Goal: Task Accomplishment & Management: Manage account settings

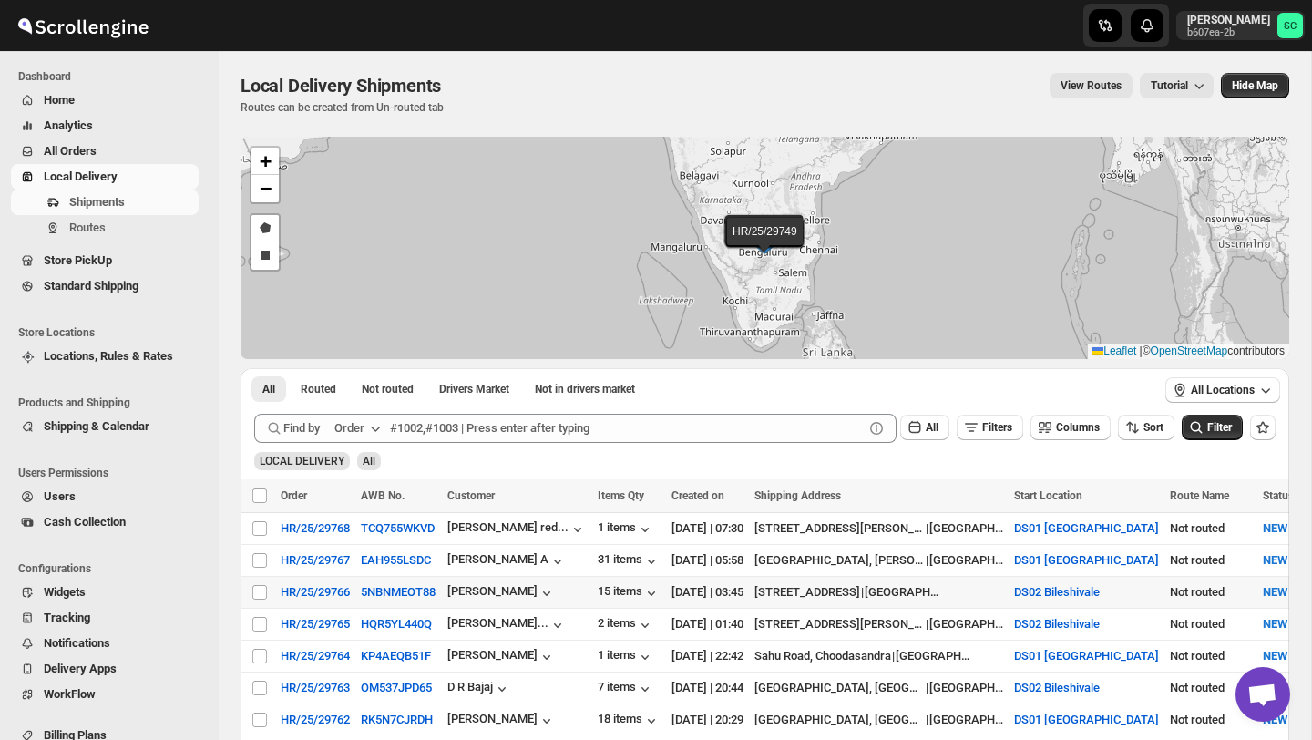
click at [270, 594] on td "Select shipment" at bounding box center [258, 592] width 35 height 32
checkbox input "true"
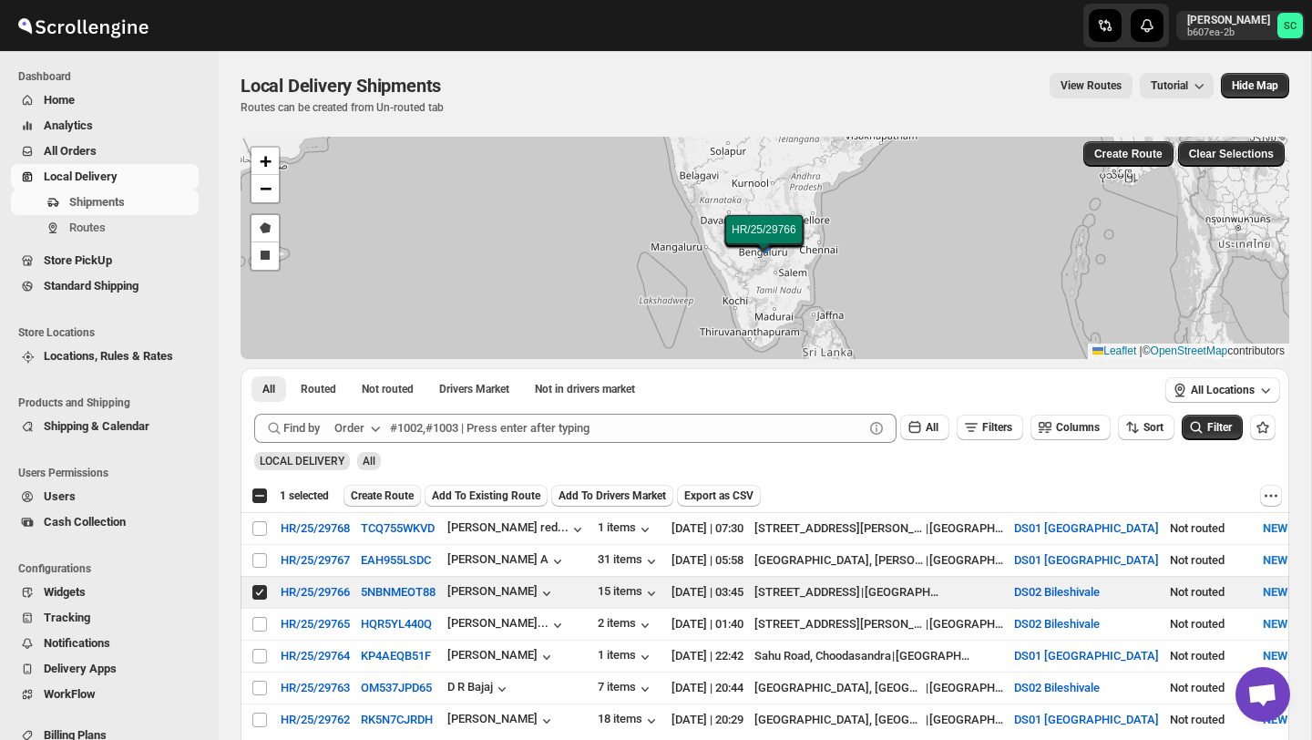
click at [406, 492] on span "Create Route" at bounding box center [382, 496] width 63 height 15
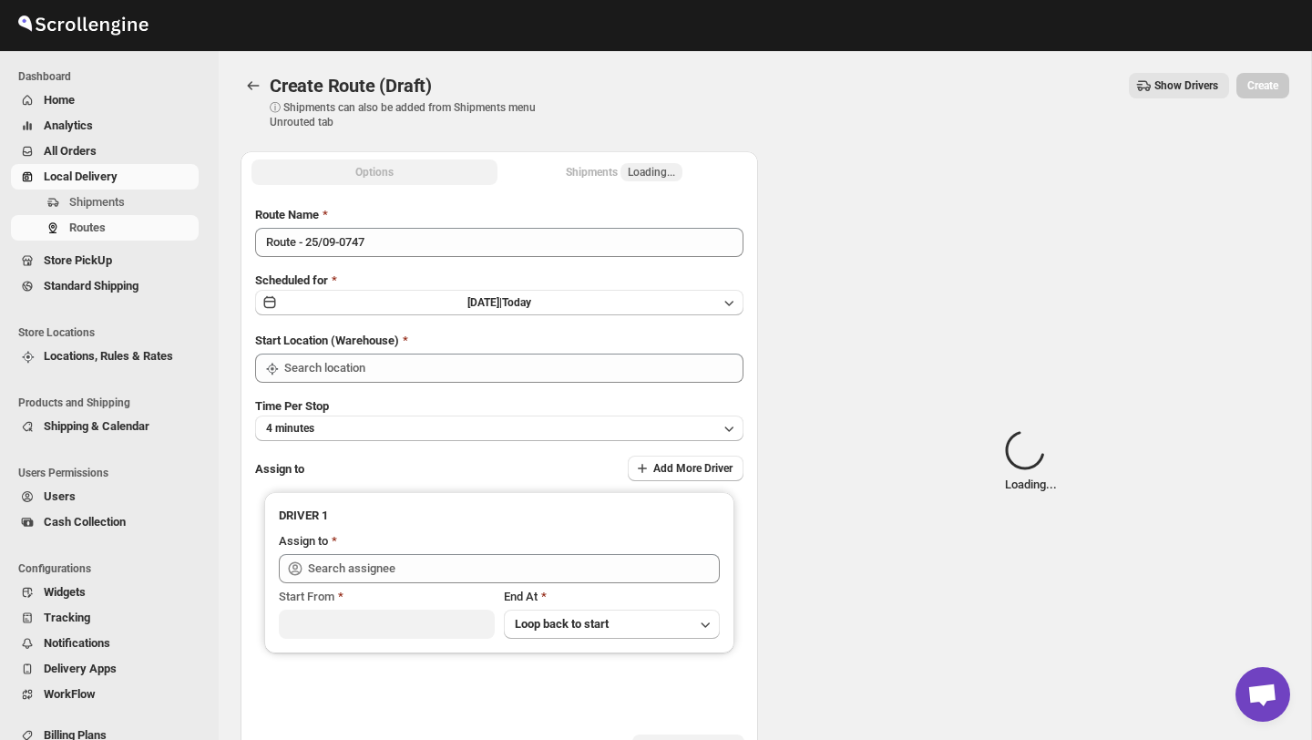
type input "DS02 Bileshivale"
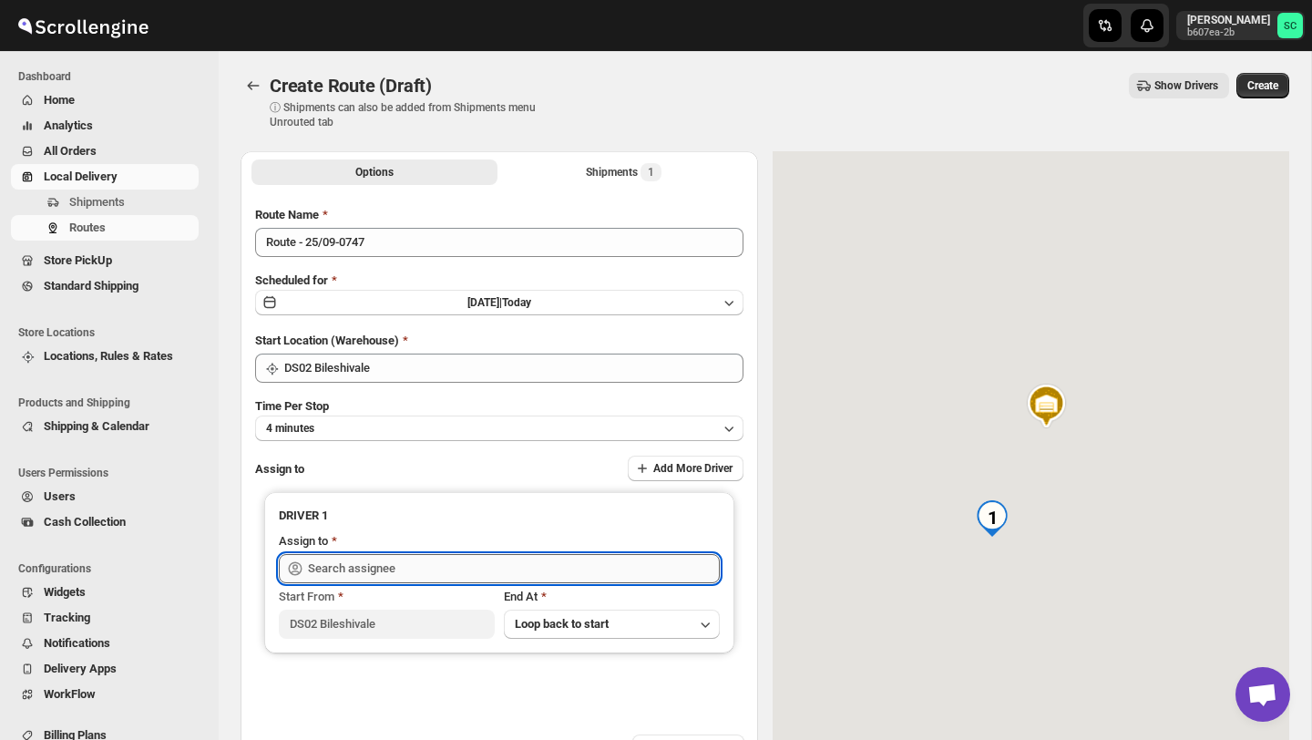
click at [423, 559] on input "text" at bounding box center [514, 568] width 412 height 29
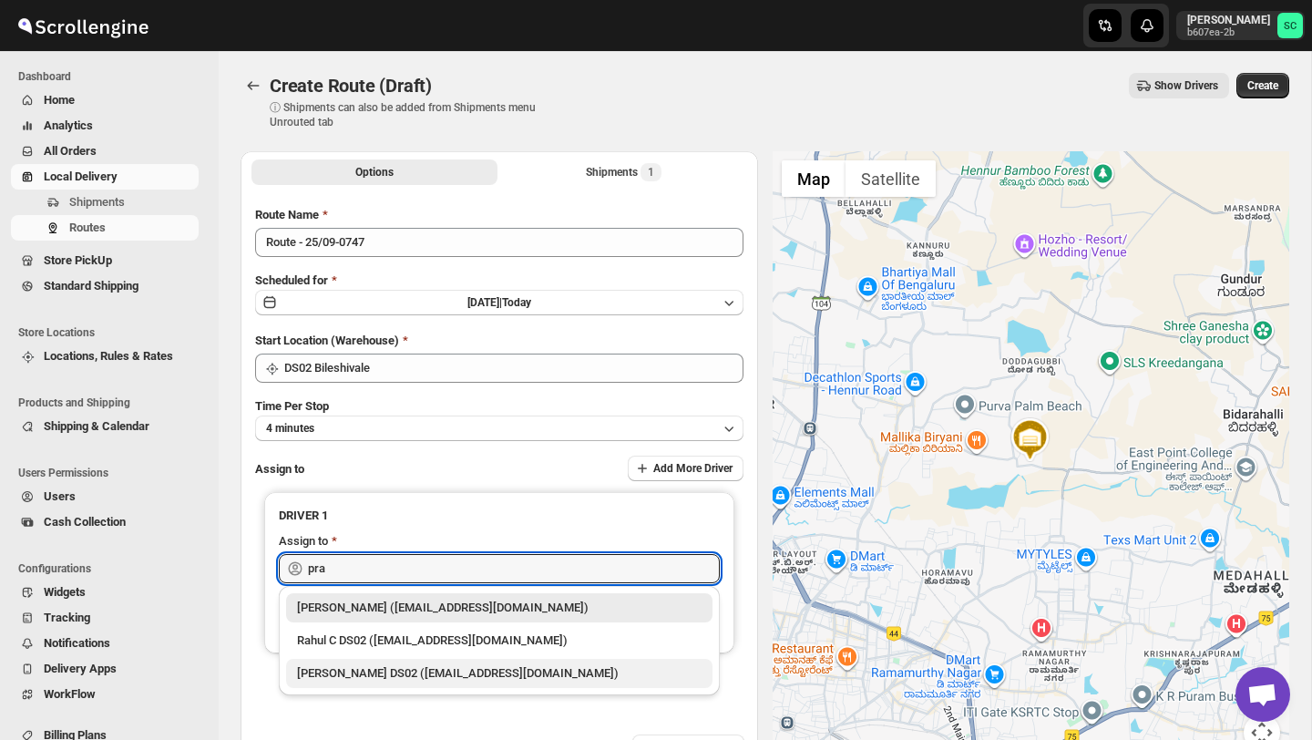
click at [471, 661] on div "PRAKSH NEWAR DS02 (tetidoh251@flektel.com)" at bounding box center [499, 673] width 427 height 29
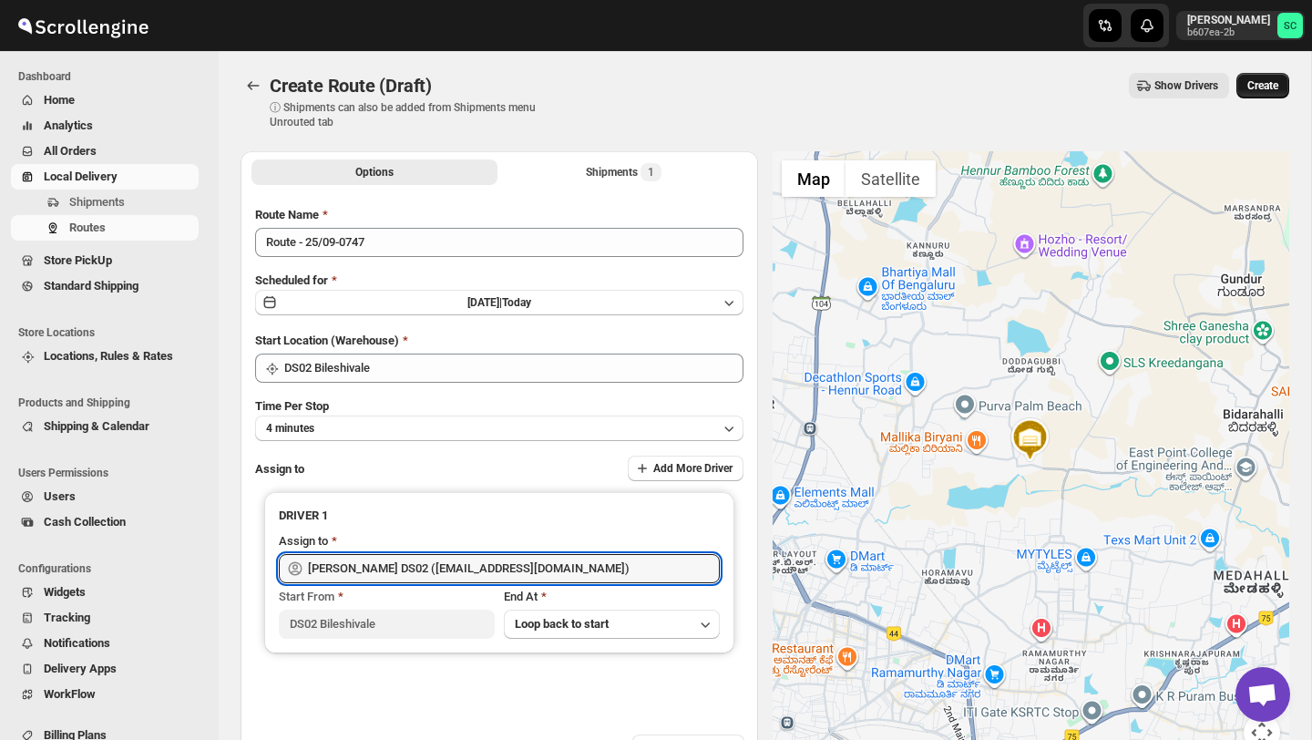
type input "PRAKSH NEWAR DS02 (tetidoh251@flektel.com)"
click at [1273, 87] on span "Create" at bounding box center [1263, 85] width 31 height 15
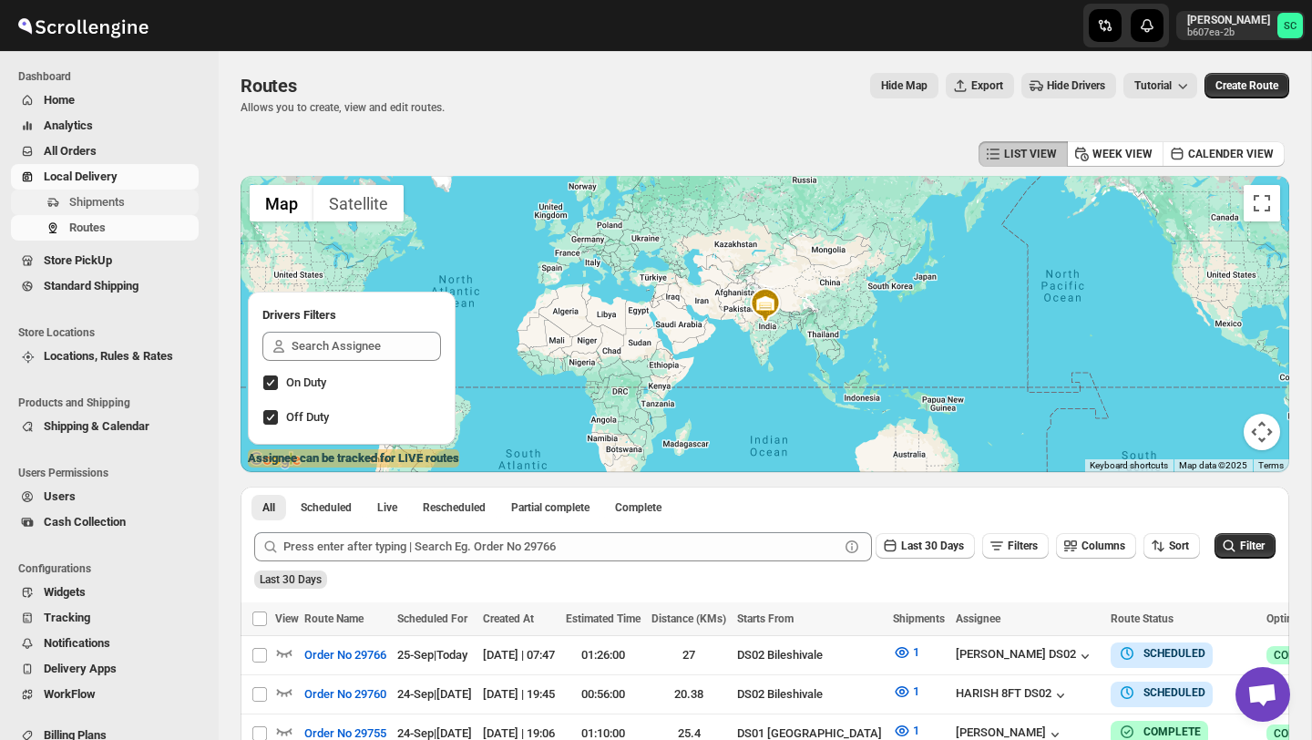
click at [135, 201] on span "Shipments" at bounding box center [132, 202] width 126 height 18
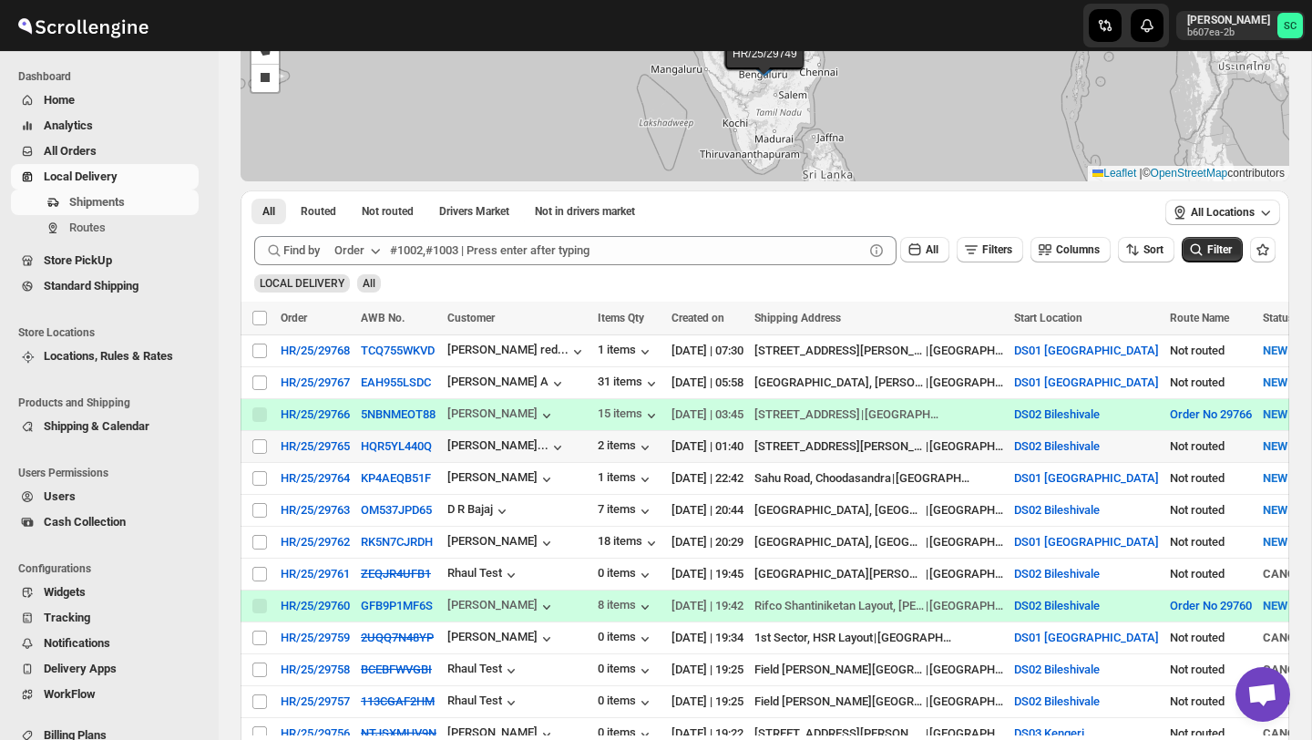
scroll to position [190, 0]
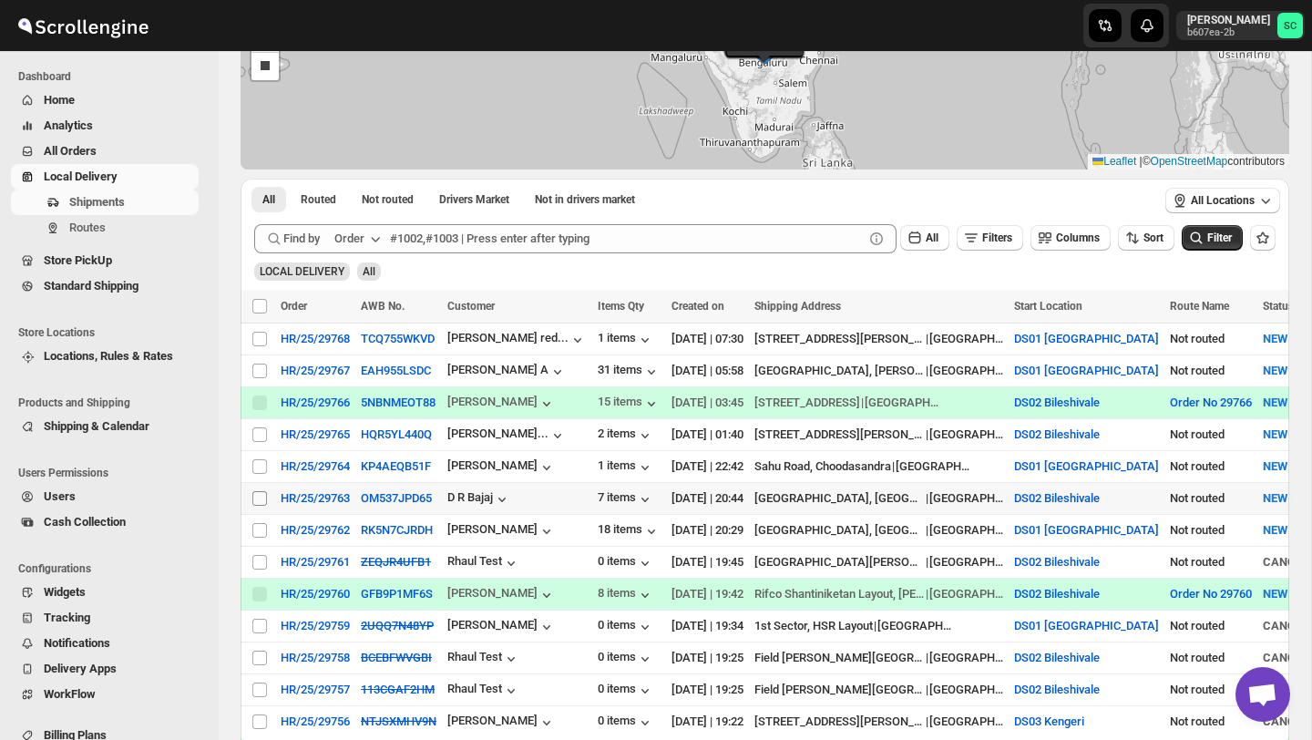
click at [252, 502] on input "Select shipment" at bounding box center [259, 498] width 15 height 15
checkbox input "true"
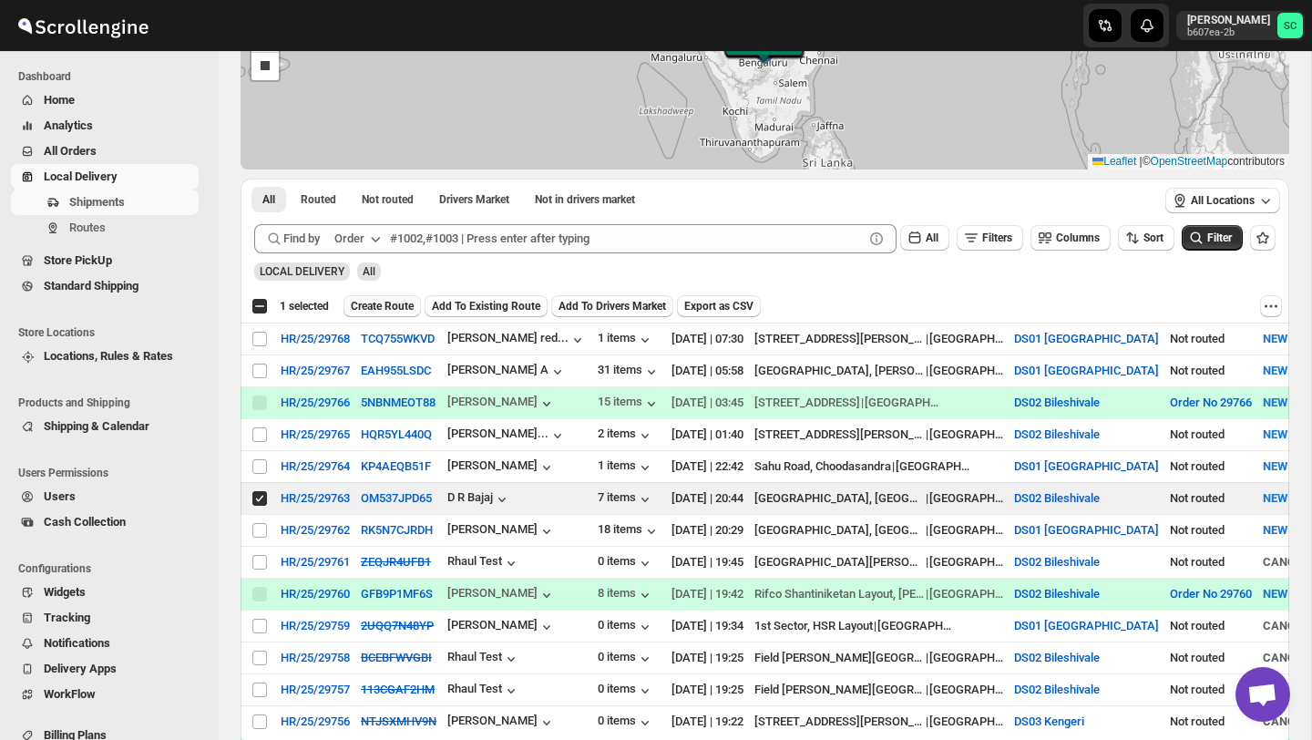
click at [386, 297] on button "Create Route" at bounding box center [382, 306] width 77 height 22
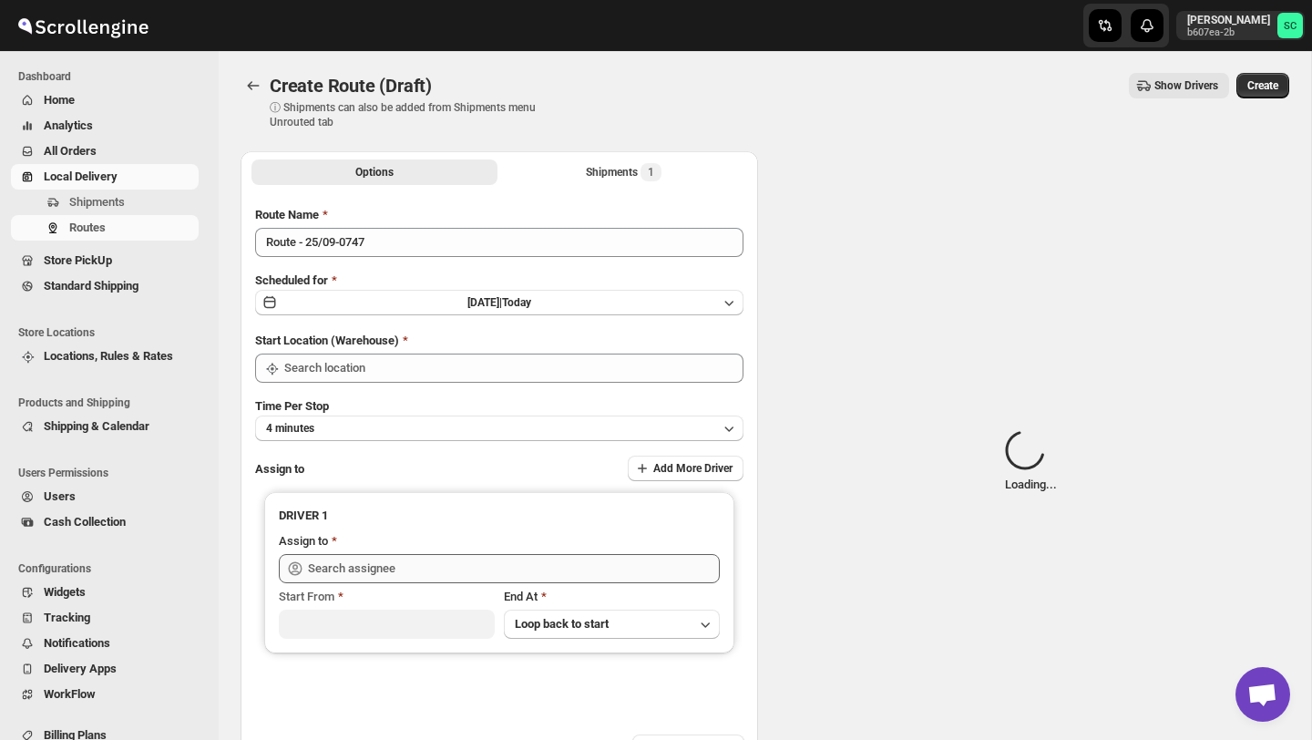
type input "DS02 Bileshivale"
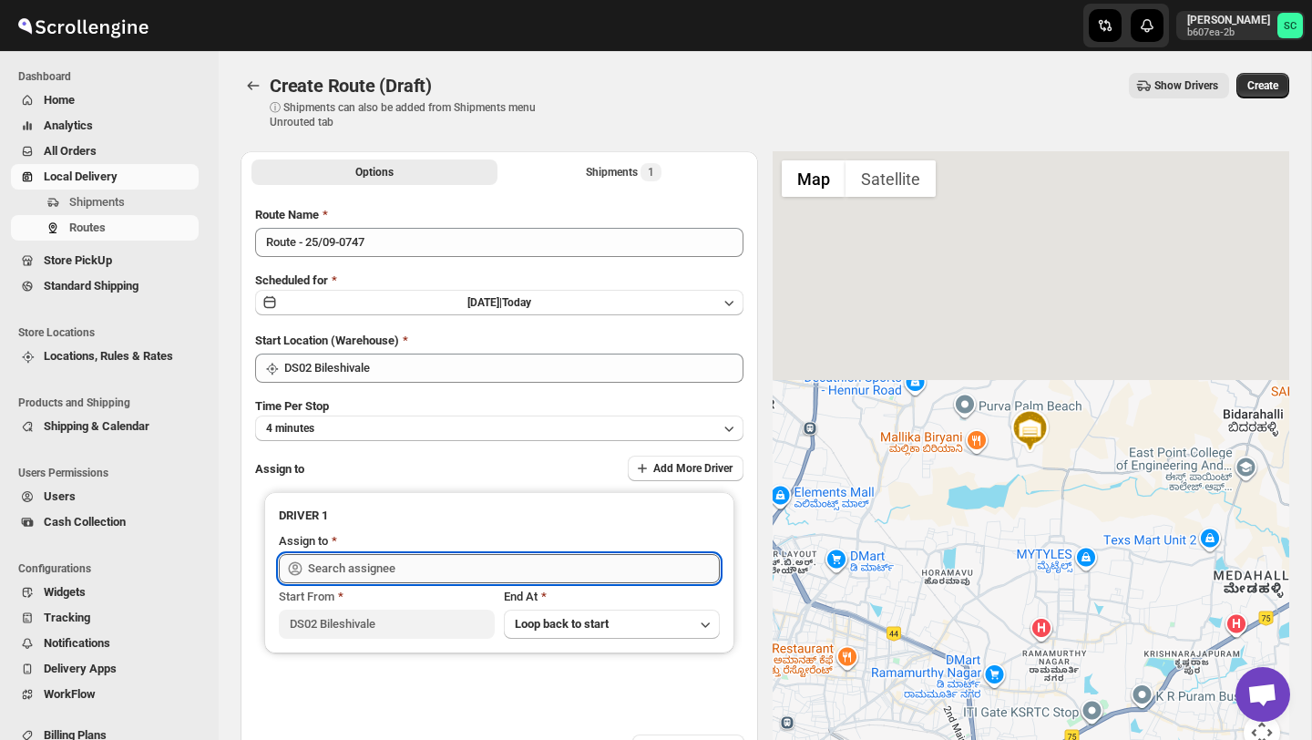
click at [459, 572] on input "text" at bounding box center [514, 568] width 412 height 29
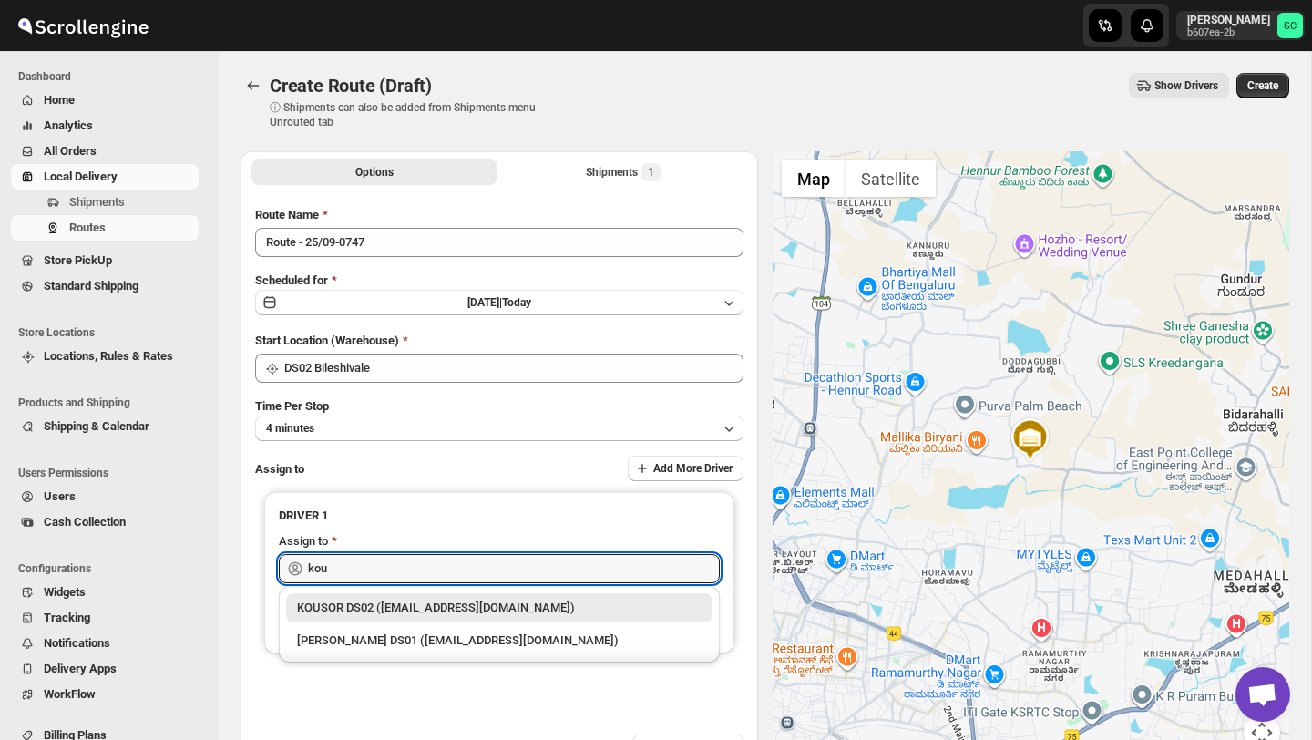
click at [501, 612] on div "KOUSOR DS02 (xivebi6567@decodewp.com)" at bounding box center [499, 608] width 405 height 18
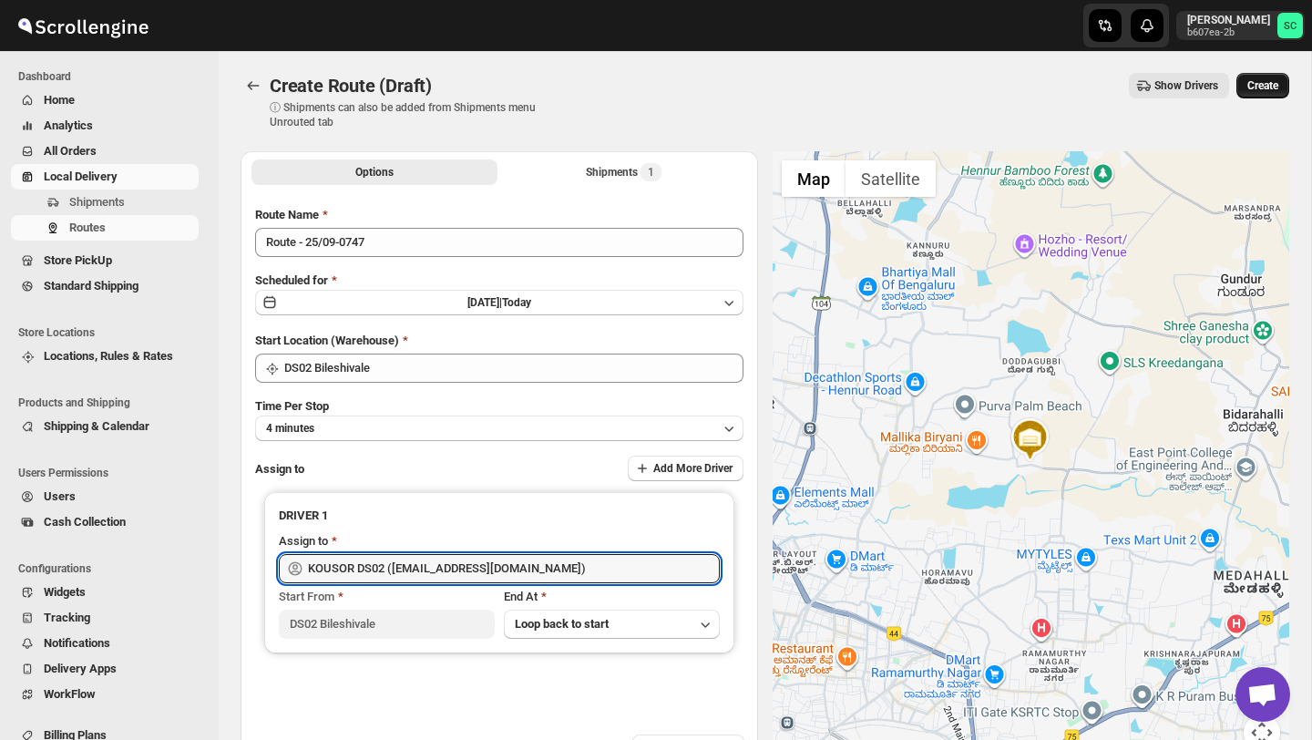
type input "KOUSOR DS02 (xivebi6567@decodewp.com)"
click at [1265, 76] on button "Create" at bounding box center [1263, 86] width 53 height 26
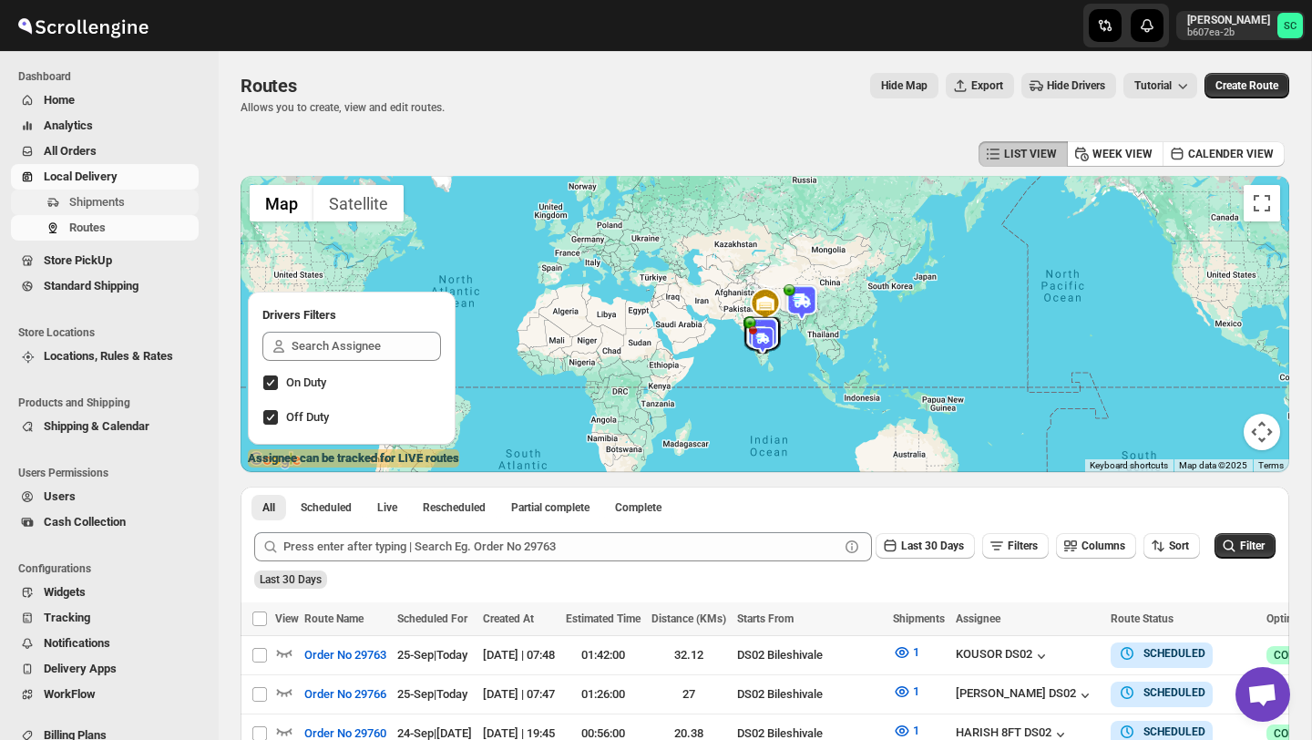
click at [118, 200] on span "Shipments" at bounding box center [97, 202] width 56 height 14
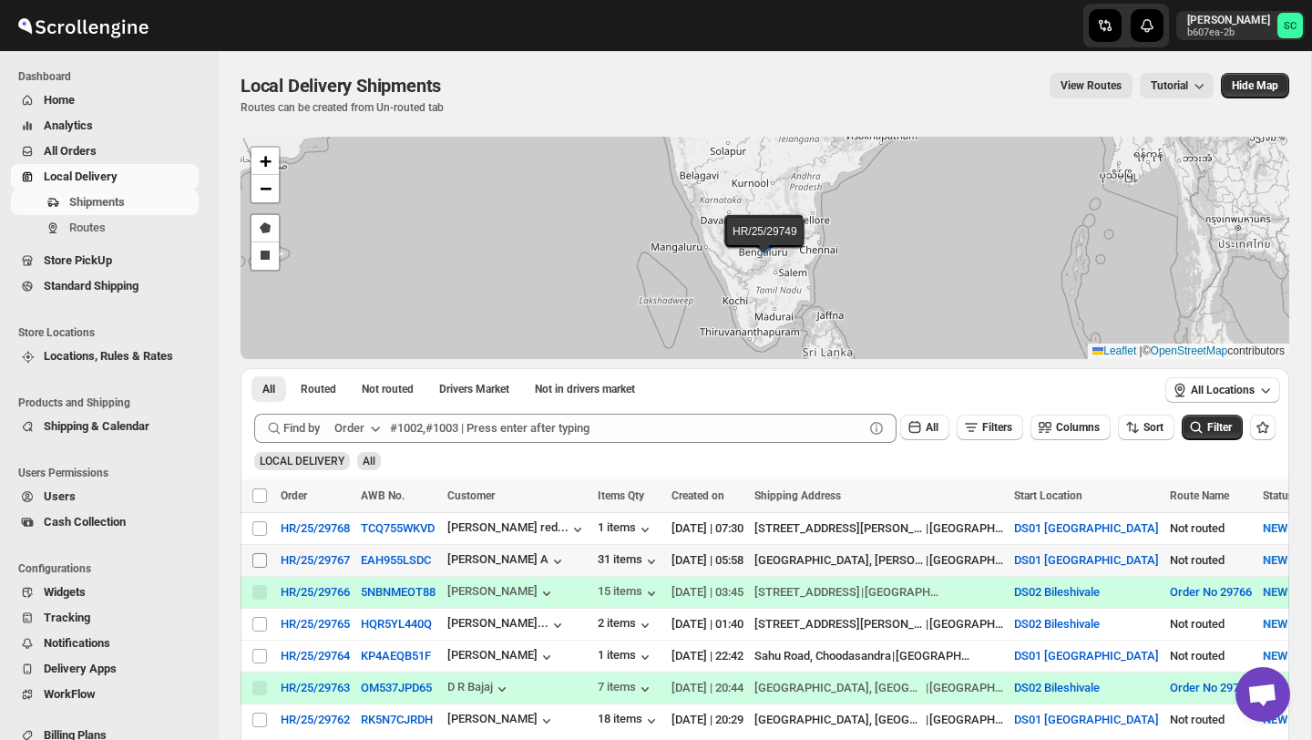
click at [261, 563] on input "Select shipment" at bounding box center [259, 560] width 15 height 15
checkbox input "true"
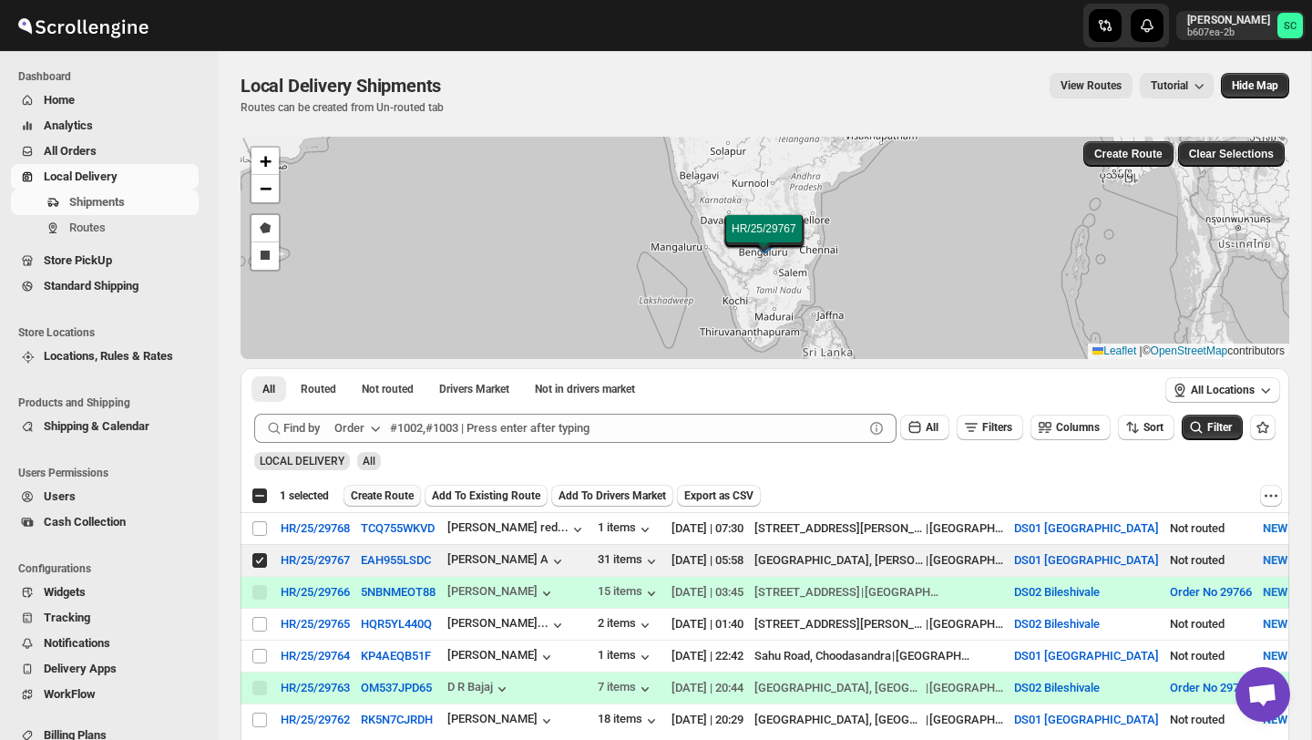
click at [391, 501] on span "Create Route" at bounding box center [382, 496] width 63 height 15
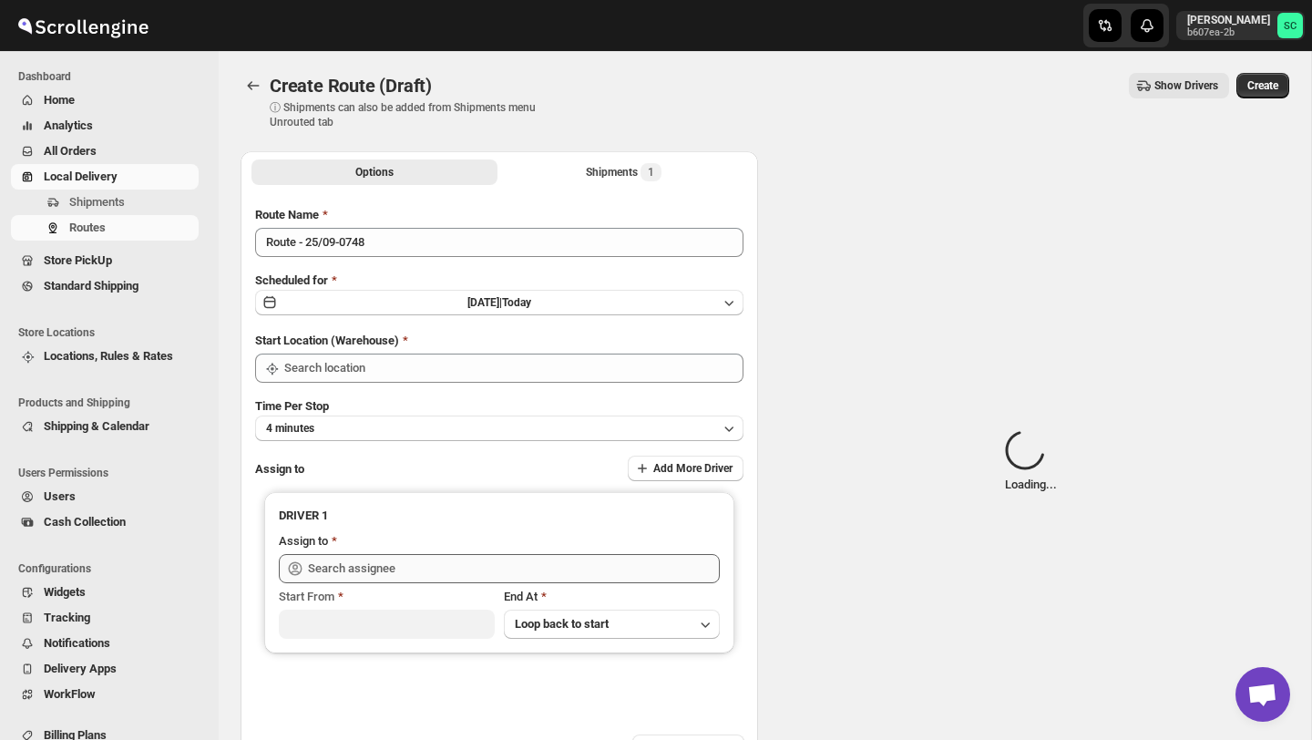
type input "DS01 Sarjapur"
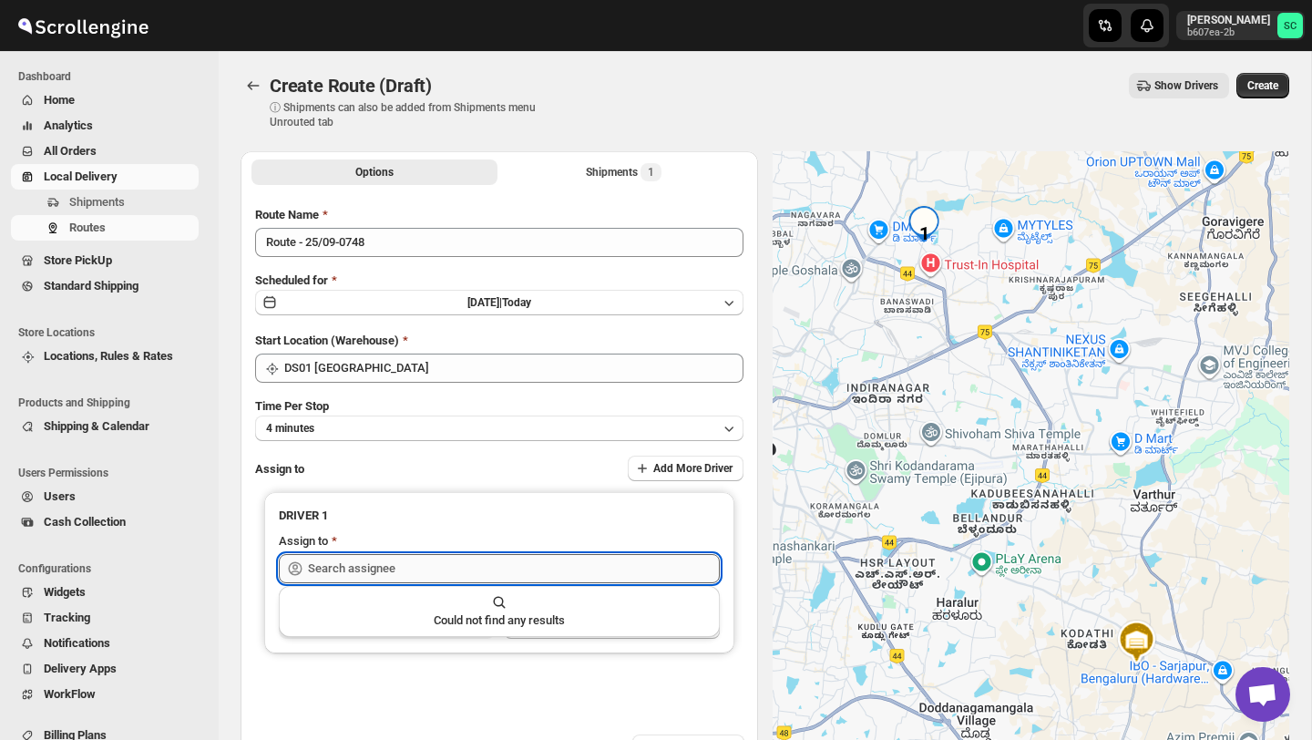
click at [401, 564] on input "text" at bounding box center [514, 568] width 412 height 29
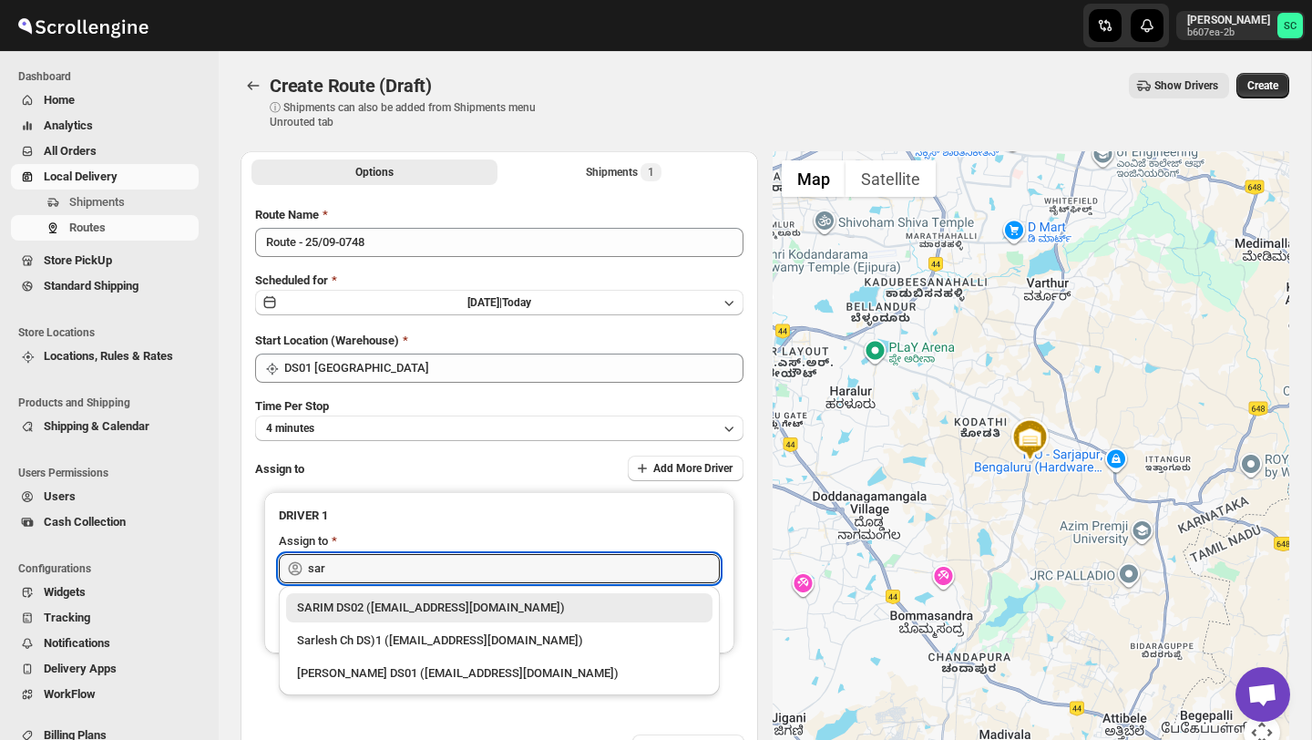
click at [457, 607] on div "SARIM DS02 (xititor414@owlny.com)" at bounding box center [499, 608] width 405 height 18
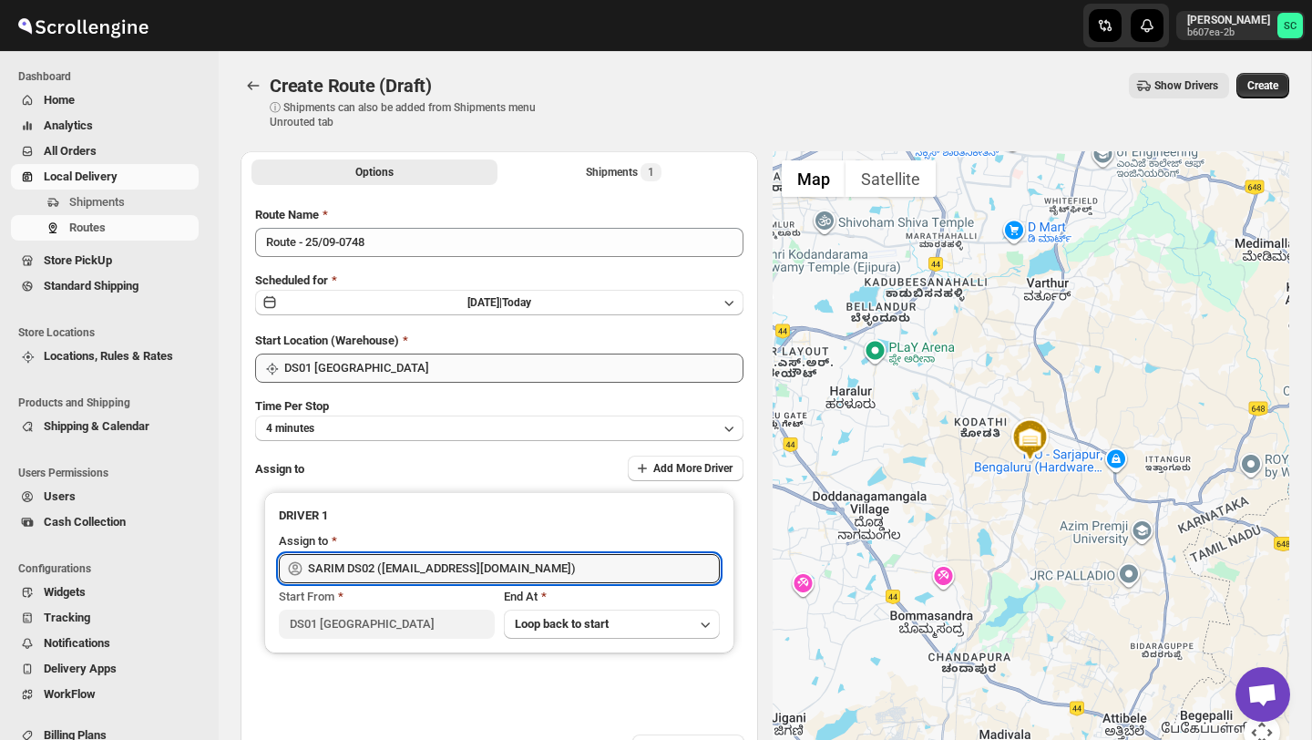
type input "SARIM DS02 (xititor414@owlny.com)"
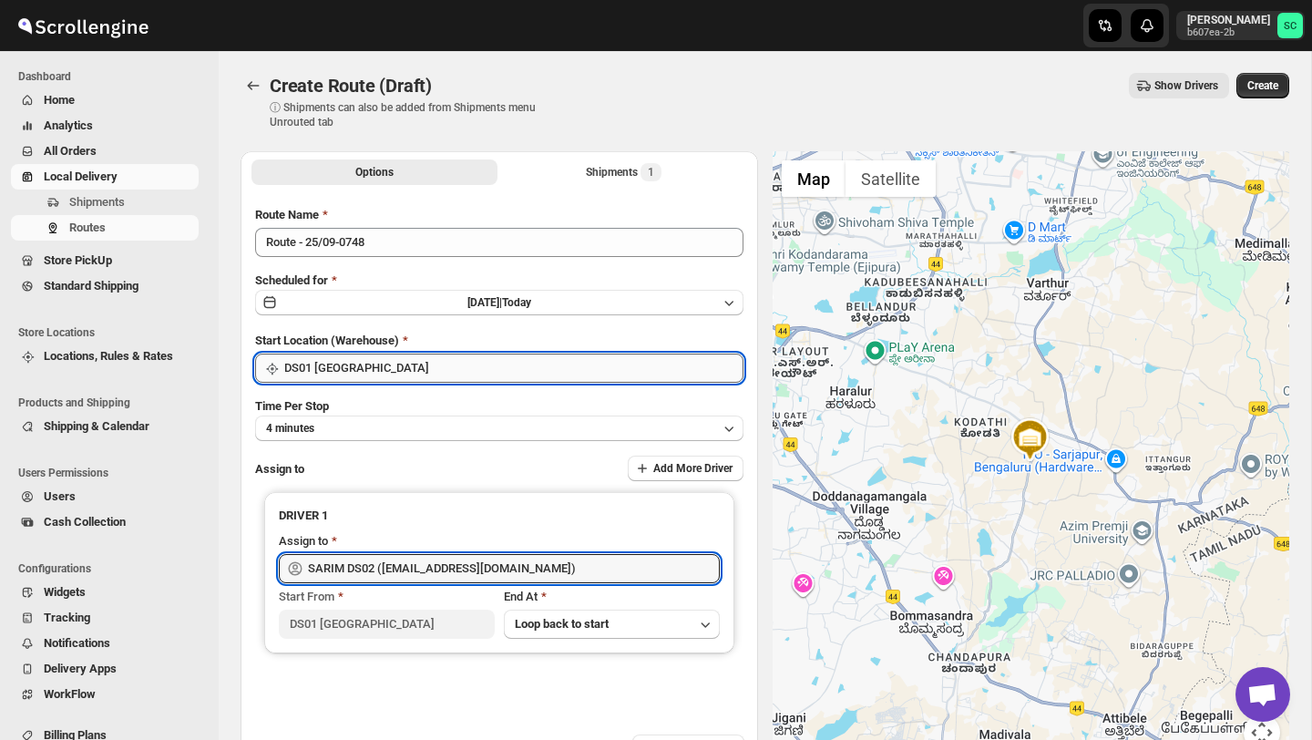
click at [581, 363] on input "DS01 Sarjapur" at bounding box center [513, 368] width 459 height 29
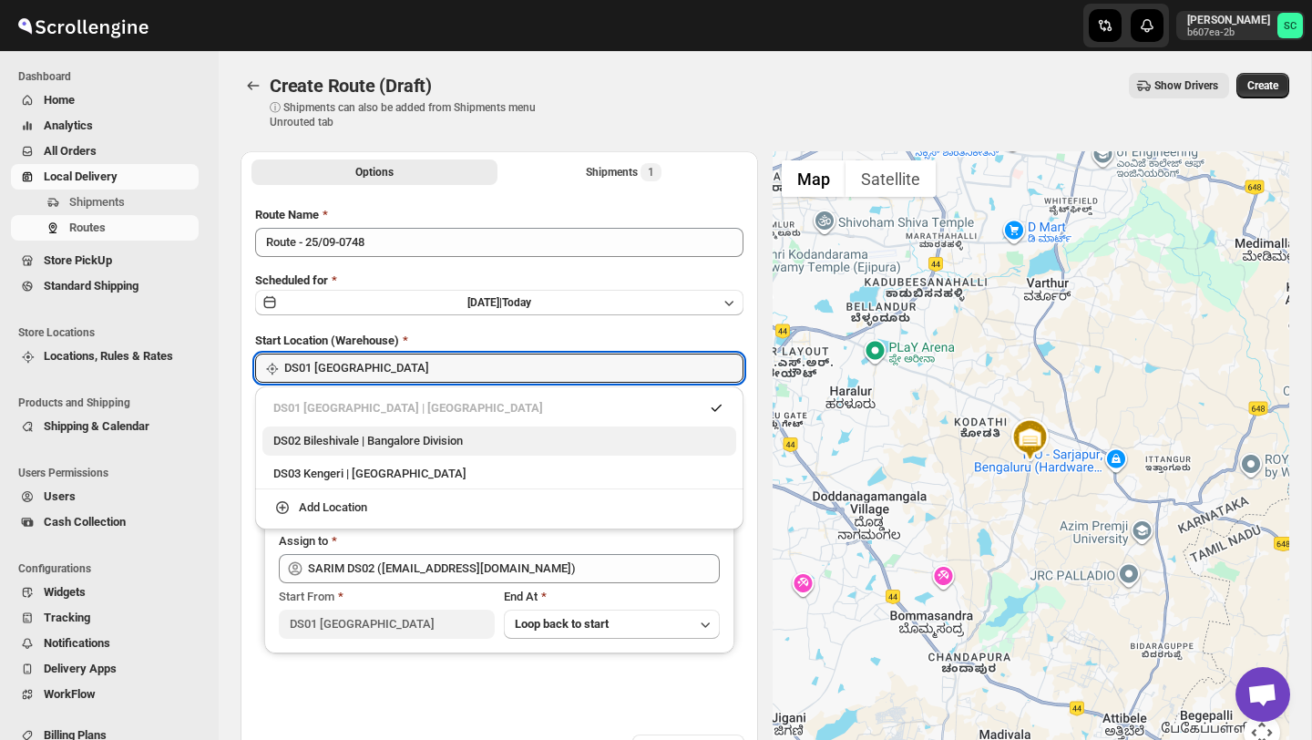
click at [525, 445] on div "DS02 Bileshivale | Bangalore Division" at bounding box center [499, 441] width 452 height 18
type input "DS02 Bileshivale"
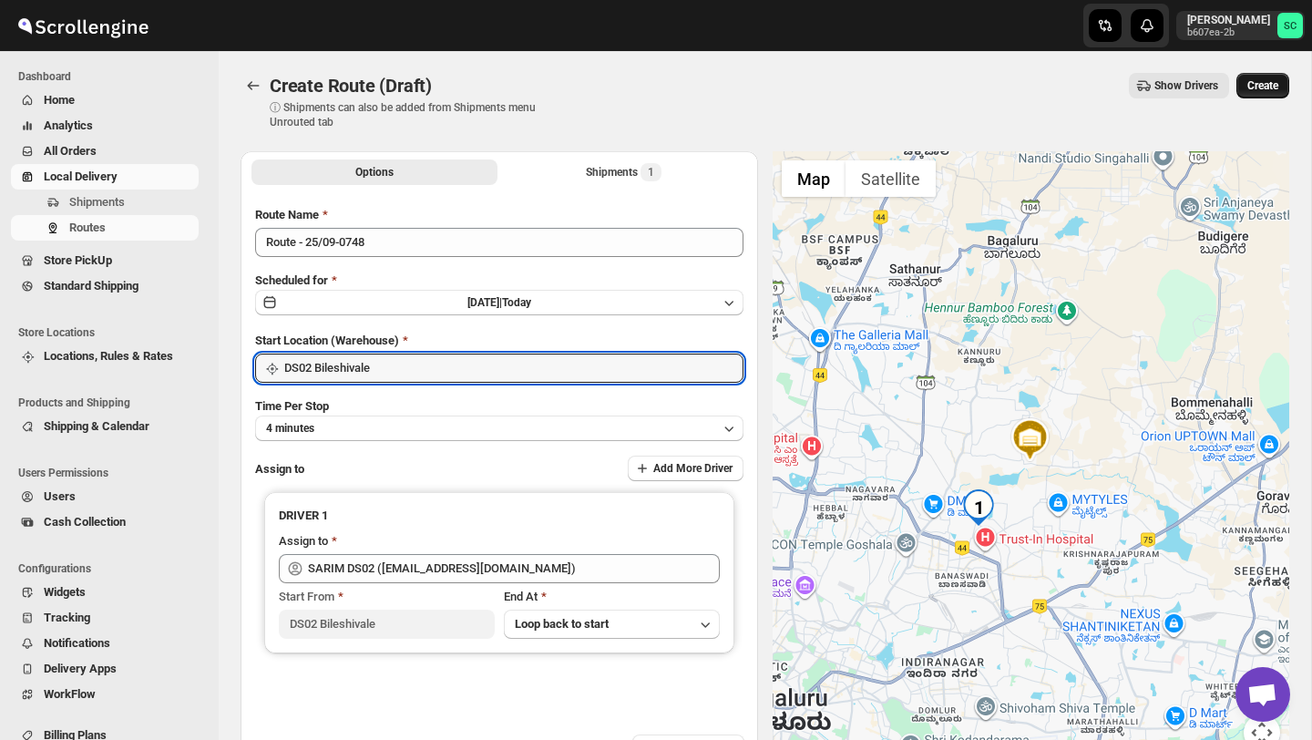
click at [1260, 77] on button "Create" at bounding box center [1263, 86] width 53 height 26
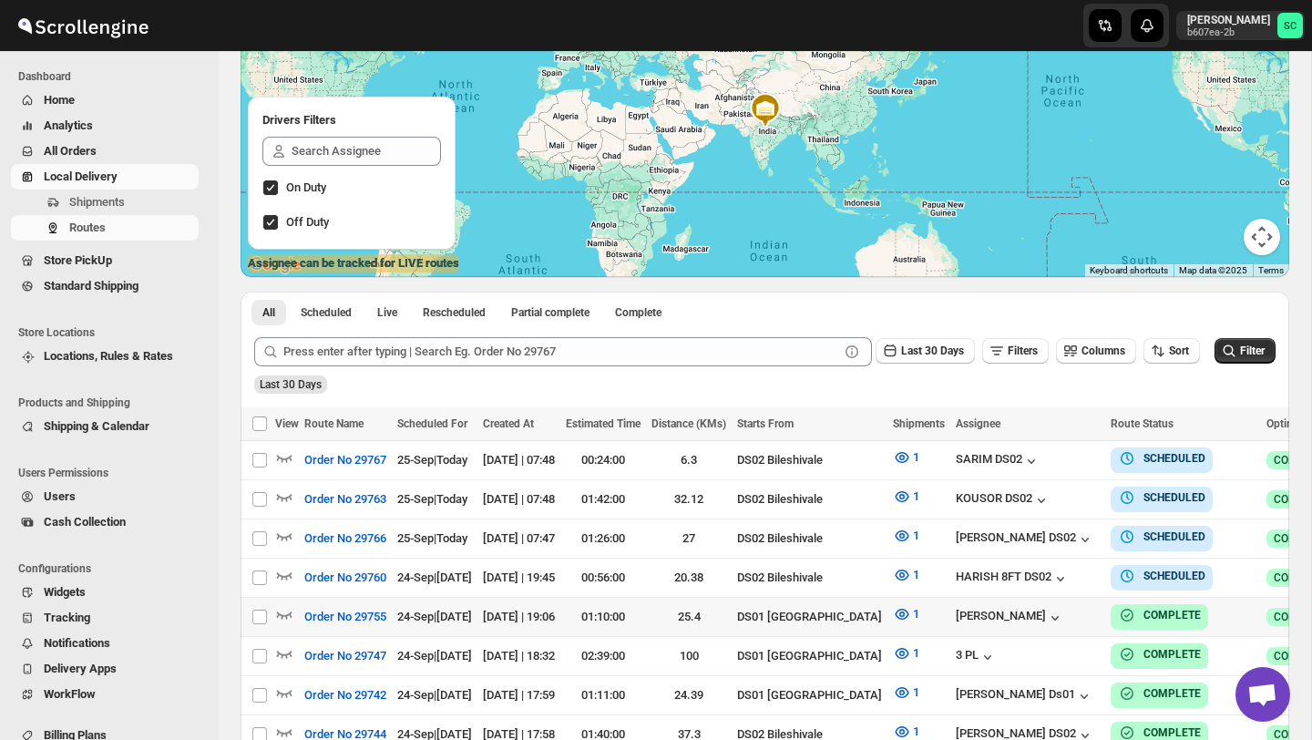
scroll to position [211, 0]
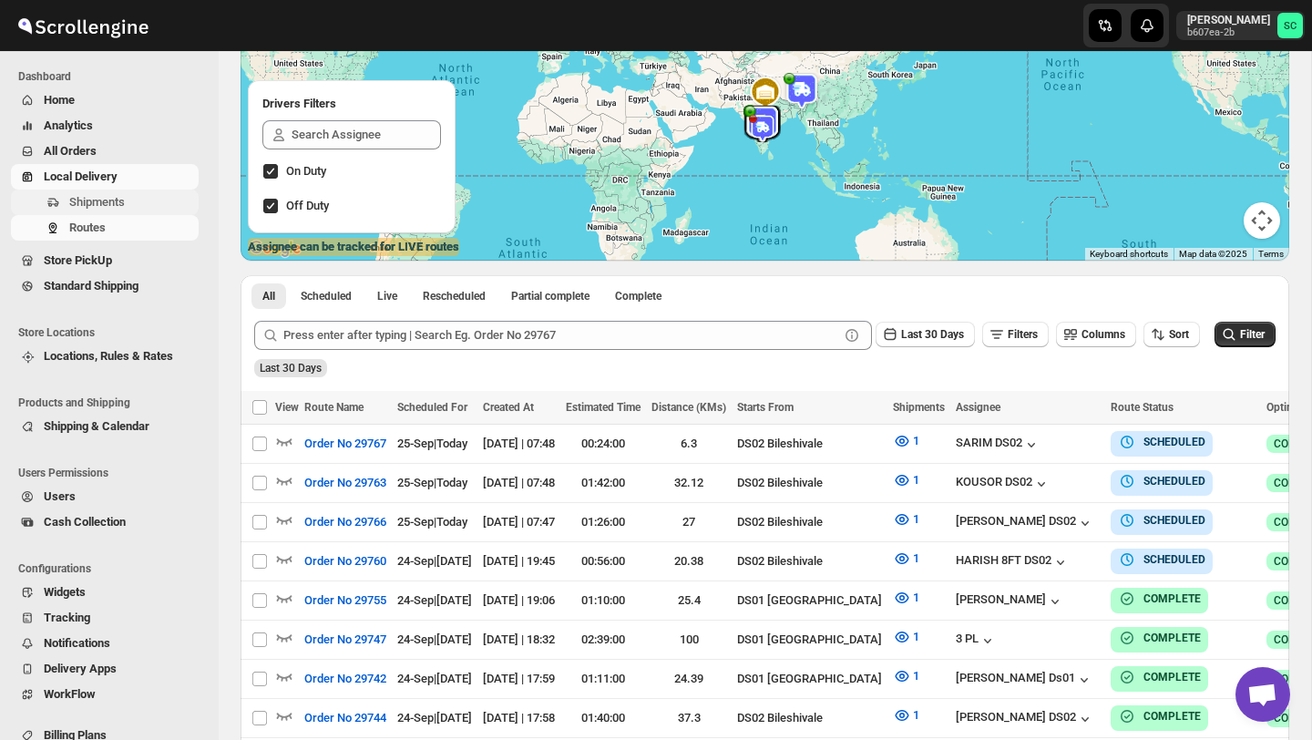
click at [109, 203] on span "Shipments" at bounding box center [97, 202] width 56 height 14
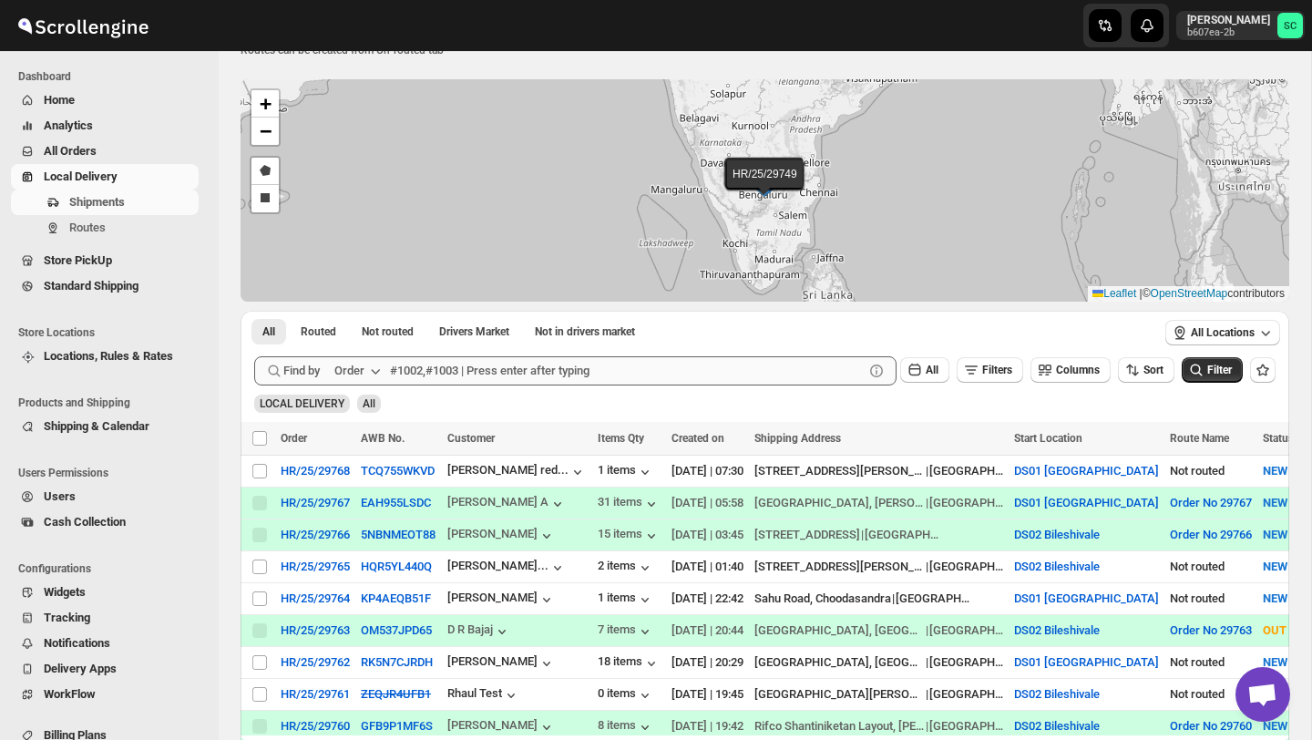
scroll to position [69, 0]
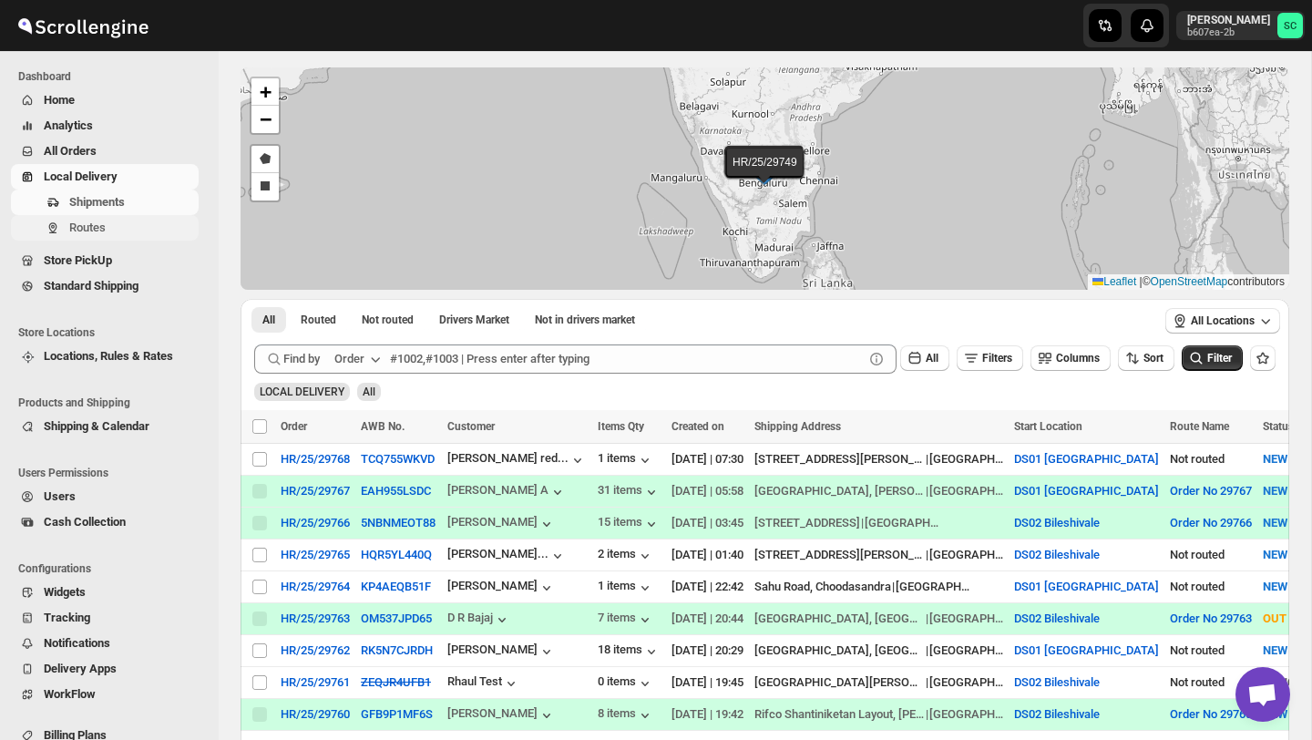
click at [124, 232] on span "Routes" at bounding box center [132, 228] width 126 height 18
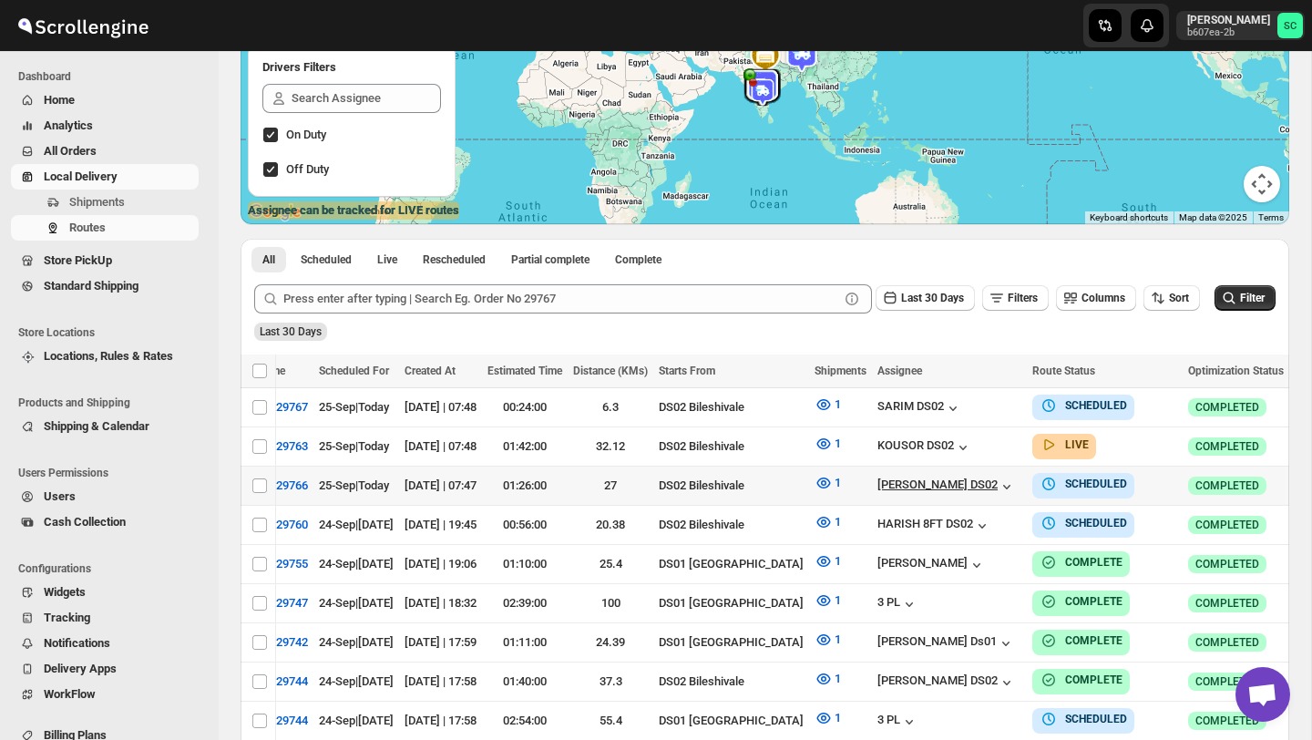
scroll to position [0, 212]
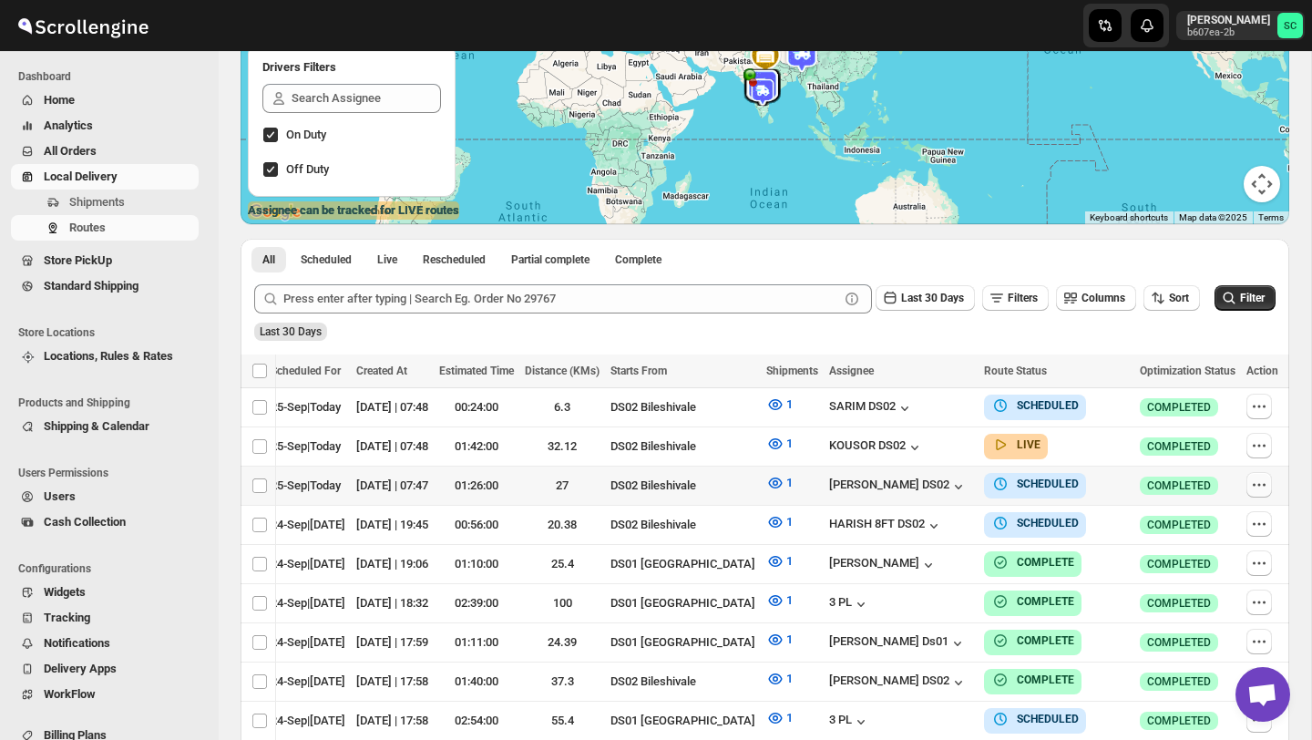
click at [1264, 481] on icon "button" at bounding box center [1259, 485] width 18 height 18
checkbox input "true"
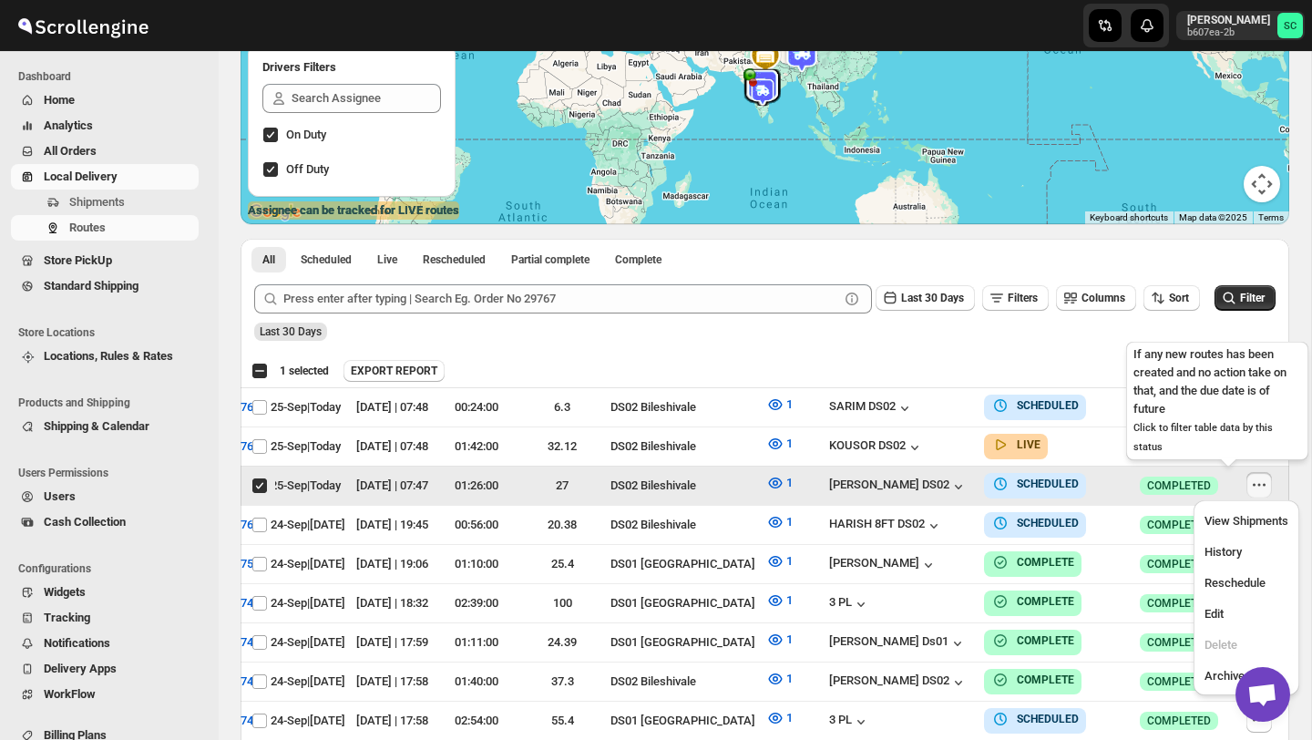
scroll to position [0, 0]
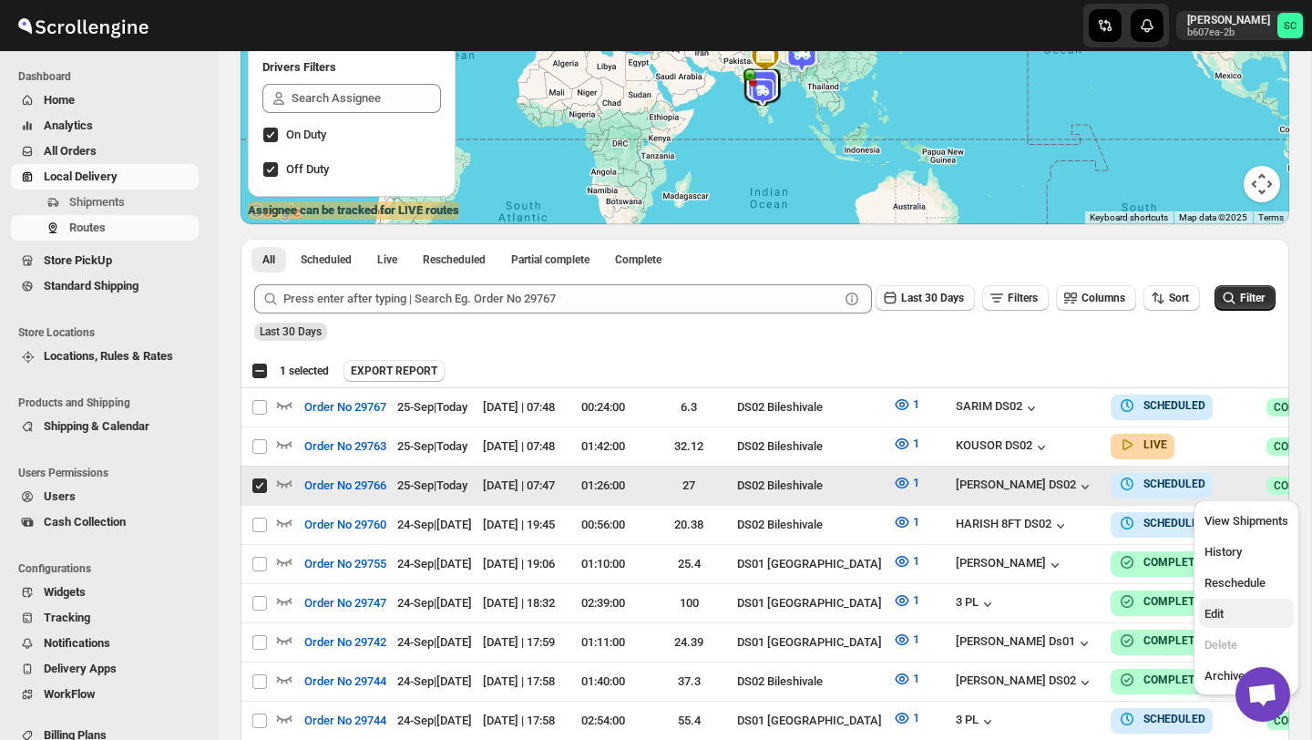
click at [1238, 603] on button "Edit" at bounding box center [1246, 613] width 95 height 29
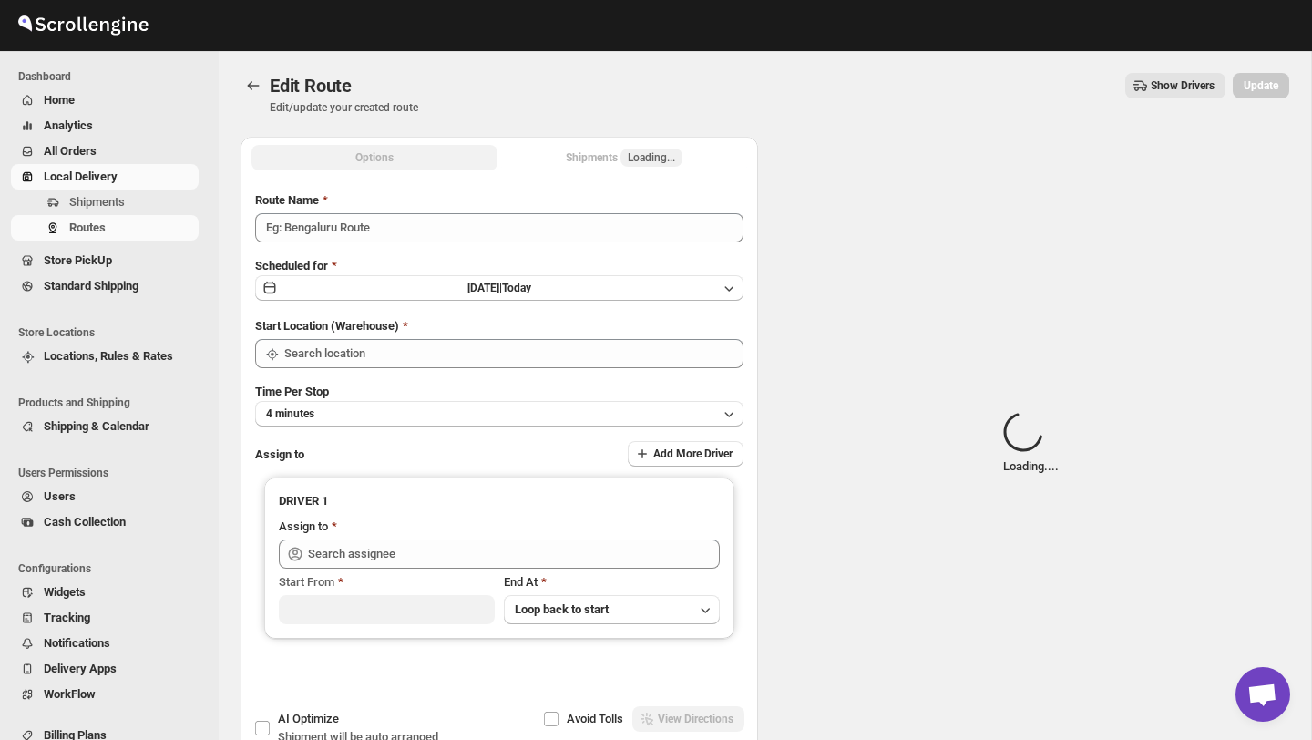
type input "Order No 29766"
type input "DS02 Bileshivale"
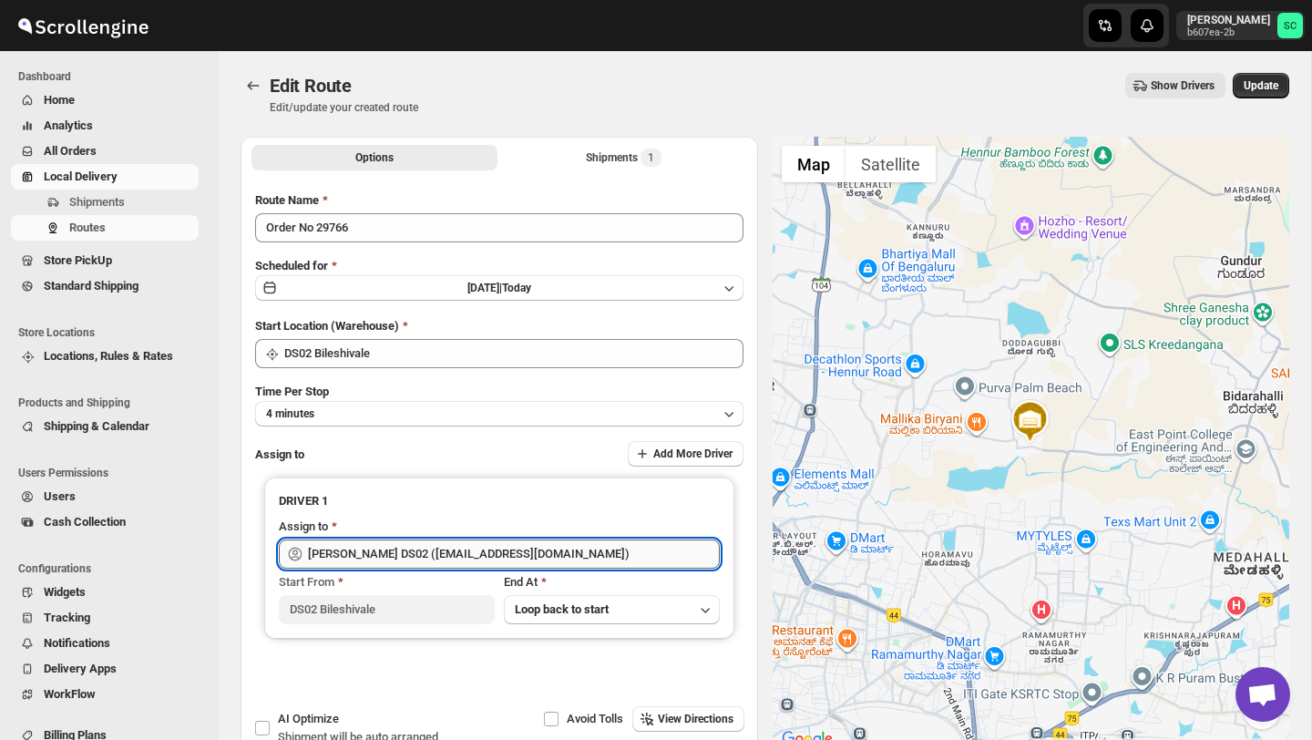
click at [653, 551] on input "PRAKSH NEWAR DS02 (tetidoh251@flektel.com)" at bounding box center [514, 554] width 412 height 29
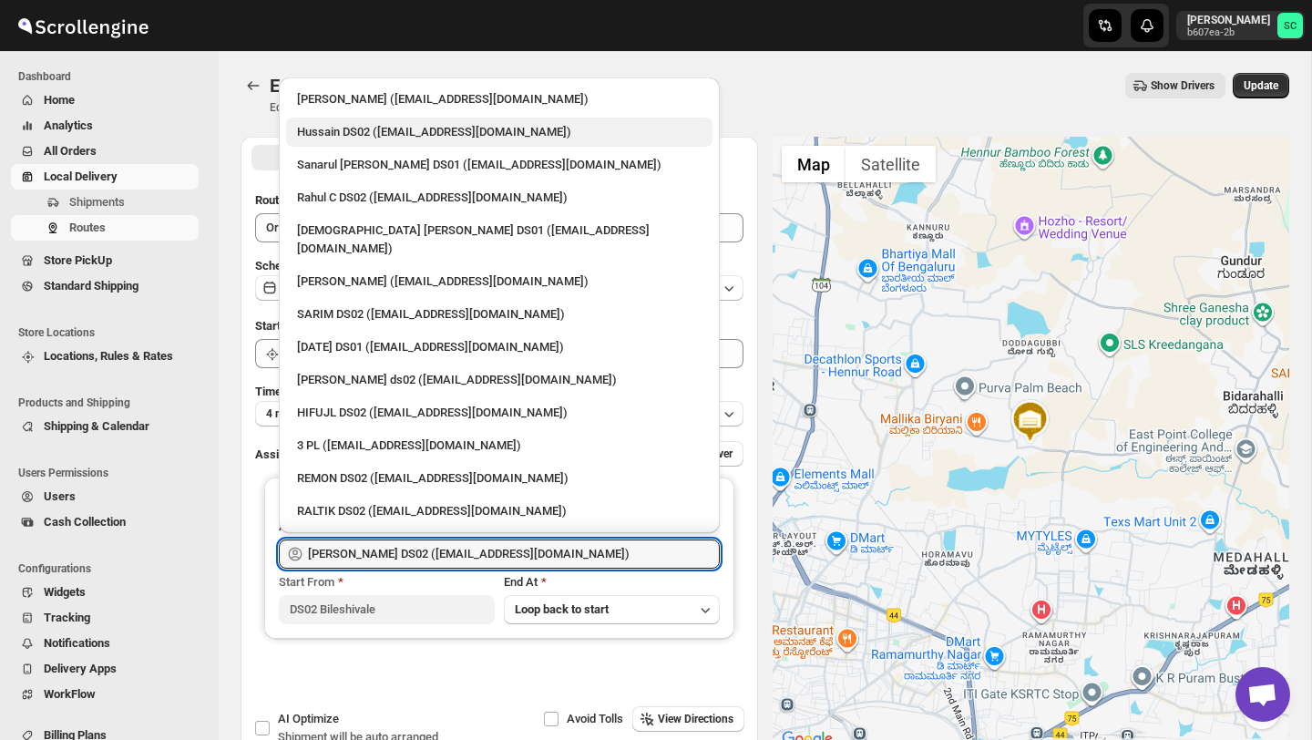
click at [388, 133] on div "Hussain DS02 (jarav60351@abatido.com)" at bounding box center [499, 132] width 405 height 18
type input "Hussain DS02 (jarav60351@abatido.com)"
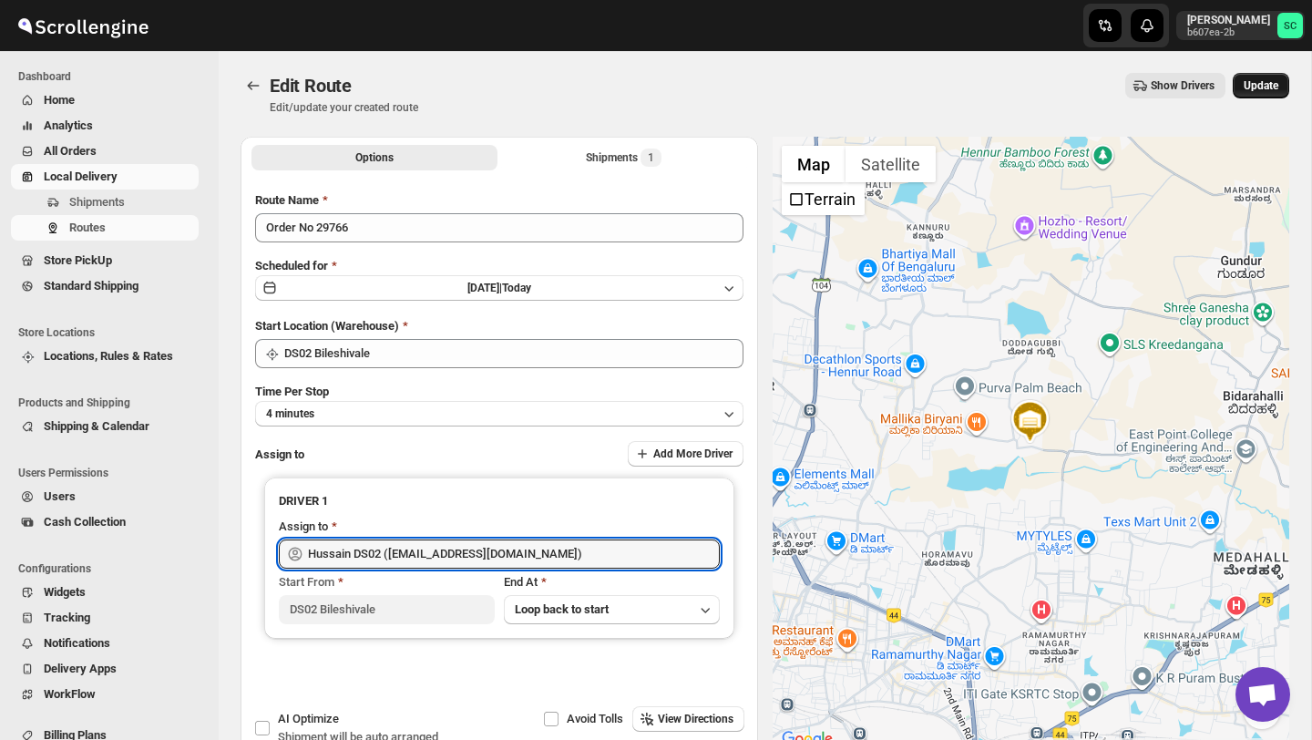
click at [1262, 88] on span "Update" at bounding box center [1261, 85] width 35 height 15
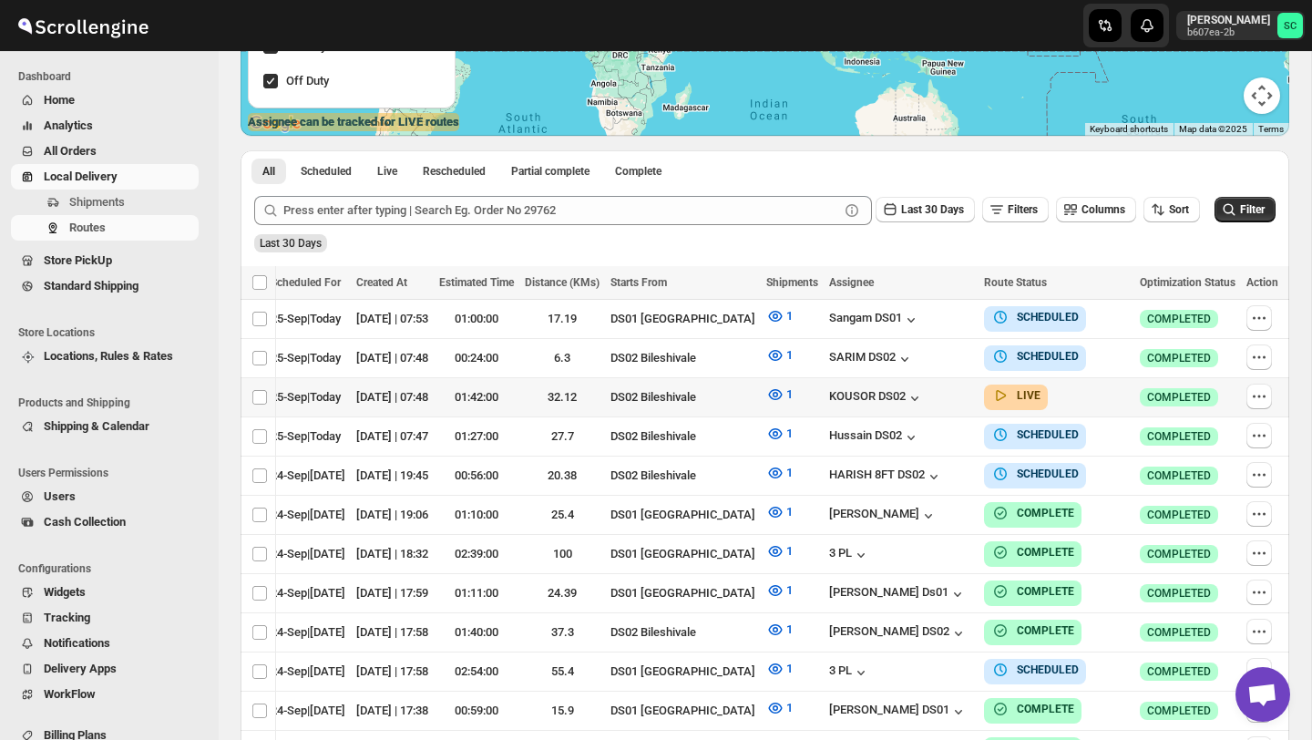
scroll to position [0, 212]
click at [1265, 347] on button "button" at bounding box center [1260, 358] width 26 height 26
checkbox input "true"
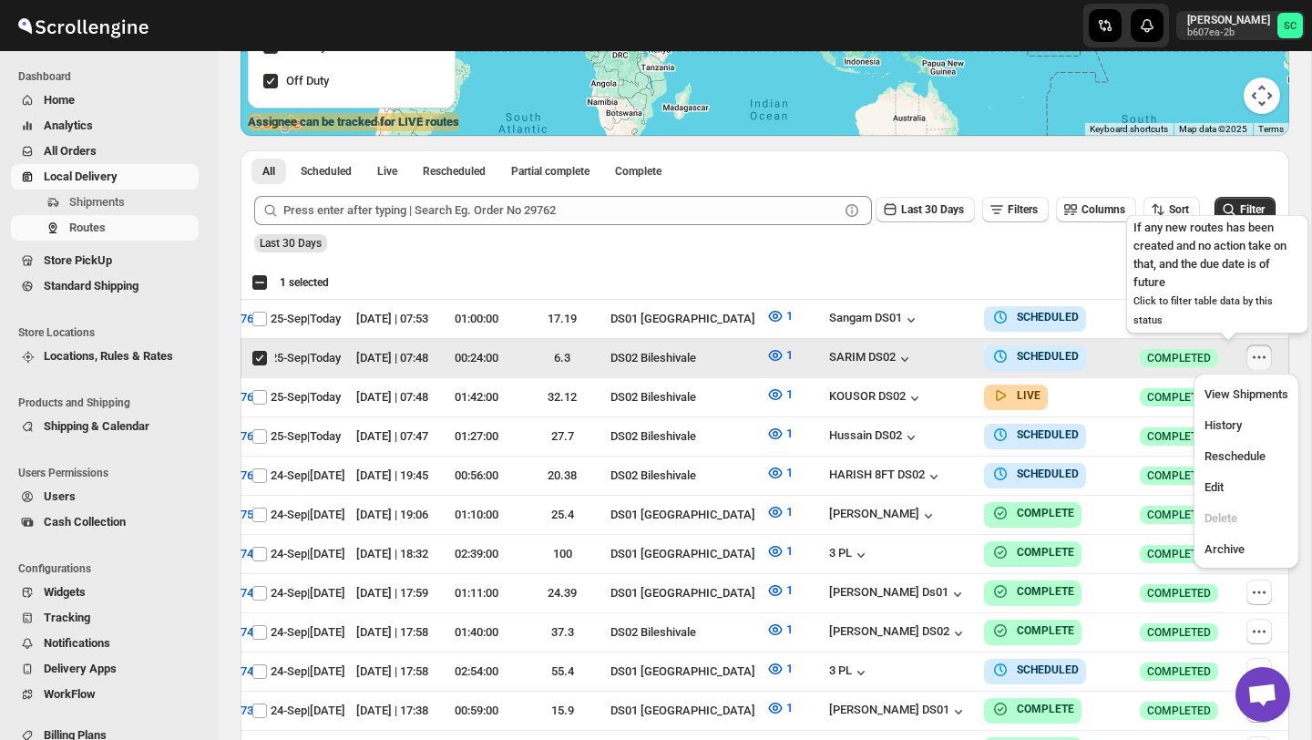
scroll to position [0, 0]
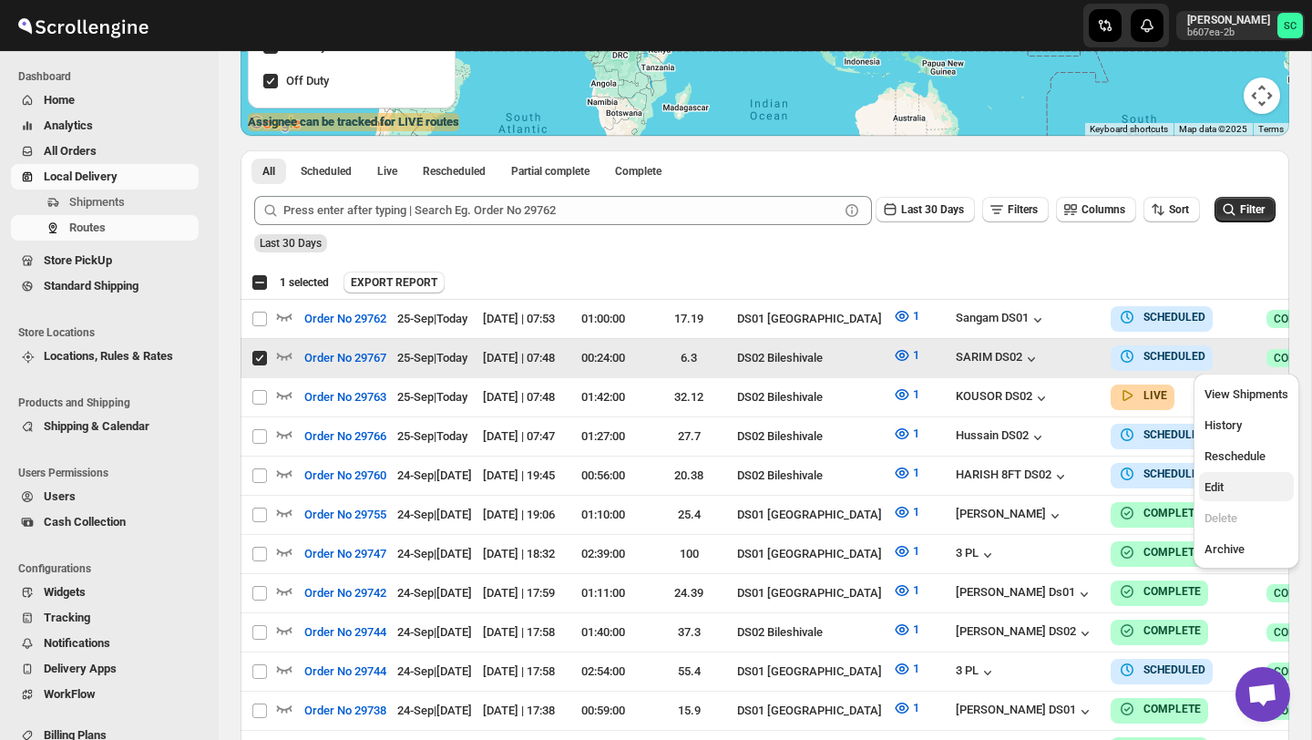
click at [1243, 477] on button "Edit" at bounding box center [1246, 486] width 95 height 29
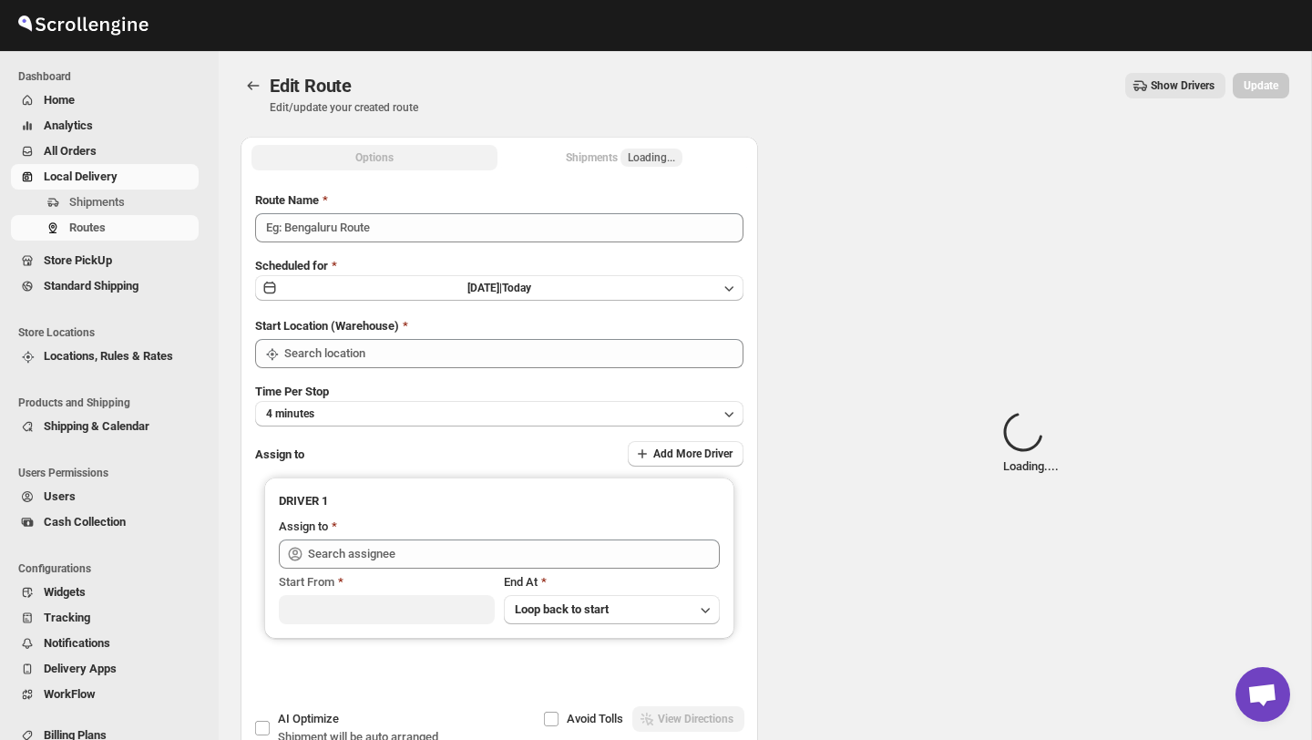
type input "Order No 29767"
type input "DS02 Bileshivale"
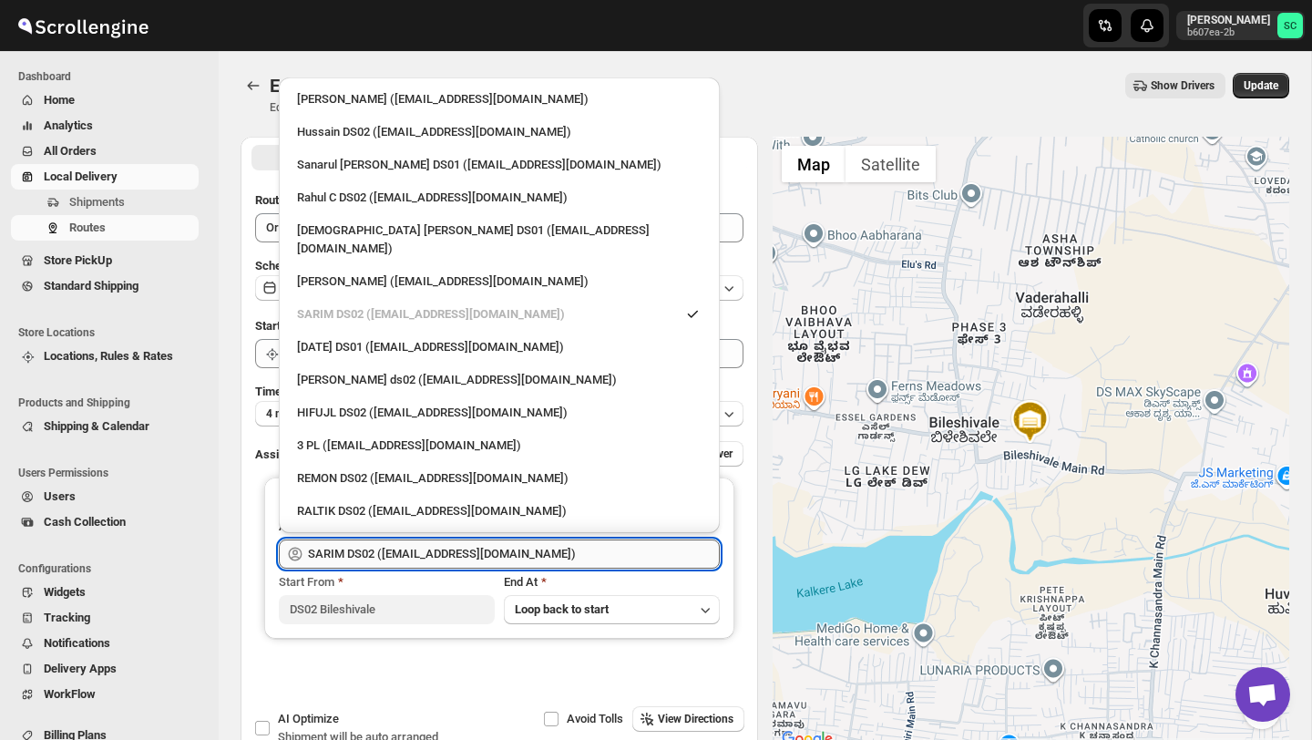
click at [633, 550] on input "SARIM DS02 (xititor414@owlny.com)" at bounding box center [514, 554] width 412 height 29
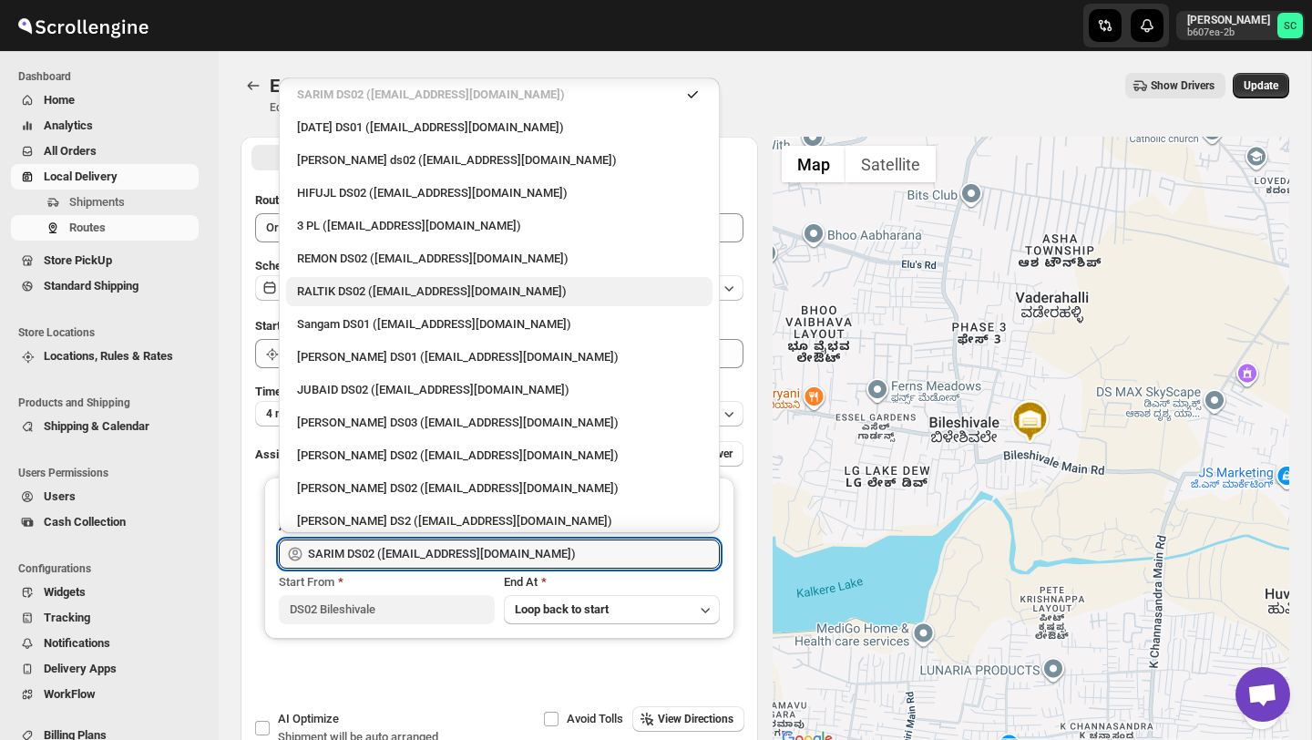
scroll to position [236, 0]
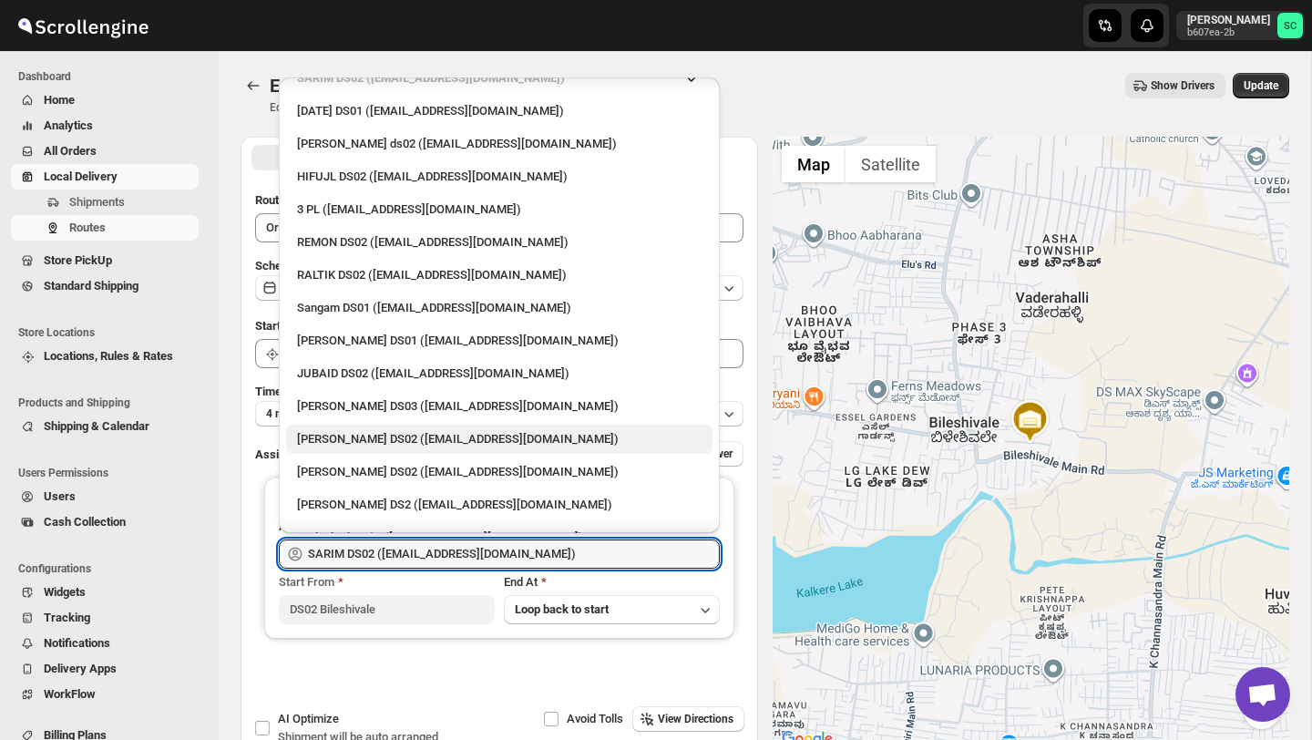
click at [455, 430] on div "PRAKSH NEWAR DS02 (tetidoh251@flektel.com)" at bounding box center [499, 439] width 405 height 18
type input "PRAKSH NEWAR DS02 (tetidoh251@flektel.com)"
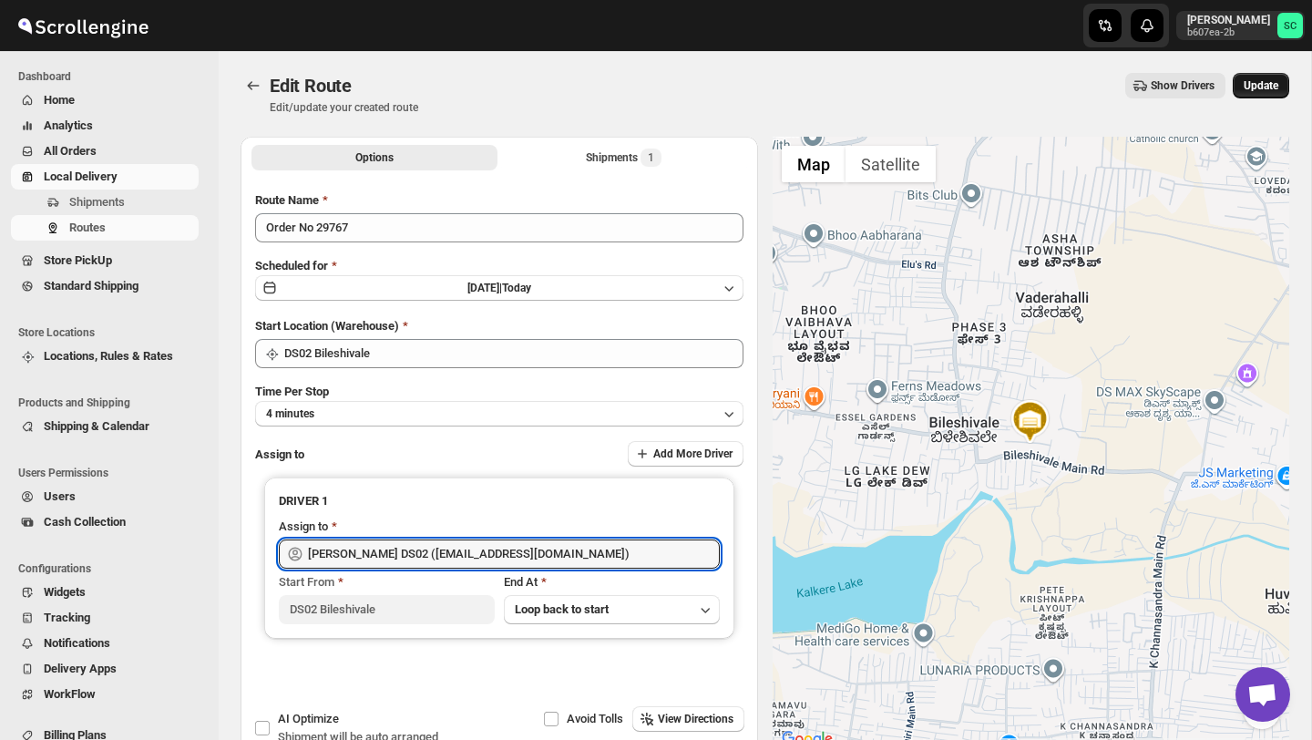
click at [1262, 87] on span "Update" at bounding box center [1261, 85] width 35 height 15
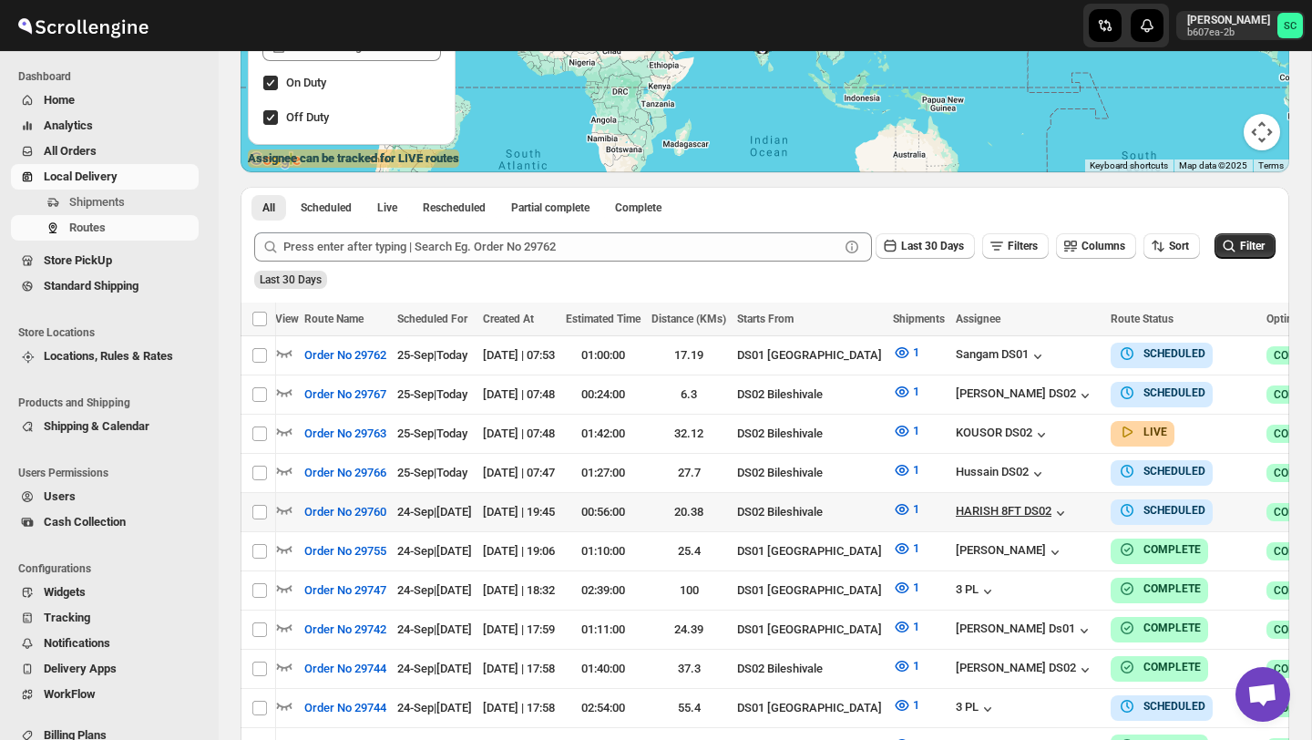
scroll to position [0, 212]
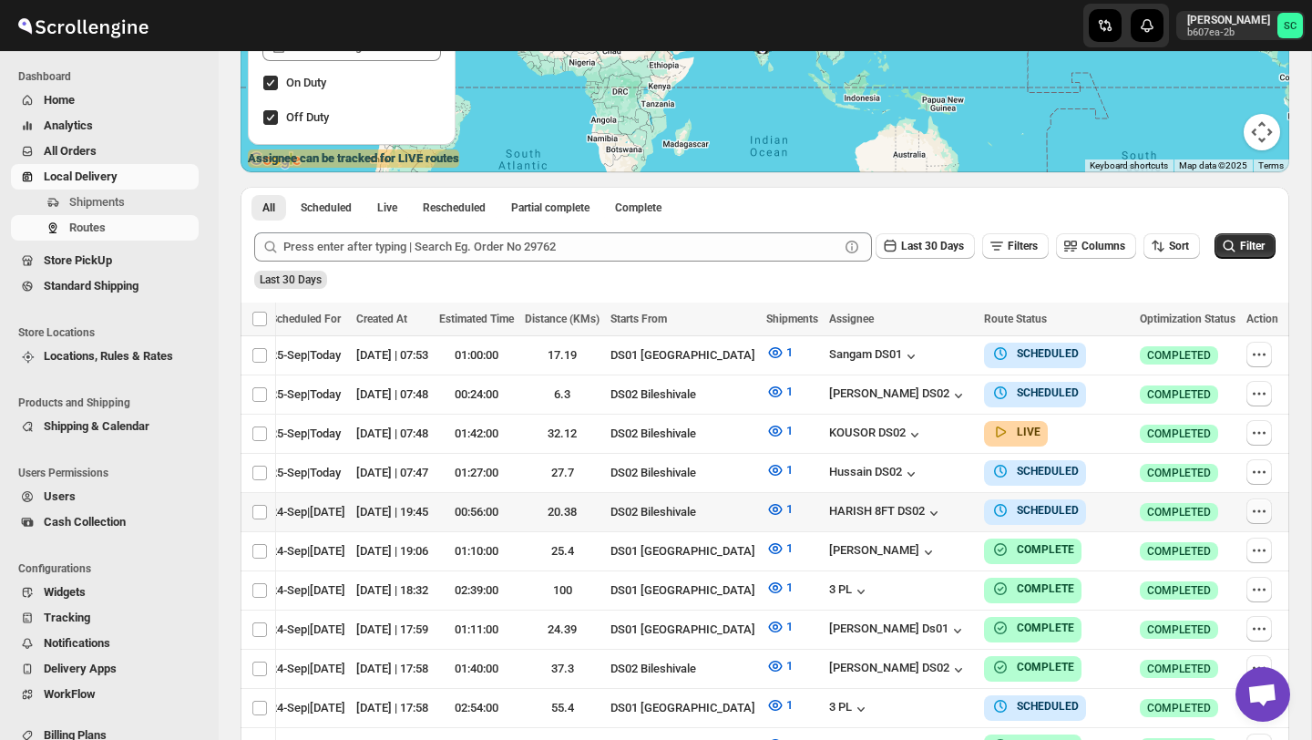
click at [1263, 506] on icon "button" at bounding box center [1259, 511] width 18 height 18
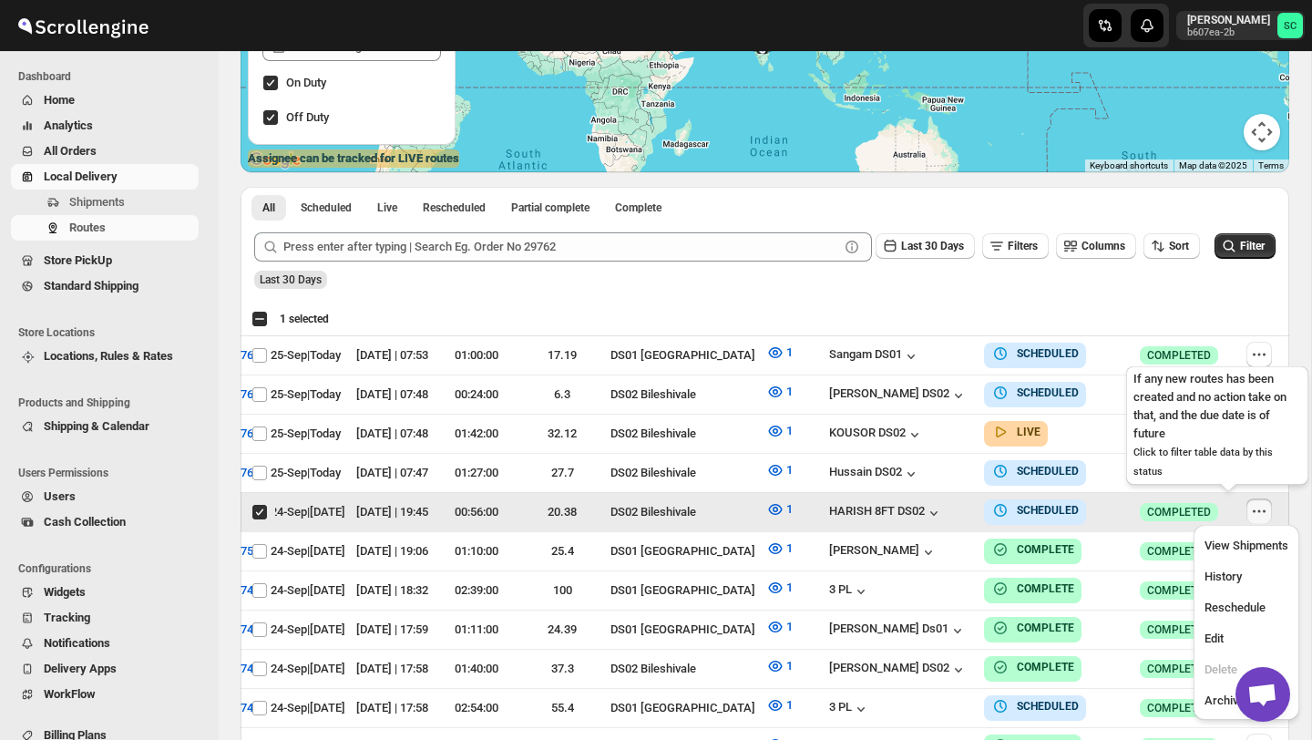
scroll to position [0, 0]
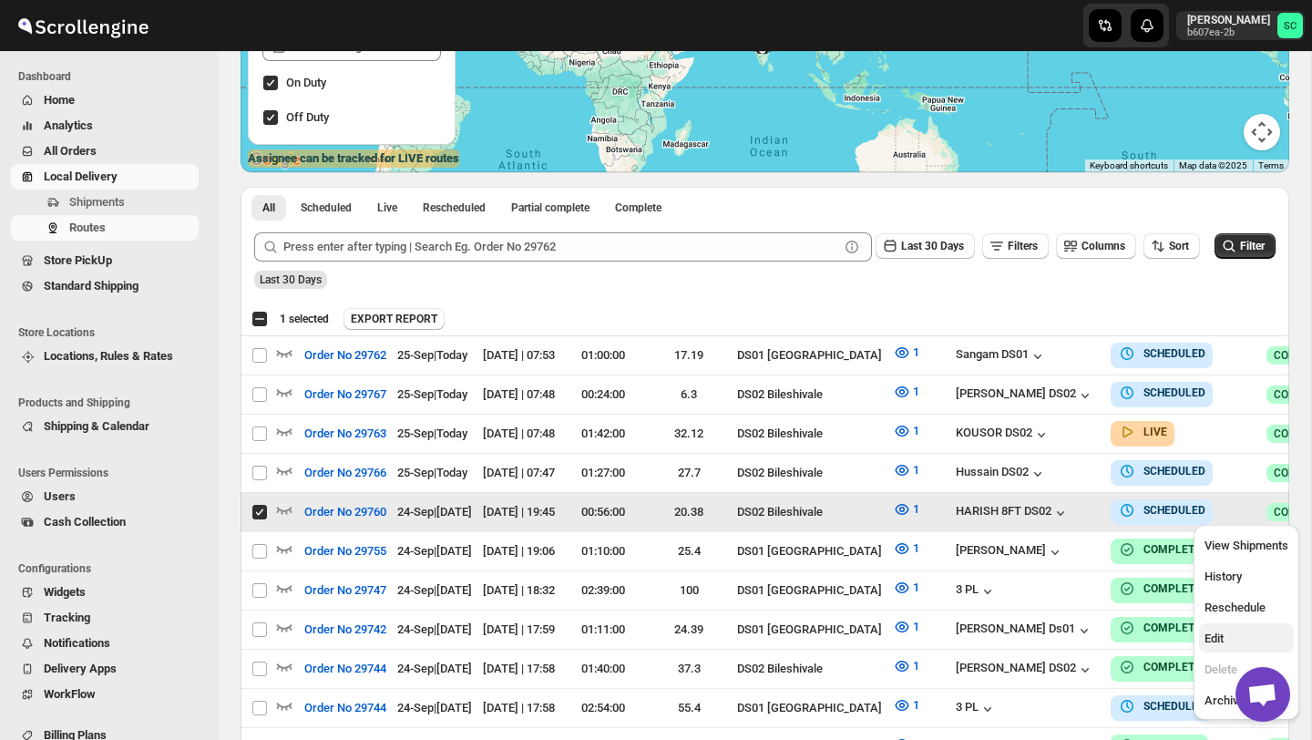
click at [1242, 633] on span "Edit" at bounding box center [1247, 639] width 84 height 18
checkbox input "false"
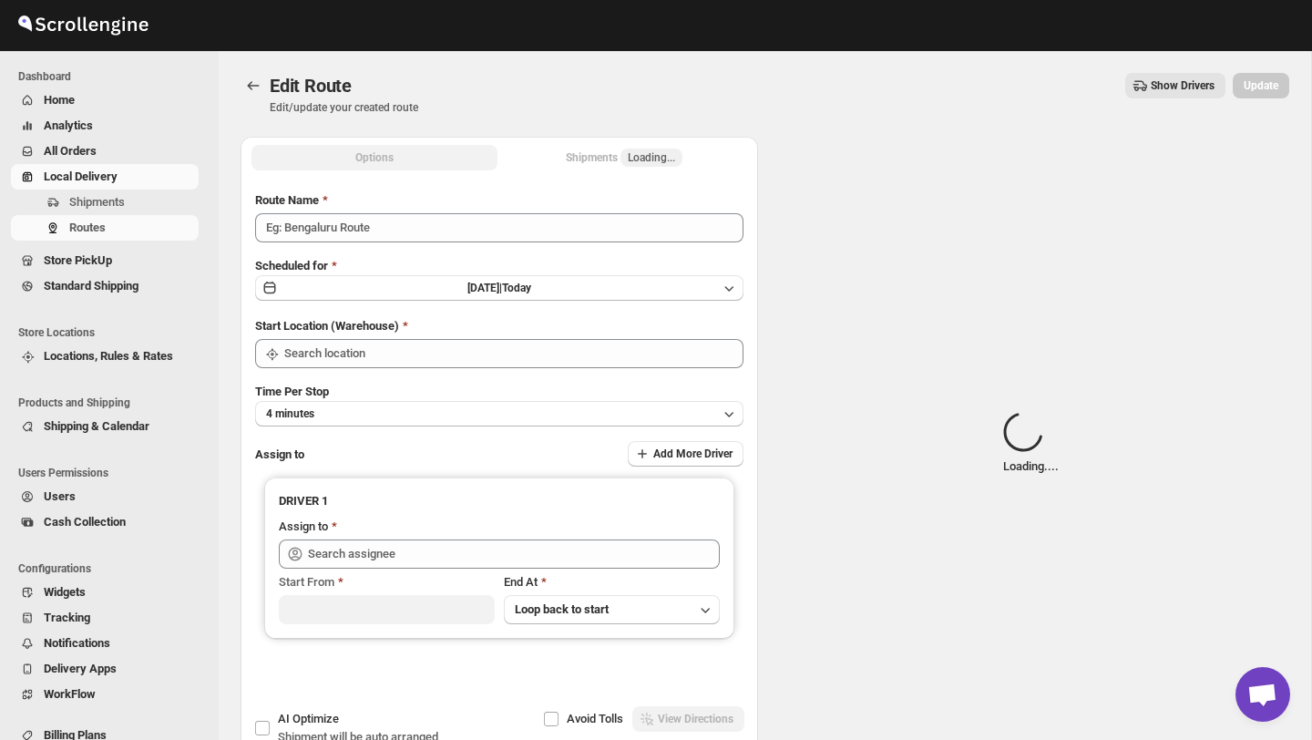
type input "Order No 29760"
type input "DS02 Bileshivale"
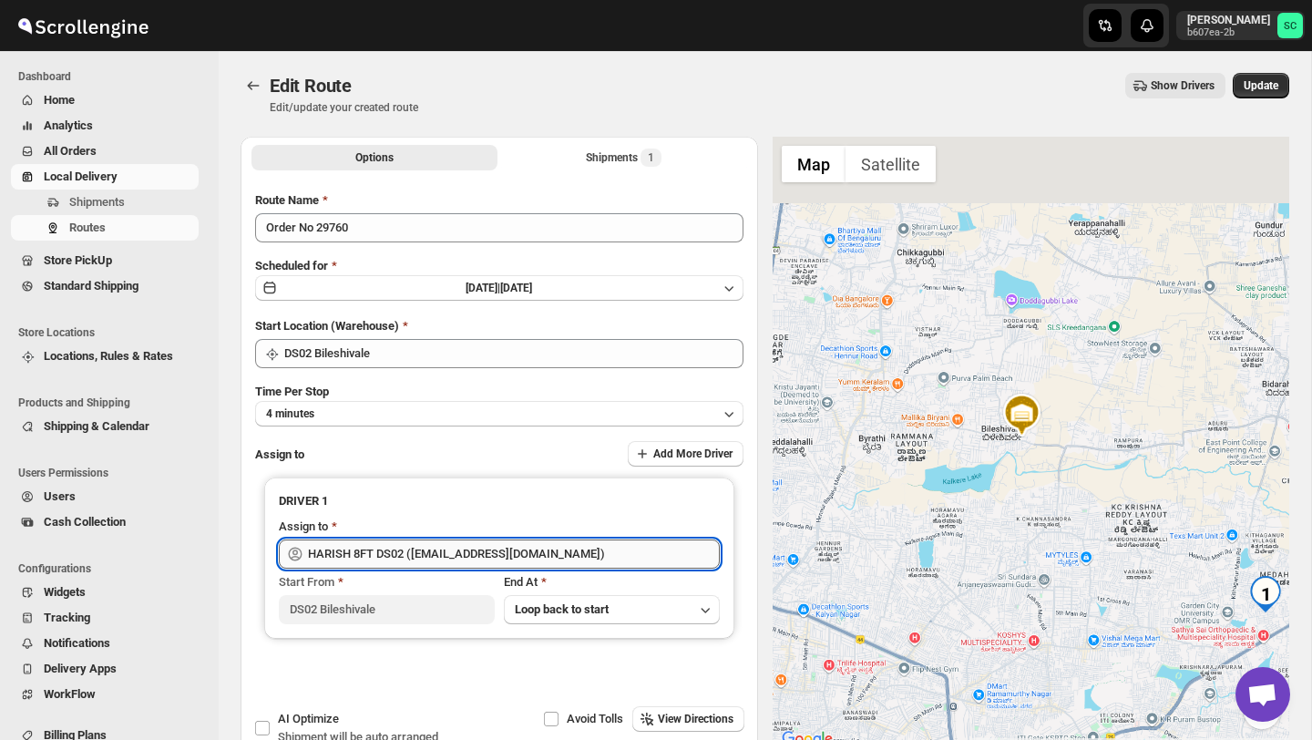
click at [586, 554] on input "HARISH 8FT DS02 (biyefir462@dextrago.com)" at bounding box center [514, 554] width 412 height 29
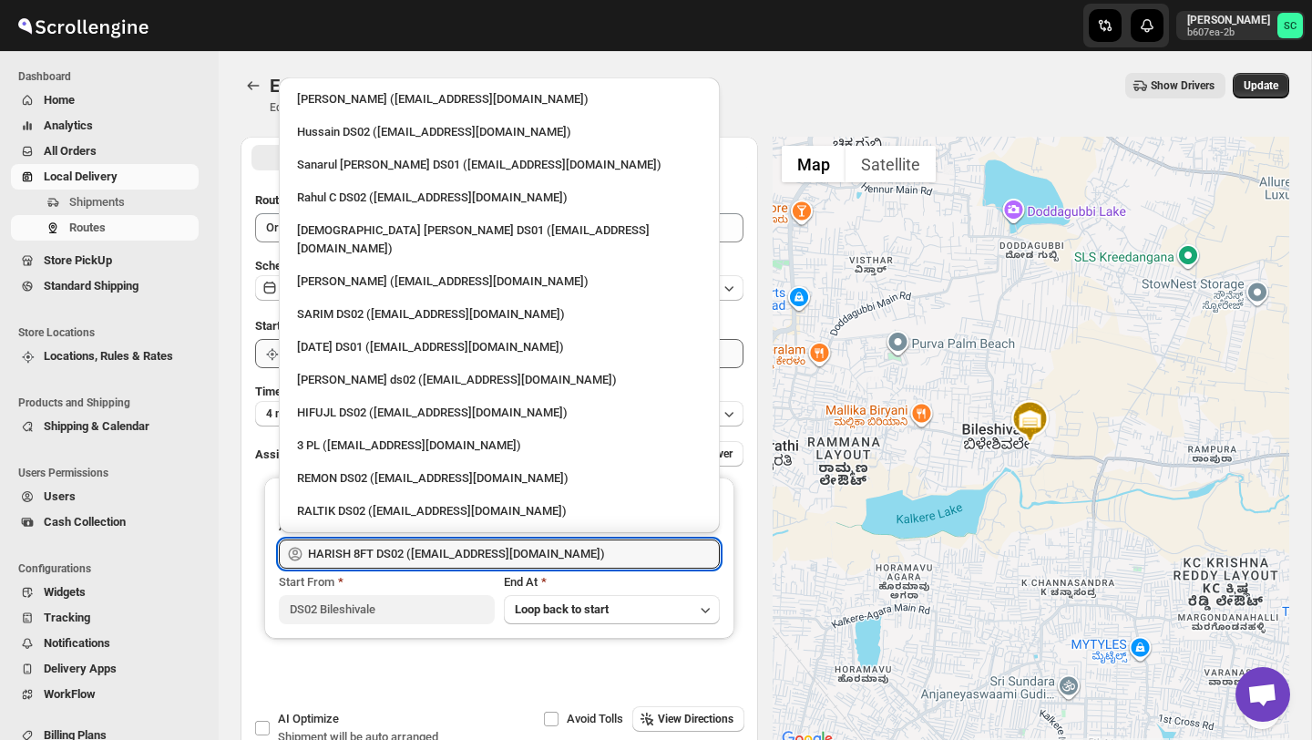
click at [399, 371] on div "Rashidul ds02 (vaseno4694@minduls.com)" at bounding box center [499, 380] width 405 height 18
type input "Rashidul ds02 (vaseno4694@minduls.com)"
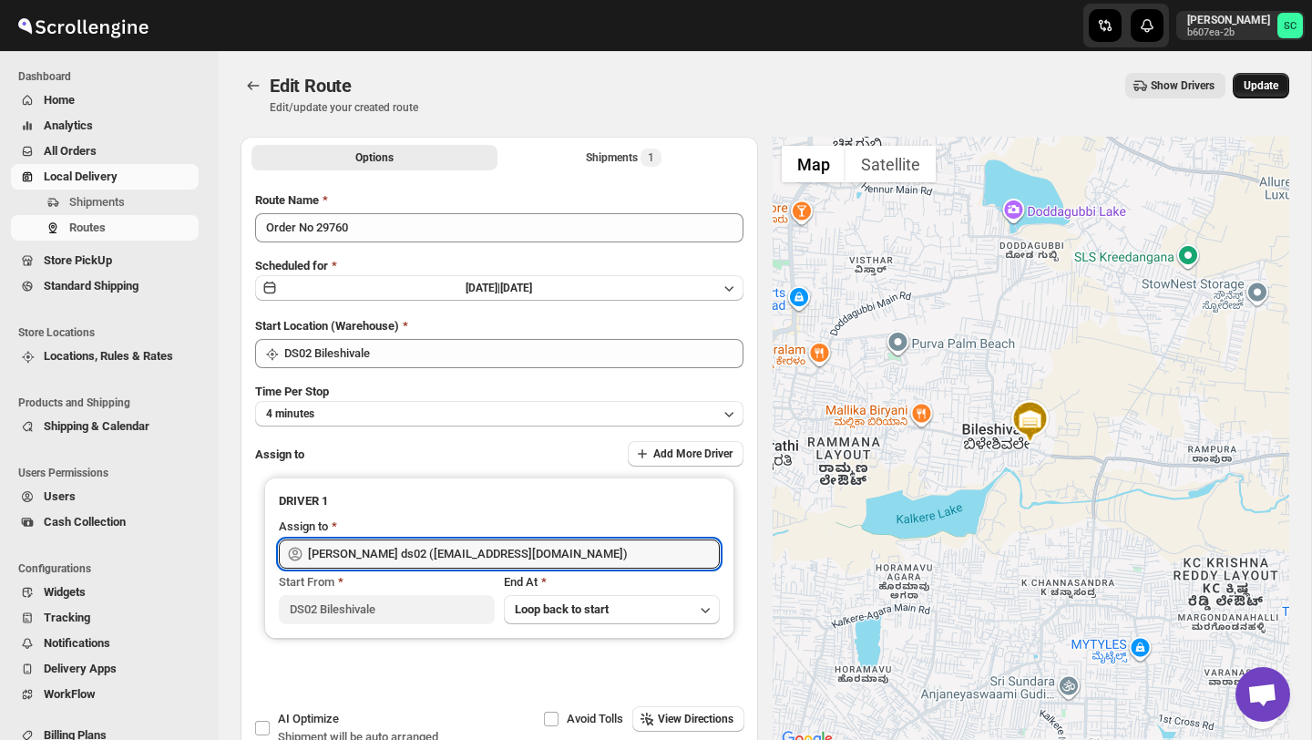
click at [1274, 80] on span "Update" at bounding box center [1261, 85] width 35 height 15
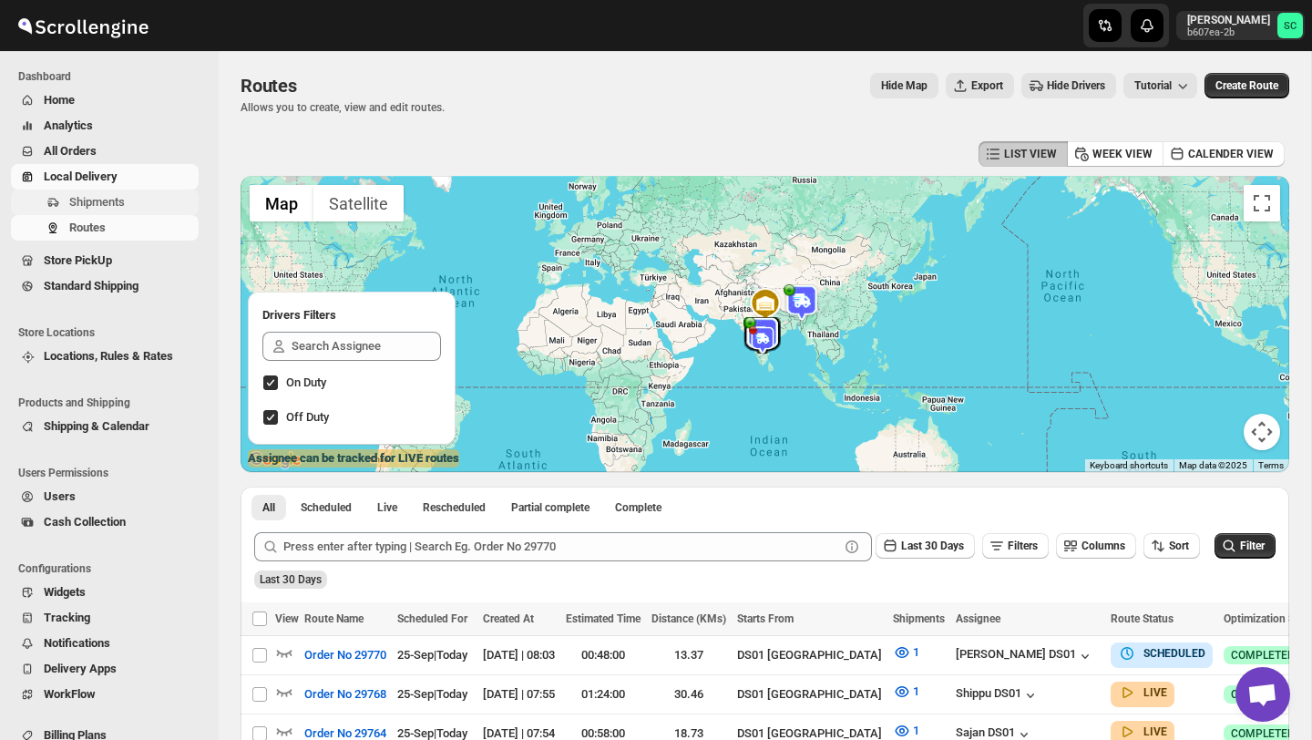
click at [138, 195] on span "Shipments" at bounding box center [132, 202] width 126 height 18
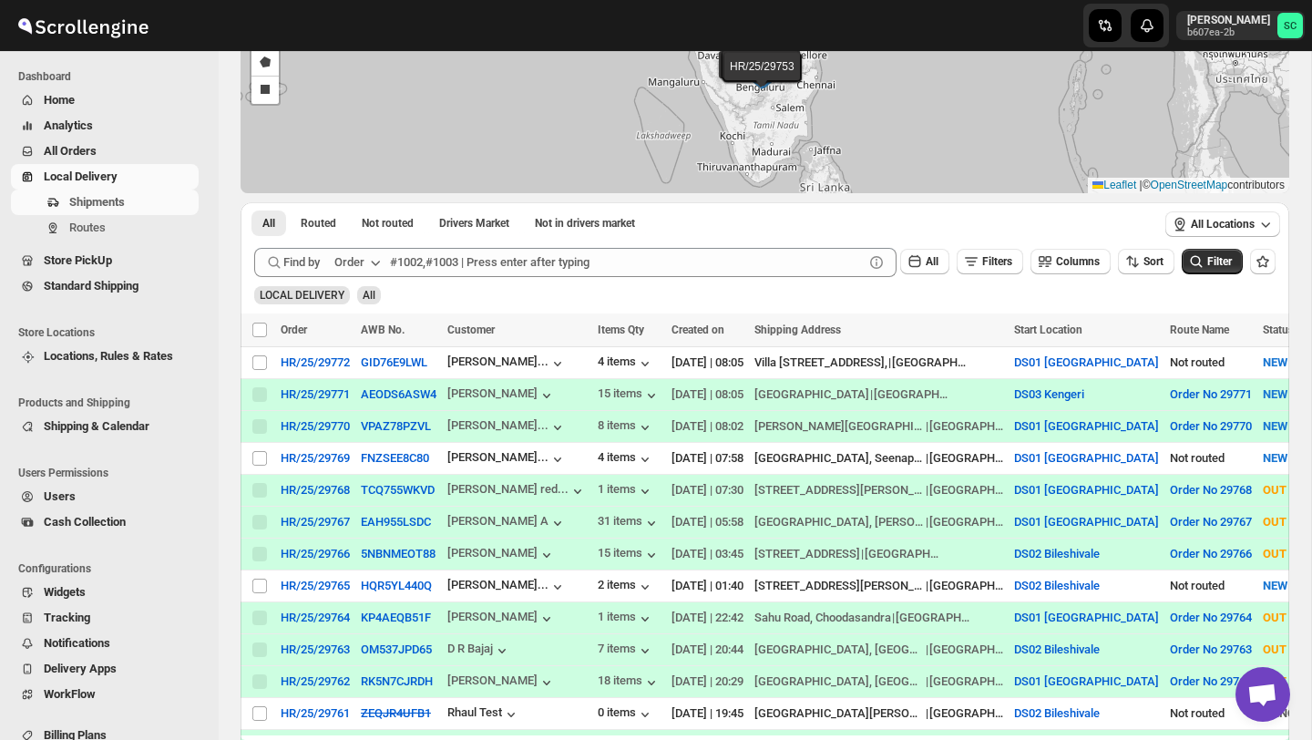
scroll to position [169, 0]
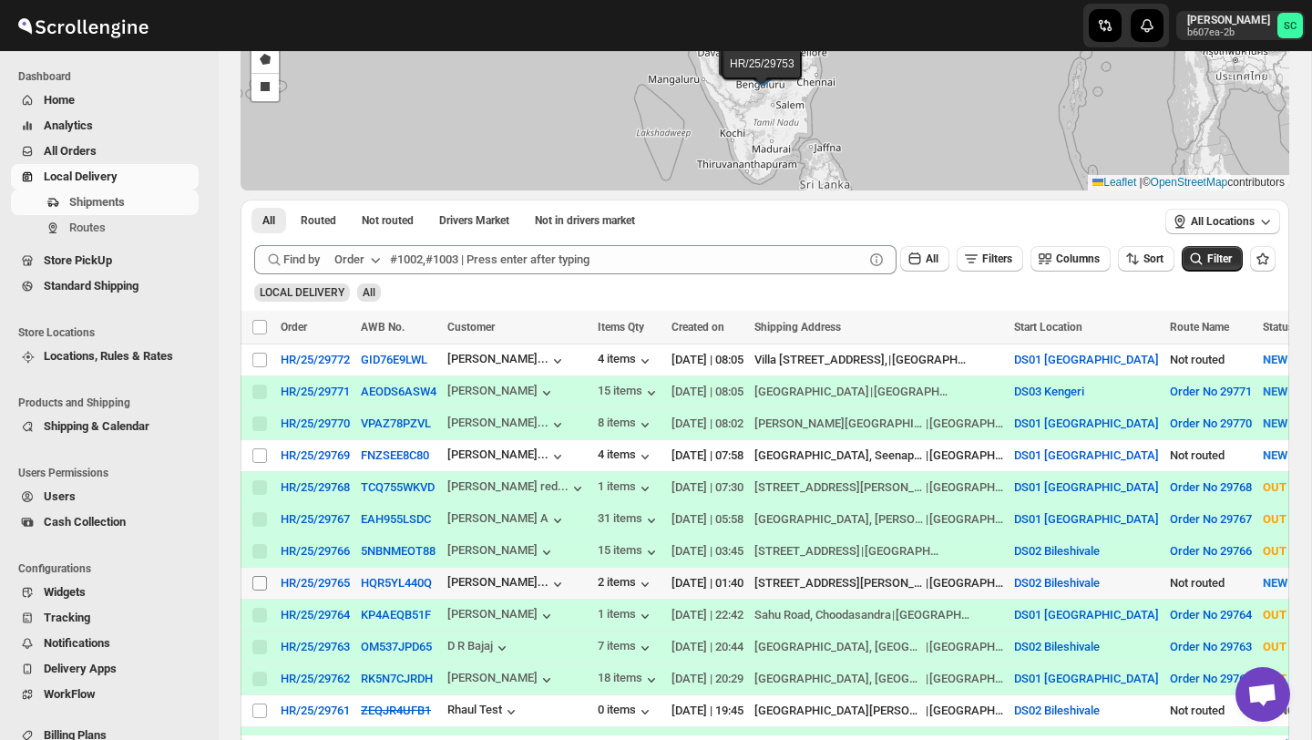
click at [263, 589] on input "Select shipment" at bounding box center [259, 583] width 15 height 15
checkbox input "true"
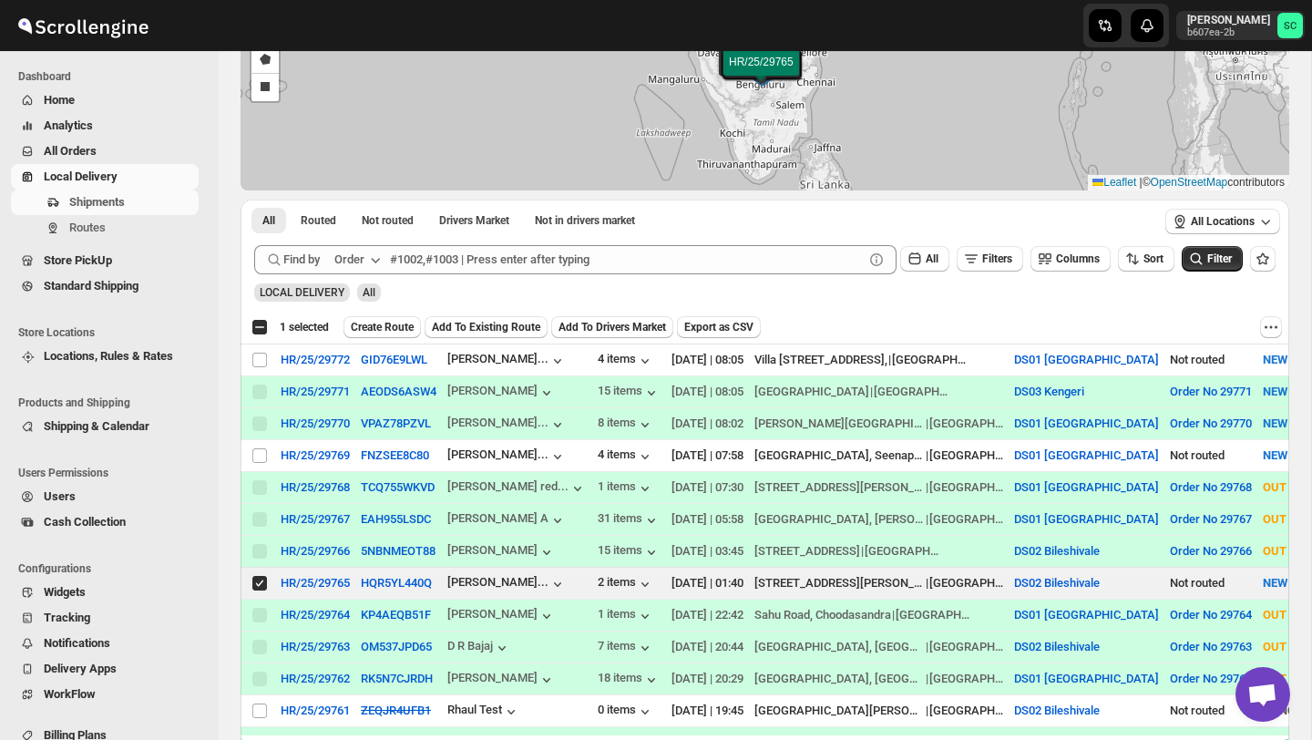
click at [408, 326] on span "Create Route" at bounding box center [382, 327] width 63 height 15
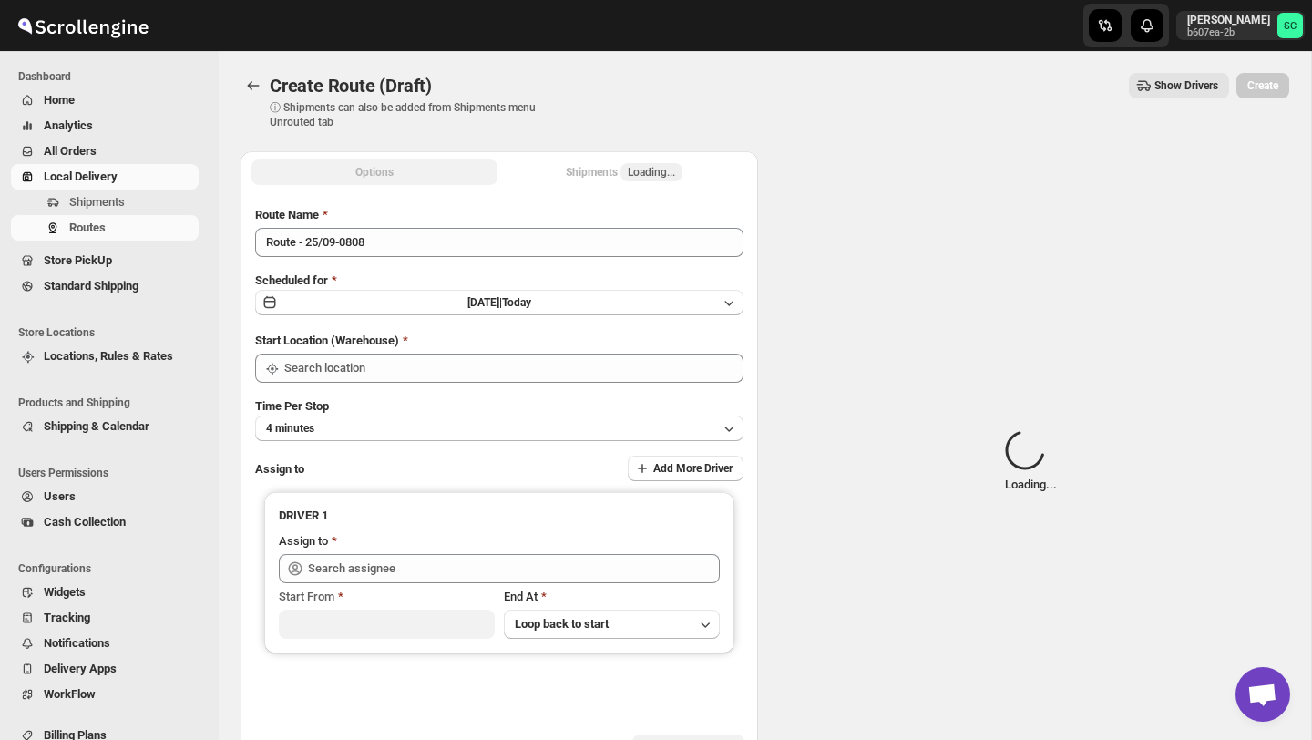
type input "DS02 Bileshivale"
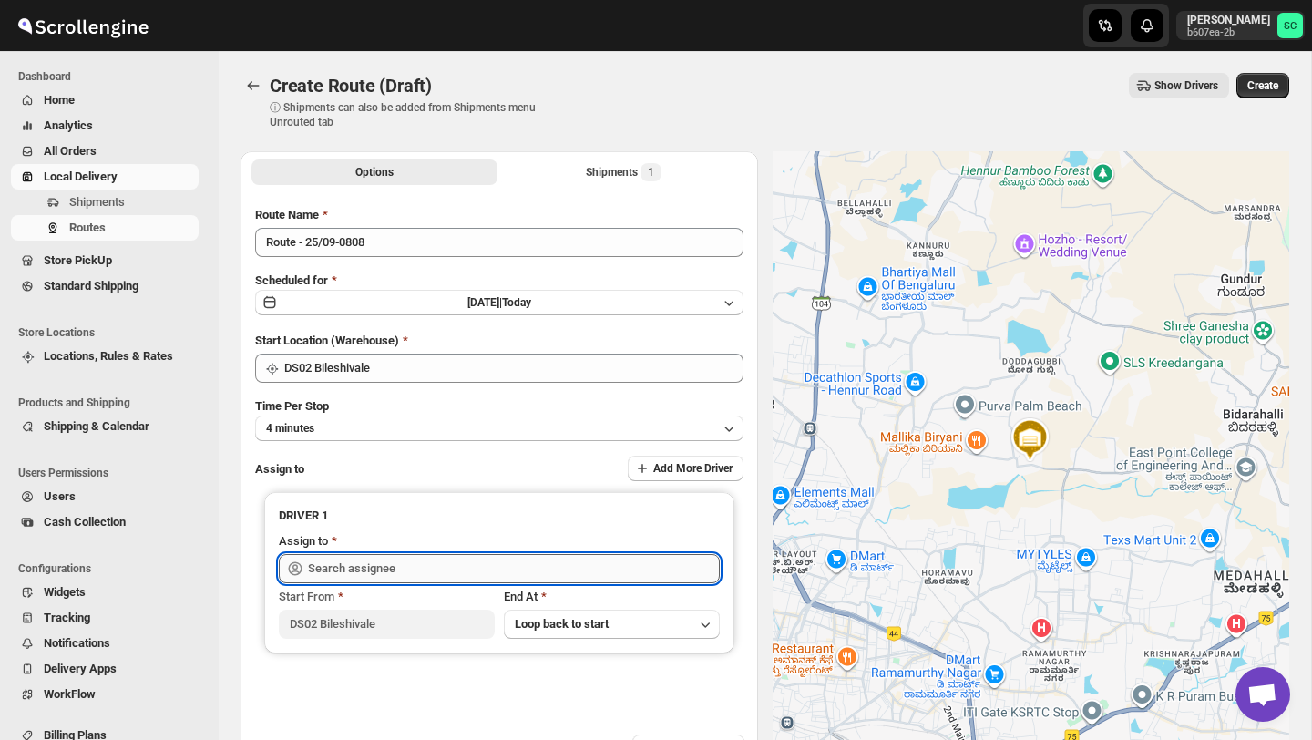
click at [450, 557] on input "text" at bounding box center [514, 568] width 412 height 29
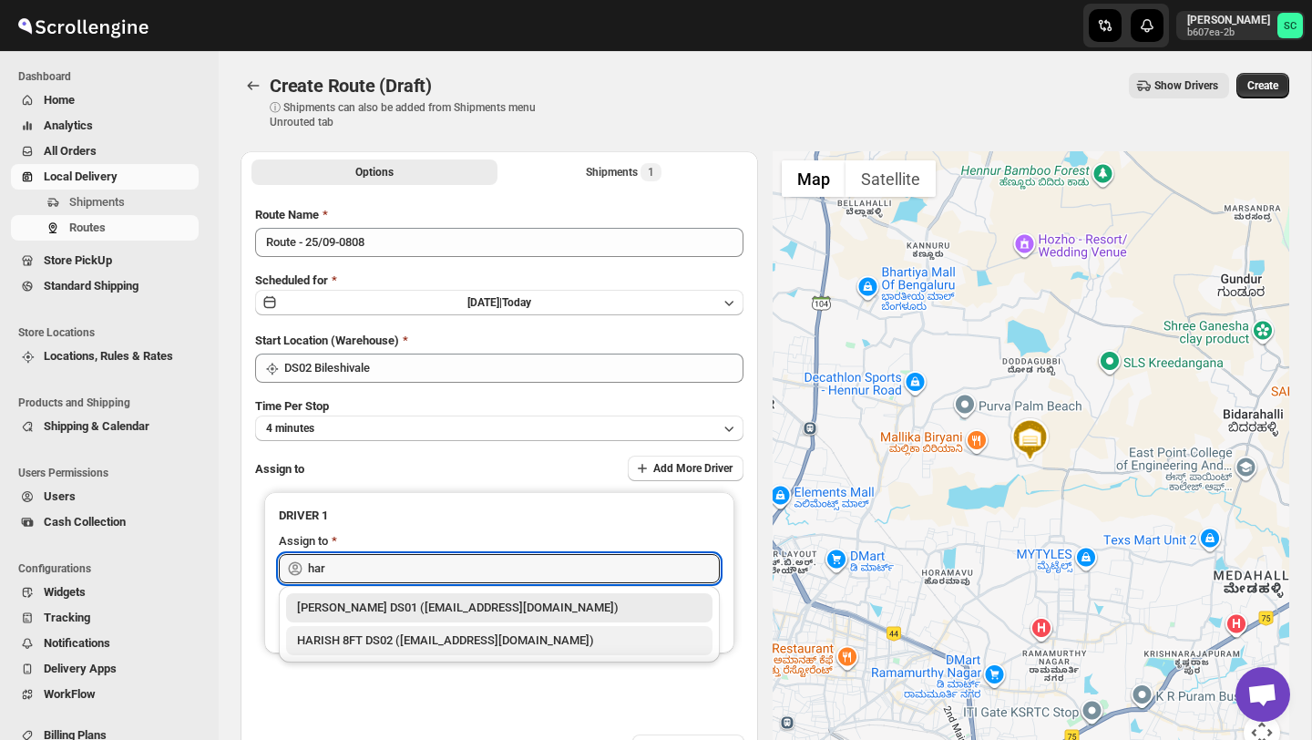
click at [481, 638] on div "HARISH 8FT DS02 (biyefir462@dextrago.com)" at bounding box center [499, 641] width 405 height 18
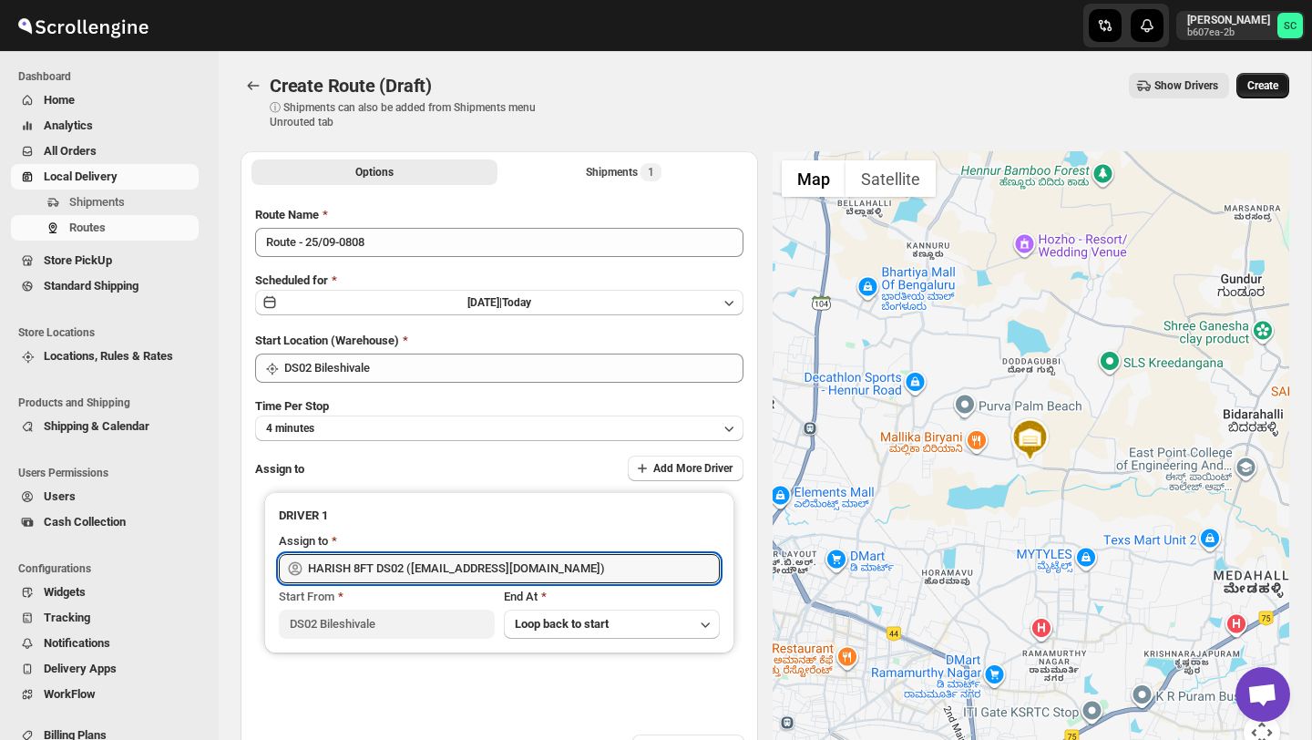
type input "HARISH 8FT DS02 (biyefir462@dextrago.com)"
click at [1253, 92] on span "Create" at bounding box center [1263, 85] width 31 height 15
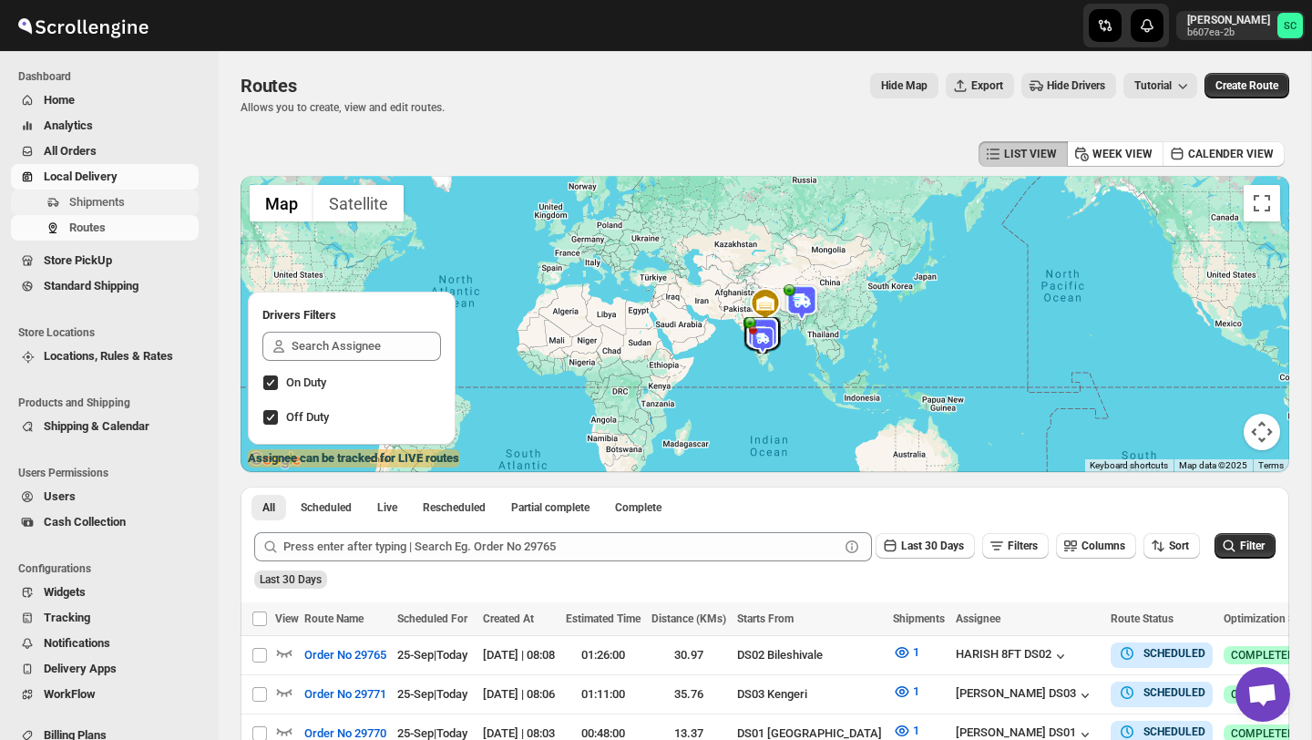
click at [134, 198] on span "Shipments" at bounding box center [132, 202] width 126 height 18
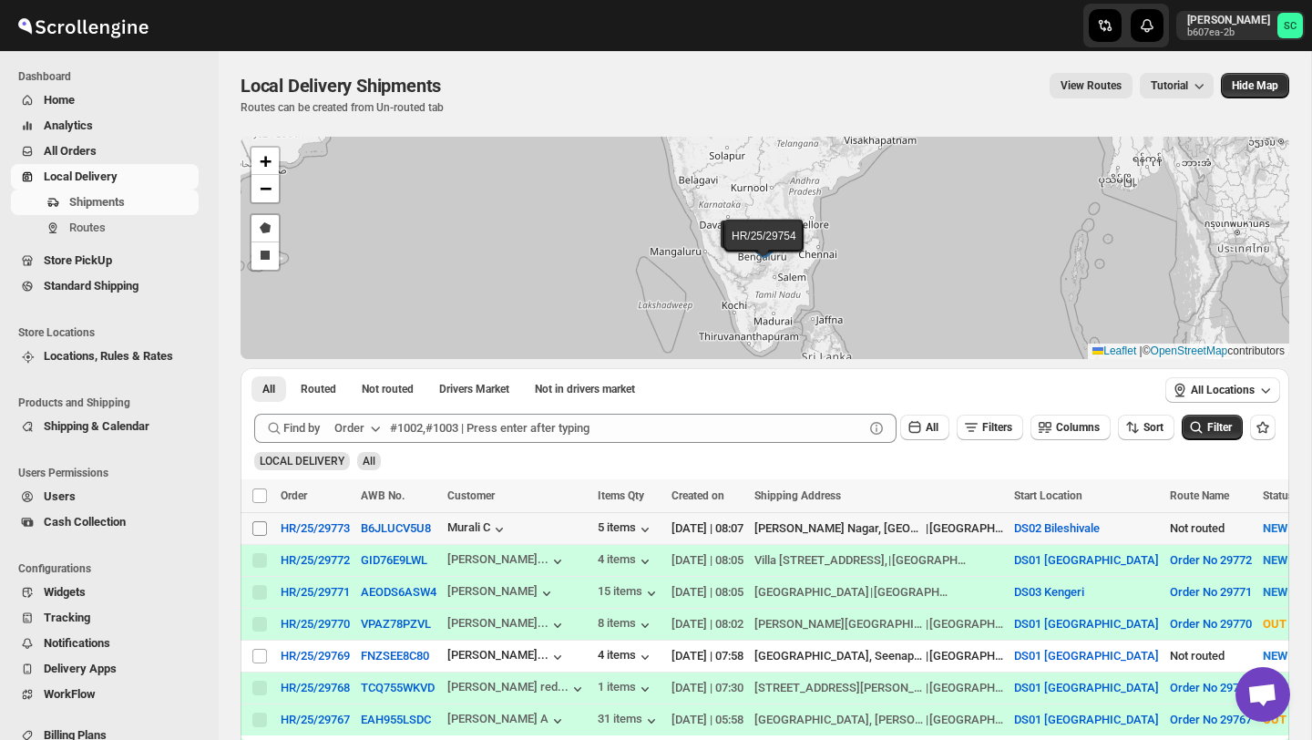
click at [255, 527] on input "Select shipment" at bounding box center [259, 528] width 15 height 15
checkbox input "true"
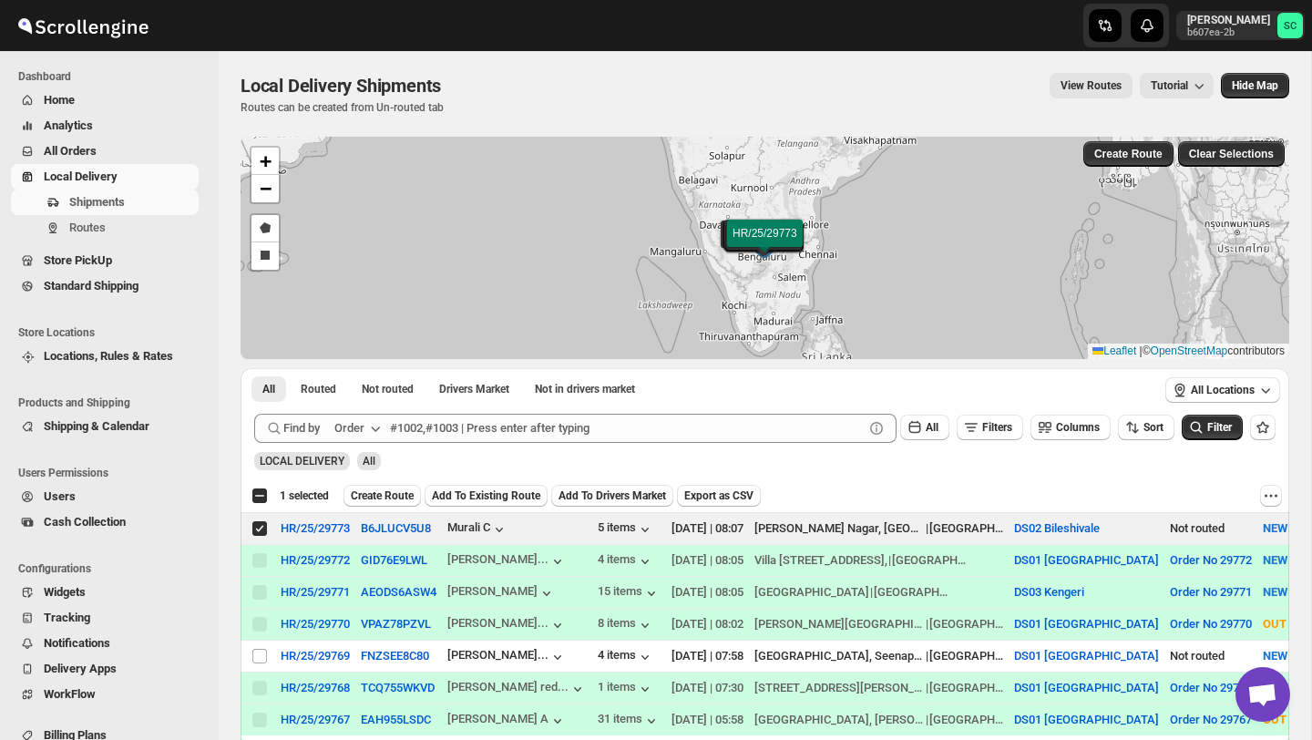
click at [398, 497] on span "Create Route" at bounding box center [382, 496] width 63 height 15
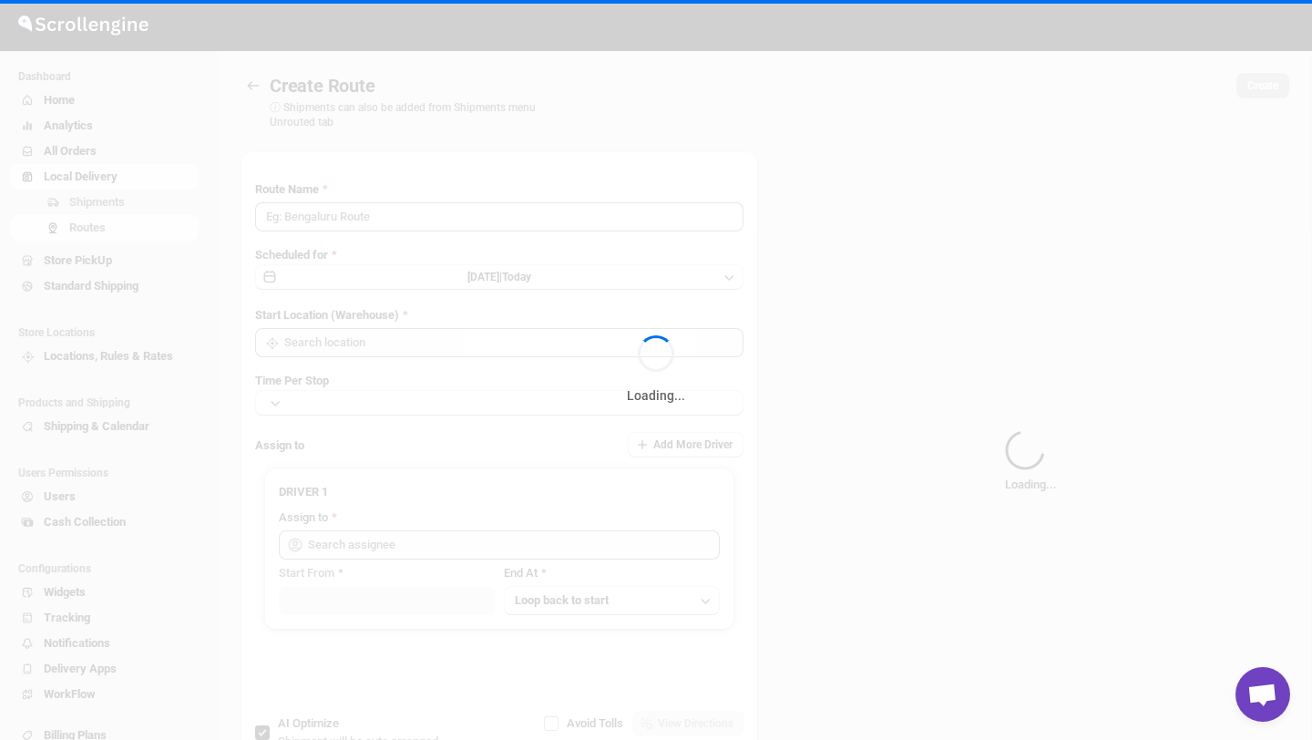
type input "Route - 25/09-0813"
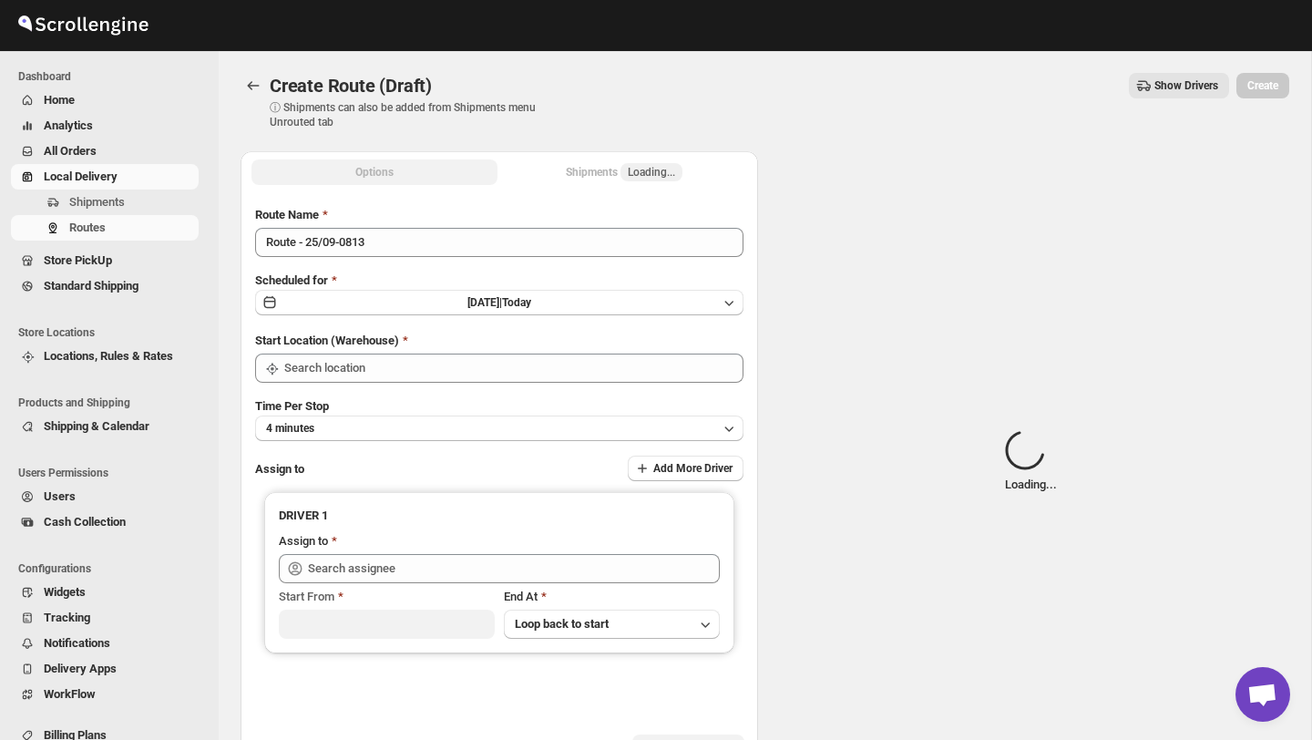
type input "DS02 Bileshivale"
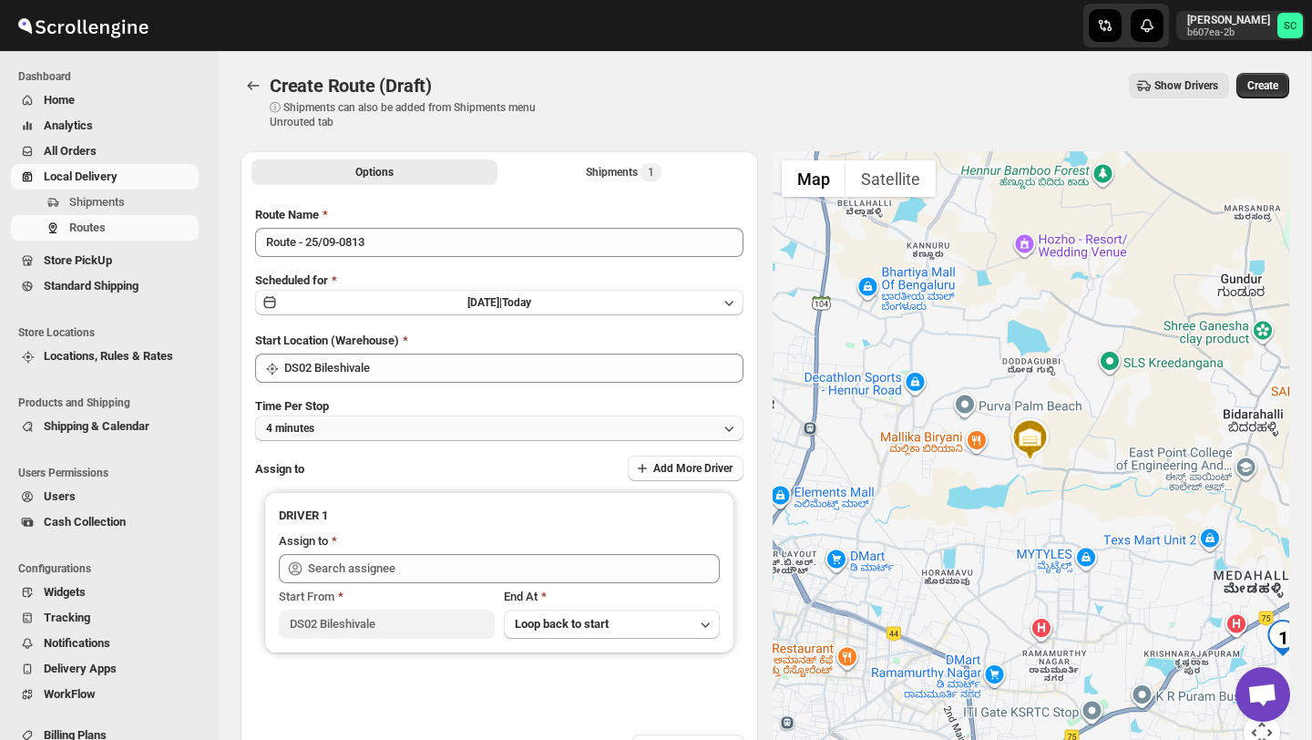
click at [417, 421] on button "4 minutes" at bounding box center [499, 429] width 489 height 26
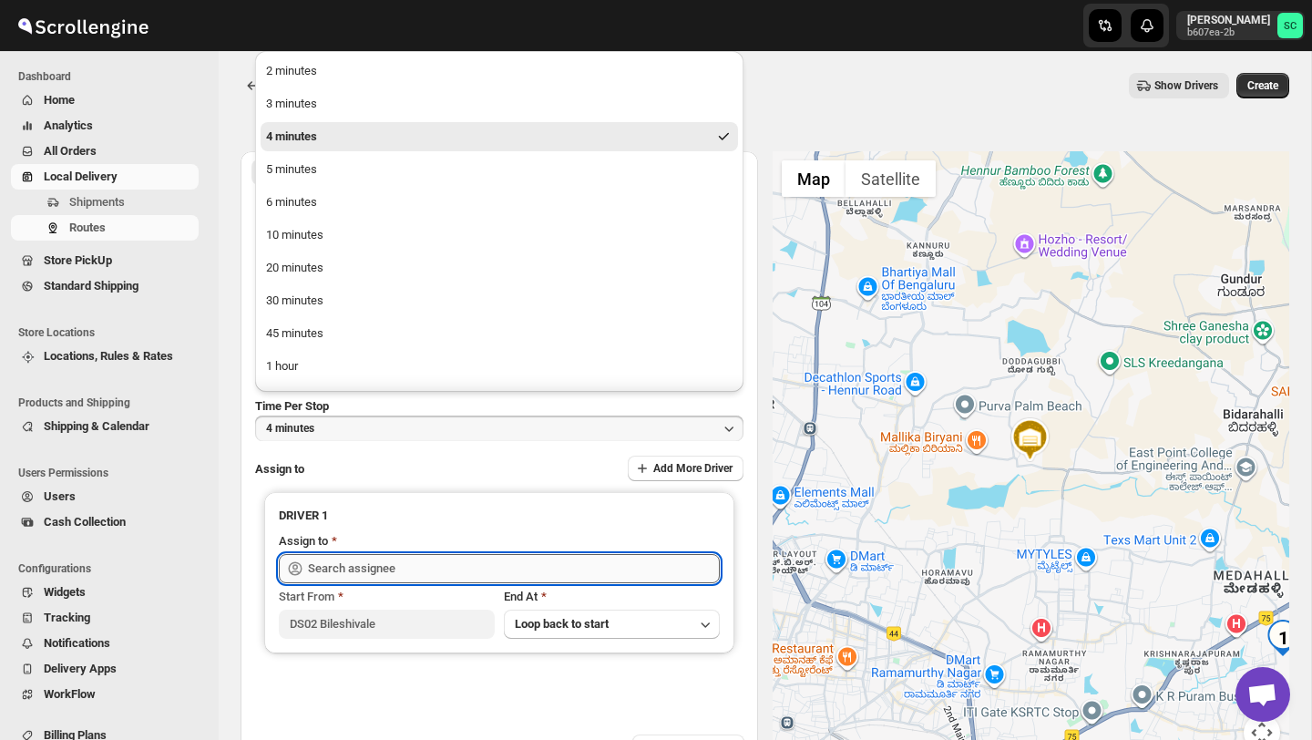
click at [386, 565] on input "text" at bounding box center [514, 568] width 412 height 29
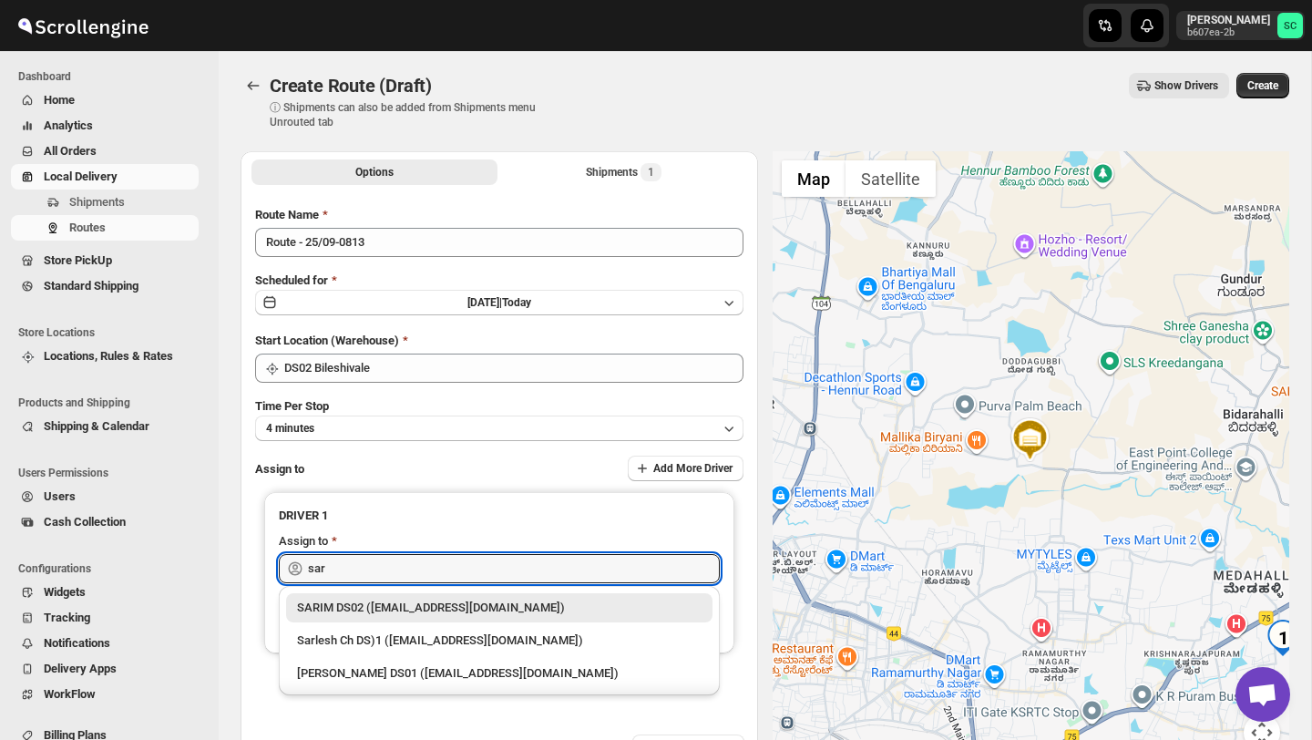
click at [405, 612] on div "SARIM DS02 (xititor414@owlny.com)" at bounding box center [499, 608] width 405 height 18
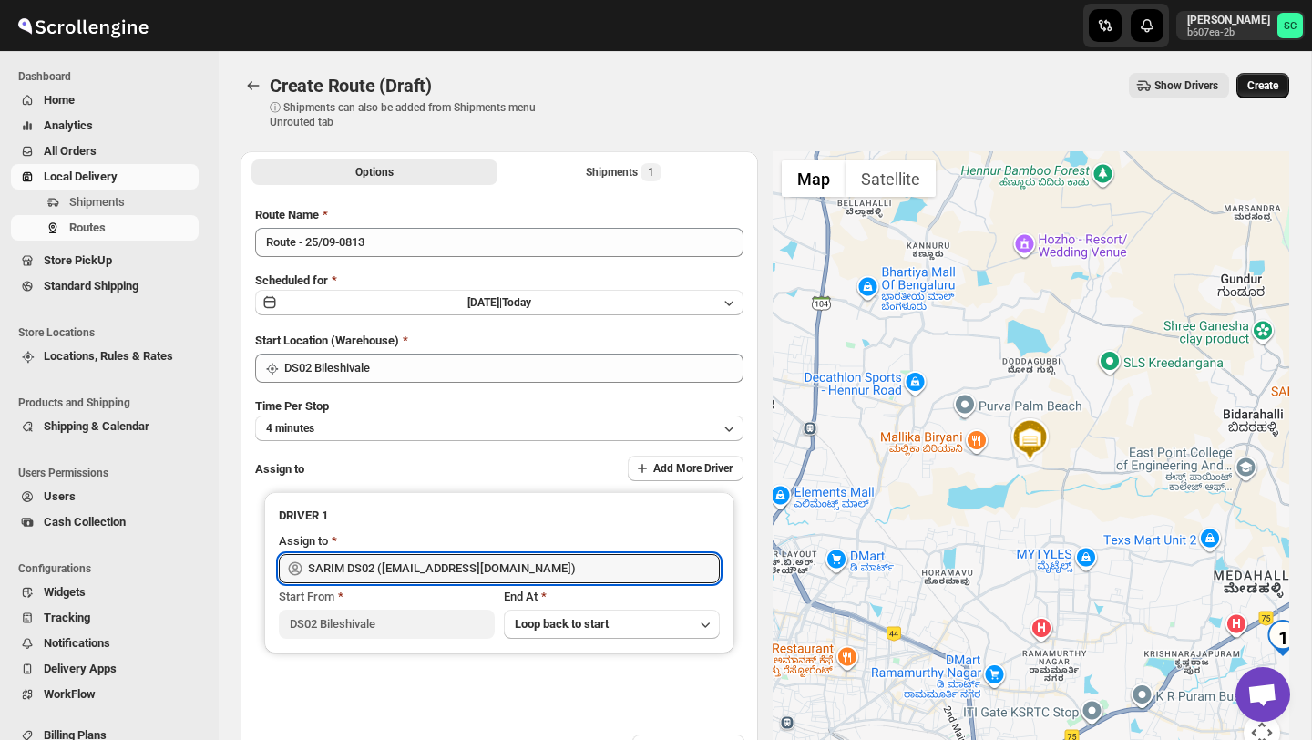
type input "SARIM DS02 (xititor414@owlny.com)"
click at [1258, 87] on span "Create" at bounding box center [1263, 85] width 31 height 15
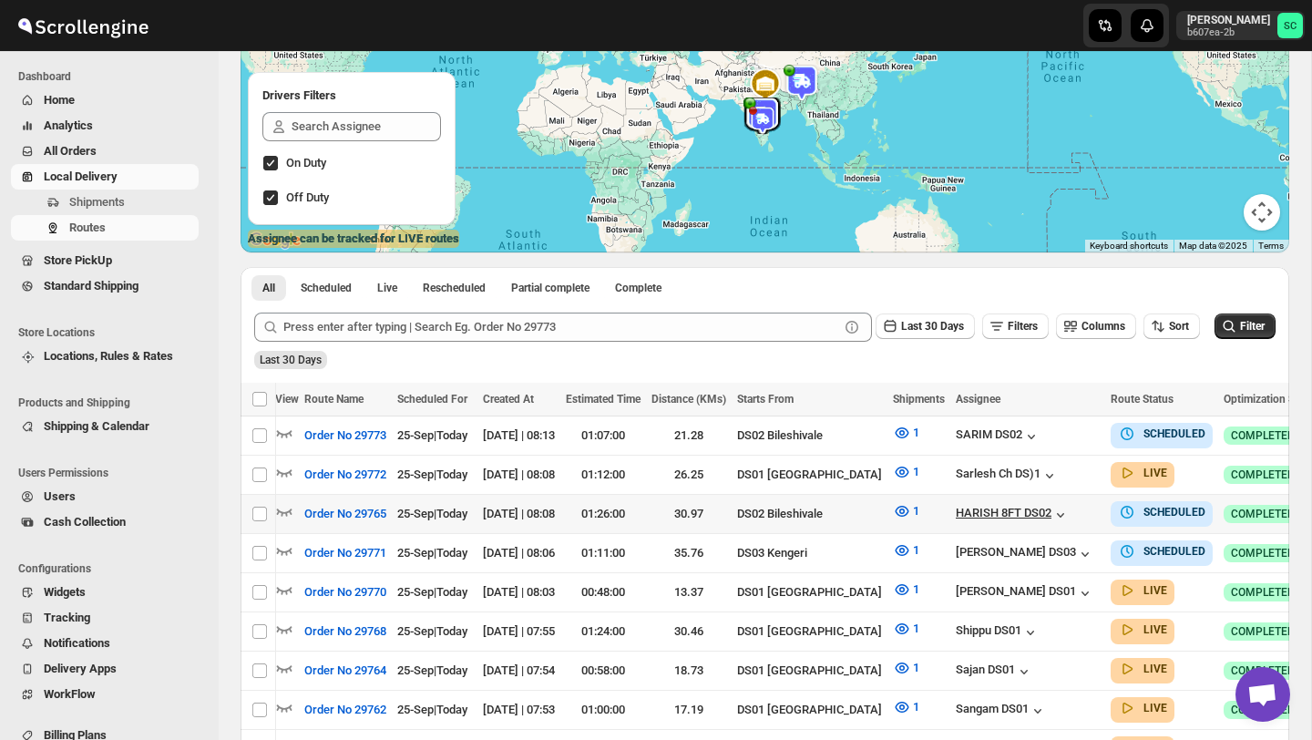
scroll to position [0, 155]
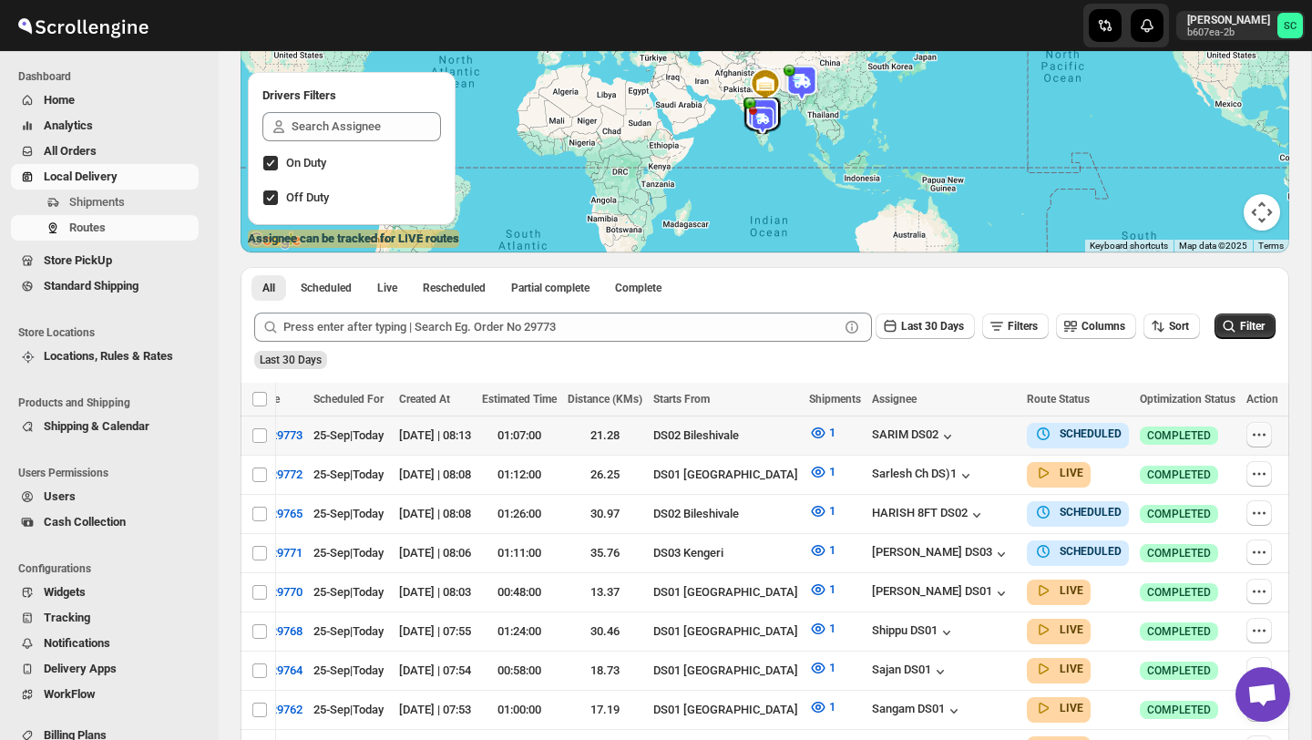
click at [1256, 427] on icon "button" at bounding box center [1259, 435] width 18 height 18
checkbox input "true"
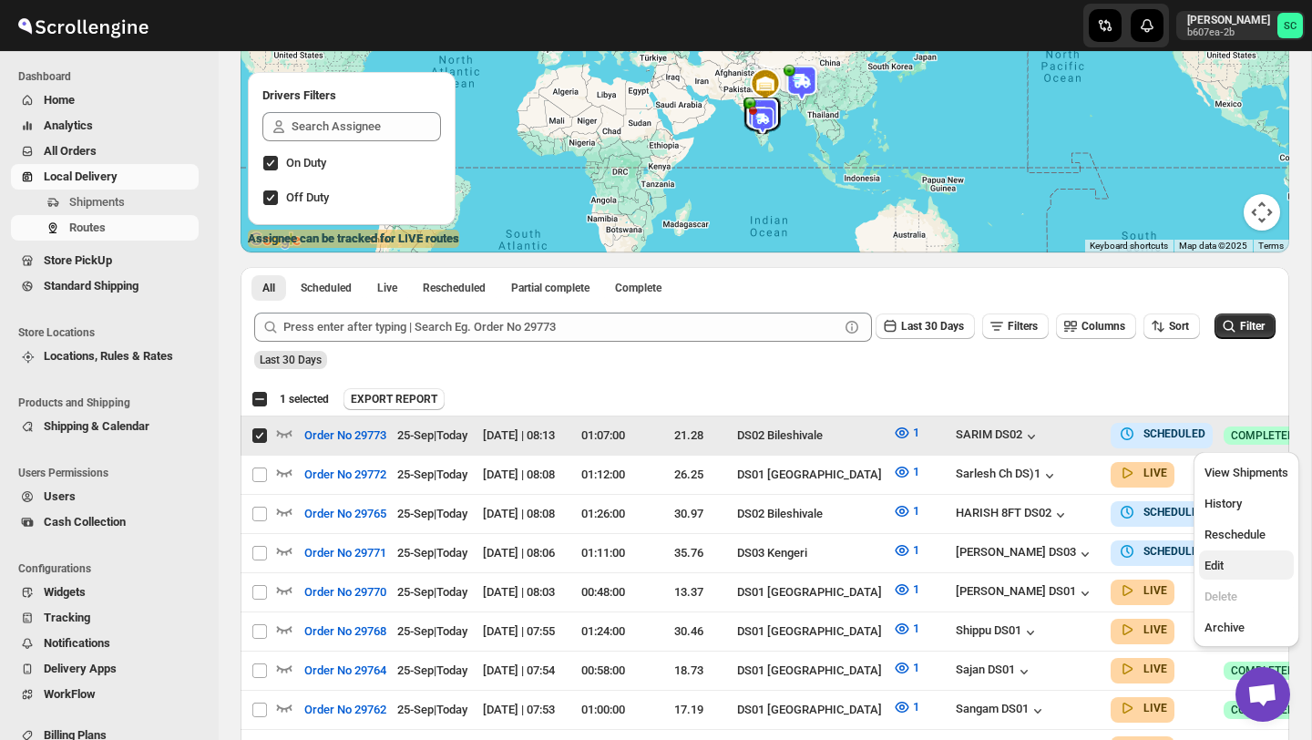
click at [1232, 561] on span "Edit" at bounding box center [1247, 566] width 84 height 18
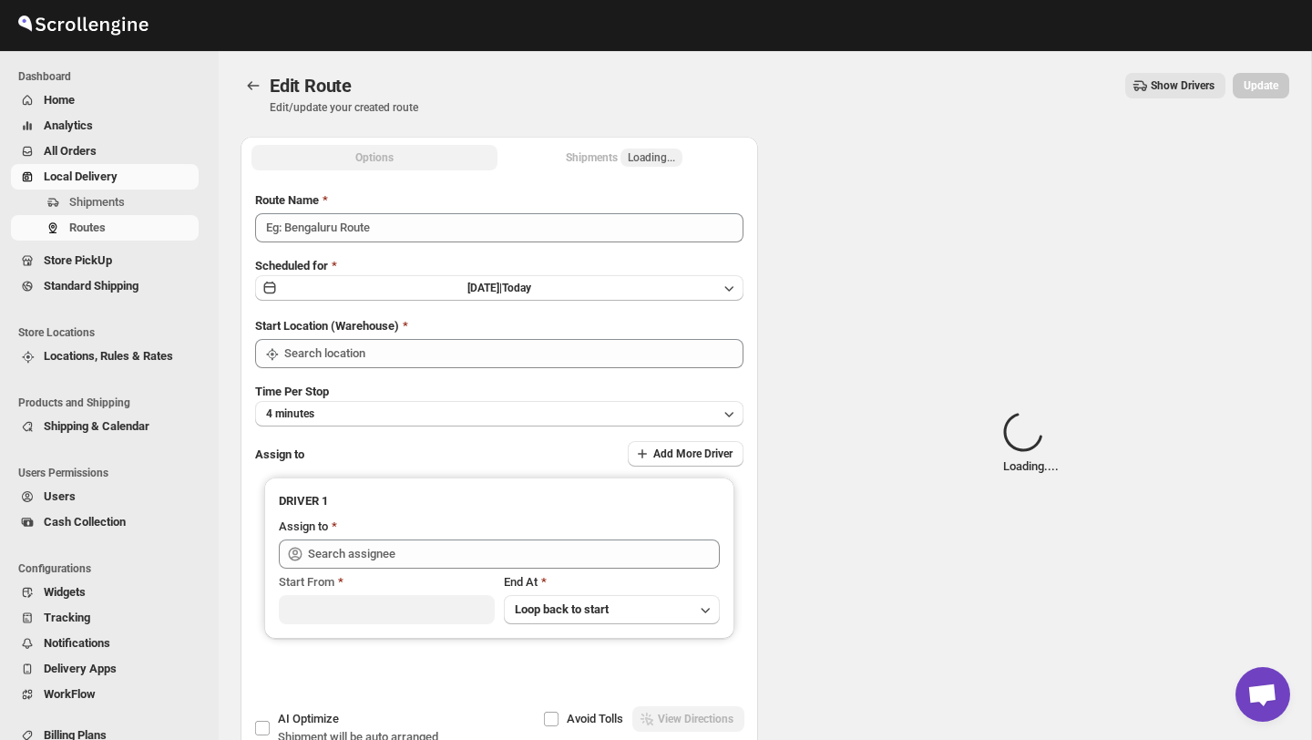
type input "Order No 29773"
type input "DS02 Bileshivale"
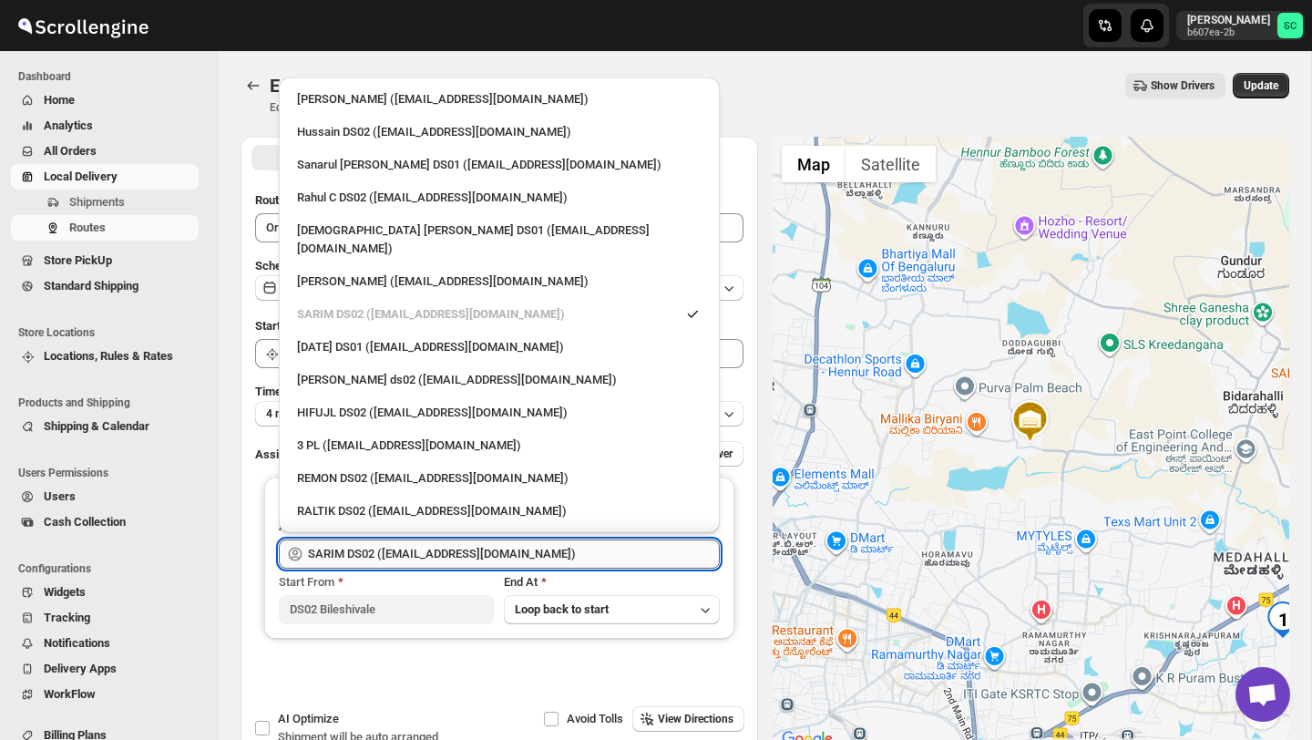
click at [535, 559] on input "SARIM DS02 (xititor414@owlny.com)" at bounding box center [514, 554] width 412 height 29
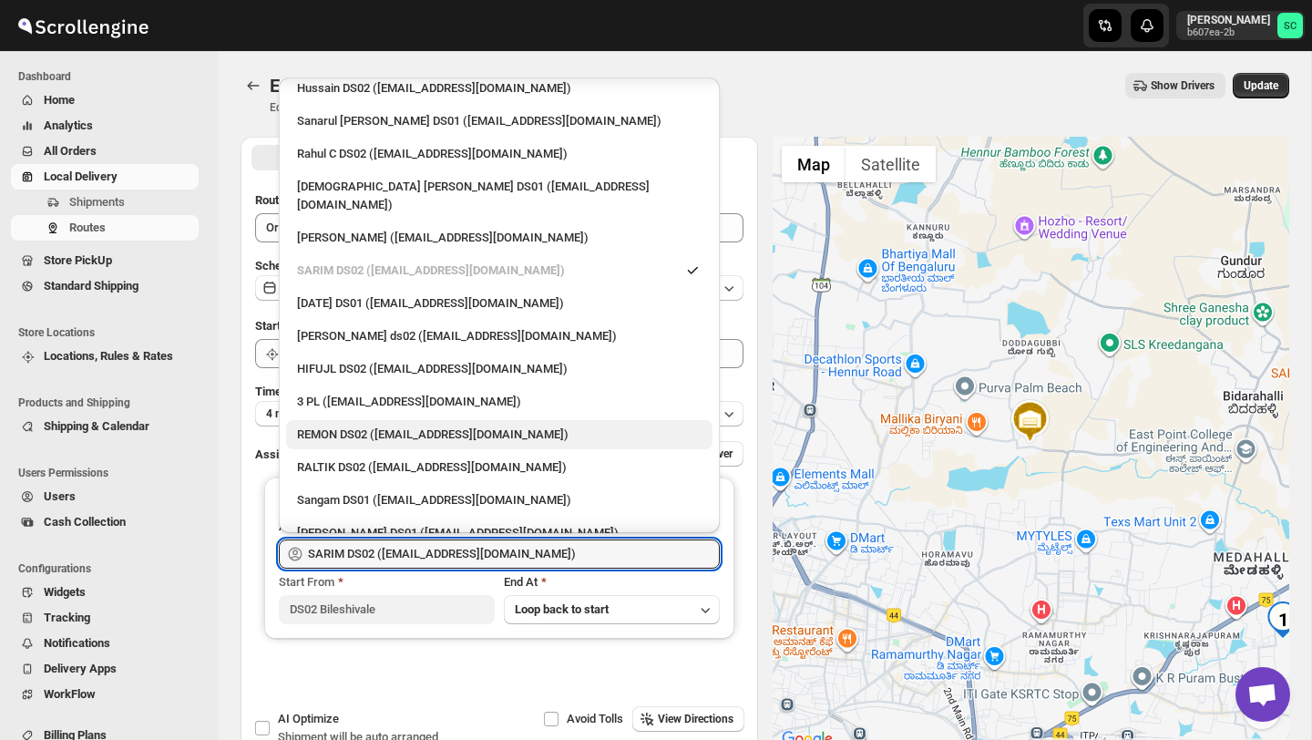
scroll to position [45, 0]
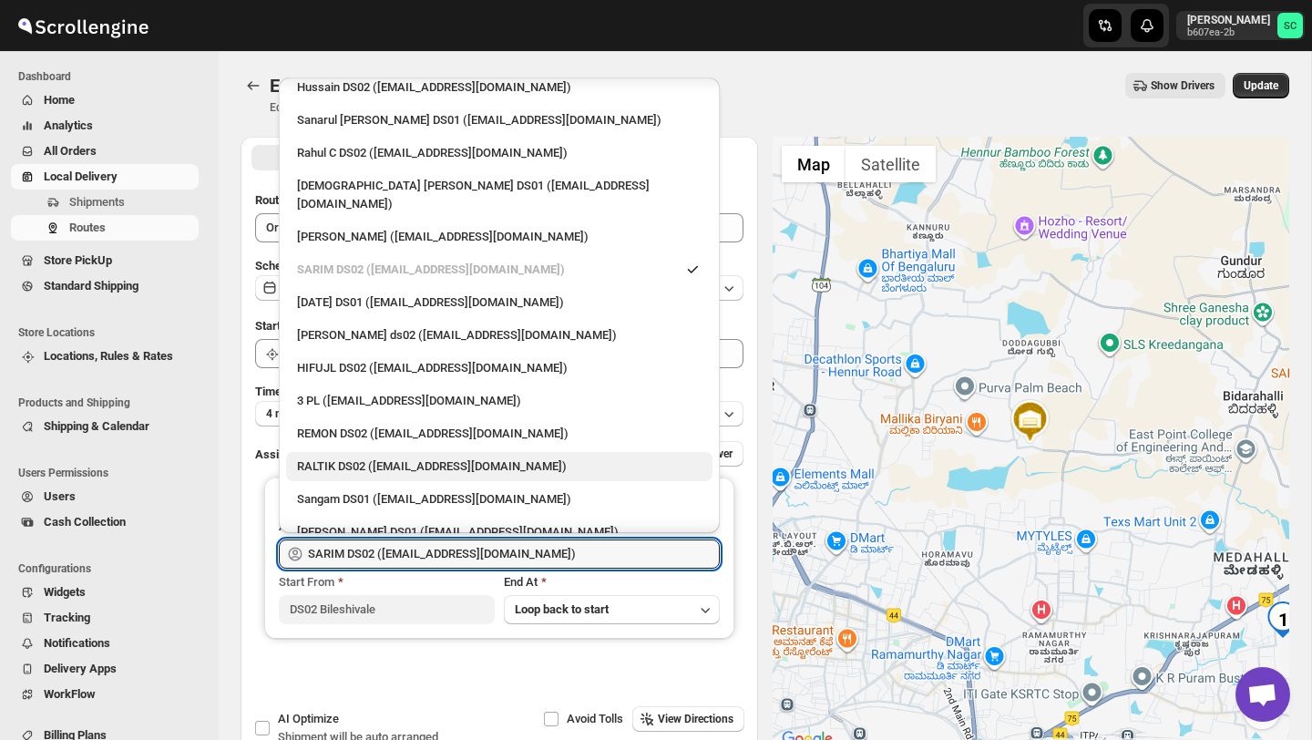
click at [408, 458] on div "RALTIK DS02 (cecih54531@btcours.com)" at bounding box center [499, 467] width 405 height 18
type input "RALTIK DS02 (cecih54531@btcours.com)"
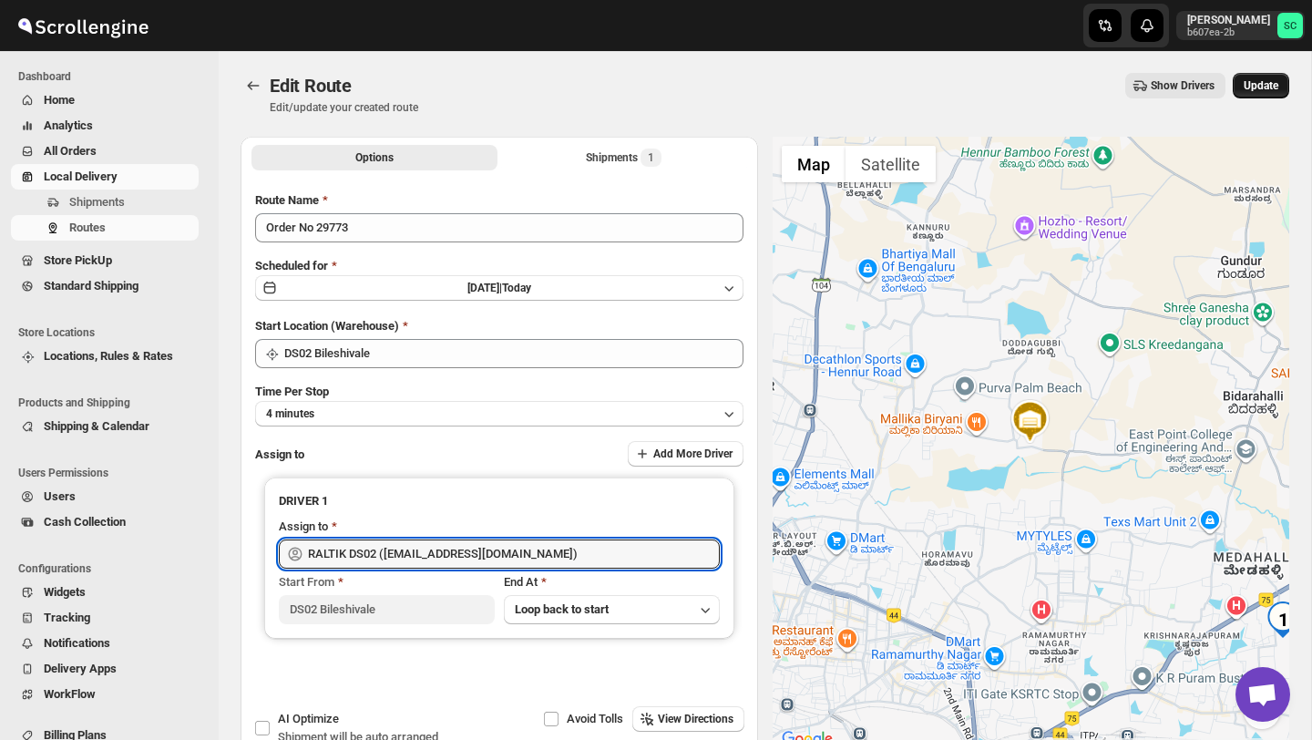
click at [1259, 94] on button "Update" at bounding box center [1261, 86] width 57 height 26
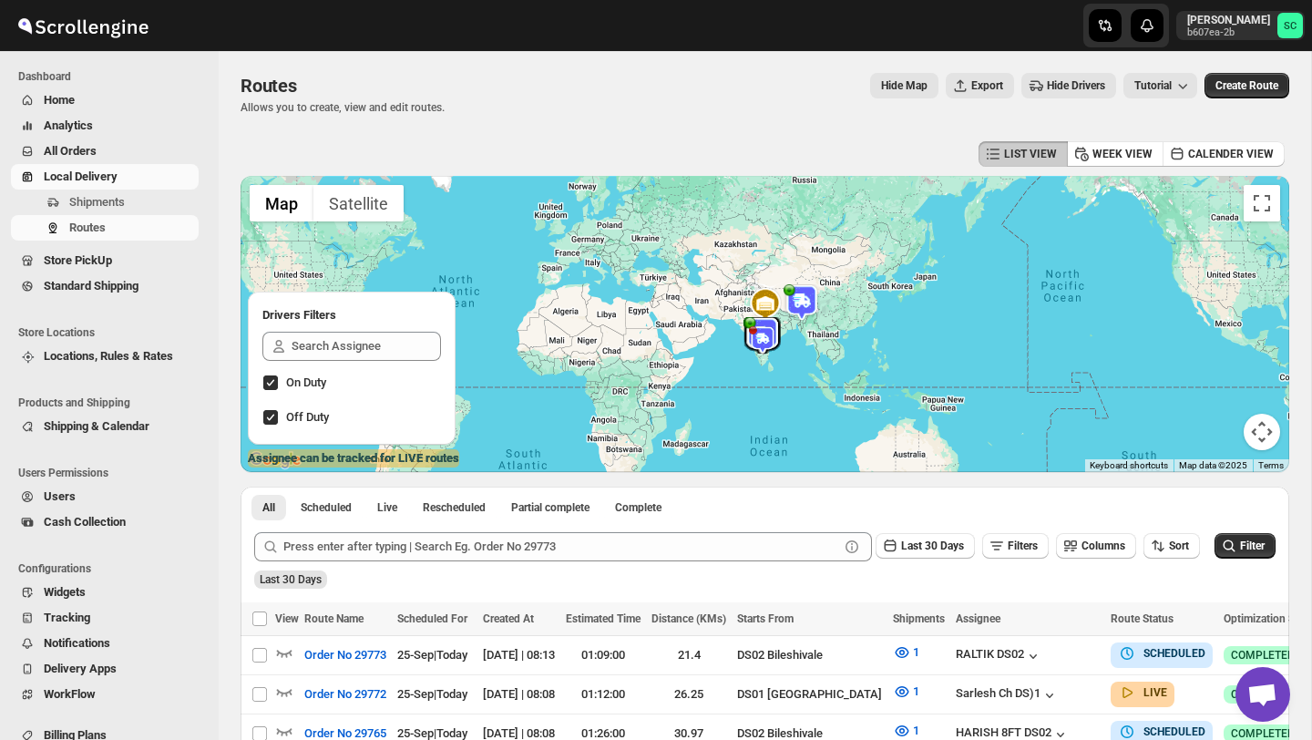
click at [89, 492] on span "Users" at bounding box center [119, 497] width 151 height 18
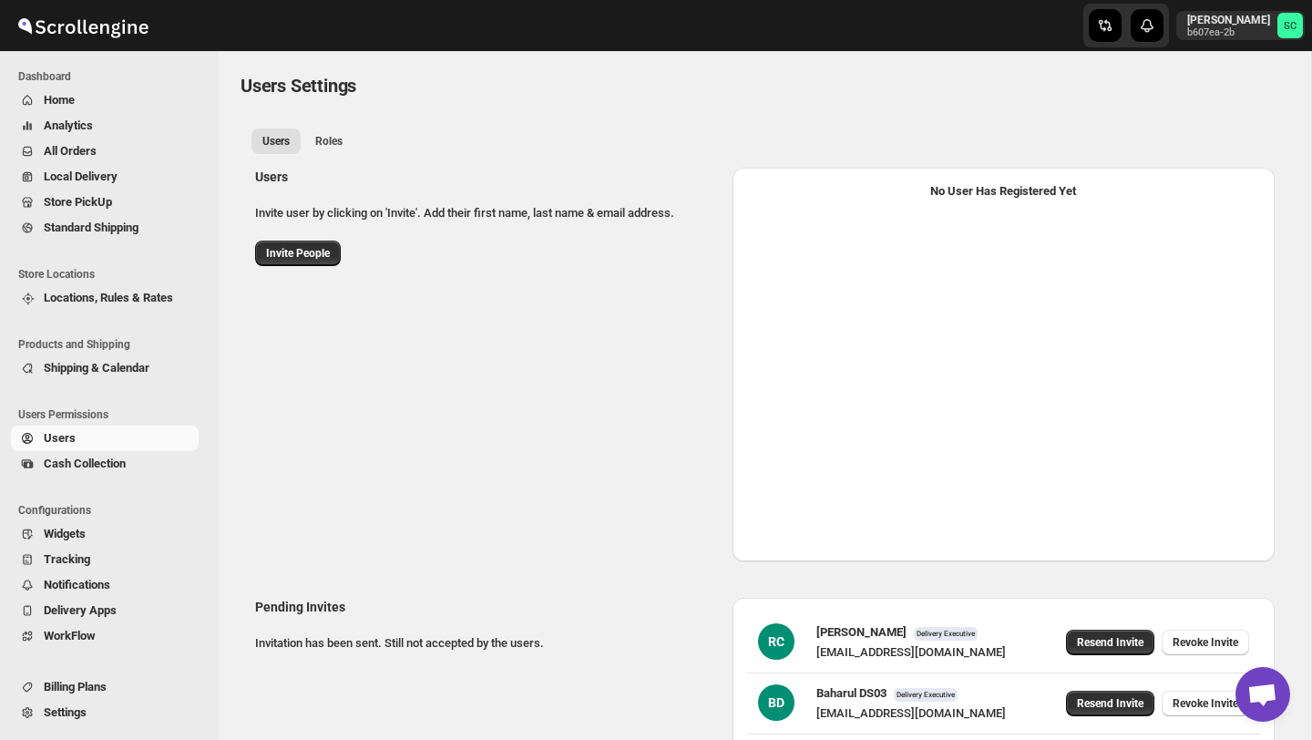
select select "637b767fbaab0276b10c91d5"
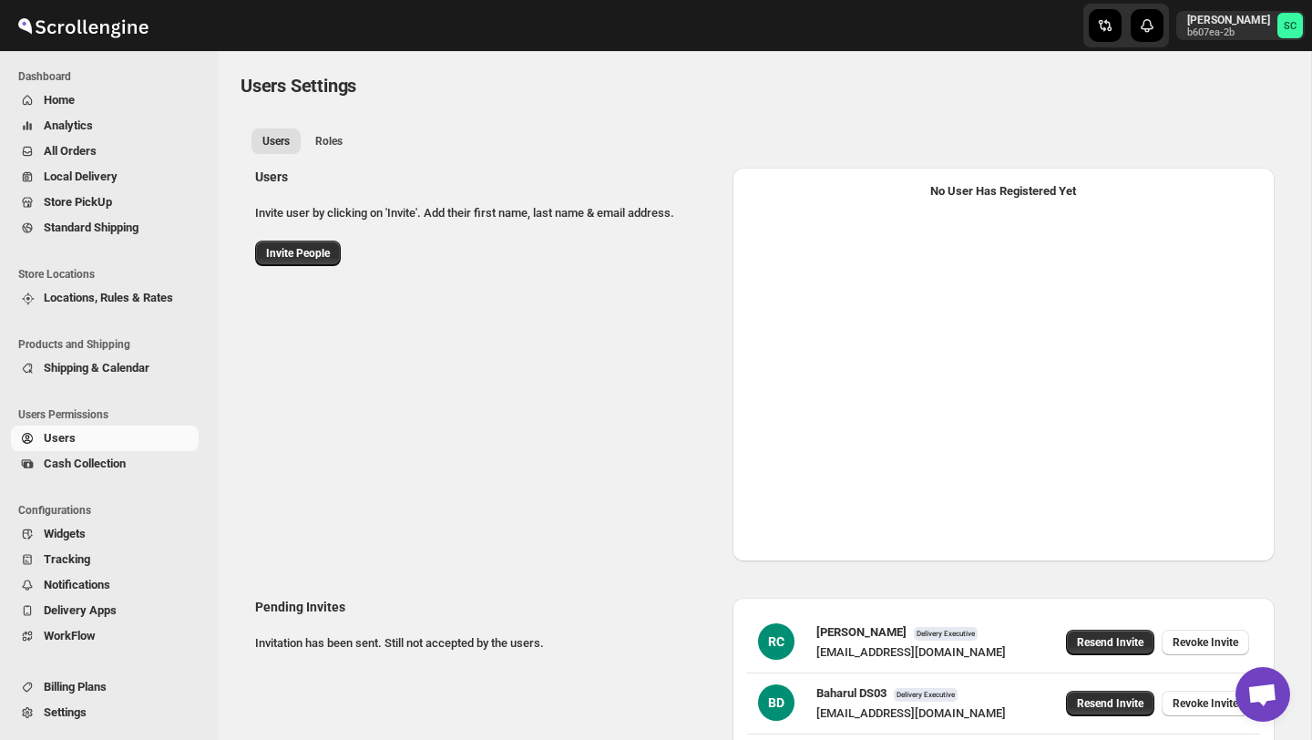
select select "637b767fbaab0276b10c91d7"
select select "637b767fbaab0276b10c91d5"
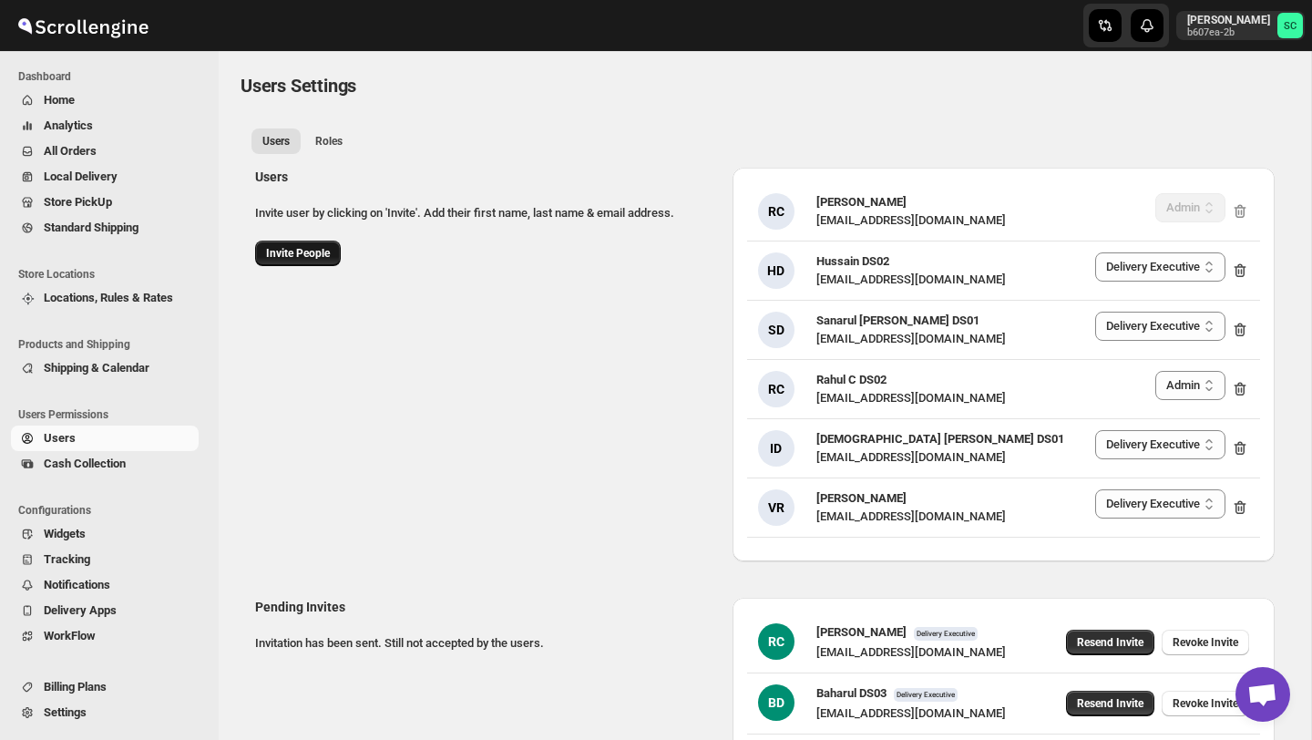
click at [294, 260] on span "Invite People" at bounding box center [298, 253] width 64 height 15
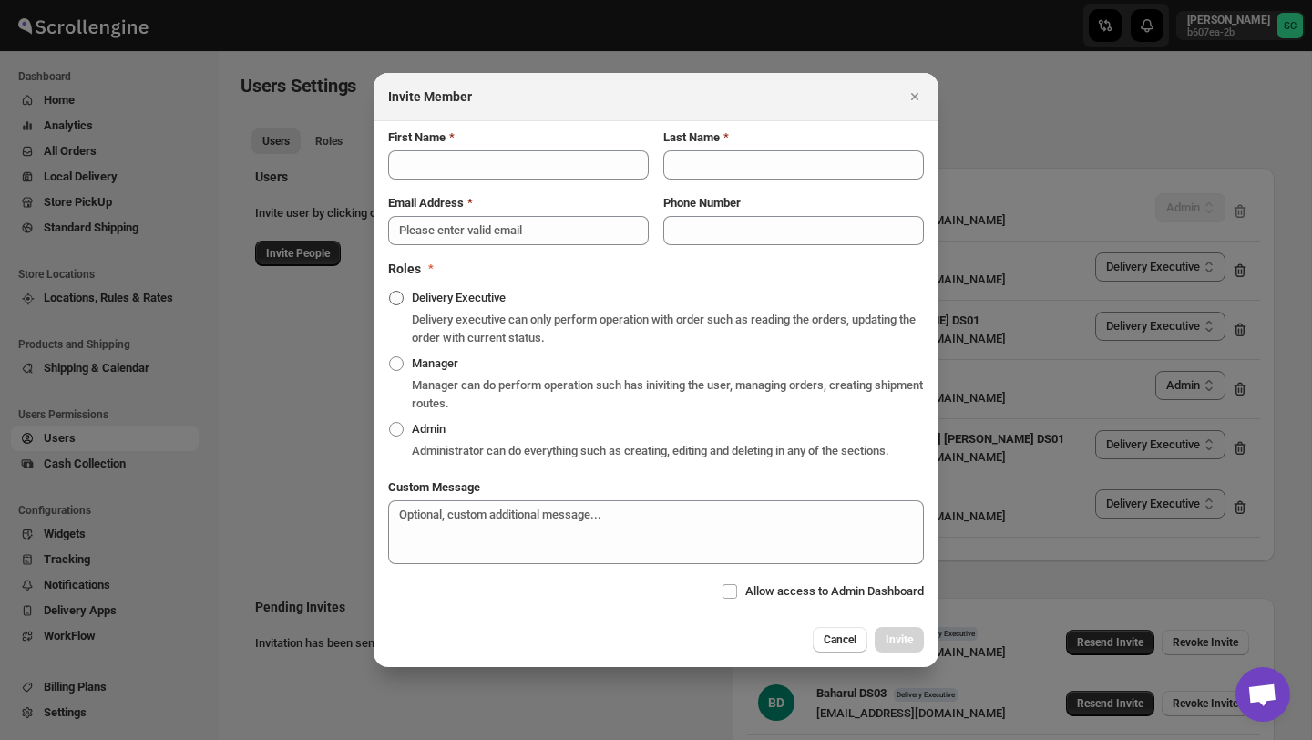
click at [394, 293] on span ":r2rd0:" at bounding box center [396, 298] width 15 height 15
click at [390, 292] on input "Delivery Executive" at bounding box center [389, 291] width 1 height 1
radio input "true"
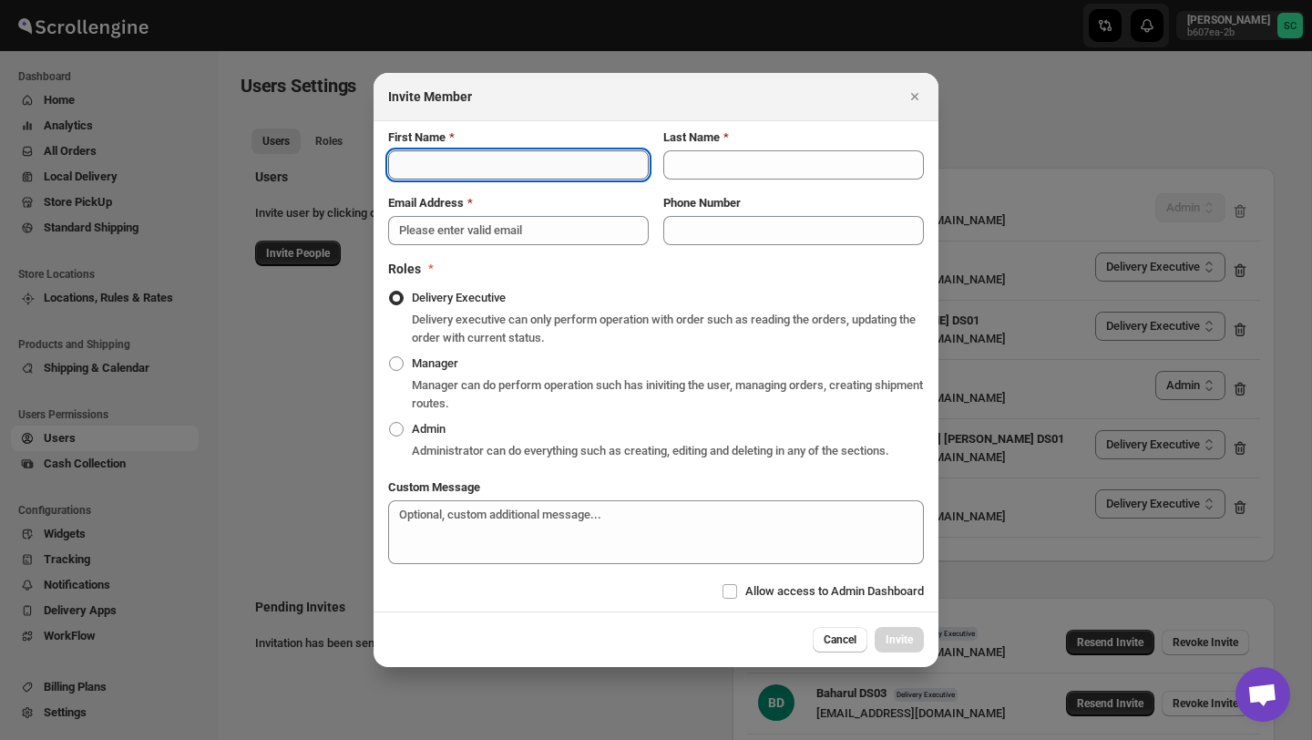
click at [421, 150] on input "First Name" at bounding box center [518, 164] width 261 height 29
type input "Faruk"
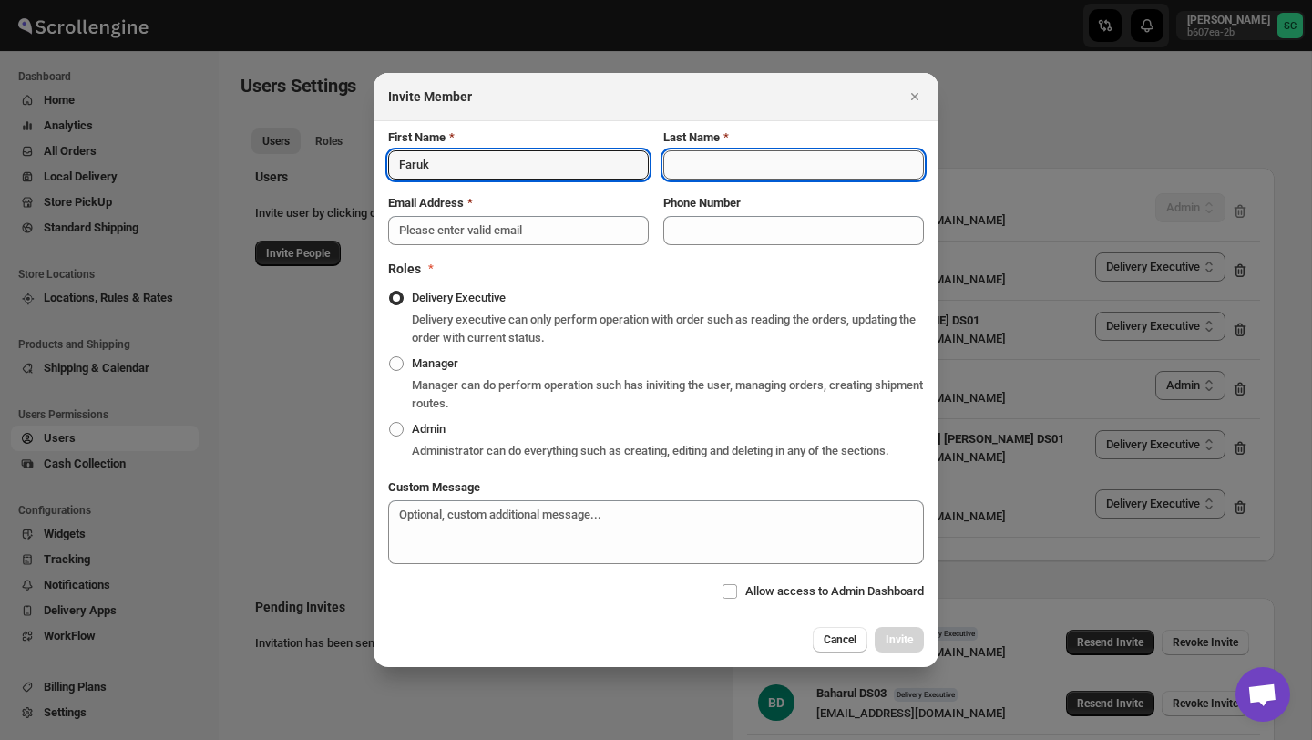
click at [732, 155] on input "Last Name" at bounding box center [794, 164] width 261 height 29
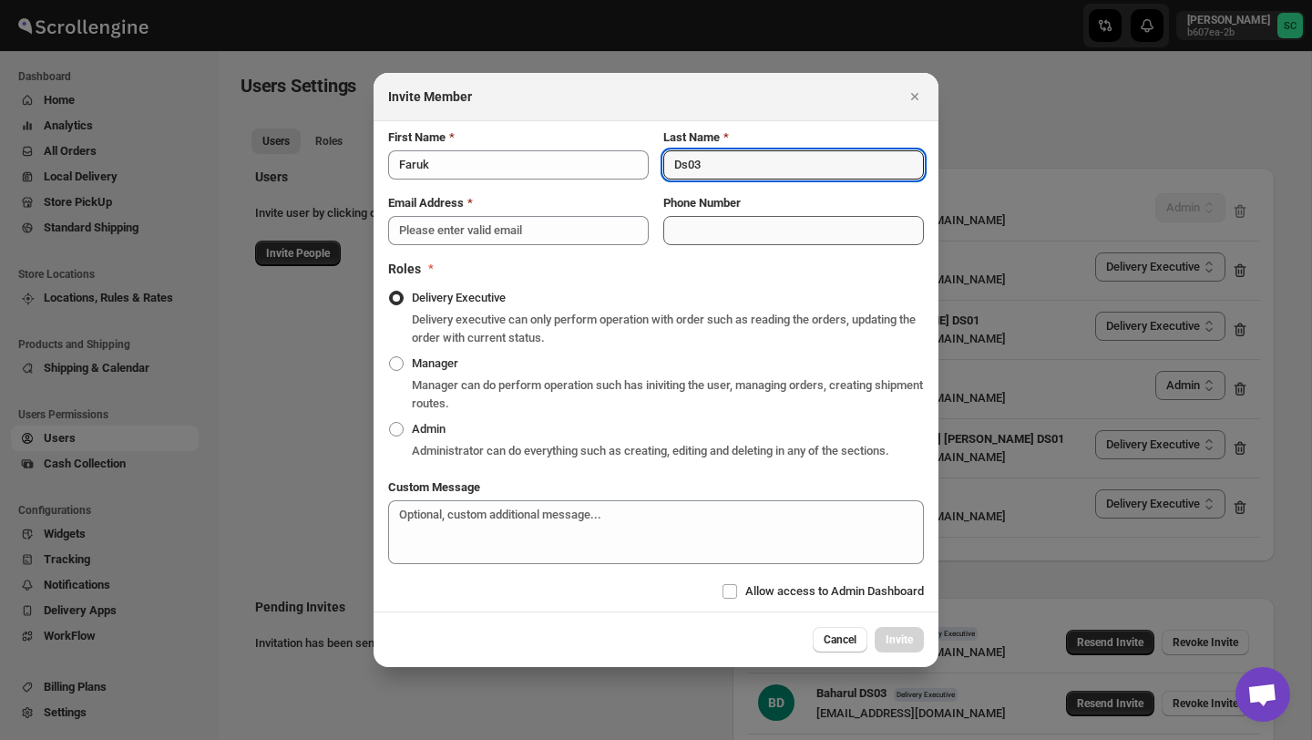
type input "Ds03"
click at [684, 224] on input "Phone Number" at bounding box center [794, 230] width 261 height 29
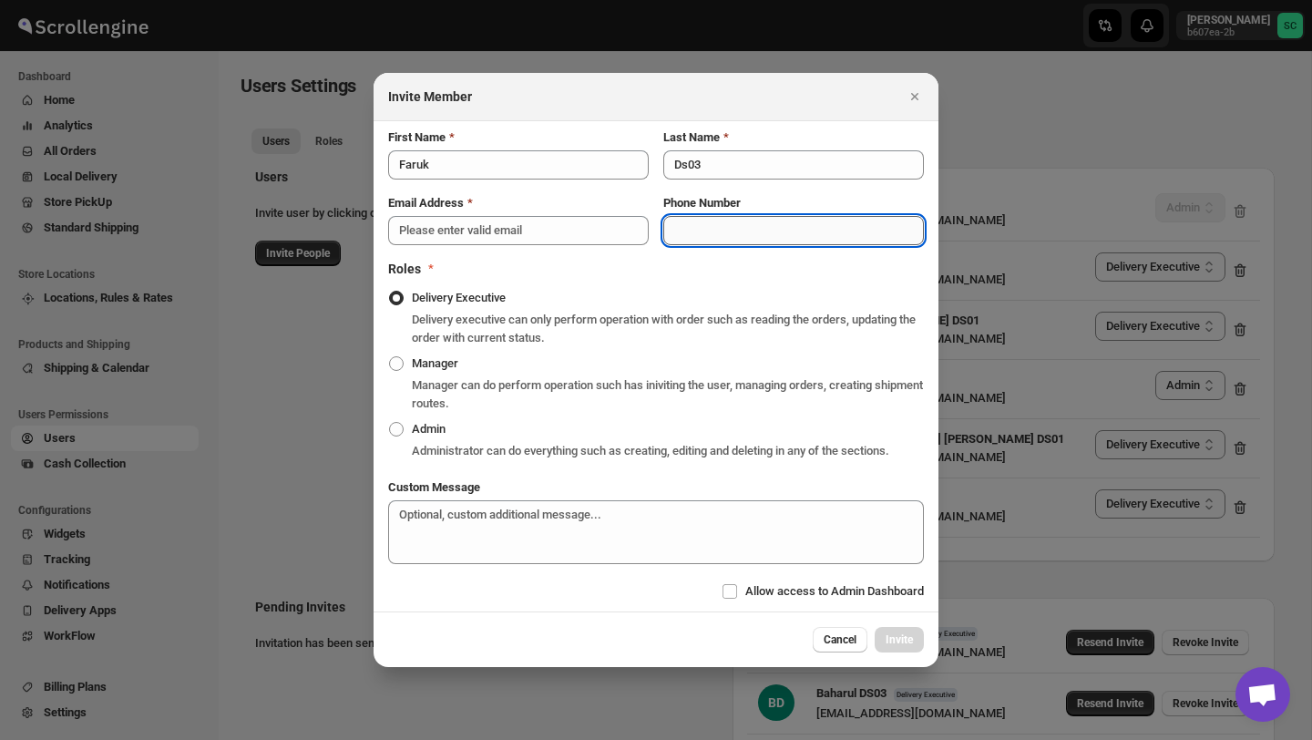
click at [684, 222] on input "Phone Number" at bounding box center [794, 230] width 261 height 29
paste input "8861019620"
type input "8861019620"
click at [539, 222] on input "Email Address" at bounding box center [518, 230] width 261 height 29
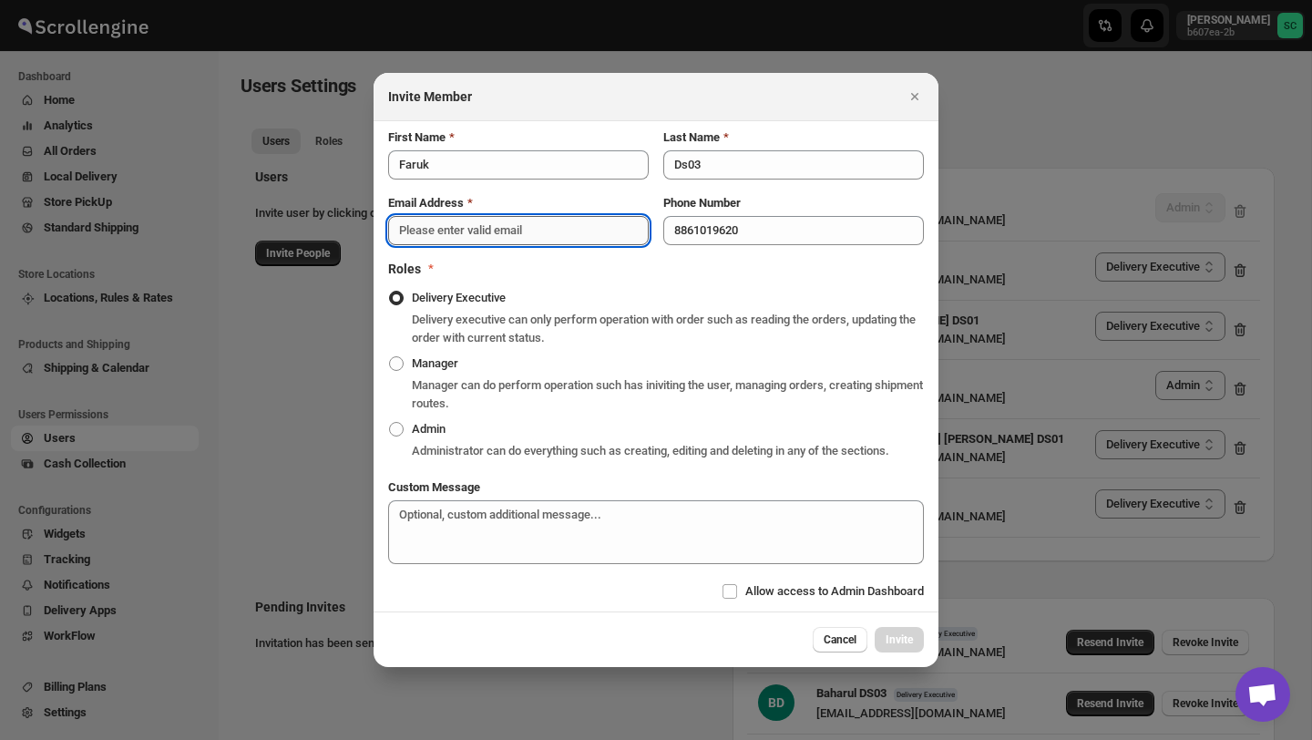
click at [443, 222] on input "Email Address" at bounding box center [518, 230] width 261 height 29
paste input "yegan70532@bitfami.com"
type input "yegan70532@bitfami.com"
click at [893, 646] on span "Invite" at bounding box center [899, 640] width 27 height 15
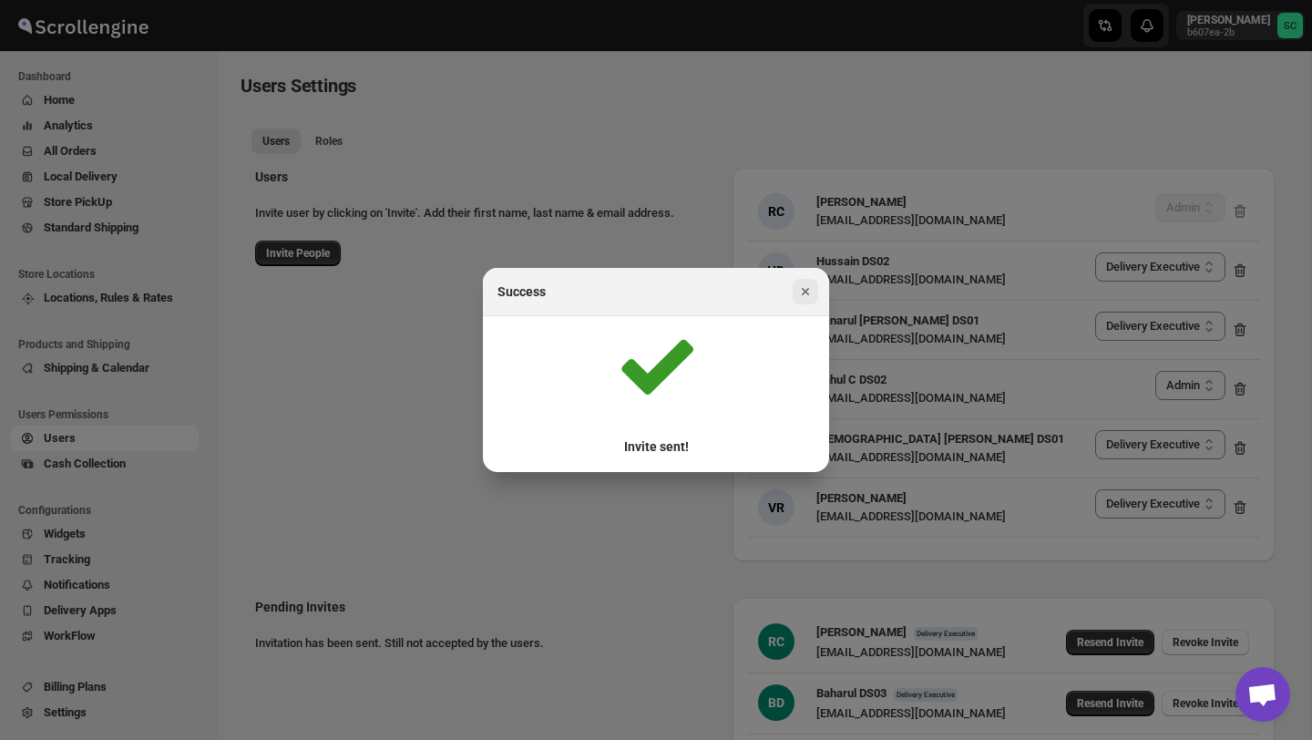
click at [808, 294] on icon "Close" at bounding box center [805, 291] width 7 height 7
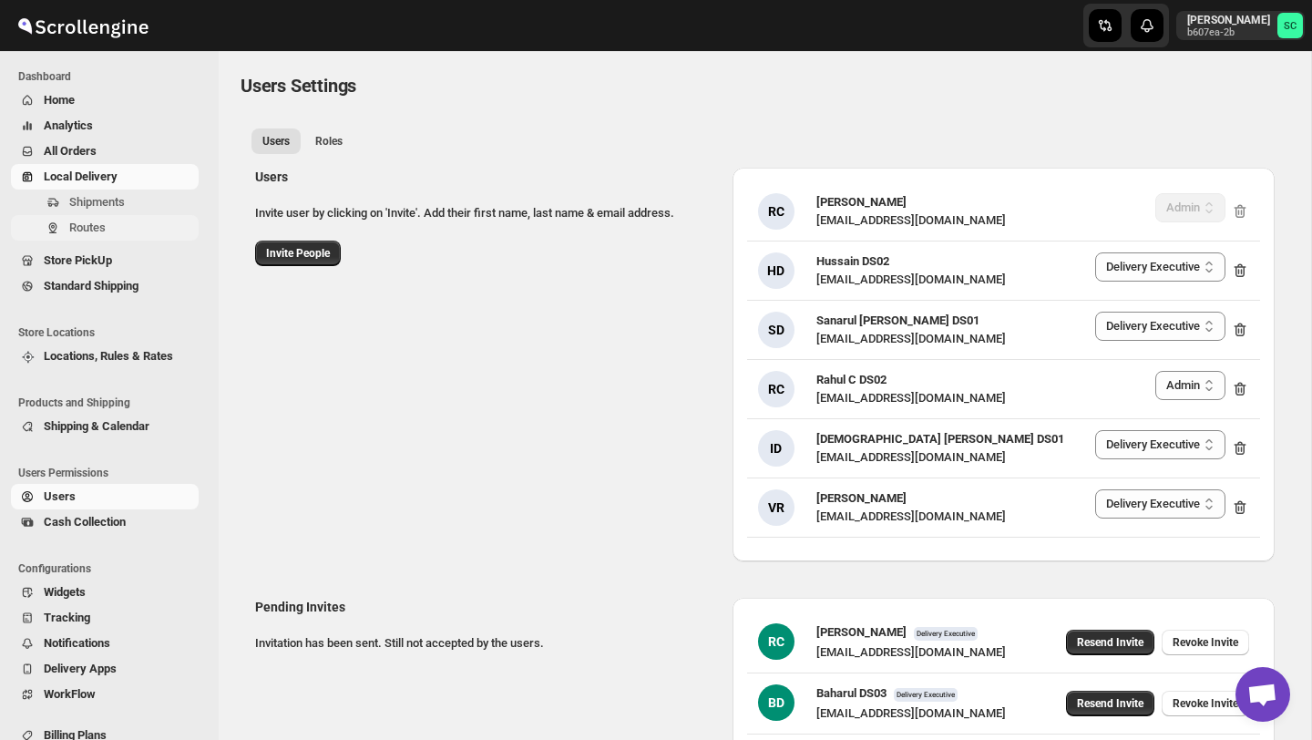
click at [115, 232] on span "Routes" at bounding box center [132, 228] width 126 height 18
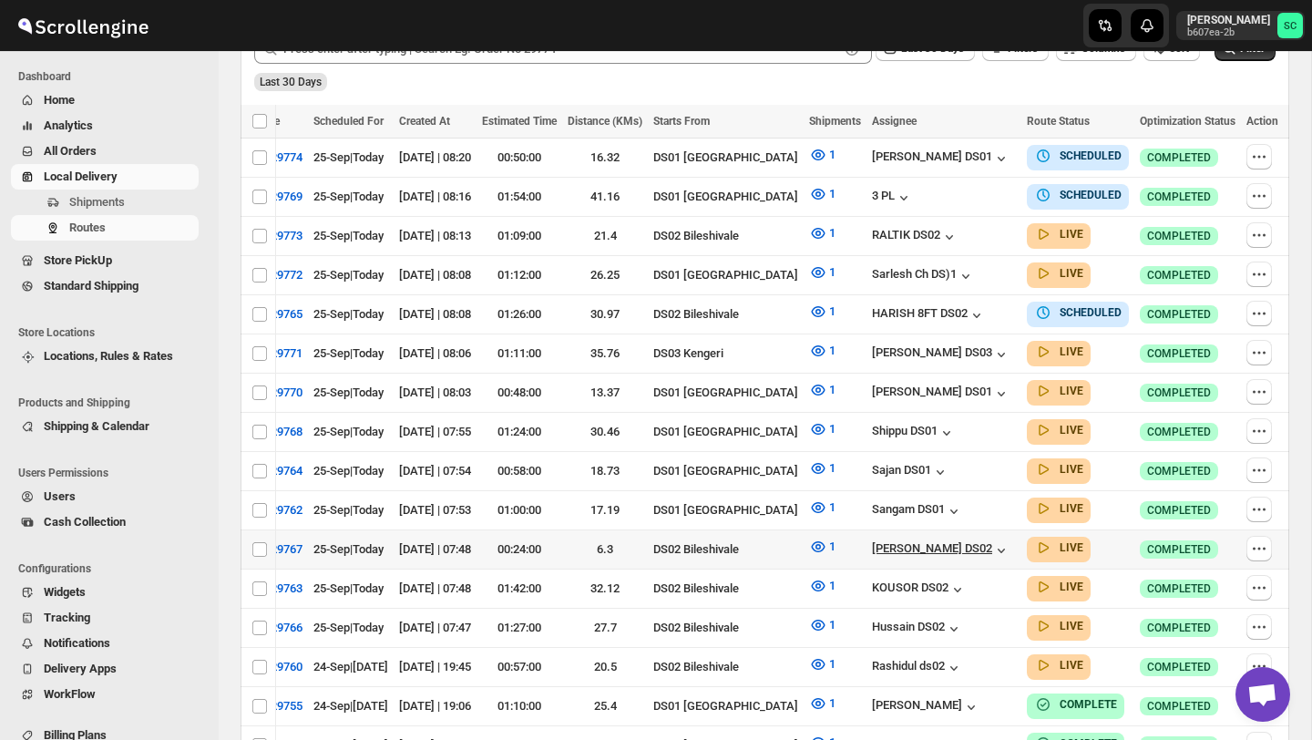
scroll to position [0, 155]
click at [1255, 540] on icon "button" at bounding box center [1259, 549] width 18 height 18
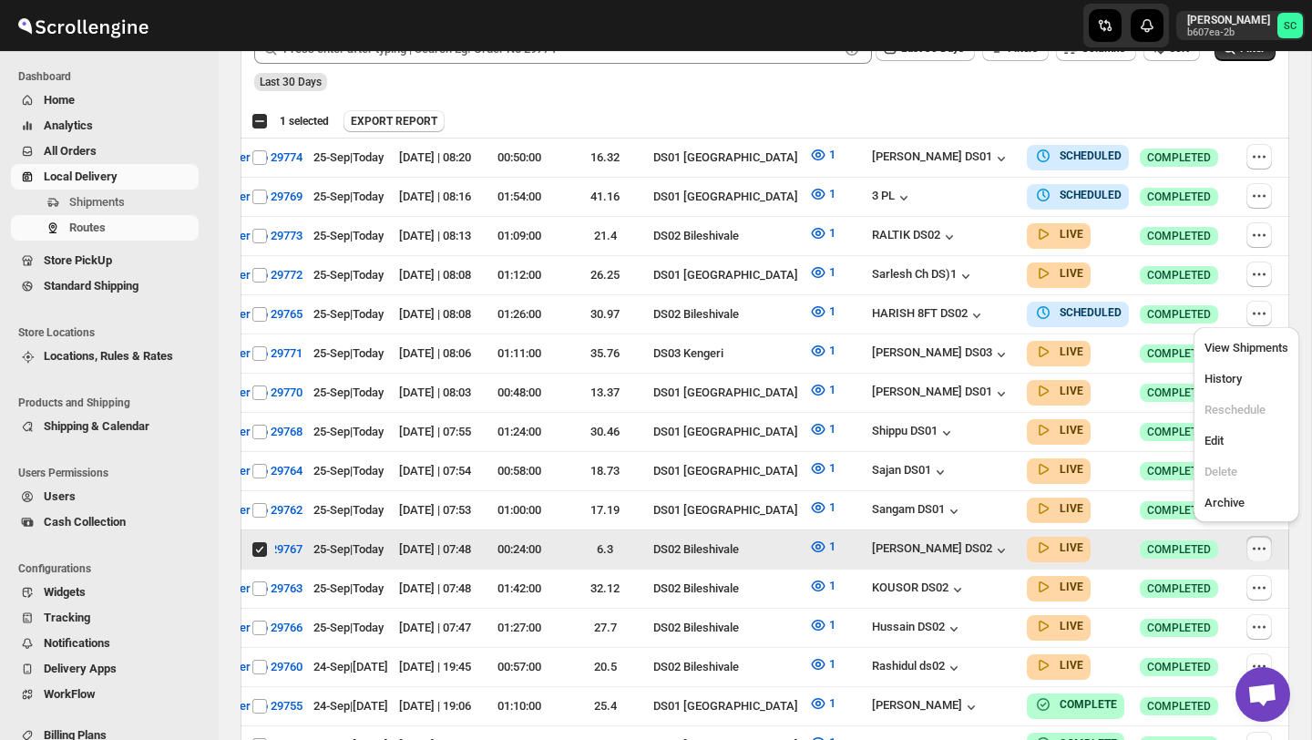
scroll to position [0, 0]
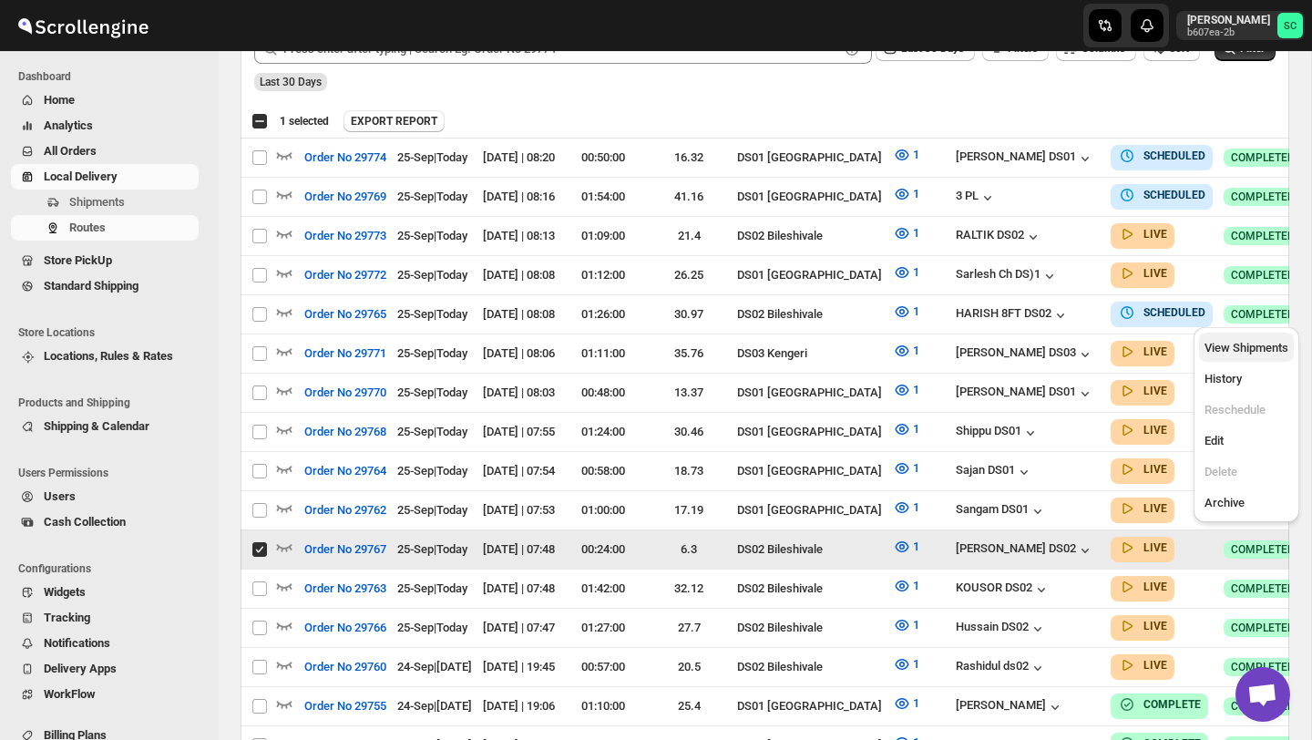
click at [1258, 353] on span "View Shipments" at bounding box center [1247, 348] width 84 height 14
checkbox input "false"
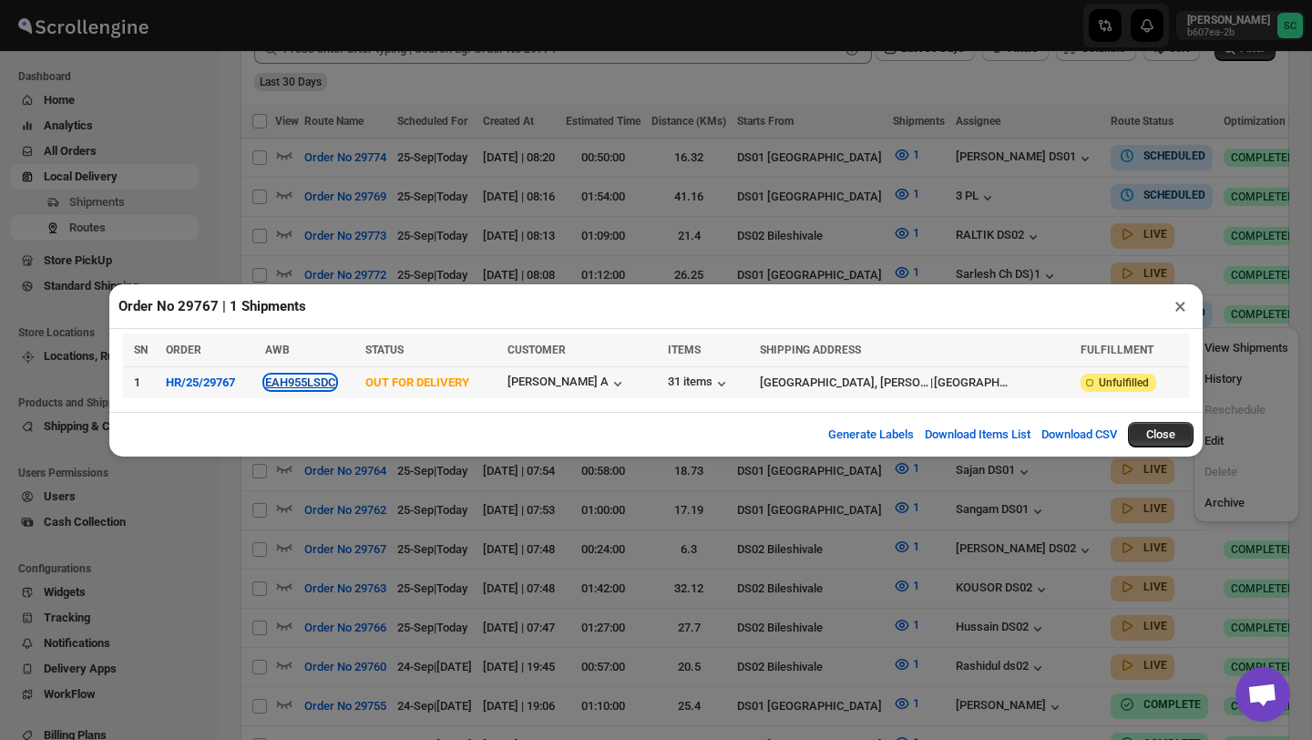
click at [335, 385] on button "EAH955LSDC" at bounding box center [300, 383] width 70 height 14
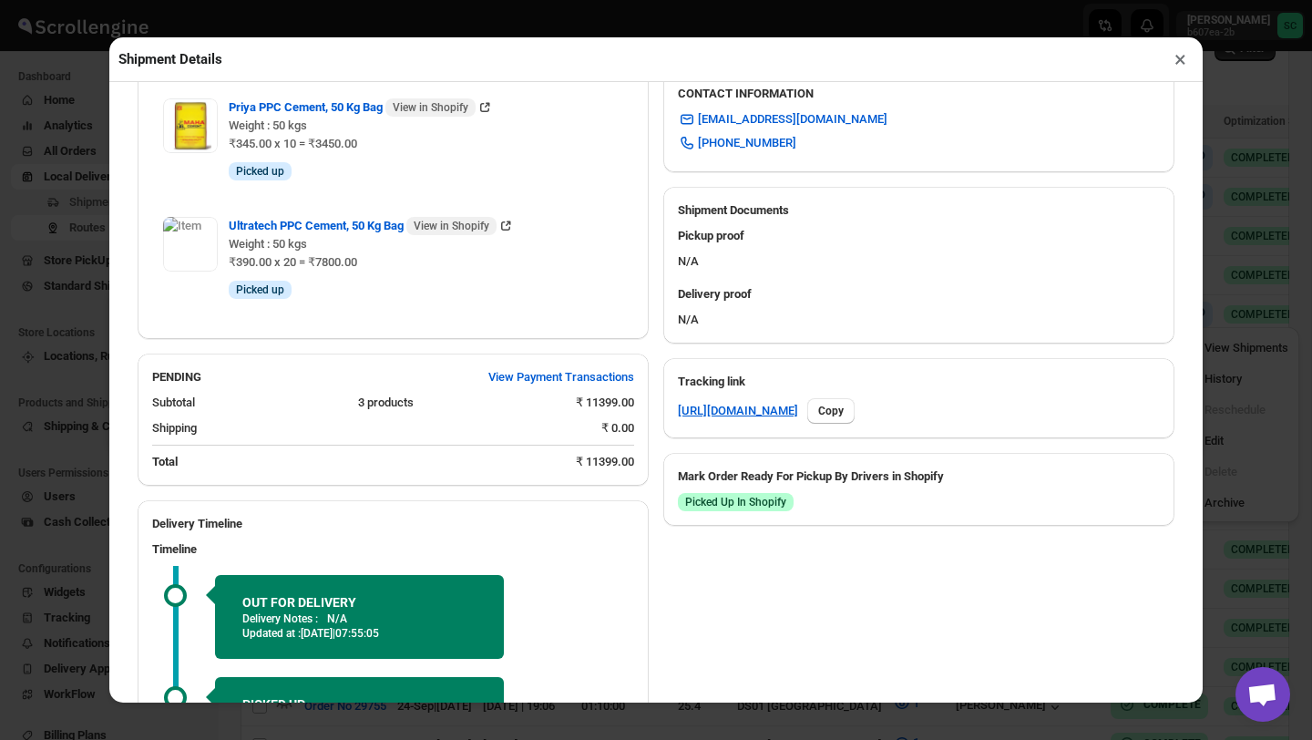
scroll to position [910, 0]
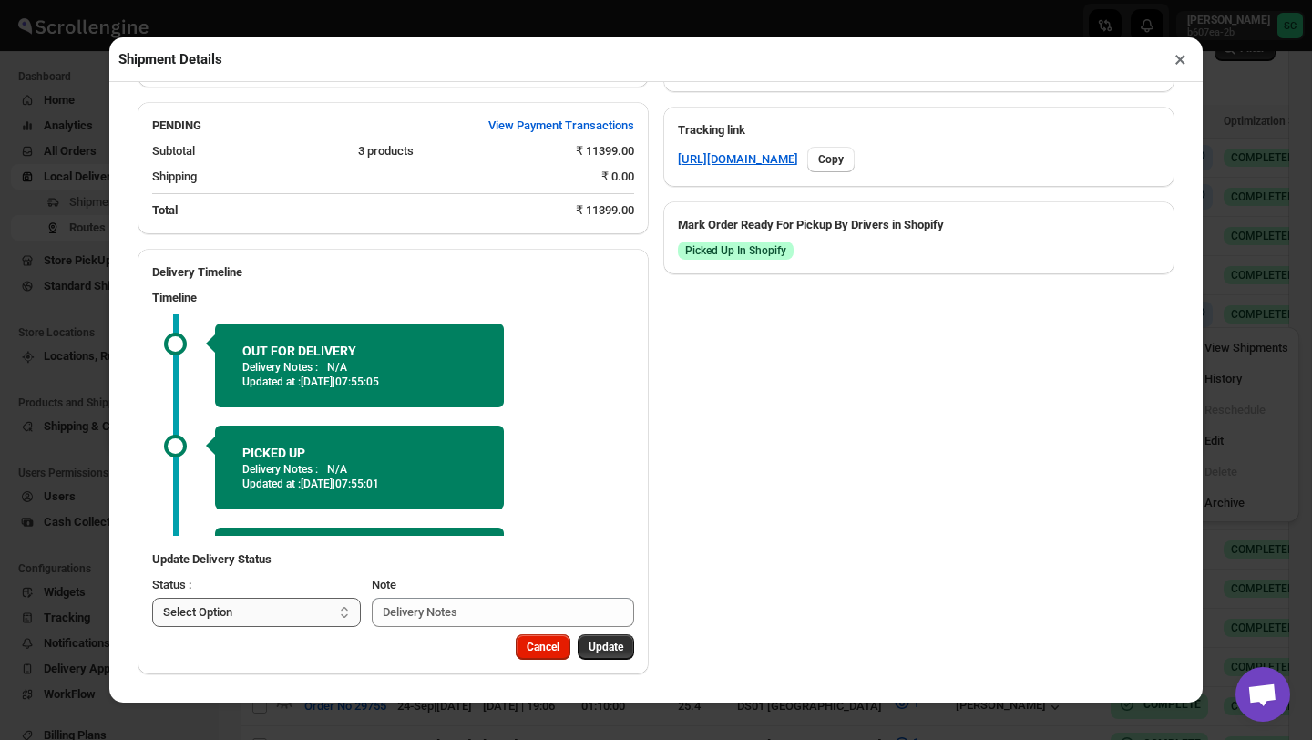
click at [283, 611] on select "Select Option PICKED UP OUT FOR DELIVERY RESCHEDULE DELIVERED CANCELLED" at bounding box center [256, 612] width 209 height 29
select select "DELIVERED"
click at [614, 639] on button "Update" at bounding box center [606, 647] width 57 height 26
select select
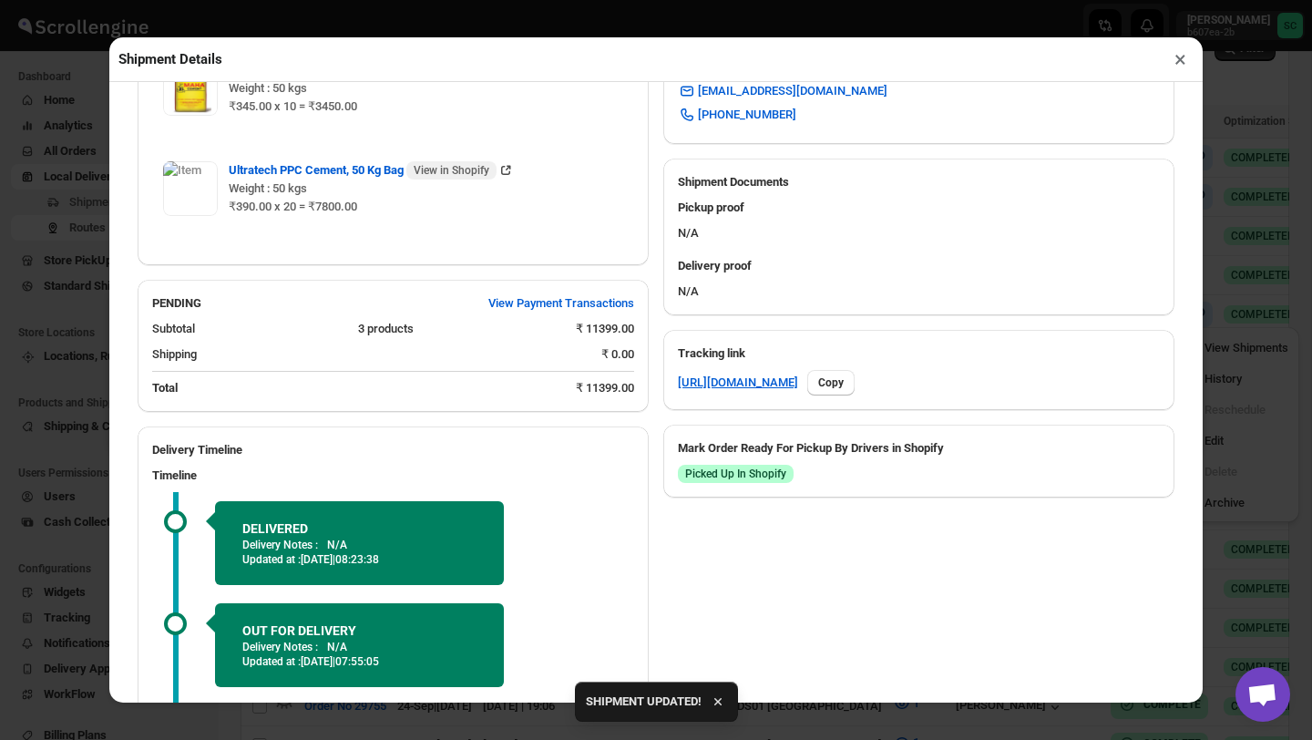
scroll to position [863, 0]
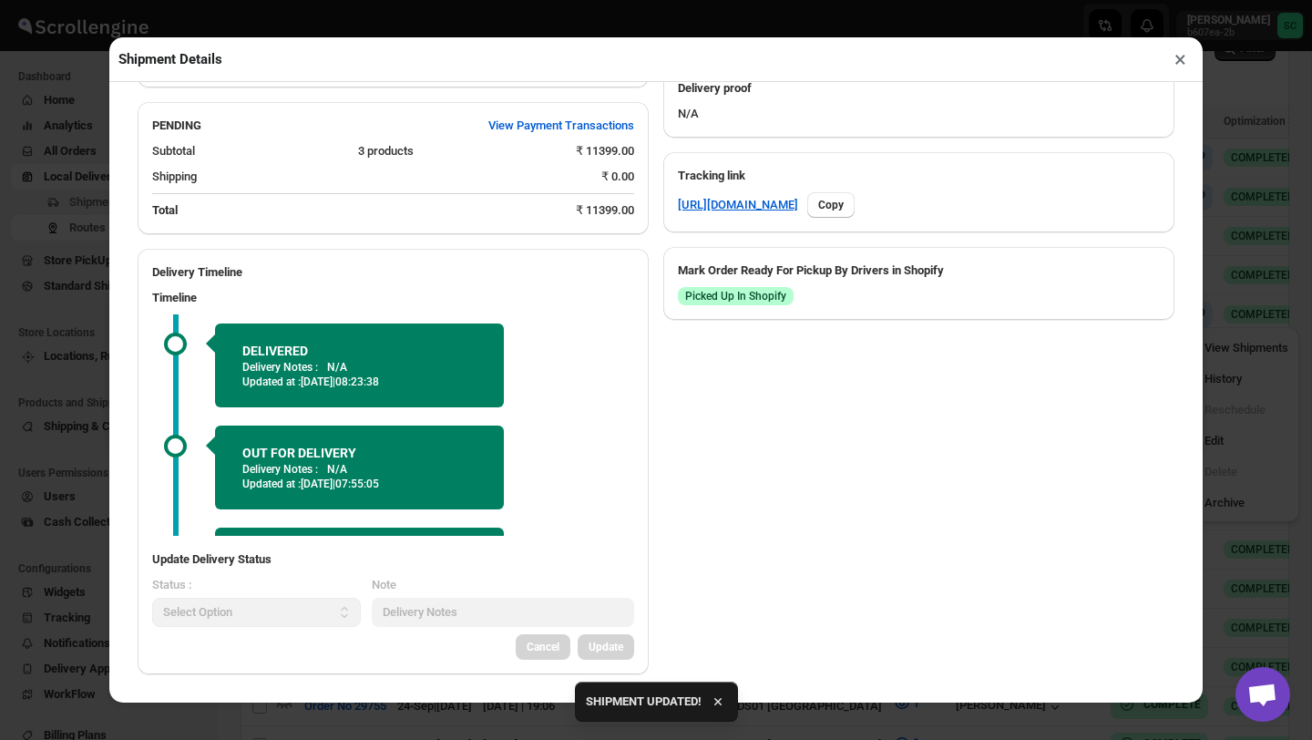
click at [1181, 57] on button "×" at bounding box center [1181, 59] width 26 height 26
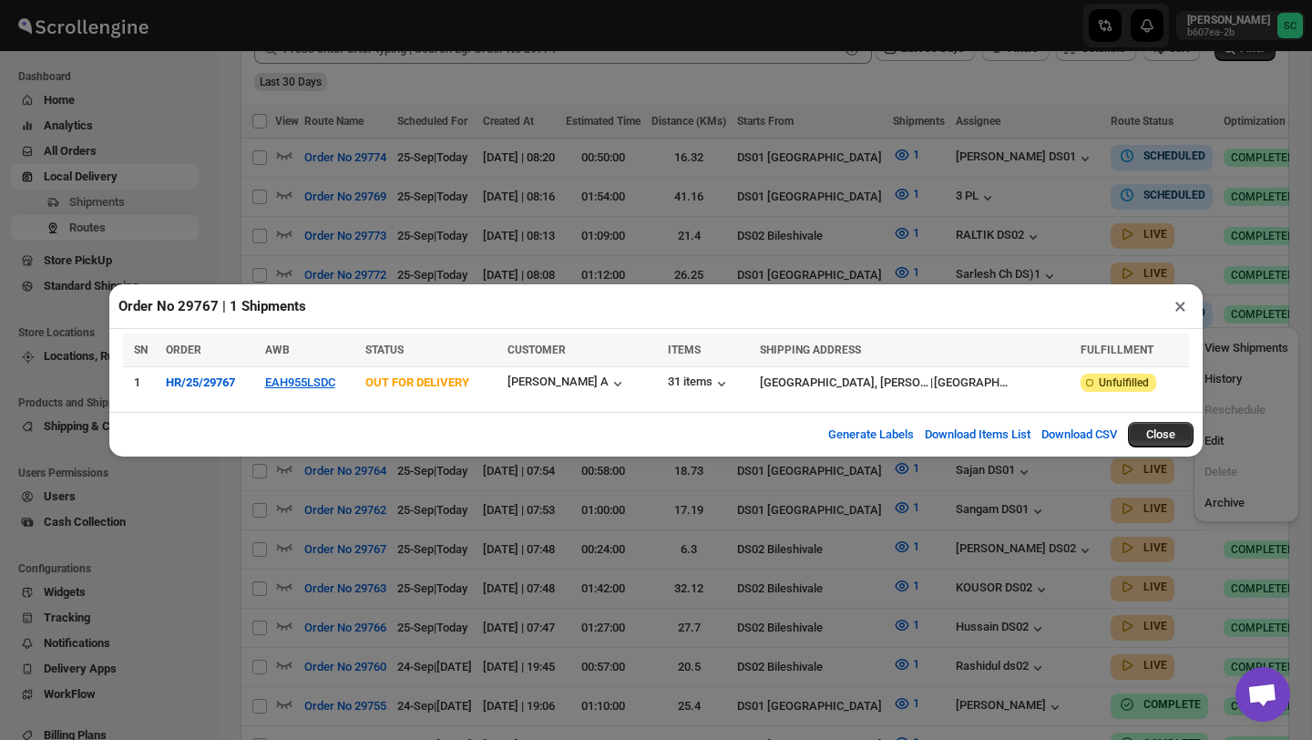
click at [1185, 302] on button "×" at bounding box center [1181, 306] width 26 height 26
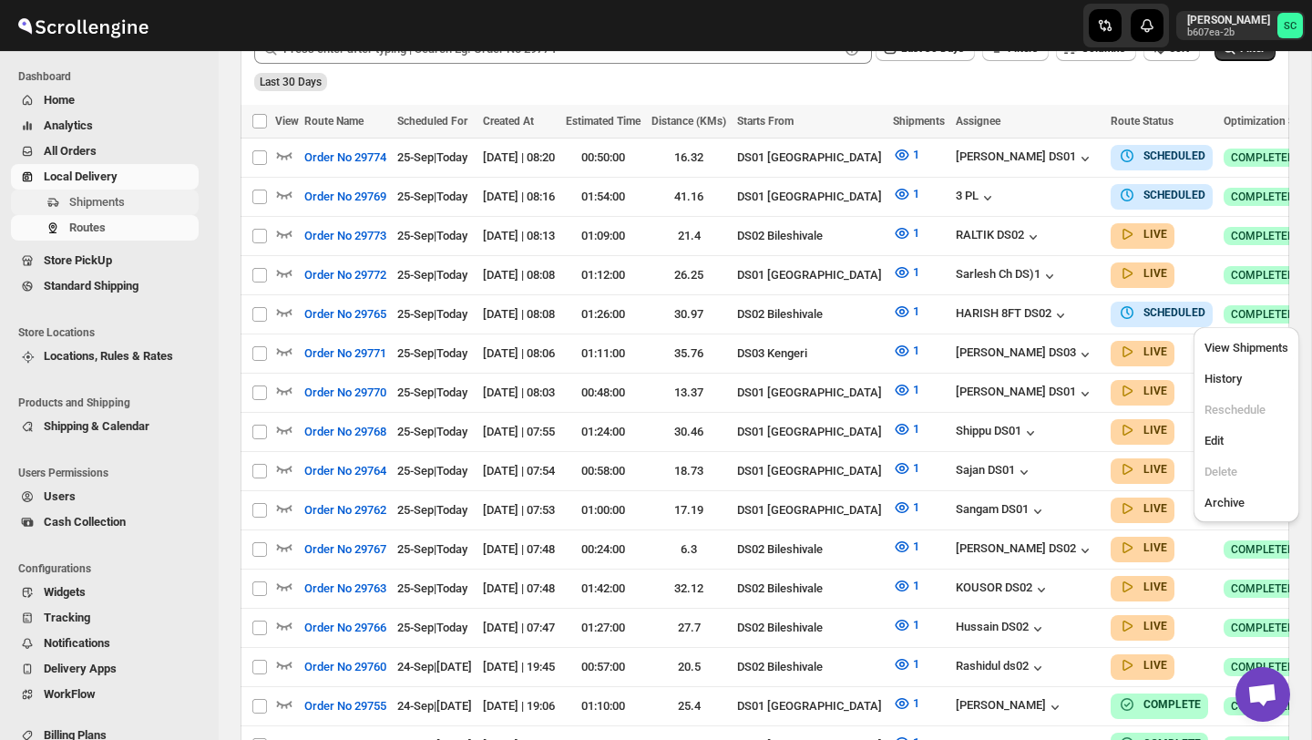
click at [109, 202] on span "Shipments" at bounding box center [97, 202] width 56 height 14
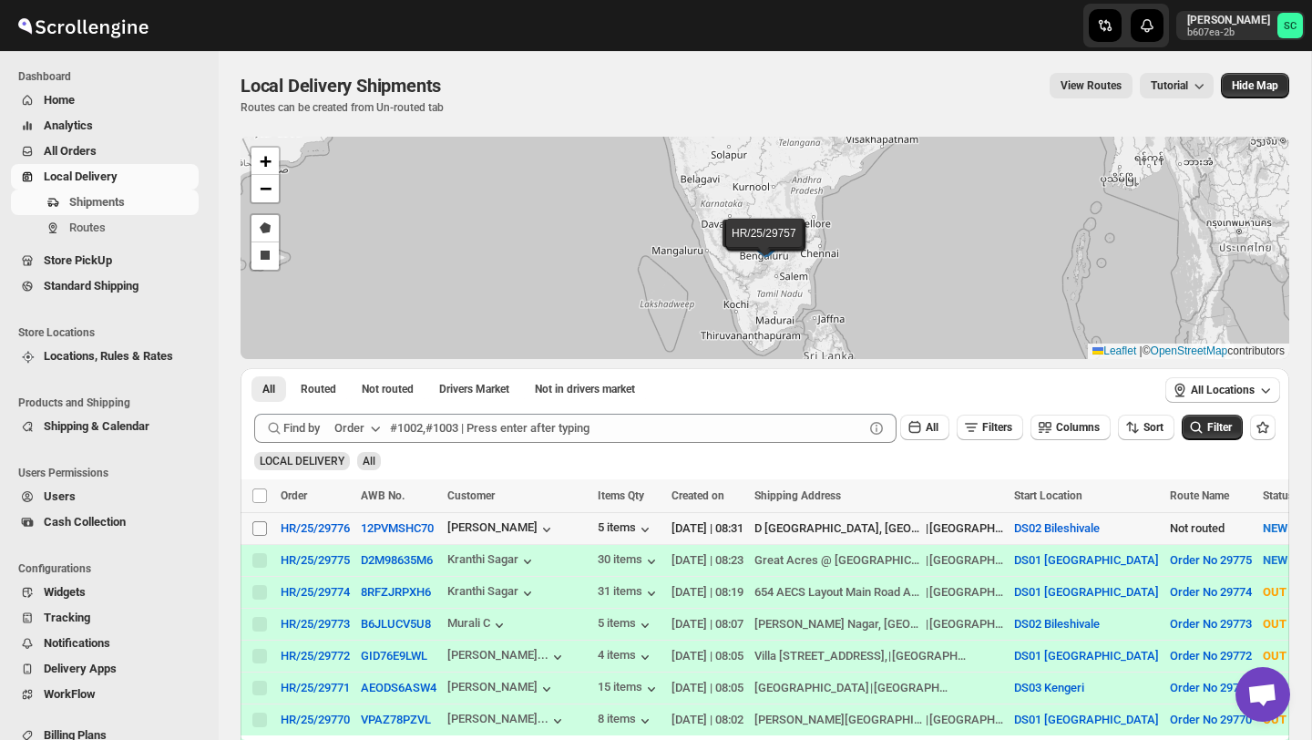
click at [256, 530] on input "Select shipment" at bounding box center [259, 528] width 15 height 15
checkbox input "true"
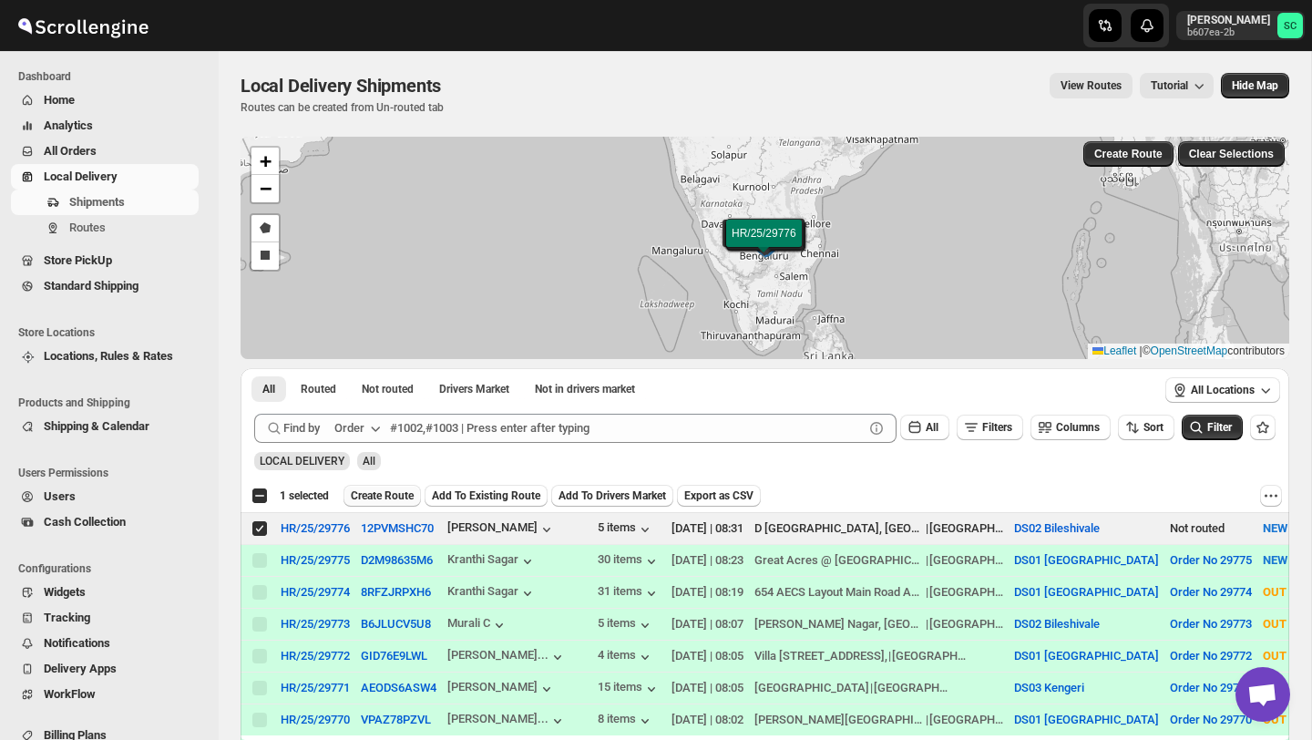
click at [381, 501] on span "Create Route" at bounding box center [382, 496] width 63 height 15
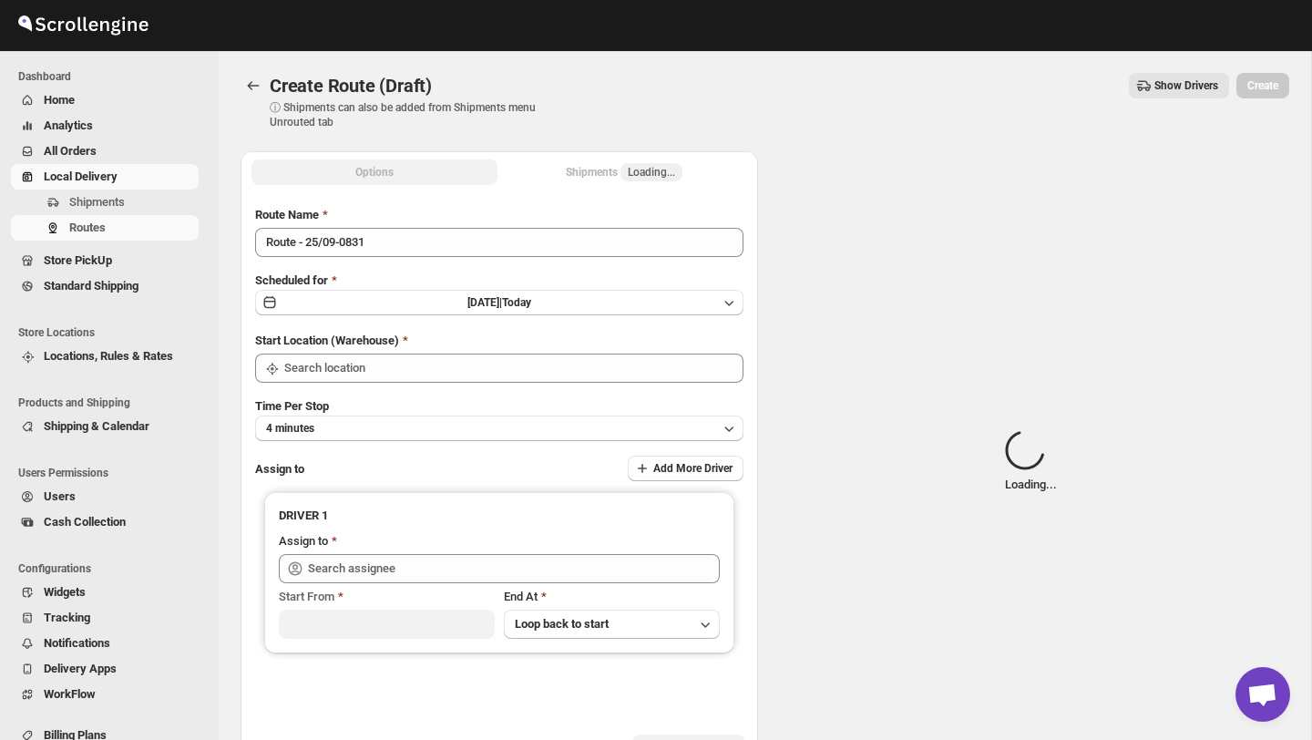
type input "DS02 Bileshivale"
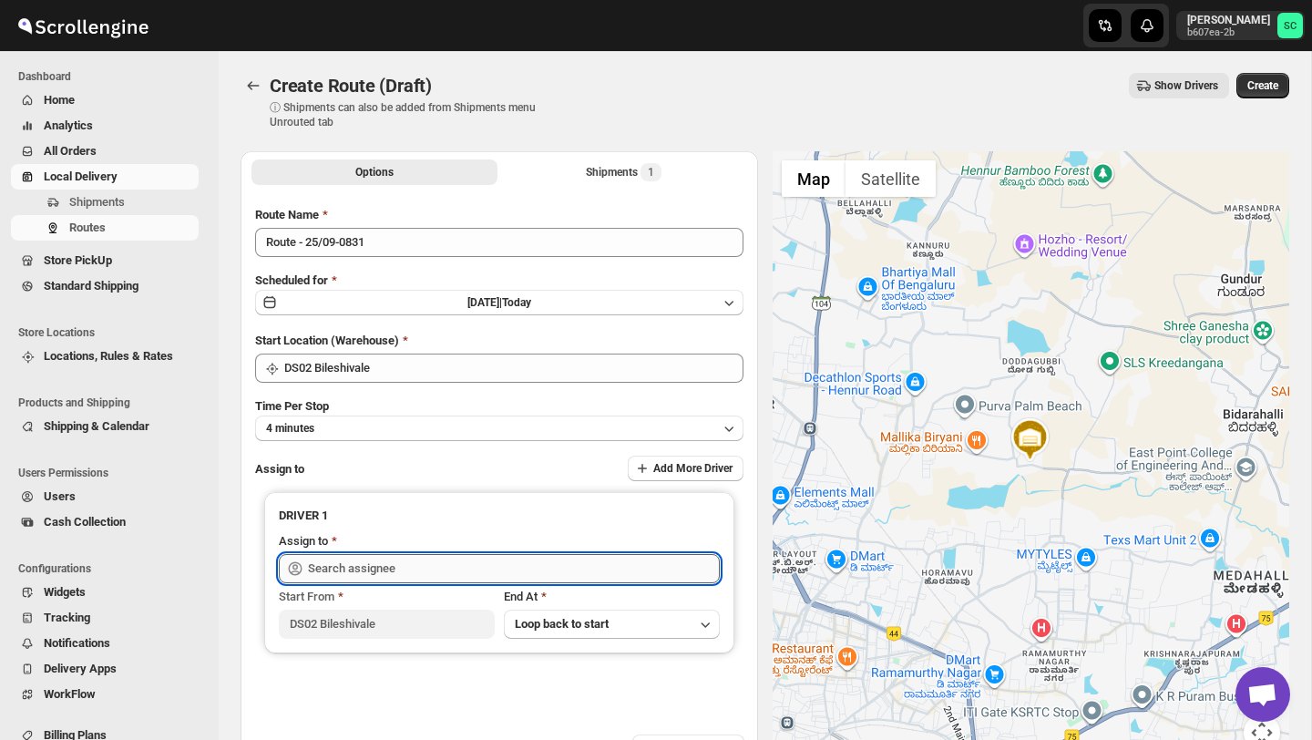
click at [400, 563] on input "text" at bounding box center [514, 568] width 412 height 29
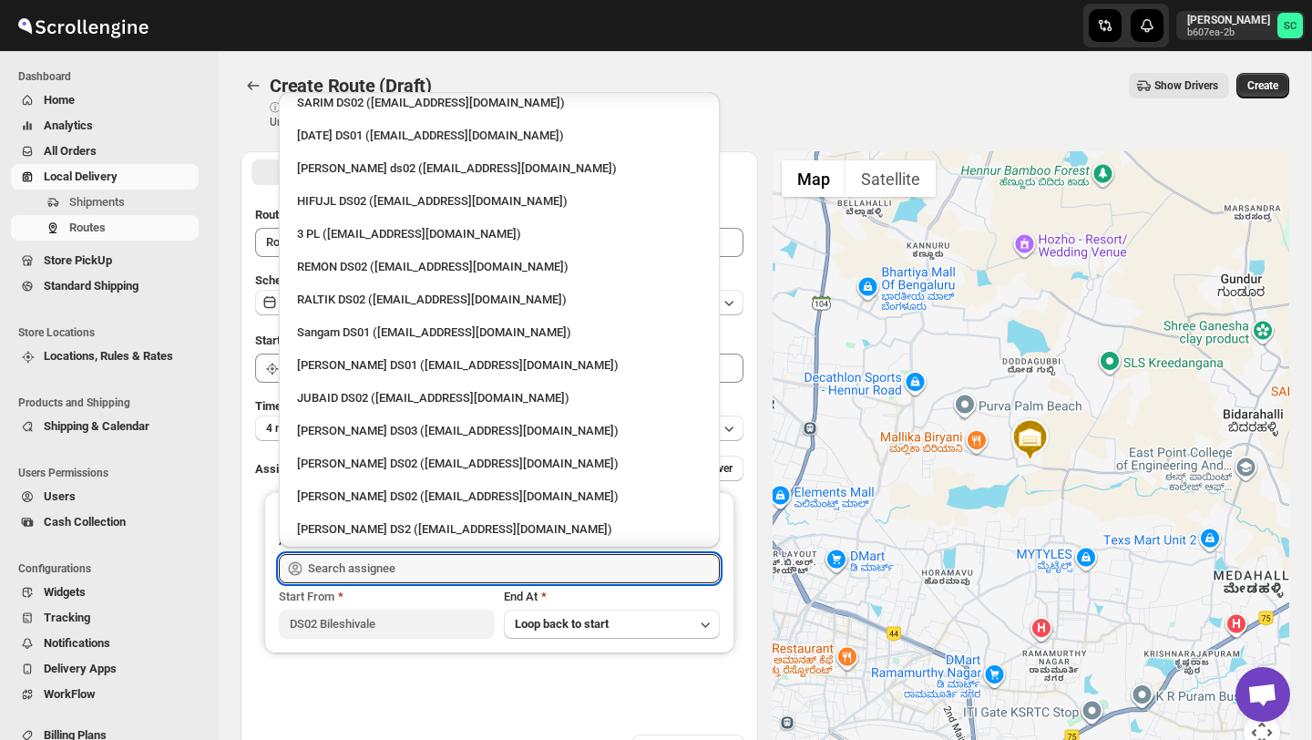
scroll to position [234, 0]
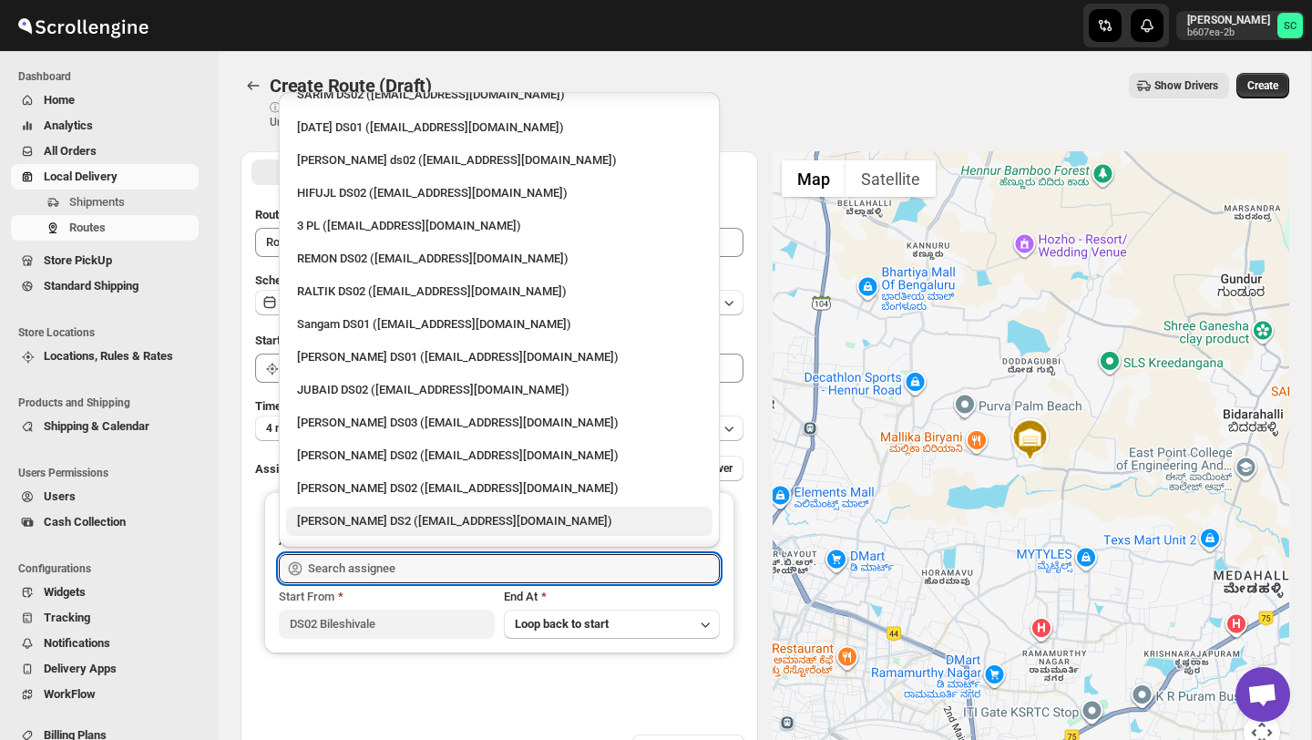
click at [372, 512] on div "CHANDRA BORO DS2 (vefabox262@javbing.com)" at bounding box center [499, 521] width 405 height 18
type input "CHANDRA BORO DS2 (vefabox262@javbing.com)"
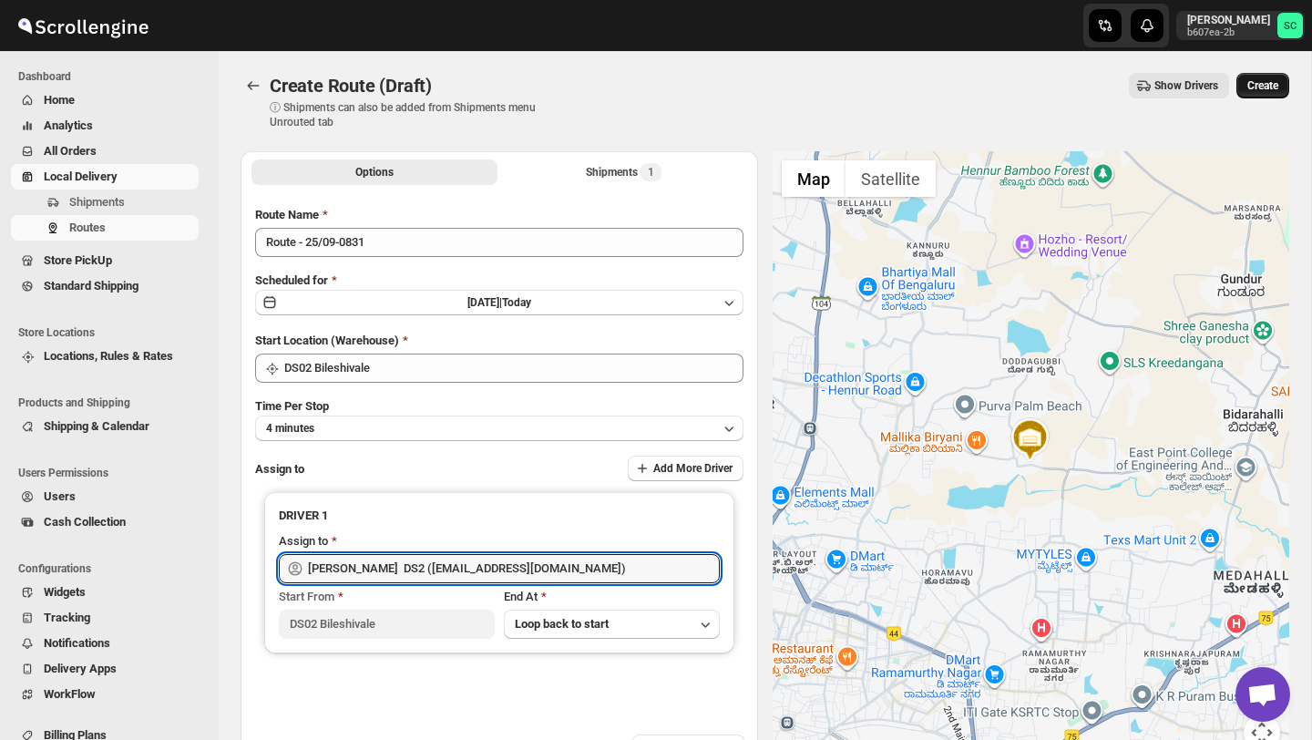
click at [1266, 88] on span "Create" at bounding box center [1263, 85] width 31 height 15
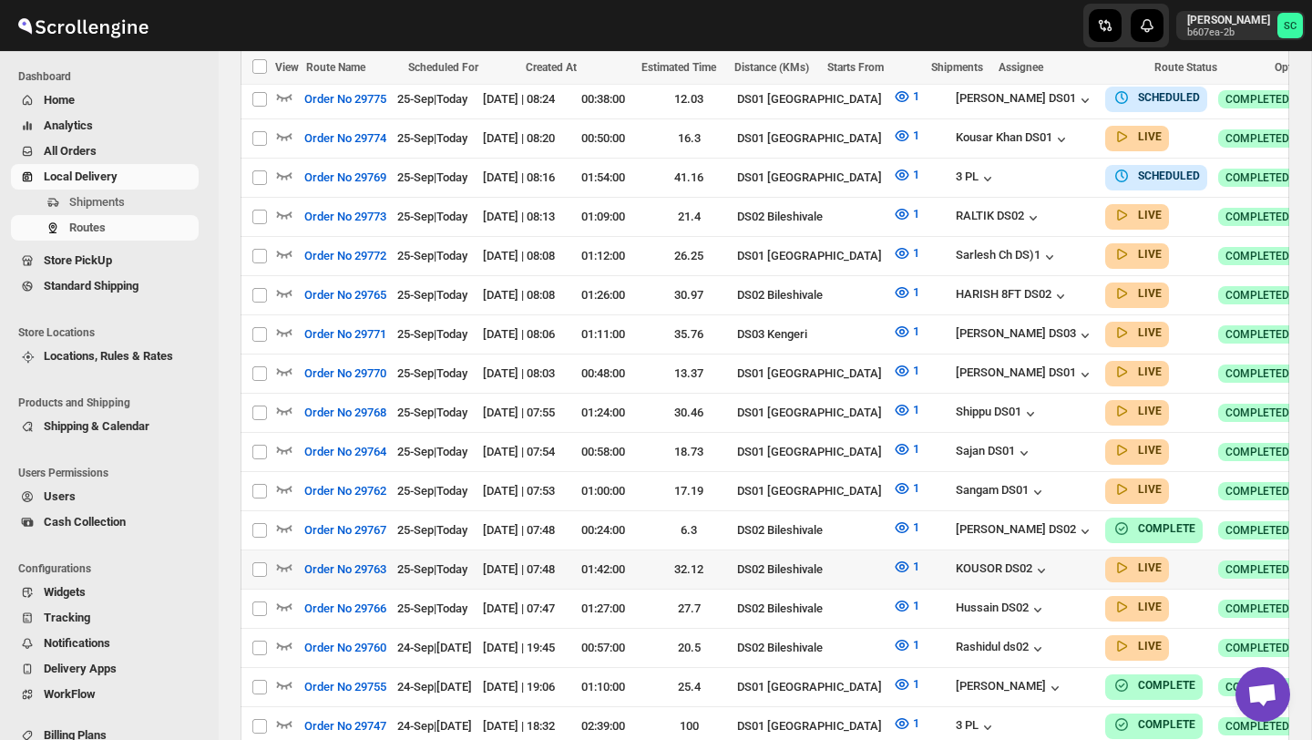
scroll to position [596, 0]
click at [288, 289] on icon "button" at bounding box center [284, 292] width 15 height 7
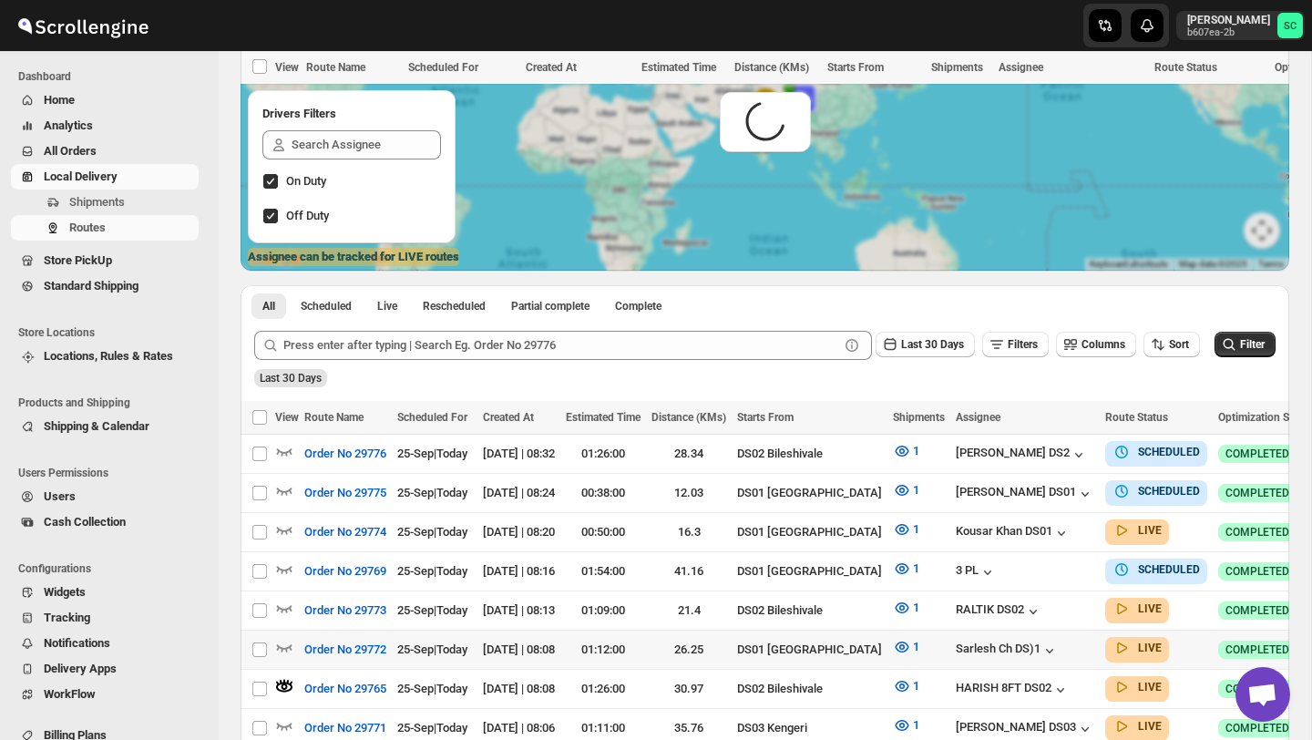
scroll to position [0, 0]
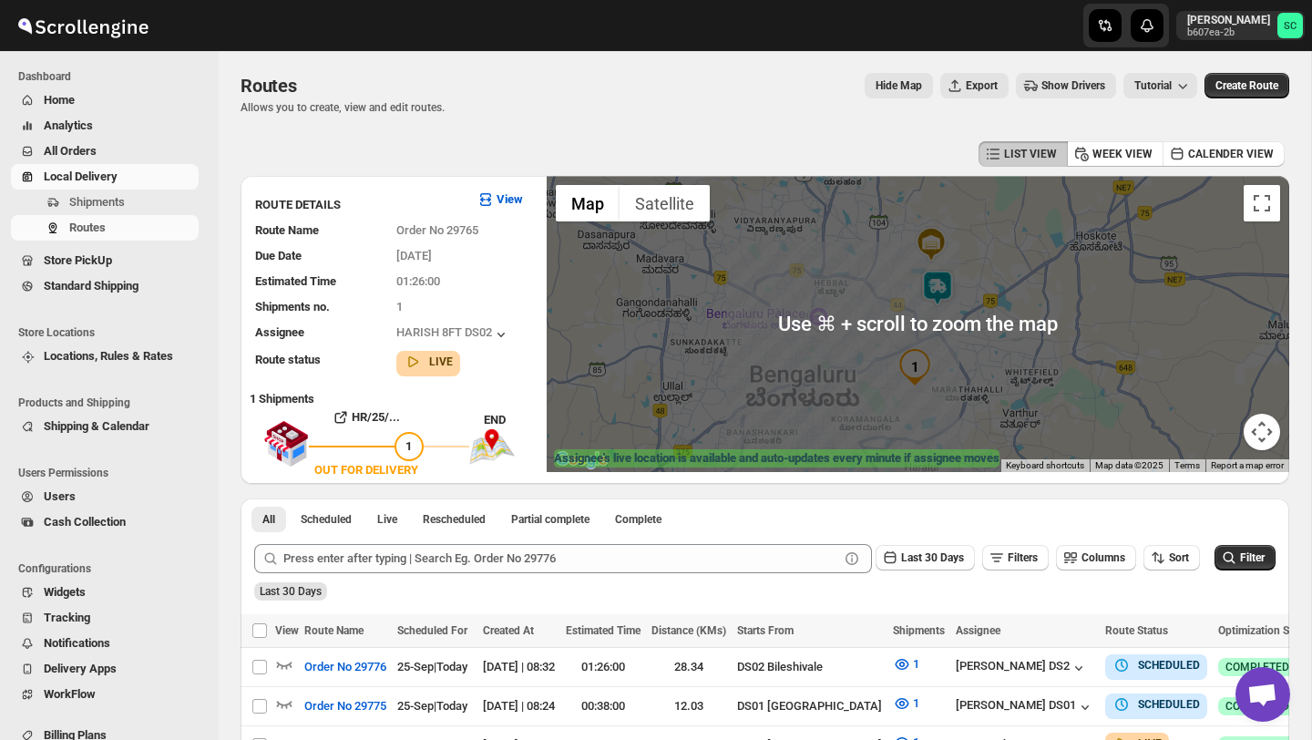
click at [870, 384] on div at bounding box center [918, 324] width 743 height 296
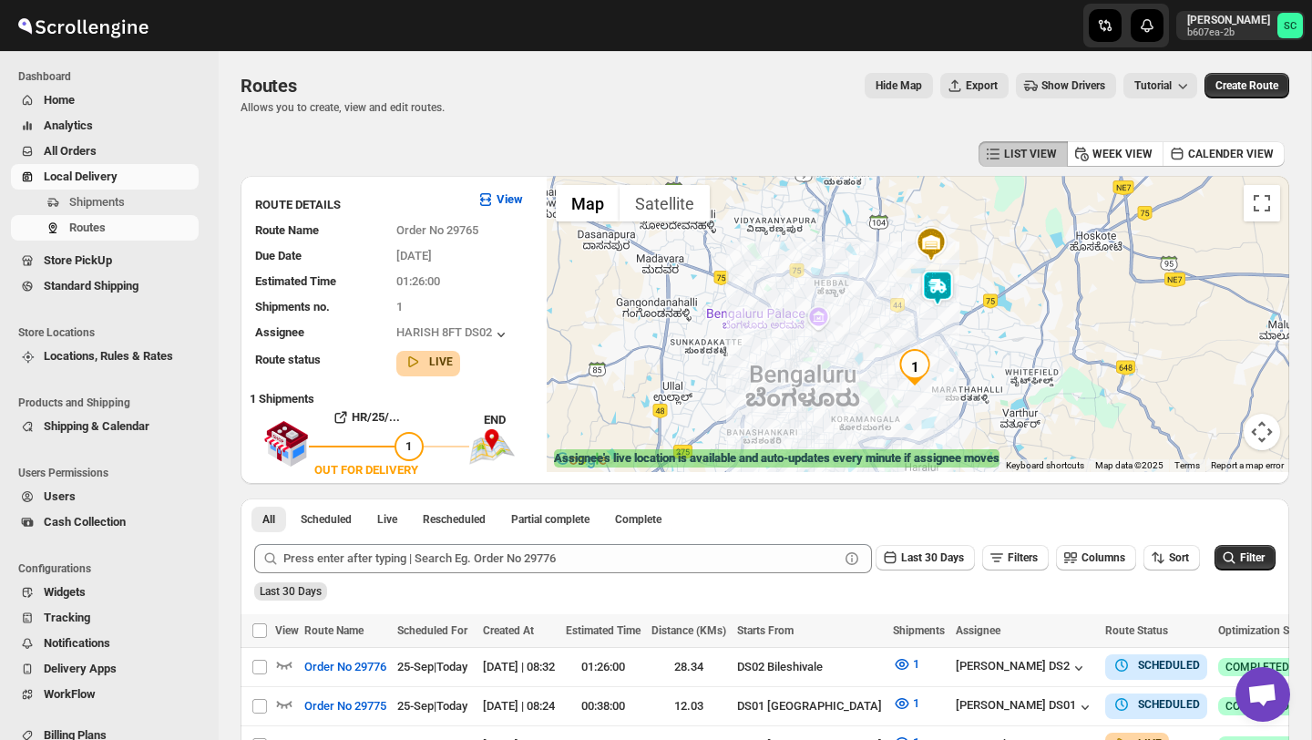
click at [870, 385] on div at bounding box center [918, 324] width 743 height 296
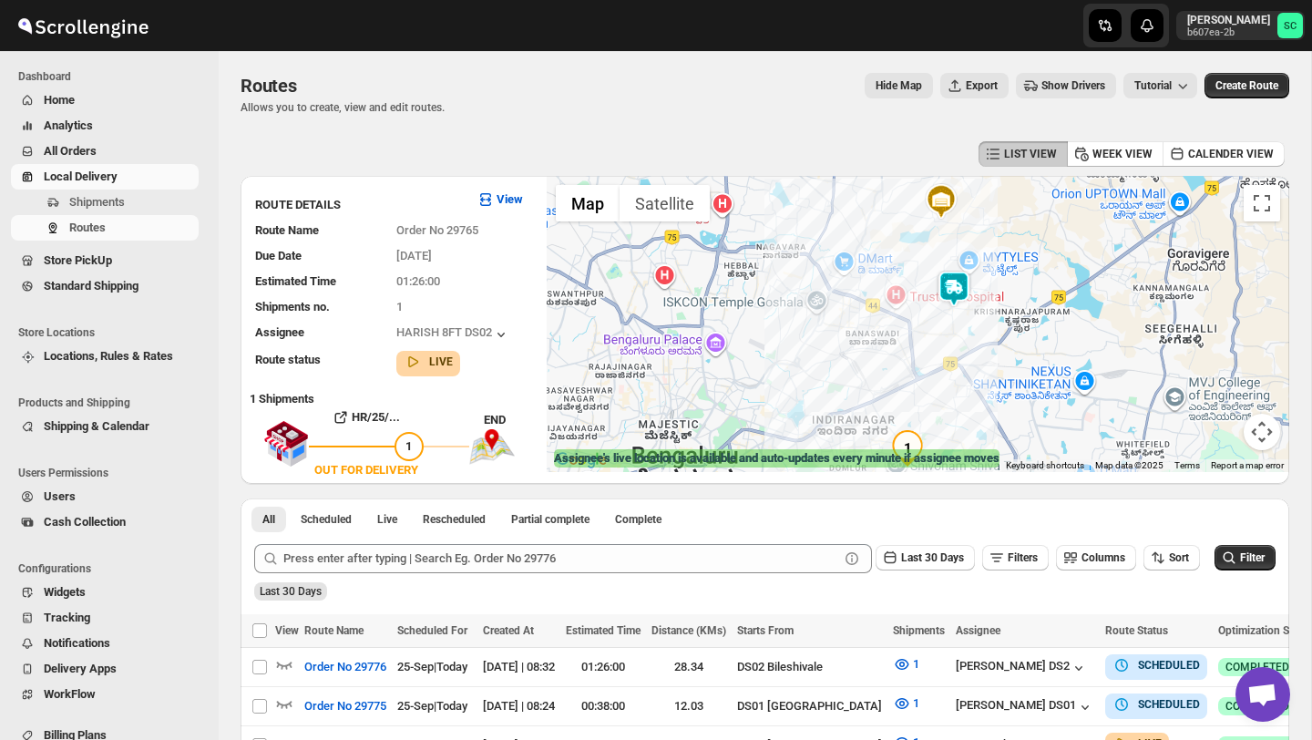
drag, startPoint x: 1018, startPoint y: 293, endPoint x: 968, endPoint y: 375, distance: 96.1
click at [968, 375] on div at bounding box center [918, 324] width 743 height 296
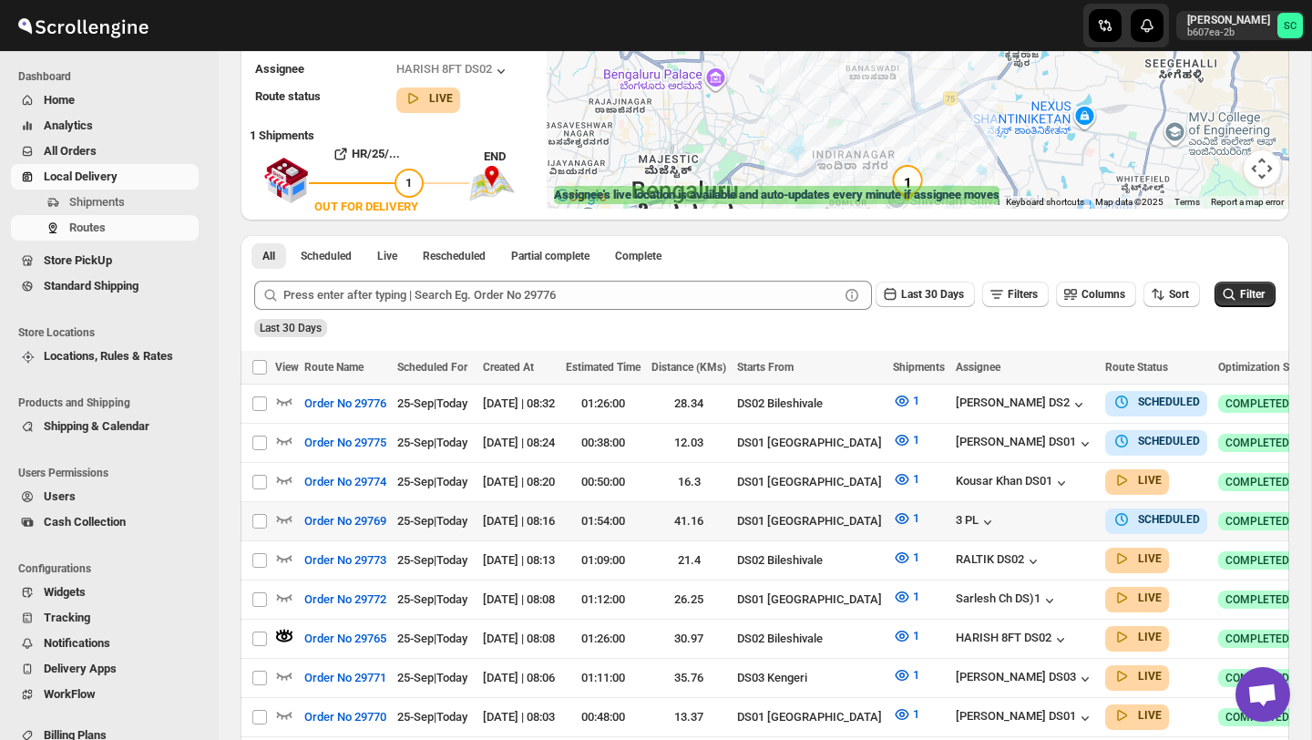
scroll to position [278, 0]
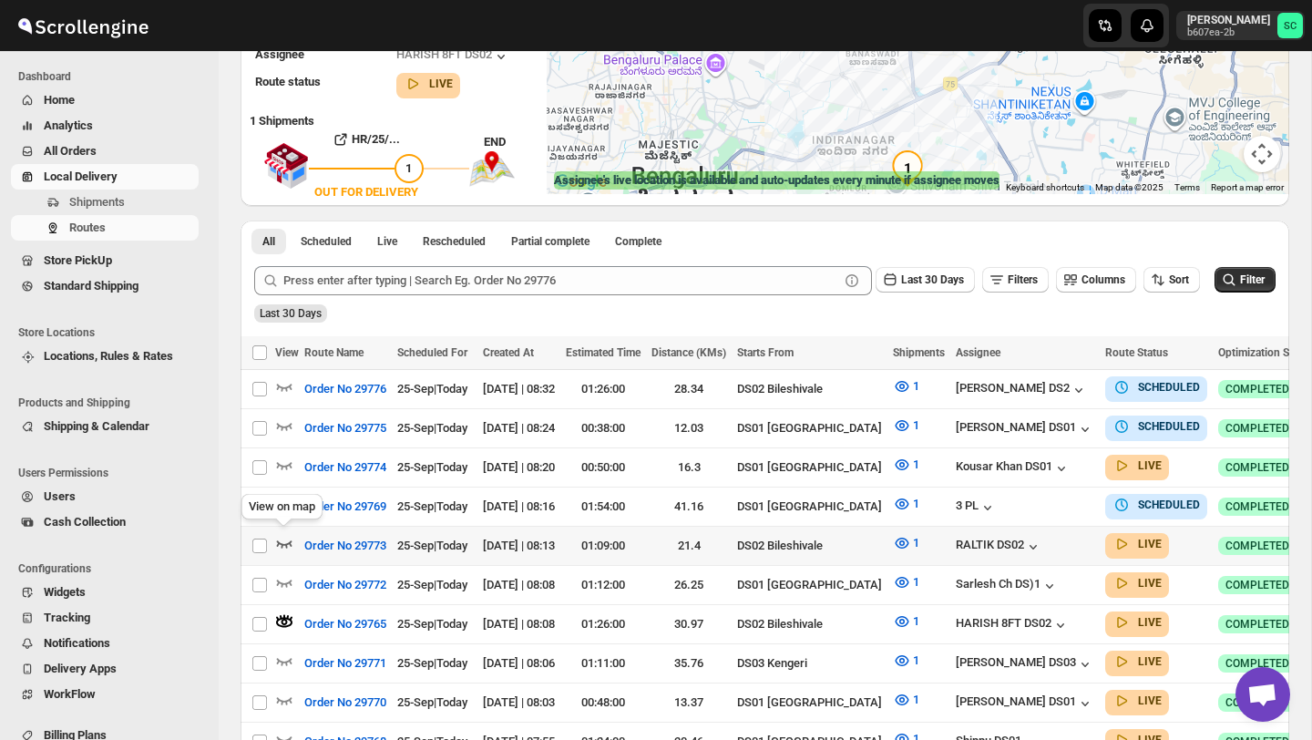
click at [284, 539] on icon "button" at bounding box center [284, 543] width 18 height 18
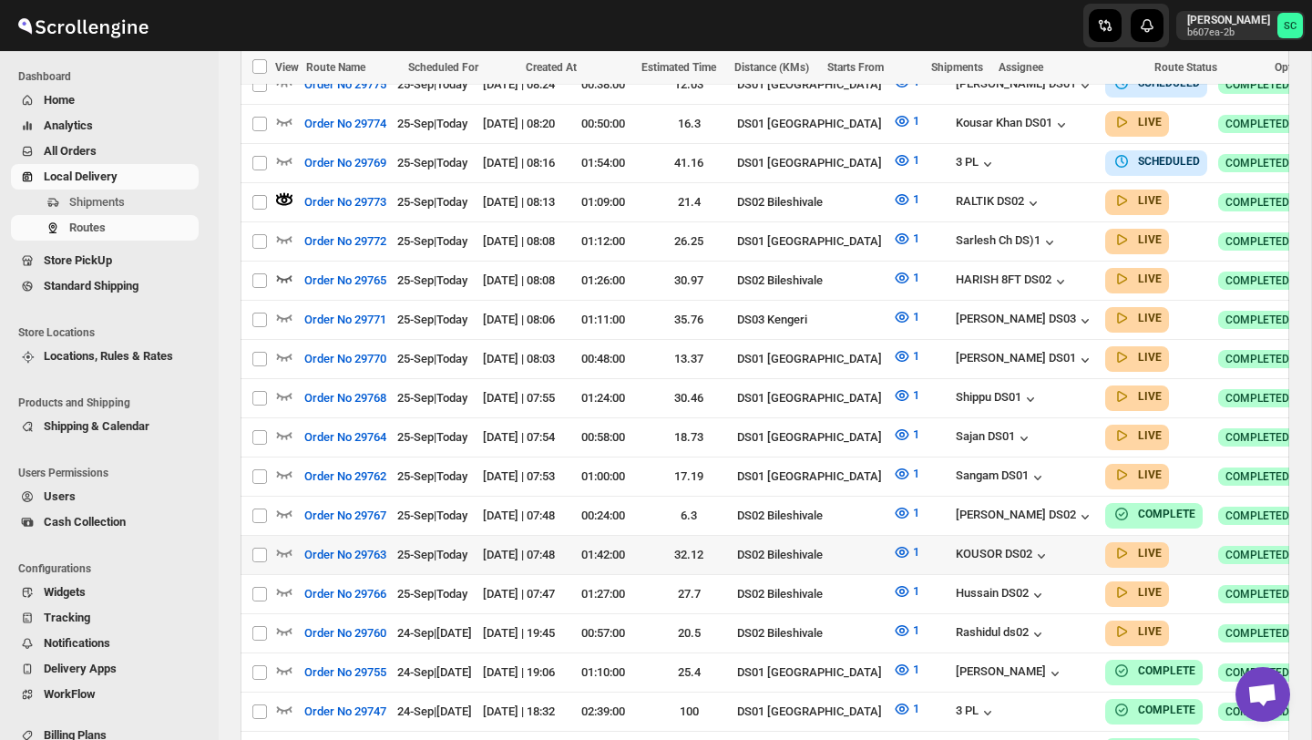
scroll to position [625, 0]
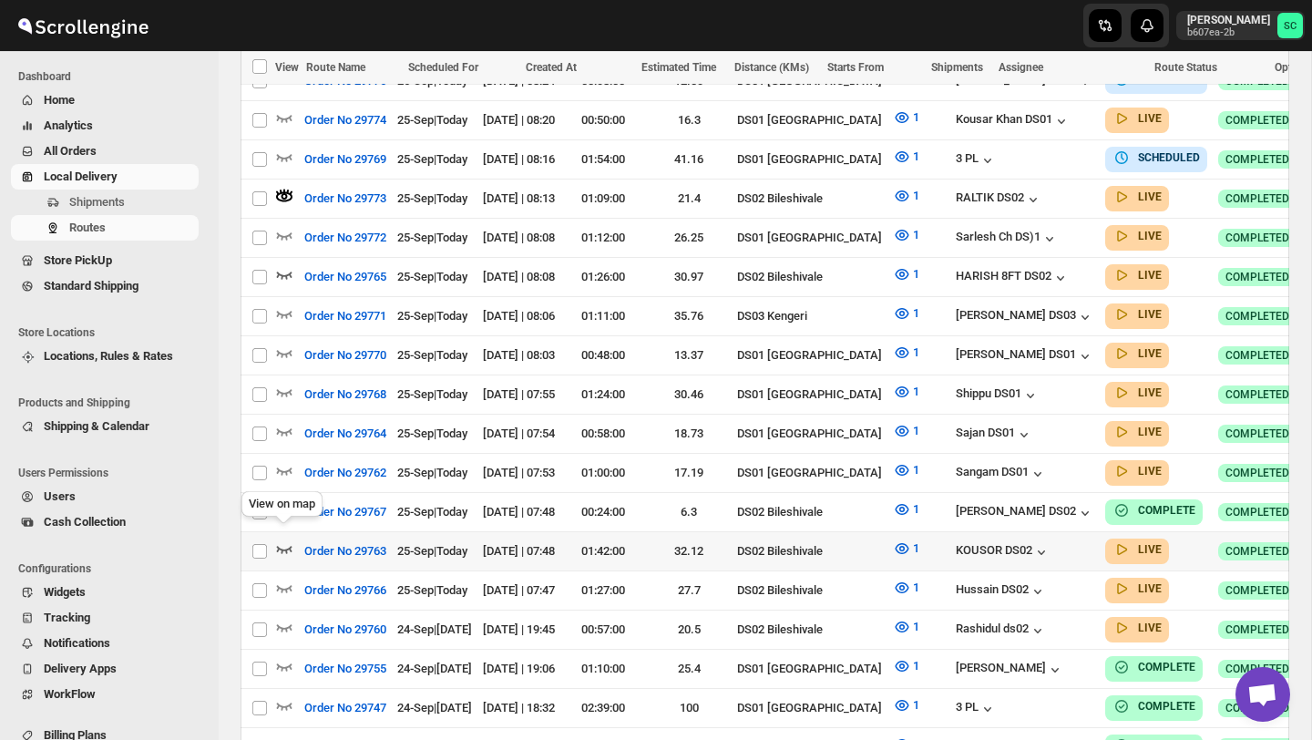
click at [284, 540] on icon "button" at bounding box center [284, 549] width 18 height 18
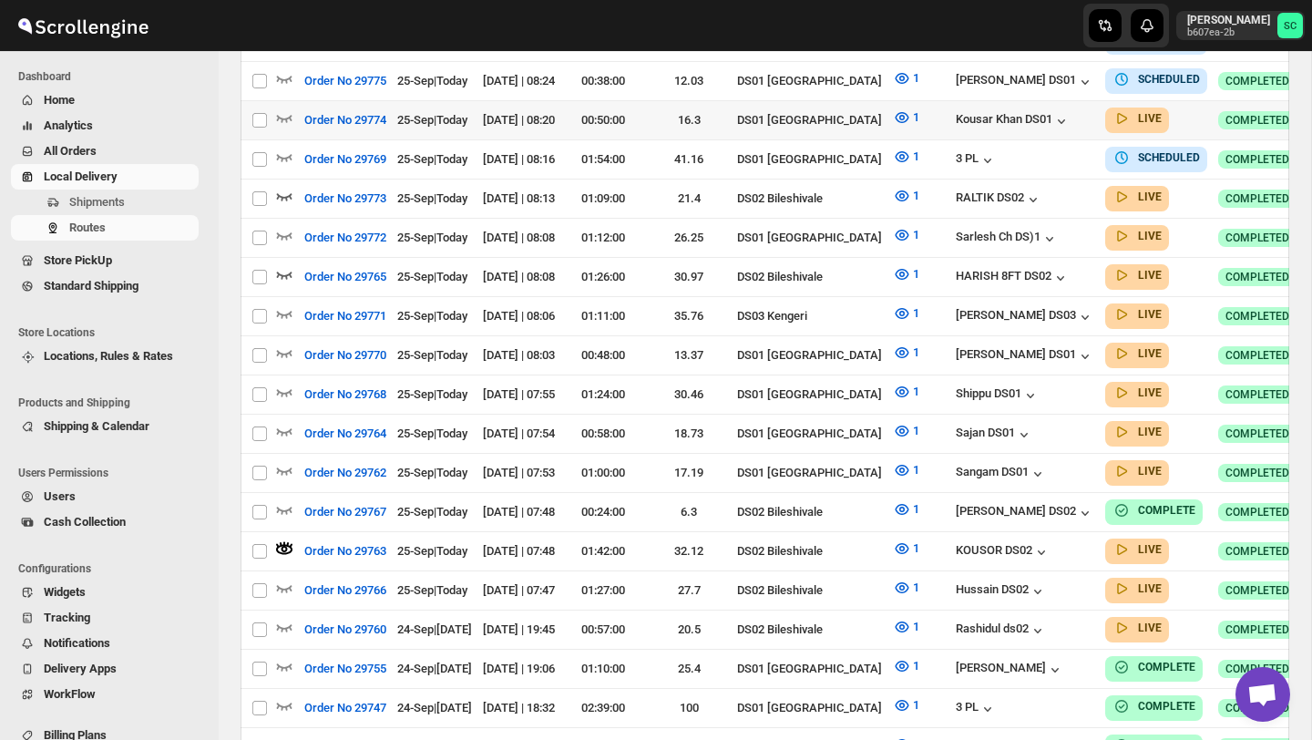
scroll to position [0, 0]
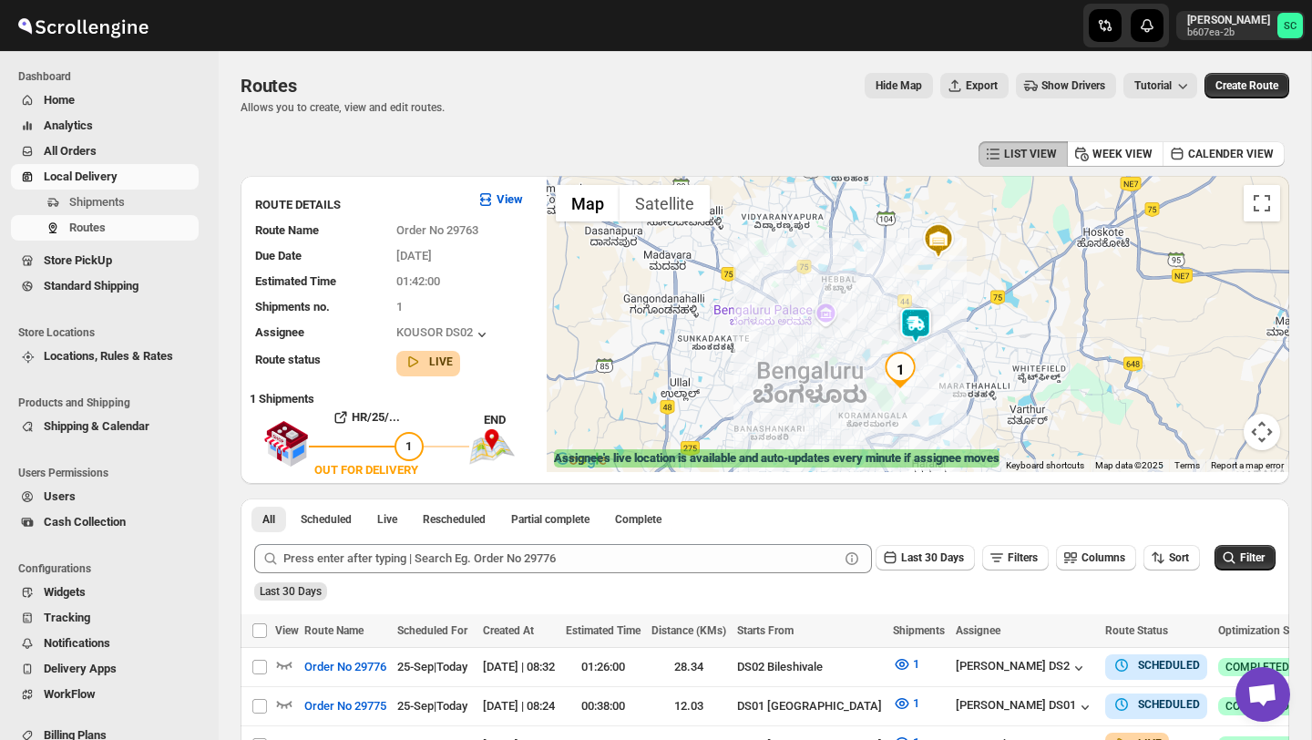
click at [919, 324] on img at bounding box center [916, 325] width 36 height 36
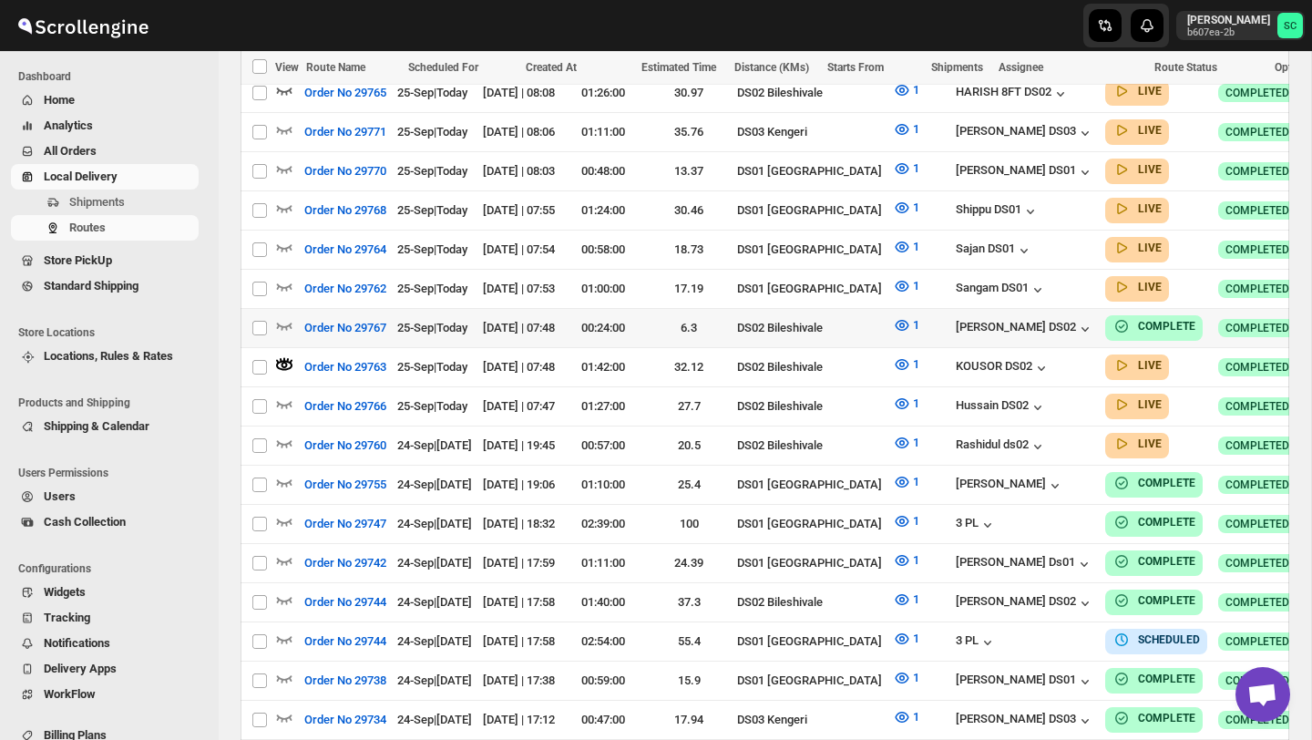
scroll to position [812, 0]
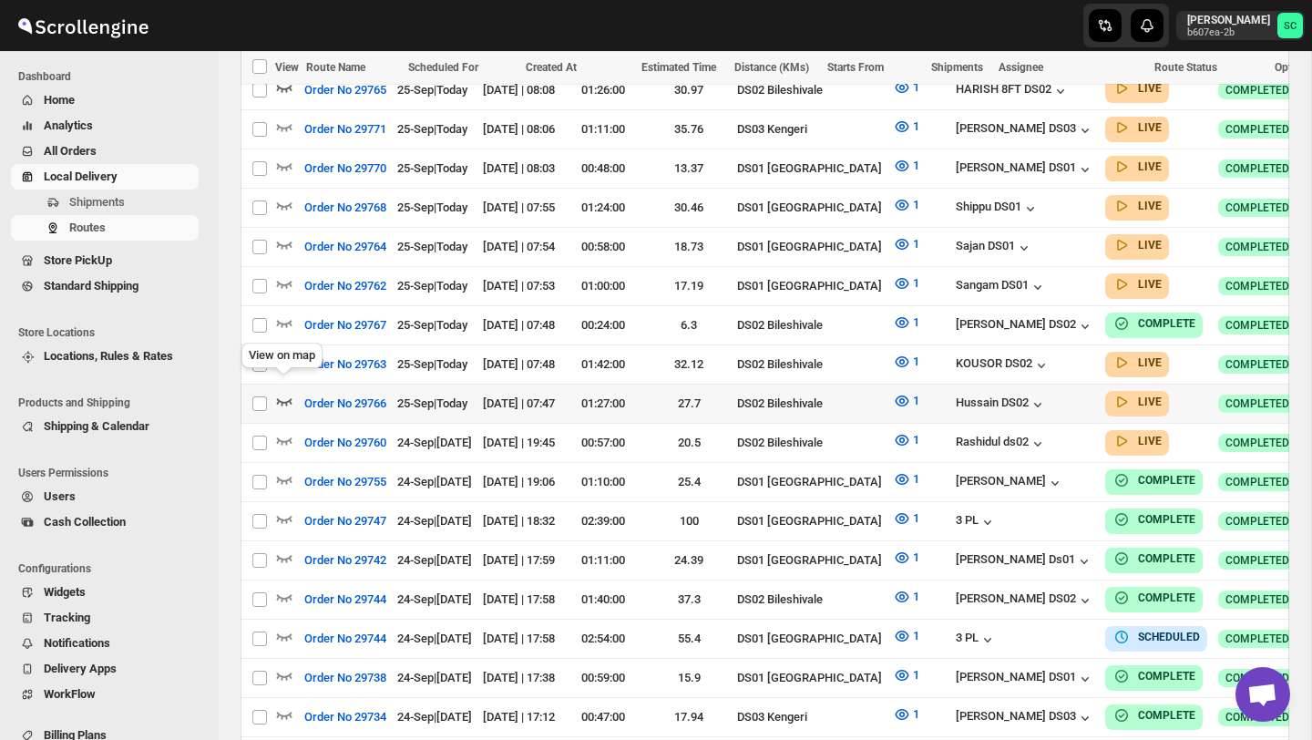
click at [286, 392] on icon "button" at bounding box center [284, 401] width 18 height 18
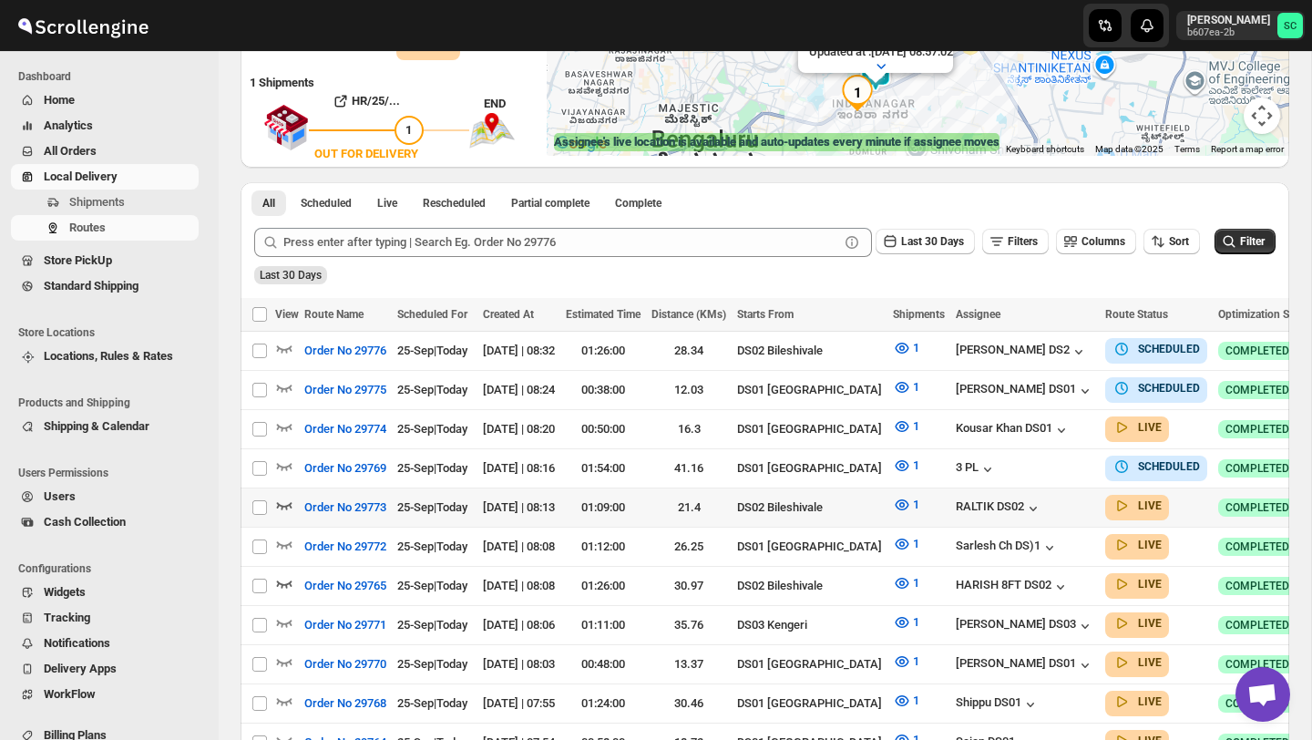
scroll to position [304, 0]
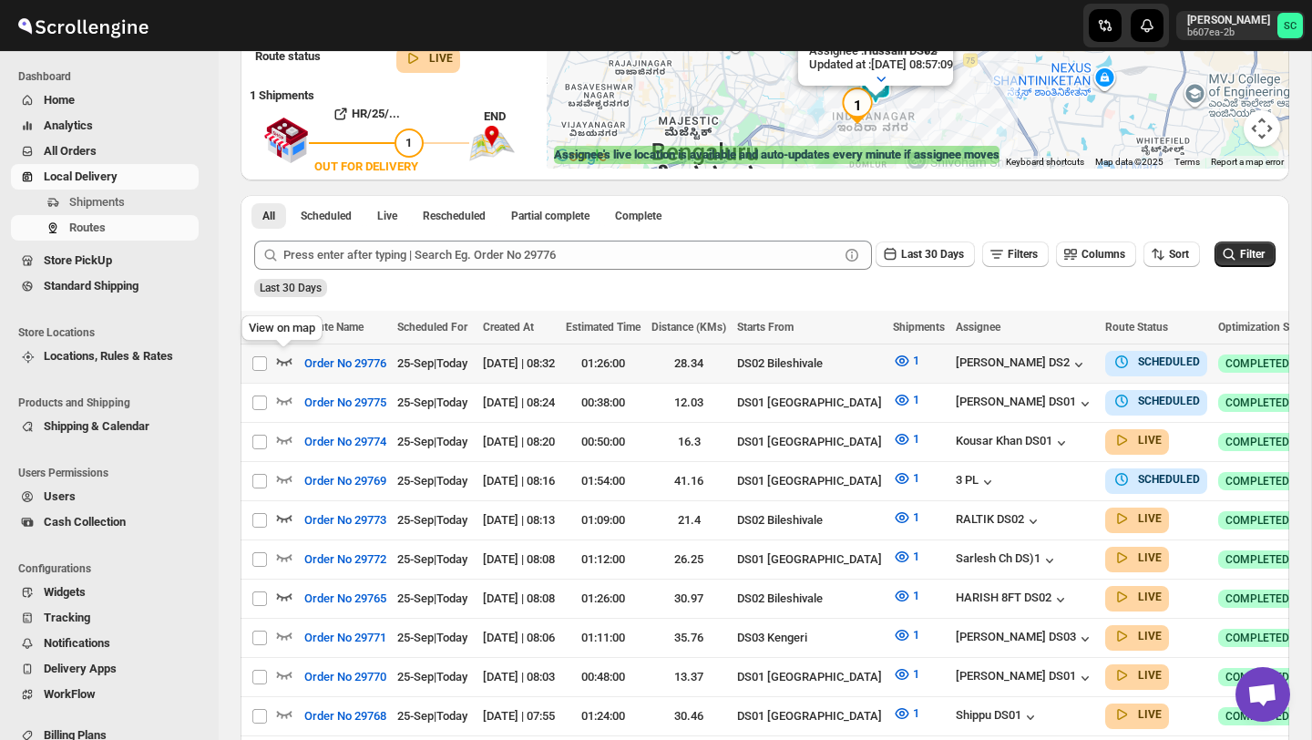
click at [285, 358] on icon "button" at bounding box center [284, 361] width 18 height 18
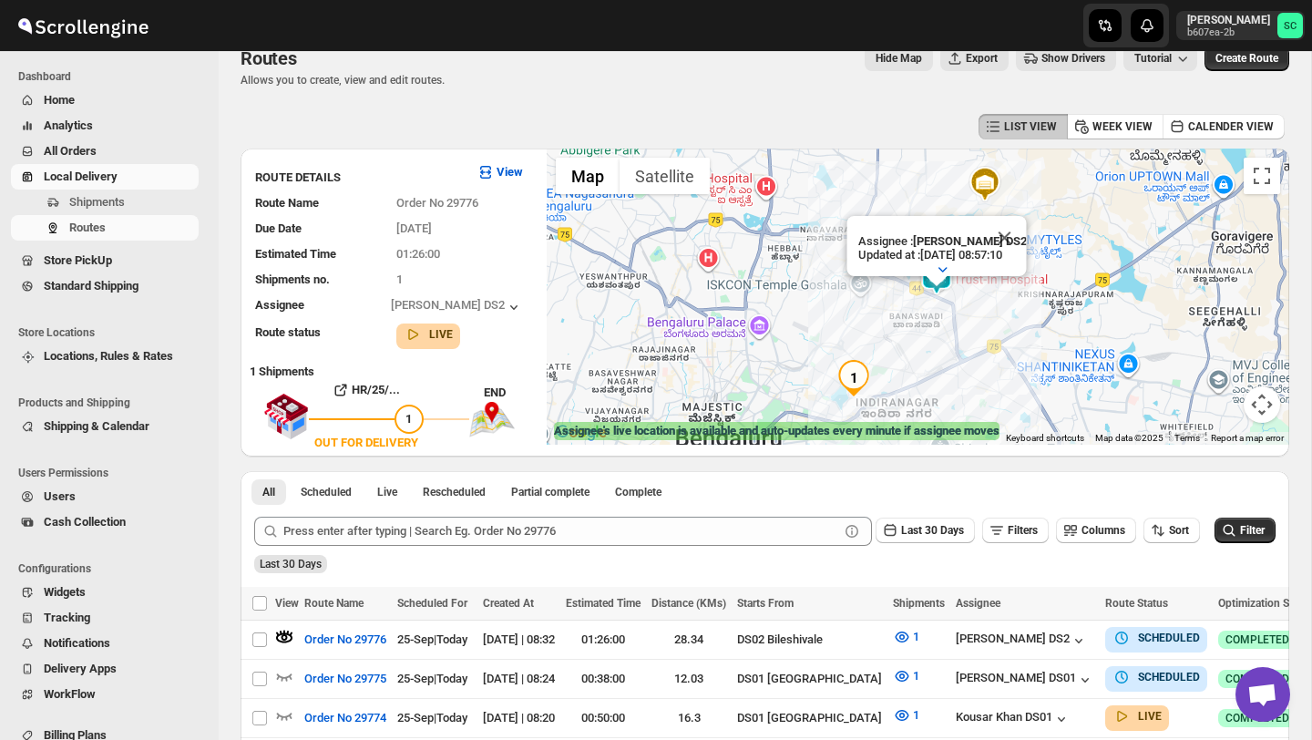
scroll to position [26, 0]
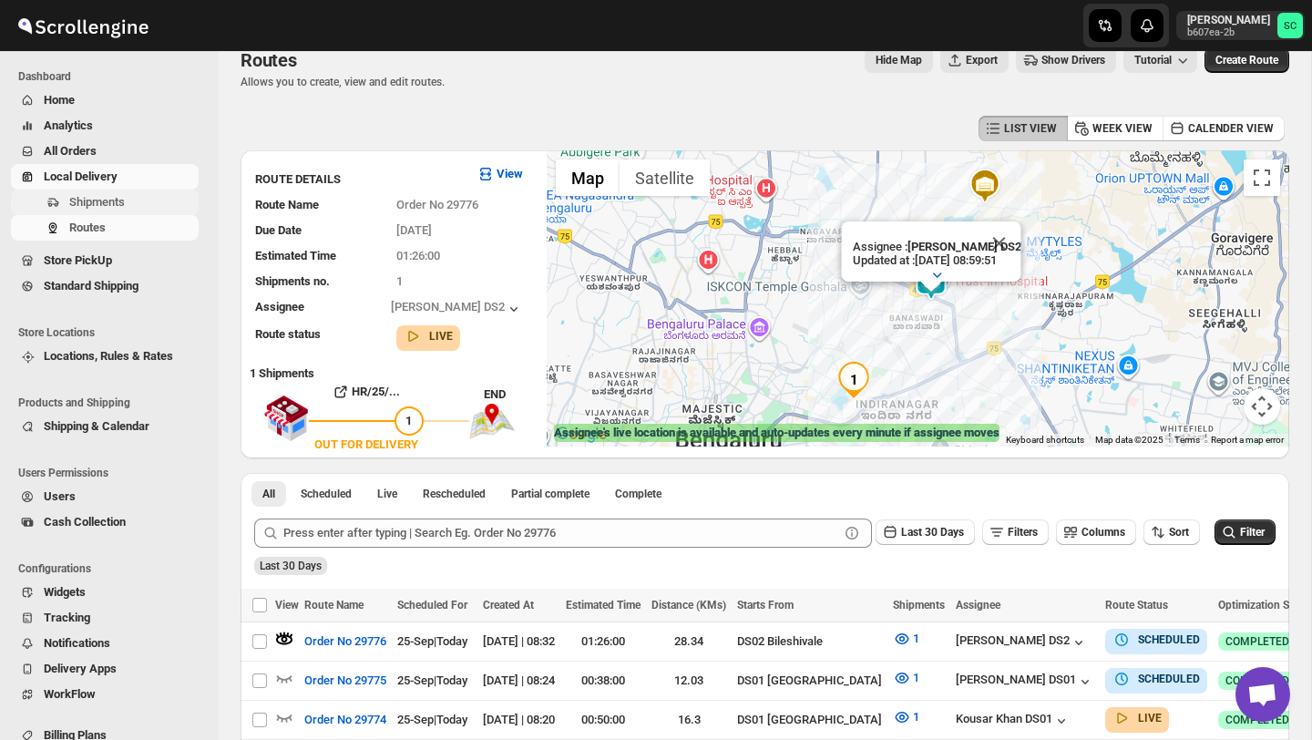
click at [111, 197] on span "Shipments" at bounding box center [97, 202] width 56 height 14
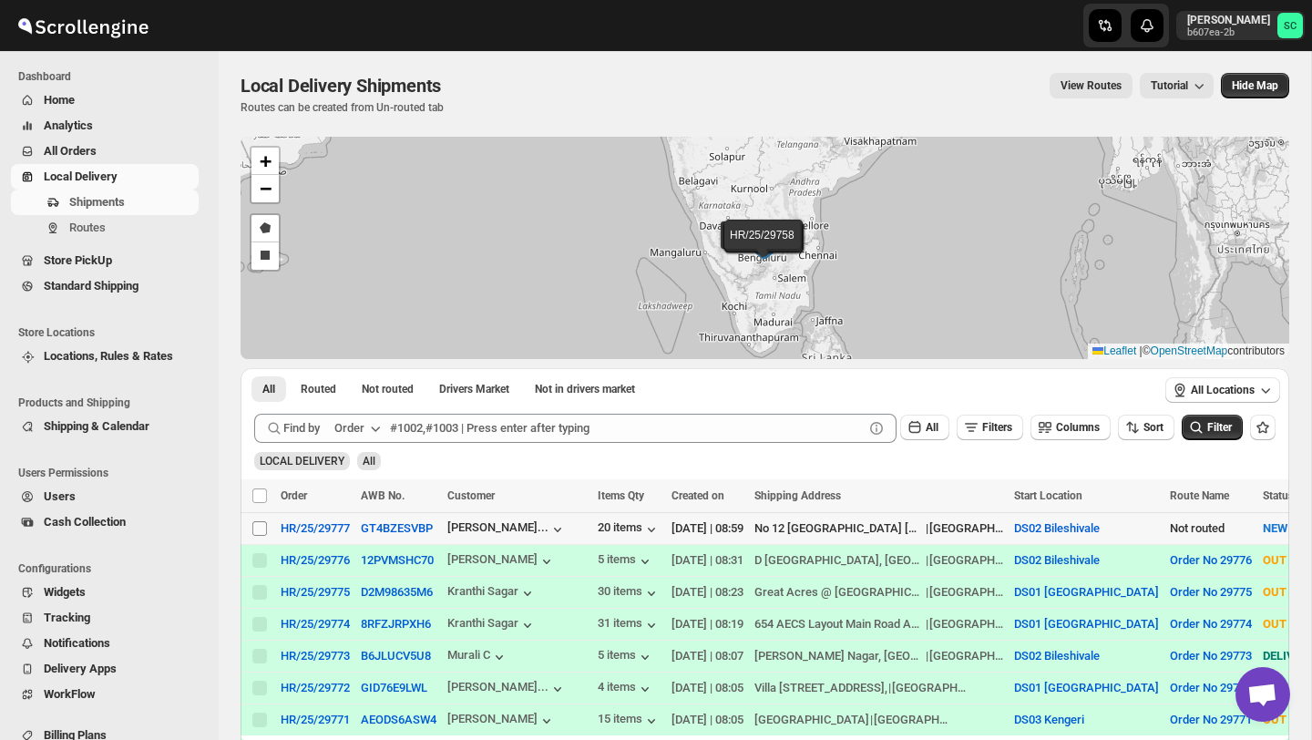
click at [259, 528] on input "Select shipment" at bounding box center [259, 528] width 15 height 15
checkbox input "true"
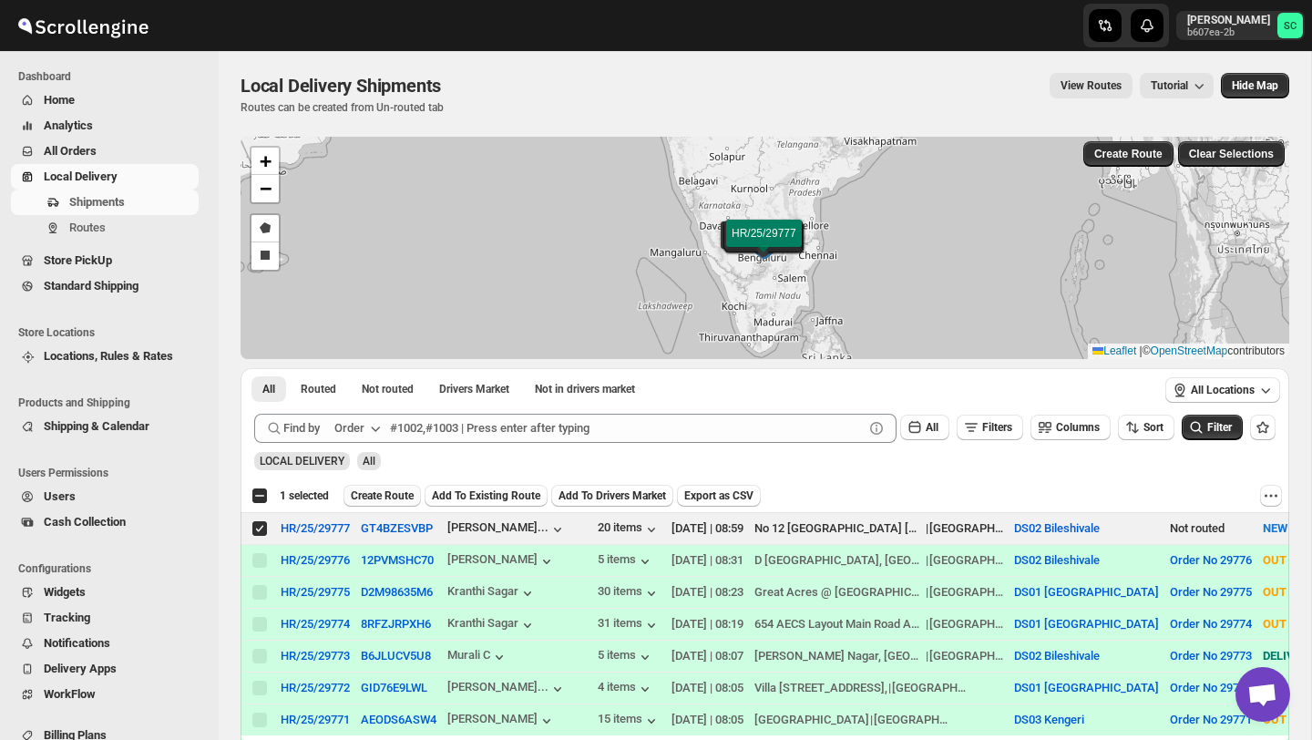
click at [406, 489] on span "Create Route" at bounding box center [382, 496] width 63 height 15
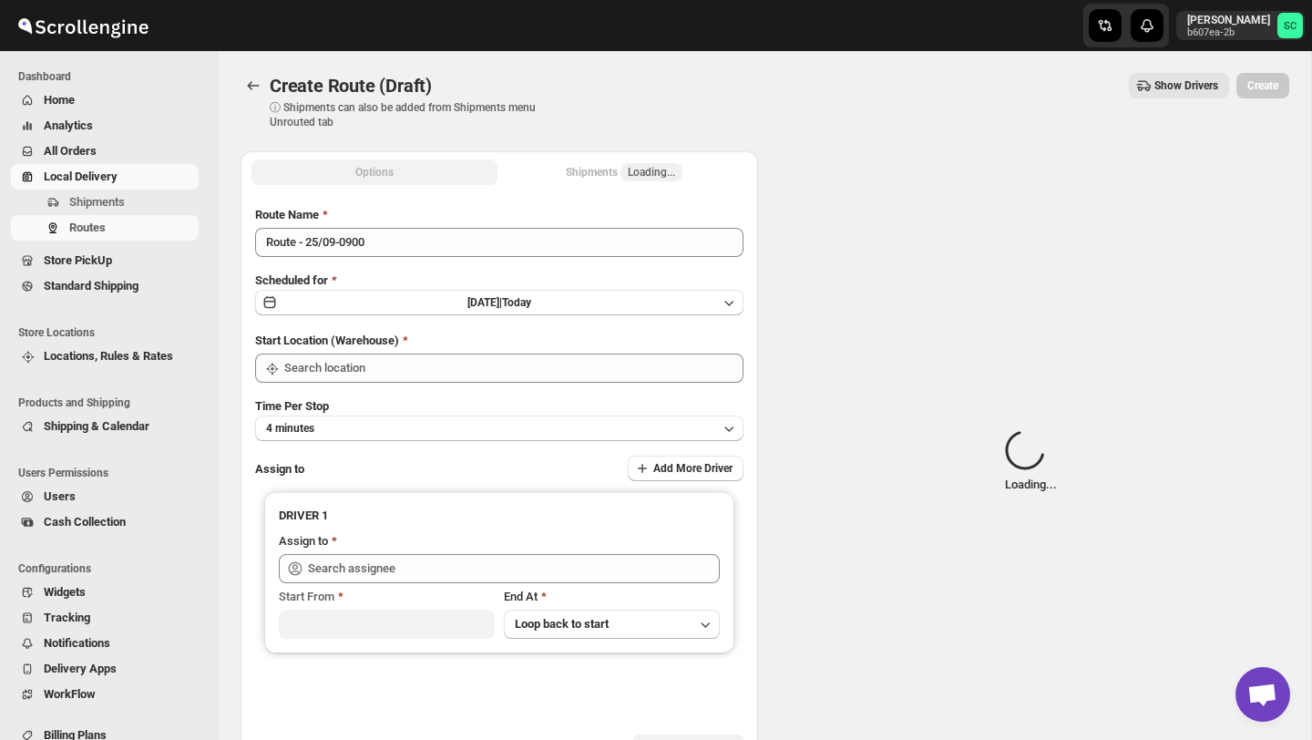
type input "DS02 Bileshivale"
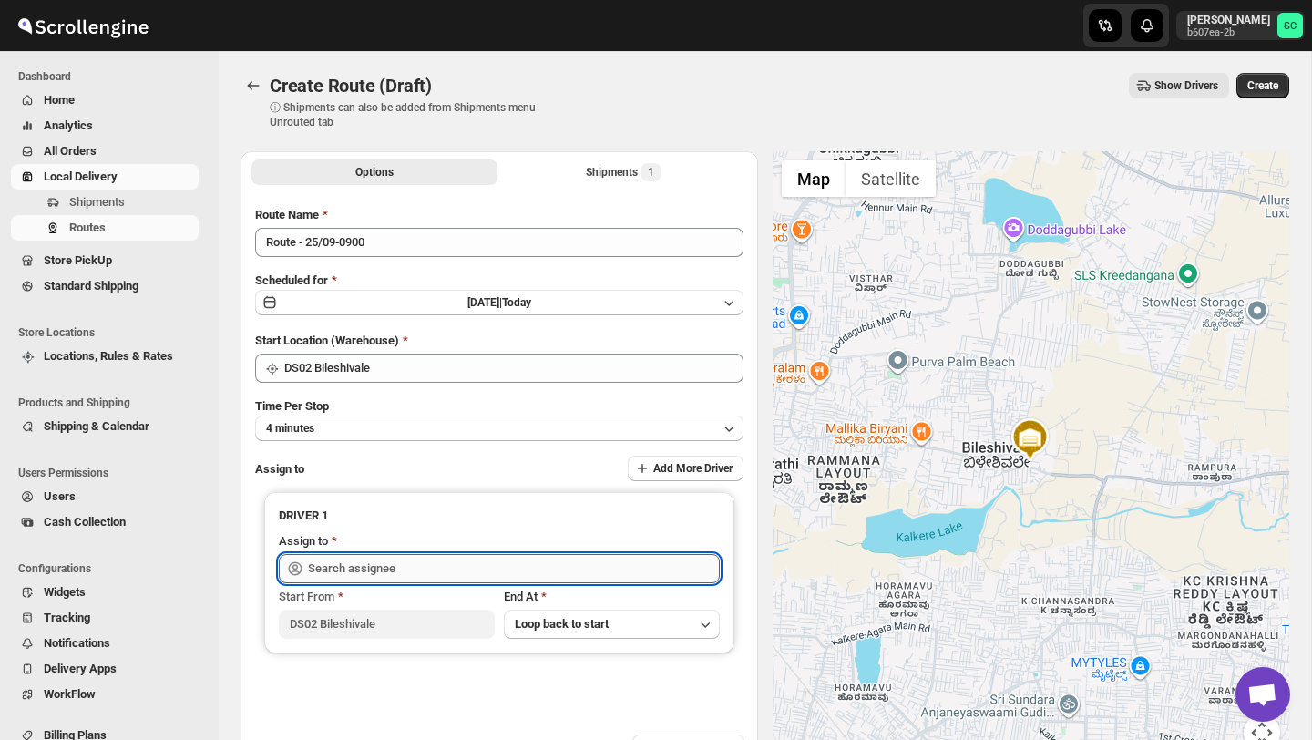
click at [413, 555] on input "text" at bounding box center [514, 568] width 412 height 29
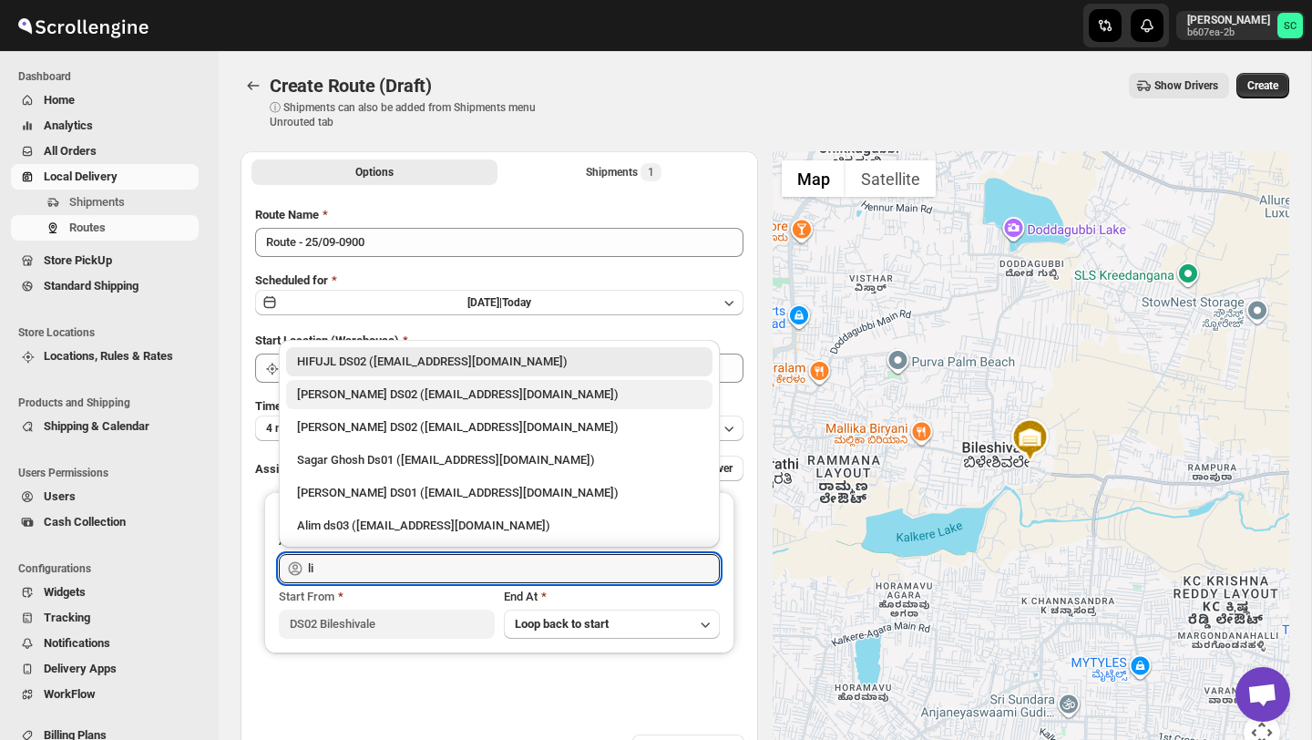
click at [466, 397] on div "ELION DAIMAIRI DS02 (cirecaw311@nutrv.com)" at bounding box center [499, 395] width 405 height 18
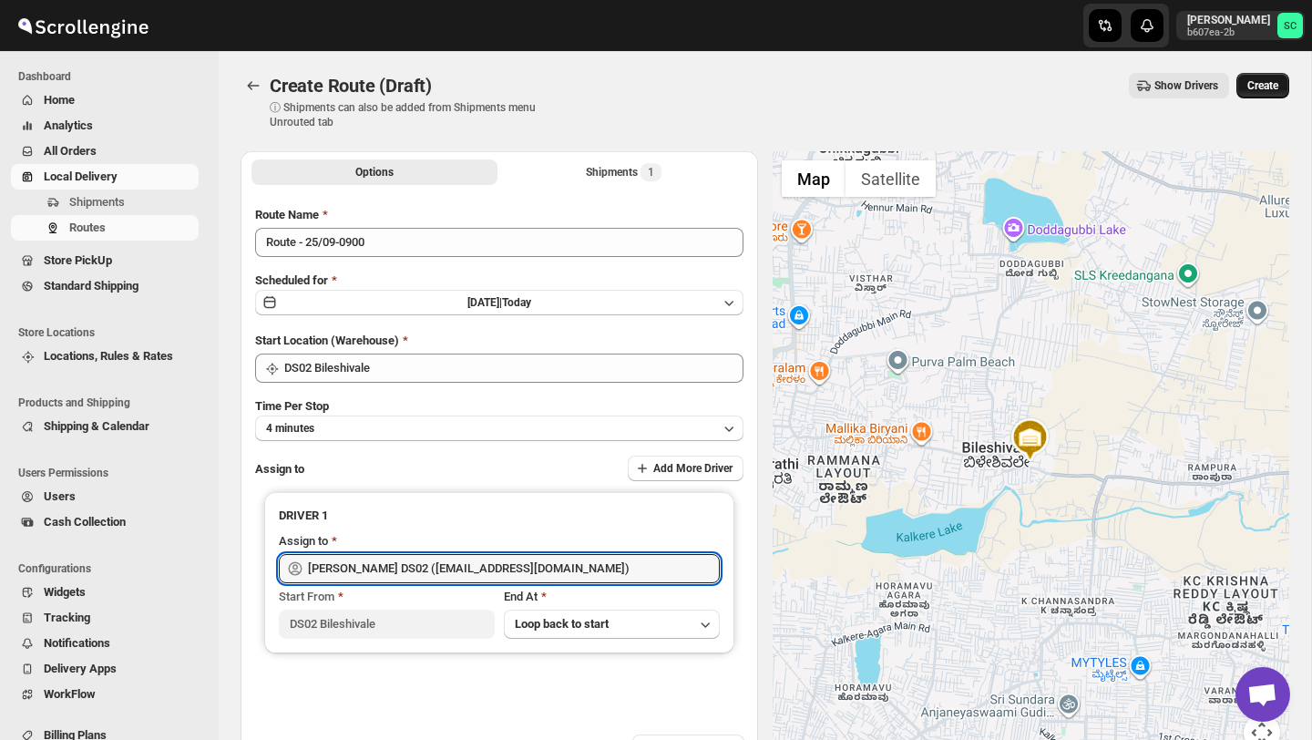
type input "ELION DAIMAIRI DS02 (cirecaw311@nutrv.com)"
click at [1267, 82] on span "Create" at bounding box center [1263, 85] width 31 height 15
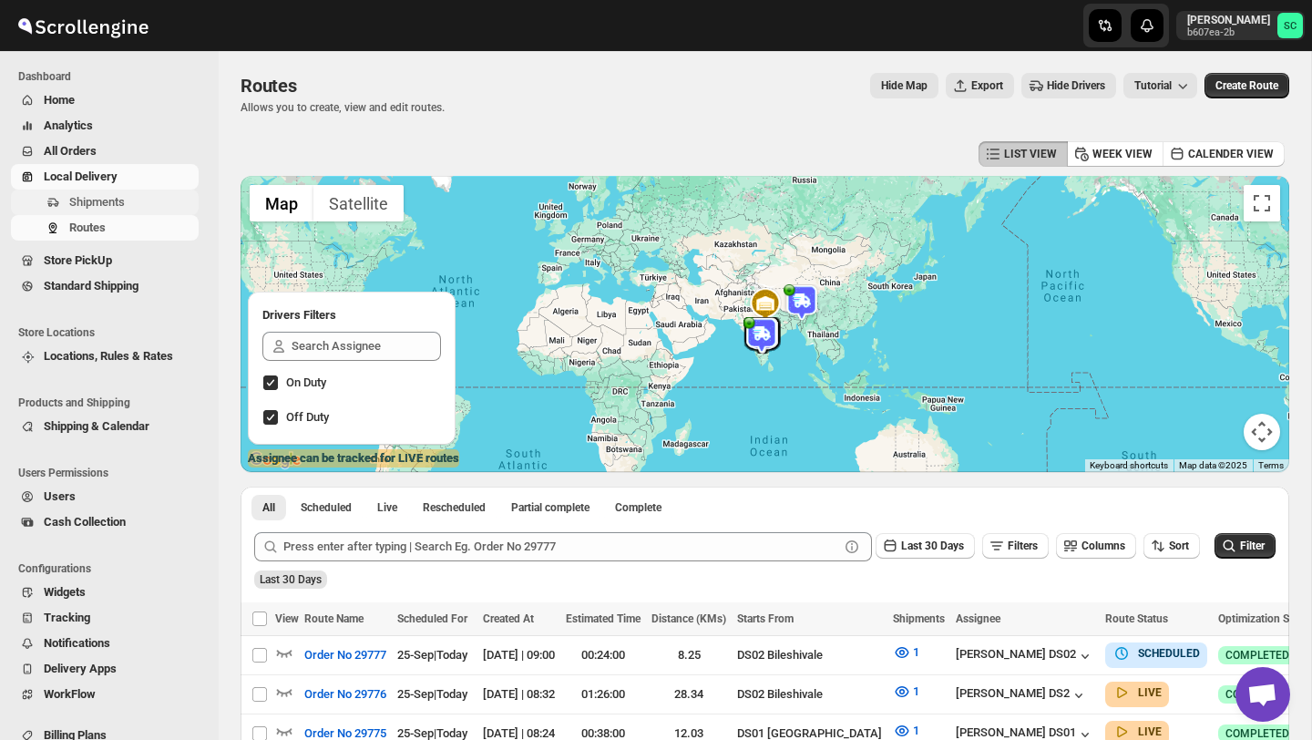
click at [111, 196] on span "Shipments" at bounding box center [97, 202] width 56 height 14
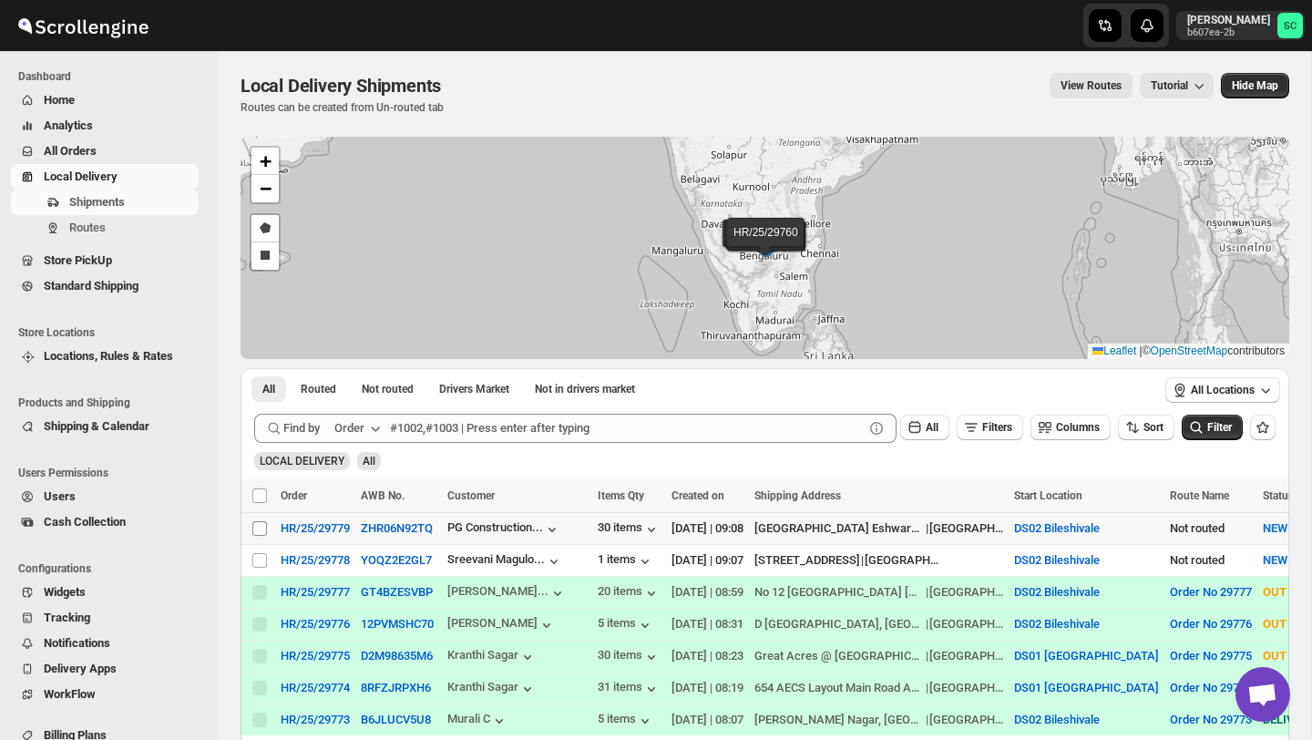
click at [261, 530] on input "Select shipment" at bounding box center [259, 528] width 15 height 15
checkbox input "true"
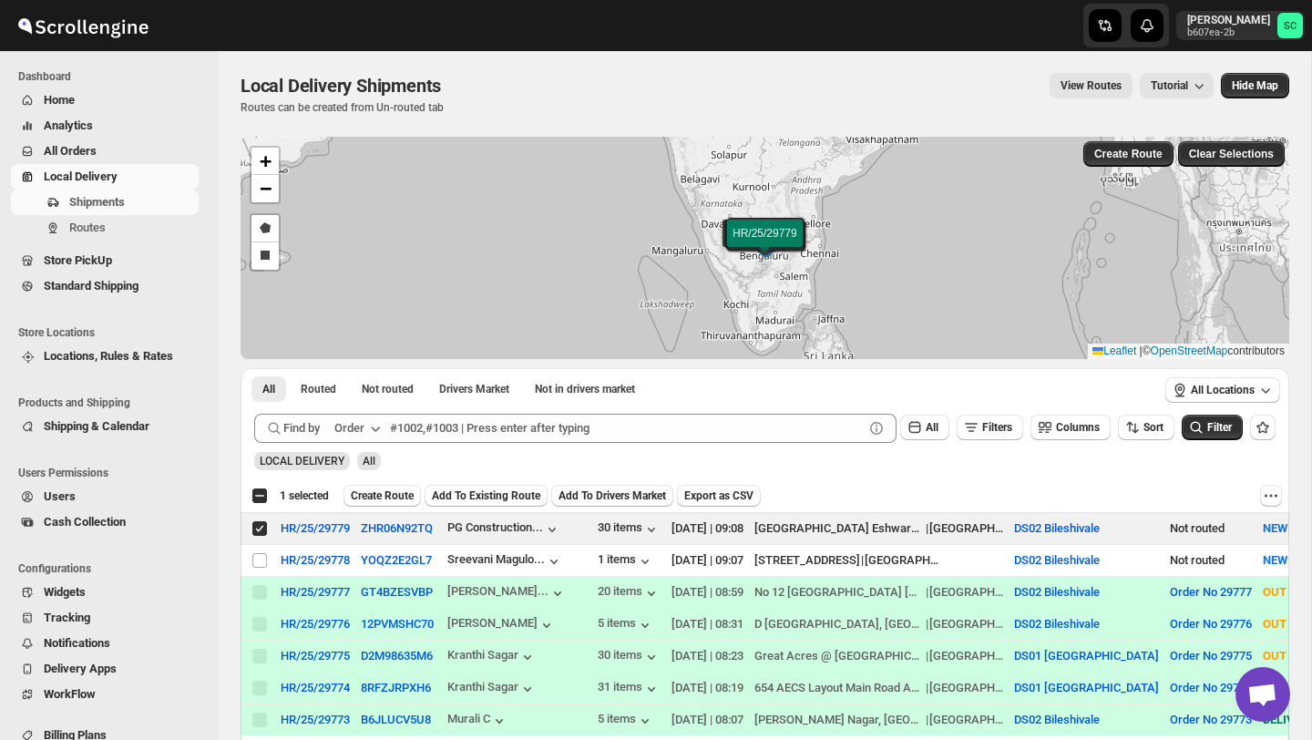
click at [386, 495] on span "Create Route" at bounding box center [382, 496] width 63 height 15
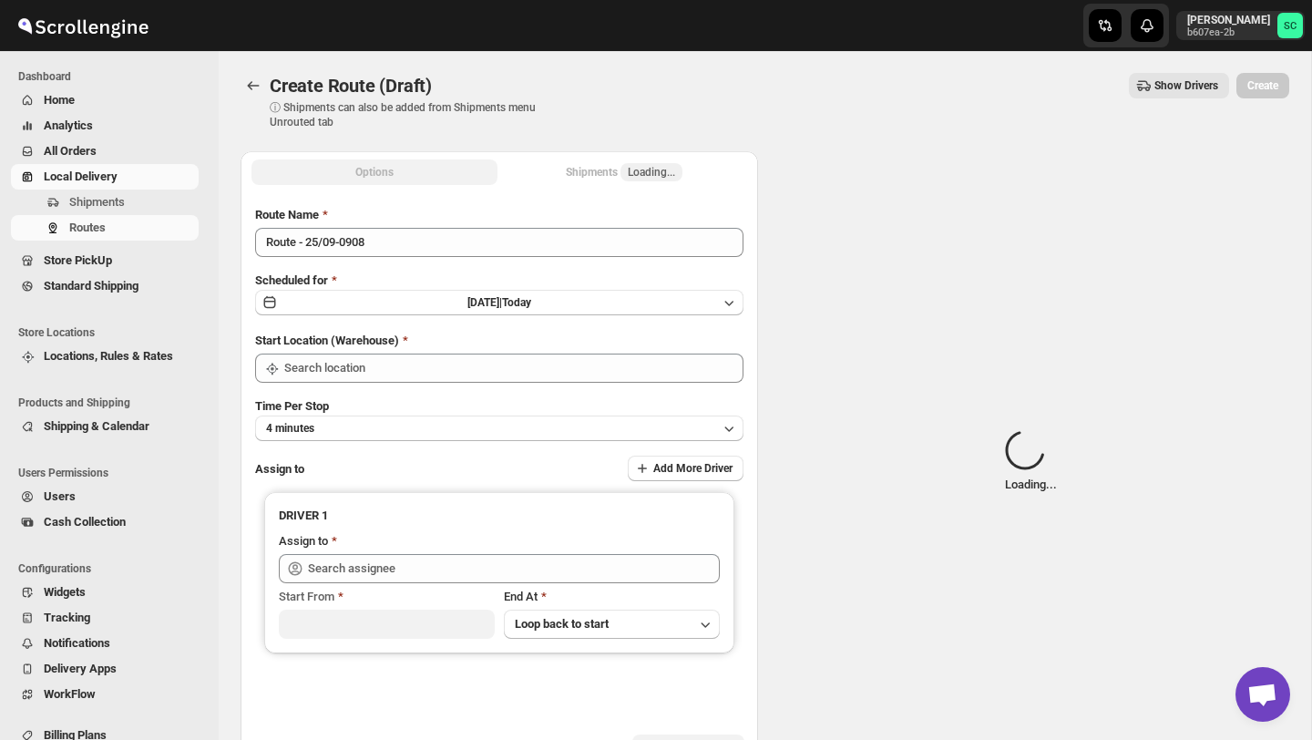
type input "DS02 Bileshivale"
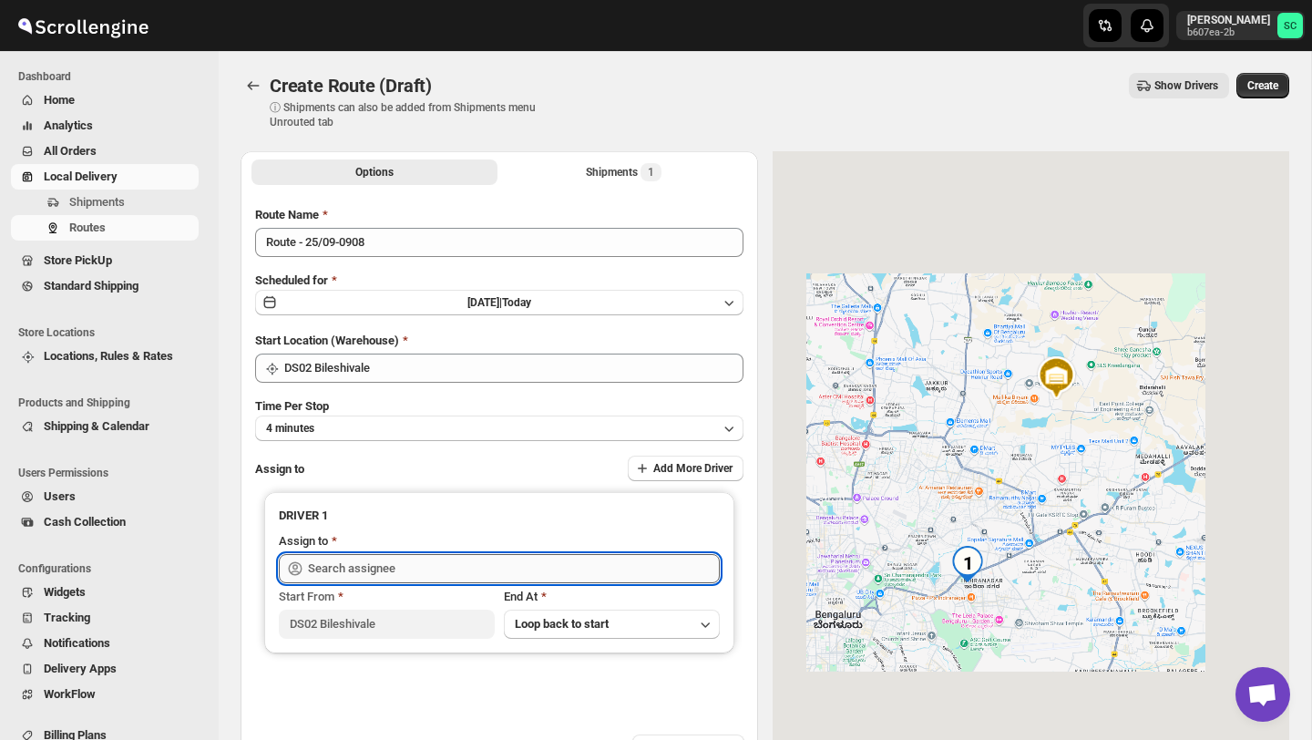
click at [417, 576] on input "text" at bounding box center [514, 568] width 412 height 29
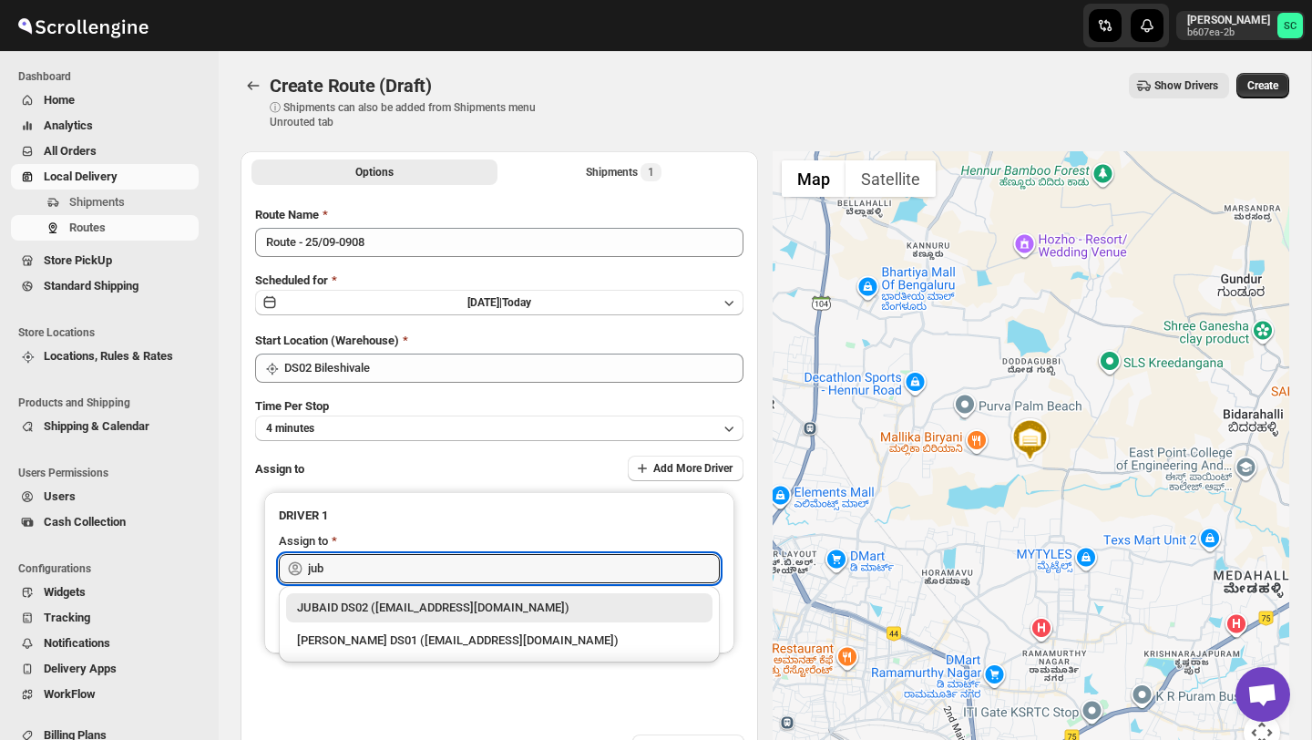
click at [458, 602] on div "JUBAID DS02 (vanafe7637@isorax.com)" at bounding box center [499, 608] width 405 height 18
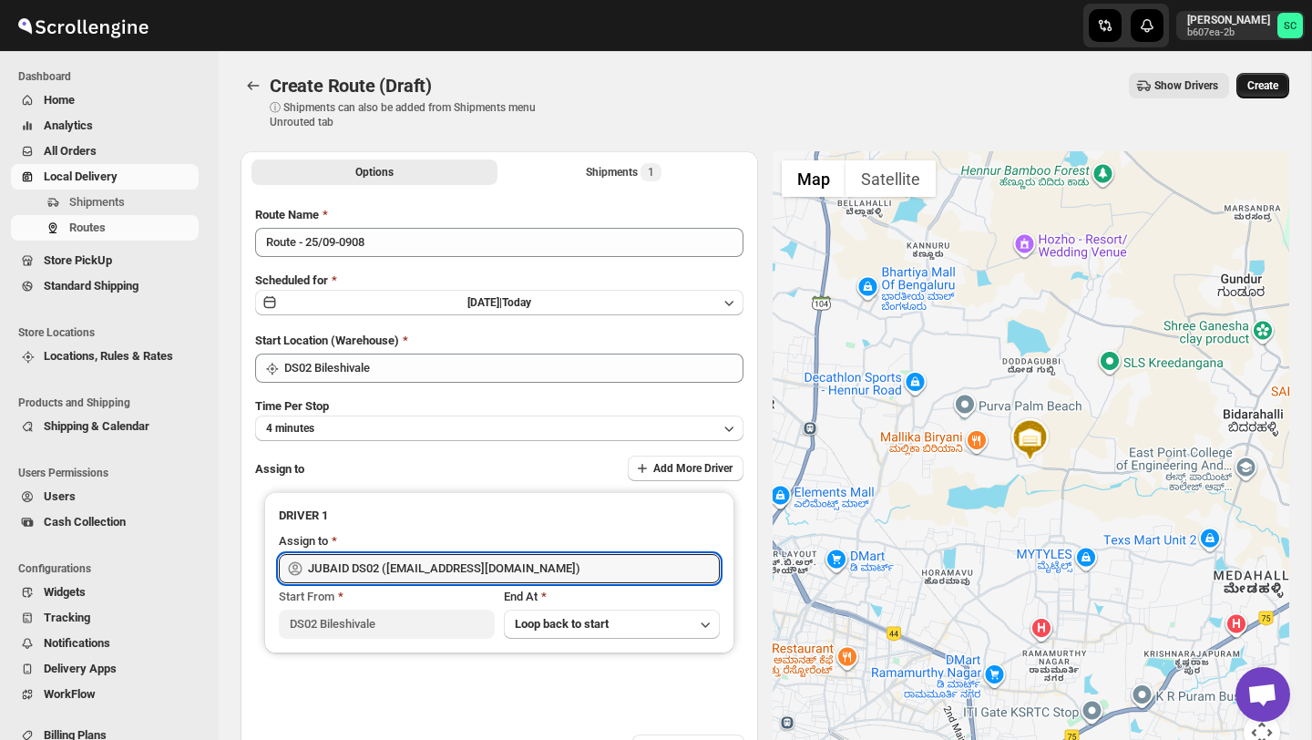
type input "JUBAID DS02 (vanafe7637@isorax.com)"
click at [1260, 85] on span "Create" at bounding box center [1263, 85] width 31 height 15
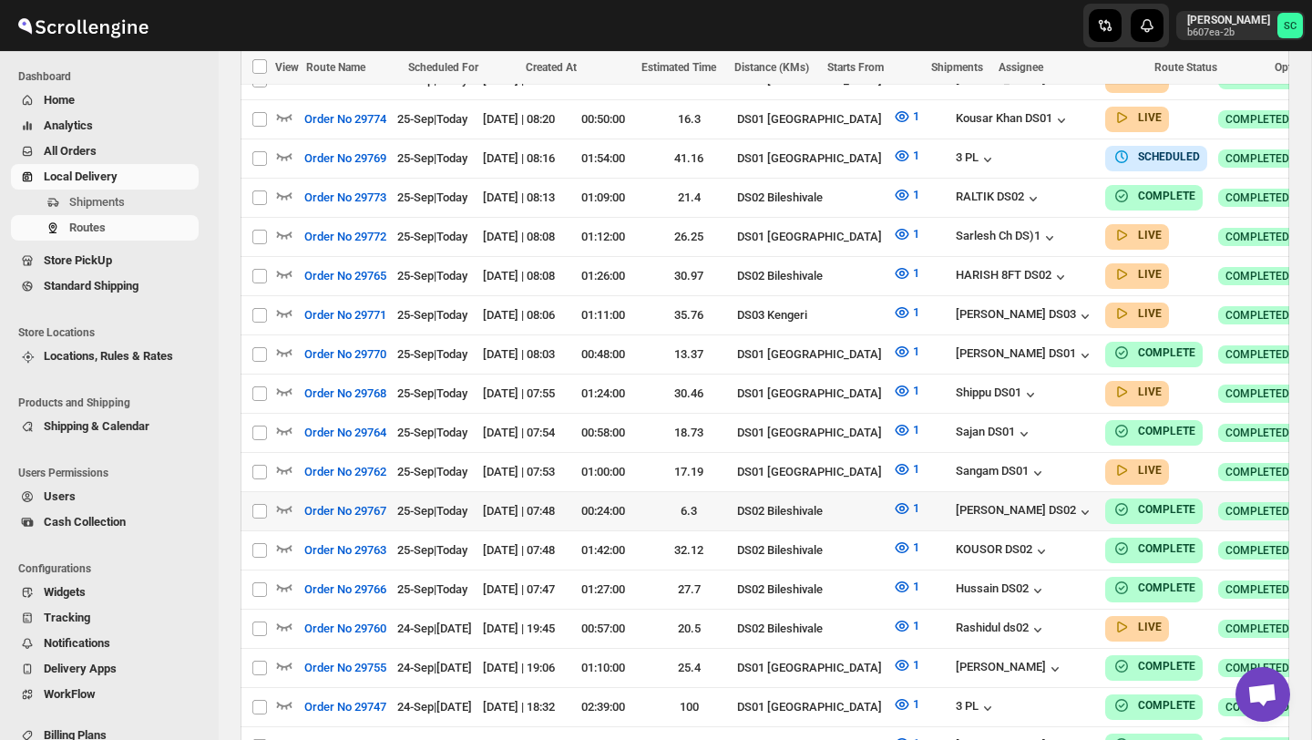
scroll to position [724, 0]
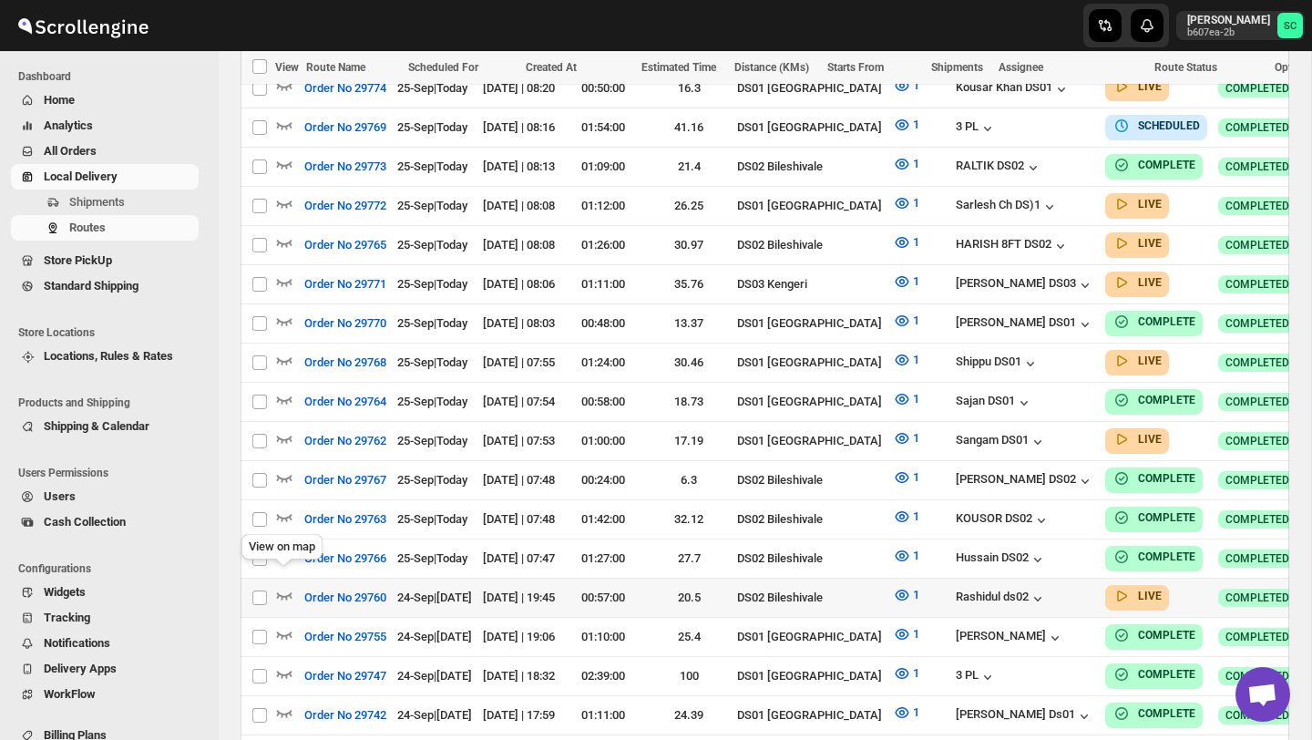
drag, startPoint x: 282, startPoint y: 572, endPoint x: 408, endPoint y: 490, distance: 150.9
click at [283, 586] on icon "button" at bounding box center [284, 595] width 18 height 18
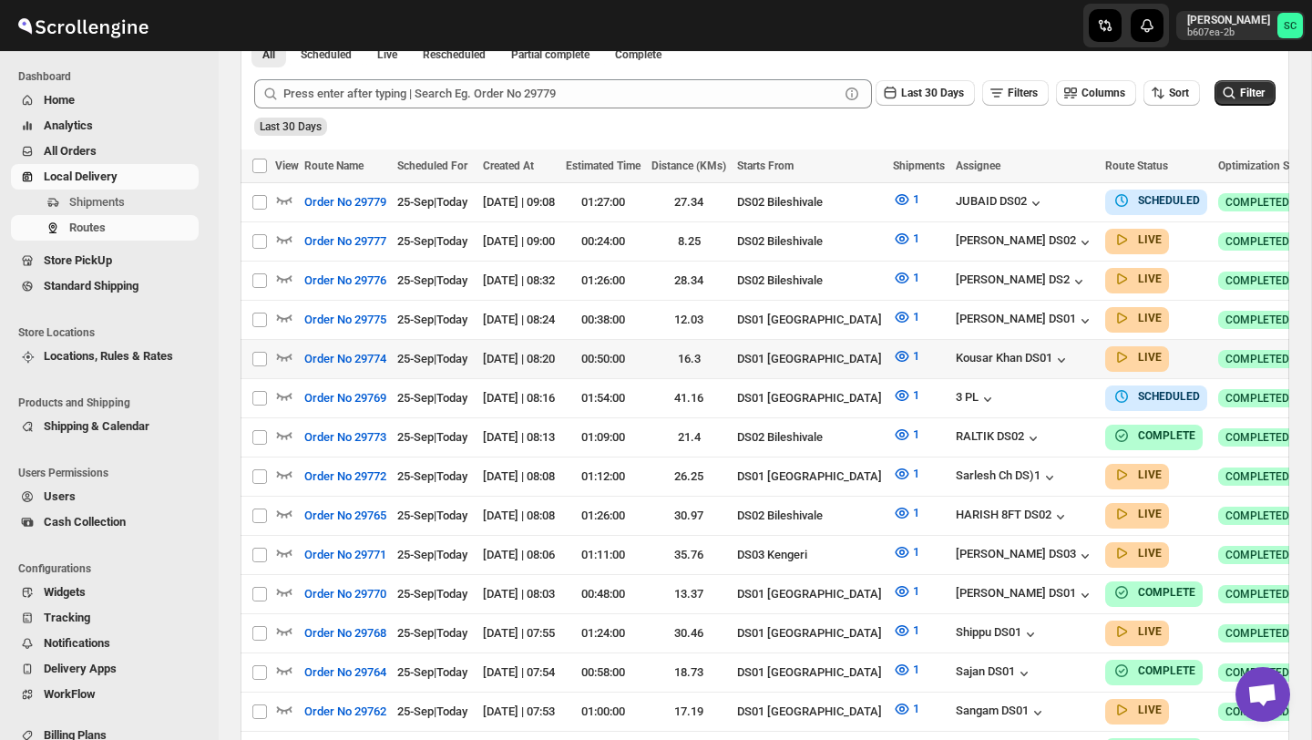
scroll to position [0, 0]
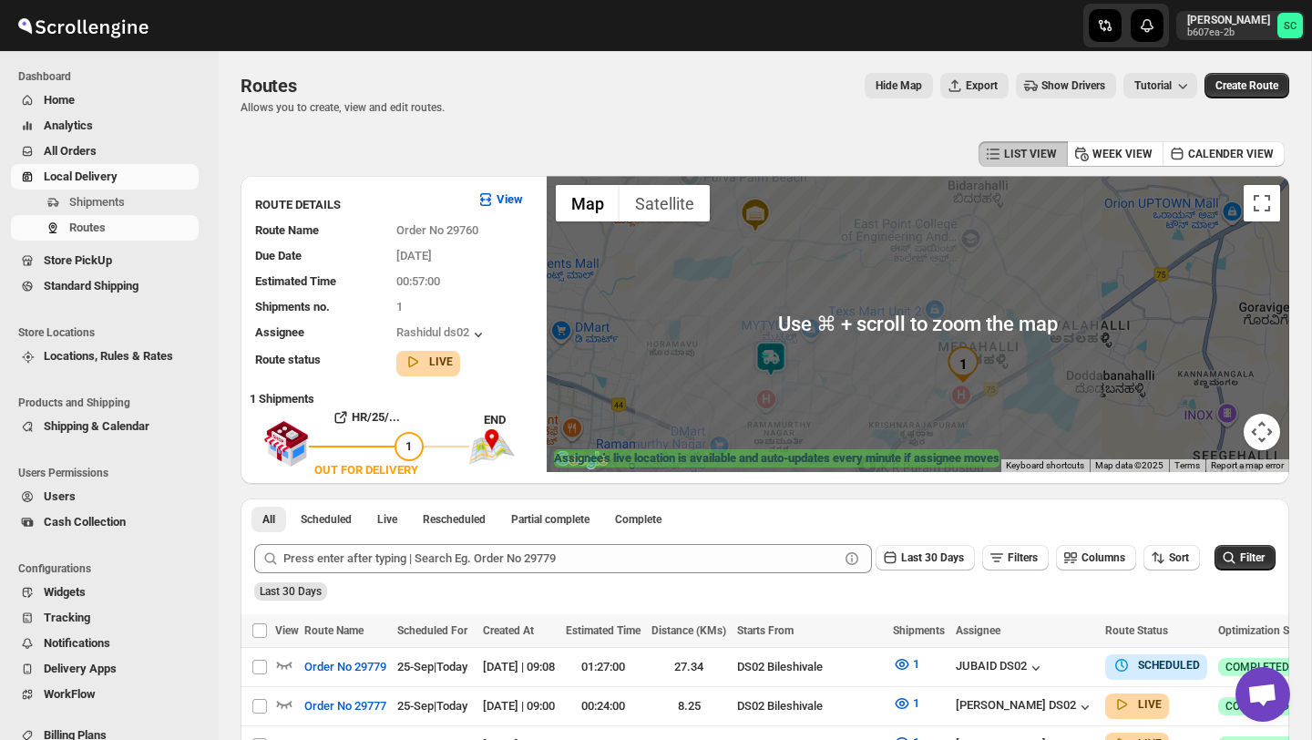
click at [775, 360] on img at bounding box center [771, 359] width 36 height 36
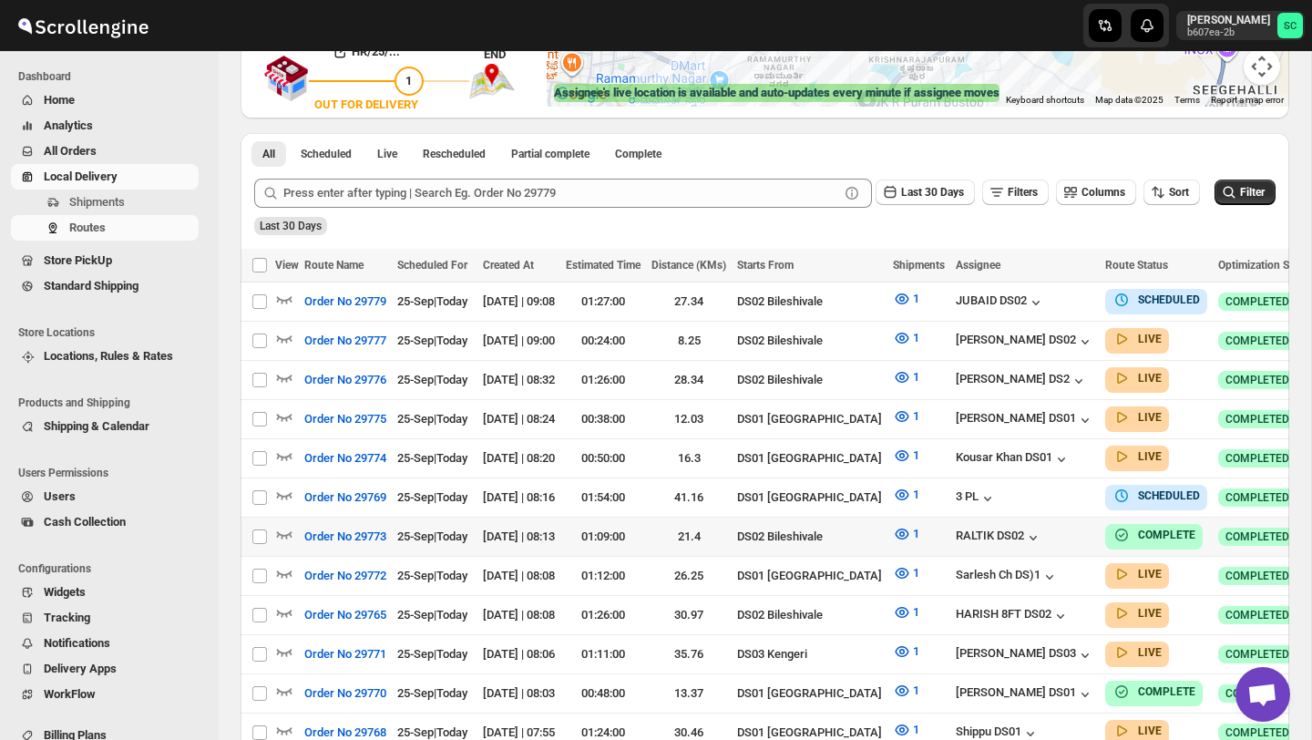
scroll to position [368, 0]
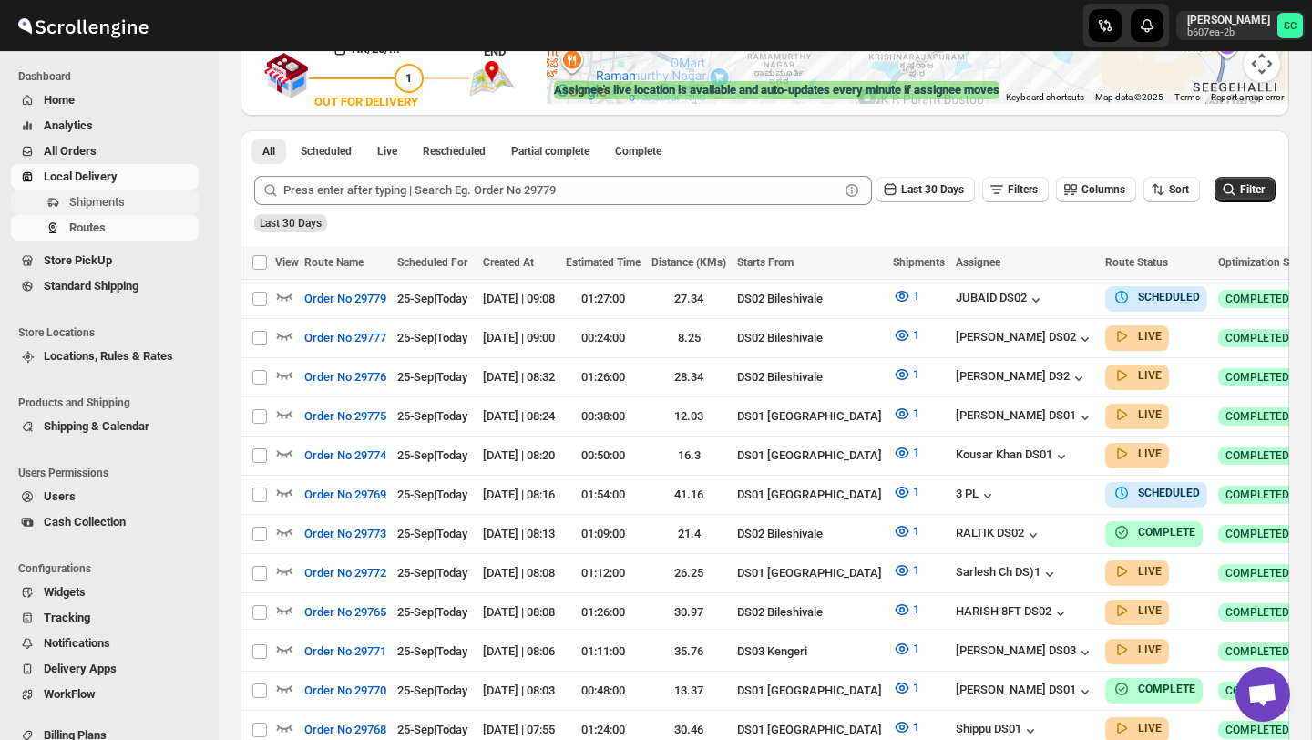
click at [135, 201] on span "Shipments" at bounding box center [132, 202] width 126 height 18
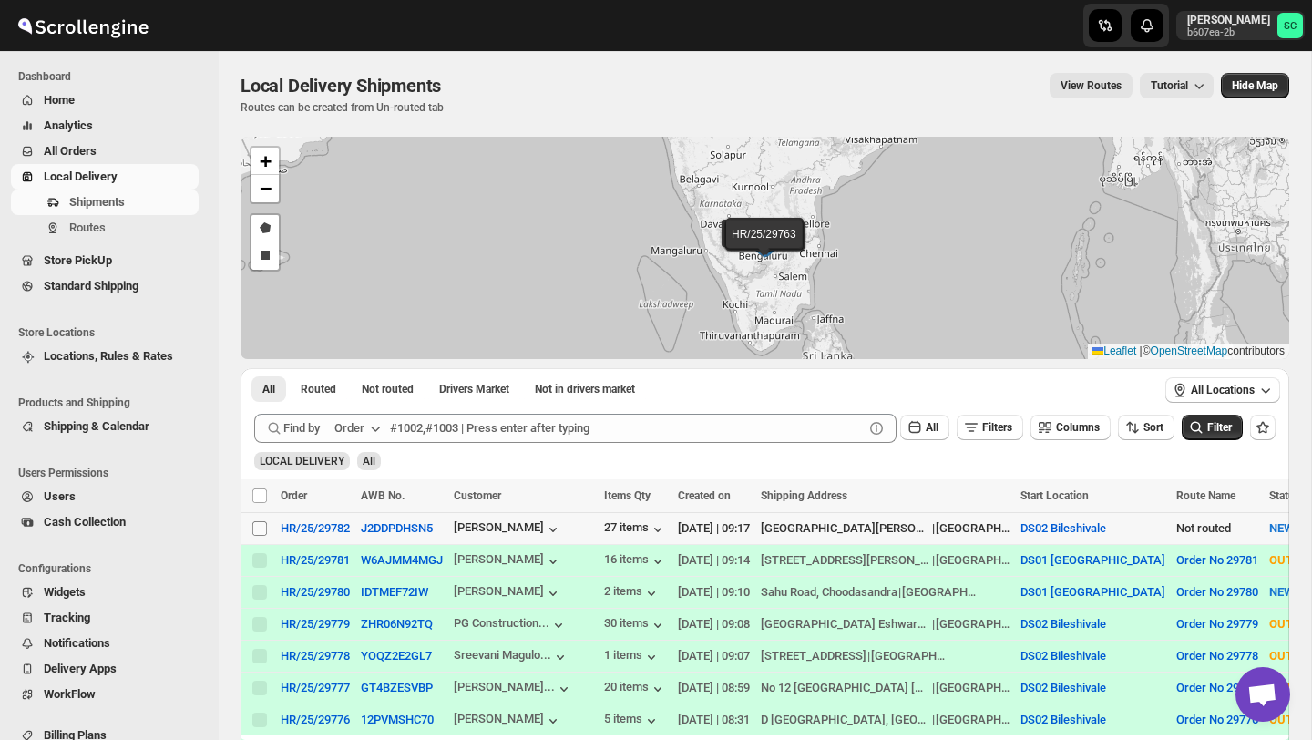
click at [260, 530] on input "Select shipment" at bounding box center [259, 528] width 15 height 15
checkbox input "true"
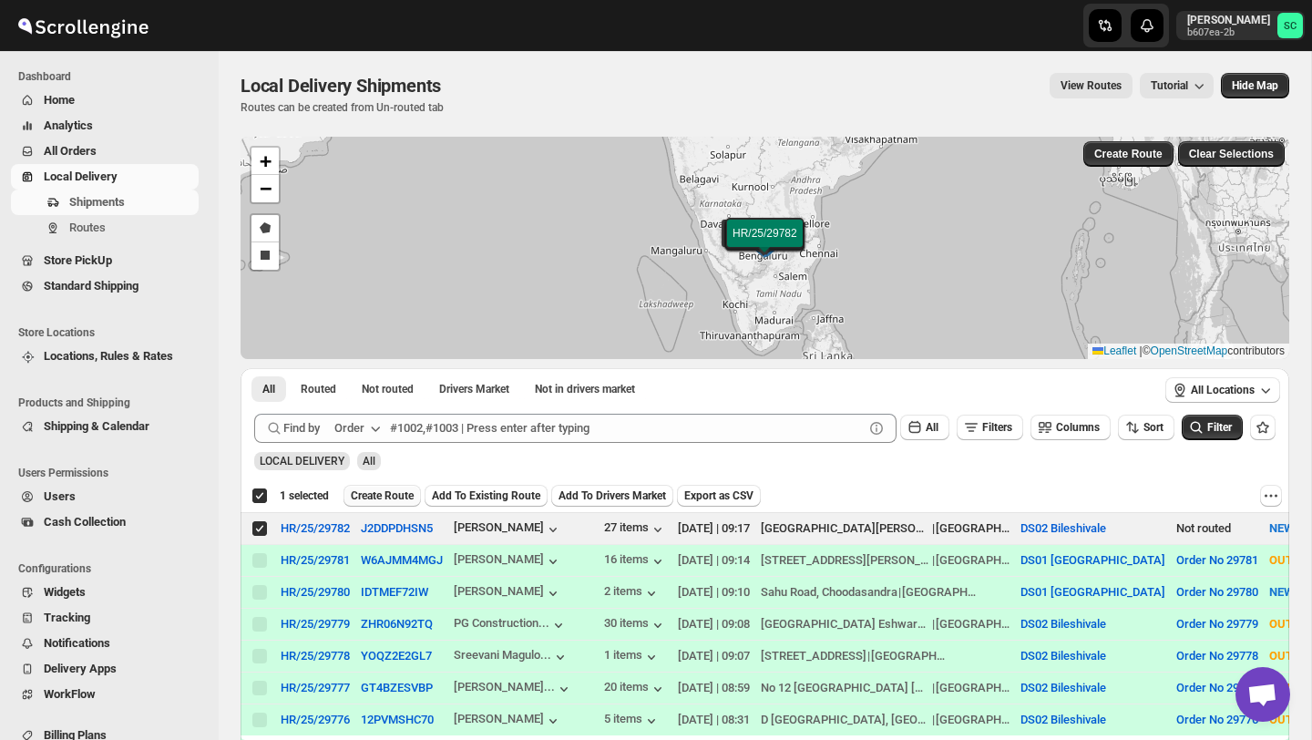
click at [386, 494] on span "Create Route" at bounding box center [382, 496] width 63 height 15
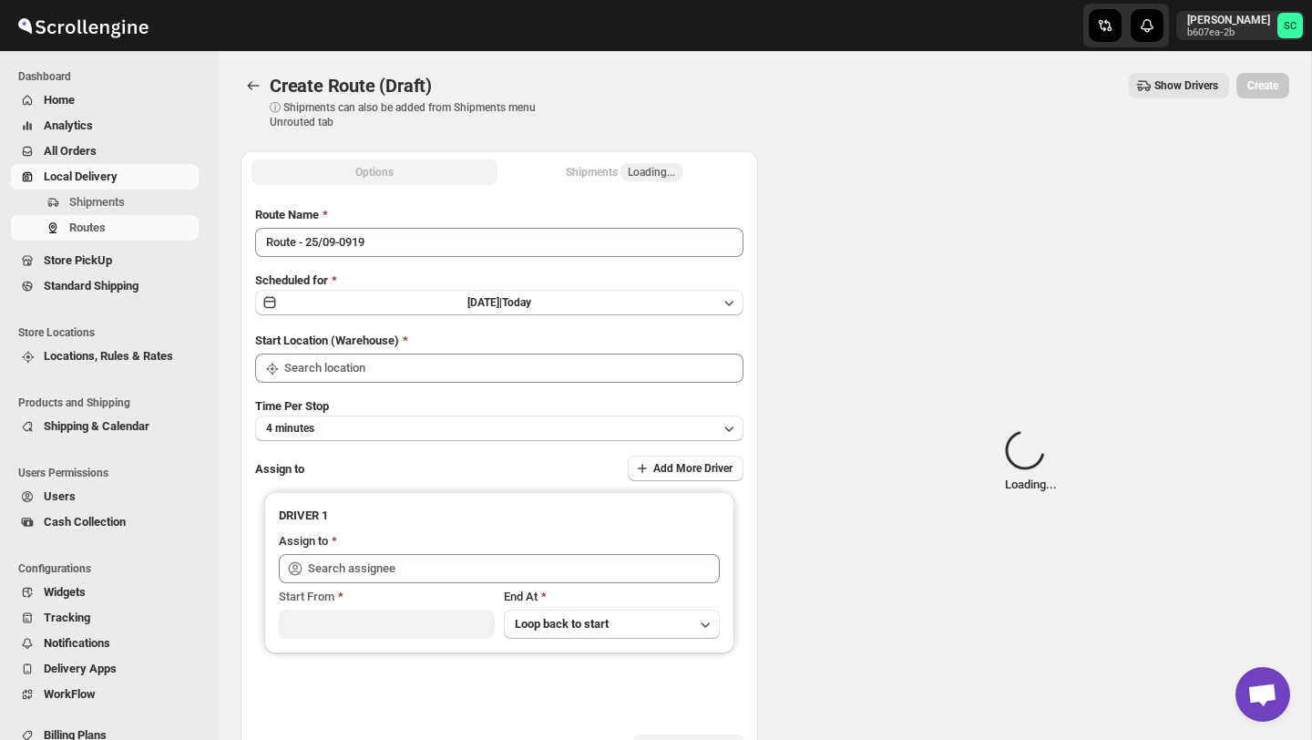
type input "DS02 Bileshivale"
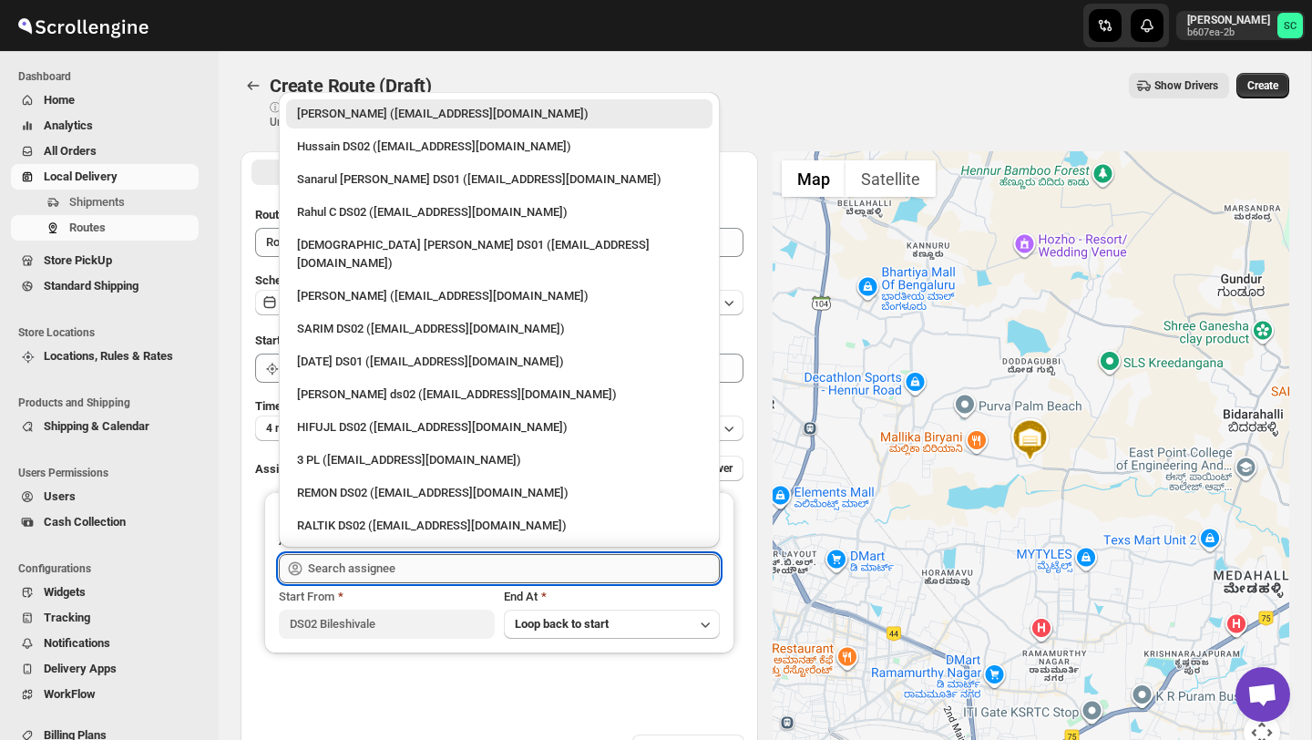
click at [410, 558] on input "text" at bounding box center [514, 568] width 412 height 29
click at [388, 418] on div "HIFUJL DS02 (cepali9173@intady.com)" at bounding box center [499, 427] width 405 height 18
type input "HIFUJL DS02 (cepali9173@intady.com)"
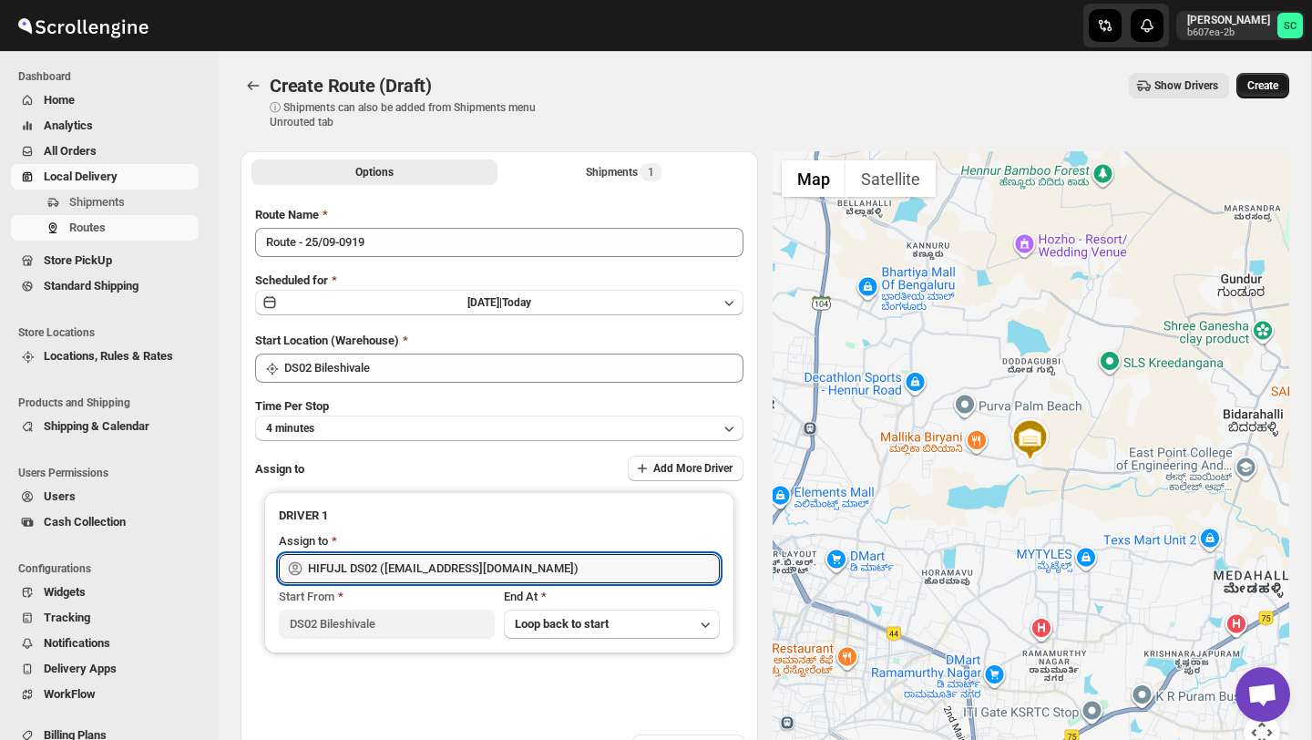
click at [1250, 87] on span "Create" at bounding box center [1263, 85] width 31 height 15
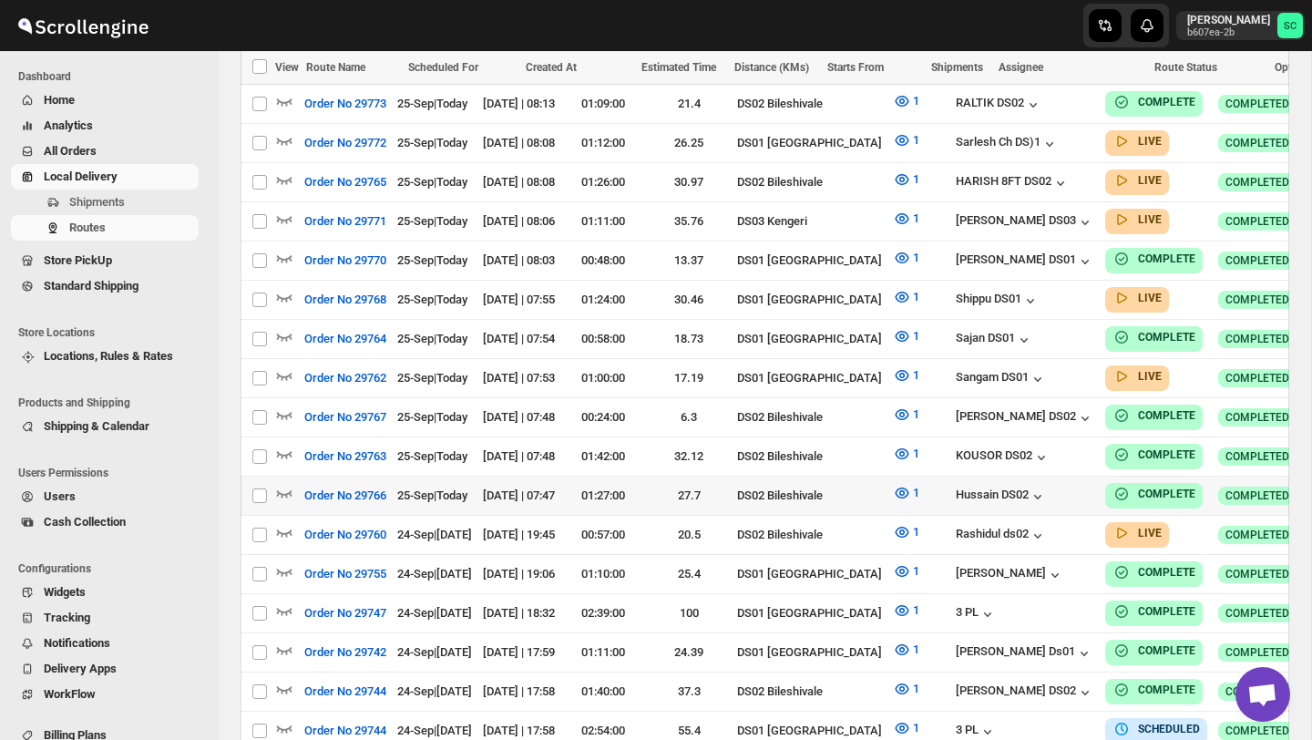
scroll to position [955, 0]
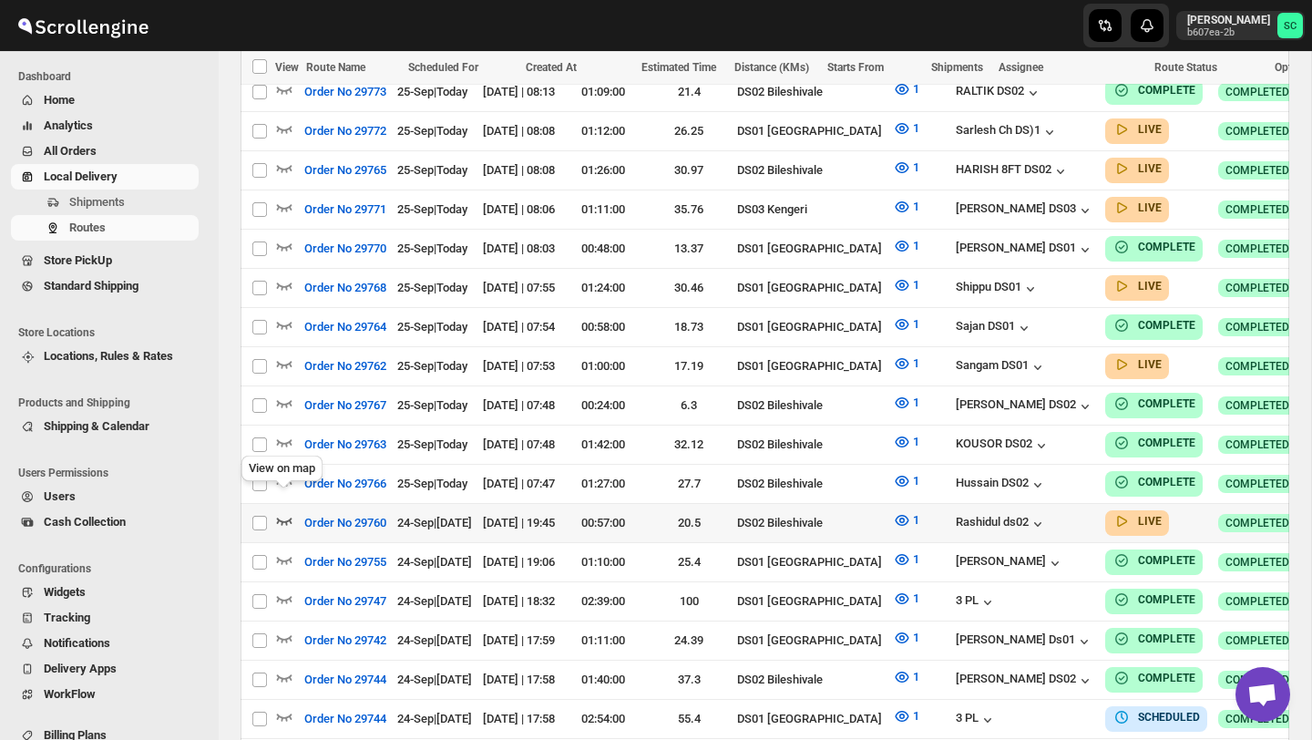
click at [285, 518] on icon "button" at bounding box center [284, 521] width 15 height 7
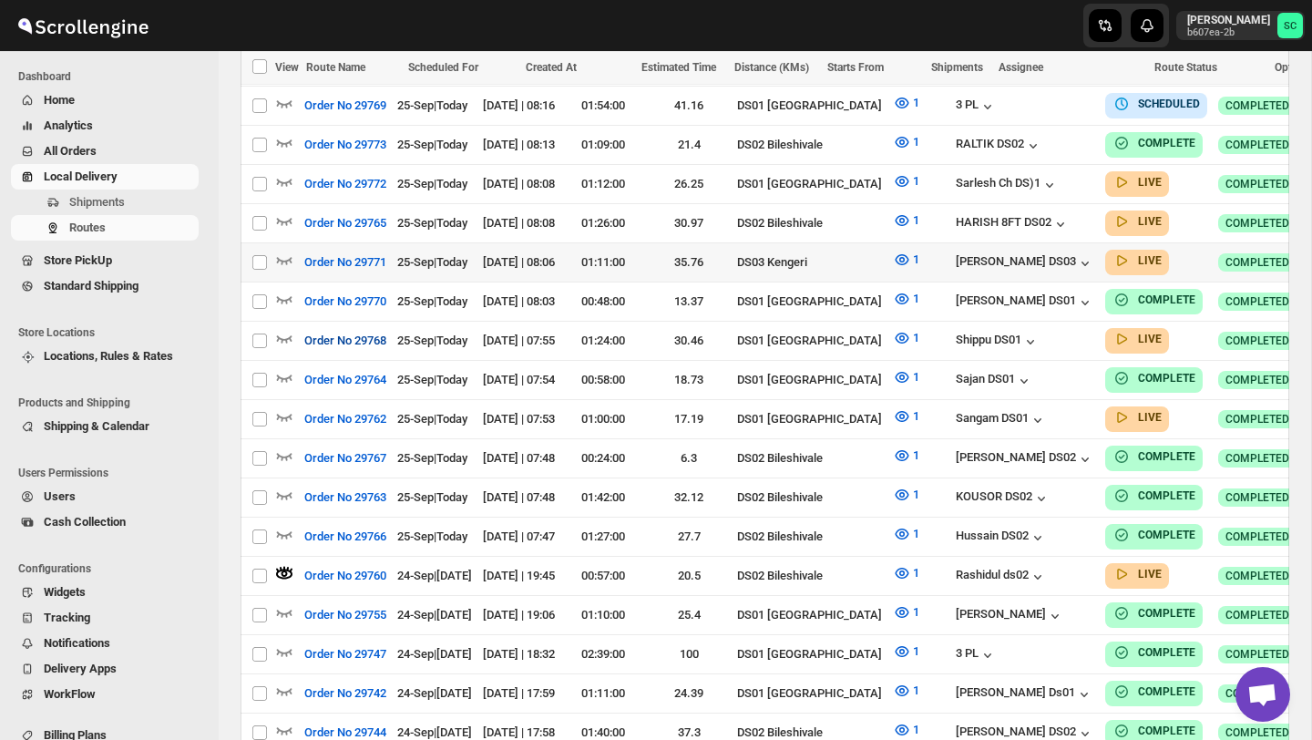
scroll to position [908, 0]
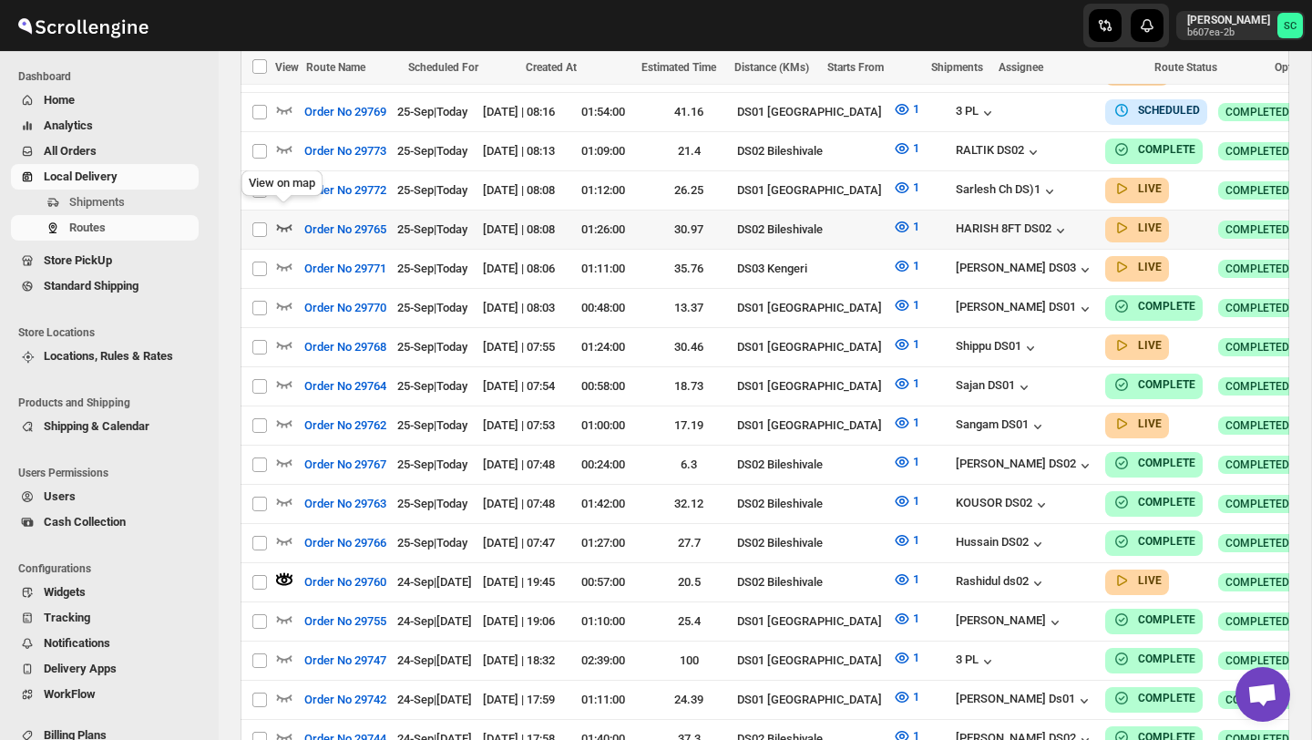
click at [286, 218] on icon "button" at bounding box center [284, 227] width 18 height 18
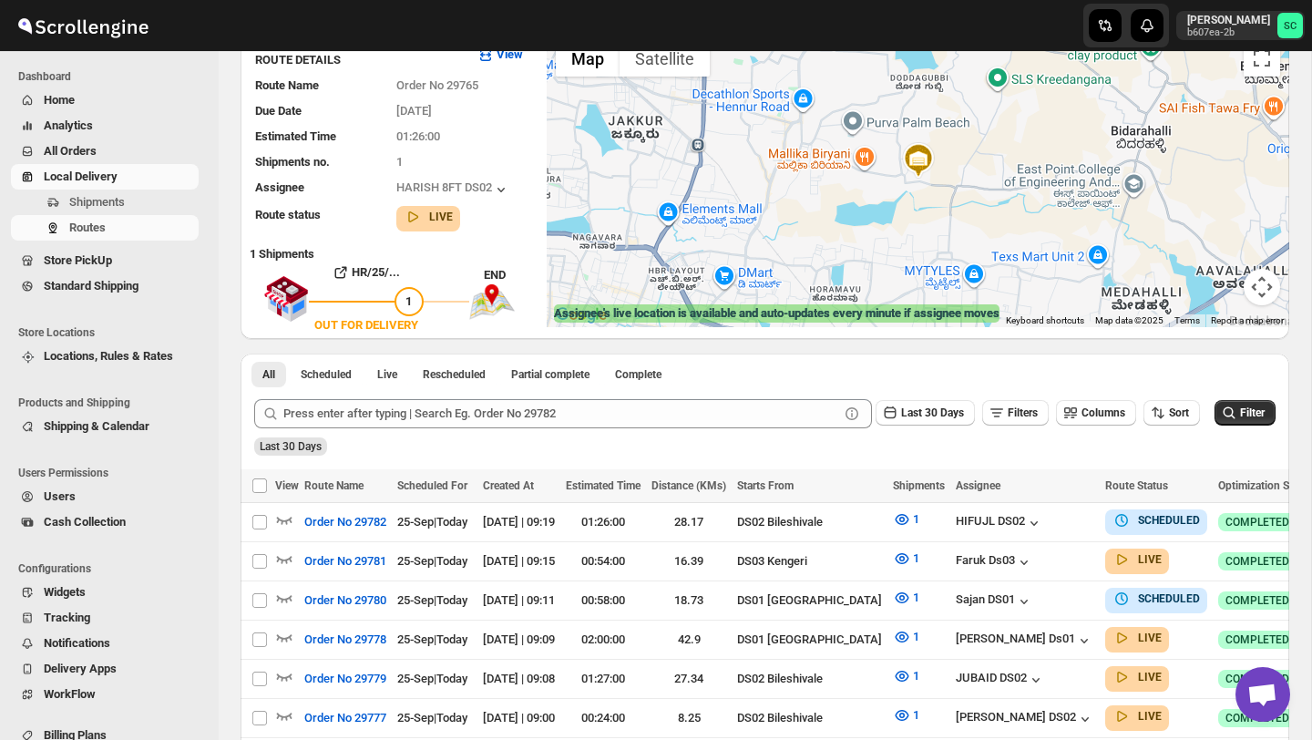
scroll to position [0, 0]
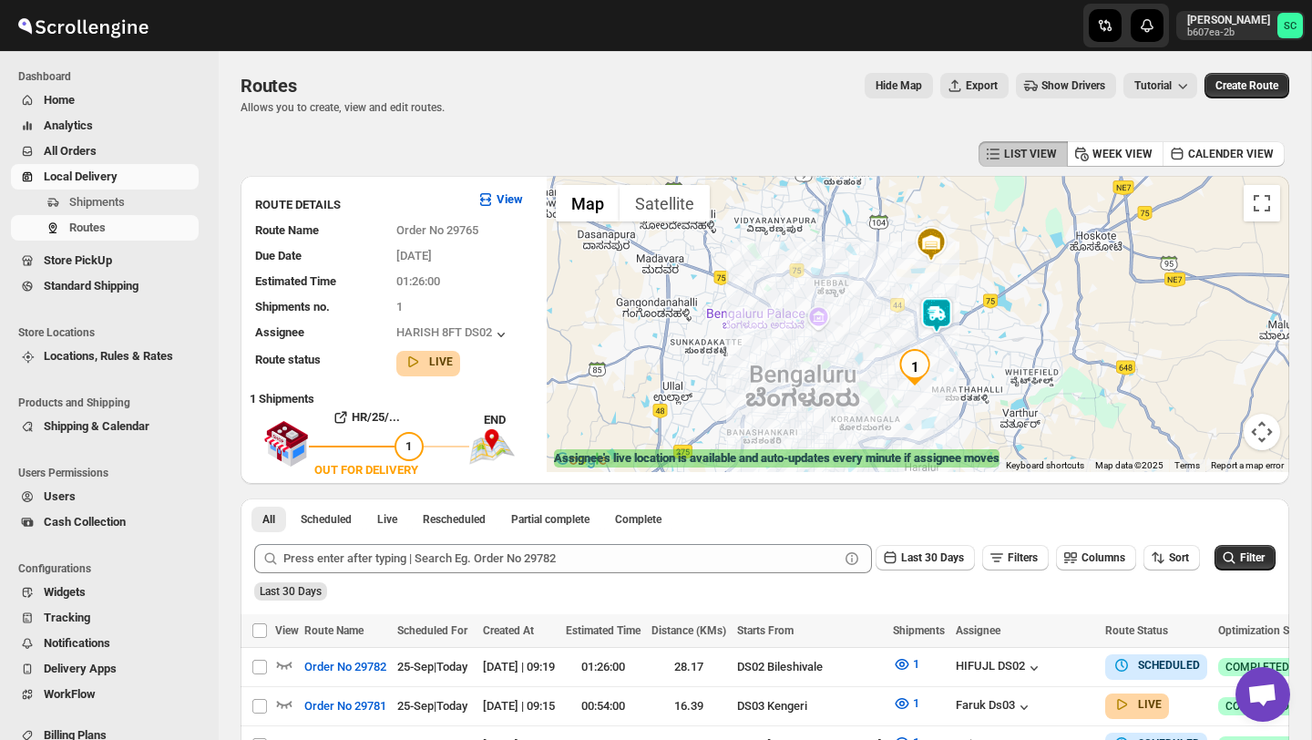
click at [952, 314] on img at bounding box center [937, 315] width 36 height 36
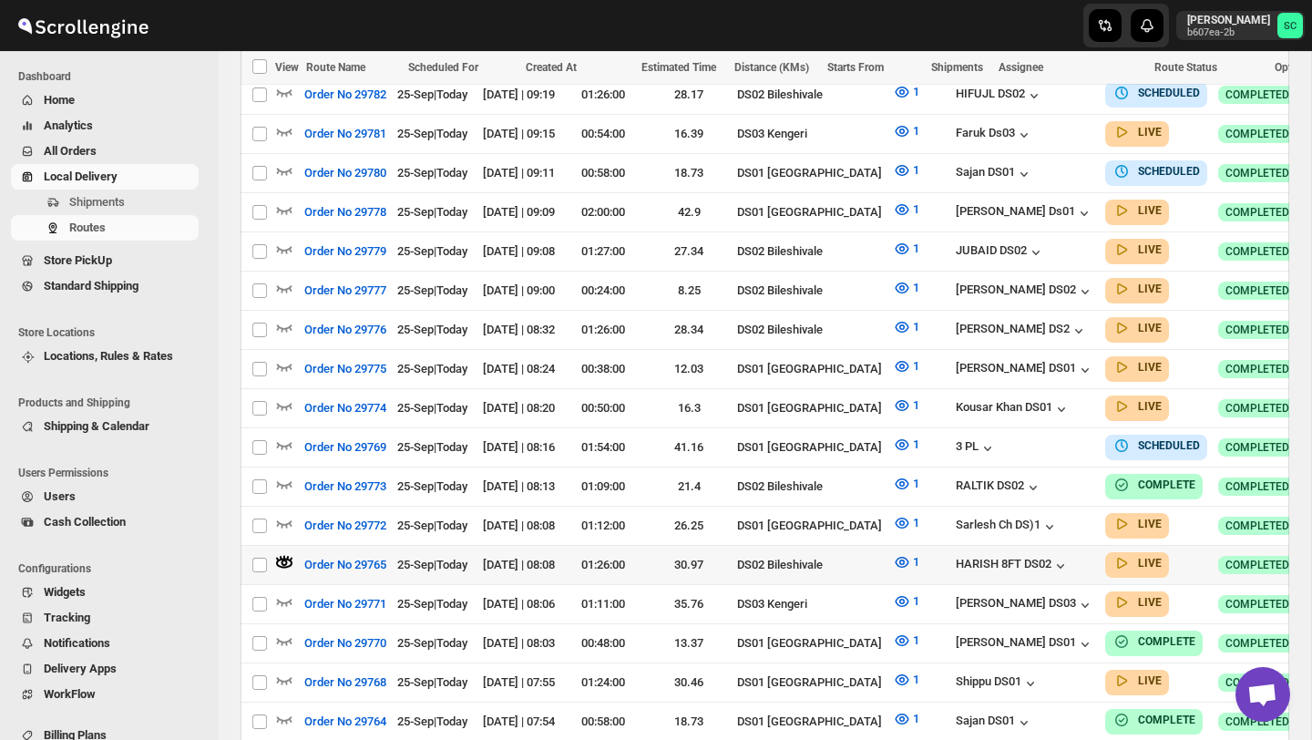
scroll to position [574, 0]
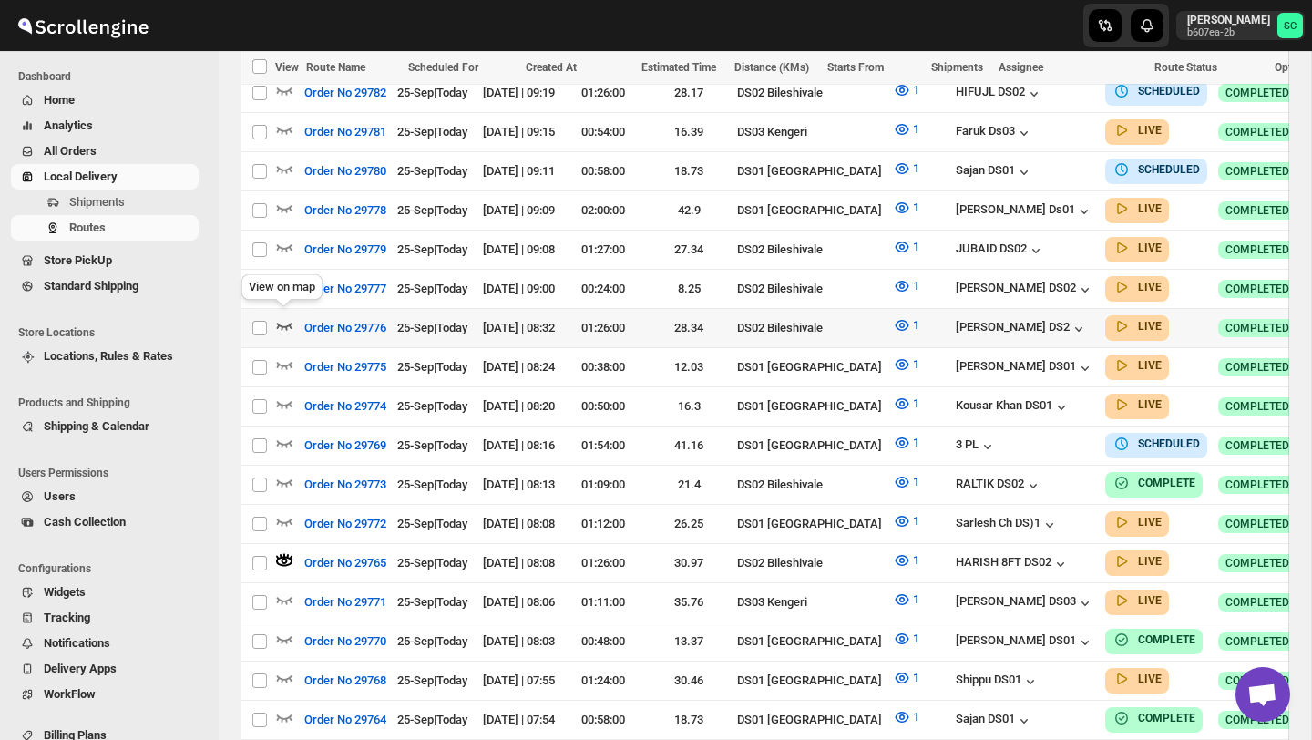
click at [287, 316] on icon "button" at bounding box center [284, 325] width 18 height 18
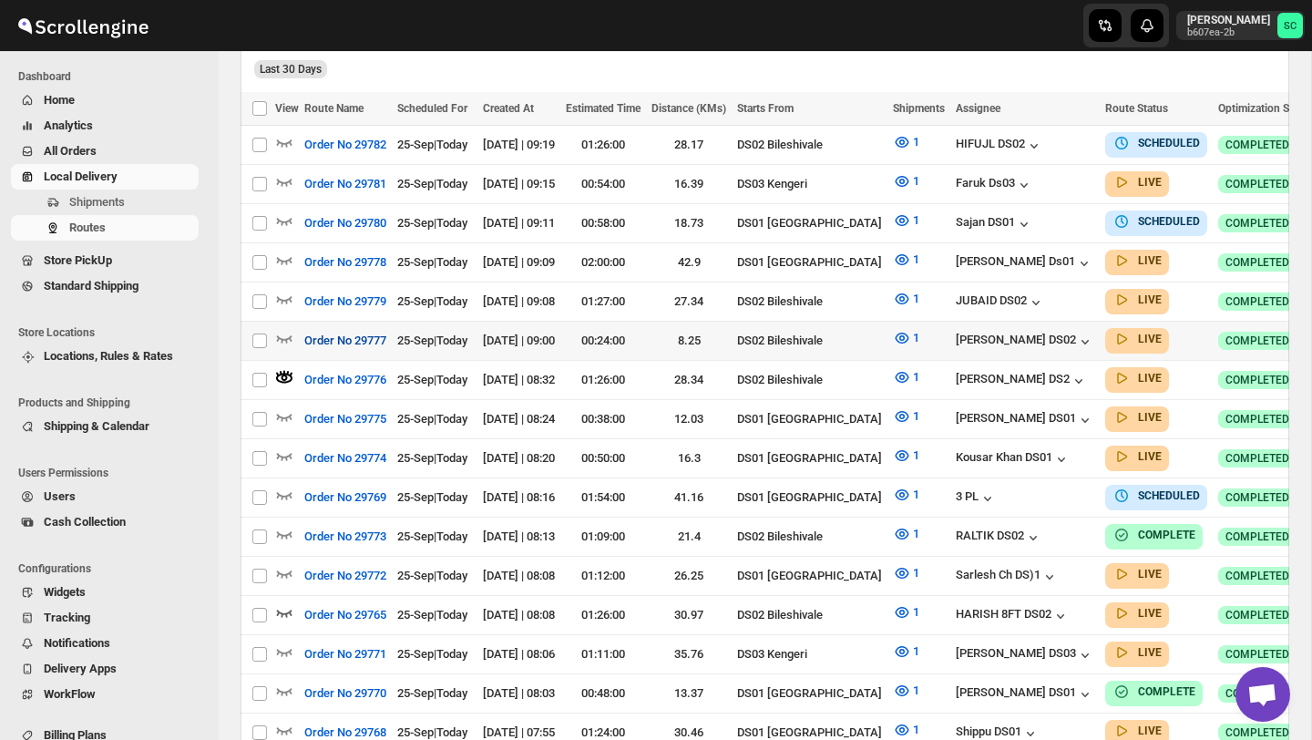
scroll to position [519, 0]
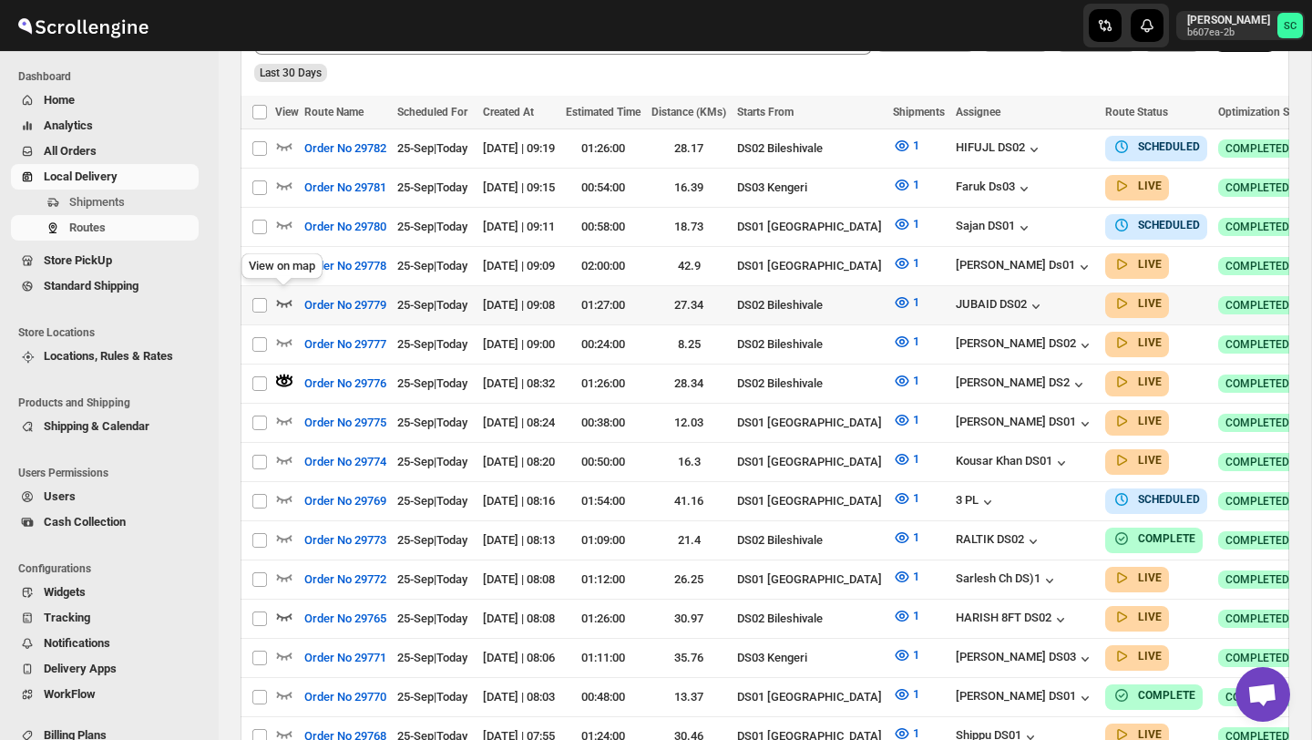
click at [287, 296] on icon "button" at bounding box center [284, 302] width 18 height 18
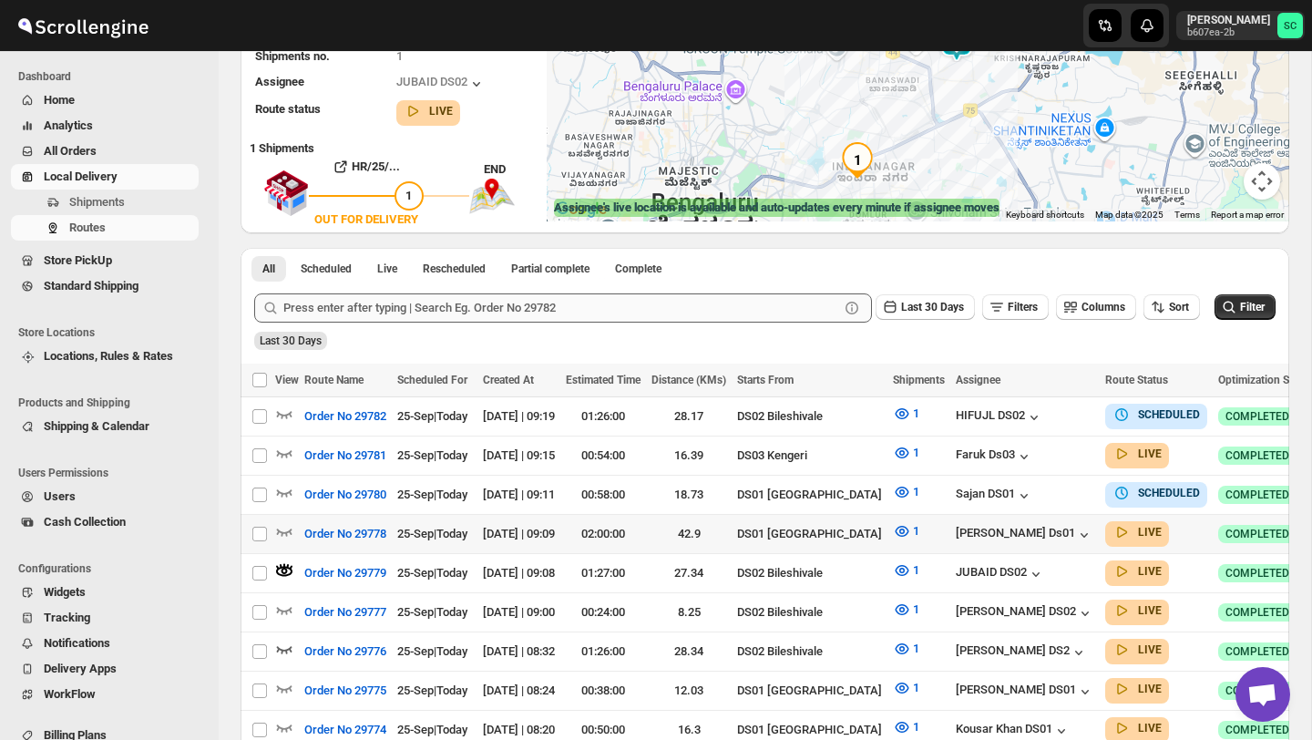
scroll to position [252, 0]
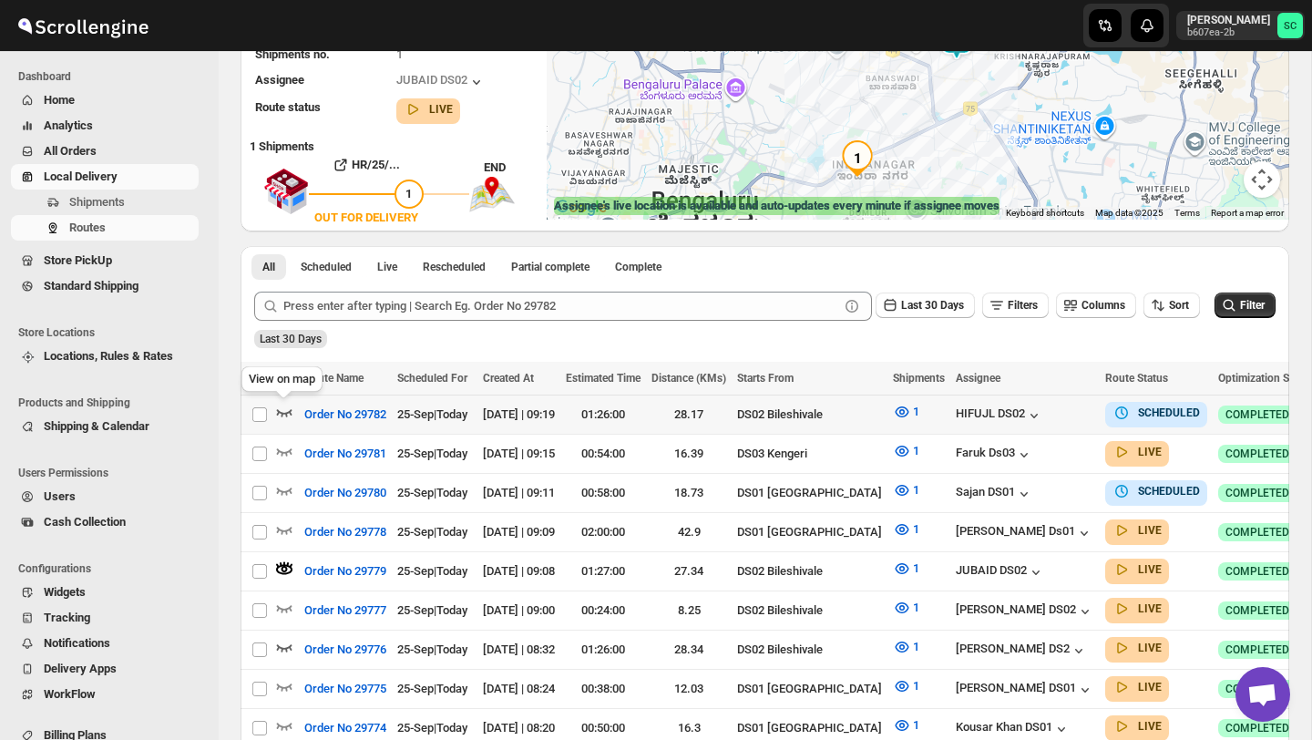
click at [279, 417] on icon "button" at bounding box center [284, 412] width 18 height 18
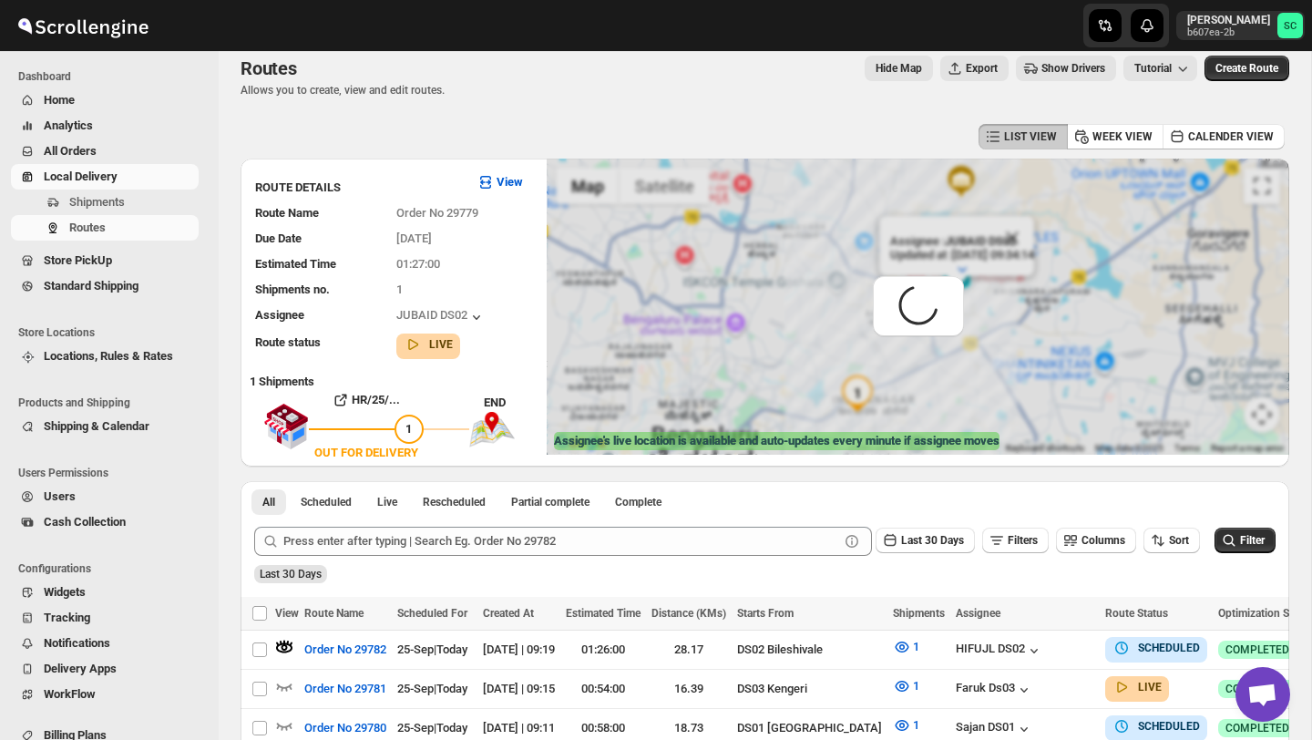
scroll to position [0, 0]
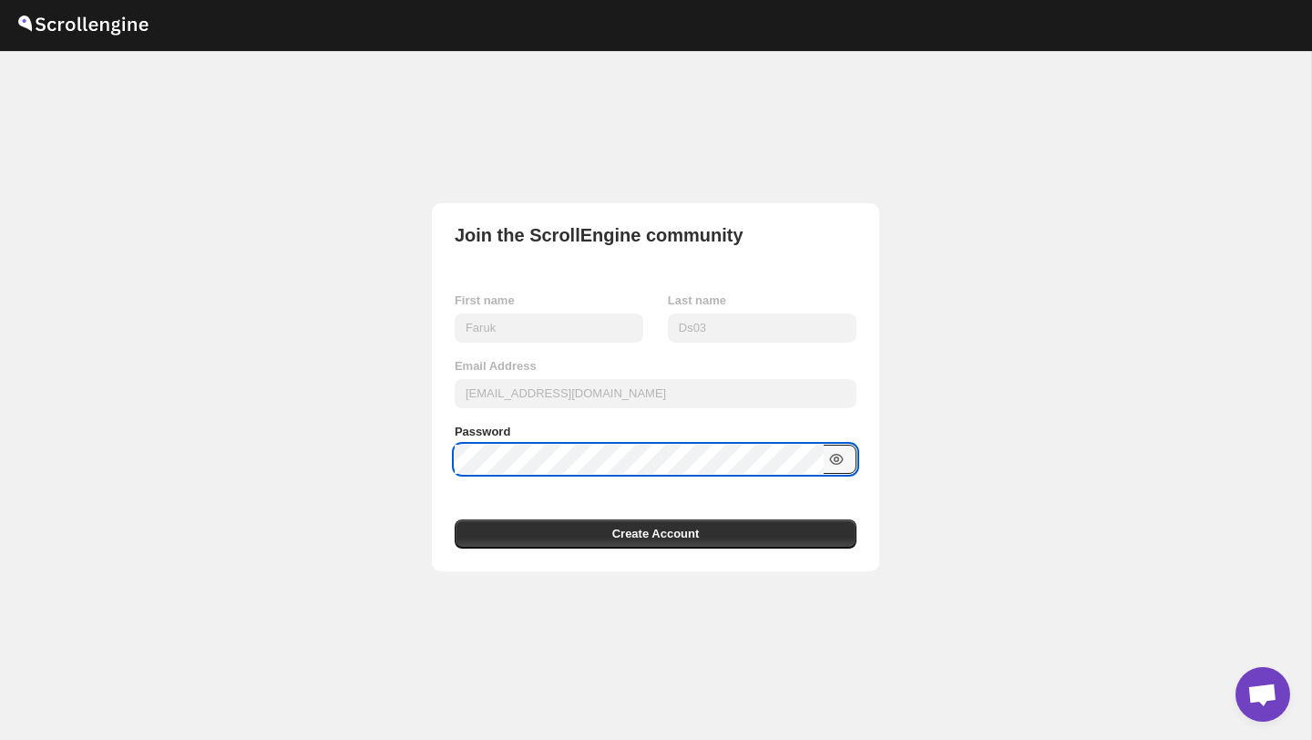
click at [838, 460] on icon "button" at bounding box center [836, 459] width 5 height 5
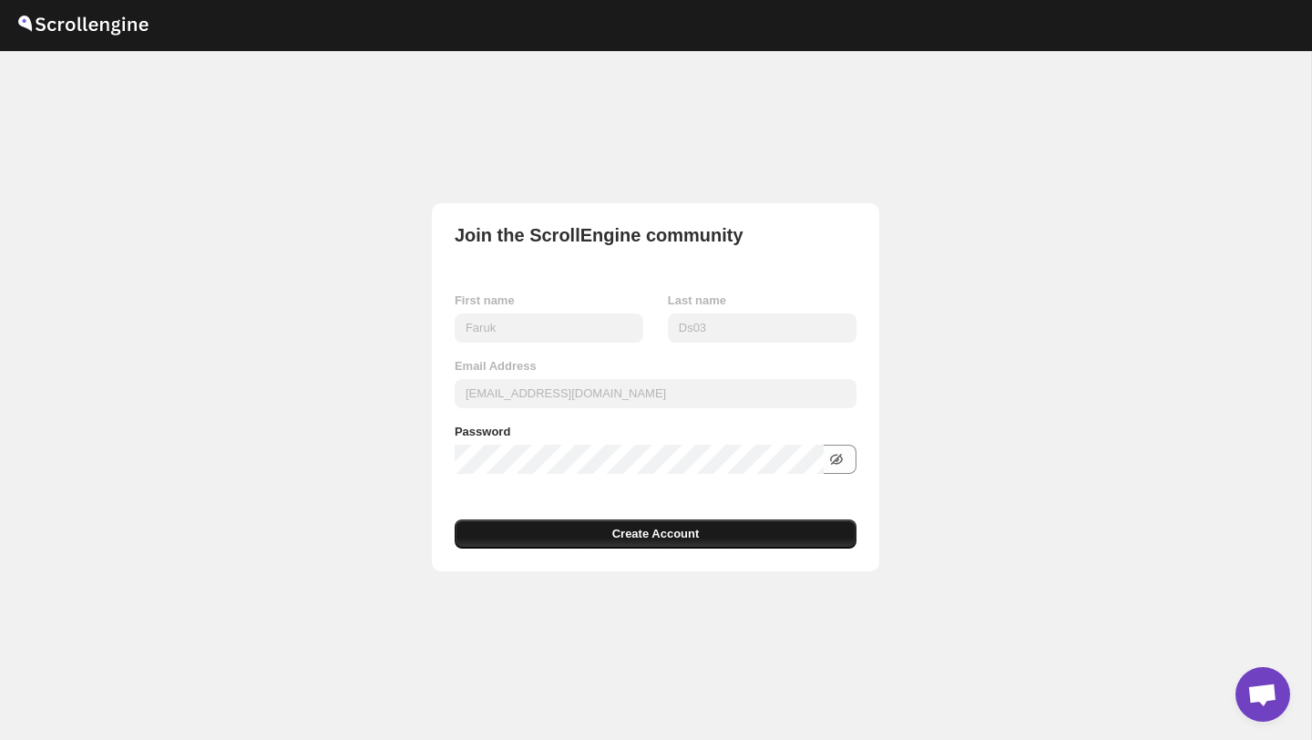
click at [680, 530] on span "Create Account" at bounding box center [655, 534] width 87 height 18
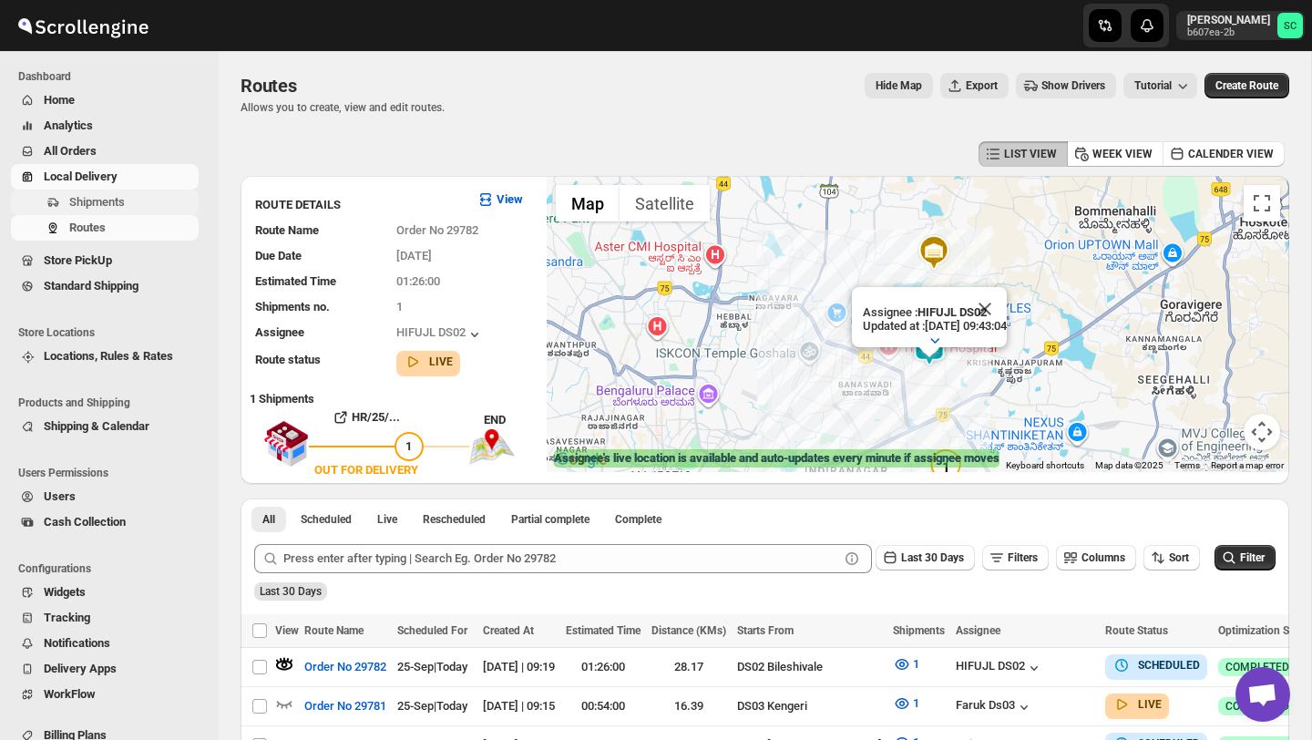
click at [116, 197] on span "Shipments" at bounding box center [97, 202] width 56 height 14
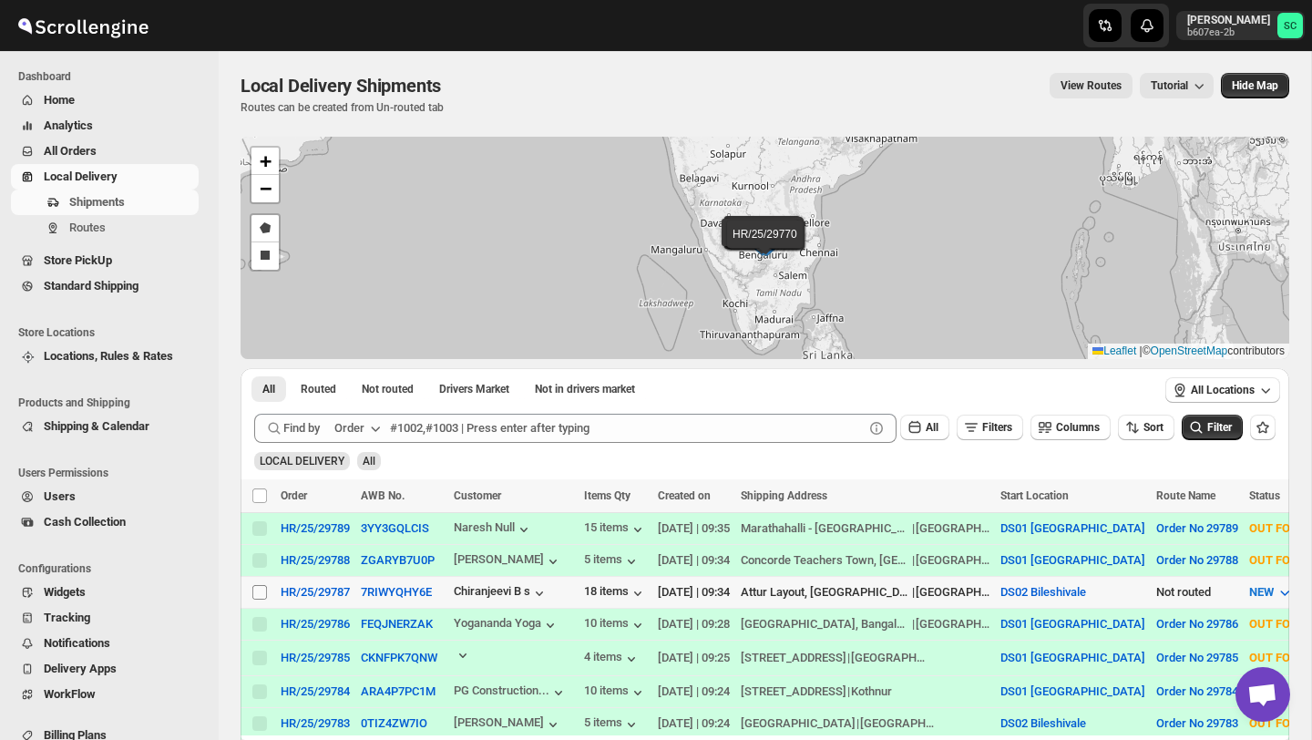
click at [259, 590] on input "Select shipment" at bounding box center [259, 592] width 15 height 15
checkbox input "true"
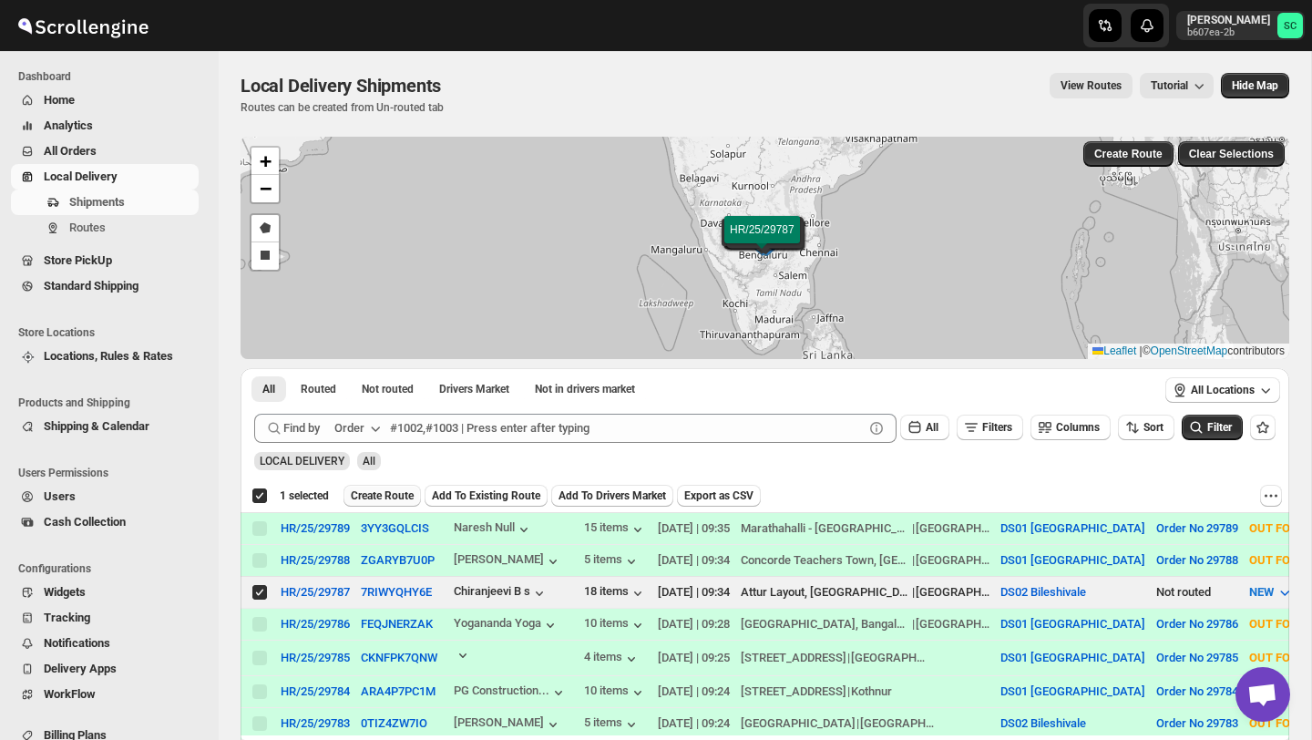
click at [414, 495] on span "Create Route" at bounding box center [382, 496] width 63 height 15
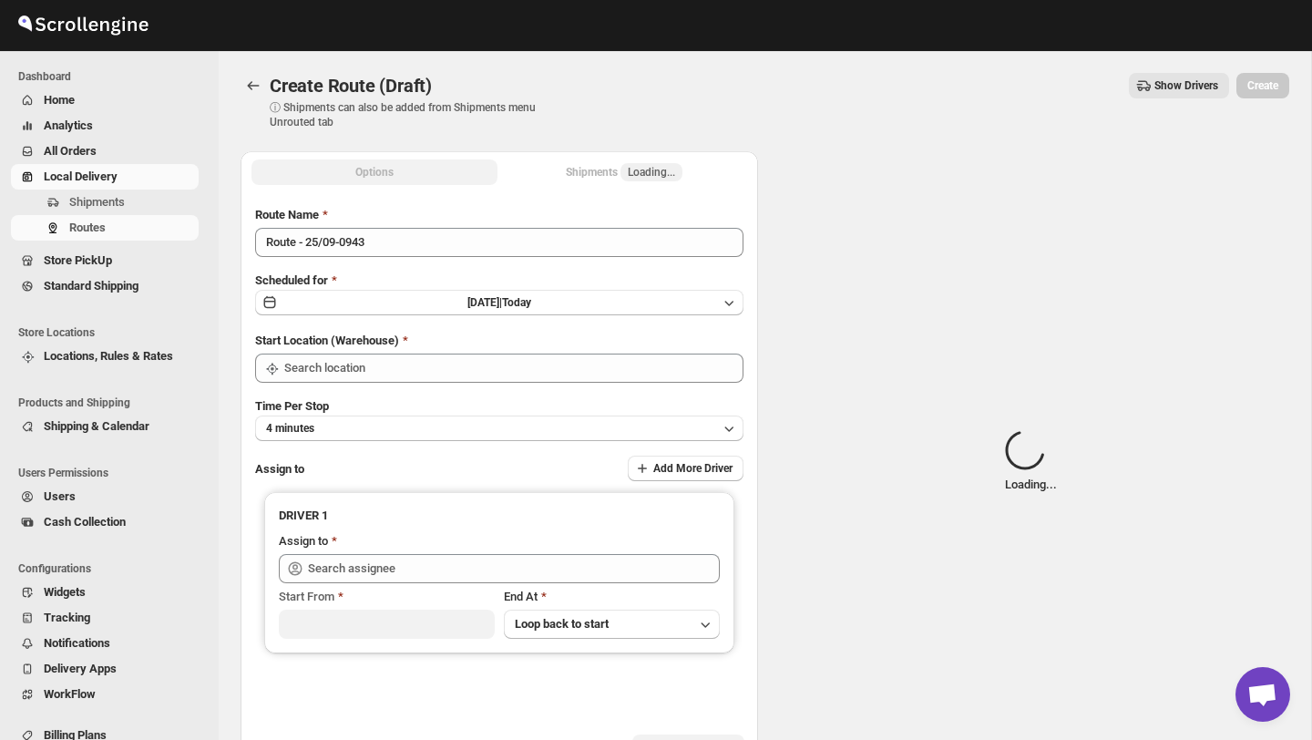
type input "DS02 Bileshivale"
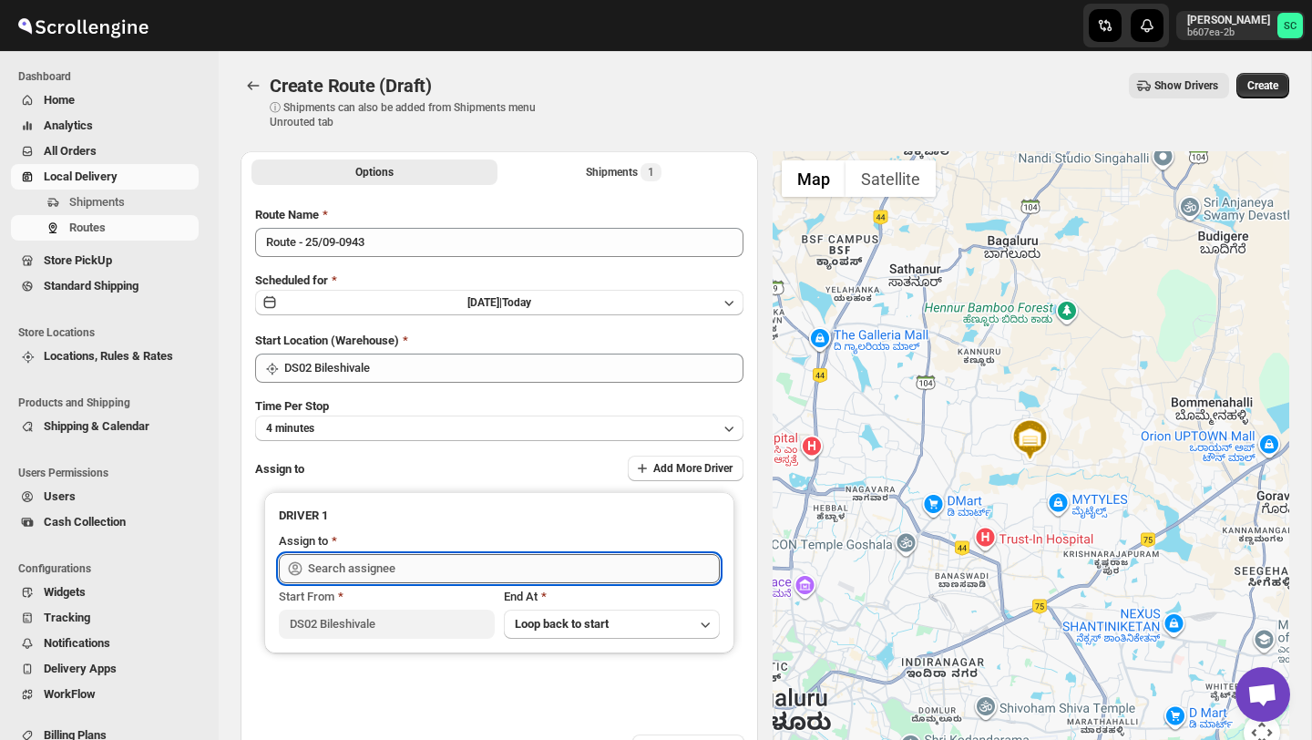
click at [415, 564] on input "text" at bounding box center [514, 568] width 412 height 29
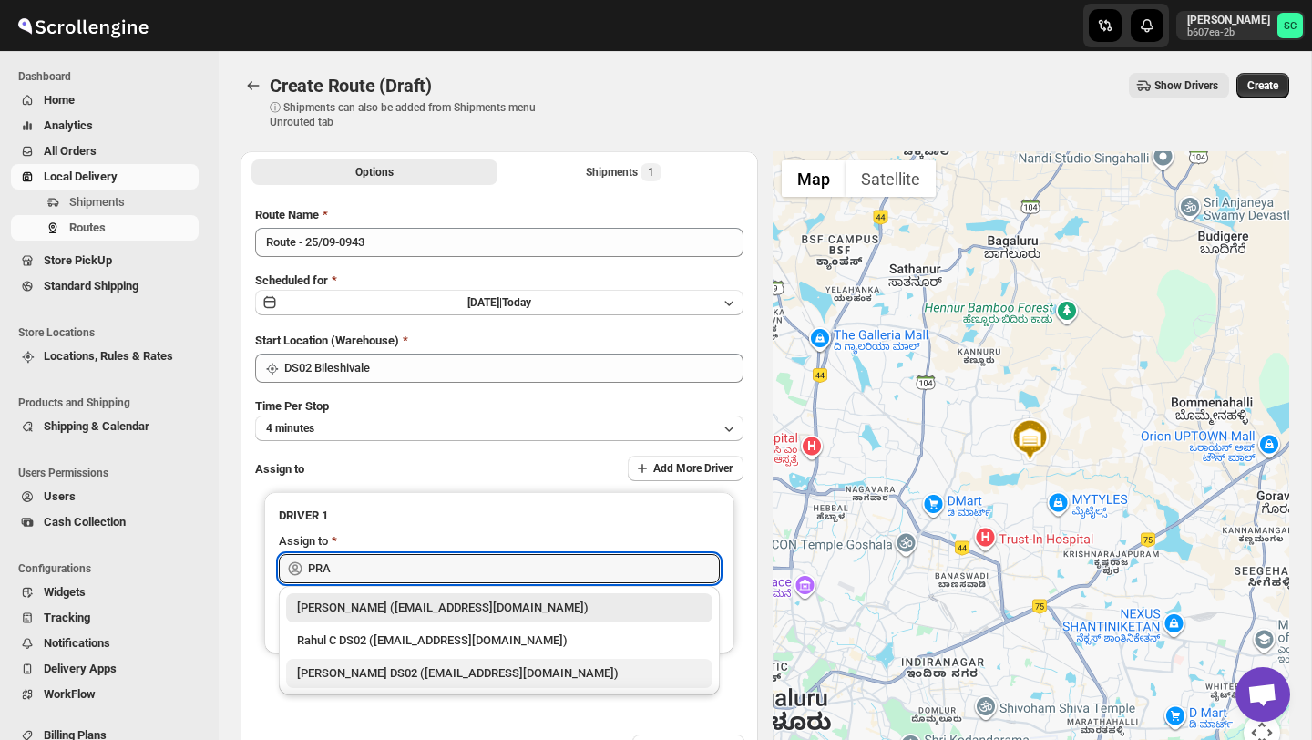
click at [475, 671] on div "PRAKSH NEWAR DS02 (tetidoh251@flektel.com)" at bounding box center [499, 673] width 405 height 18
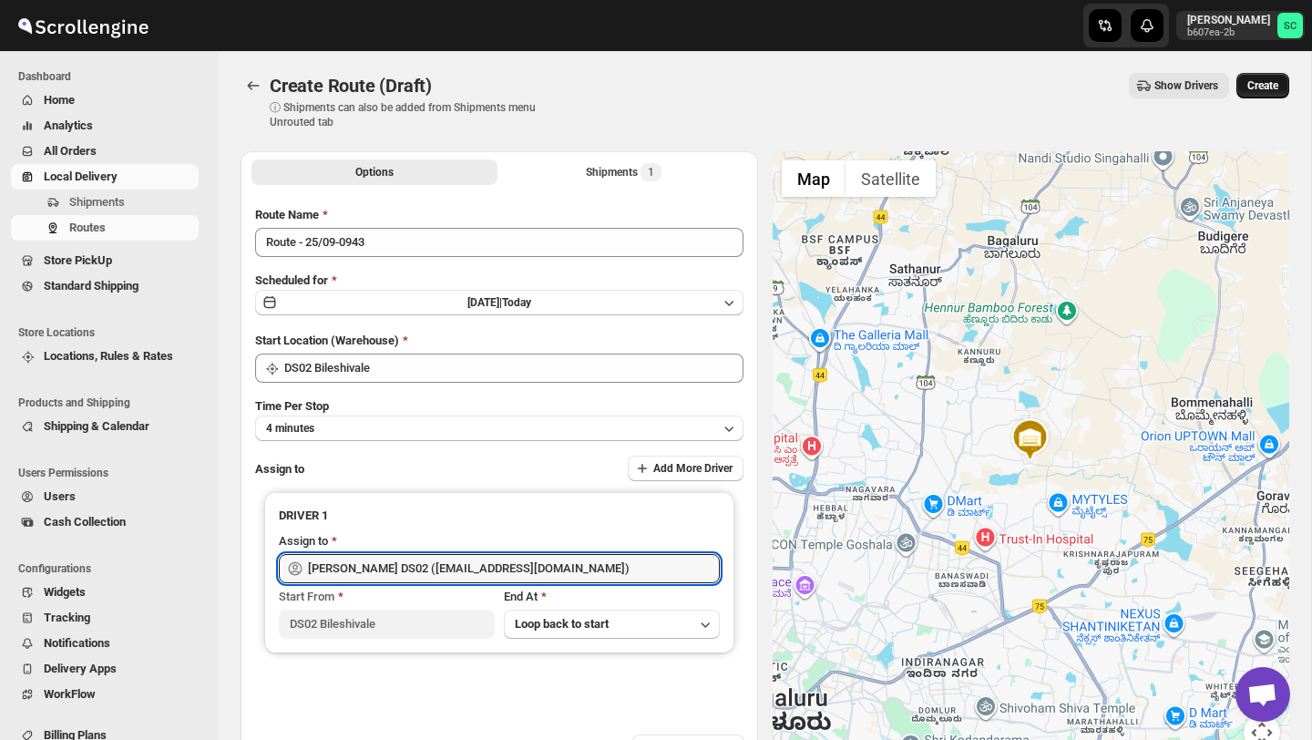
type input "PRAKSH NEWAR DS02 (tetidoh251@flektel.com)"
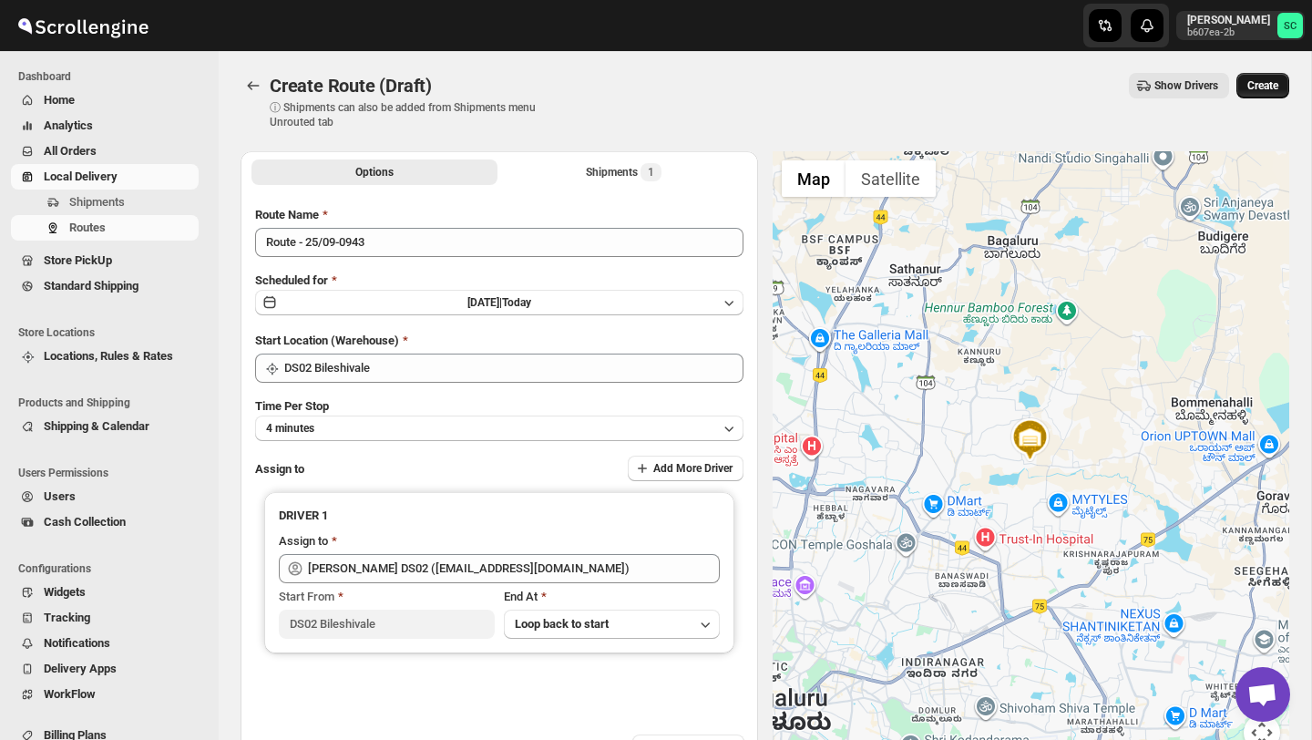
click at [1256, 92] on span "Create" at bounding box center [1263, 85] width 31 height 15
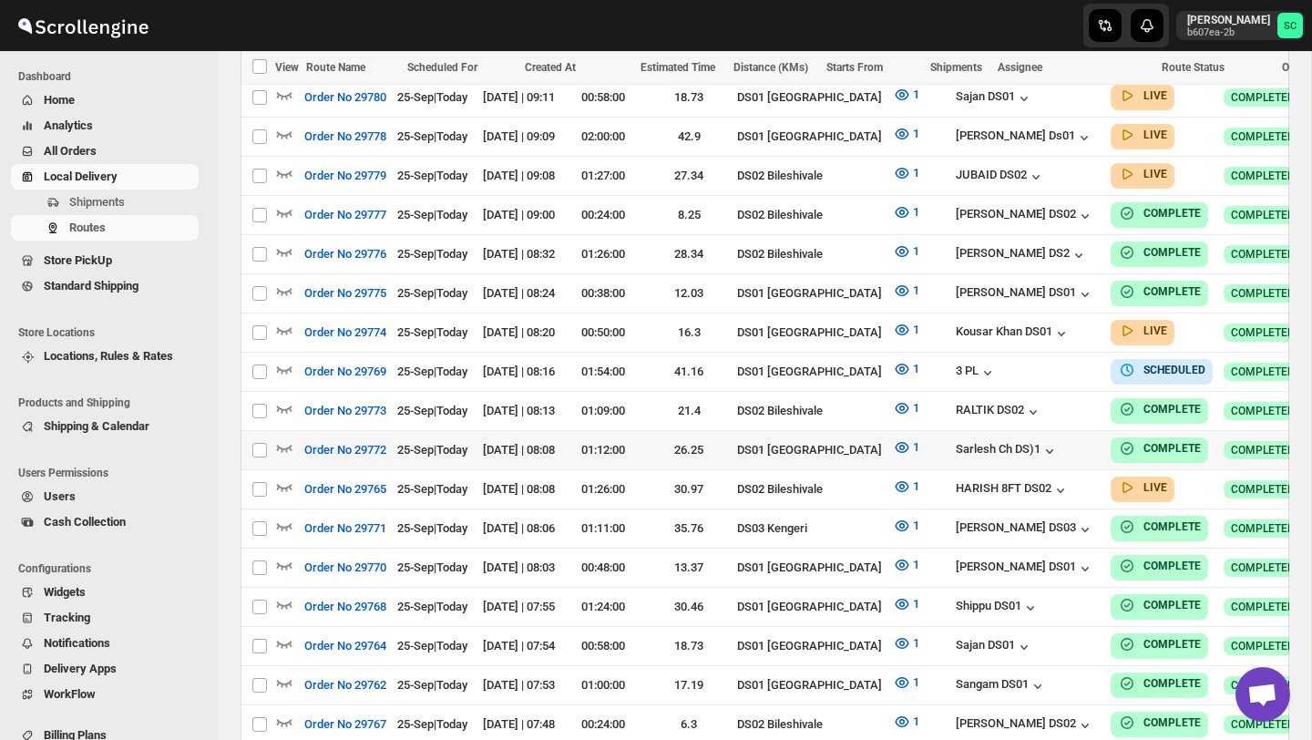
scroll to position [912, 0]
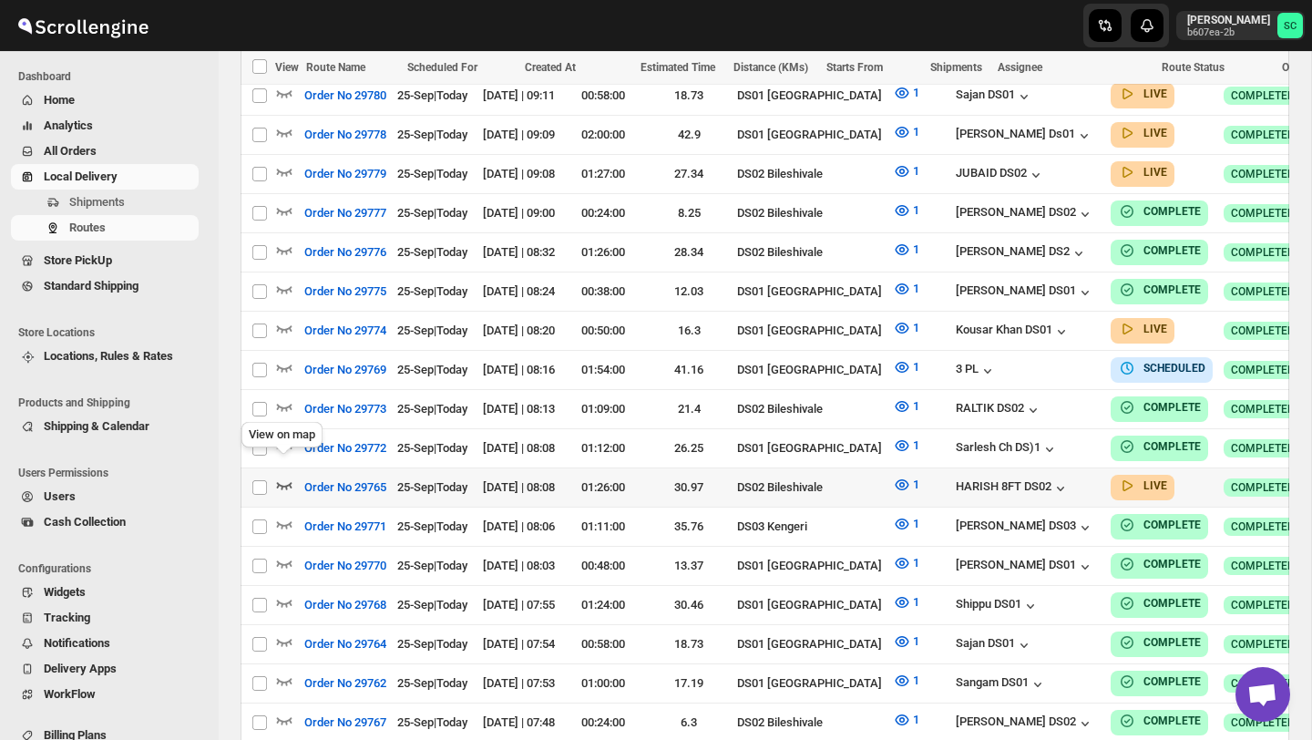
click at [285, 476] on icon "button" at bounding box center [284, 485] width 18 height 18
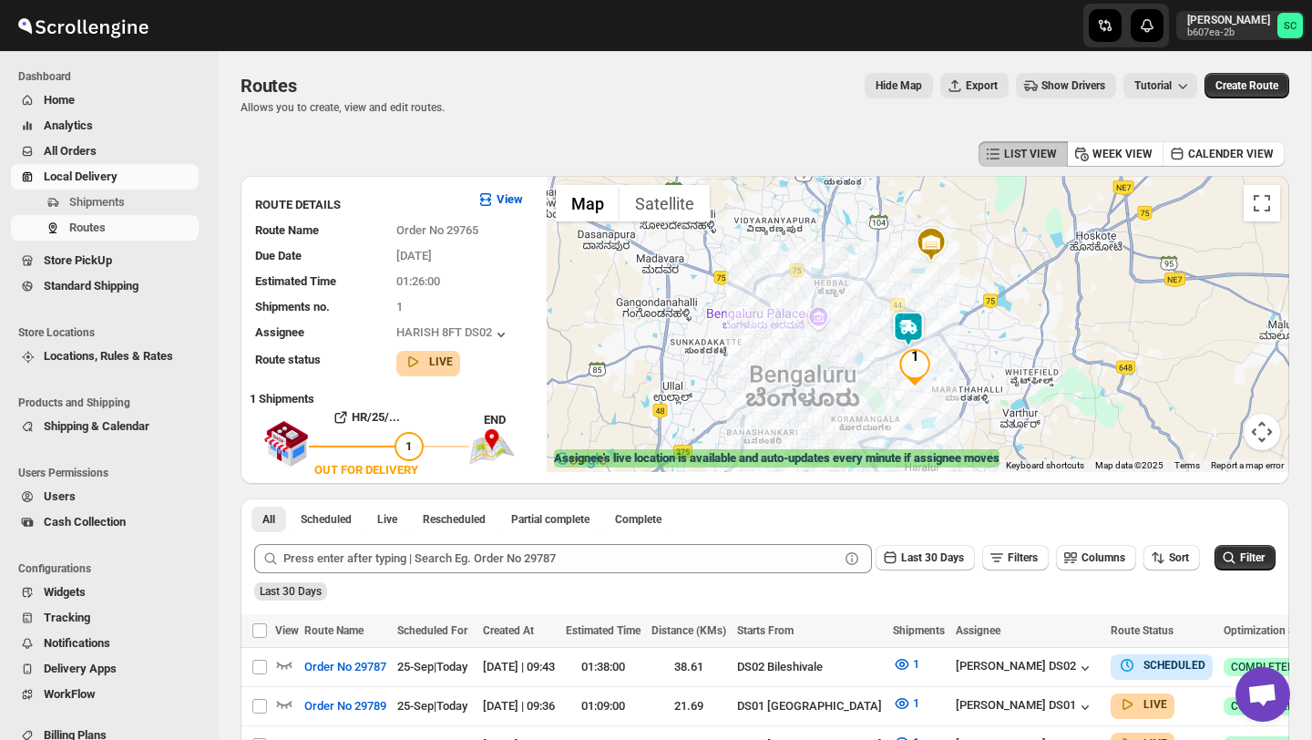
click at [911, 328] on img at bounding box center [908, 329] width 36 height 36
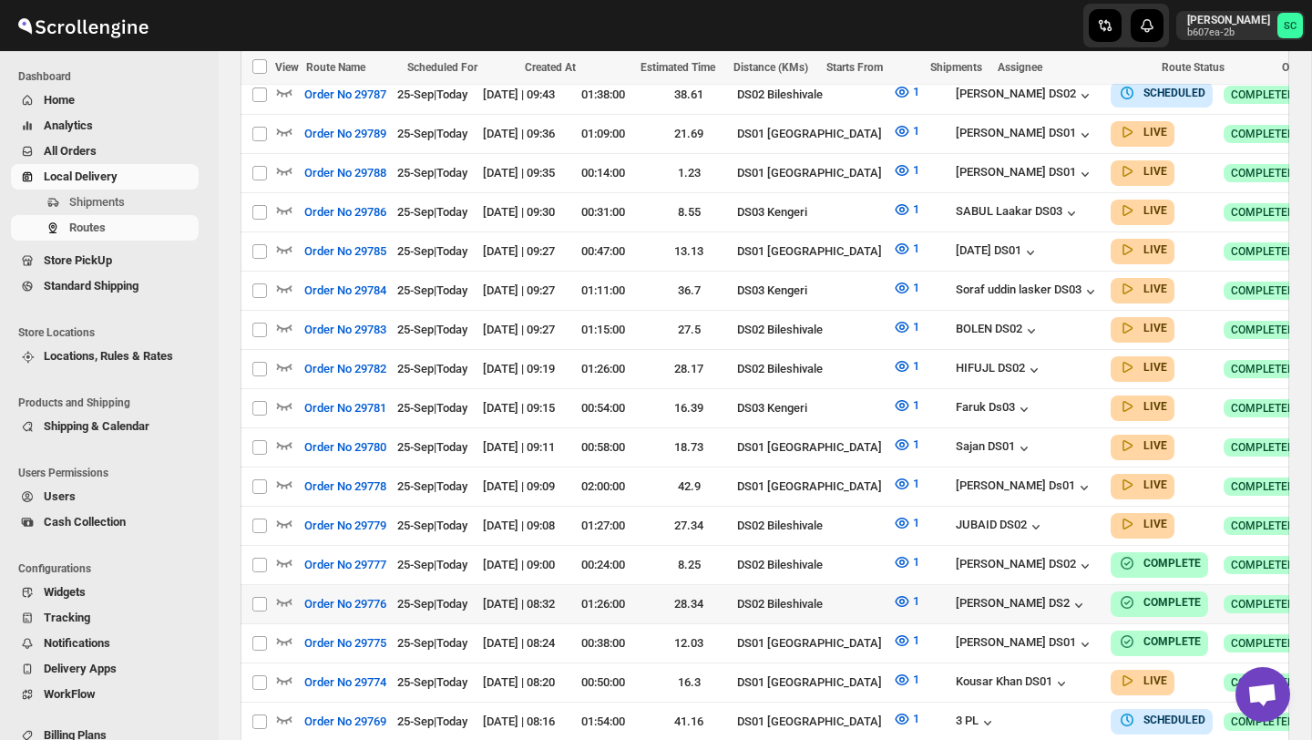
scroll to position [553, 0]
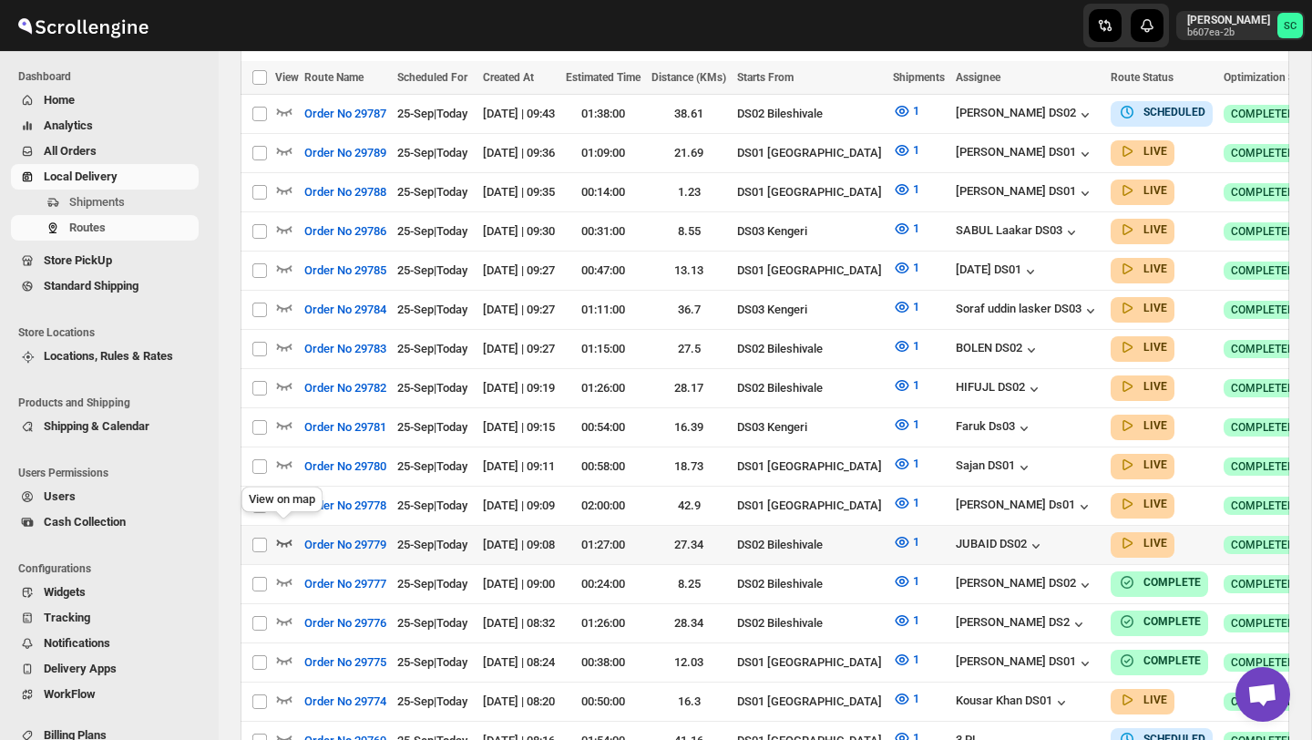
click at [287, 536] on icon "button" at bounding box center [284, 542] width 18 height 18
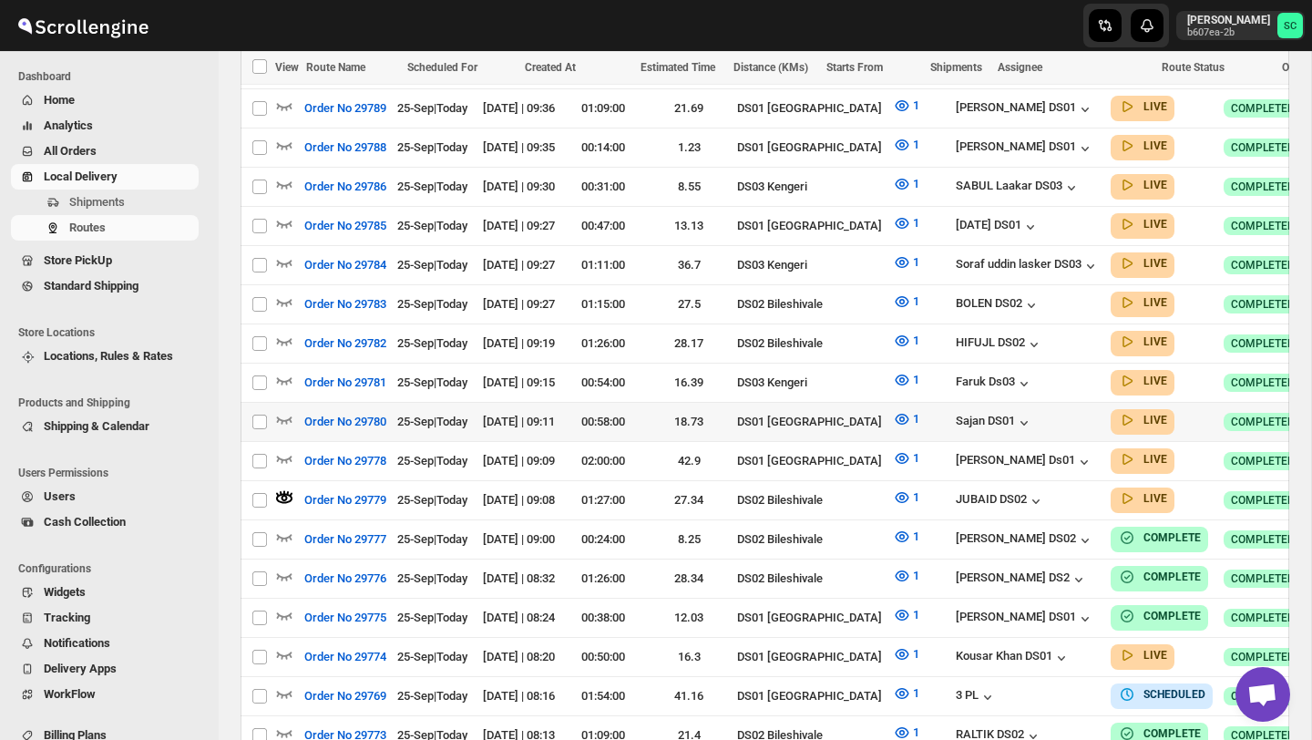
scroll to position [620, 0]
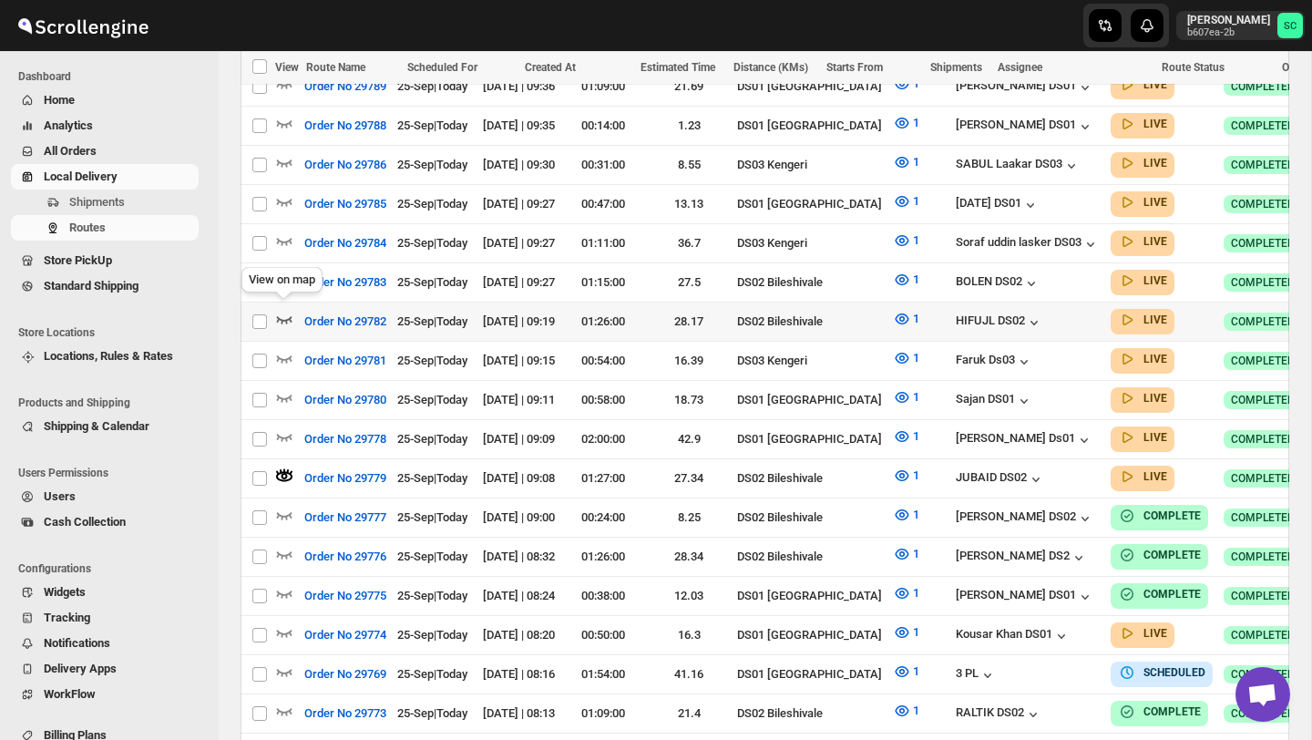
click at [284, 311] on icon "button" at bounding box center [284, 319] width 18 height 18
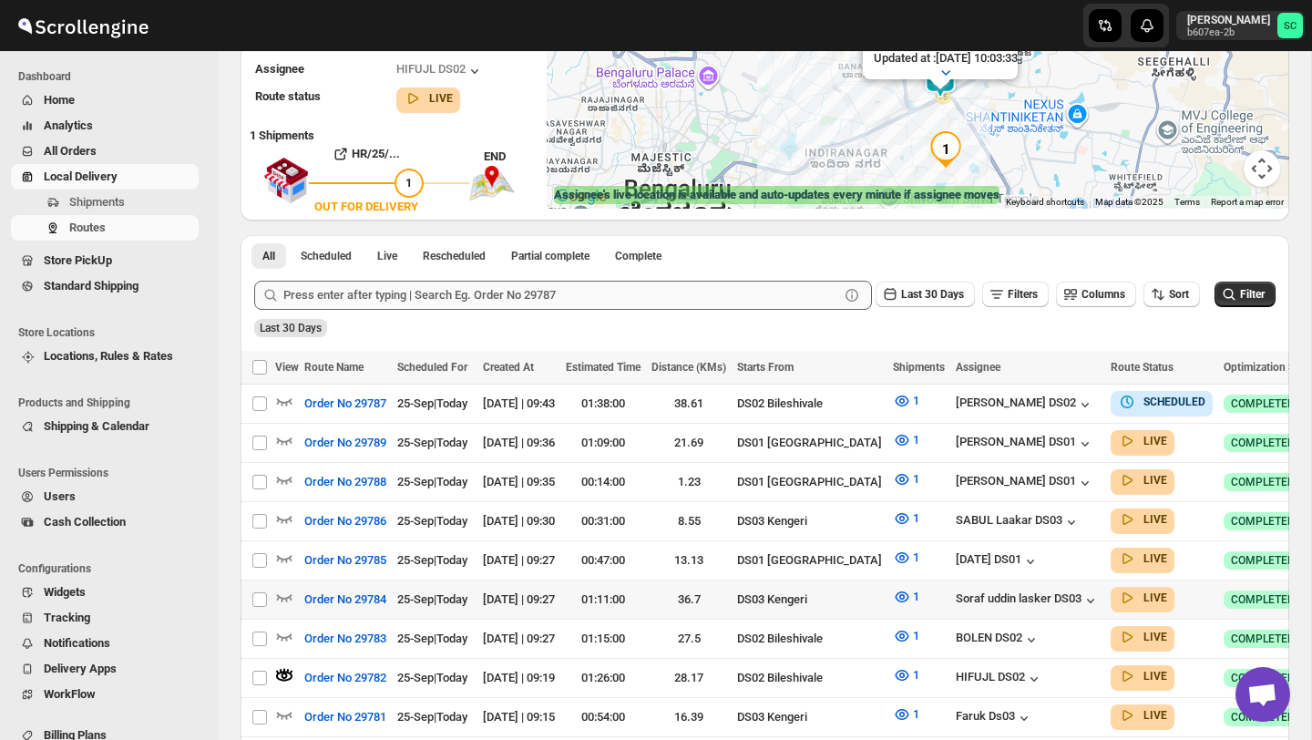
scroll to position [311, 0]
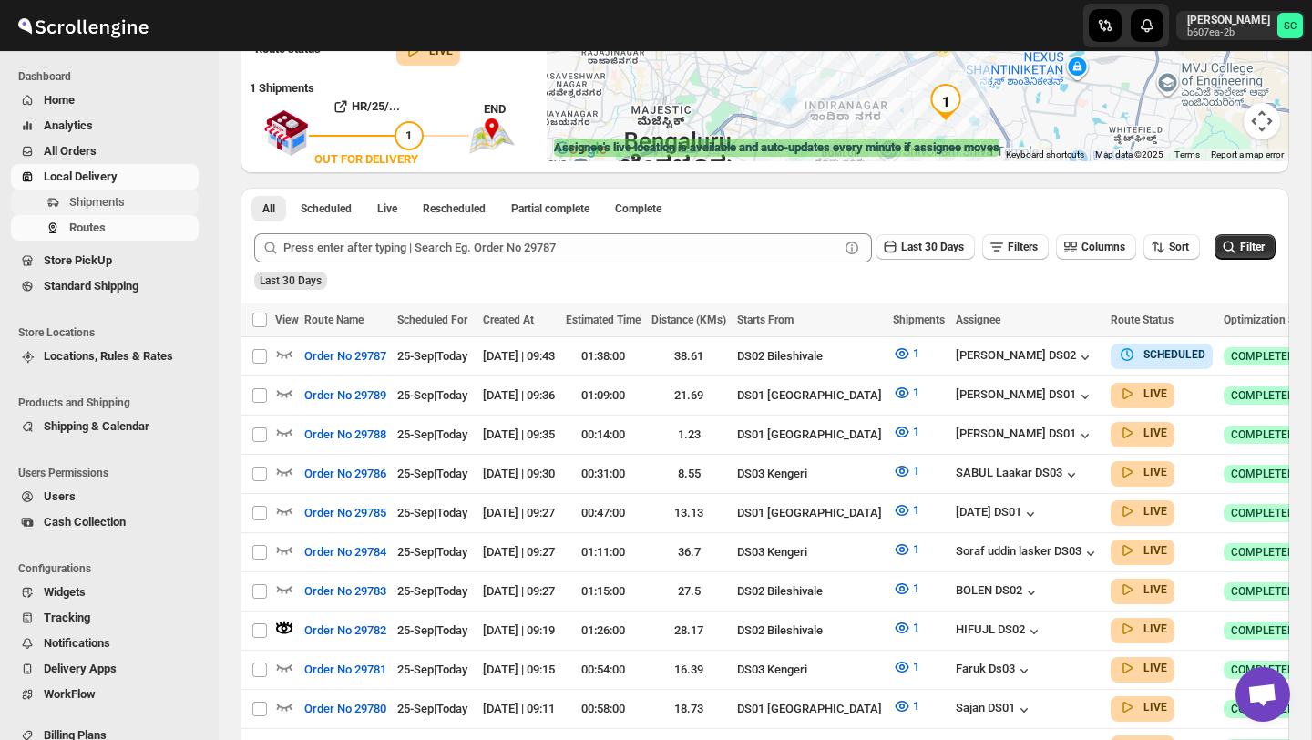
click at [121, 201] on span "Shipments" at bounding box center [97, 202] width 56 height 14
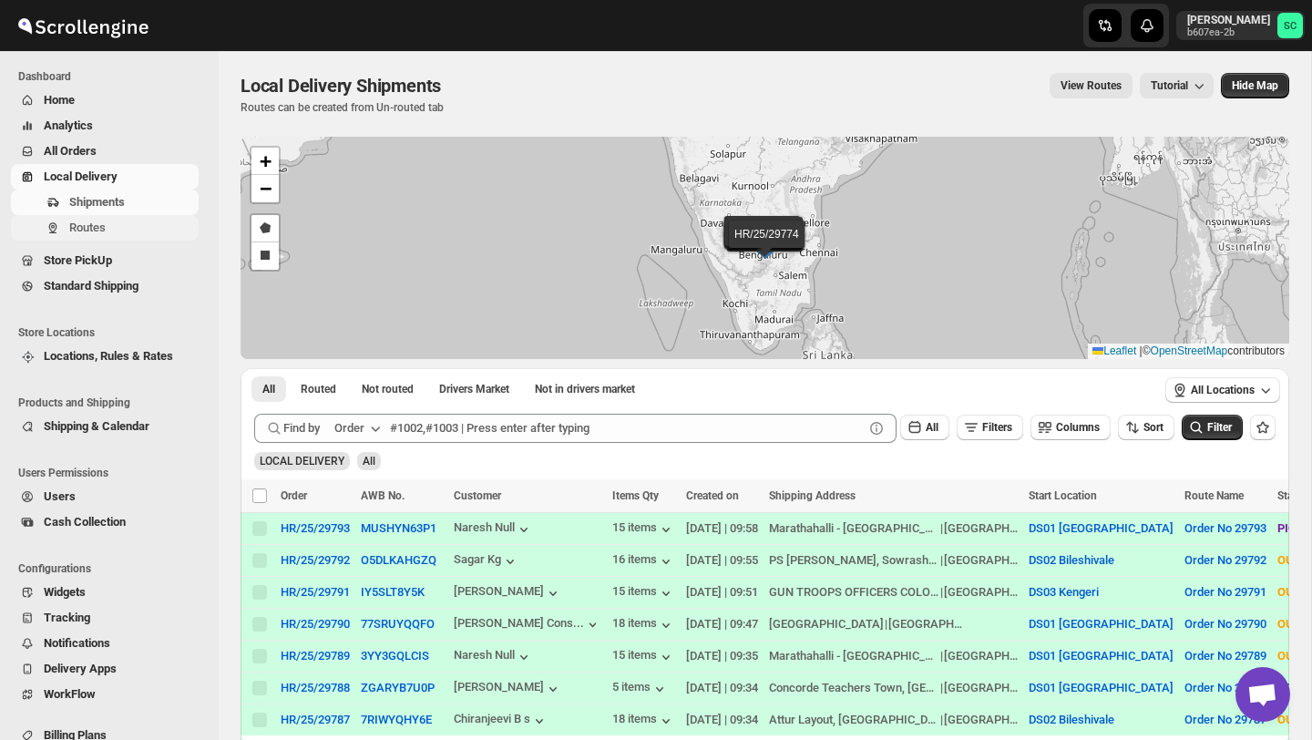
click at [118, 229] on span "Routes" at bounding box center [132, 228] width 126 height 18
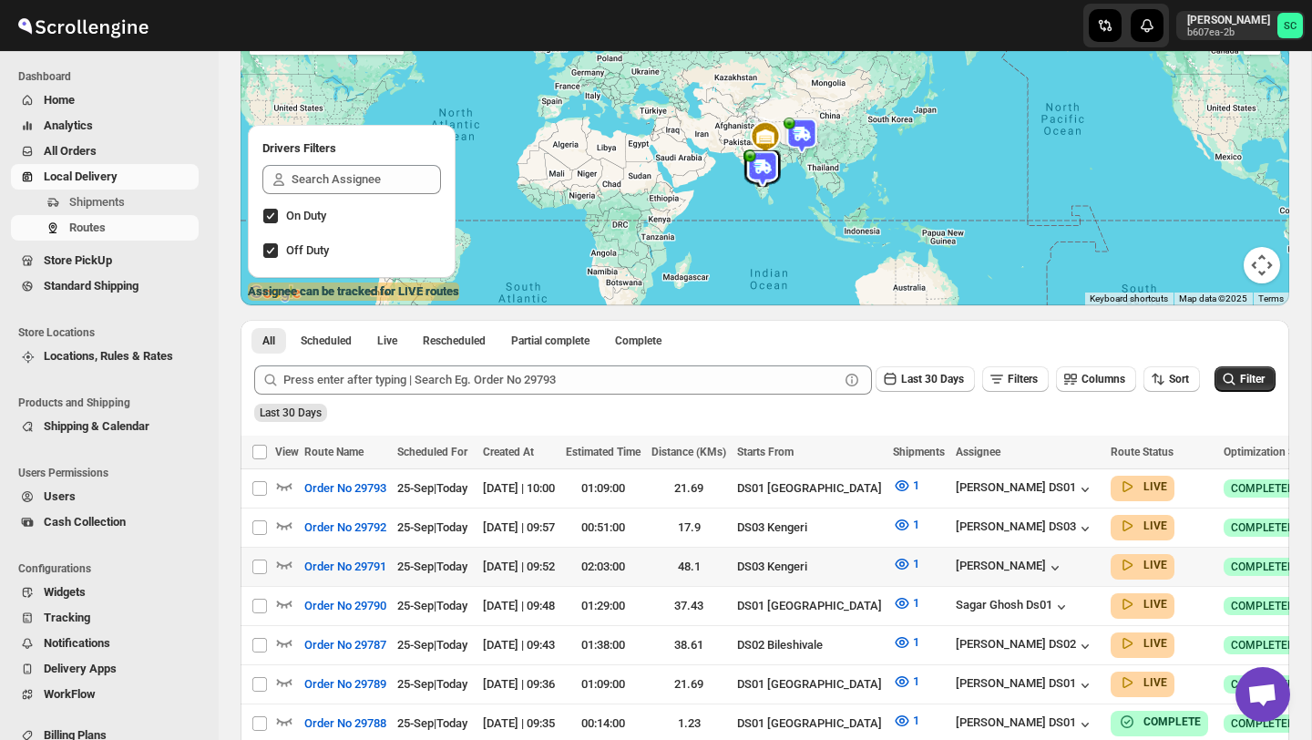
scroll to position [0, 154]
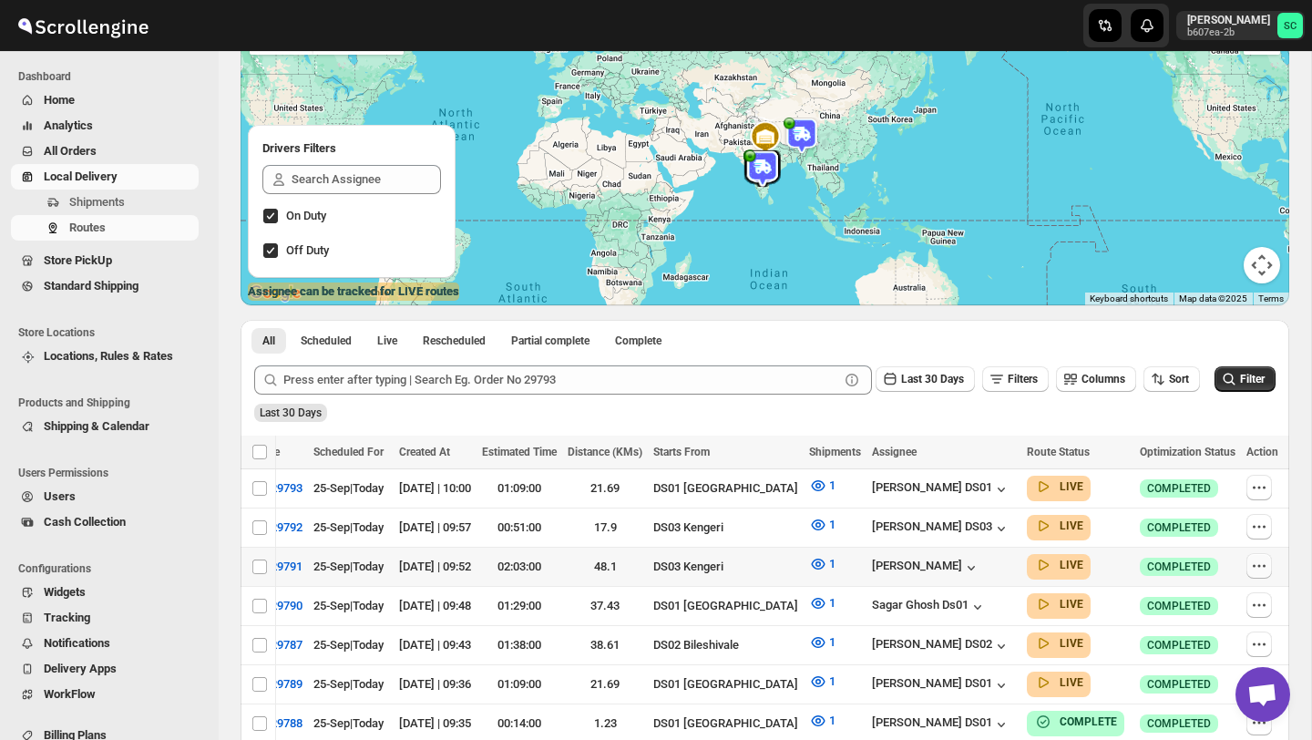
click at [1256, 565] on icon "button" at bounding box center [1259, 566] width 18 height 18
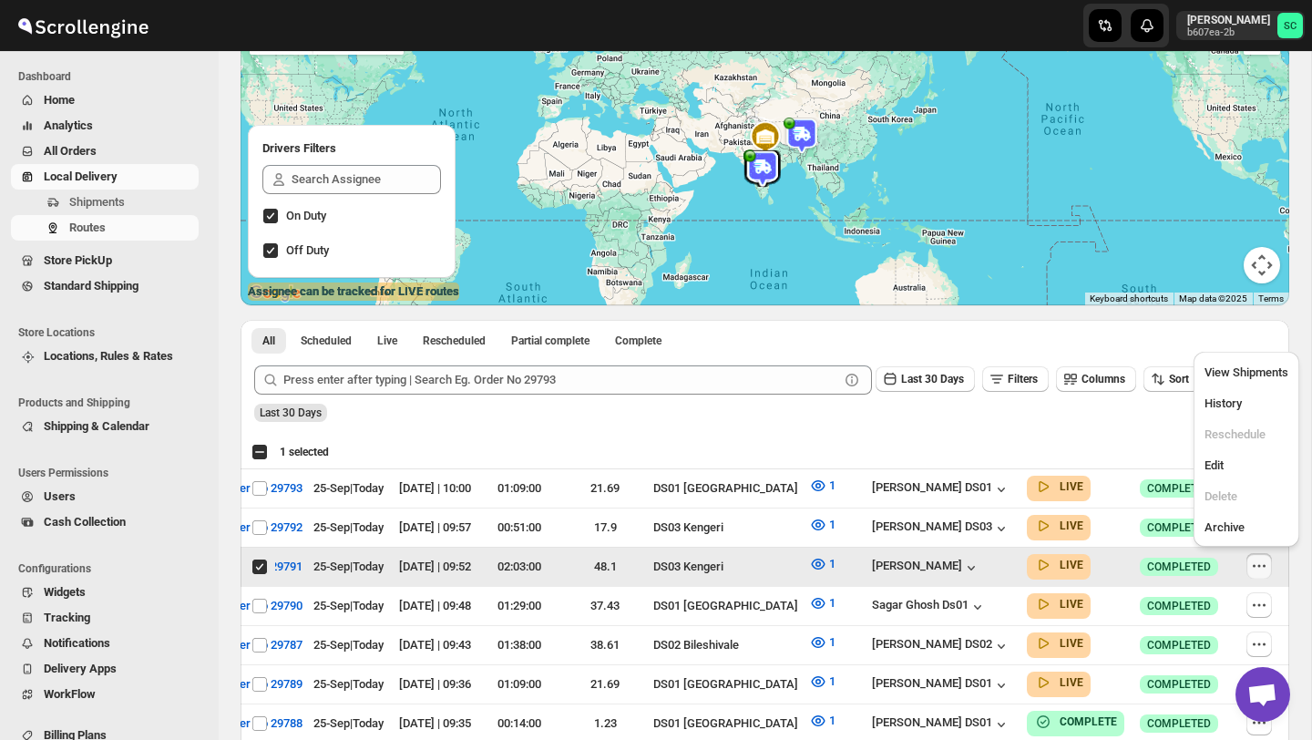
scroll to position [0, 0]
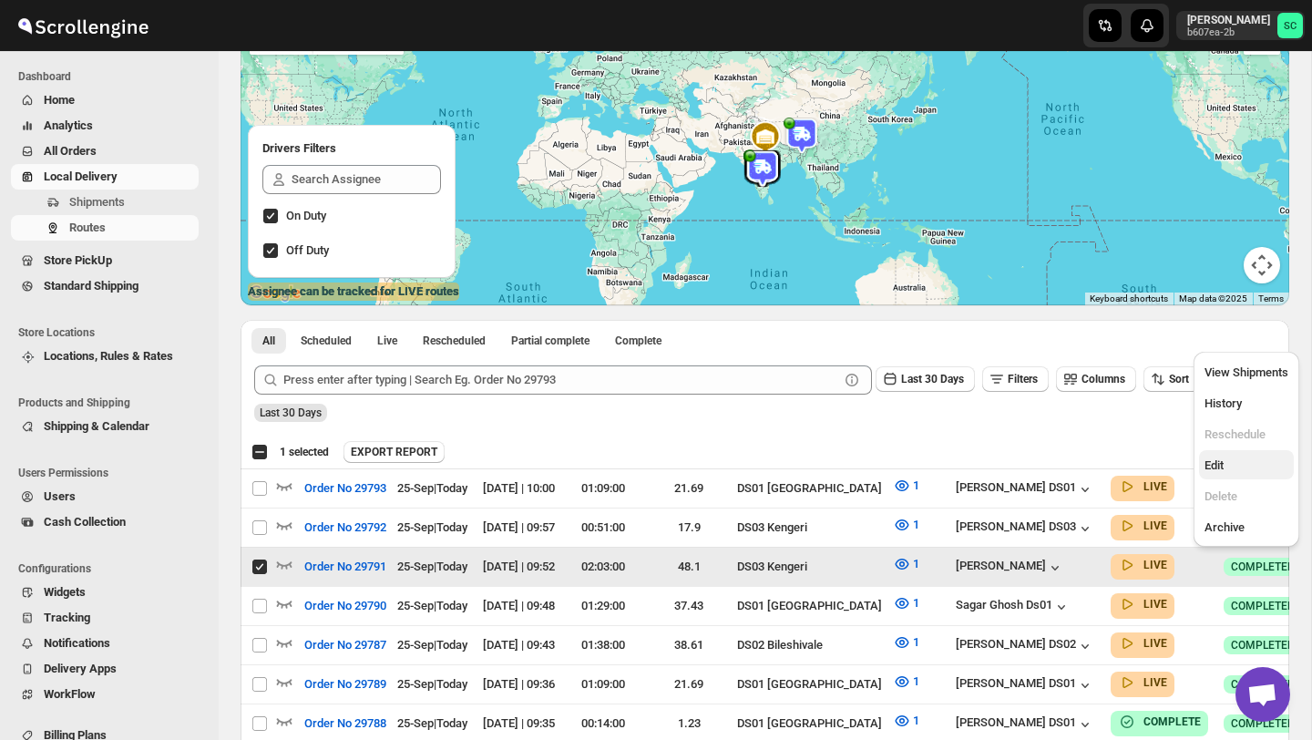
click at [1234, 464] on span "Edit" at bounding box center [1247, 466] width 84 height 18
checkbox input "false"
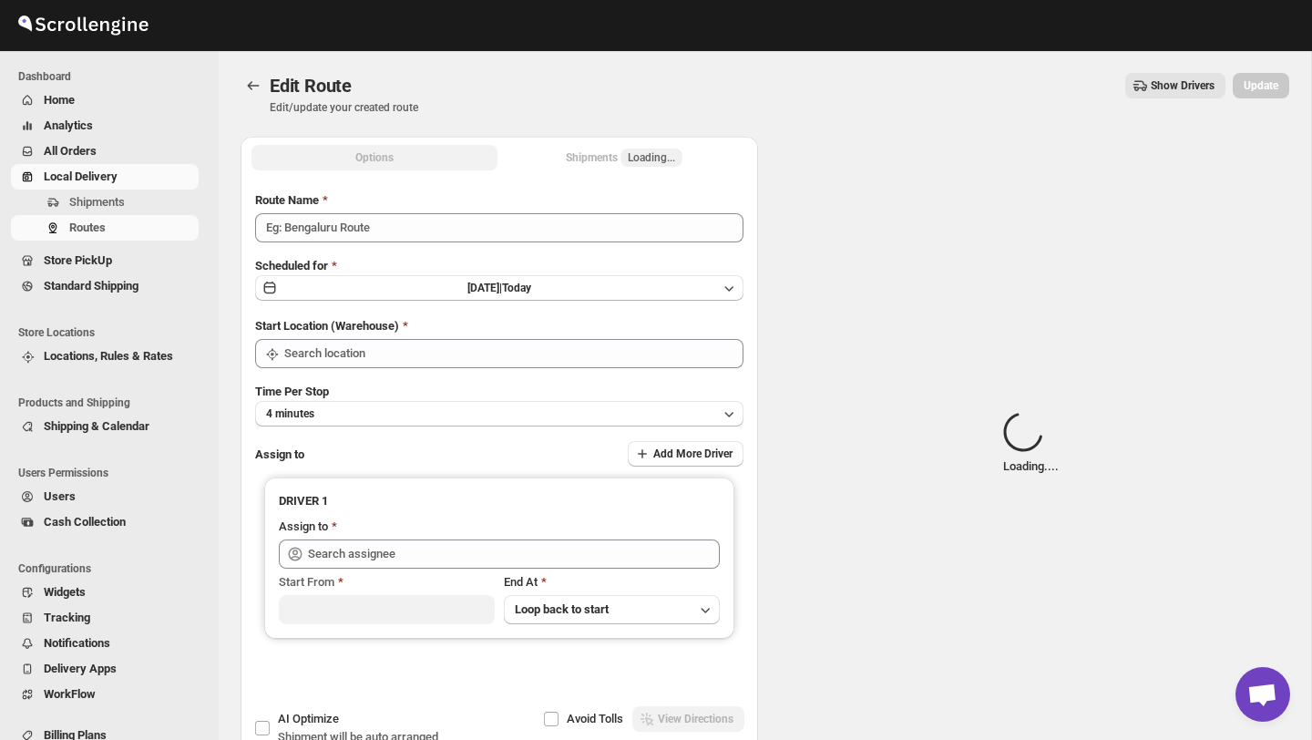
type input "Order No 29791"
type input "DS03 Kengeri"
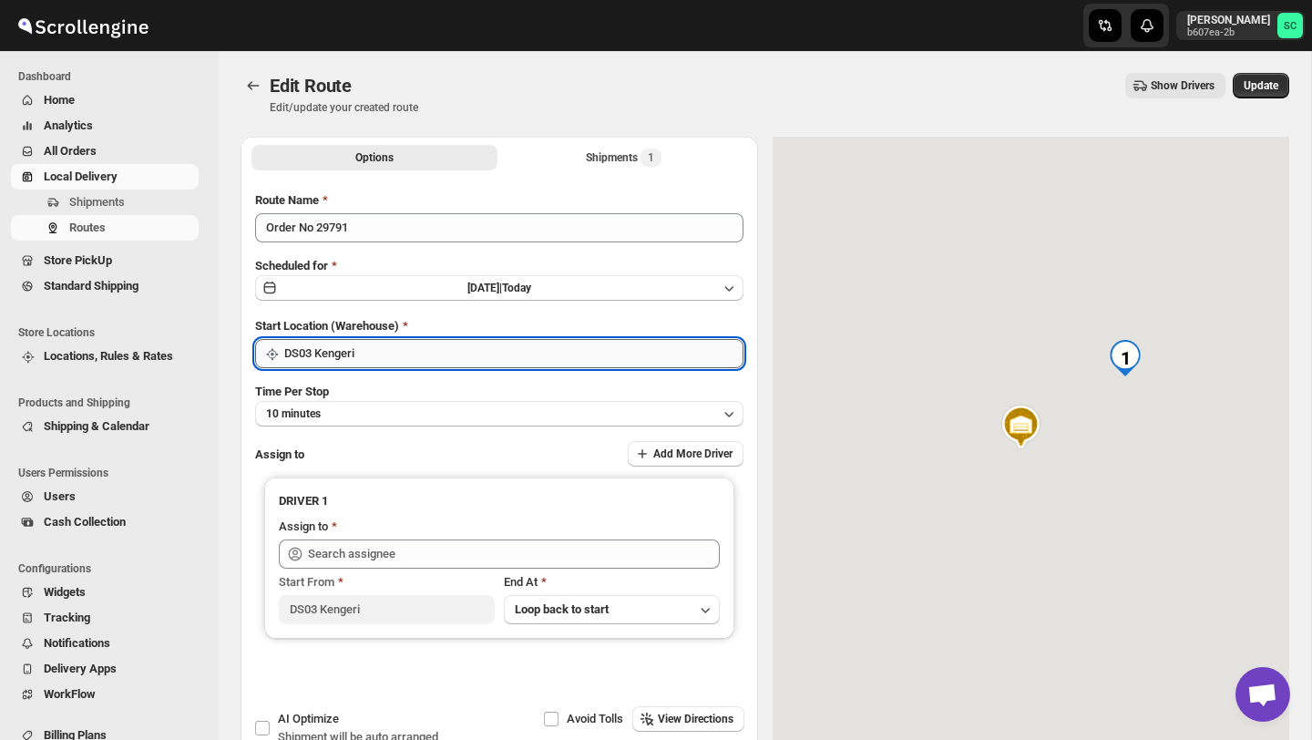
type input "Veera Kesavan (xagos20938@boxmach.com)"
click at [451, 349] on input "DS03 Kengeri" at bounding box center [513, 353] width 459 height 29
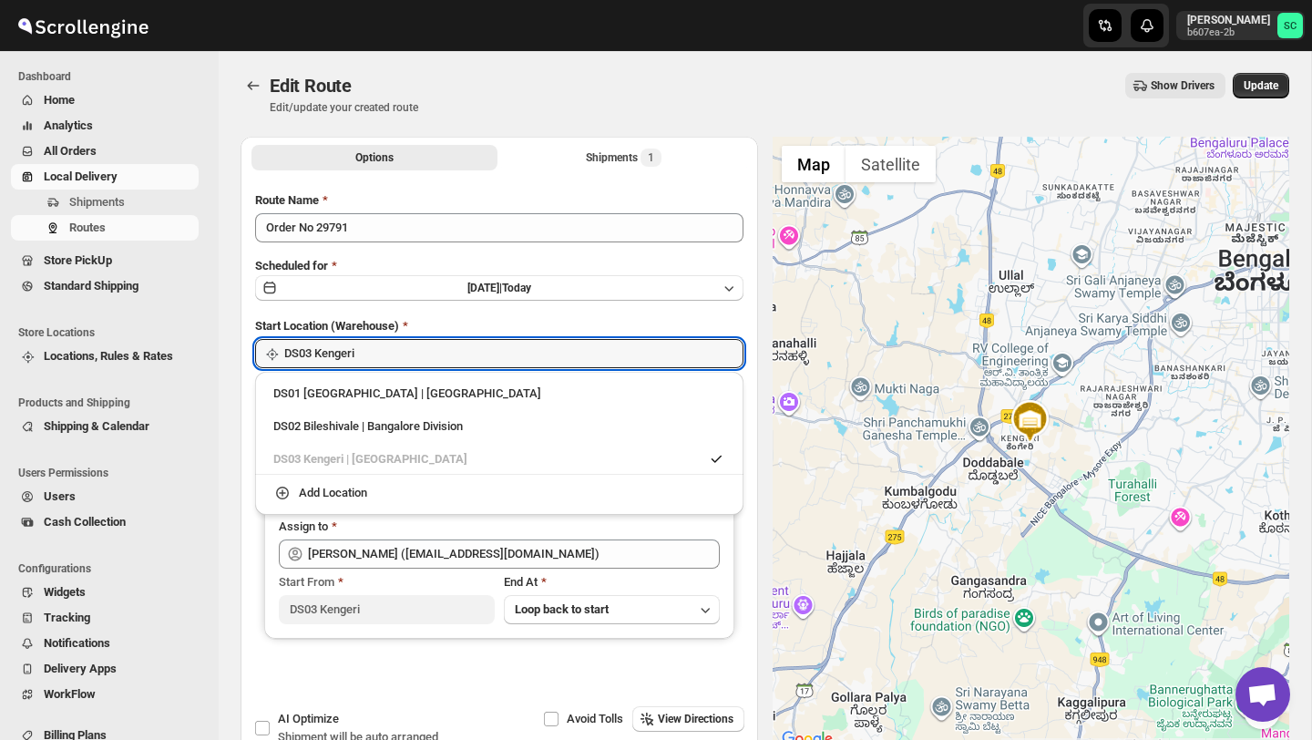
click at [435, 417] on div "DS02 Bileshivale | Bangalore Division" at bounding box center [499, 426] width 452 height 18
type input "DS02 Bileshivale"
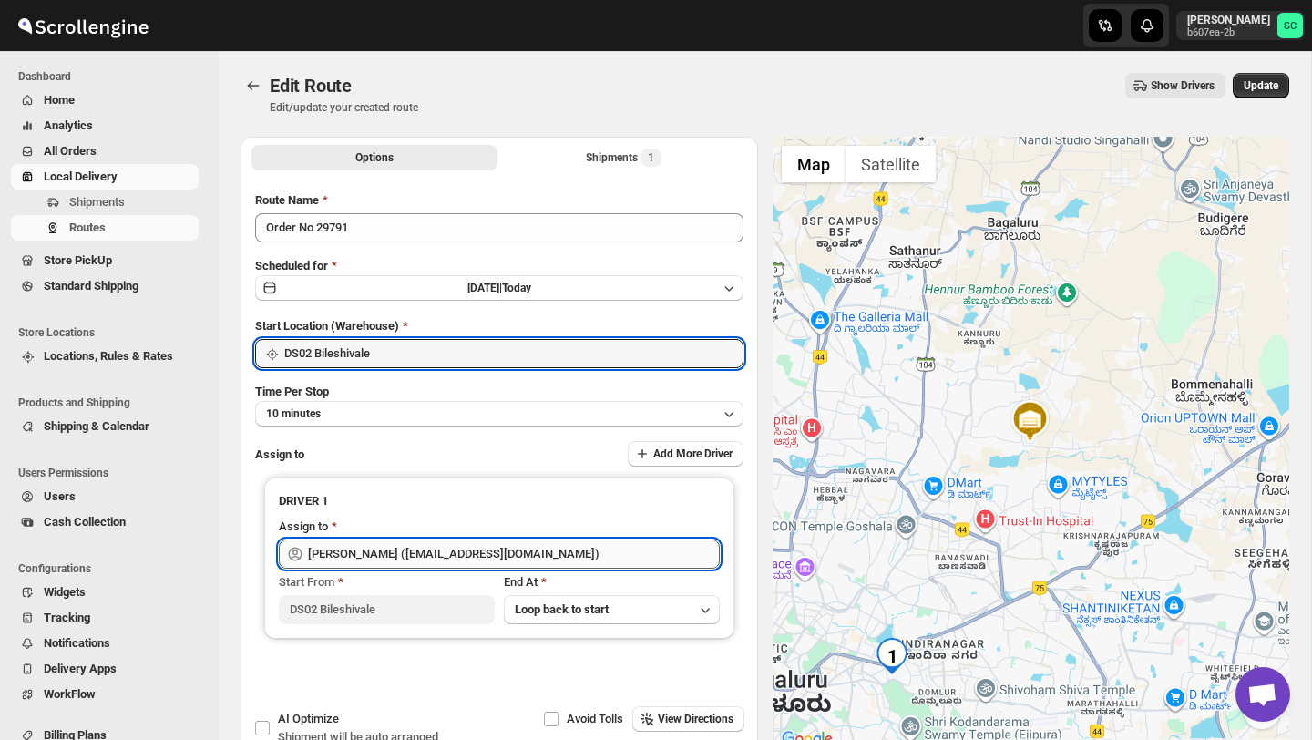
click at [423, 540] on input "Veera Kesavan (xagos20938@boxmach.com)" at bounding box center [514, 554] width 412 height 29
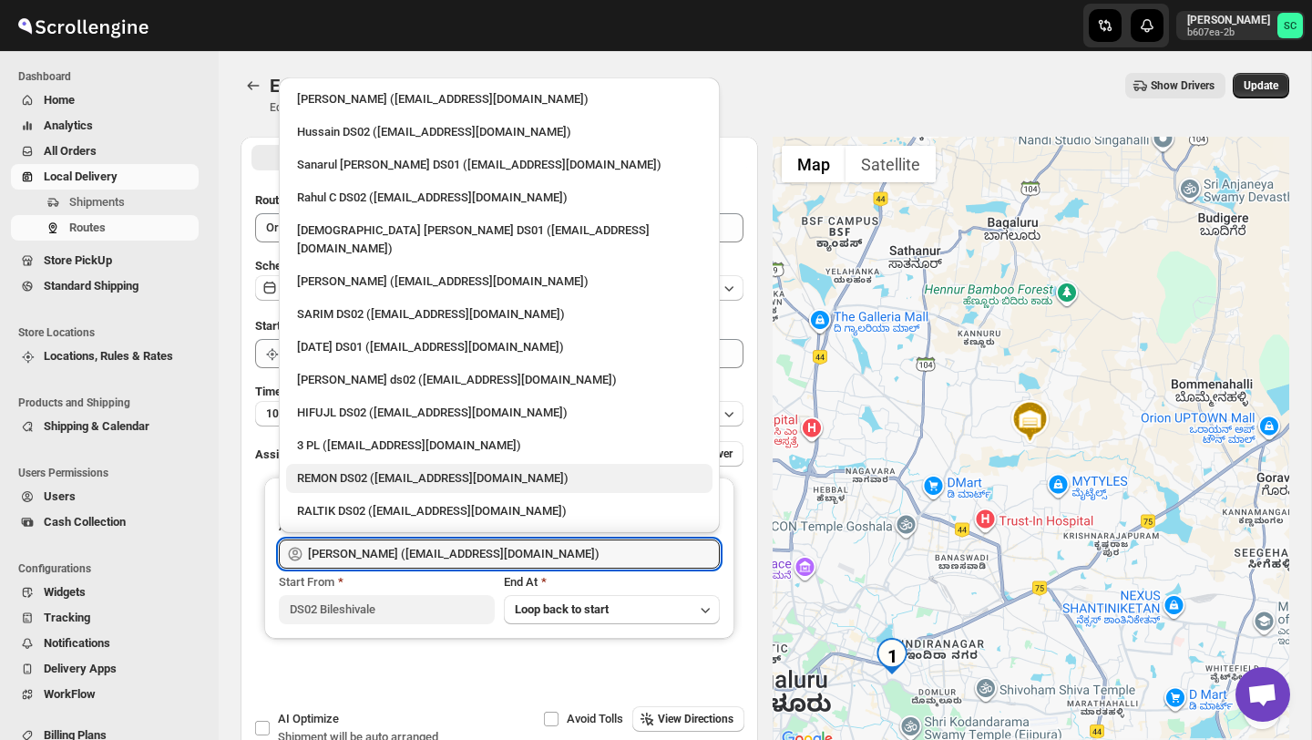
click at [408, 469] on div "REMON DS02 (kesame7468@btcours.com)" at bounding box center [499, 478] width 405 height 18
type input "REMON DS02 (kesame7468@btcours.com)"
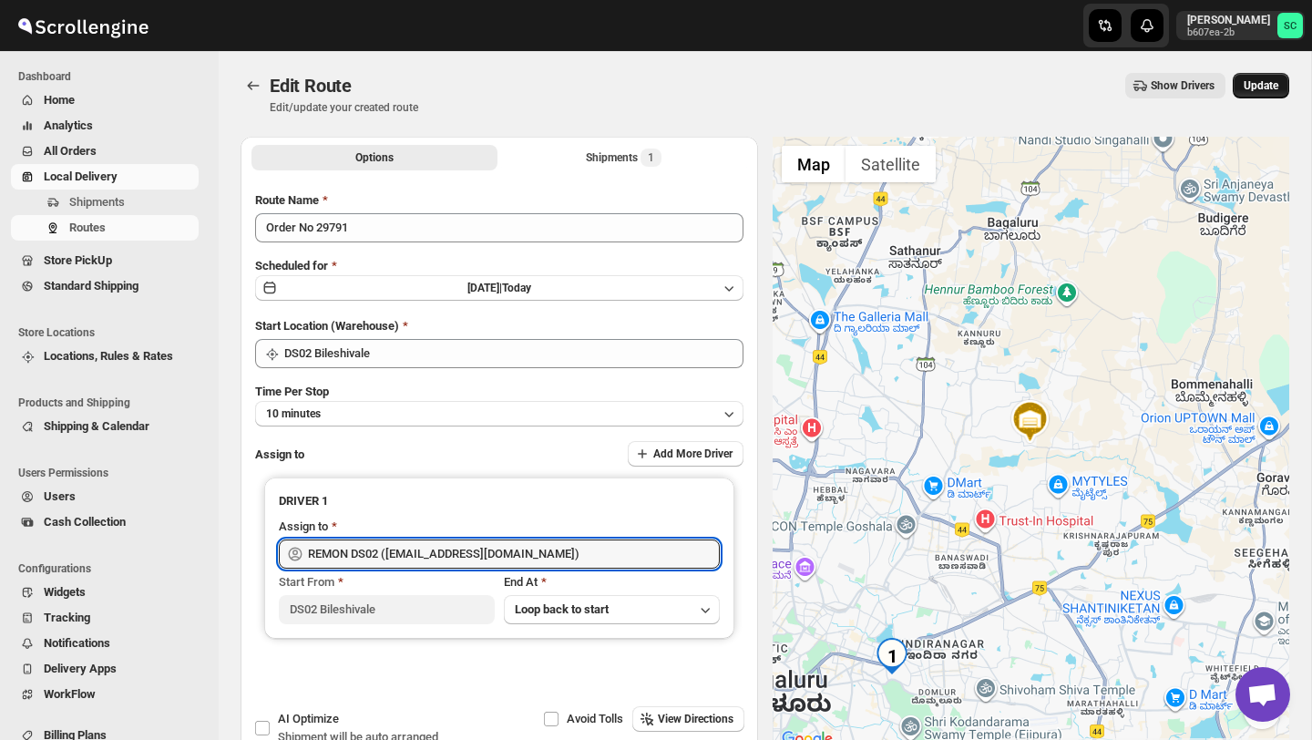
click at [1266, 83] on span "Update" at bounding box center [1261, 85] width 35 height 15
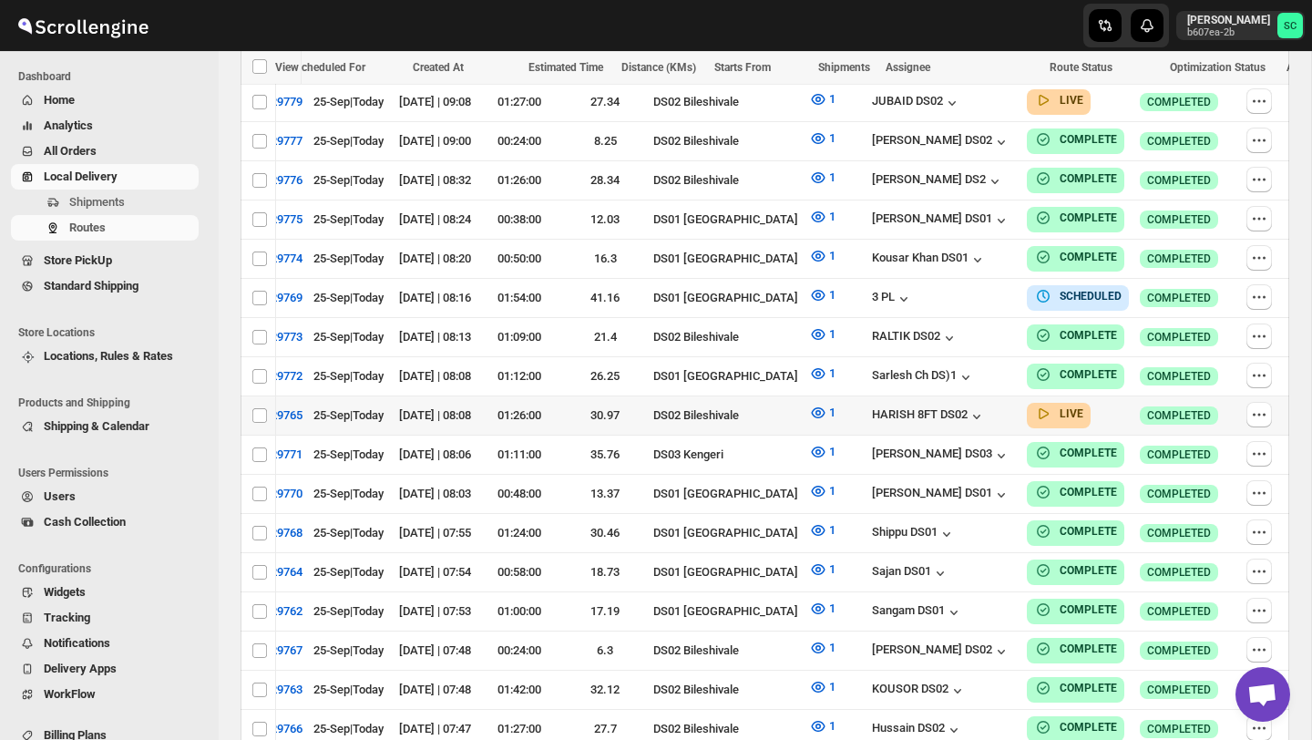
scroll to position [0, 154]
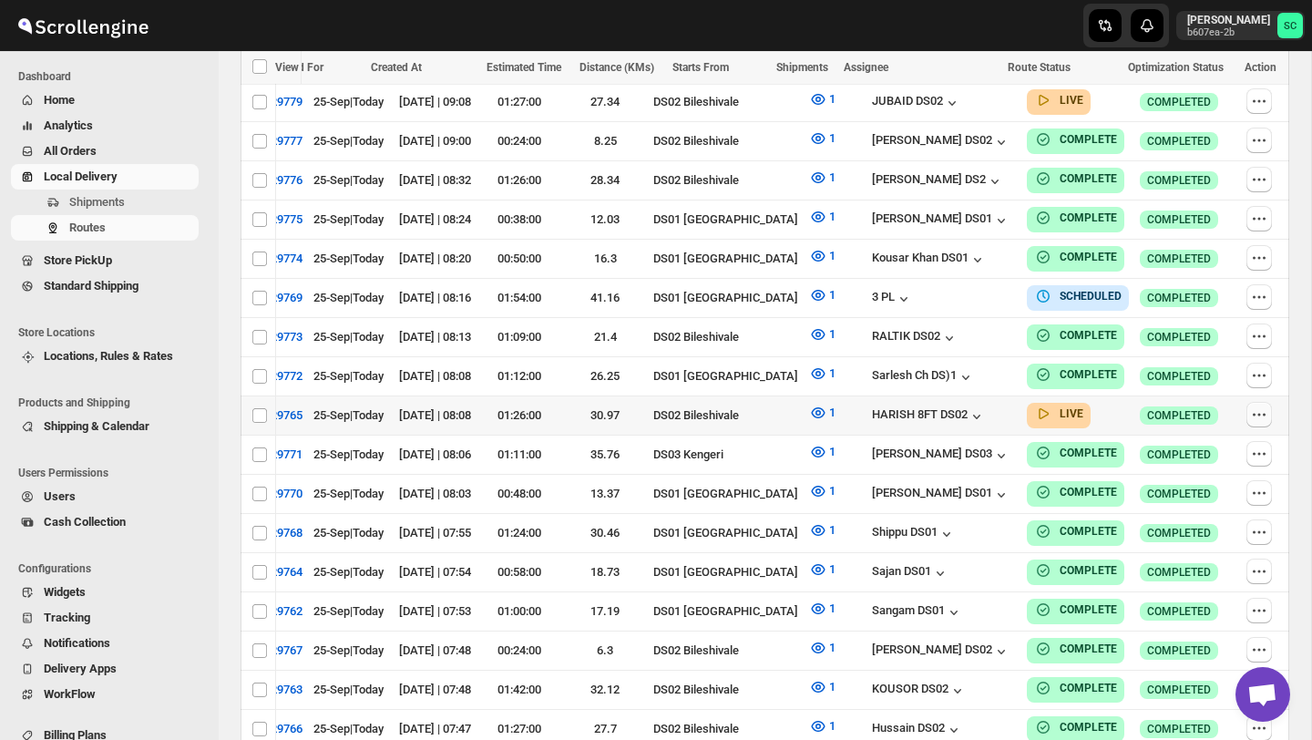
click at [1261, 406] on icon "button" at bounding box center [1259, 415] width 18 height 18
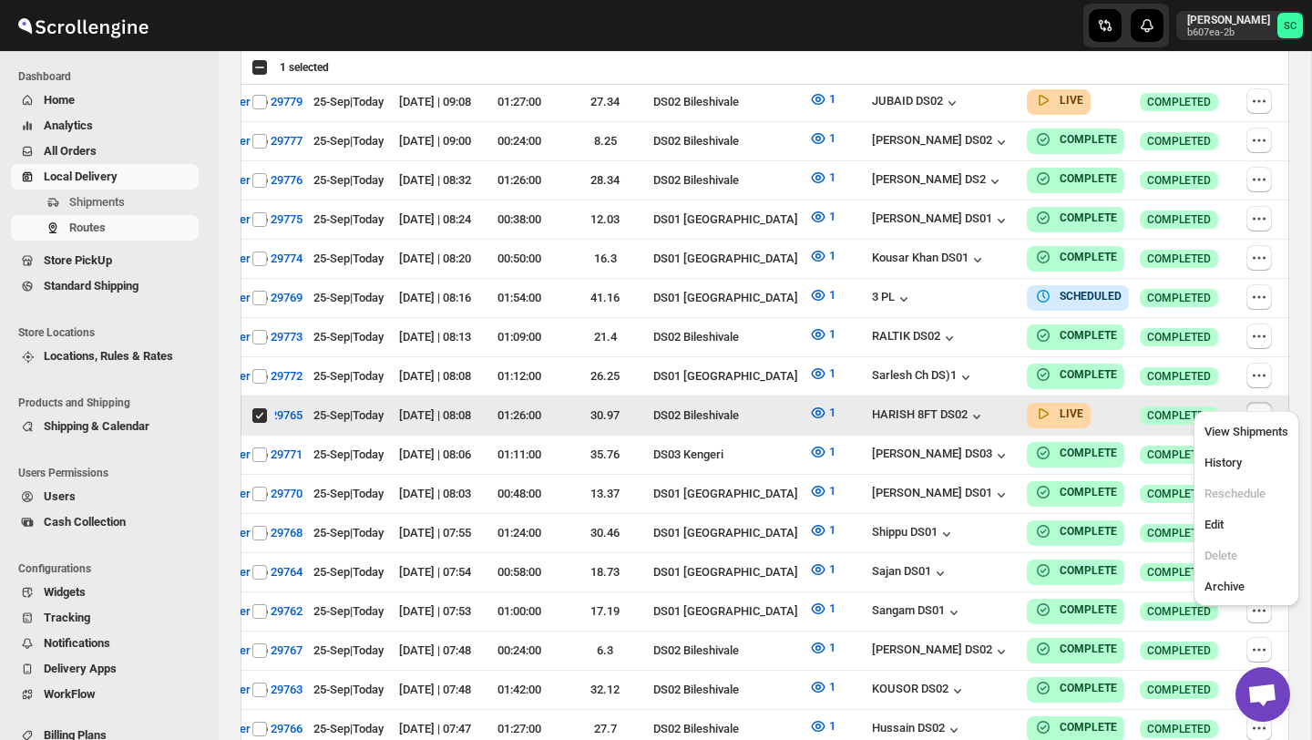
scroll to position [0, 0]
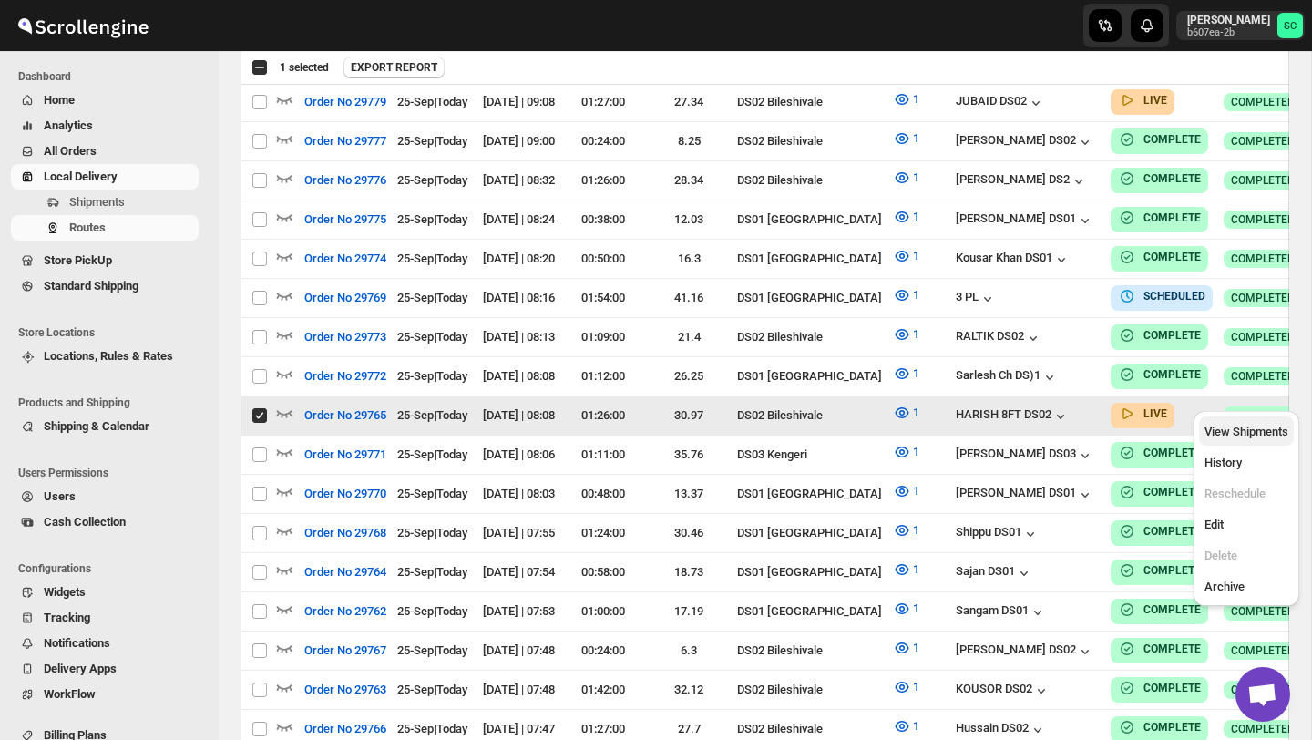
click at [1262, 425] on span "View Shipments" at bounding box center [1247, 432] width 84 height 14
checkbox input "false"
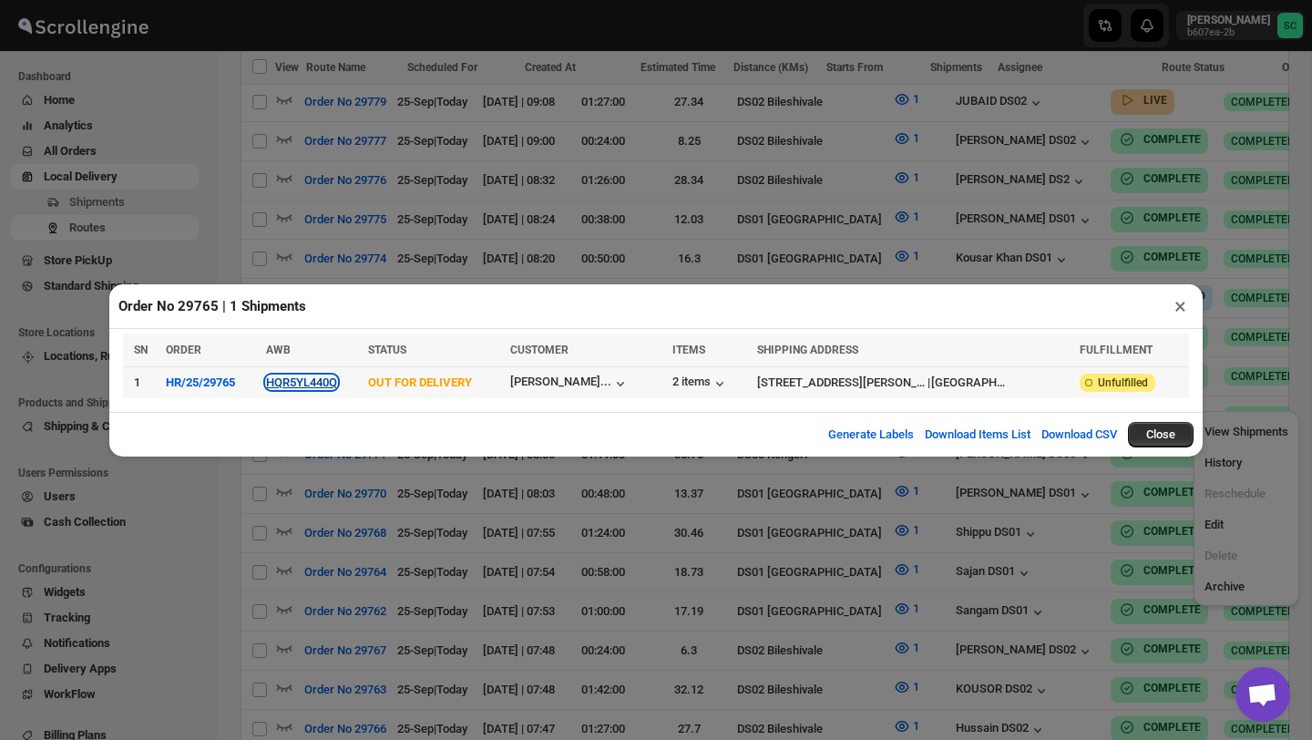
click at [337, 386] on button "HQR5YL440Q" at bounding box center [301, 383] width 71 height 14
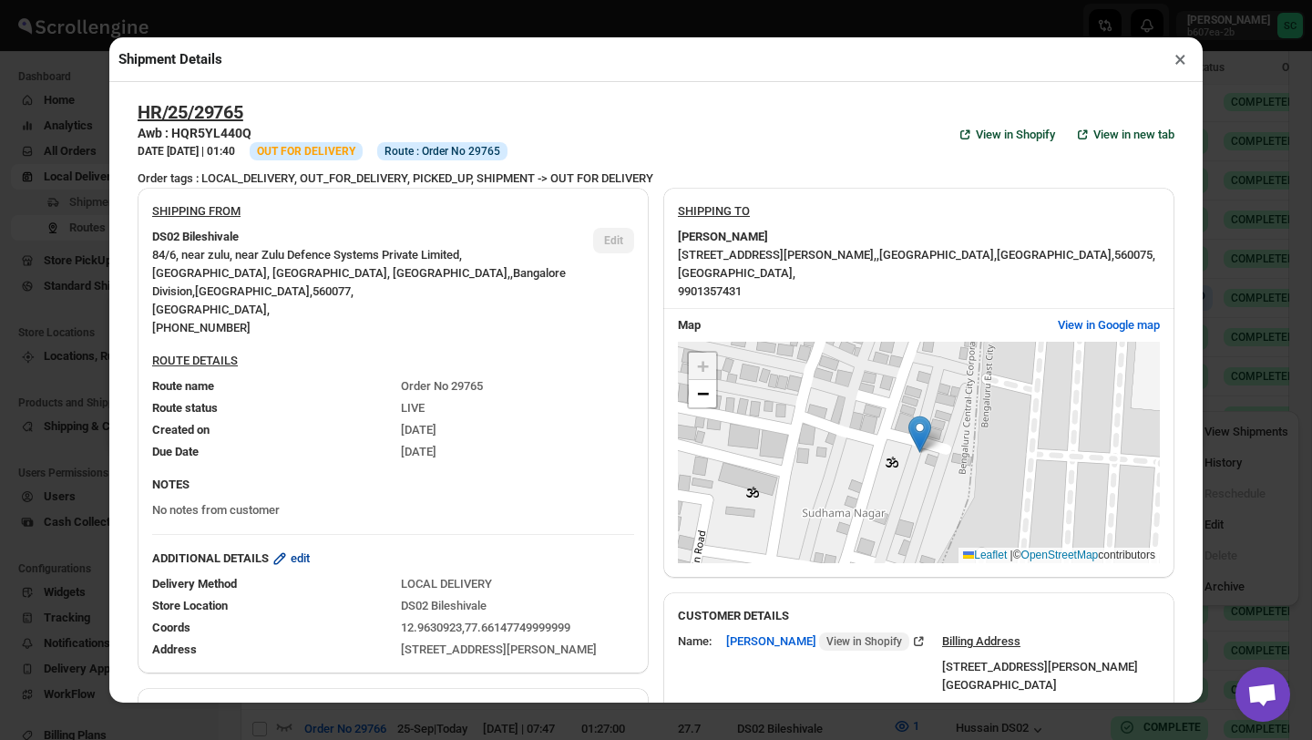
scroll to position [843, 0]
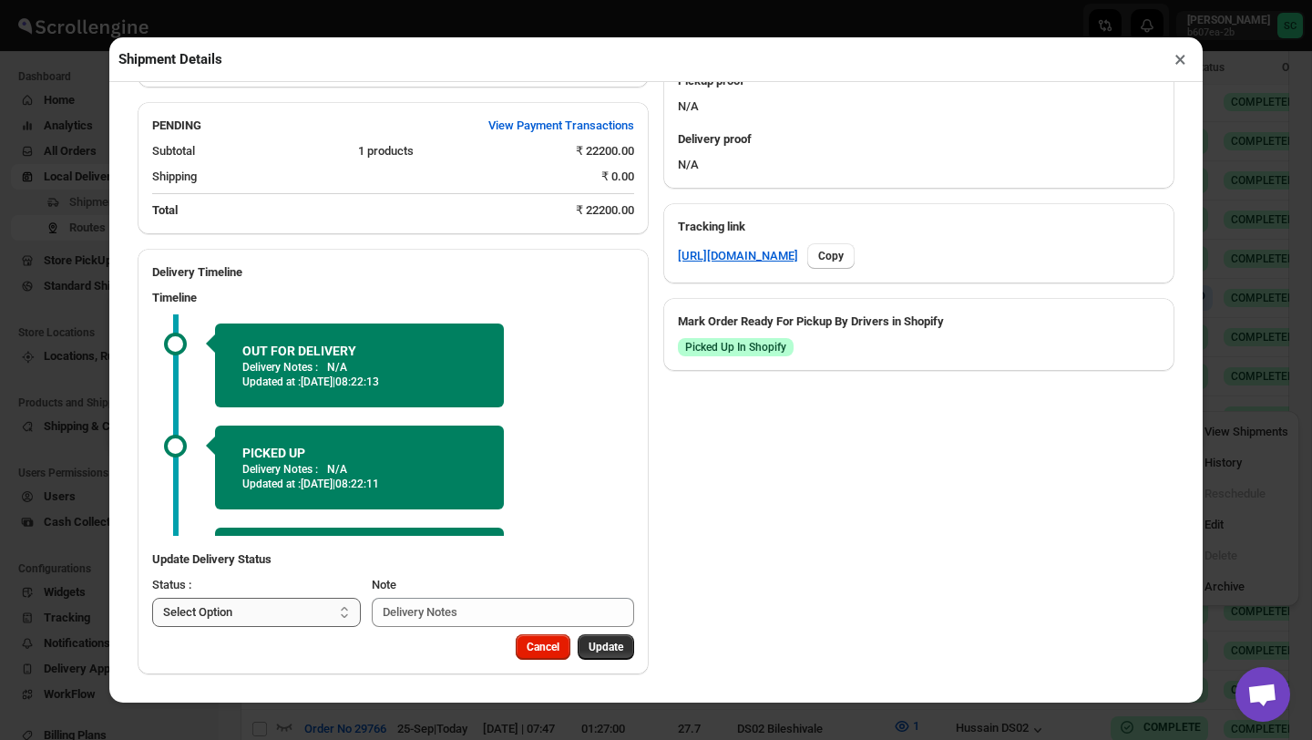
click at [297, 615] on select "Select Option PICKED UP OUT FOR DELIVERY RESCHEDULE DELIVERED CANCELLED" at bounding box center [256, 612] width 209 height 29
select select "DELIVERED"
click at [606, 643] on span "Update" at bounding box center [606, 647] width 35 height 15
select select
click at [1182, 56] on button "×" at bounding box center [1181, 59] width 26 height 26
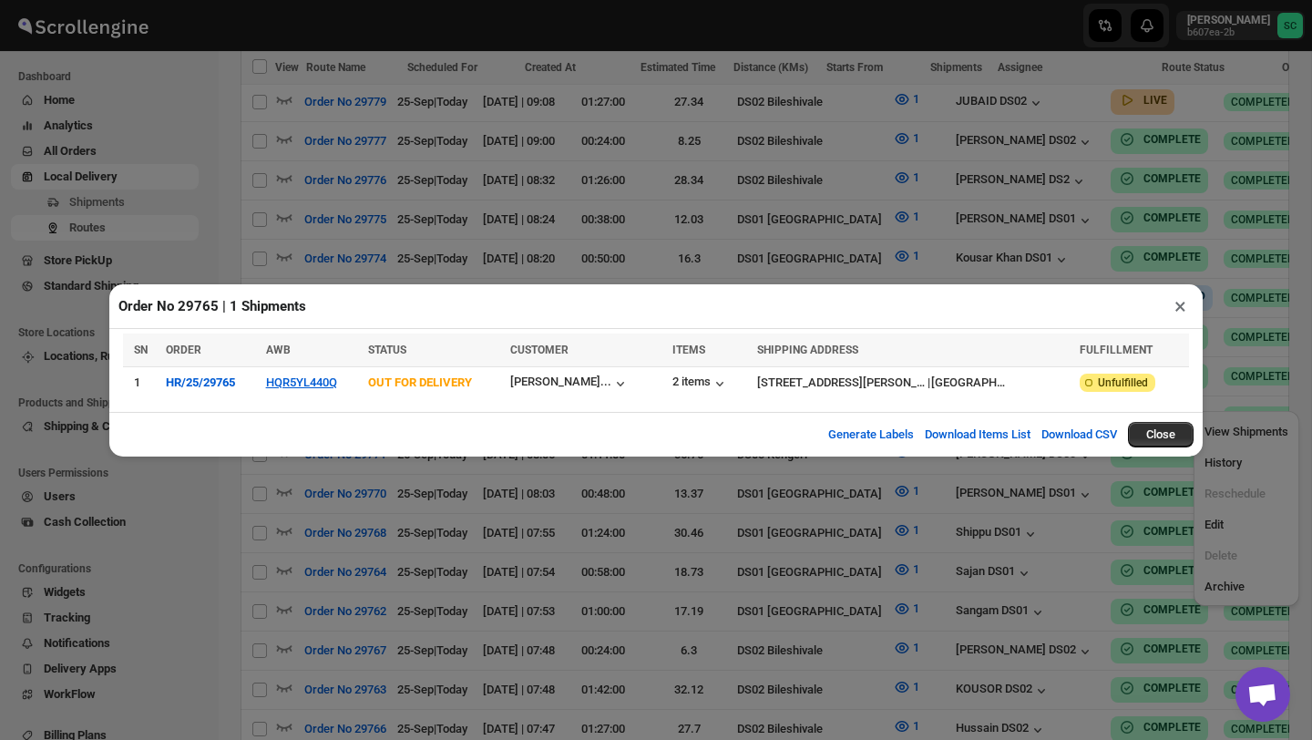
click at [1180, 305] on button "×" at bounding box center [1181, 306] width 26 height 26
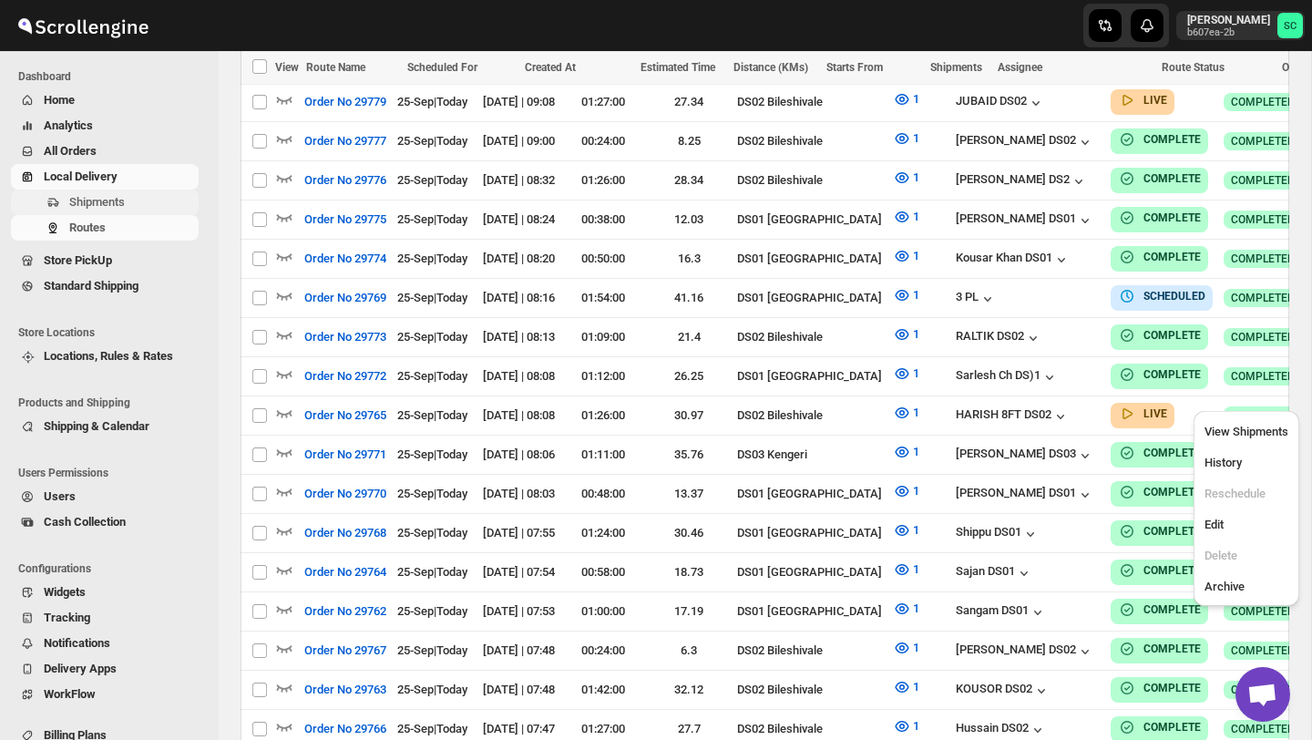
click at [101, 201] on span "Shipments" at bounding box center [97, 202] width 56 height 14
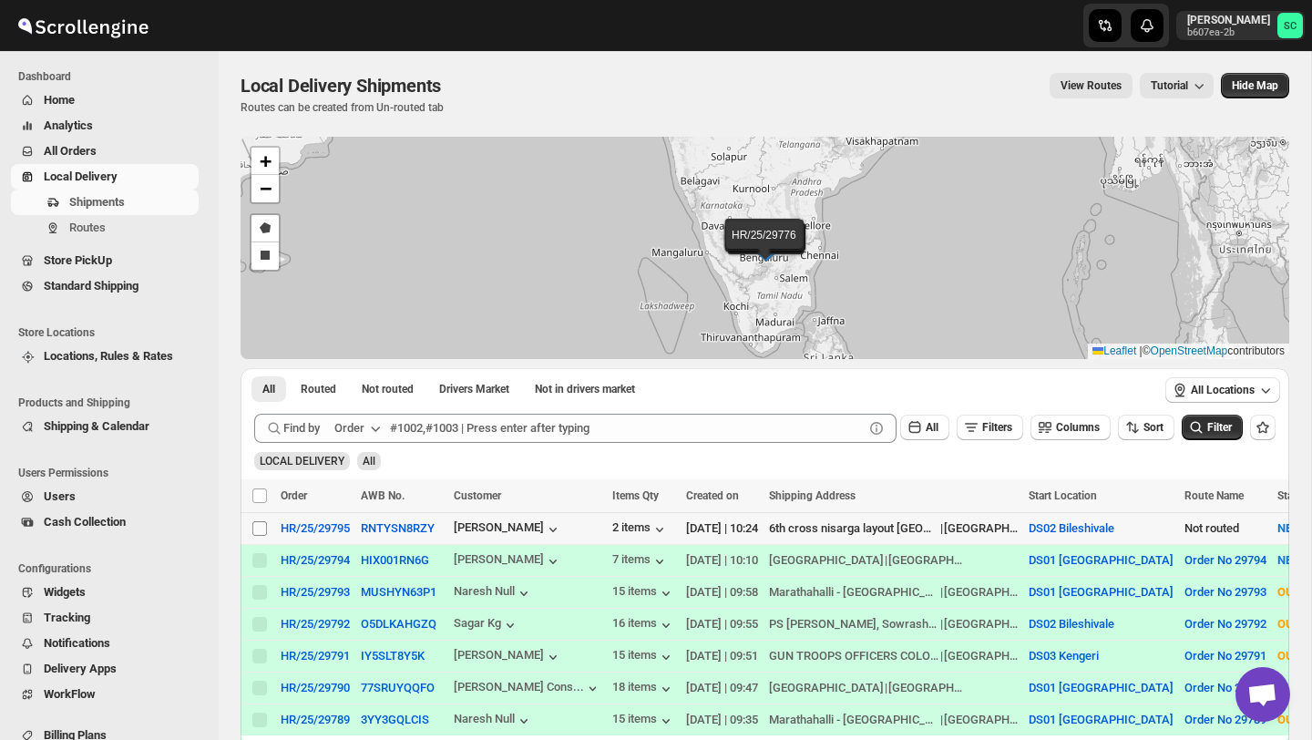
click at [255, 526] on input "Select shipment" at bounding box center [259, 528] width 15 height 15
checkbox input "true"
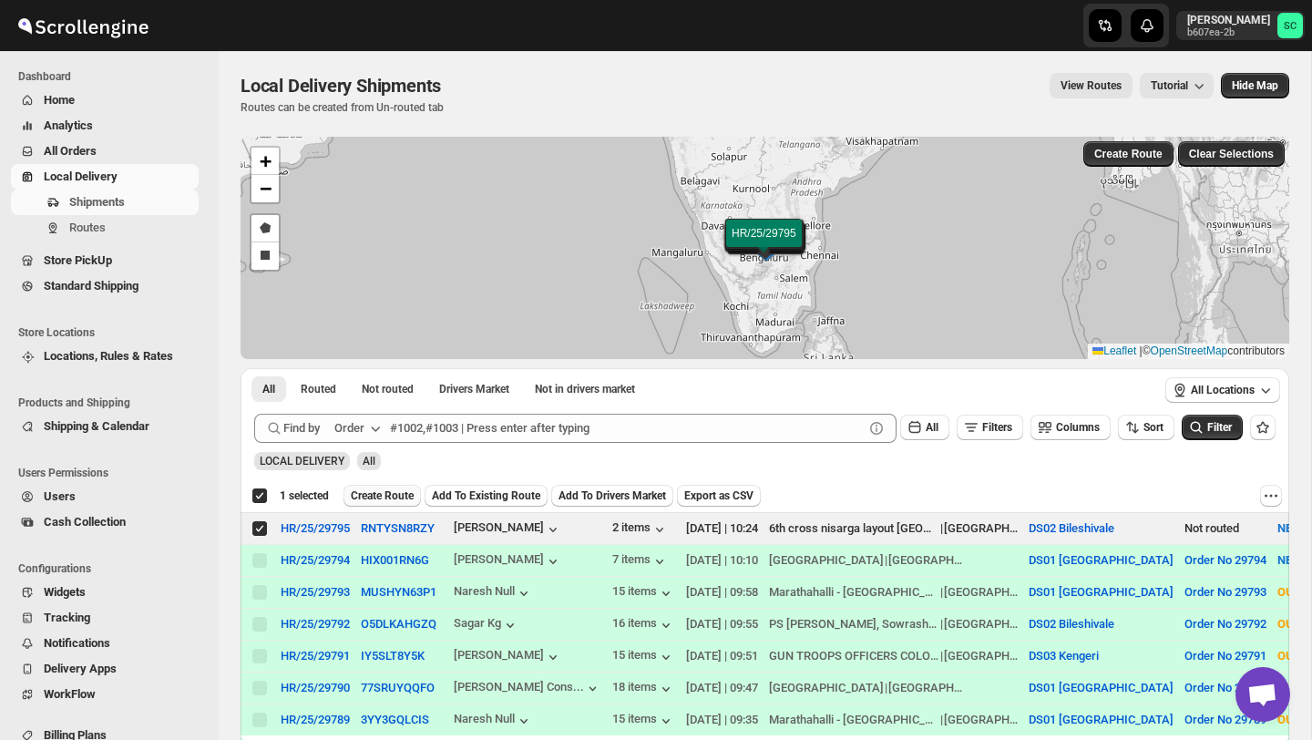
click at [386, 496] on span "Create Route" at bounding box center [382, 496] width 63 height 15
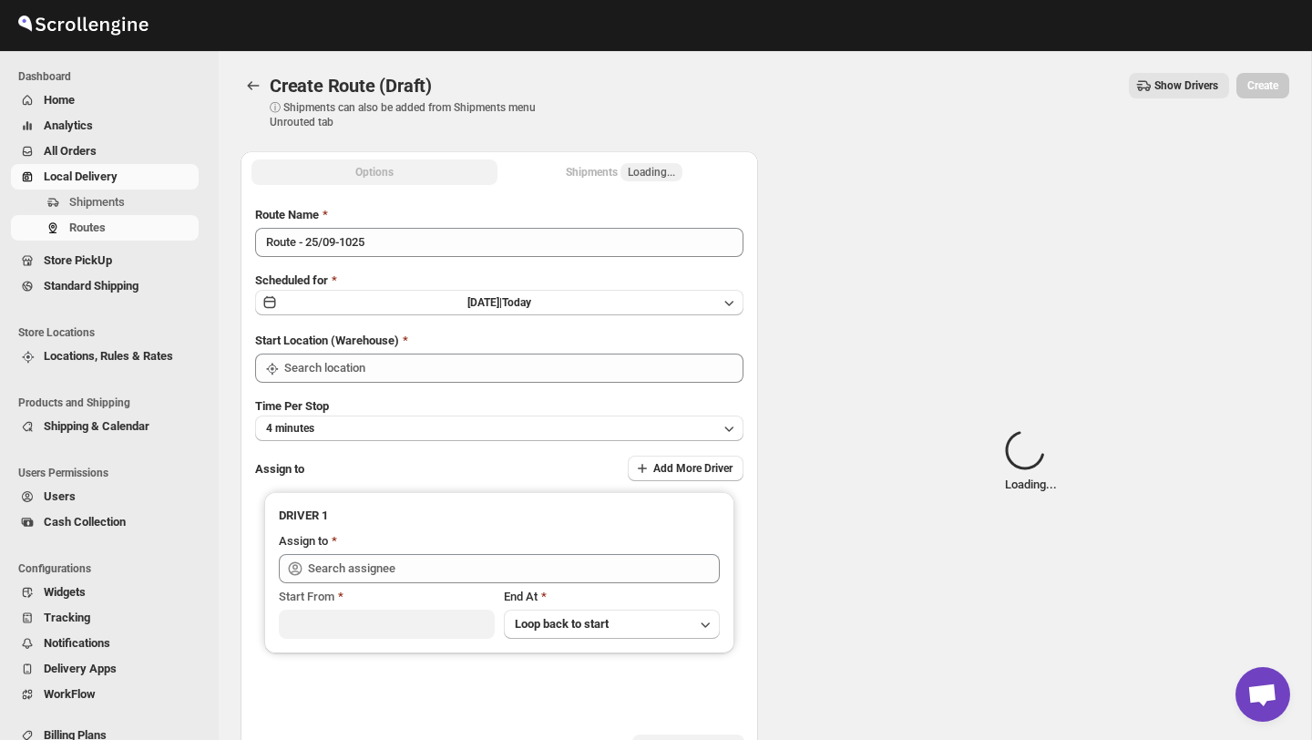
type input "DS02 Bileshivale"
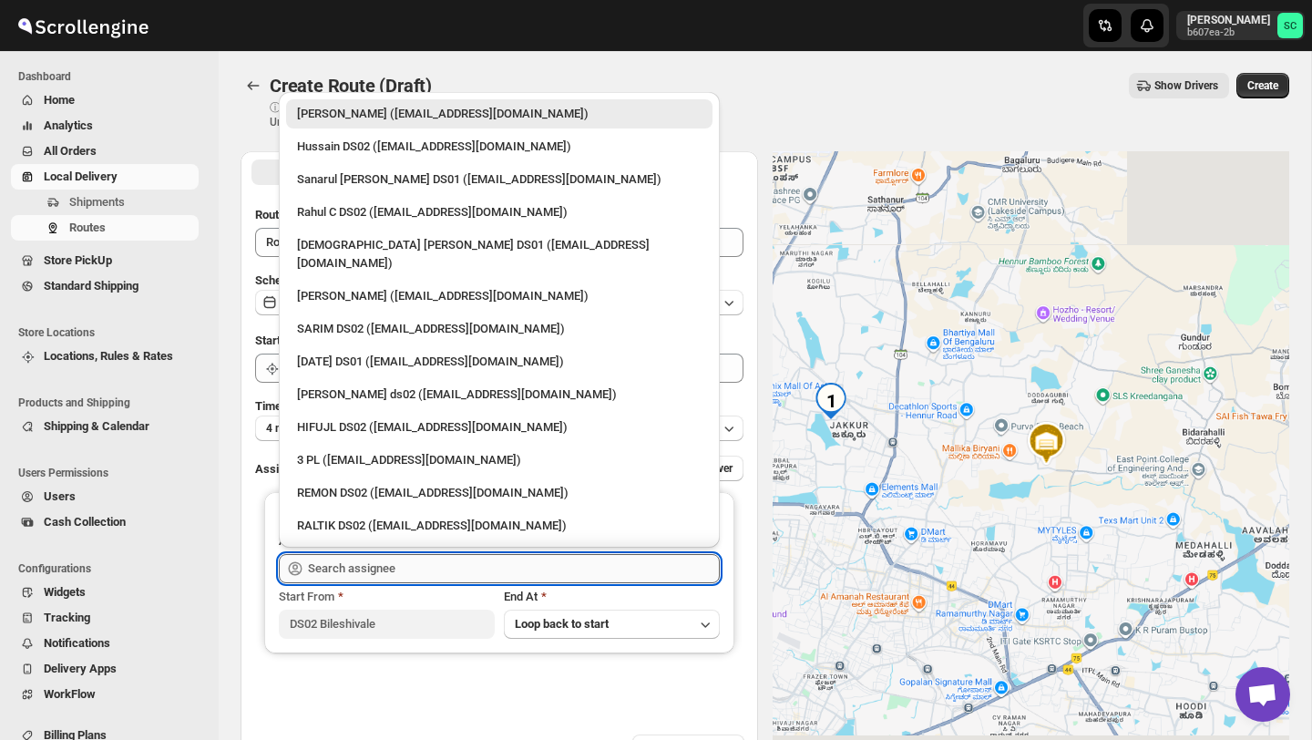
click at [429, 576] on input "text" at bounding box center [514, 568] width 412 height 29
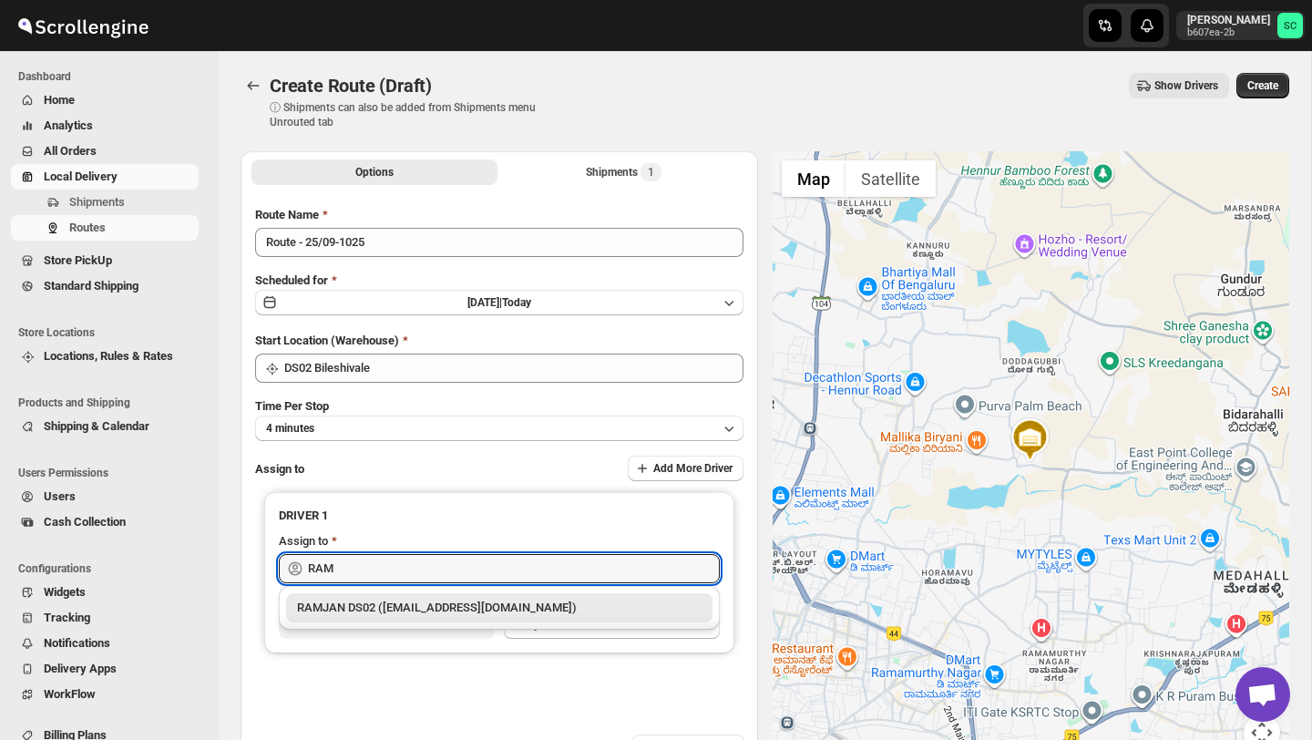
click at [468, 610] on div "RAMJAN DS02 (rixatoc168@evoxury.com)" at bounding box center [499, 608] width 405 height 18
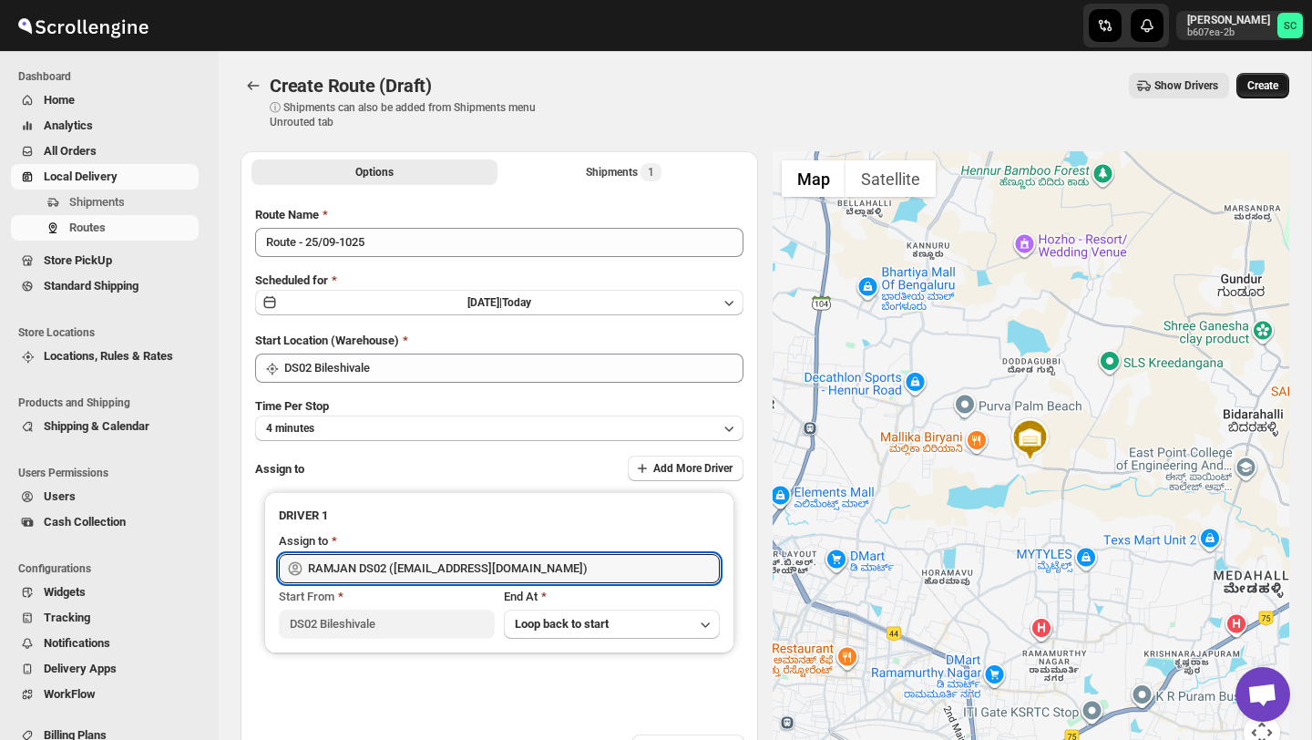
type input "RAMJAN DS02 (rixatoc168@evoxury.com)"
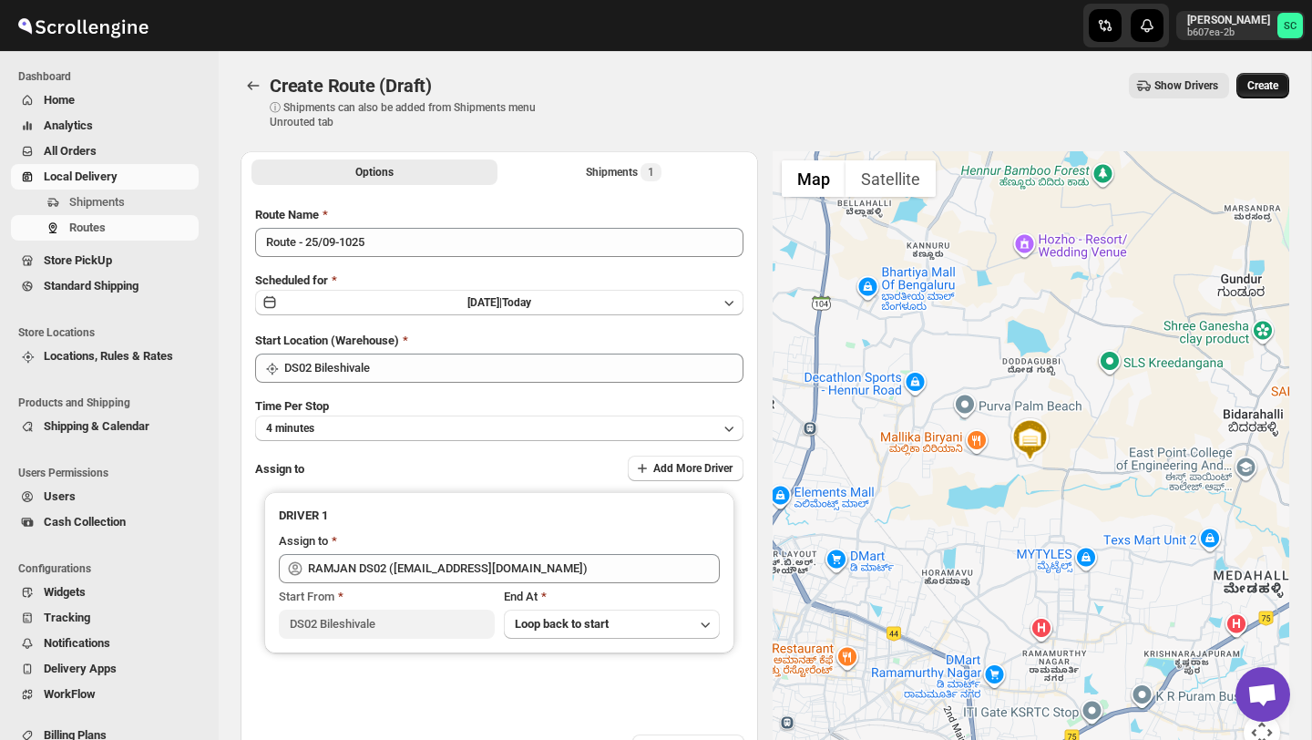
click at [1266, 93] on button "Create" at bounding box center [1263, 86] width 53 height 26
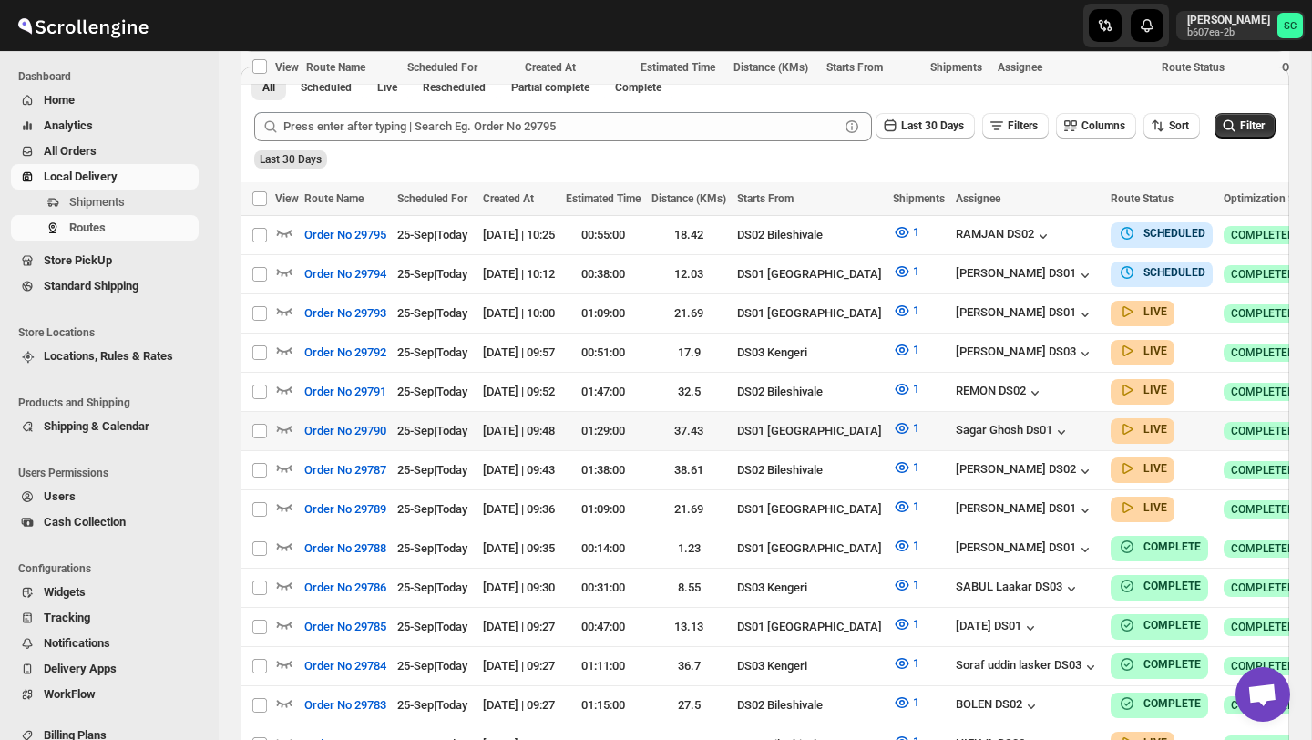
scroll to position [381, 0]
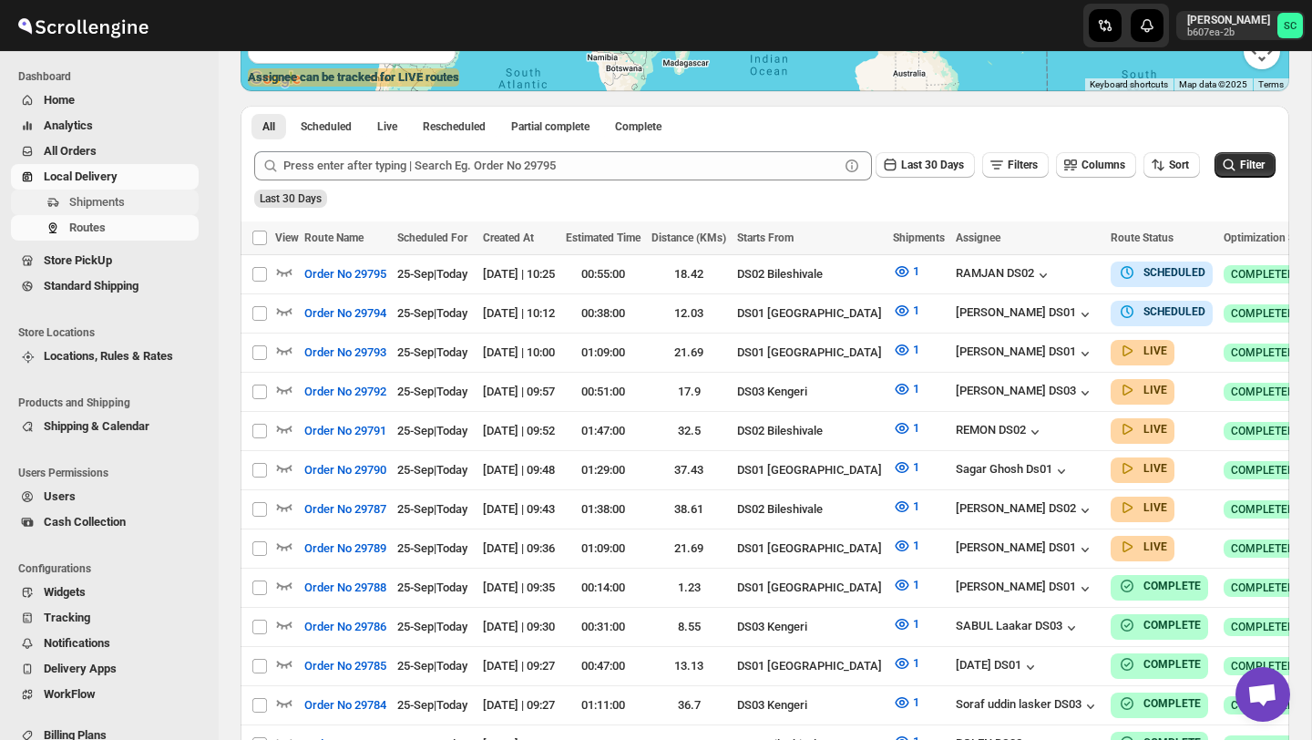
click at [145, 201] on span "Shipments" at bounding box center [132, 202] width 126 height 18
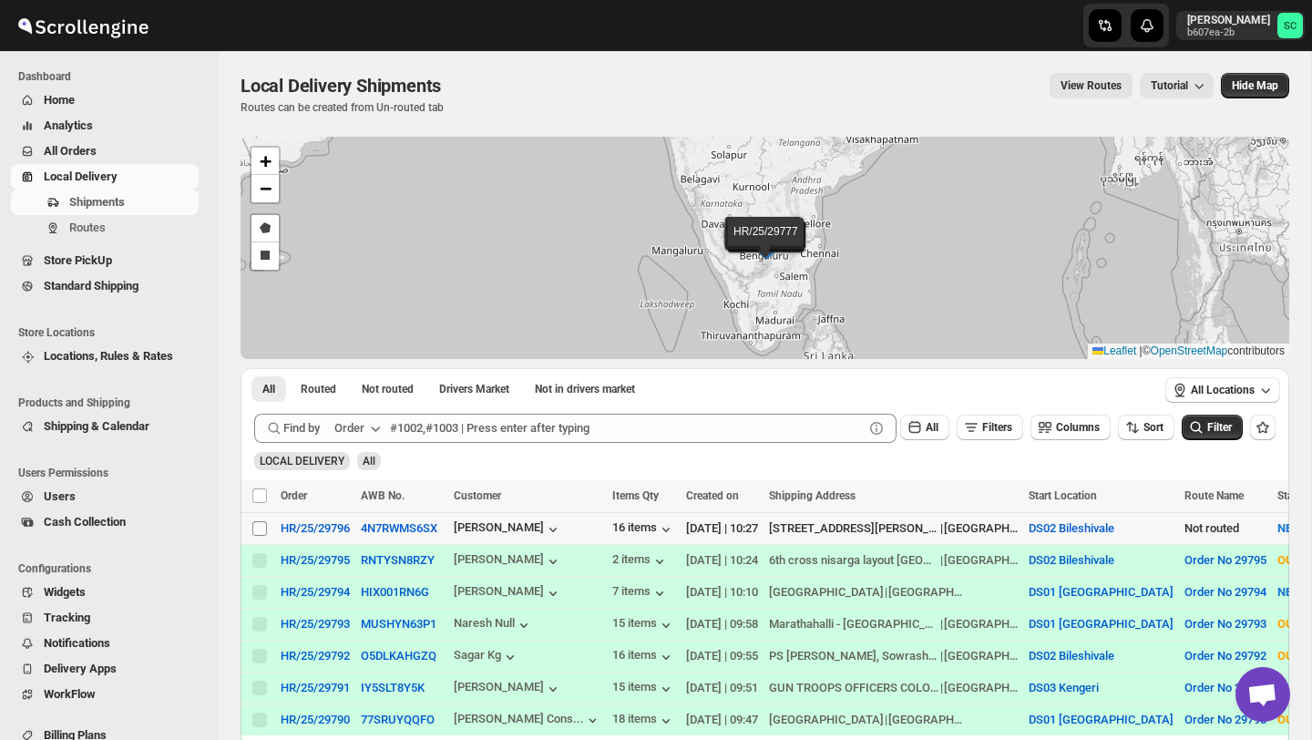
click at [261, 525] on input "Select shipment" at bounding box center [259, 528] width 15 height 15
checkbox input "true"
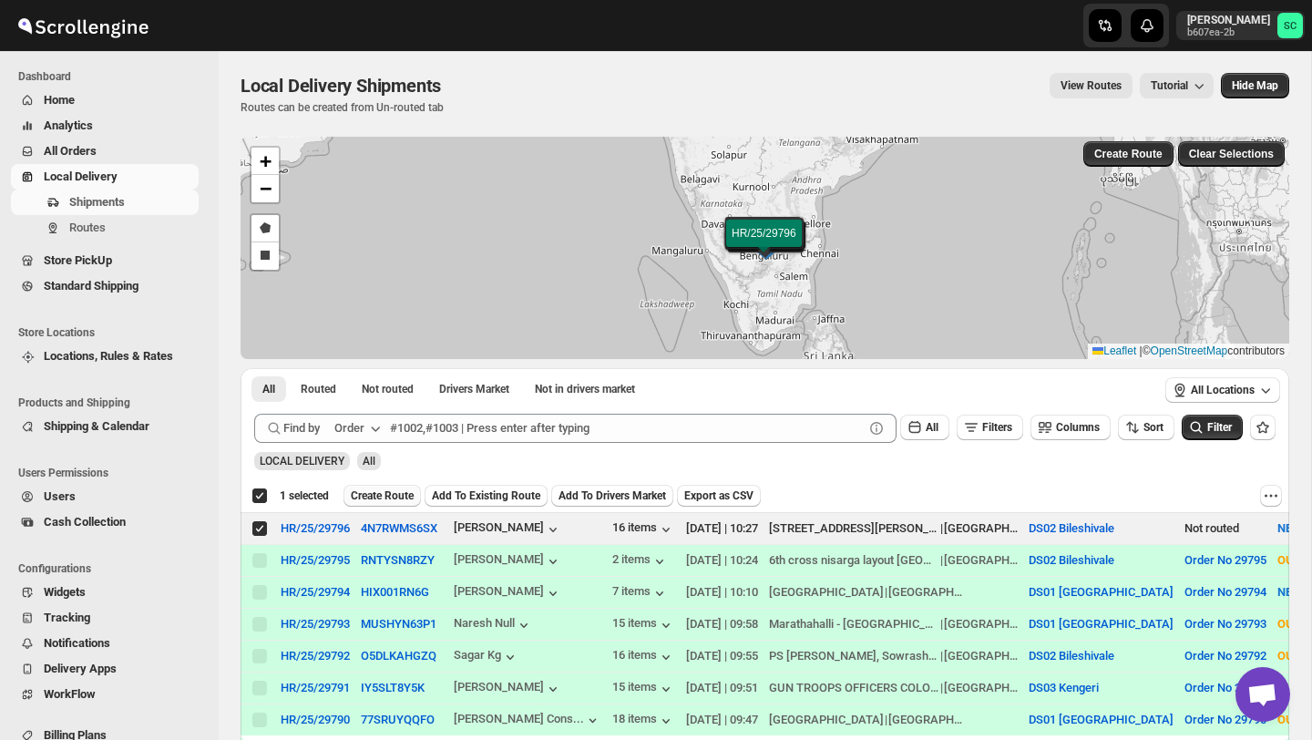
click at [375, 494] on span "Create Route" at bounding box center [382, 496] width 63 height 15
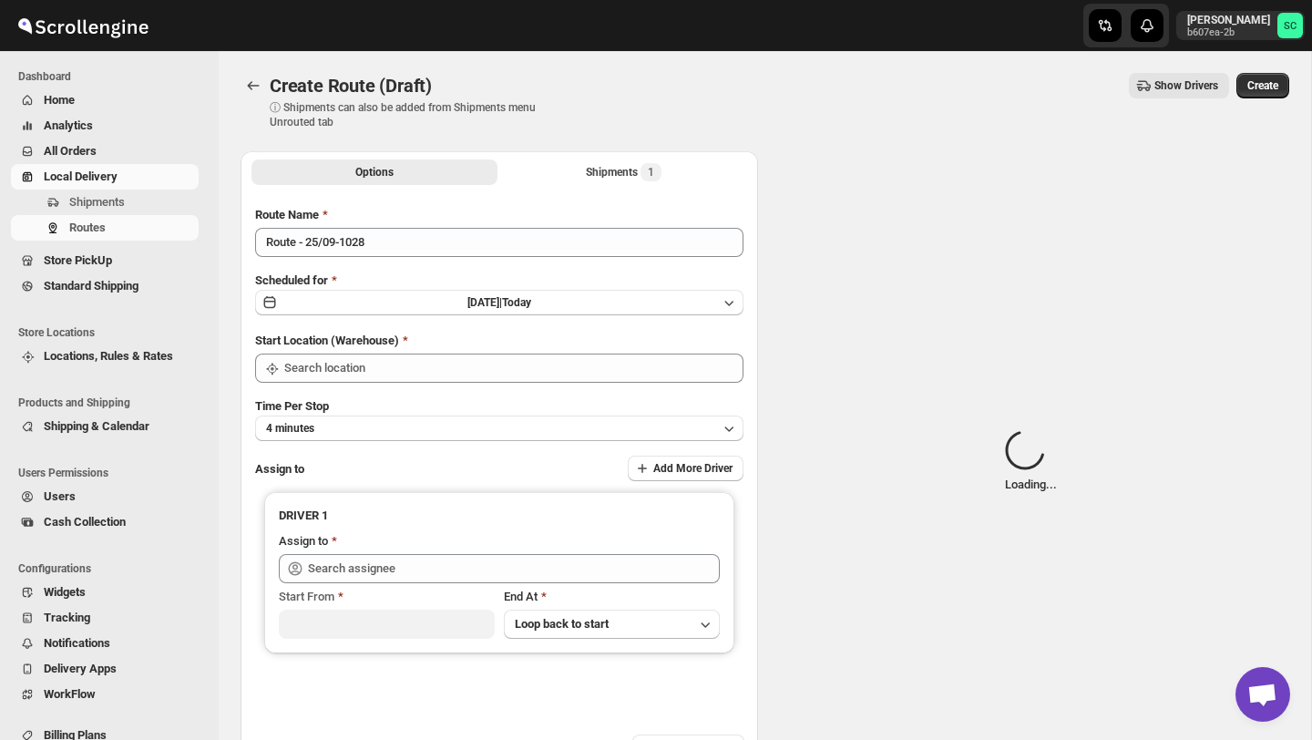
type input "DS02 Bileshivale"
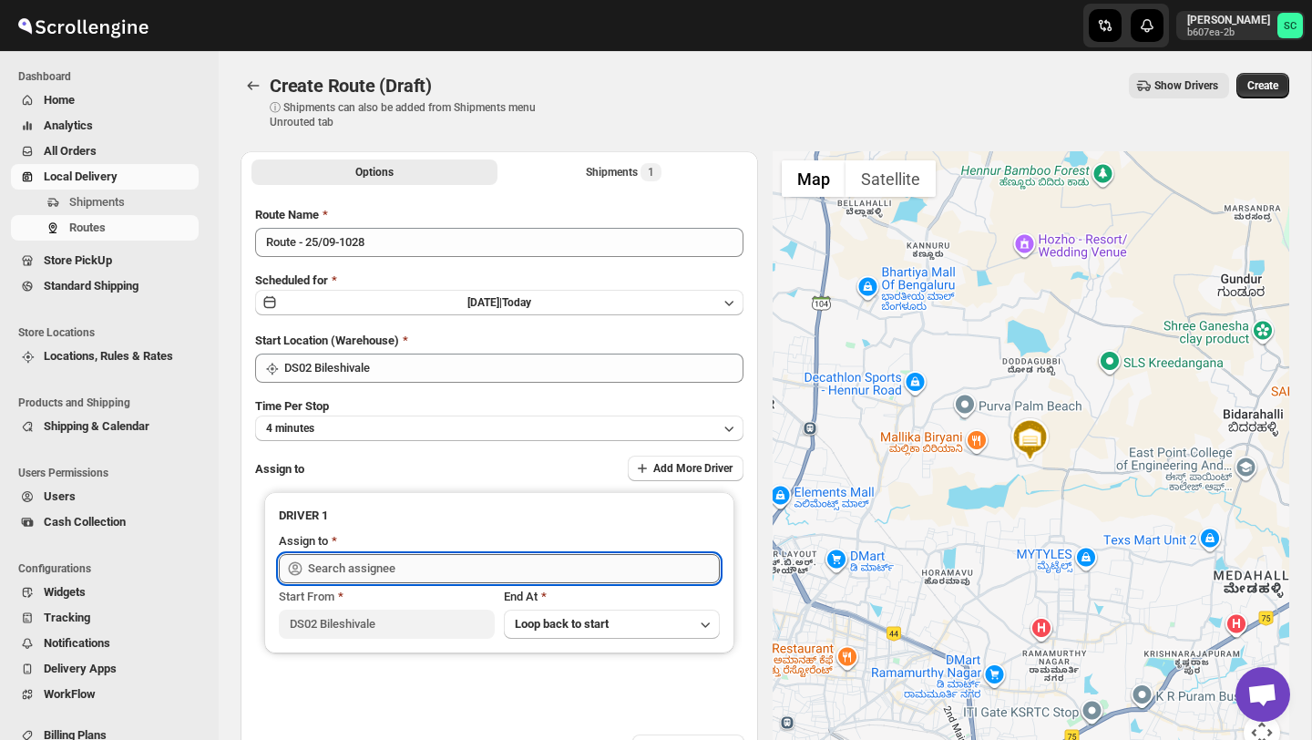
click at [399, 559] on input "text" at bounding box center [514, 568] width 412 height 29
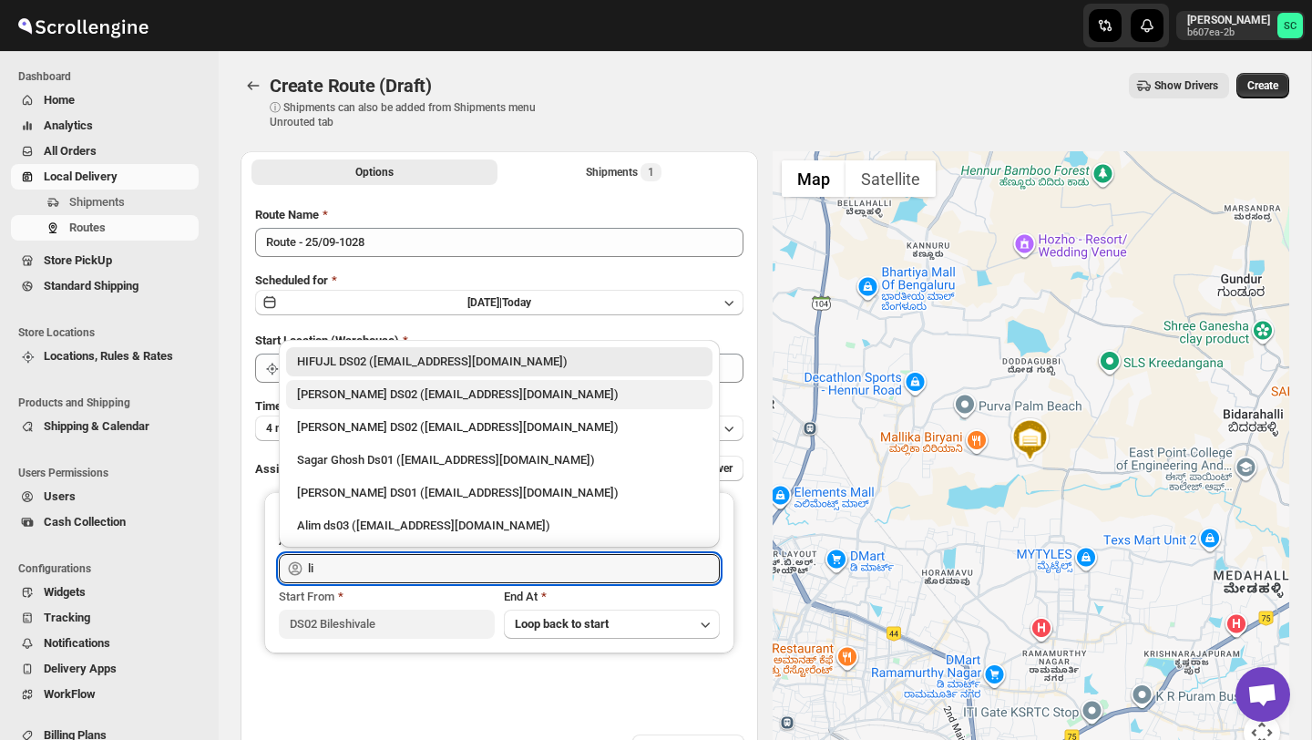
click at [536, 390] on div "ELION DAIMAIRI DS02 (cirecaw311@nutrv.com)" at bounding box center [499, 395] width 405 height 18
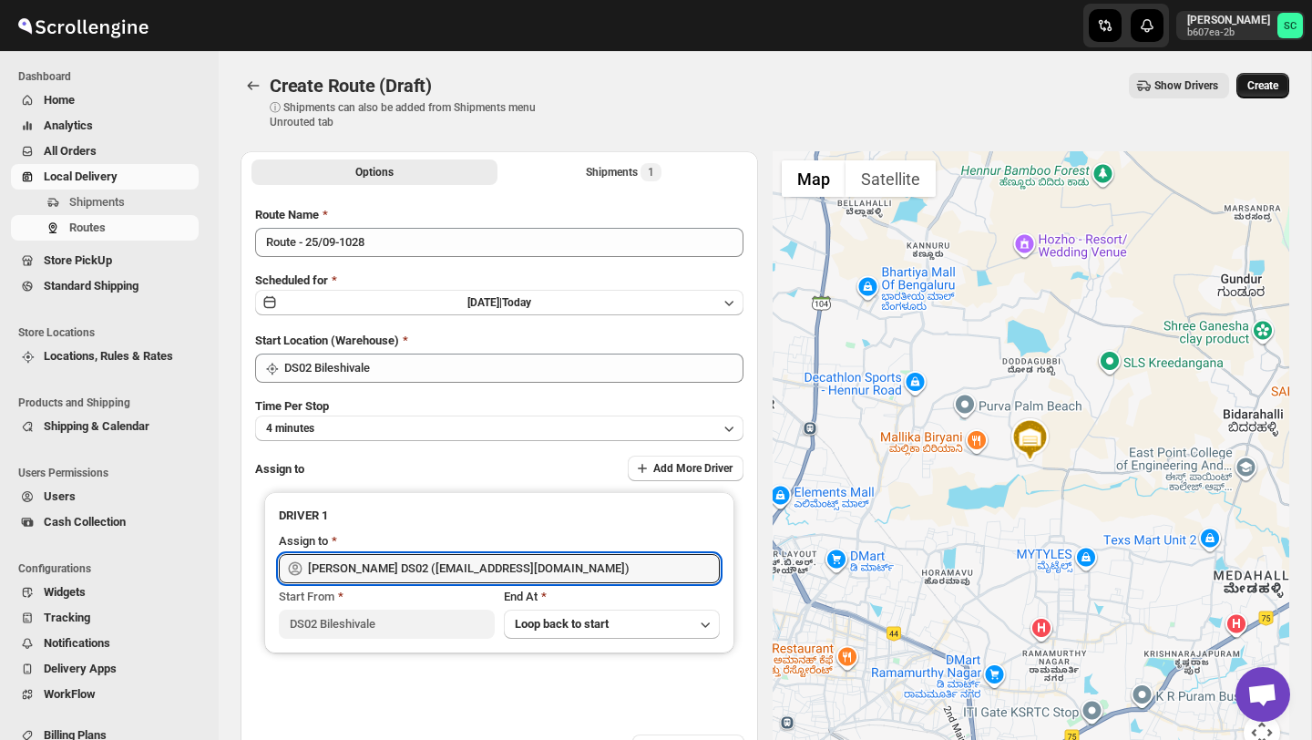
type input "ELION DAIMAIRI DS02 (cirecaw311@nutrv.com)"
click at [1272, 81] on span "Create" at bounding box center [1263, 85] width 31 height 15
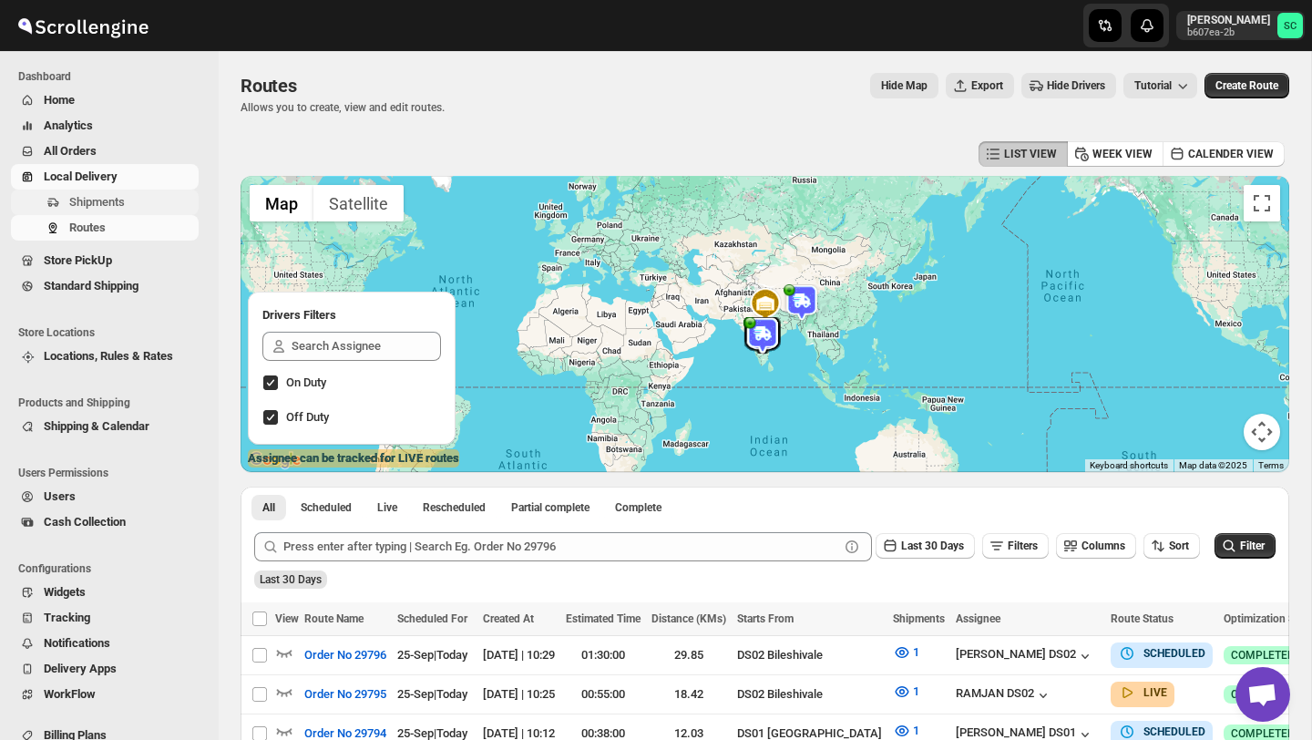
click at [145, 203] on span "Shipments" at bounding box center [132, 202] width 126 height 18
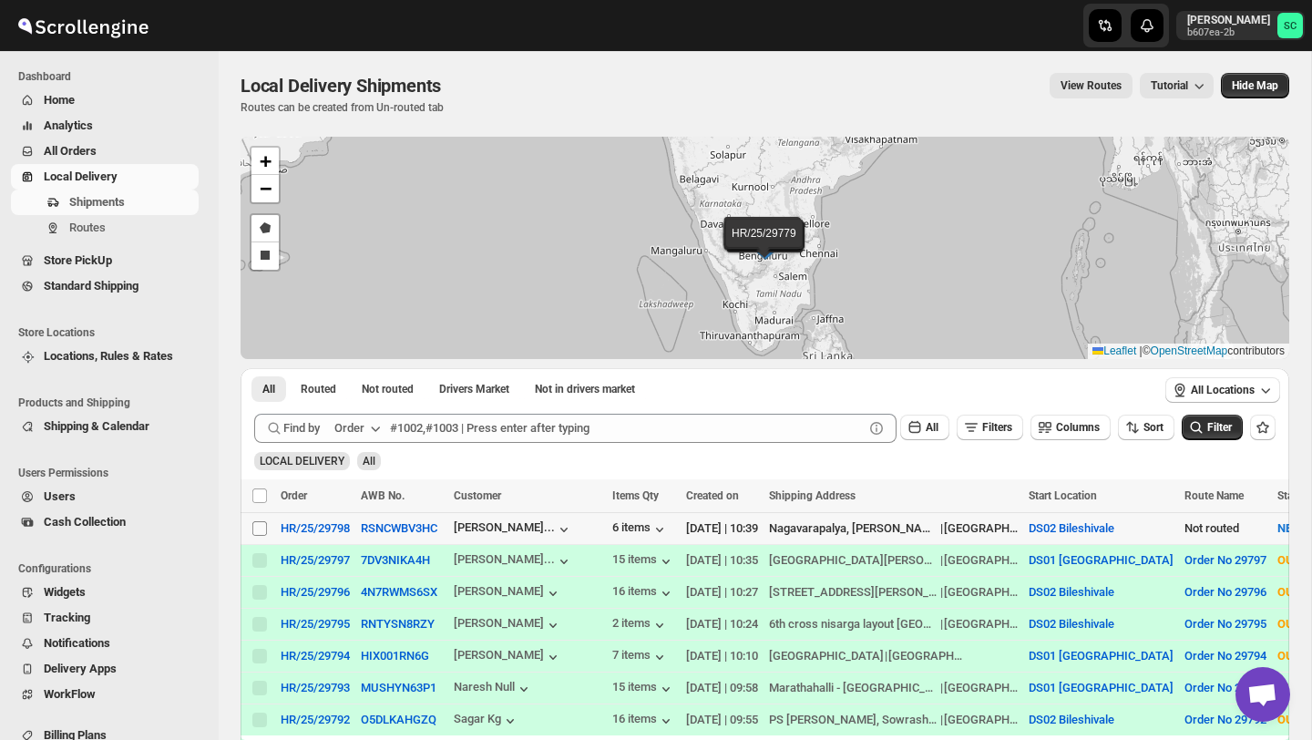
click at [258, 523] on input "Select shipment" at bounding box center [259, 528] width 15 height 15
checkbox input "true"
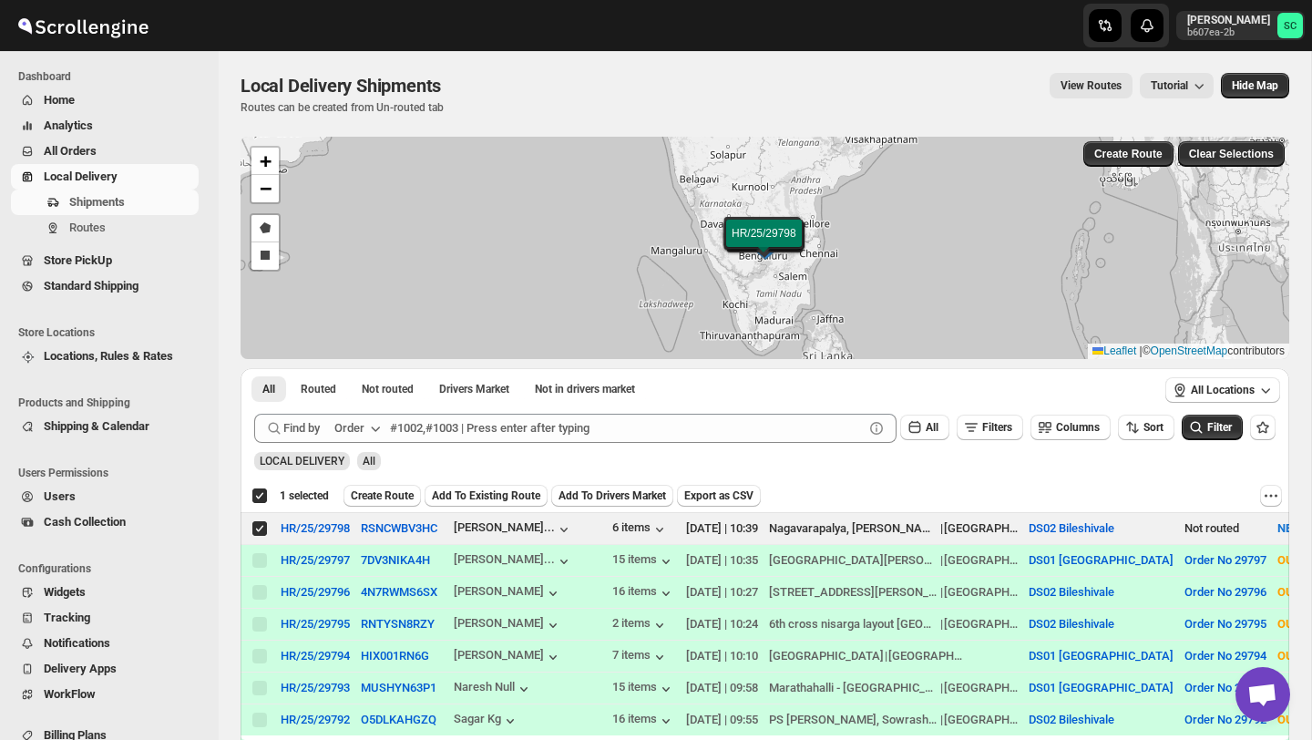
click at [389, 483] on div "Deselect shipment 1 selected Create Route Add To Existing Route Add To Drivers …" at bounding box center [765, 495] width 1049 height 33
click at [393, 493] on span "Create Route" at bounding box center [382, 496] width 63 height 15
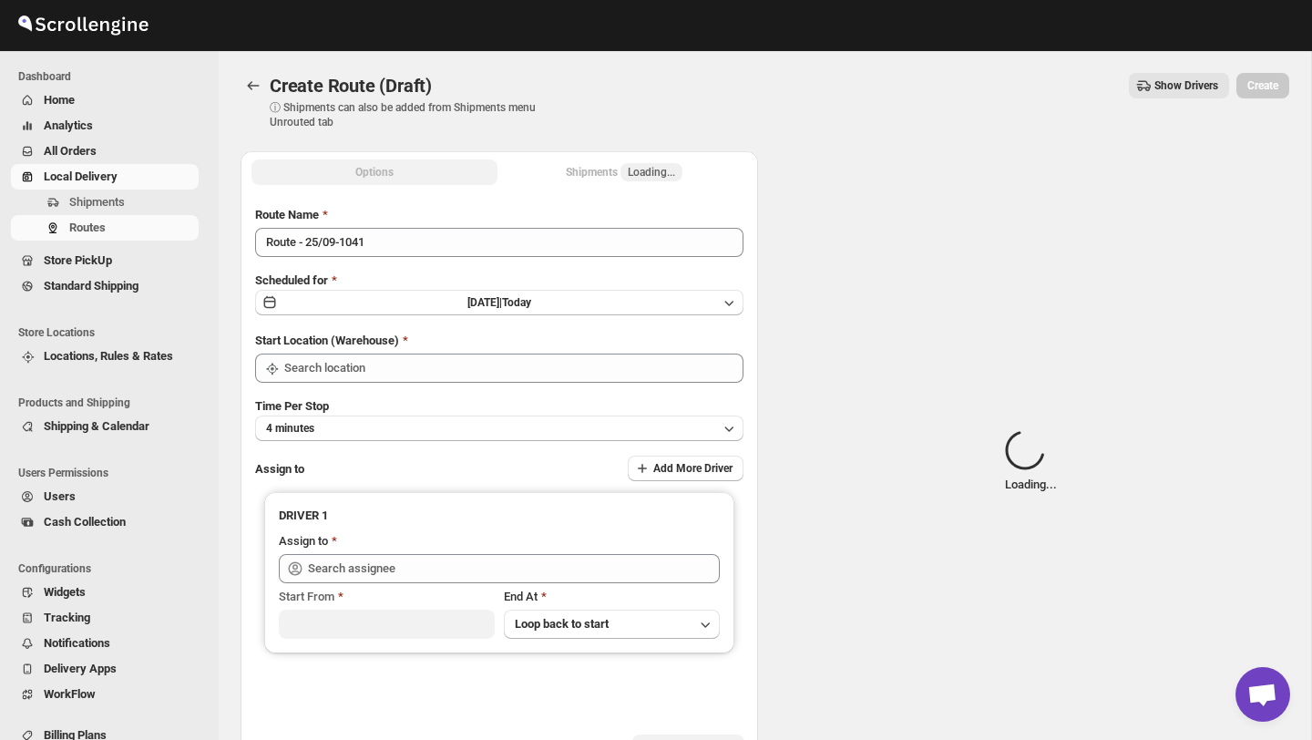
type input "DS02 Bileshivale"
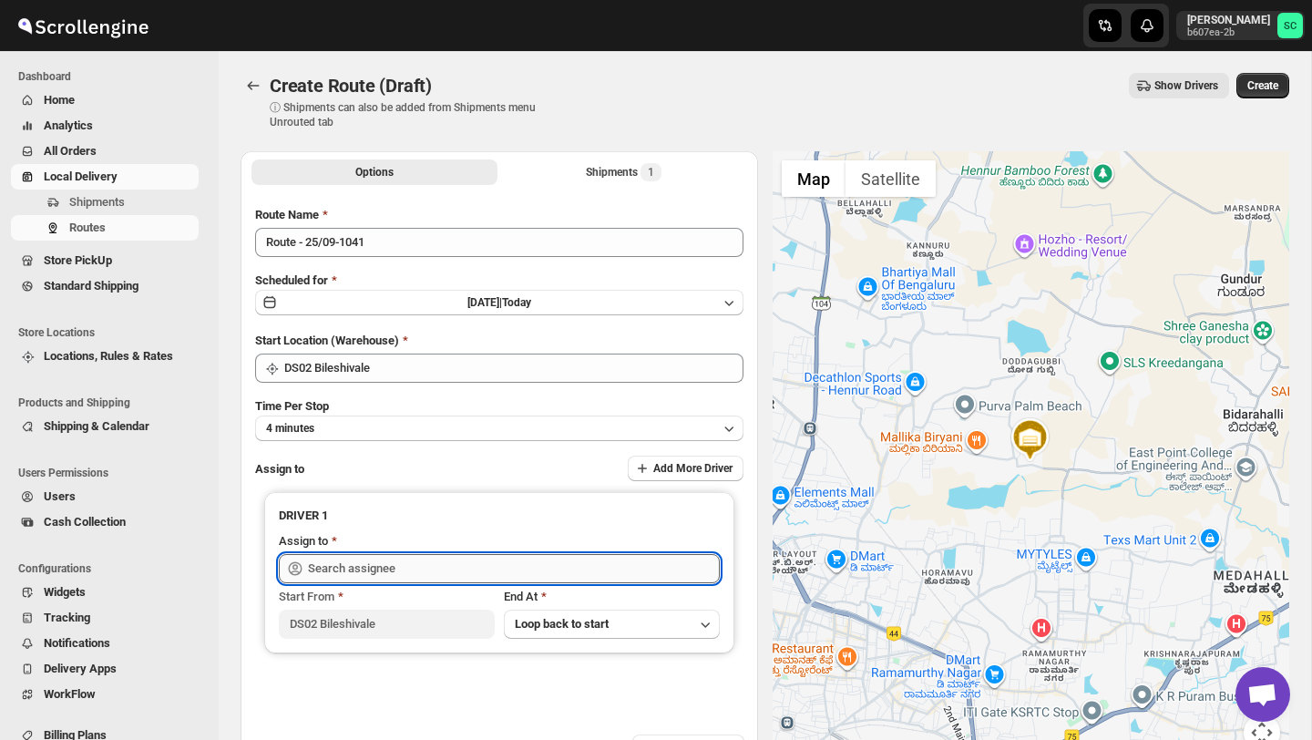
click at [410, 556] on input "text" at bounding box center [514, 568] width 412 height 29
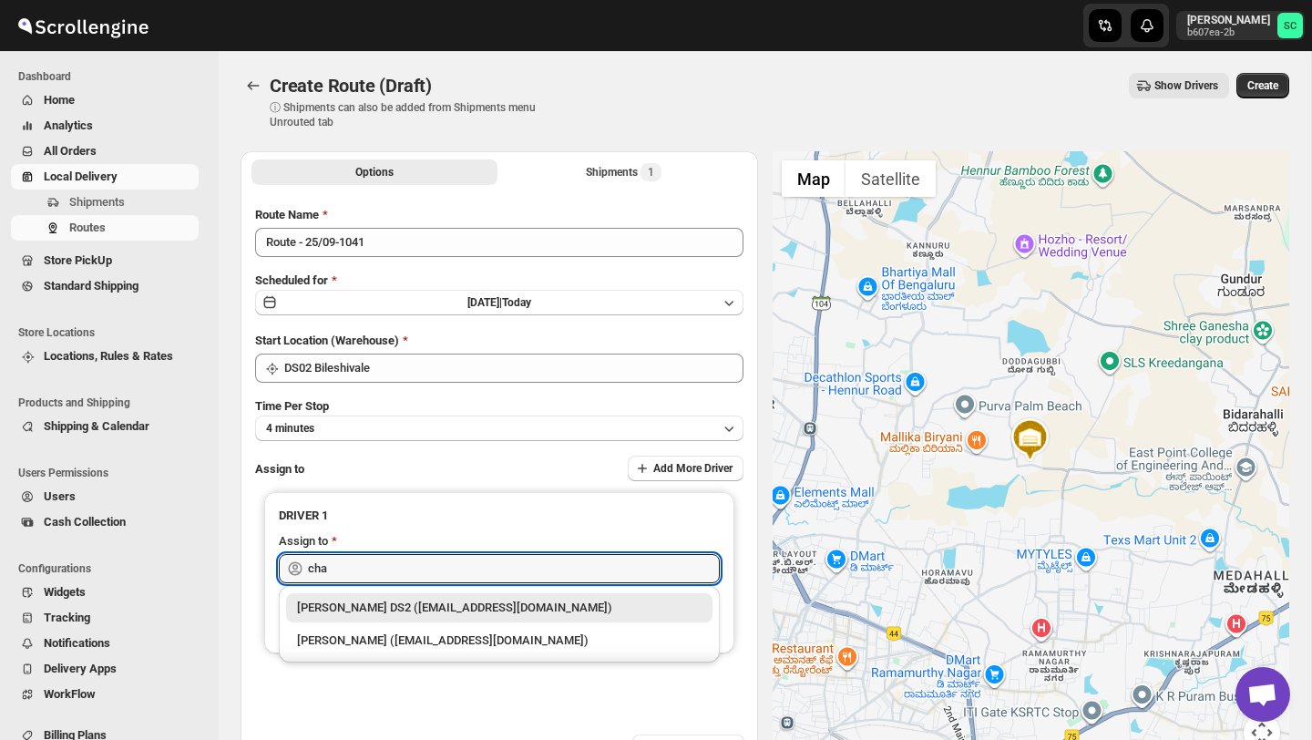
click at [429, 610] on div "CHANDRA BORO DS2 (vefabox262@javbing.com)" at bounding box center [499, 608] width 405 height 18
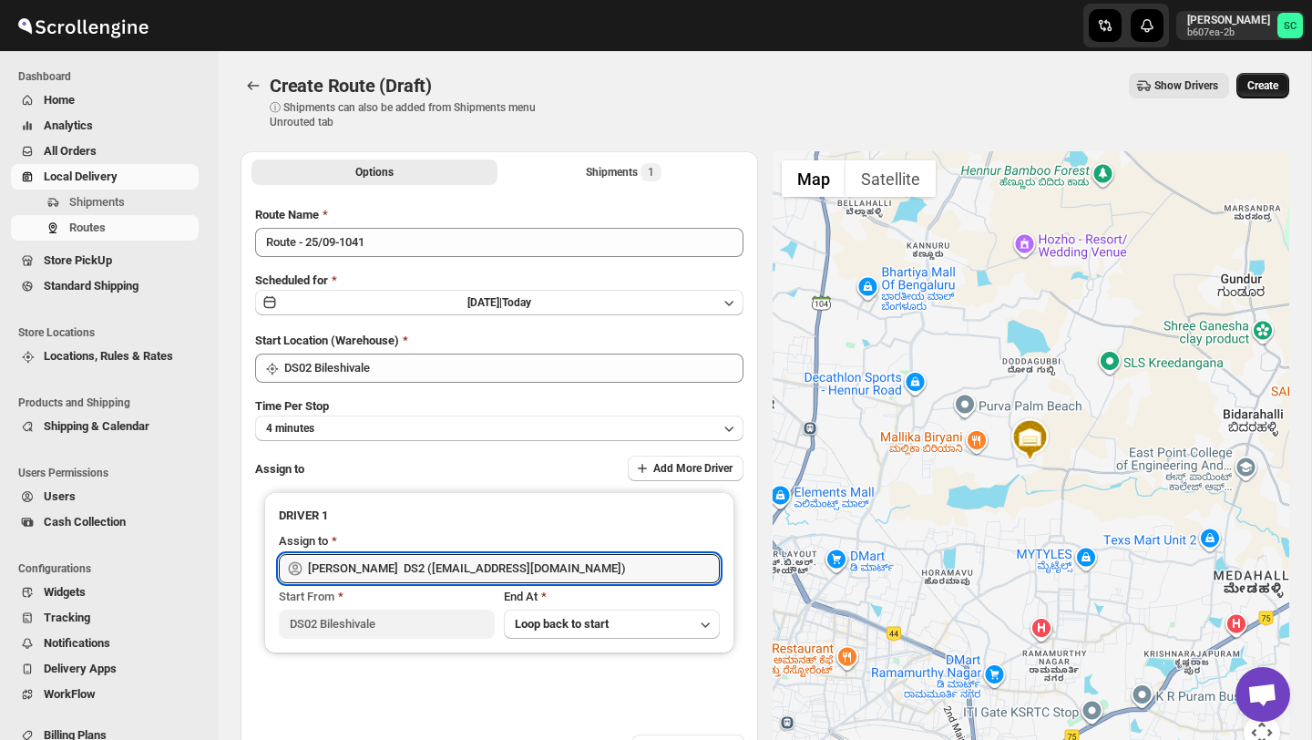
type input "CHANDRA BORO DS2 (vefabox262@javbing.com)"
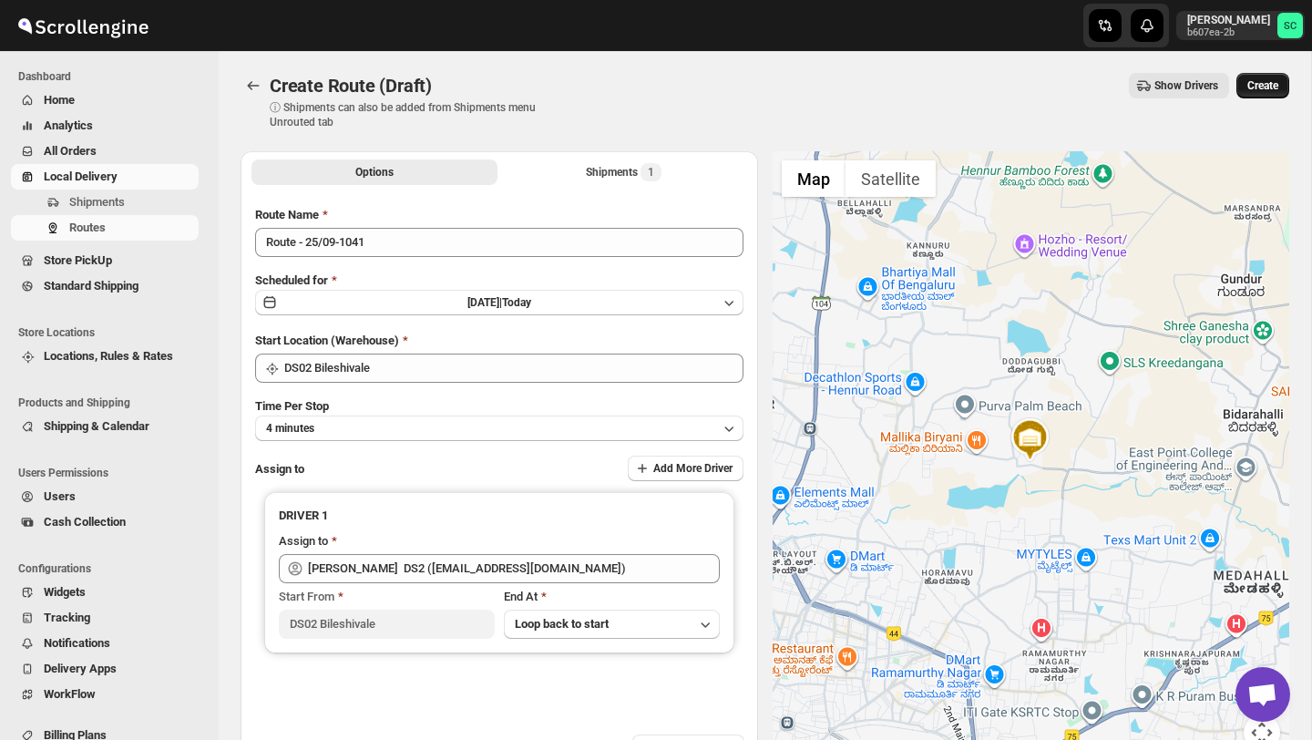
click at [1254, 87] on span "Create" at bounding box center [1263, 85] width 31 height 15
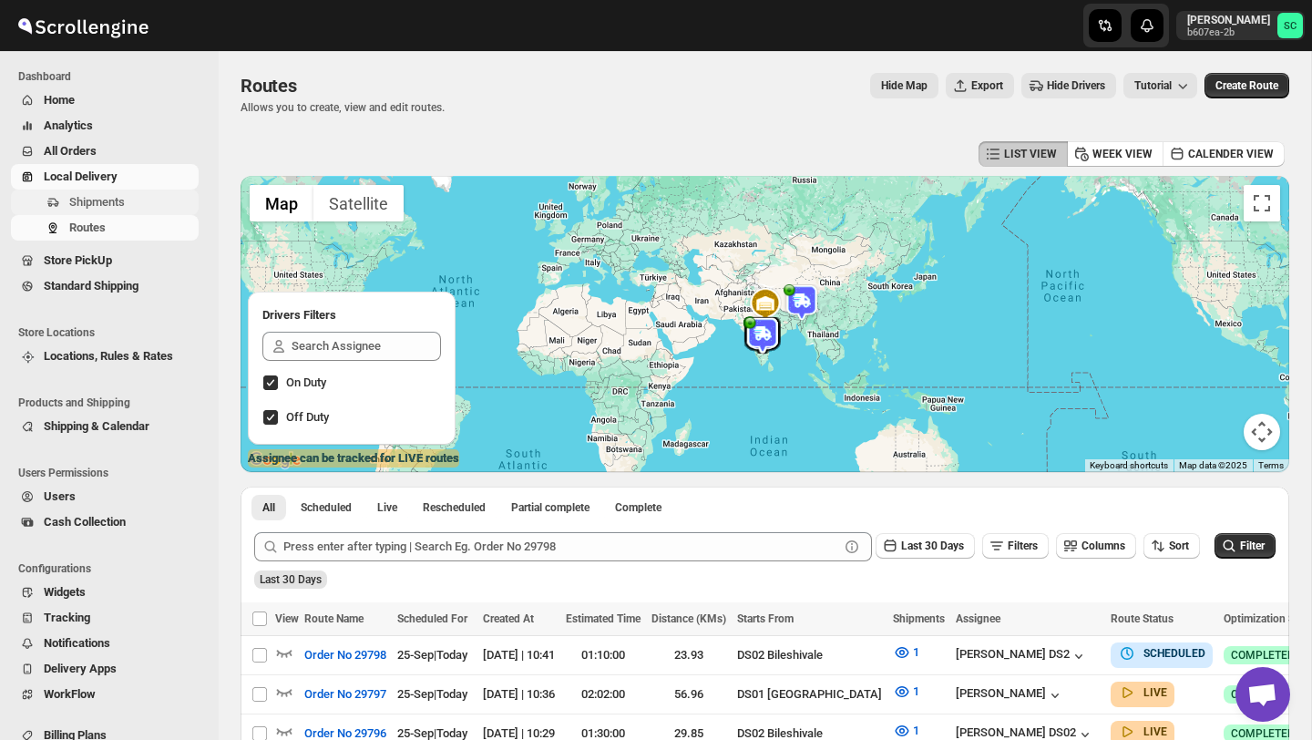
click at [139, 207] on span "Shipments" at bounding box center [132, 202] width 126 height 18
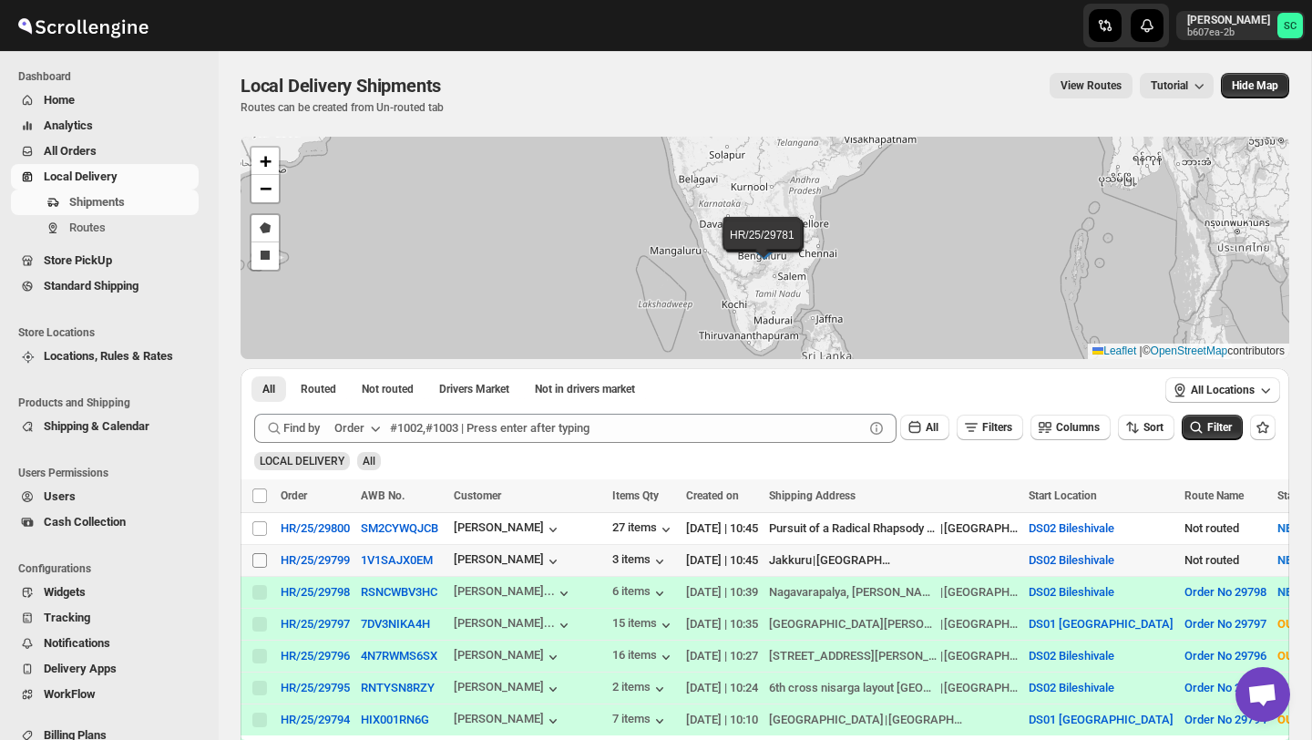
click at [262, 551] on td "Select shipment" at bounding box center [258, 560] width 35 height 32
checkbox input "true"
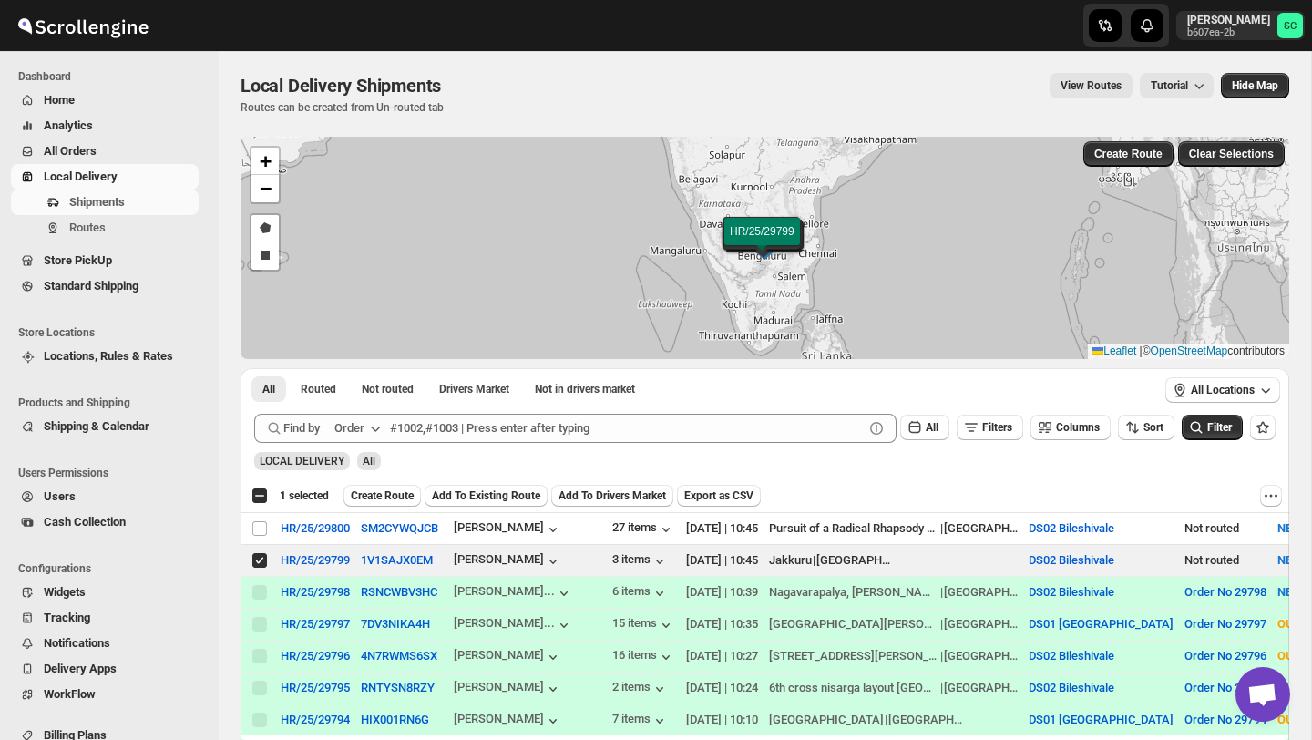
click at [373, 499] on span "Create Route" at bounding box center [382, 496] width 63 height 15
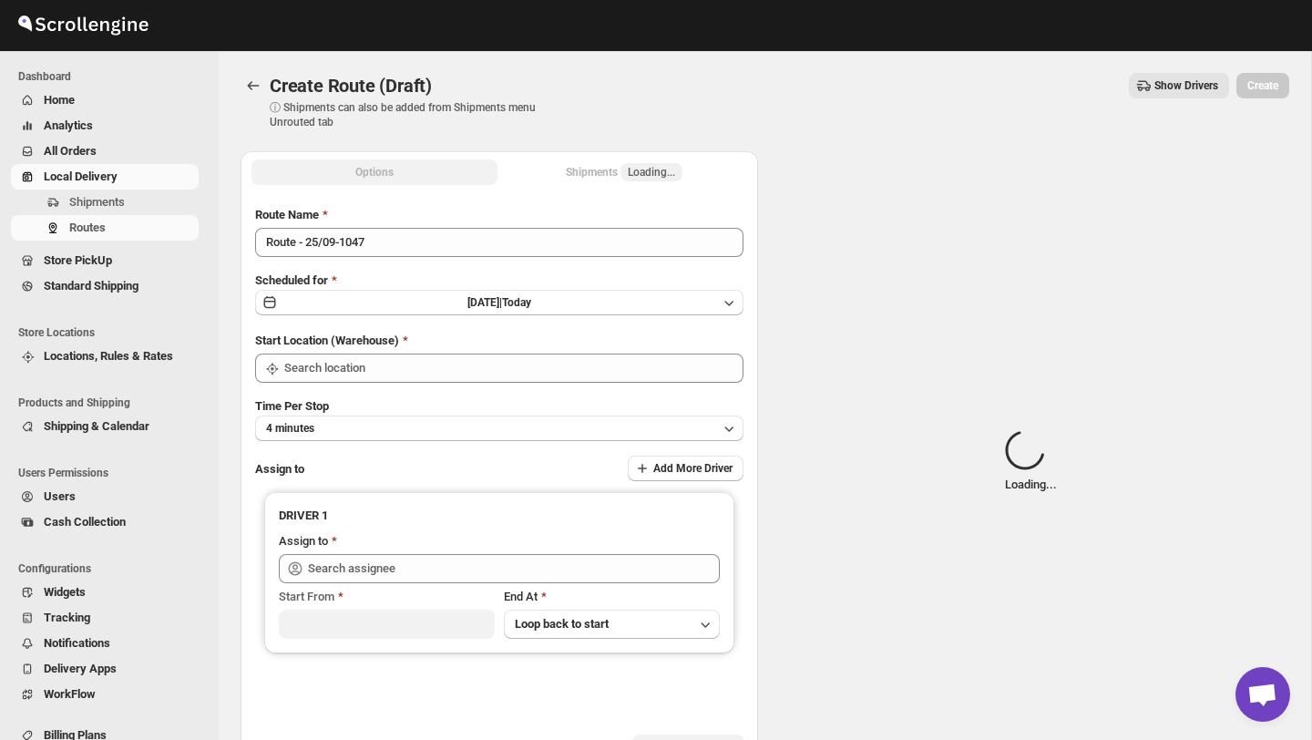
type input "DS02 Bileshivale"
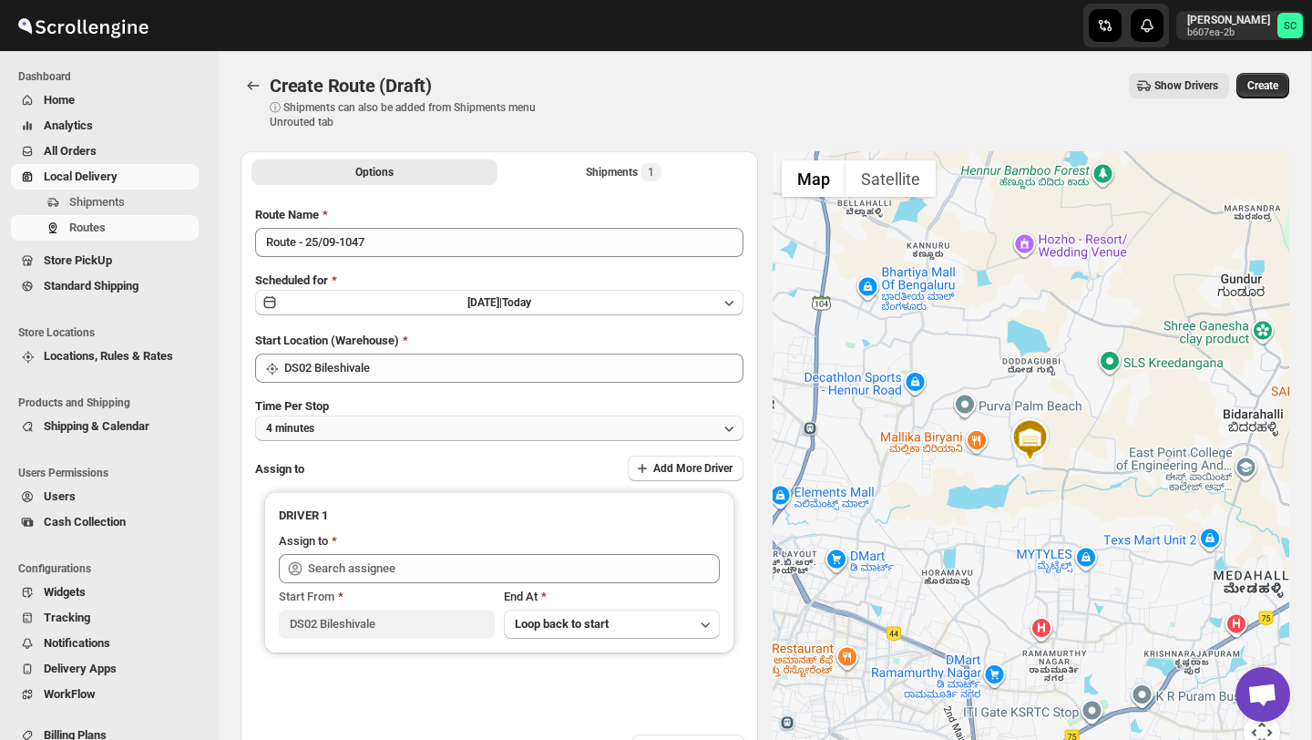
click at [417, 422] on button "4 minutes" at bounding box center [499, 429] width 489 height 26
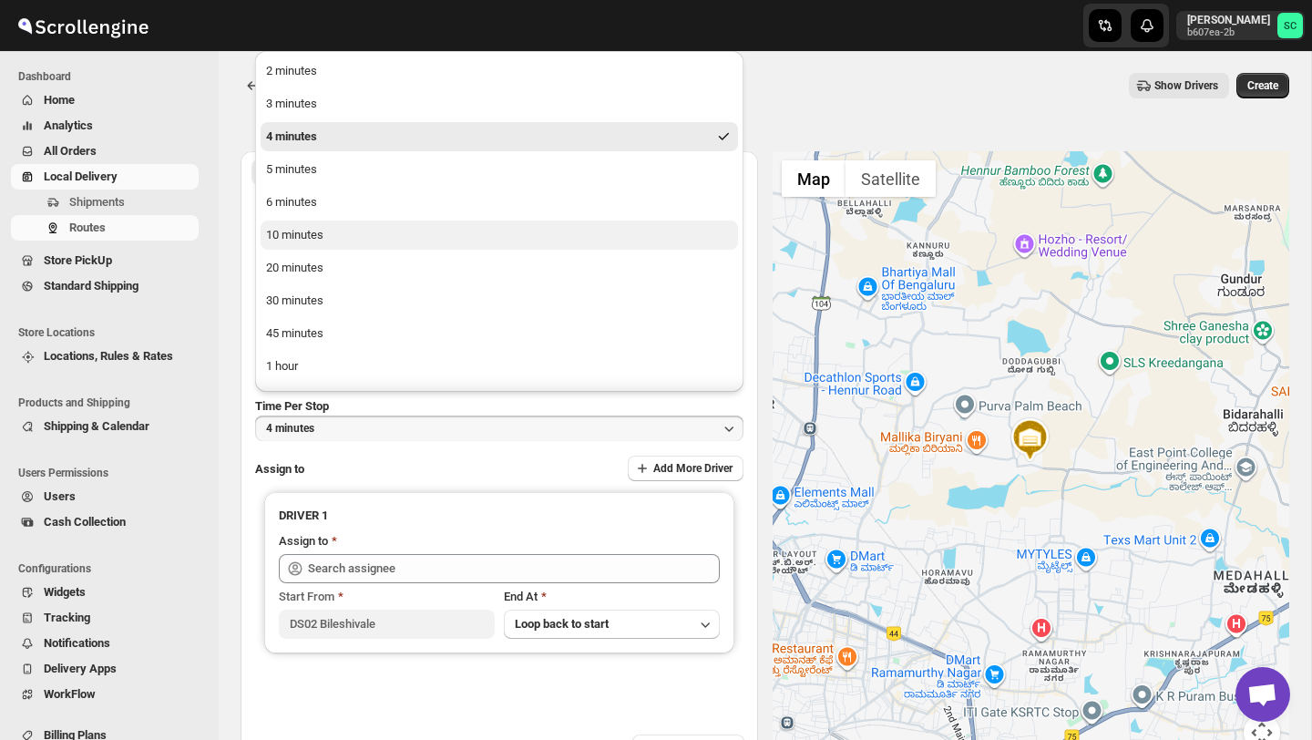
click at [337, 235] on button "10 minutes" at bounding box center [500, 235] width 478 height 29
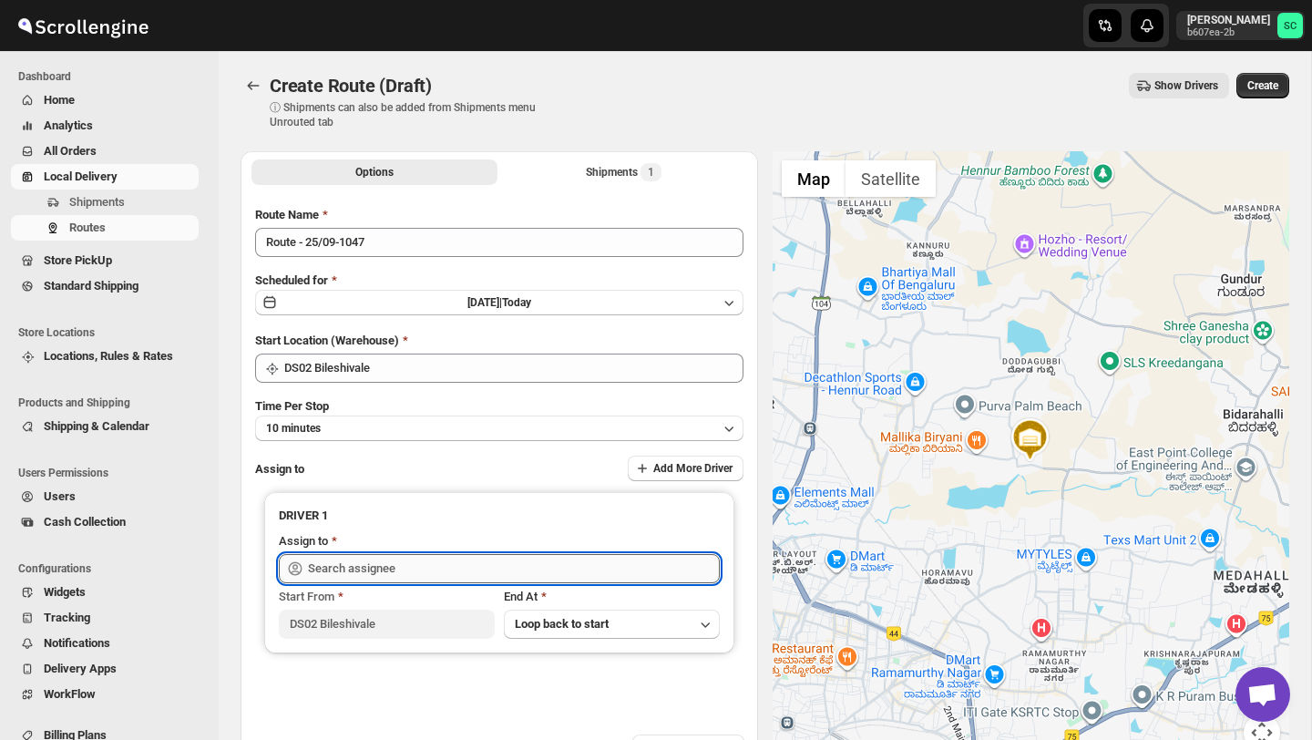
click at [360, 562] on input "text" at bounding box center [514, 568] width 412 height 29
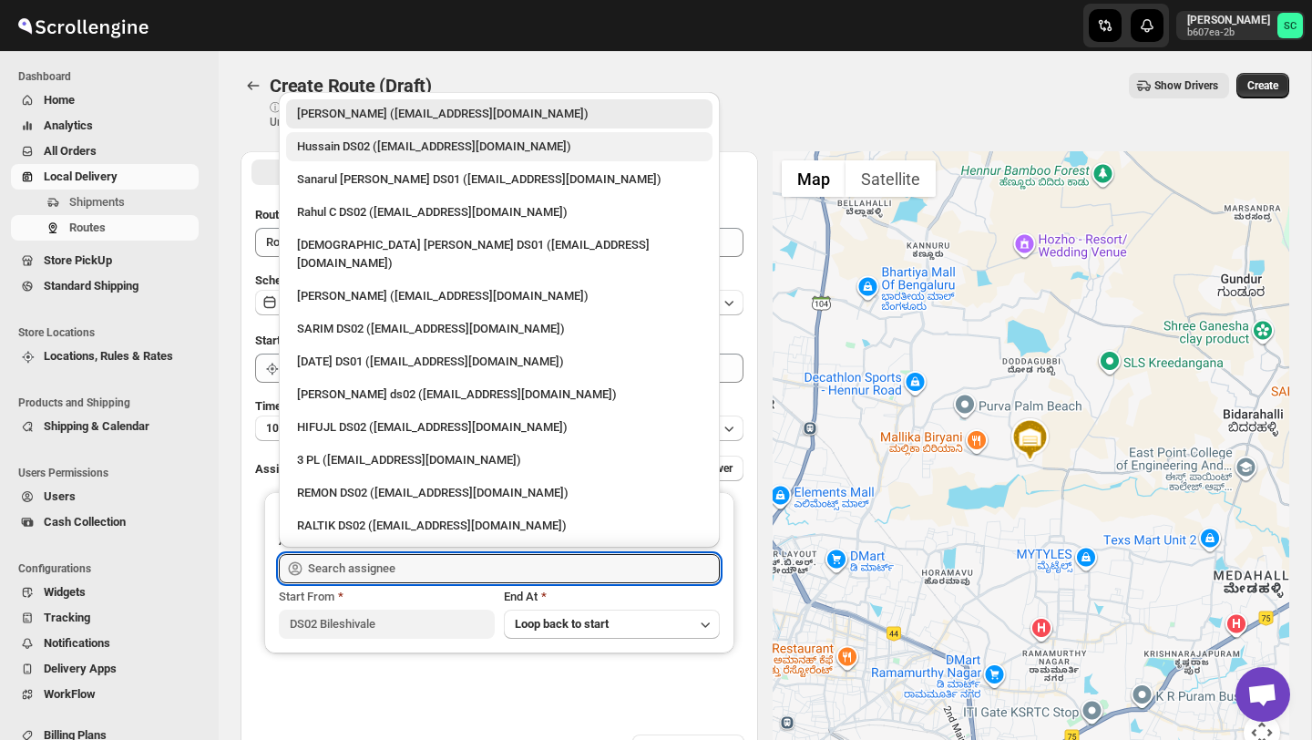
click at [393, 155] on div "Hussain DS02 (jarav60351@abatido.com)" at bounding box center [499, 147] width 405 height 18
type input "Hussain DS02 (jarav60351@abatido.com)"
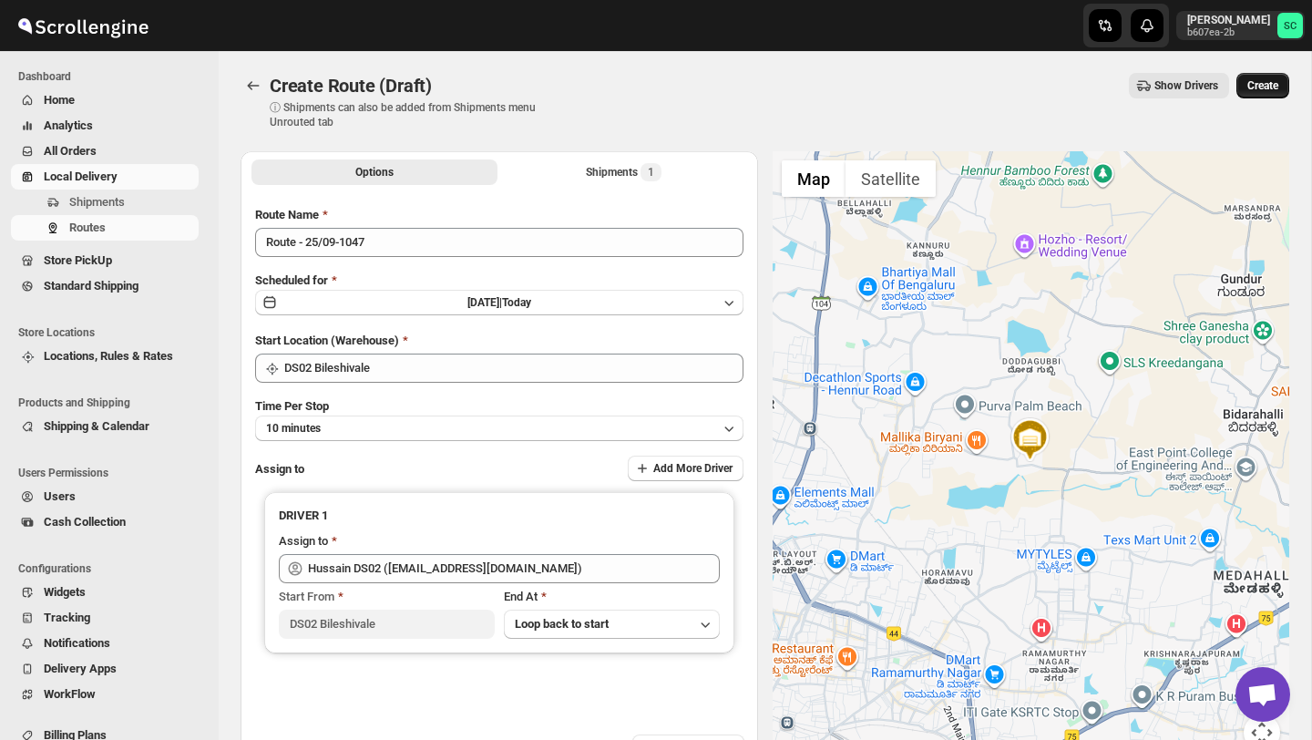
click at [1273, 81] on span "Create" at bounding box center [1263, 85] width 31 height 15
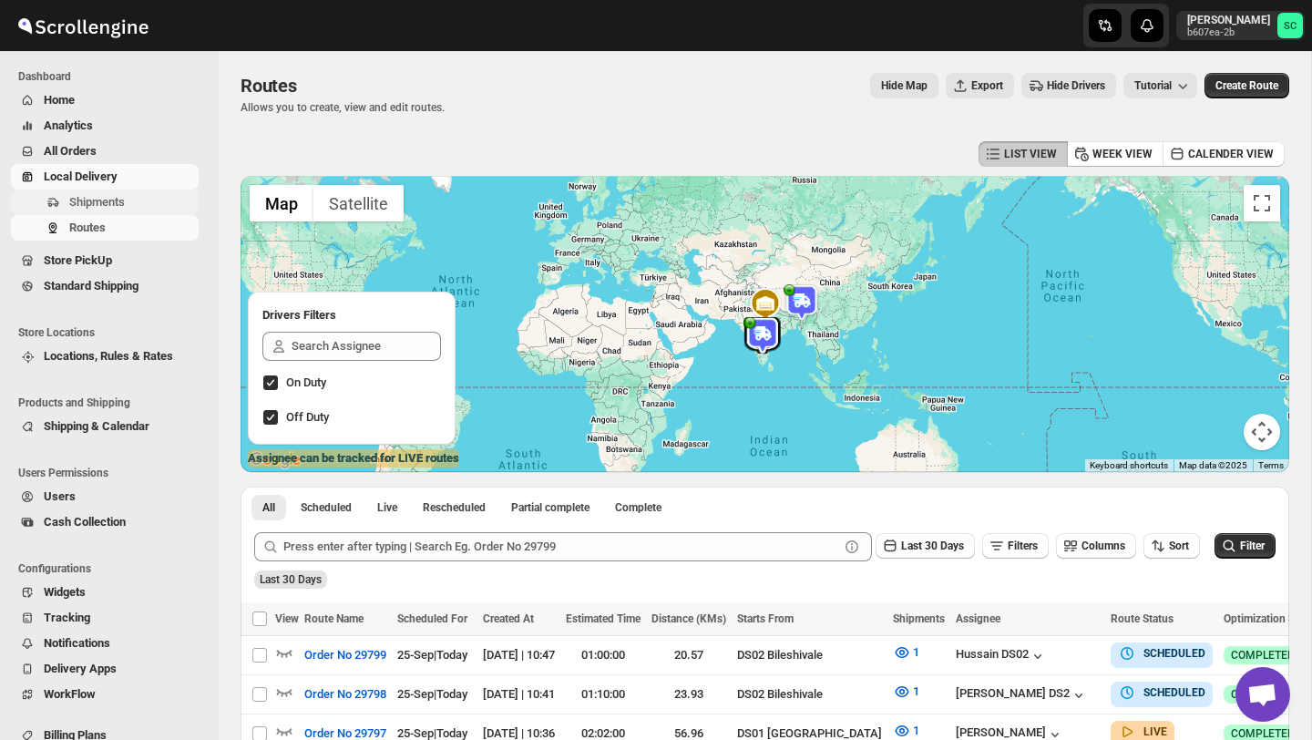
click at [157, 195] on span "Shipments" at bounding box center [132, 202] width 126 height 18
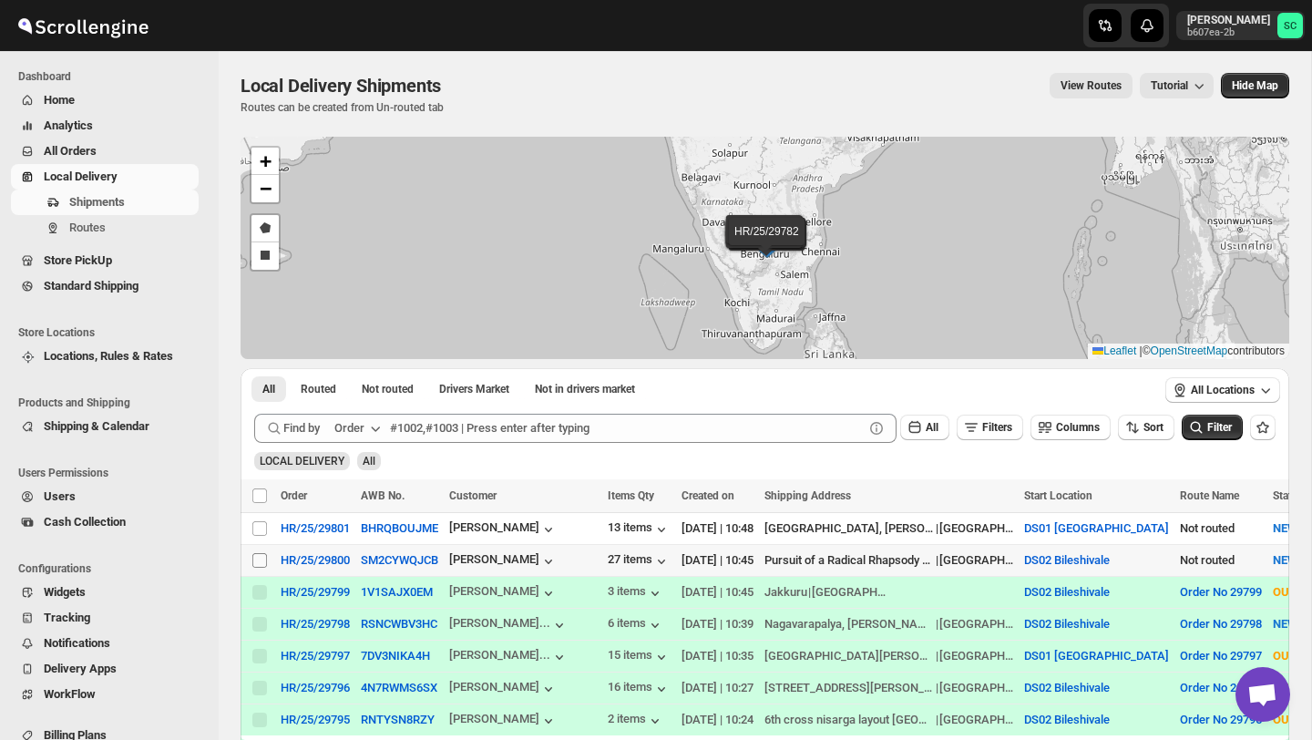
click at [262, 562] on input "Select shipment" at bounding box center [259, 560] width 15 height 15
checkbox input "true"
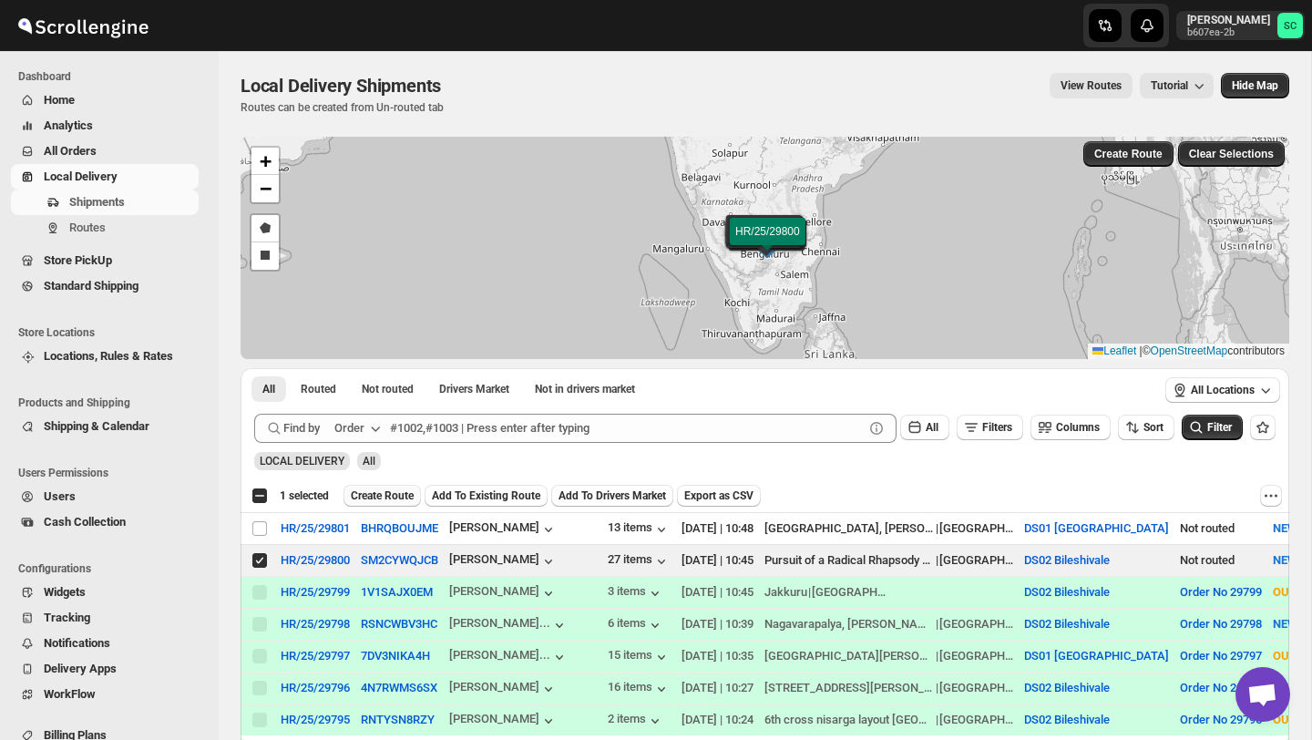
click at [378, 500] on span "Create Route" at bounding box center [382, 496] width 63 height 15
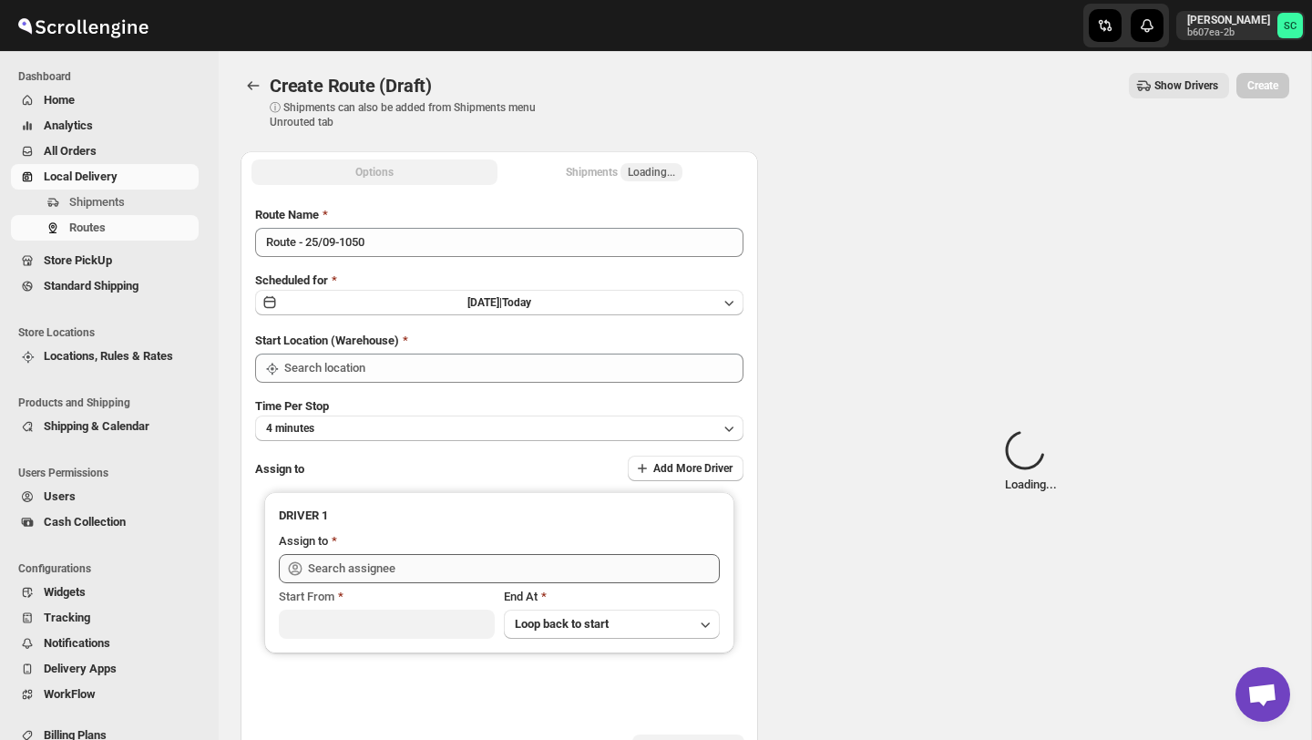
type input "DS02 Bileshivale"
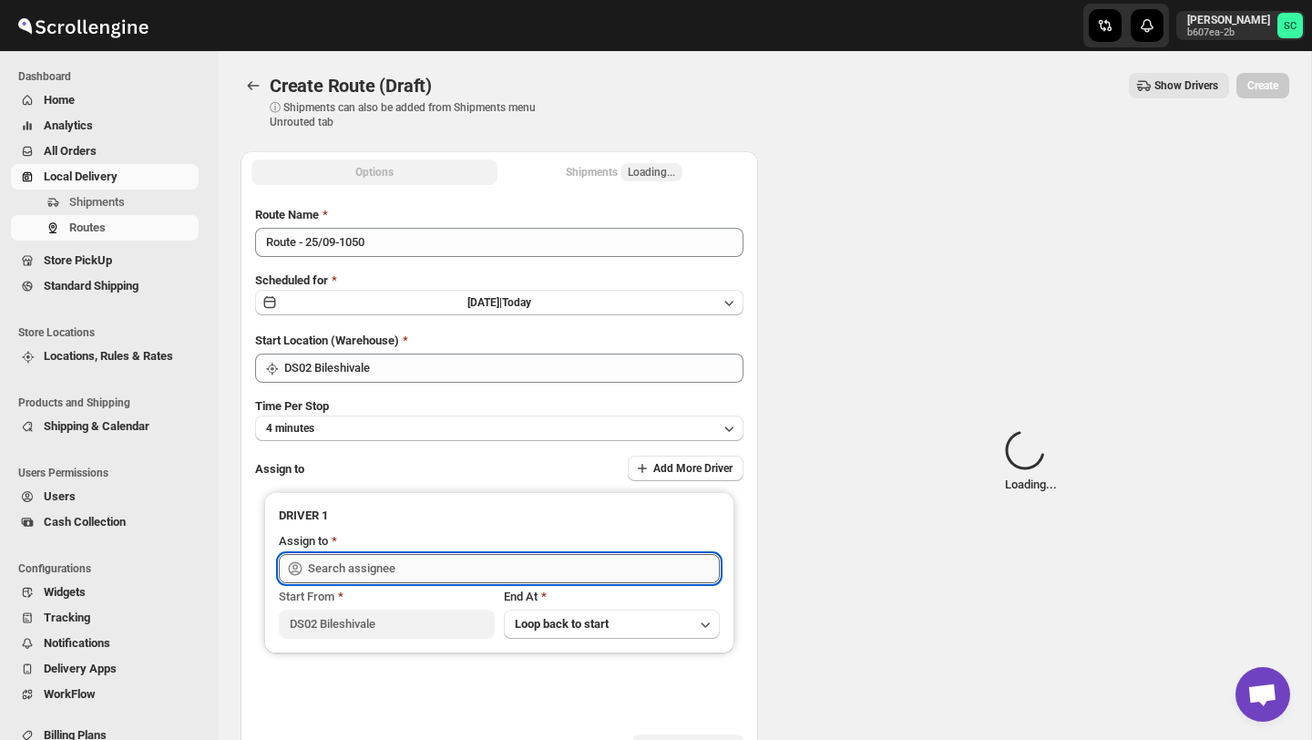
click at [382, 570] on input "text" at bounding box center [514, 568] width 412 height 29
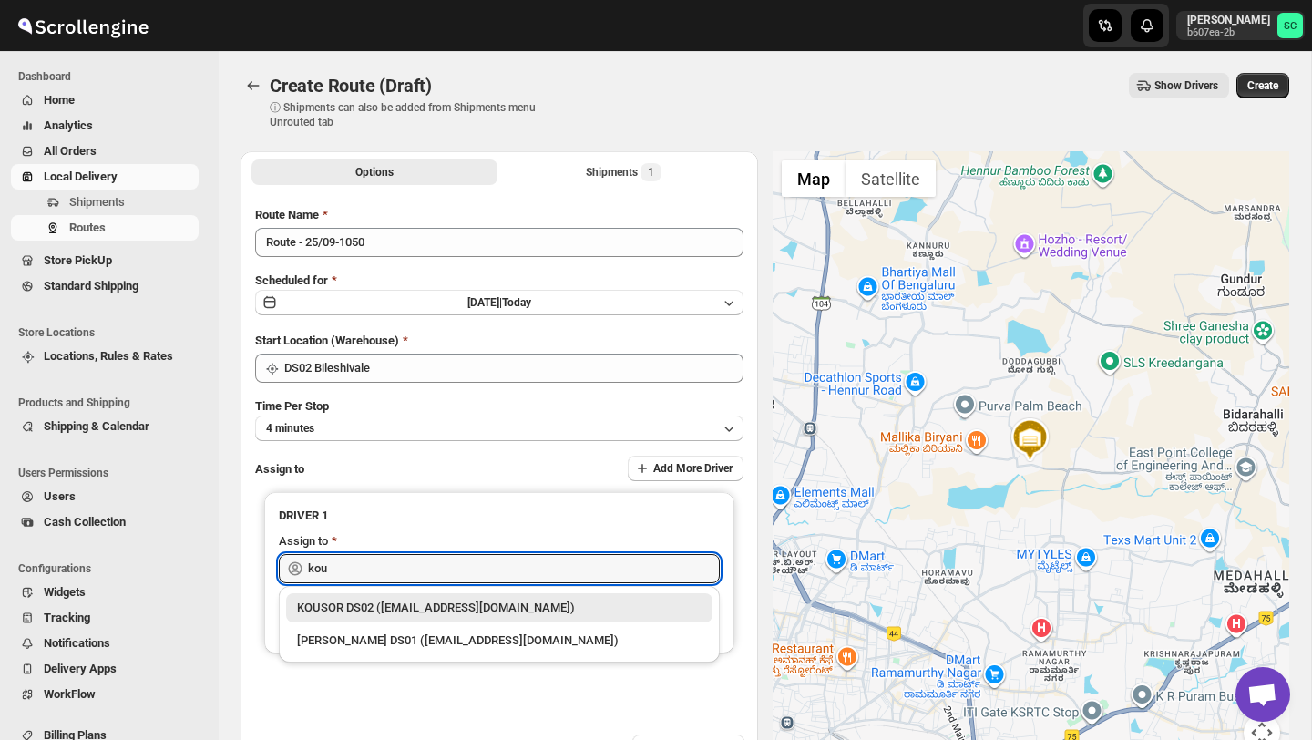
click at [420, 603] on div "KOUSOR DS02 (xivebi6567@decodewp.com)" at bounding box center [499, 608] width 405 height 18
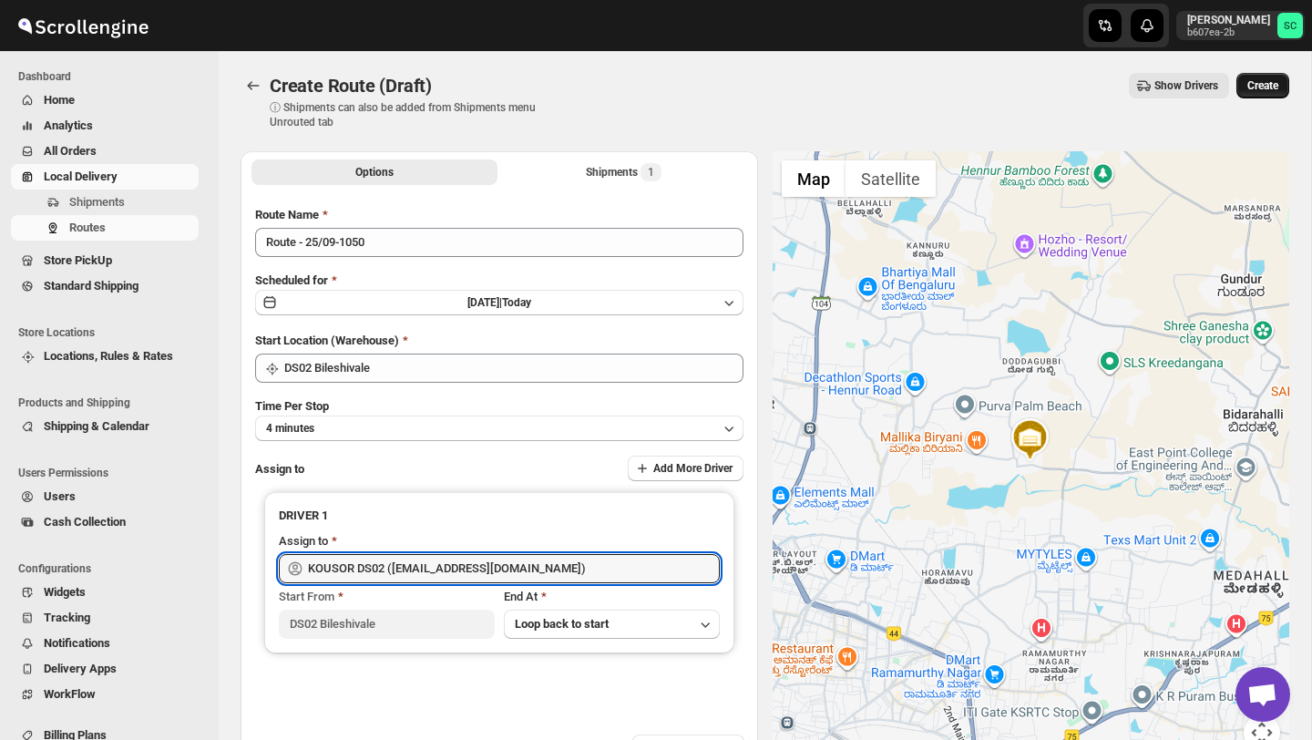
type input "KOUSOR DS02 (xivebi6567@decodewp.com)"
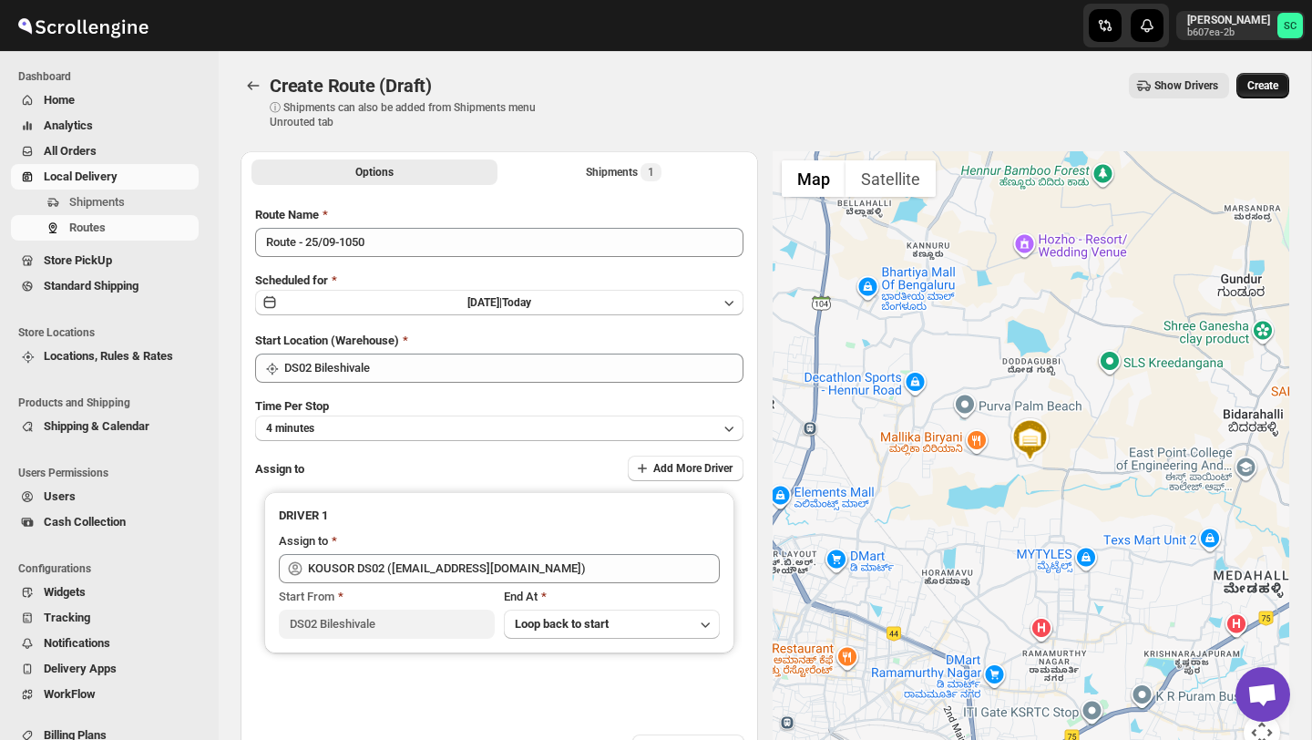
click at [1265, 84] on span "Create" at bounding box center [1263, 85] width 31 height 15
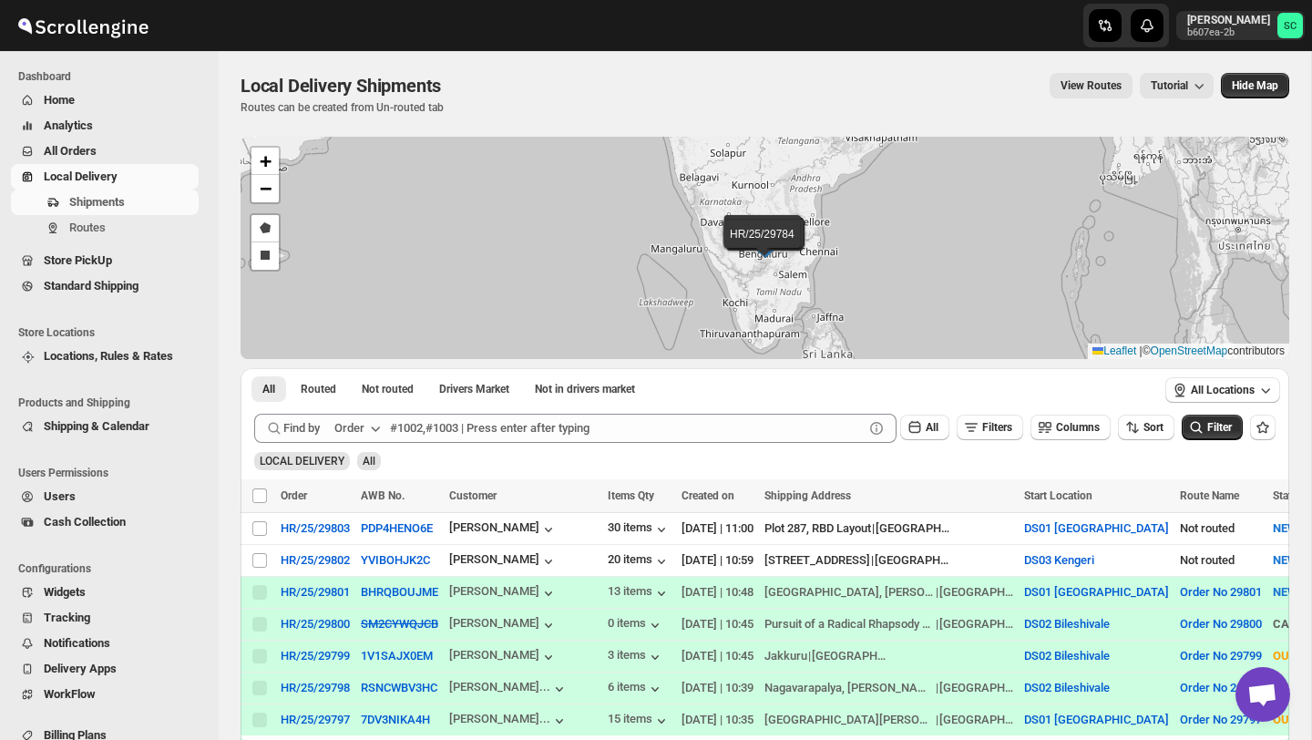
click at [127, 243] on div "Shipments Routes" at bounding box center [105, 219] width 210 height 58
click at [127, 239] on button "Routes" at bounding box center [105, 228] width 188 height 26
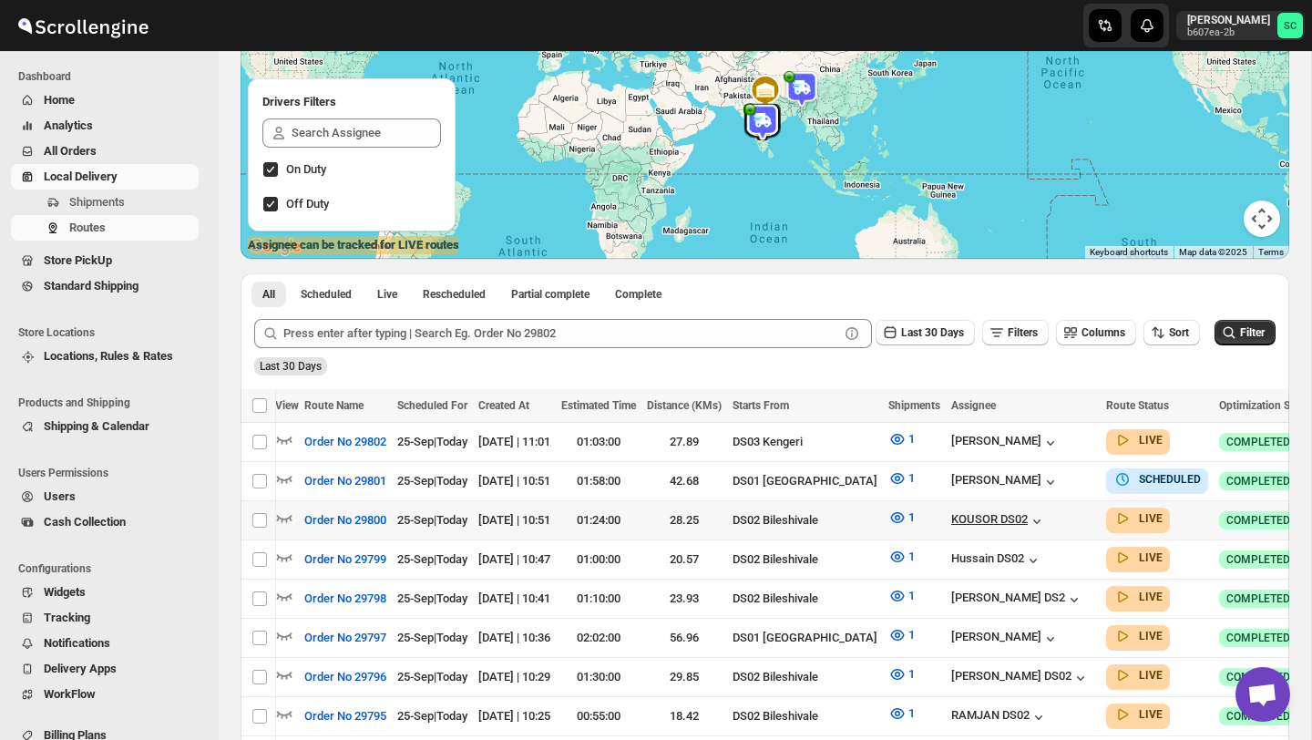
scroll to position [0, 134]
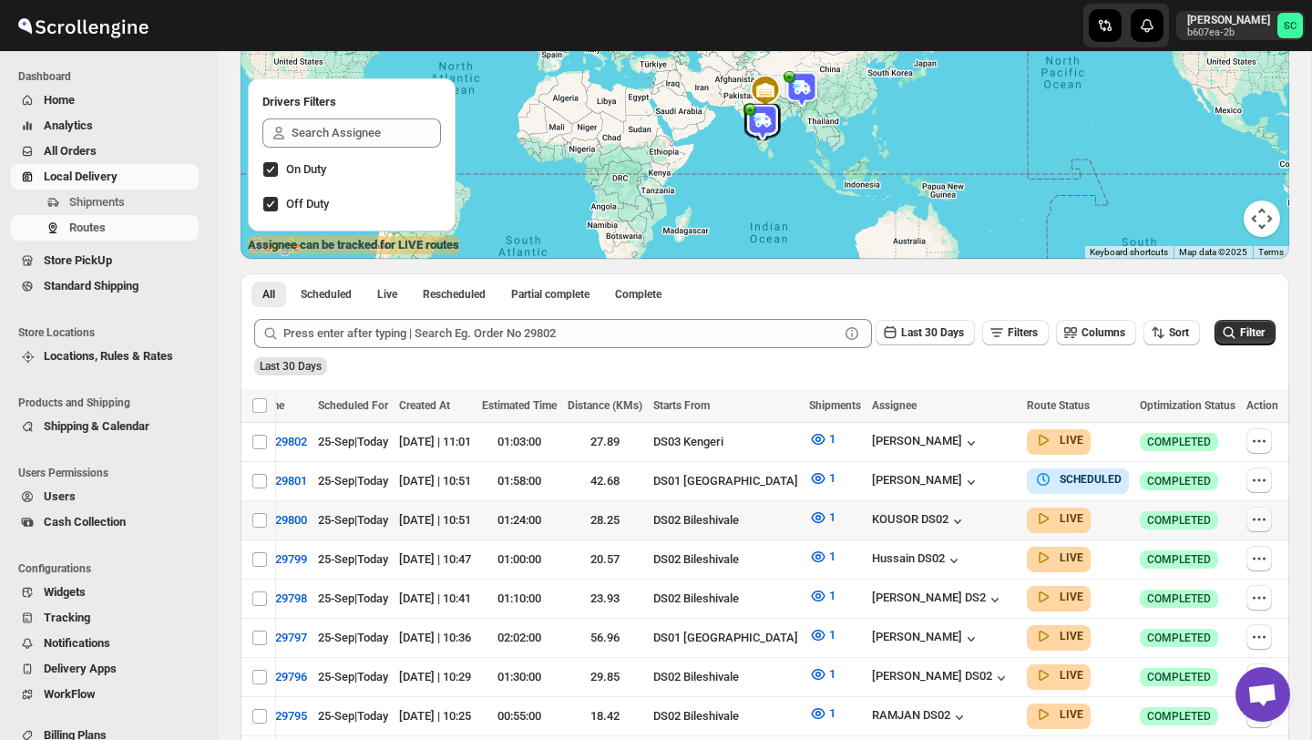
click at [1253, 515] on icon "button" at bounding box center [1259, 519] width 18 height 18
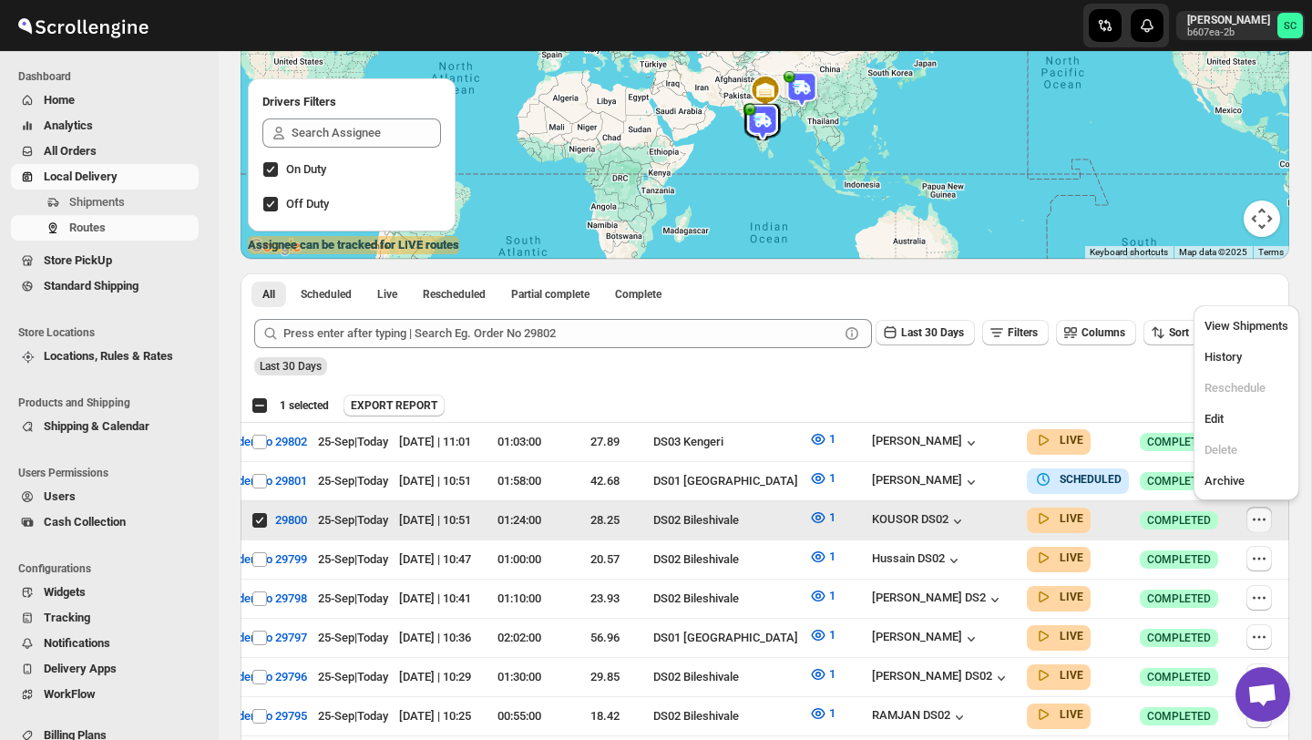
scroll to position [0, 0]
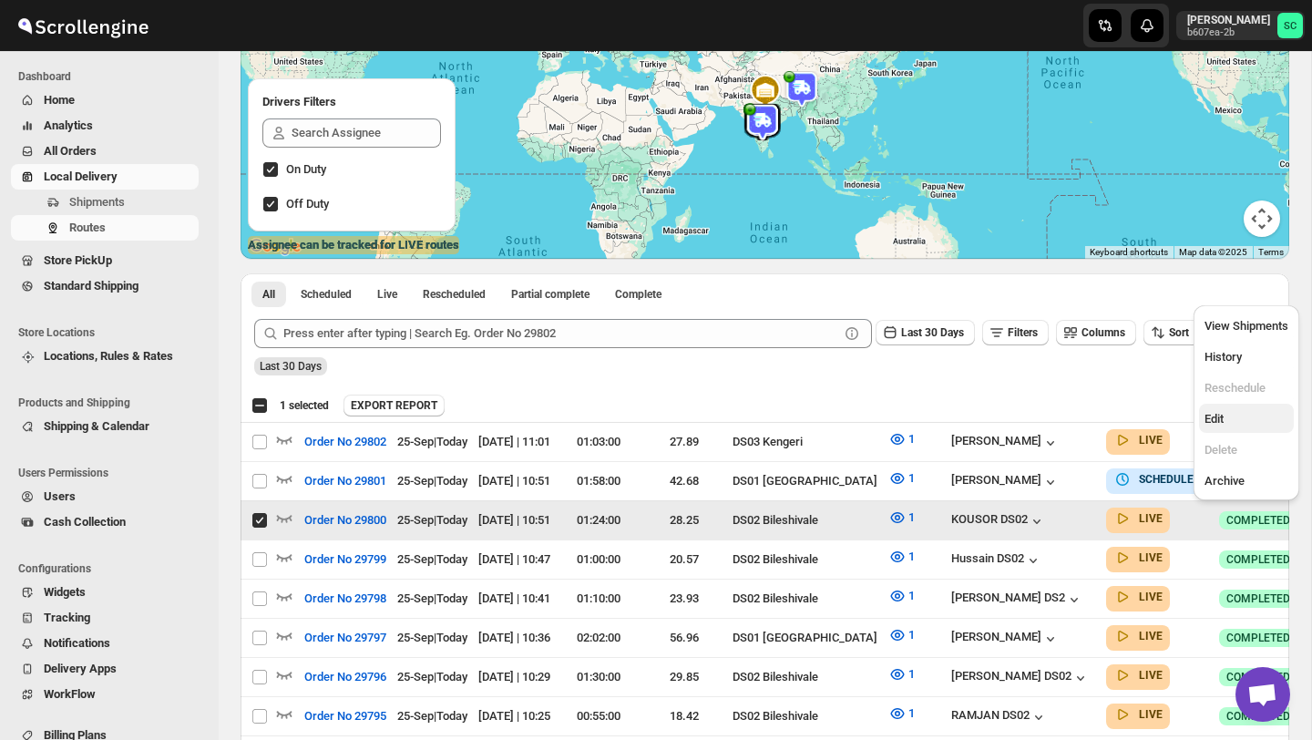
click at [1234, 420] on span "Edit" at bounding box center [1247, 419] width 84 height 18
checkbox input "false"
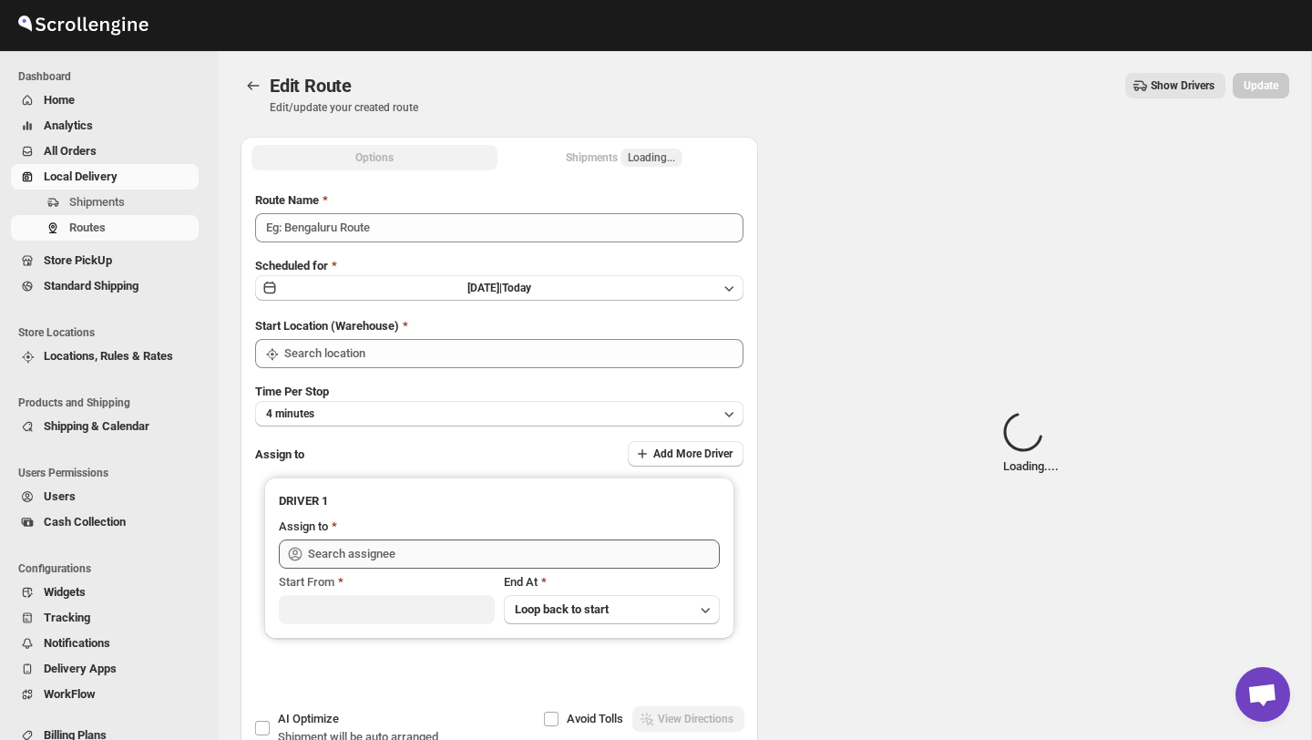
type input "Order No 29800"
type input "DS02 Bileshivale"
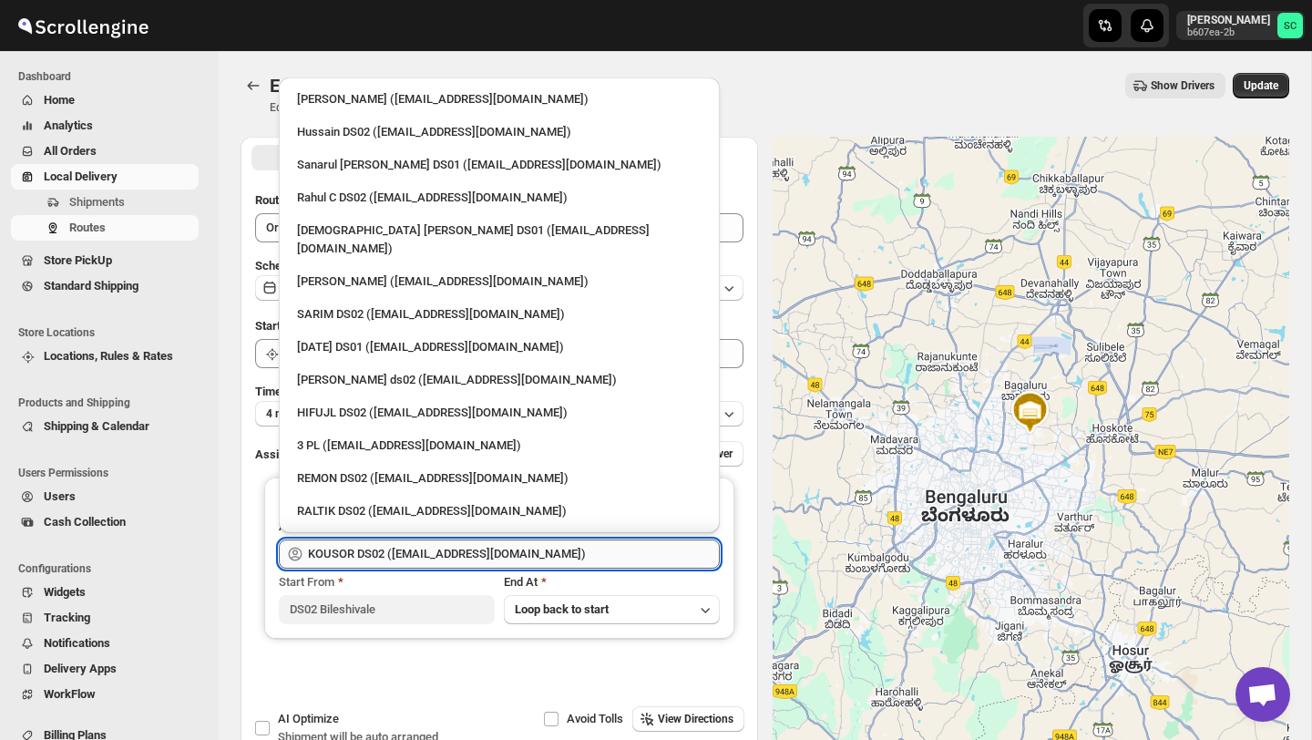
click at [571, 547] on input "KOUSOR DS02 (xivebi6567@decodewp.com)" at bounding box center [514, 554] width 412 height 29
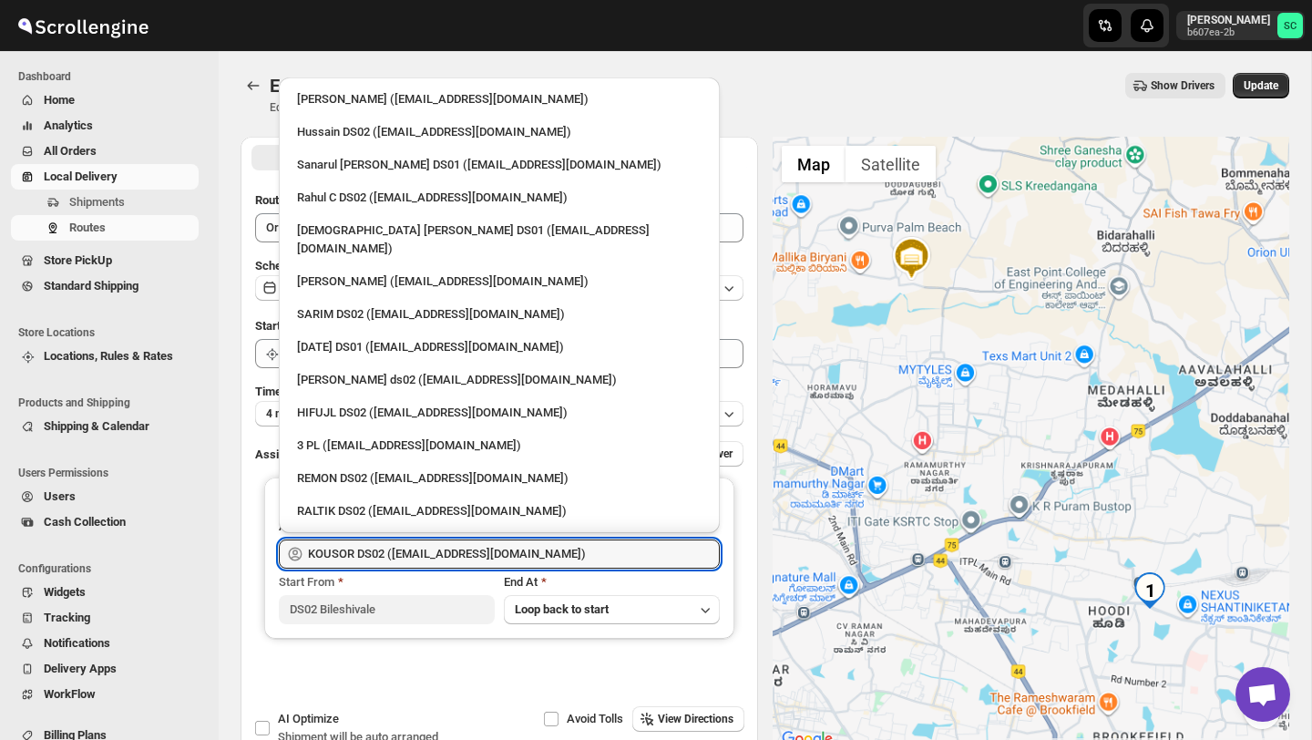
click at [427, 437] on div "3 PL (hello@home-run.co)" at bounding box center [499, 446] width 405 height 18
type input "3 PL (hello@home-run.co)"
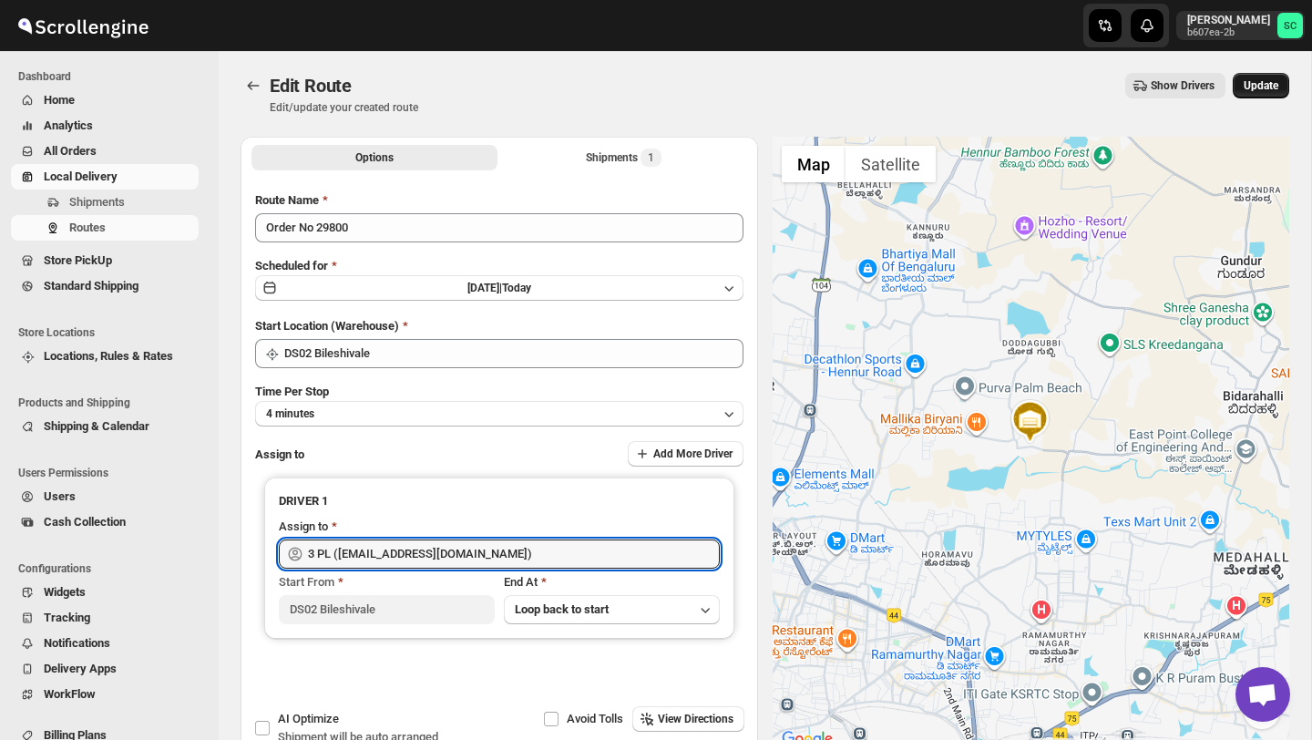
click at [1266, 89] on span "Update" at bounding box center [1261, 85] width 35 height 15
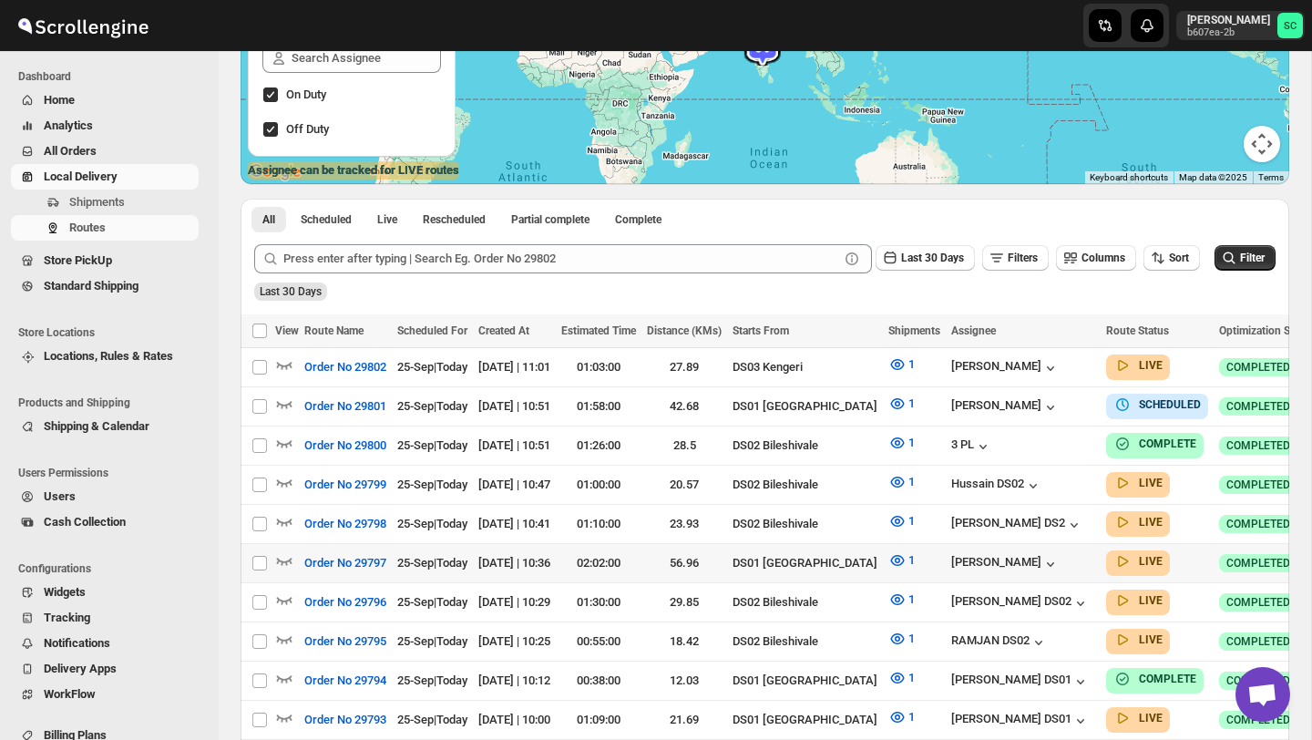
scroll to position [289, 0]
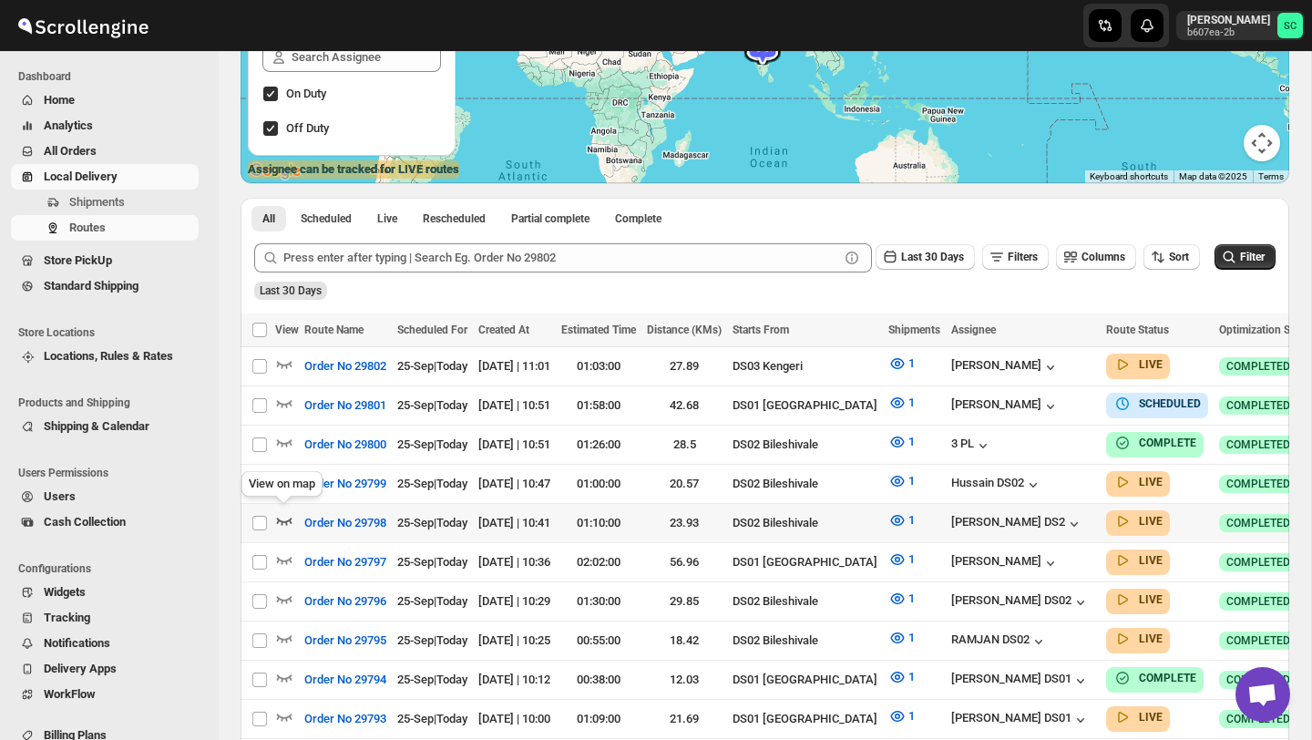
click at [281, 511] on icon "button" at bounding box center [284, 520] width 18 height 18
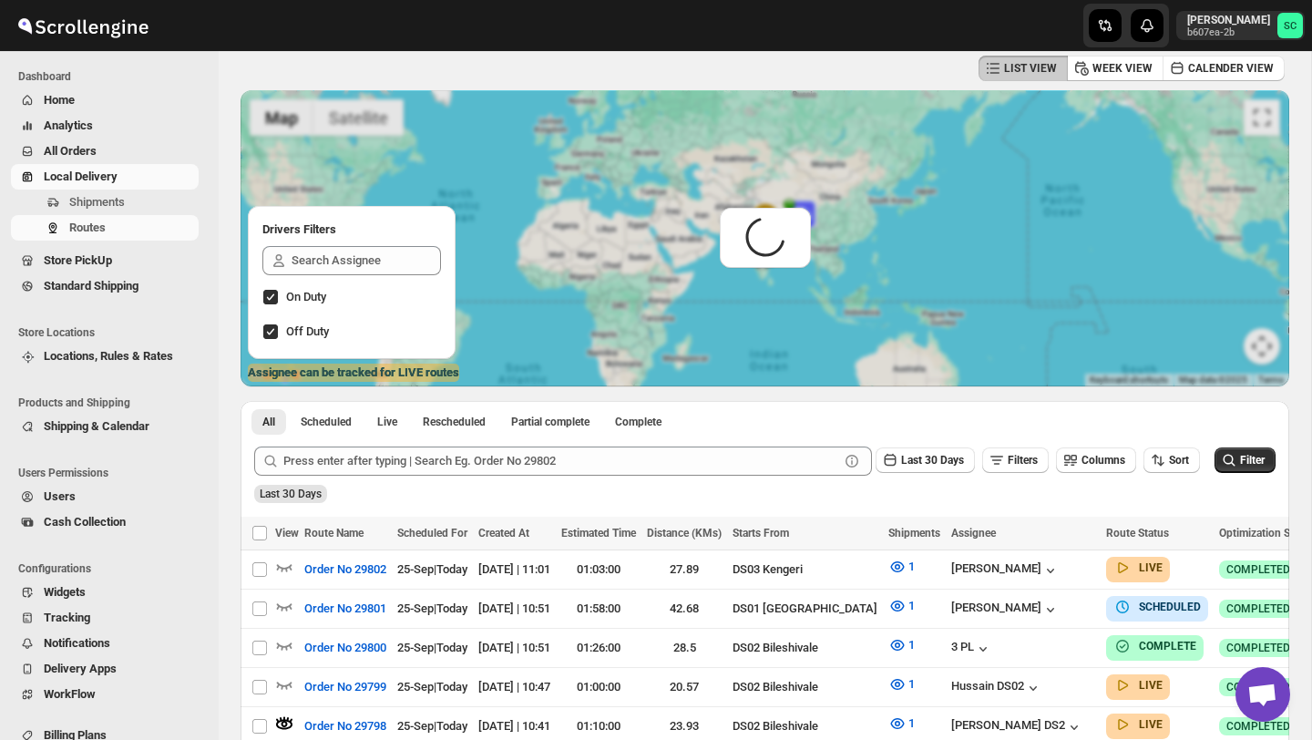
scroll to position [0, 0]
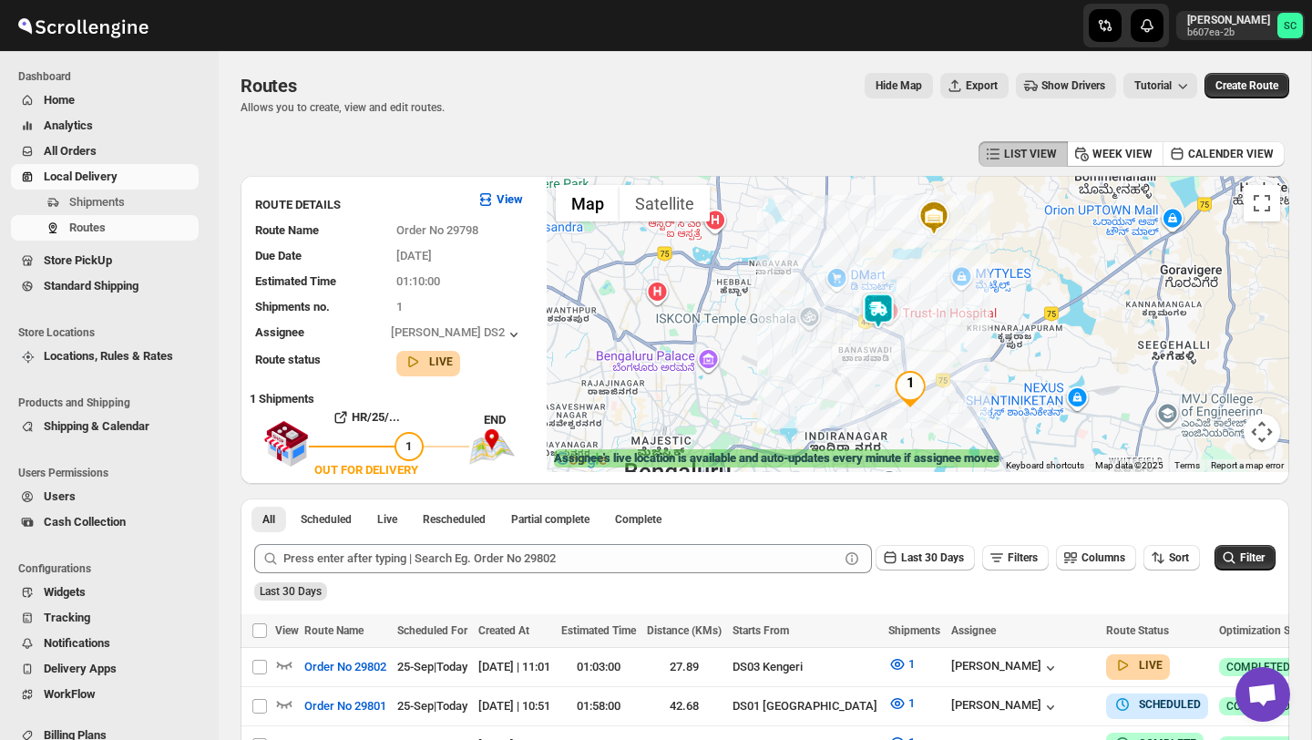
click at [874, 300] on img at bounding box center [878, 311] width 36 height 36
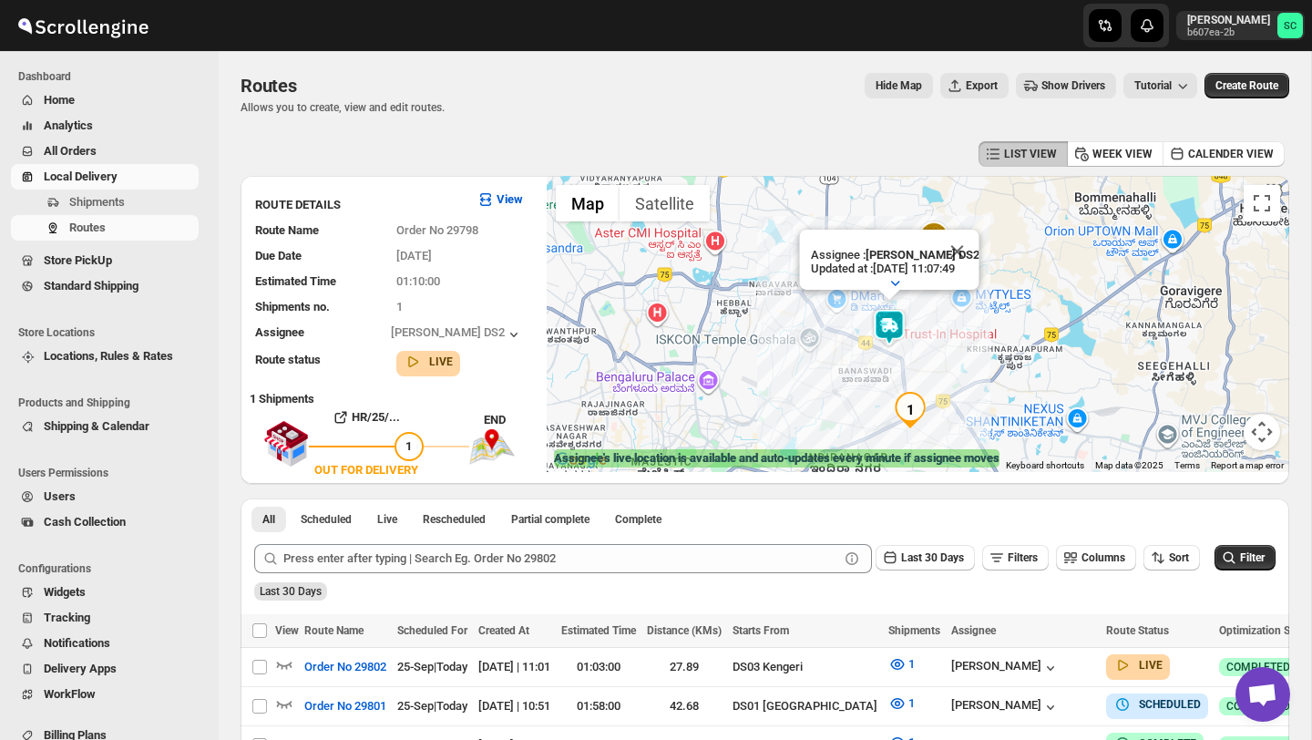
click at [919, 363] on div "Assignee : CHANDRA BORO DS2 Updated at : 25/09/2025, 11:07:49 Duty mode Enabled…" at bounding box center [918, 324] width 743 height 296
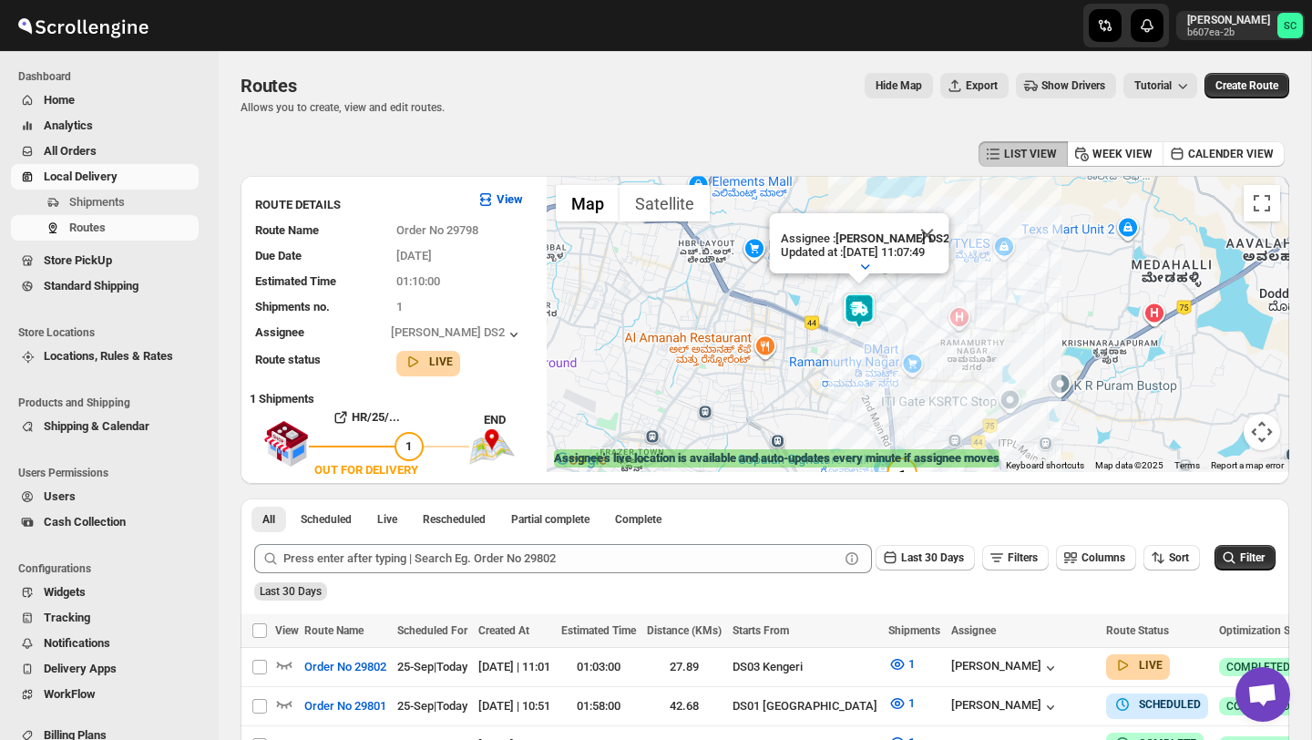
click at [911, 350] on div "Assignee : CHANDRA BORO DS2 Updated at : 25/09/2025, 11:07:49 Duty mode Enabled…" at bounding box center [918, 324] width 743 height 296
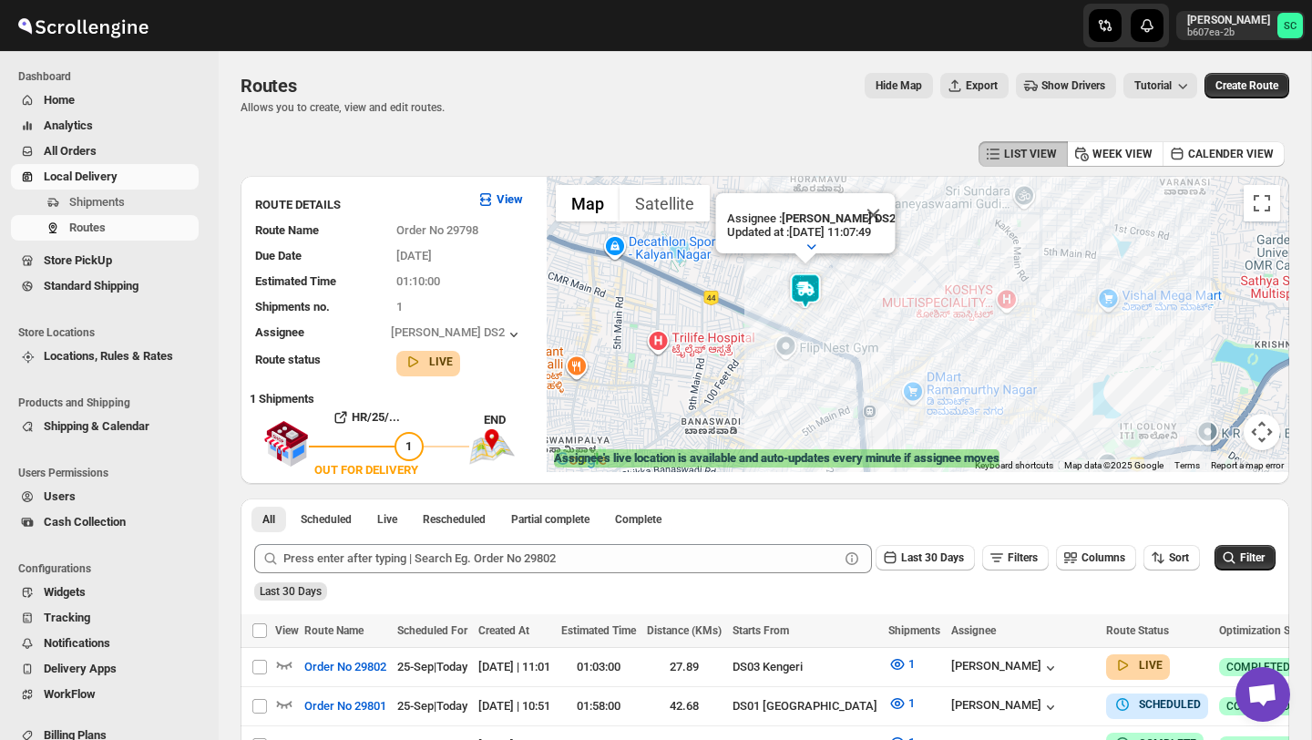
click at [884, 330] on div "Assignee : CHANDRA BORO DS2 Updated at : 25/09/2025, 11:07:49 Duty mode Enabled…" at bounding box center [918, 324] width 743 height 296
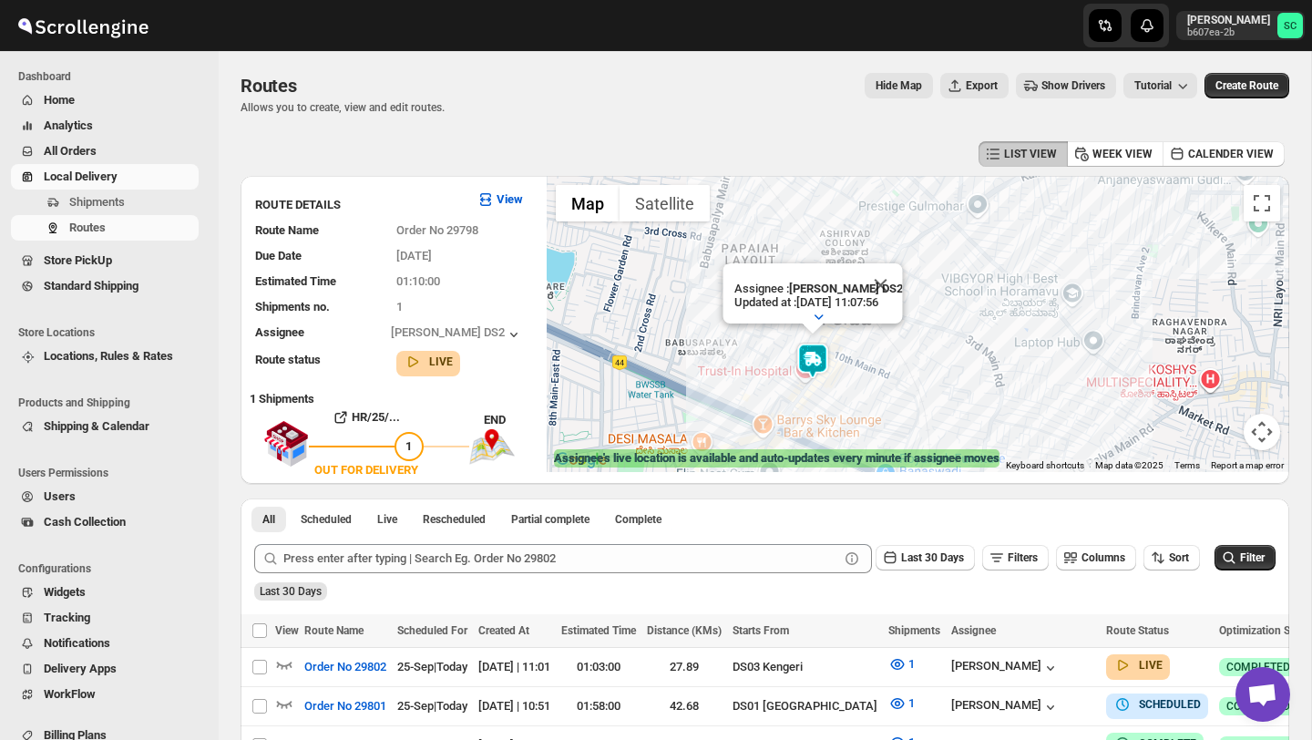
drag, startPoint x: 829, startPoint y: 331, endPoint x: 914, endPoint y: 383, distance: 99.4
click at [914, 379] on div "Assignee : CHANDRA BORO DS2 Updated at : 25/09/2025, 11:07:56 Duty mode Enabled…" at bounding box center [918, 324] width 743 height 296
click at [1265, 426] on button "Map camera controls" at bounding box center [1262, 432] width 36 height 36
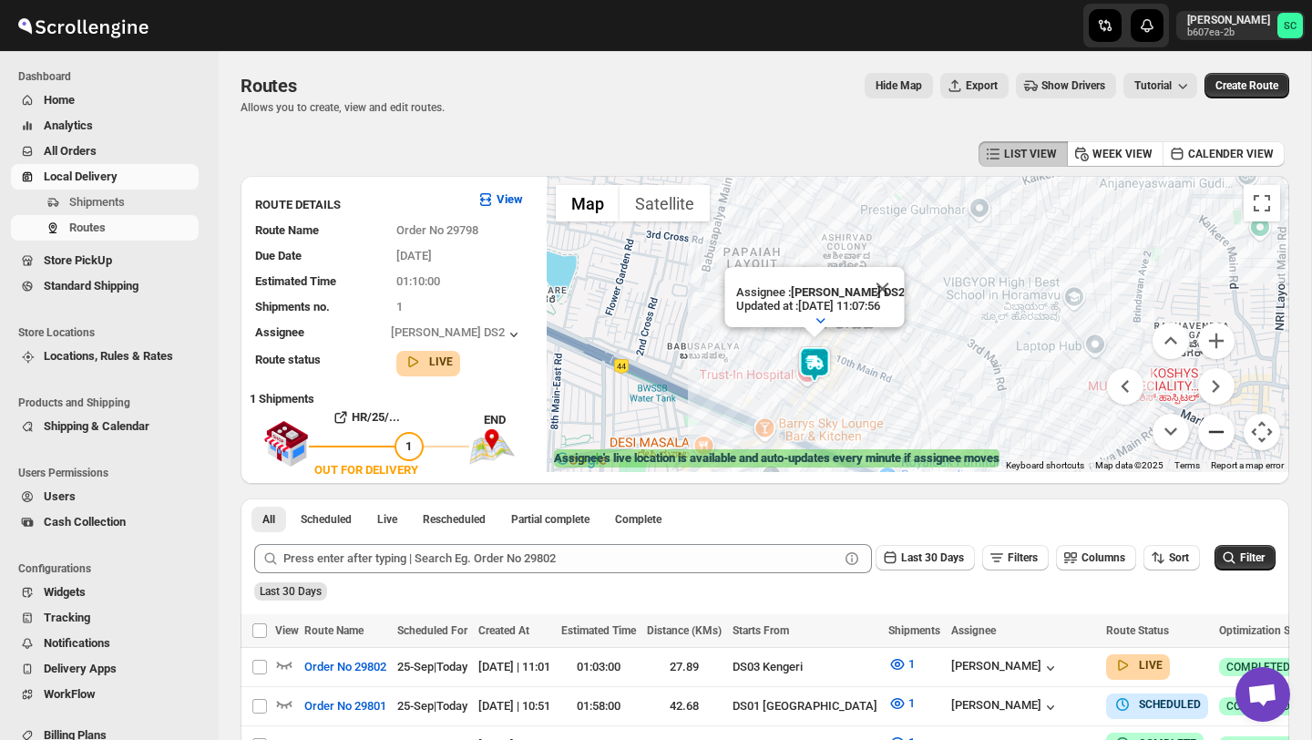
click at [1222, 432] on button "Zoom out" at bounding box center [1217, 432] width 36 height 36
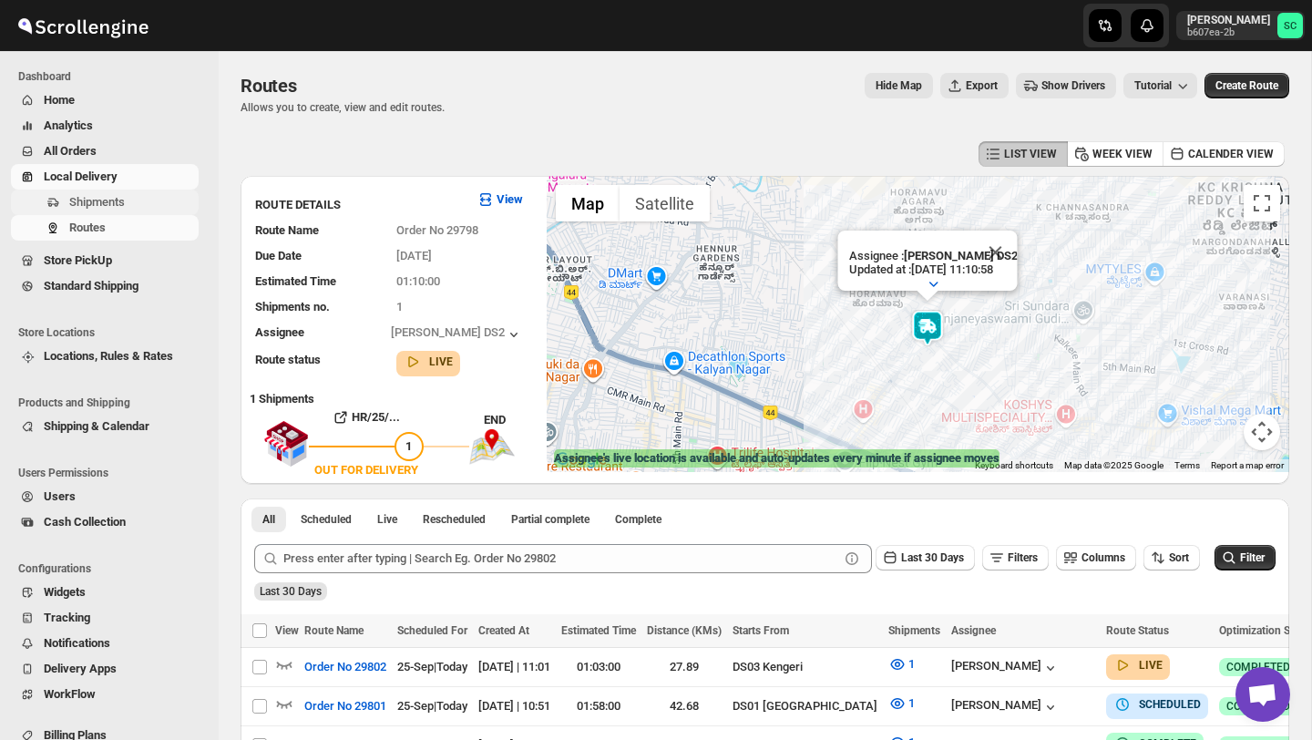
click at [129, 201] on span "Shipments" at bounding box center [132, 202] width 126 height 18
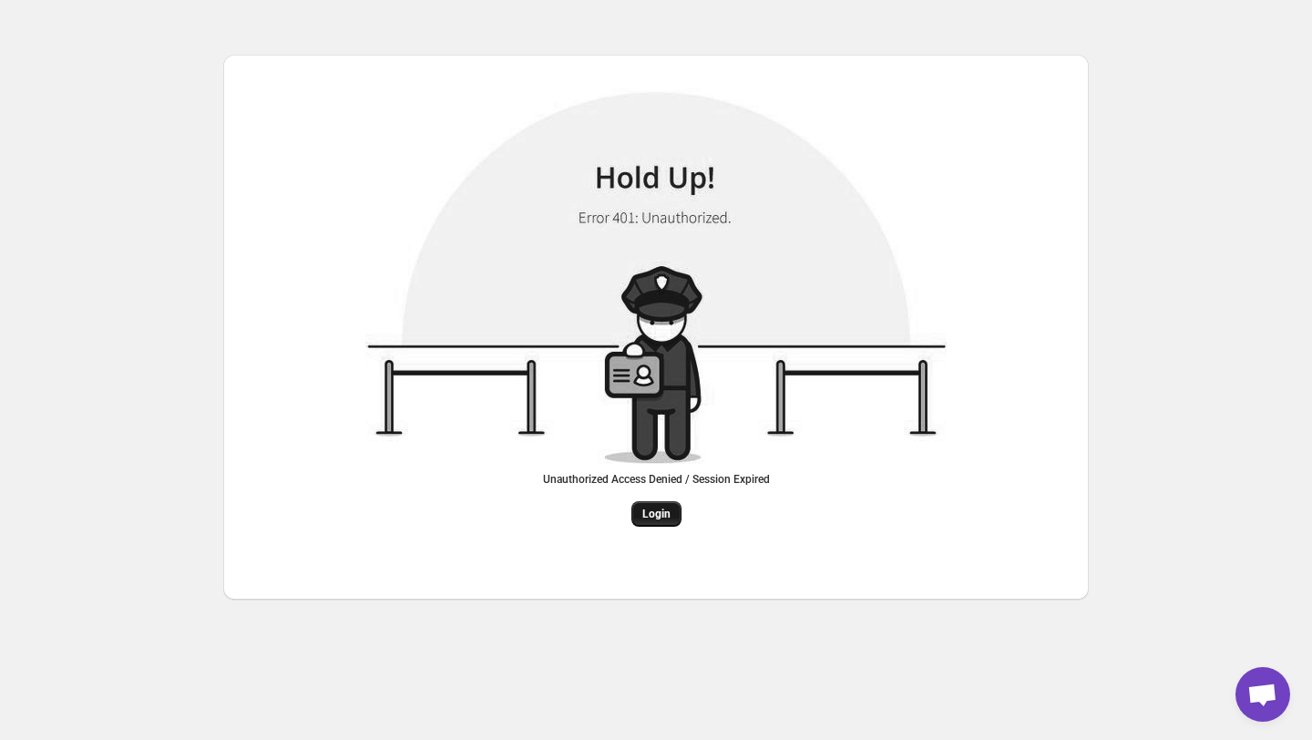
click at [644, 507] on span "Login" at bounding box center [657, 514] width 28 height 15
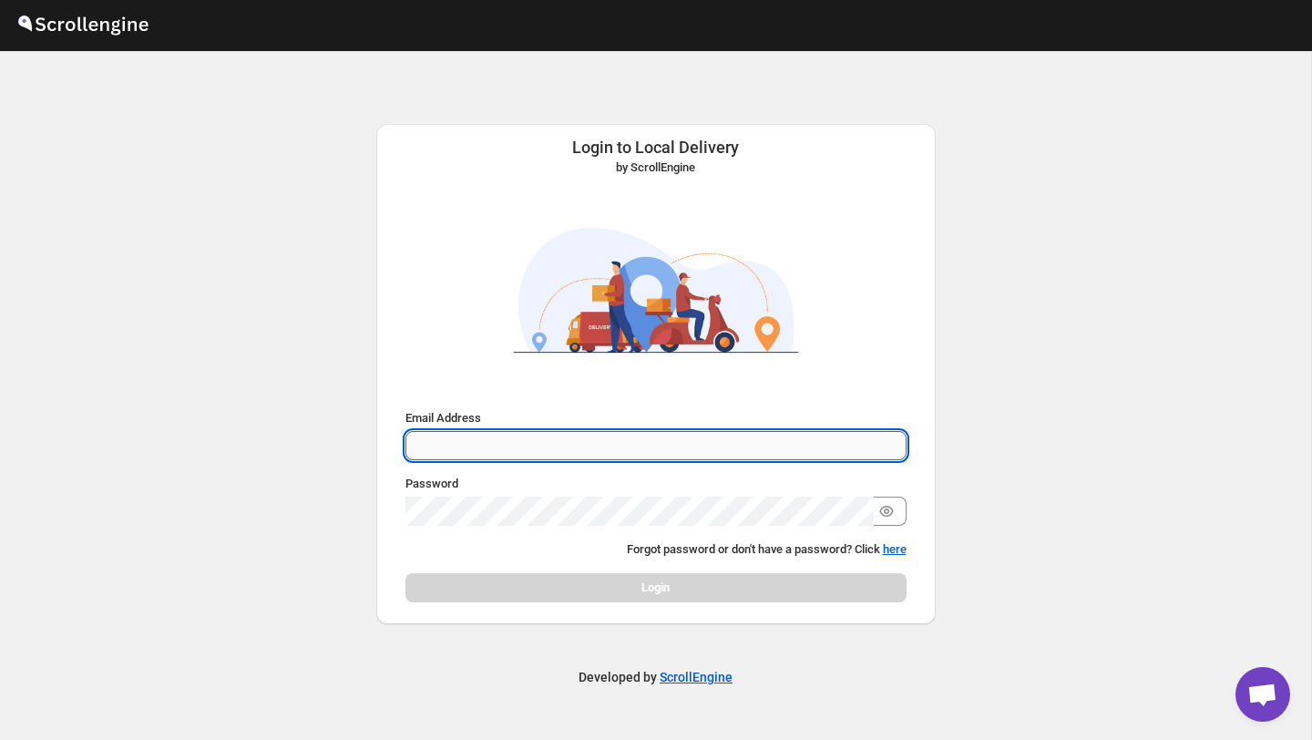
click at [493, 450] on input "Email Address" at bounding box center [656, 445] width 501 height 29
type input "[EMAIL_ADDRESS][PERSON_NAME][DOMAIN_NAME]"
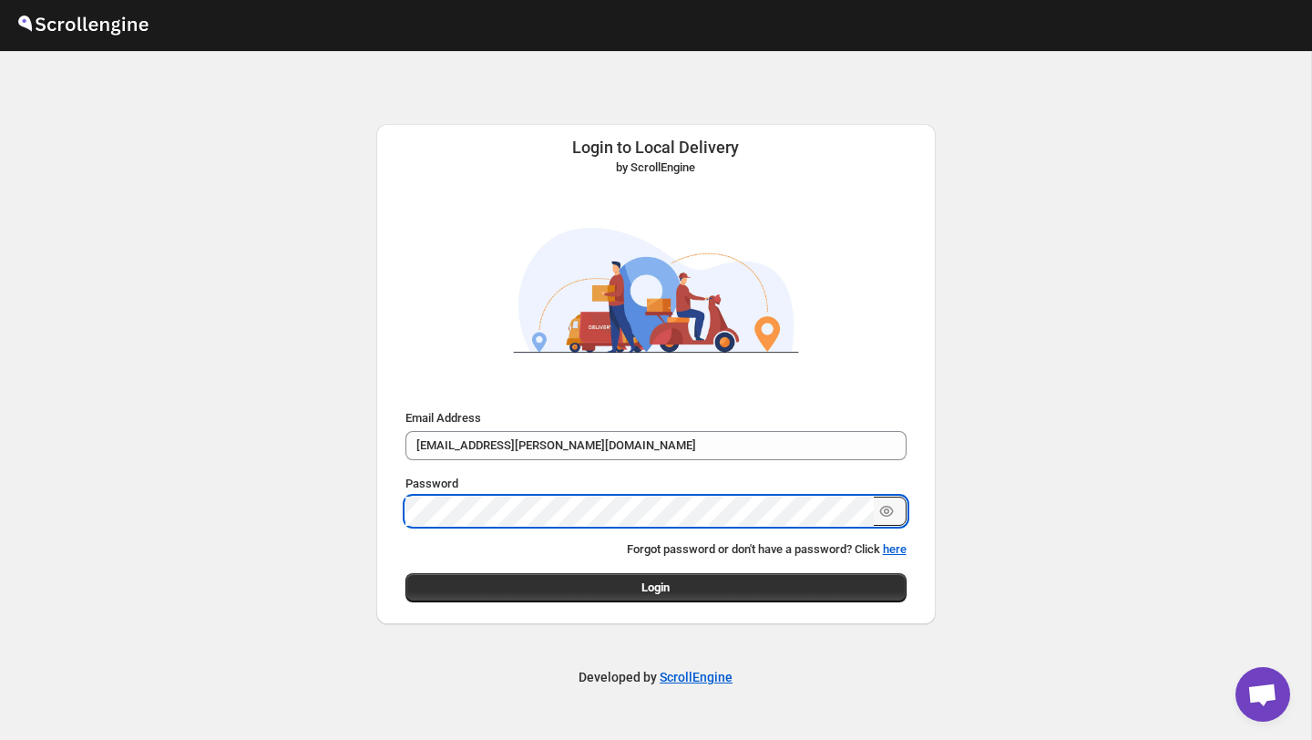
click at [406, 124] on button "Submit" at bounding box center [432, 133] width 52 height 19
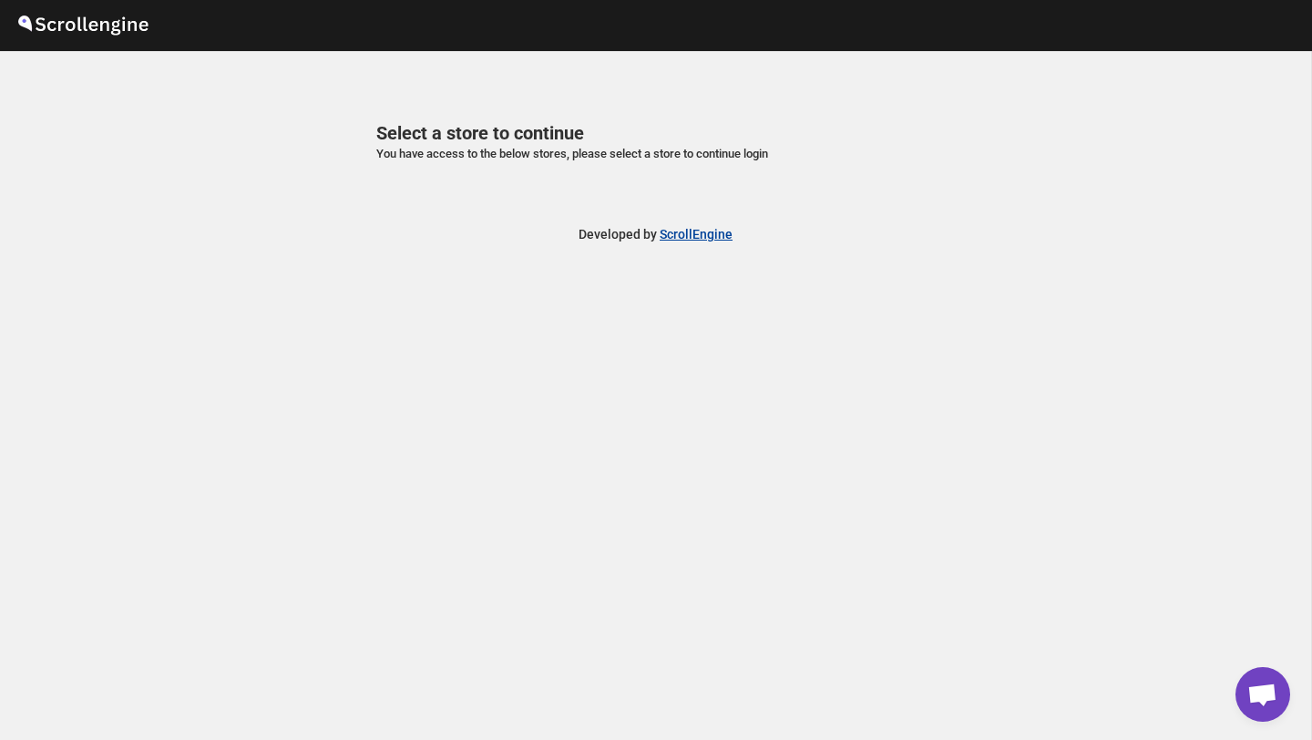
click at [700, 241] on p "Developed by ScrollEngine" at bounding box center [656, 234] width 154 height 18
click at [701, 240] on link "ScrollEngine" at bounding box center [696, 234] width 73 height 15
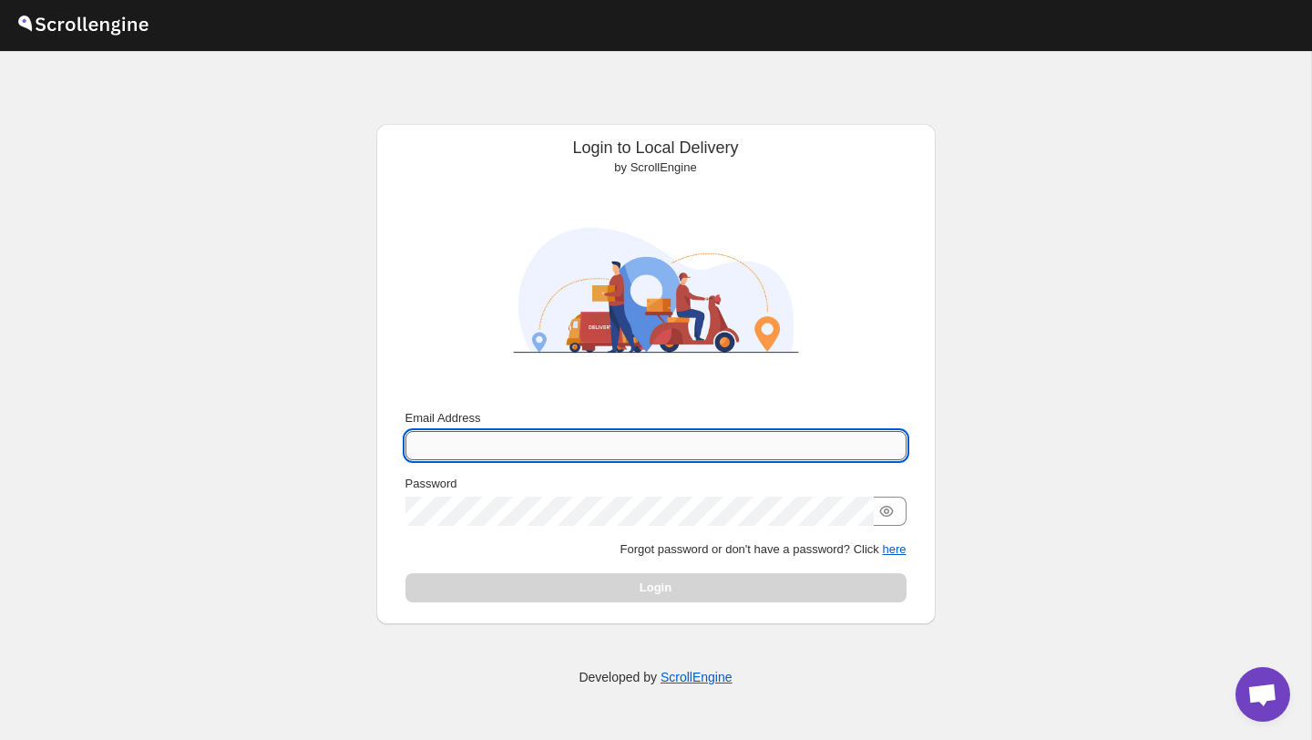
click at [500, 442] on input "Email Address" at bounding box center [656, 445] width 501 height 29
type input "[EMAIL_ADDRESS][PERSON_NAME][DOMAIN_NAME]"
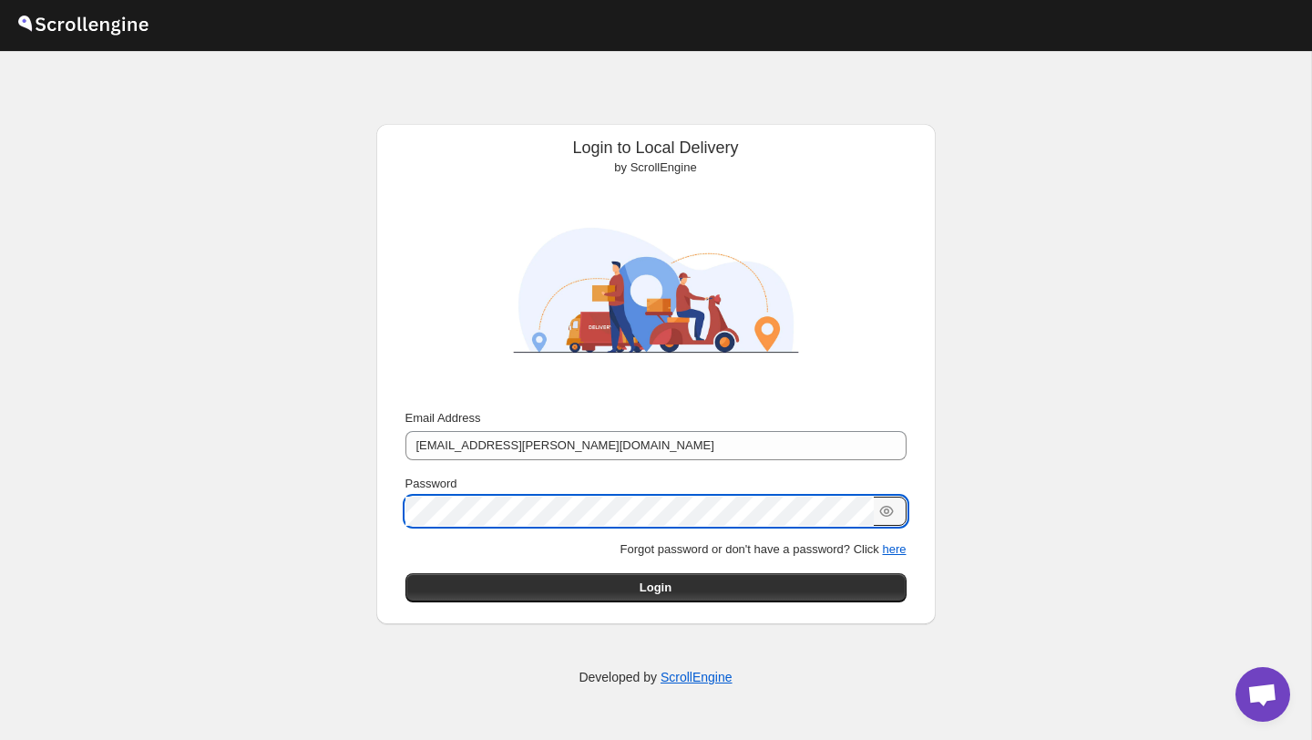
click at [406, 124] on button "Submit" at bounding box center [432, 133] width 52 height 19
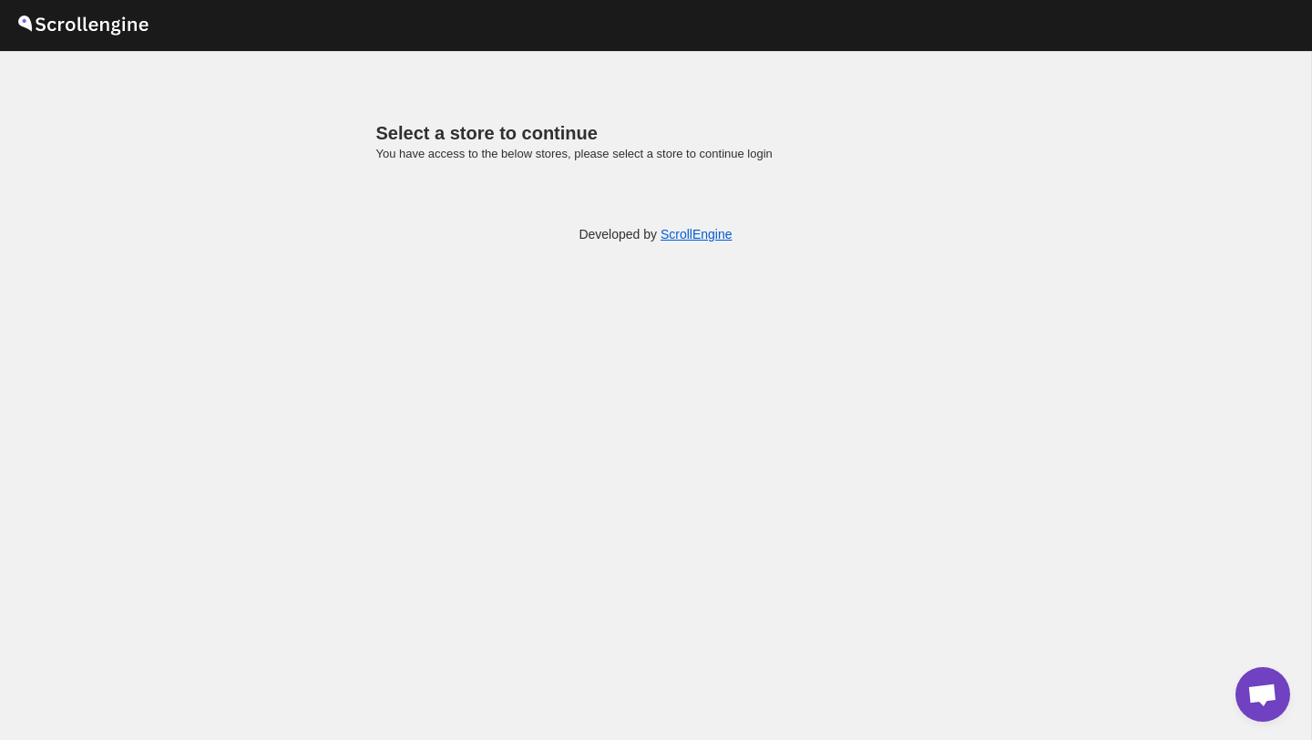
click at [525, 129] on span "Select a store to continue" at bounding box center [486, 133] width 221 height 20
click at [651, 163] on div "Select a store to continue You have access to the below stores, please select a…" at bounding box center [656, 152] width 560 height 57
click at [502, 142] on span "Select a store to continue" at bounding box center [486, 133] width 221 height 20
click at [695, 236] on link "ScrollEngine" at bounding box center [697, 234] width 72 height 15
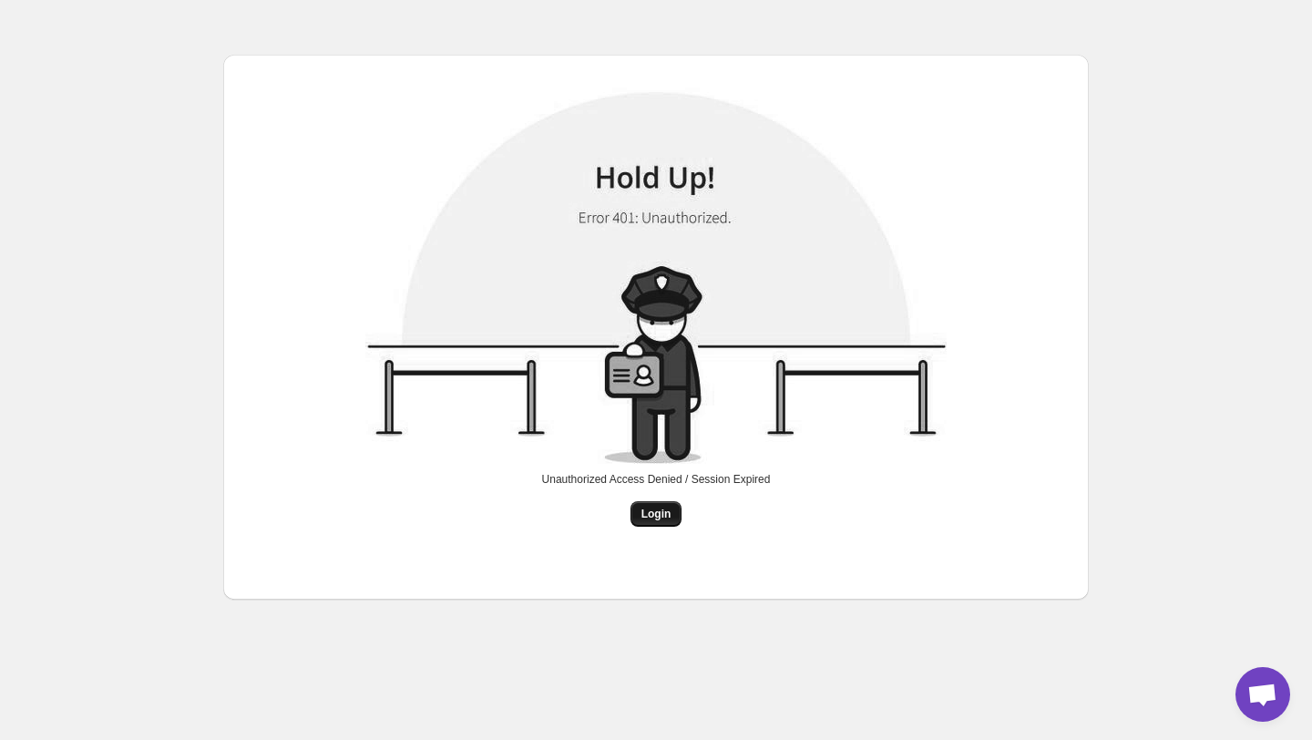
click at [653, 514] on span "Login" at bounding box center [657, 514] width 30 height 15
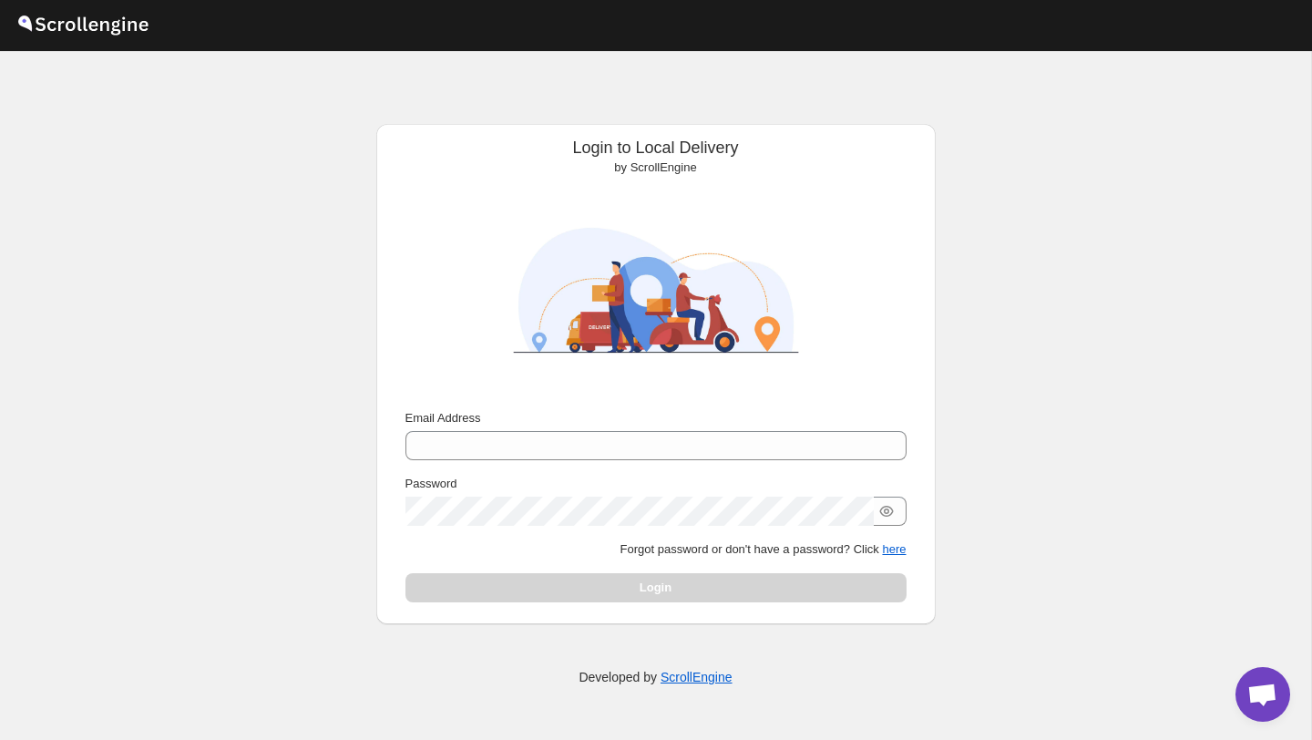
click at [533, 459] on div "Email Address Password Forgot password or don't have a password? Click here Log…" at bounding box center [656, 505] width 501 height 193
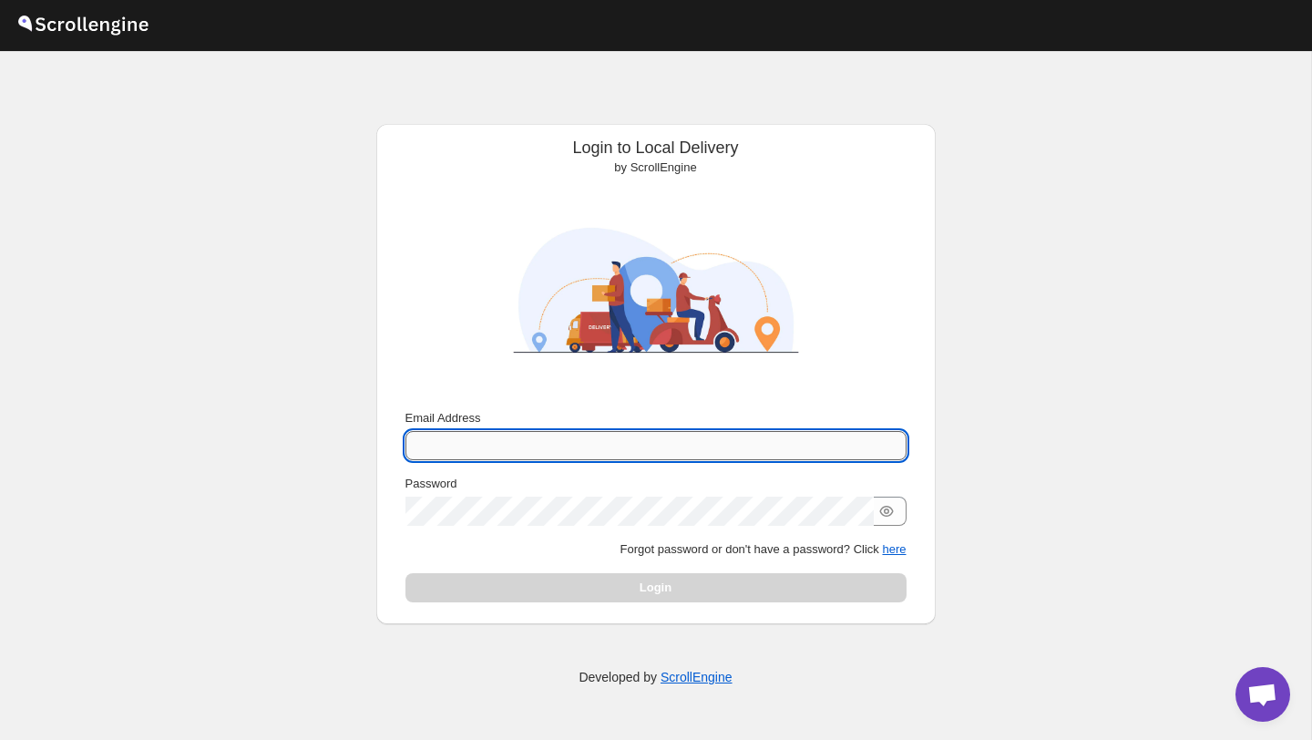
click at [525, 448] on input "Email Address" at bounding box center [656, 445] width 501 height 29
click at [454, 437] on input "Email Address" at bounding box center [656, 445] width 501 height 29
type input "[EMAIL_ADDRESS][PERSON_NAME][DOMAIN_NAME]"
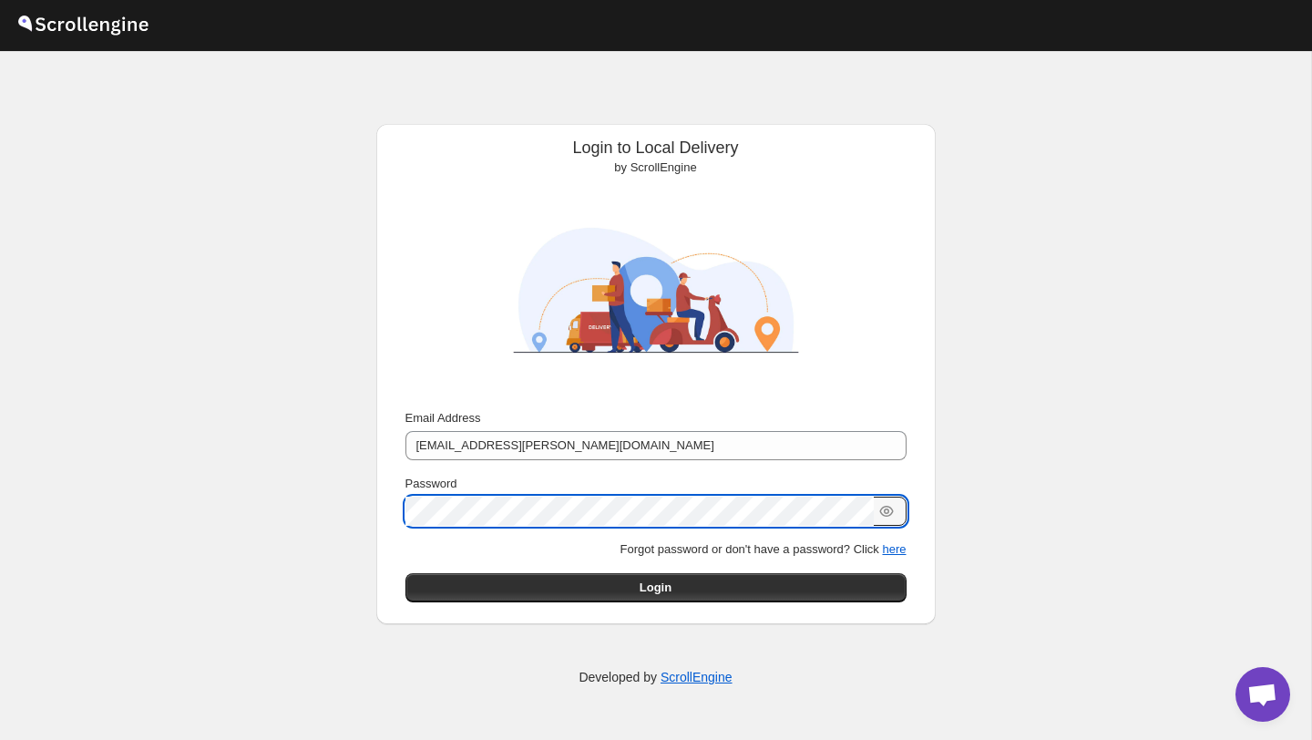
click at [406, 124] on button "Submit" at bounding box center [432, 133] width 52 height 19
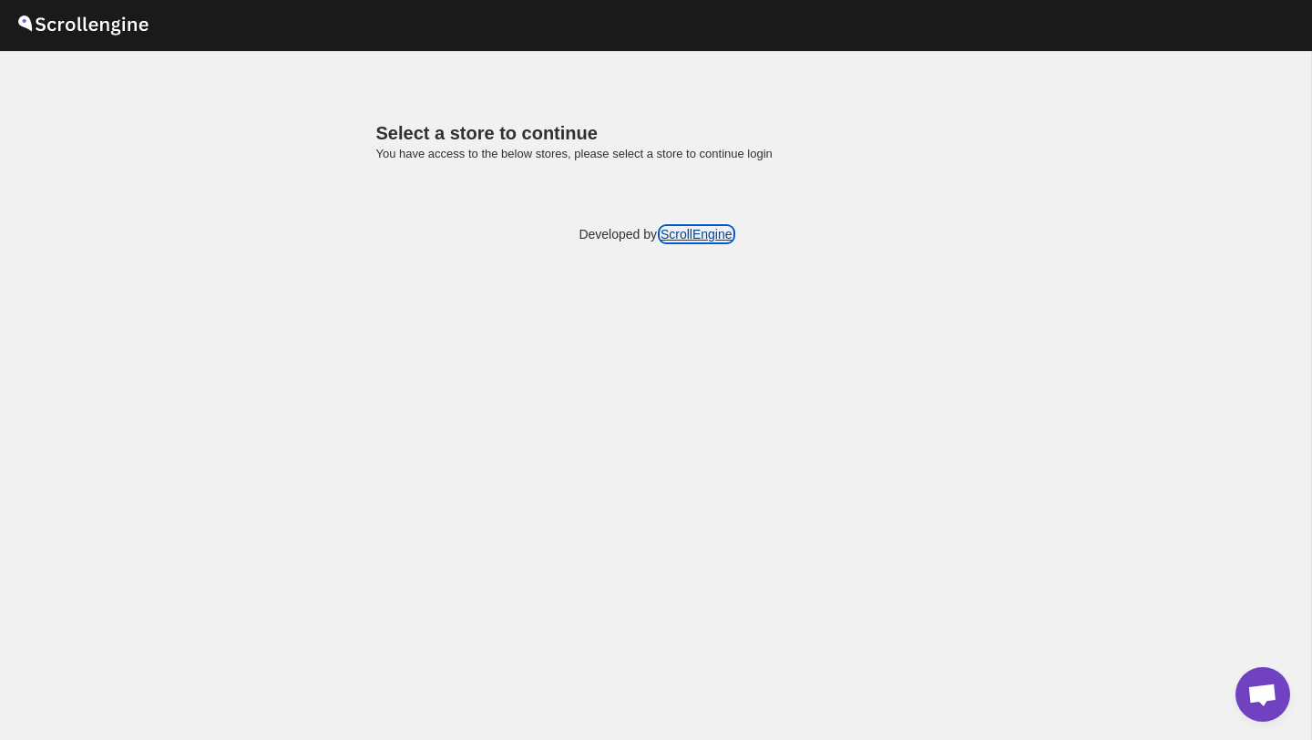
click at [705, 239] on link "ScrollEngine" at bounding box center [697, 234] width 72 height 15
click at [575, 149] on p "You have access to the below stores, please select a store to continue login" at bounding box center [656, 154] width 560 height 18
click at [458, 129] on span "Select a store to continue" at bounding box center [486, 133] width 221 height 20
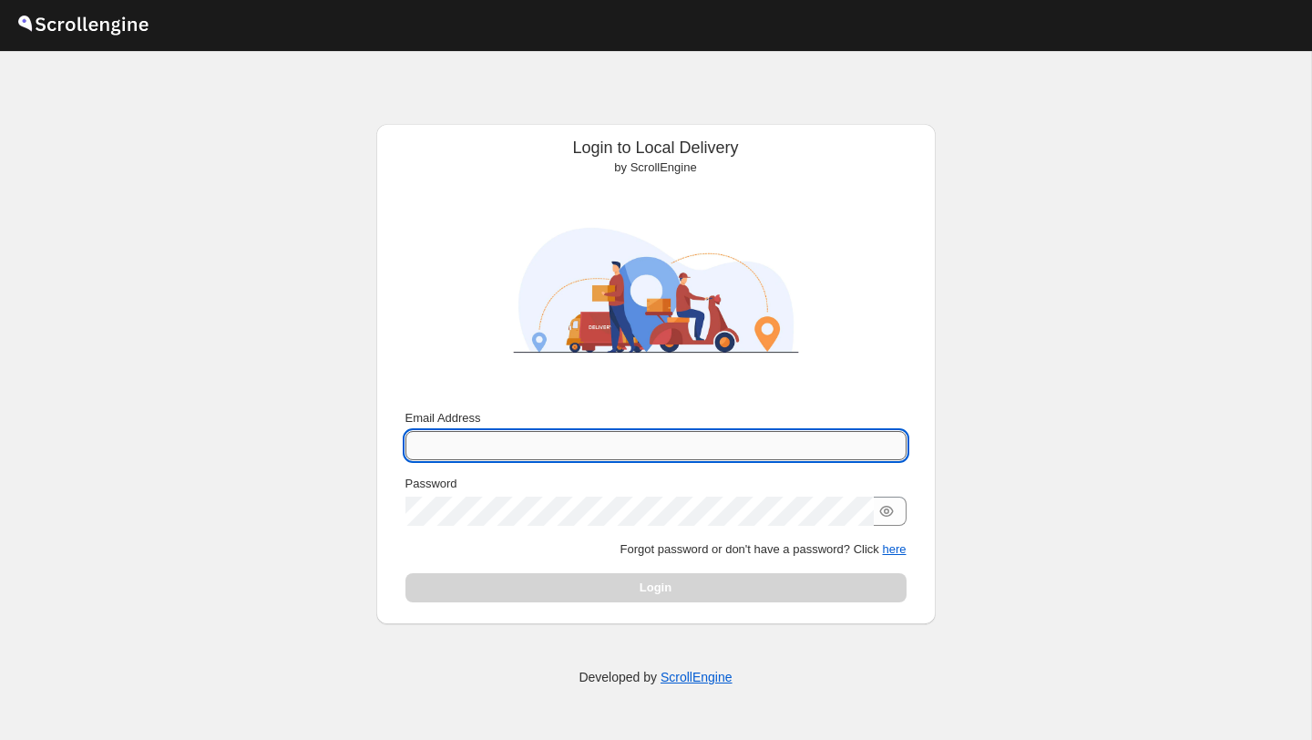
click at [416, 444] on input "Email Address" at bounding box center [656, 445] width 501 height 29
type input "[EMAIL_ADDRESS][PERSON_NAME][DOMAIN_NAME]"
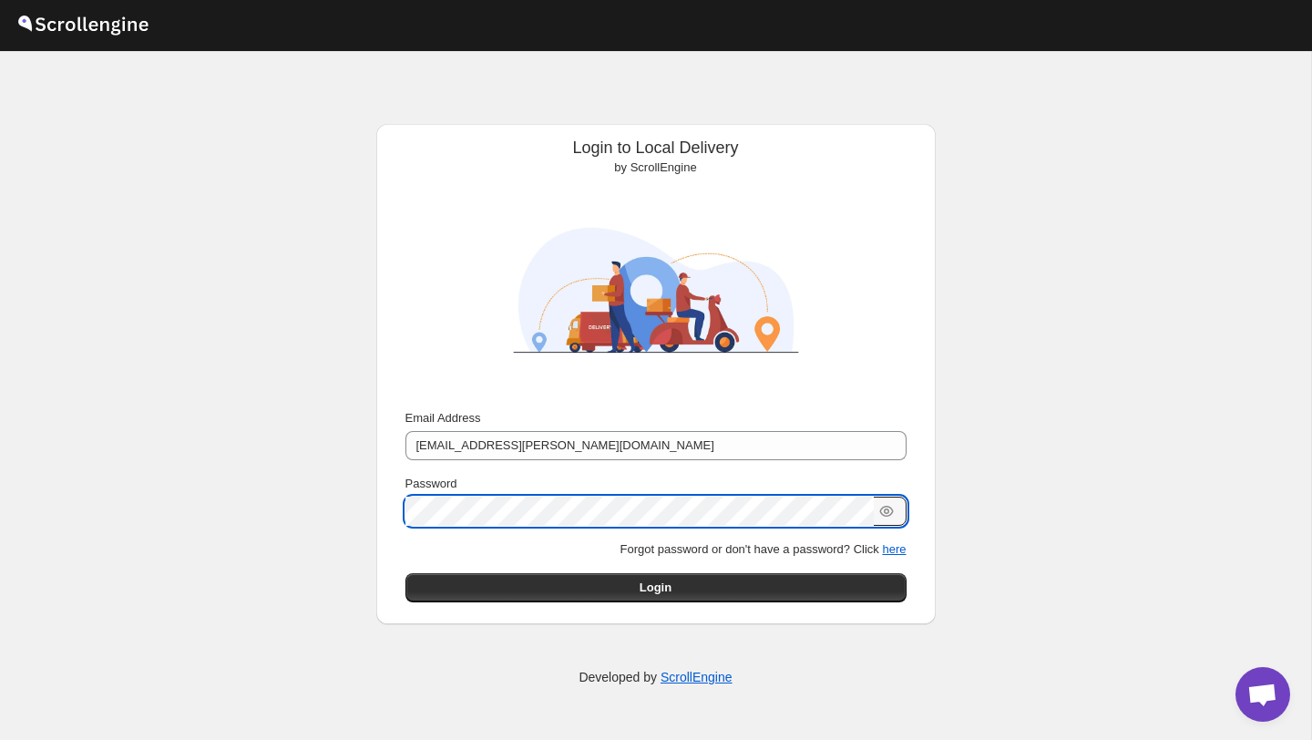
click at [406, 124] on button "Submit" at bounding box center [432, 133] width 52 height 19
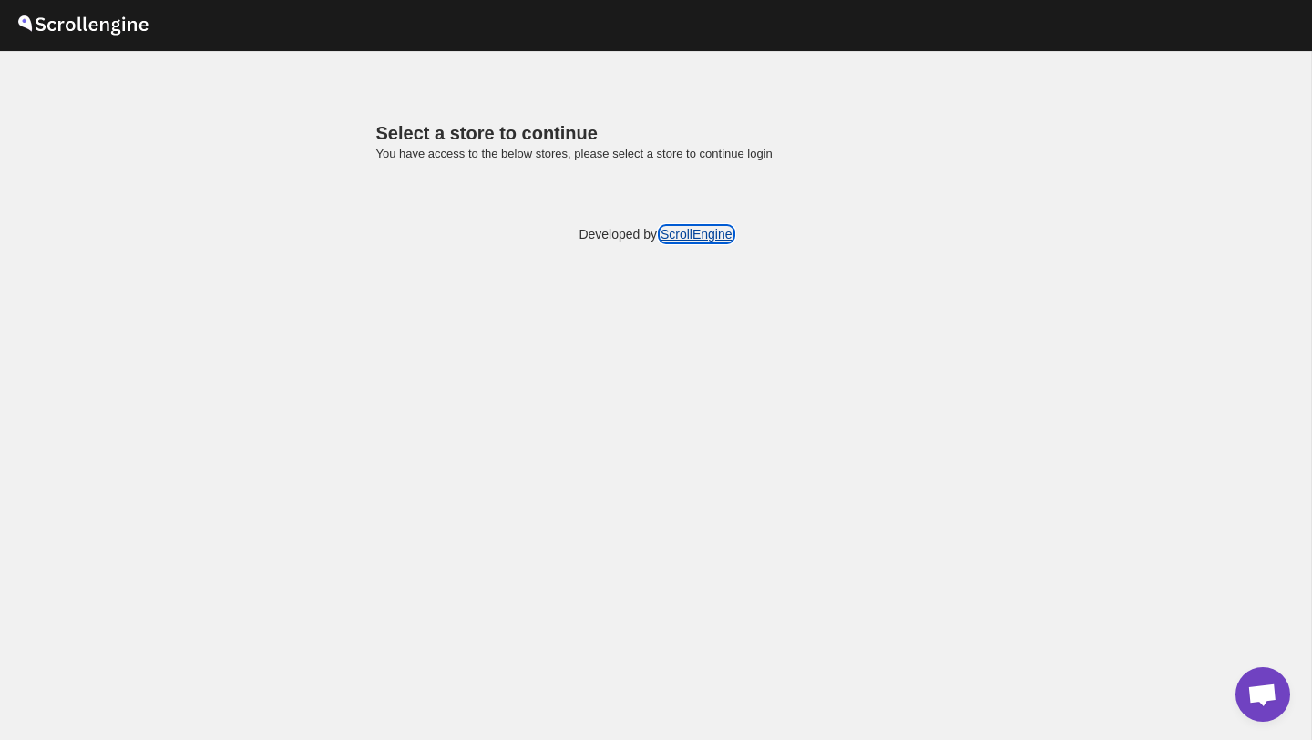
click at [695, 235] on link "ScrollEngine" at bounding box center [697, 234] width 72 height 15
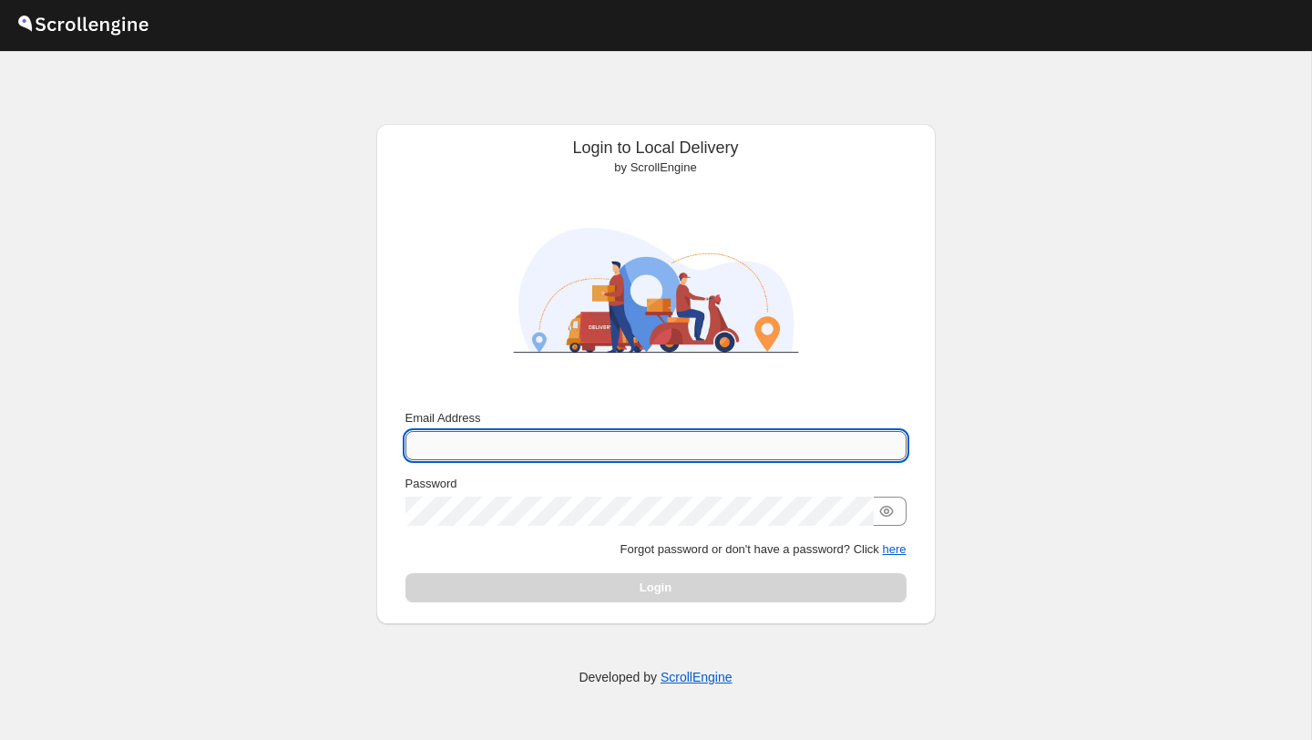
click at [470, 431] on input "Email Address" at bounding box center [656, 445] width 501 height 29
type input "[EMAIL_ADDRESS][PERSON_NAME][DOMAIN_NAME]"
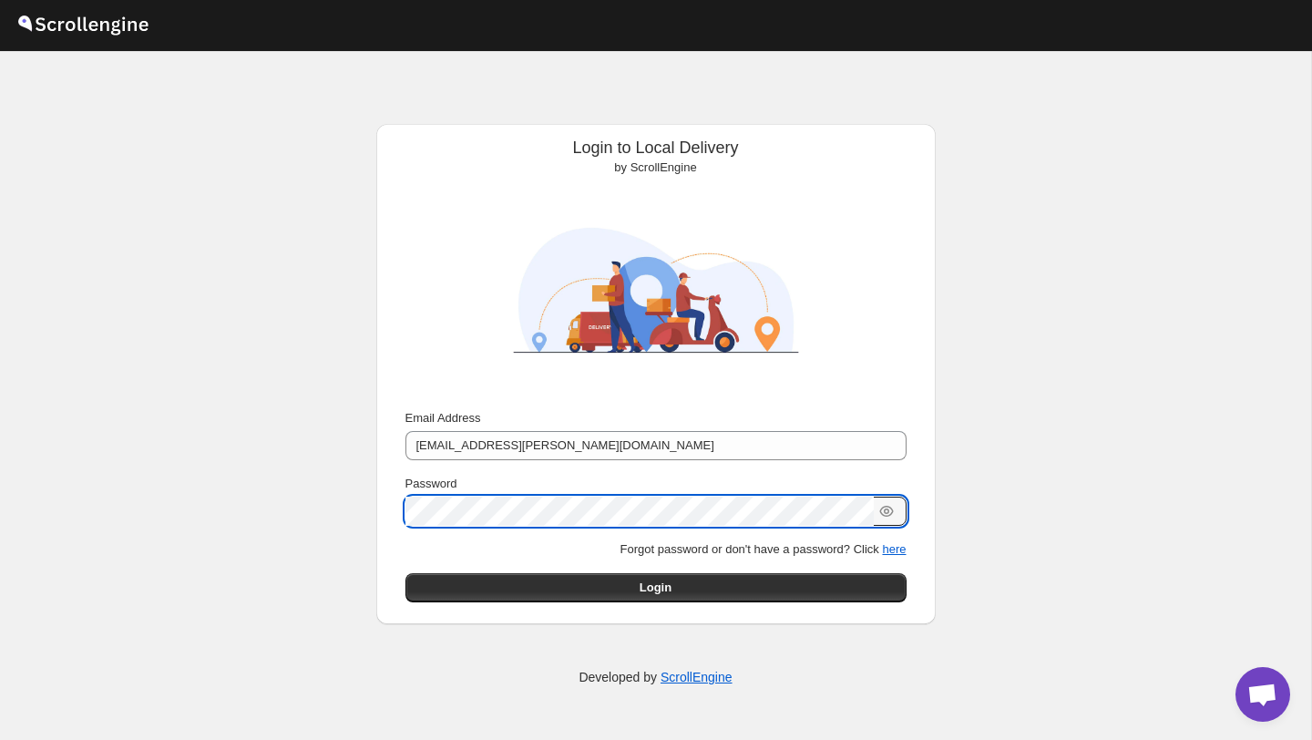
click at [406, 124] on button "Submit" at bounding box center [432, 133] width 52 height 19
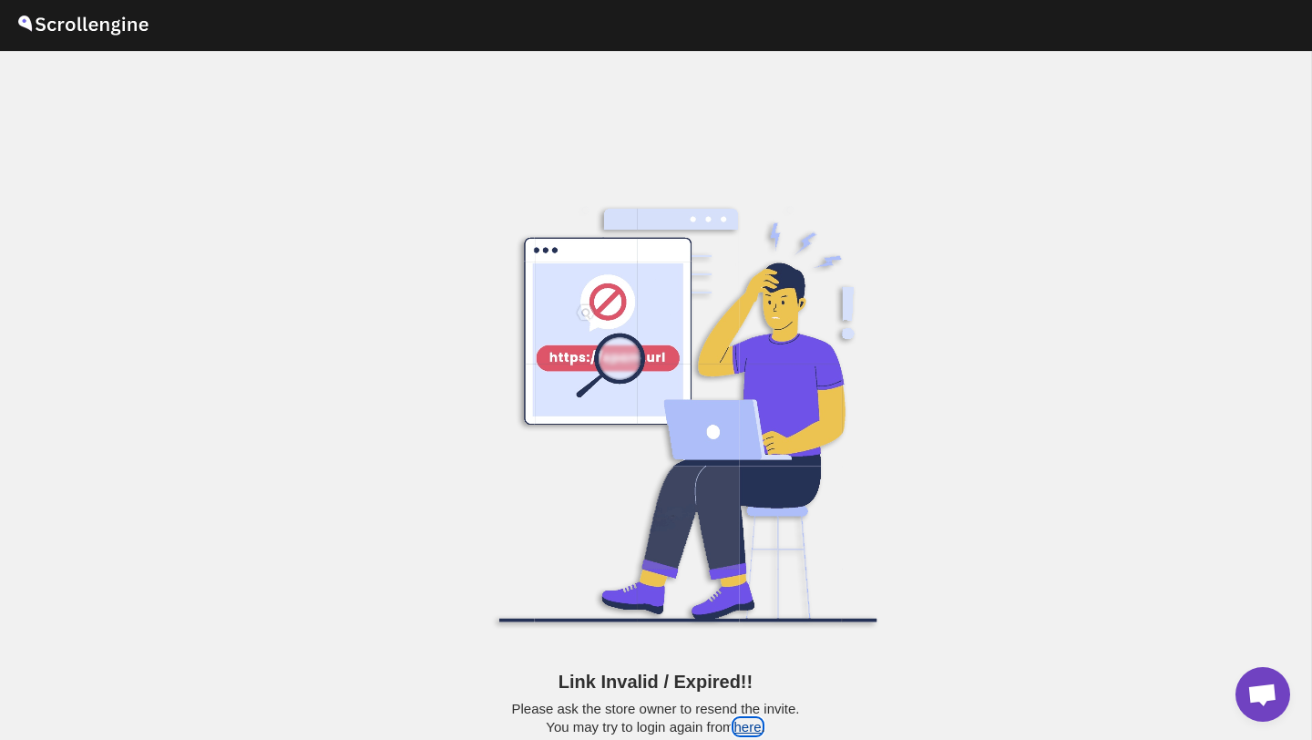
click at [750, 729] on button "here" at bounding box center [748, 726] width 27 height 15
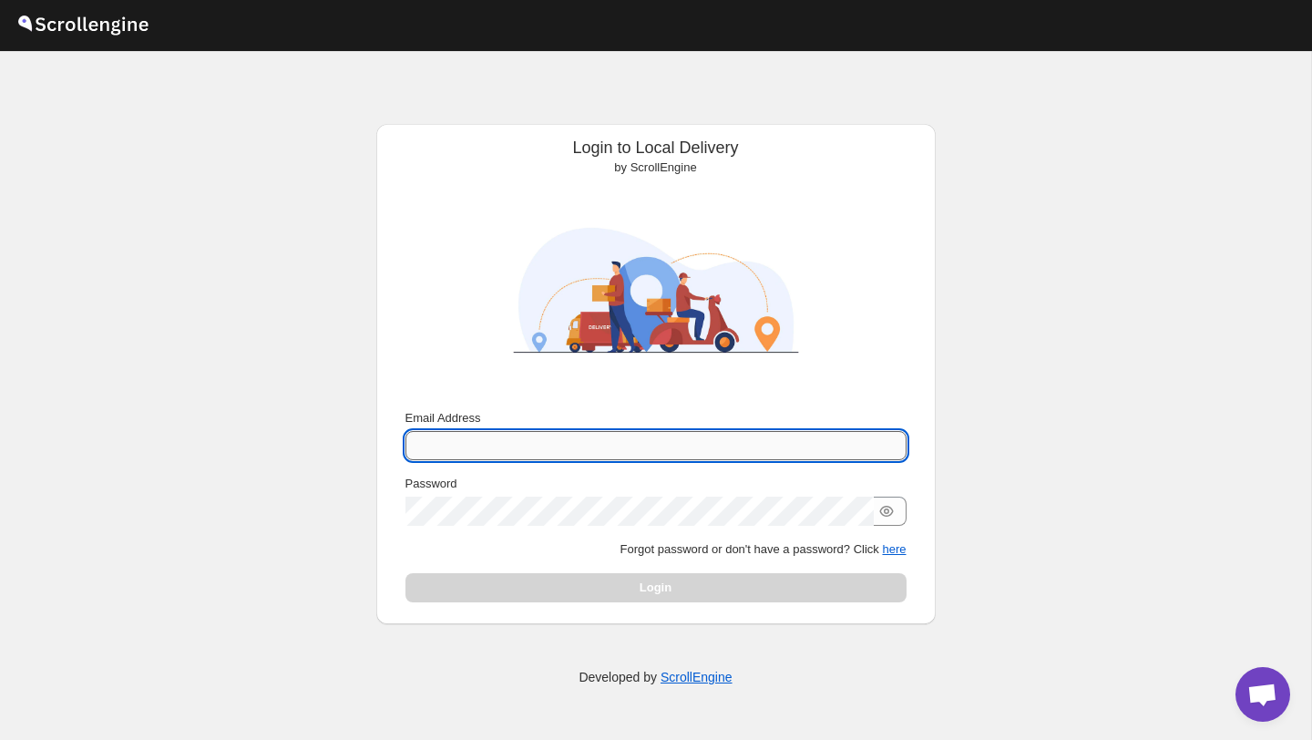
click at [481, 456] on input "Email Address" at bounding box center [656, 445] width 501 height 29
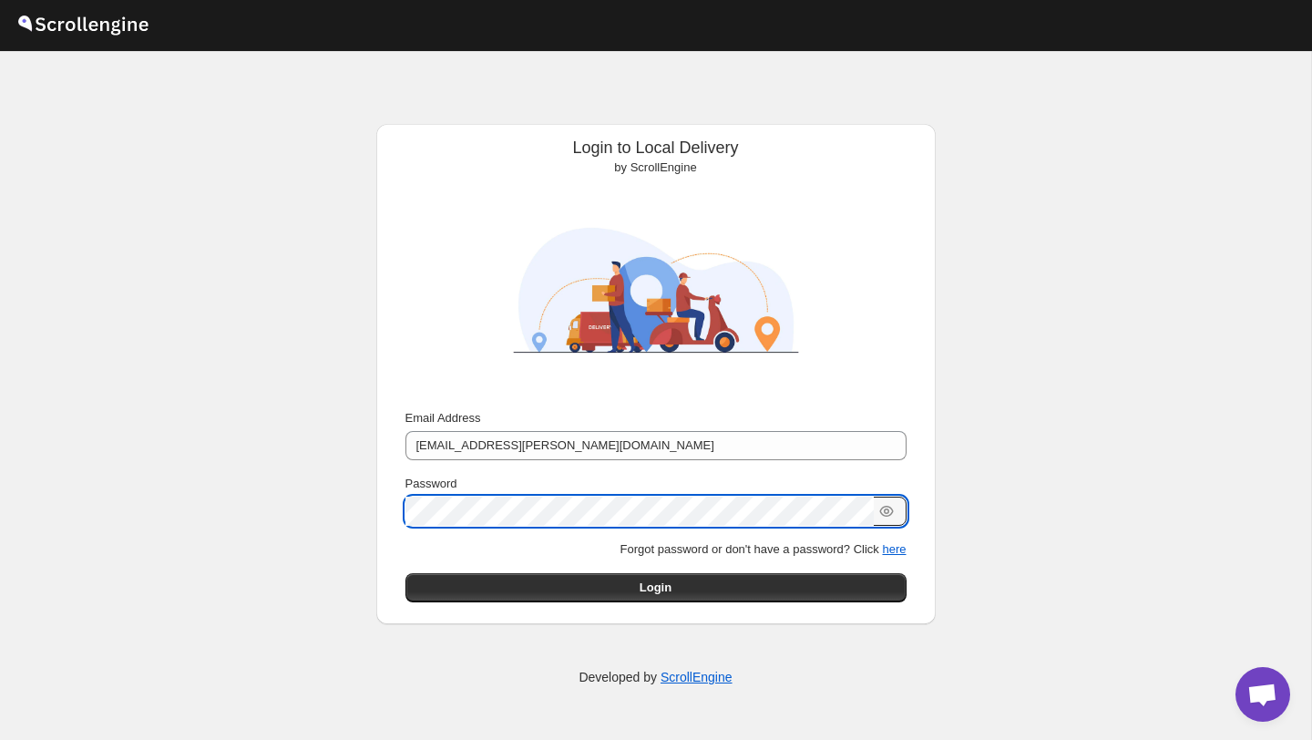
click at [560, 574] on button "Login" at bounding box center [656, 587] width 501 height 29
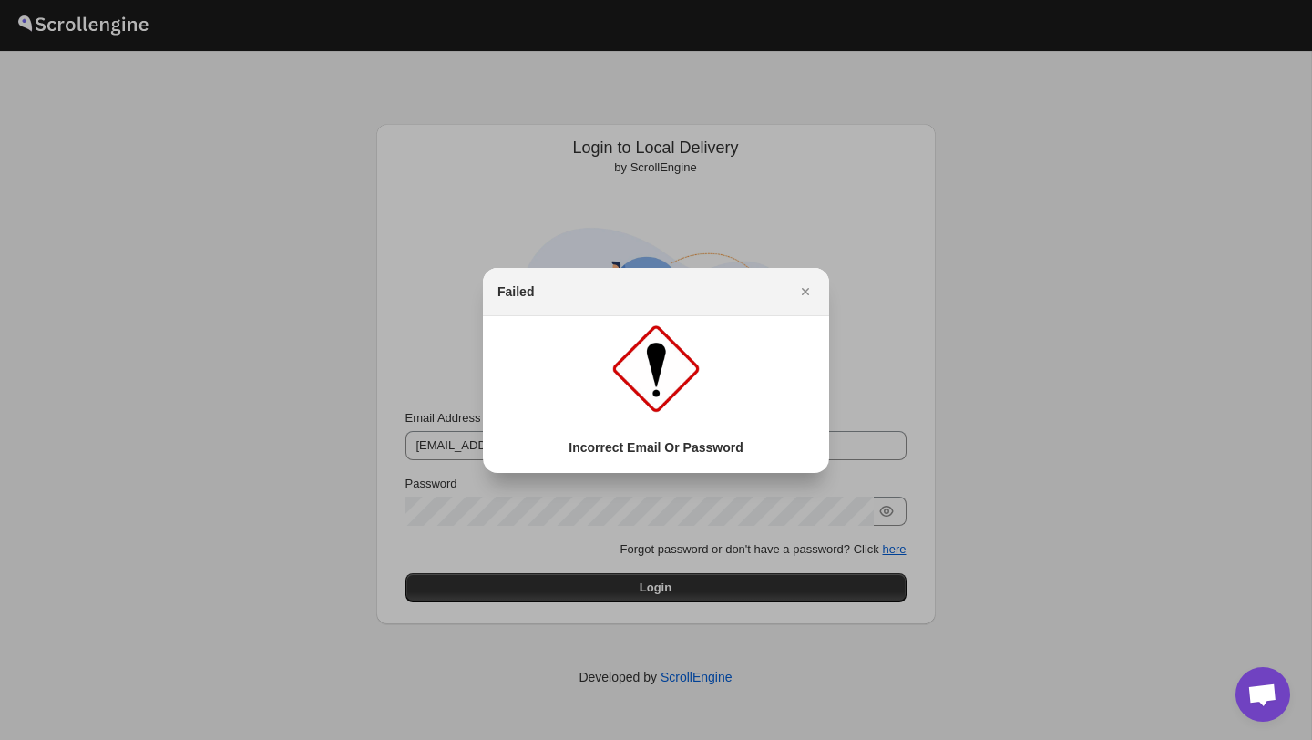
click at [808, 298] on icon "Close" at bounding box center [806, 292] width 18 height 18
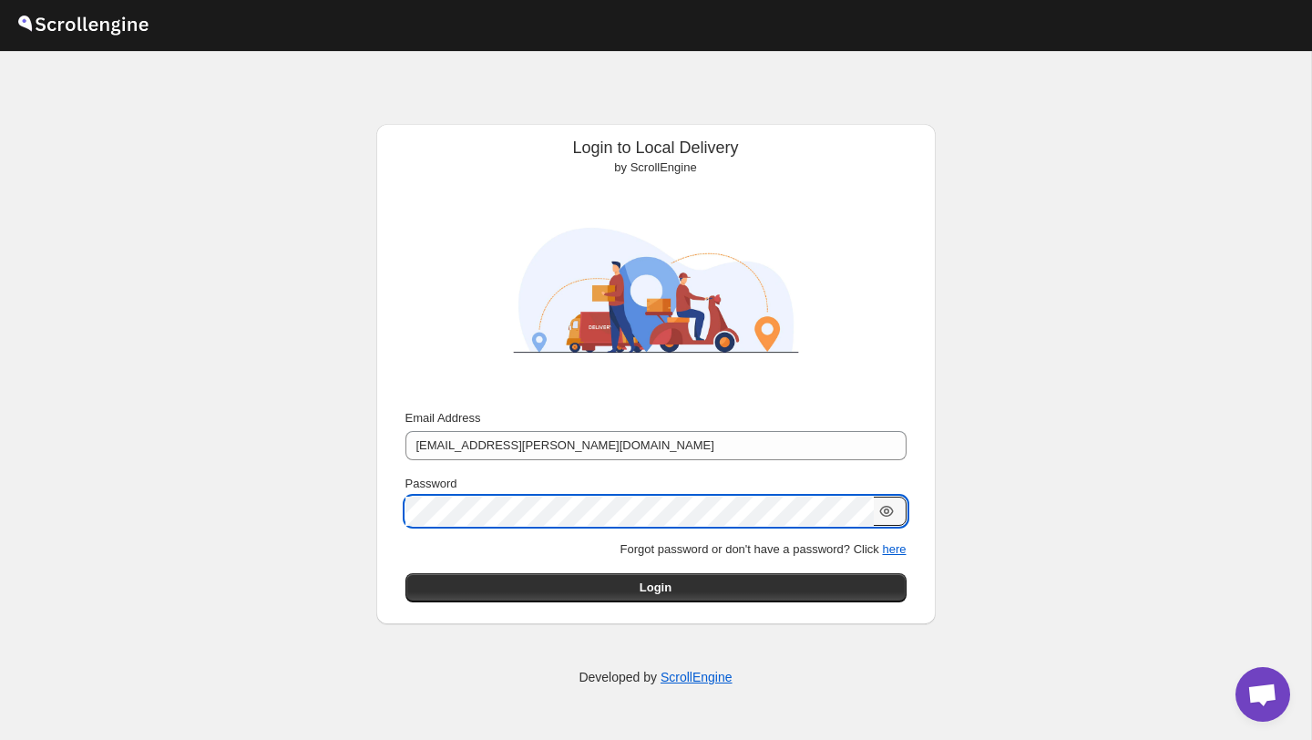
click at [890, 517] on icon "button" at bounding box center [887, 511] width 18 height 18
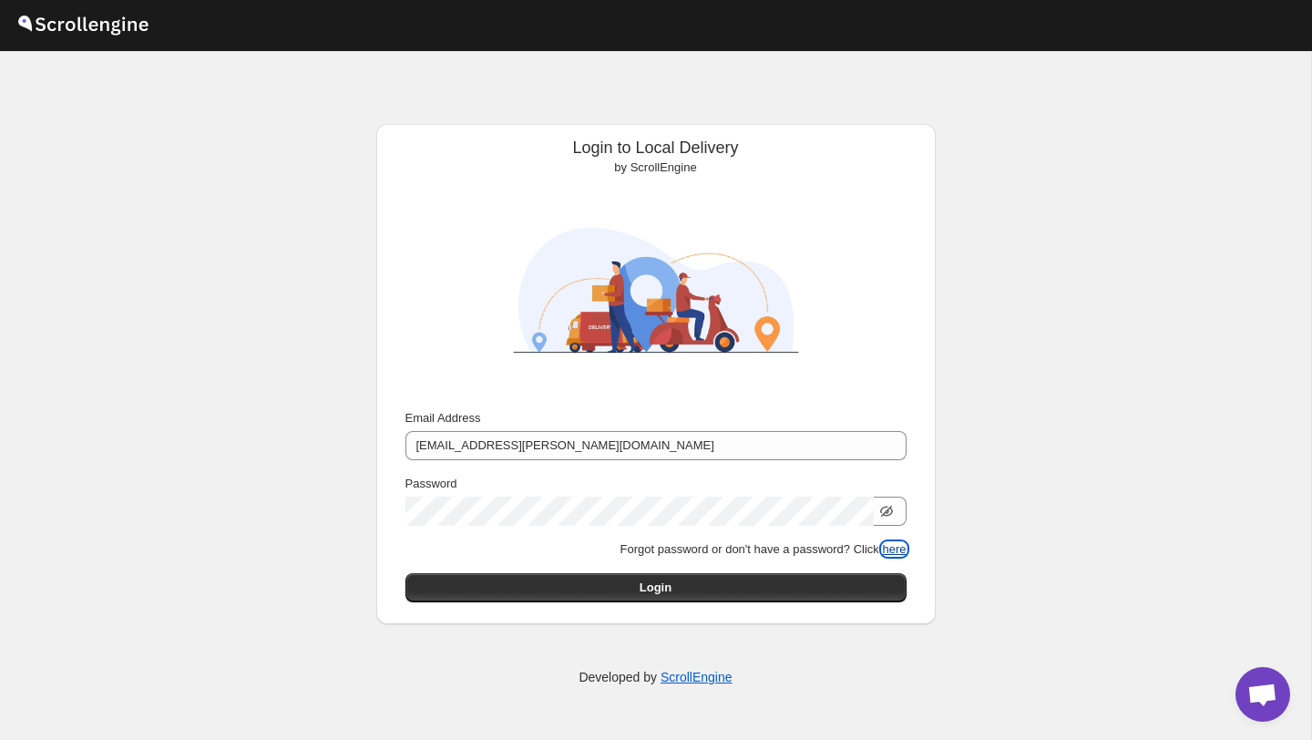
click at [900, 549] on button "here" at bounding box center [894, 549] width 24 height 14
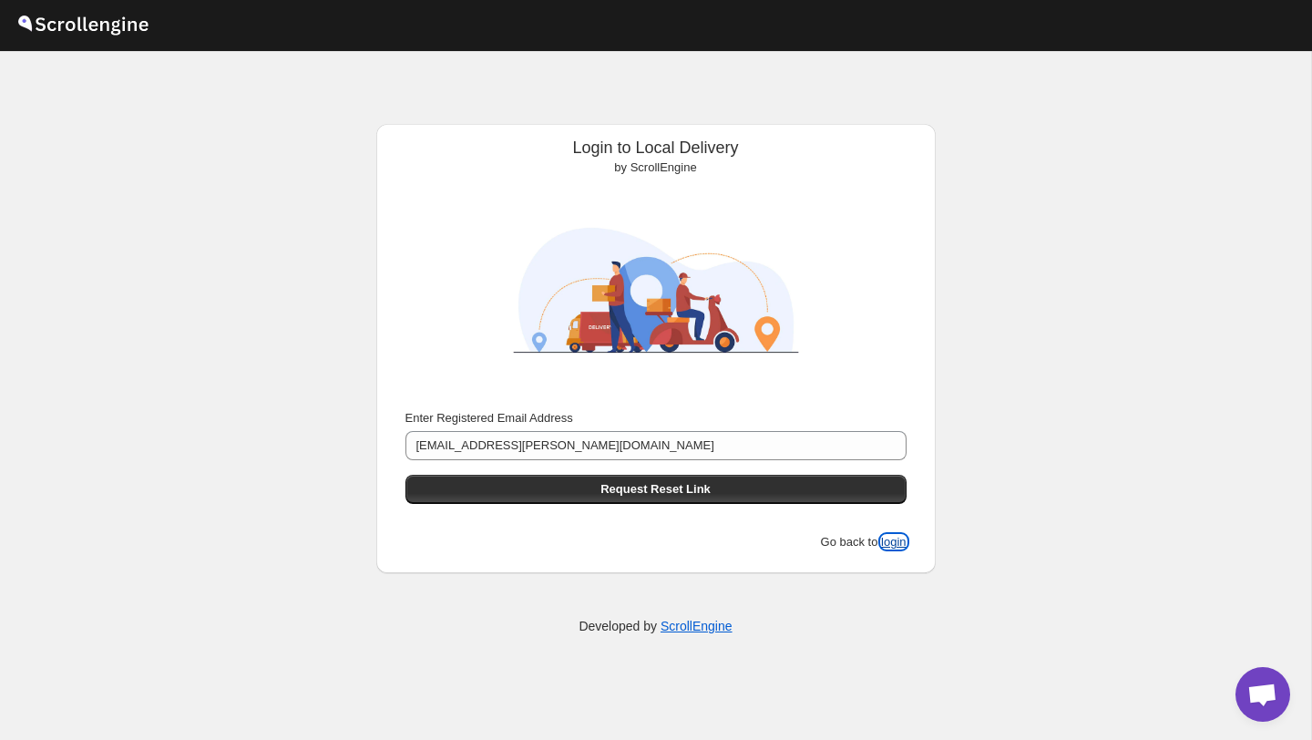
click at [890, 542] on button "login" at bounding box center [893, 542] width 25 height 14
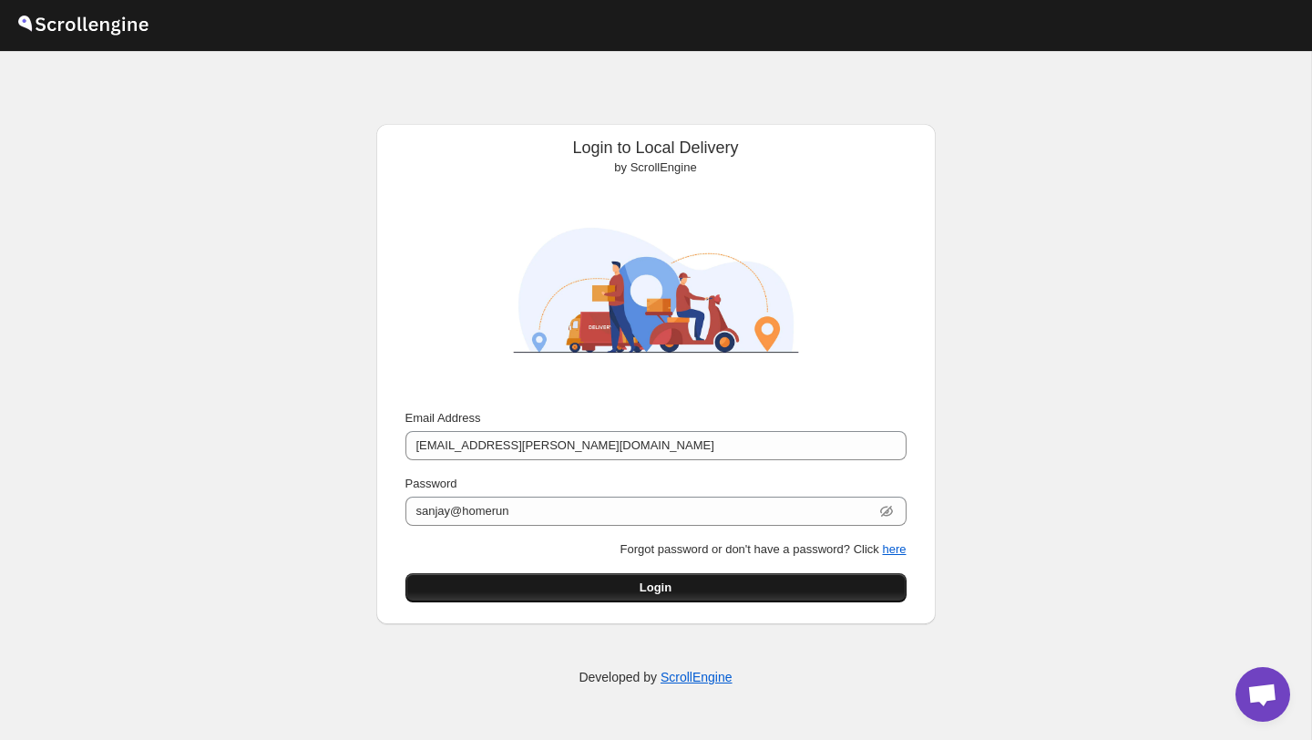
click at [626, 592] on button "Login" at bounding box center [656, 587] width 501 height 29
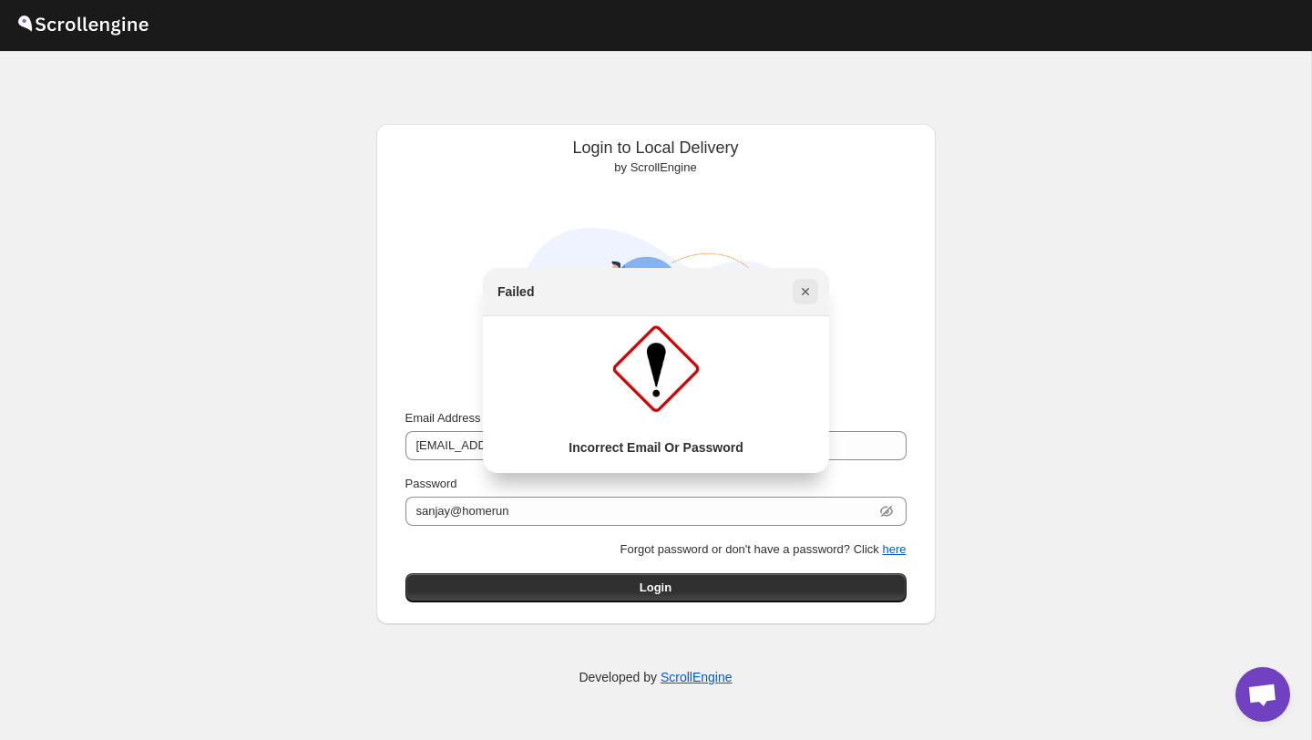
click at [808, 283] on icon "Close" at bounding box center [806, 292] width 18 height 18
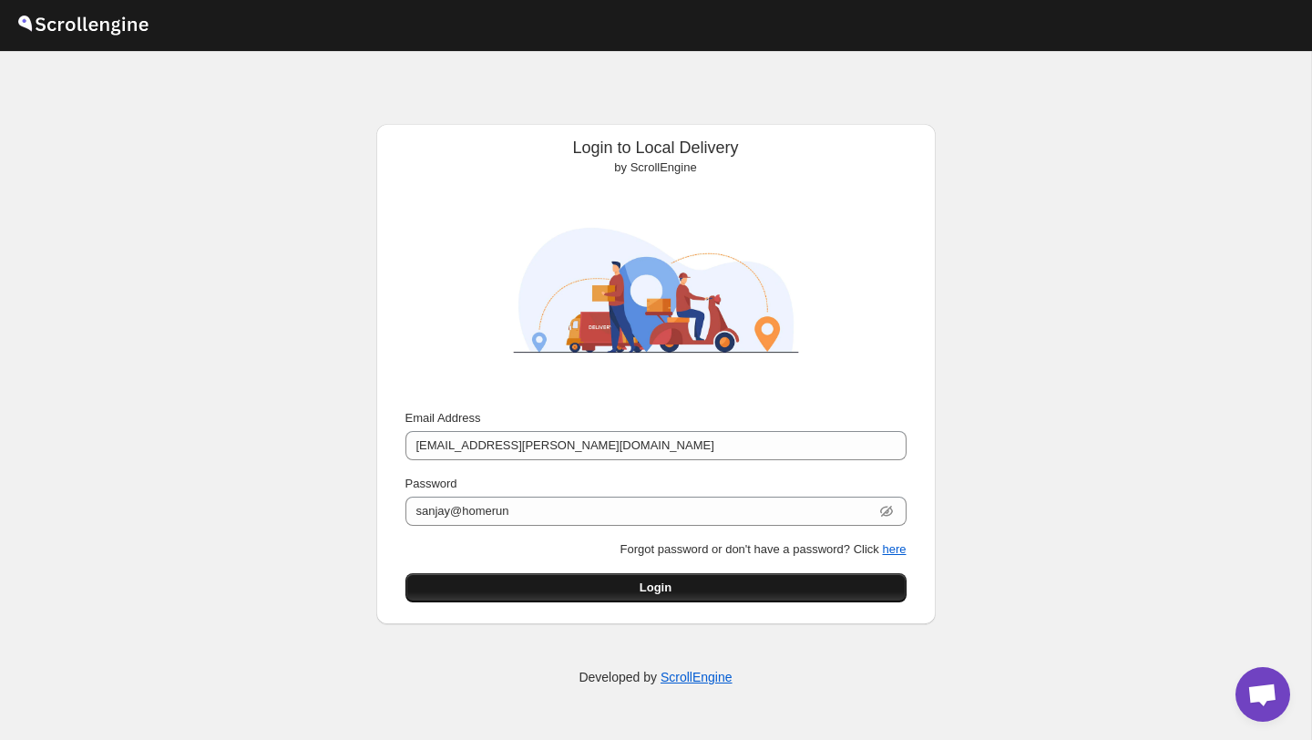
click at [590, 581] on button "Login" at bounding box center [656, 587] width 501 height 29
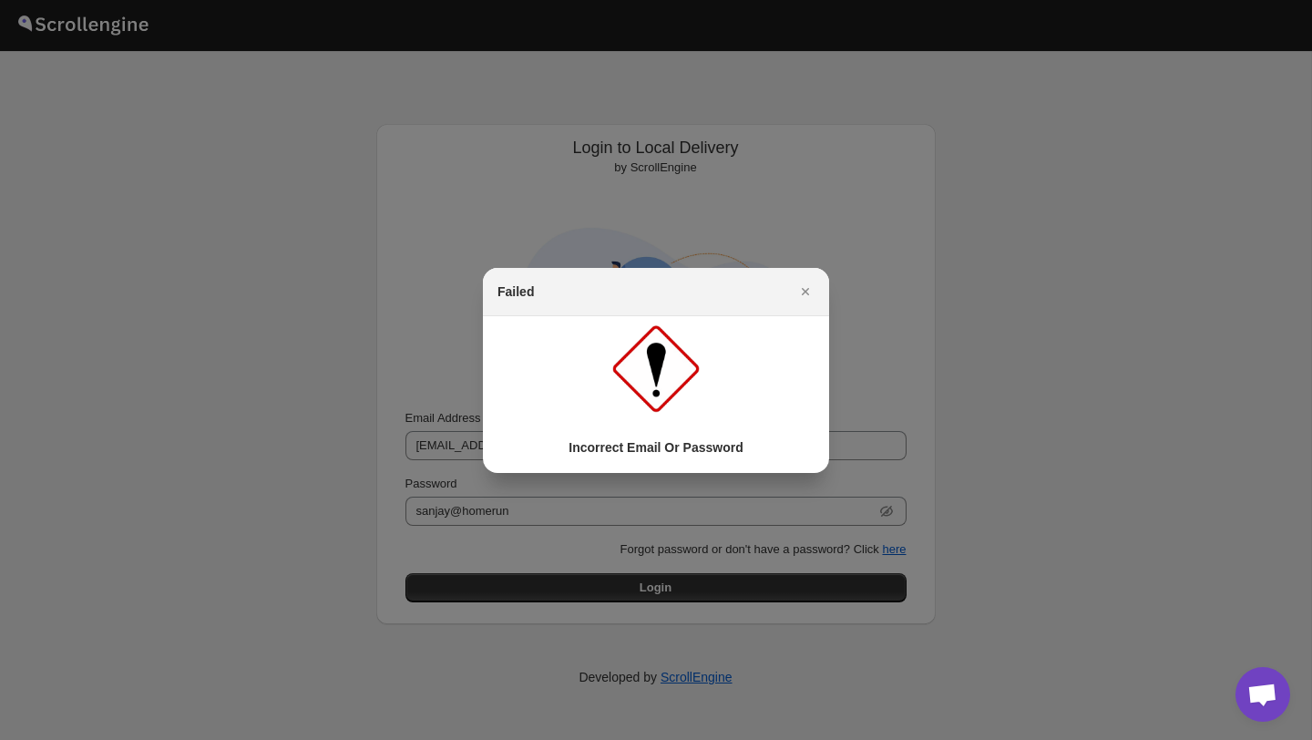
click at [806, 293] on icon "Close" at bounding box center [806, 292] width 18 height 18
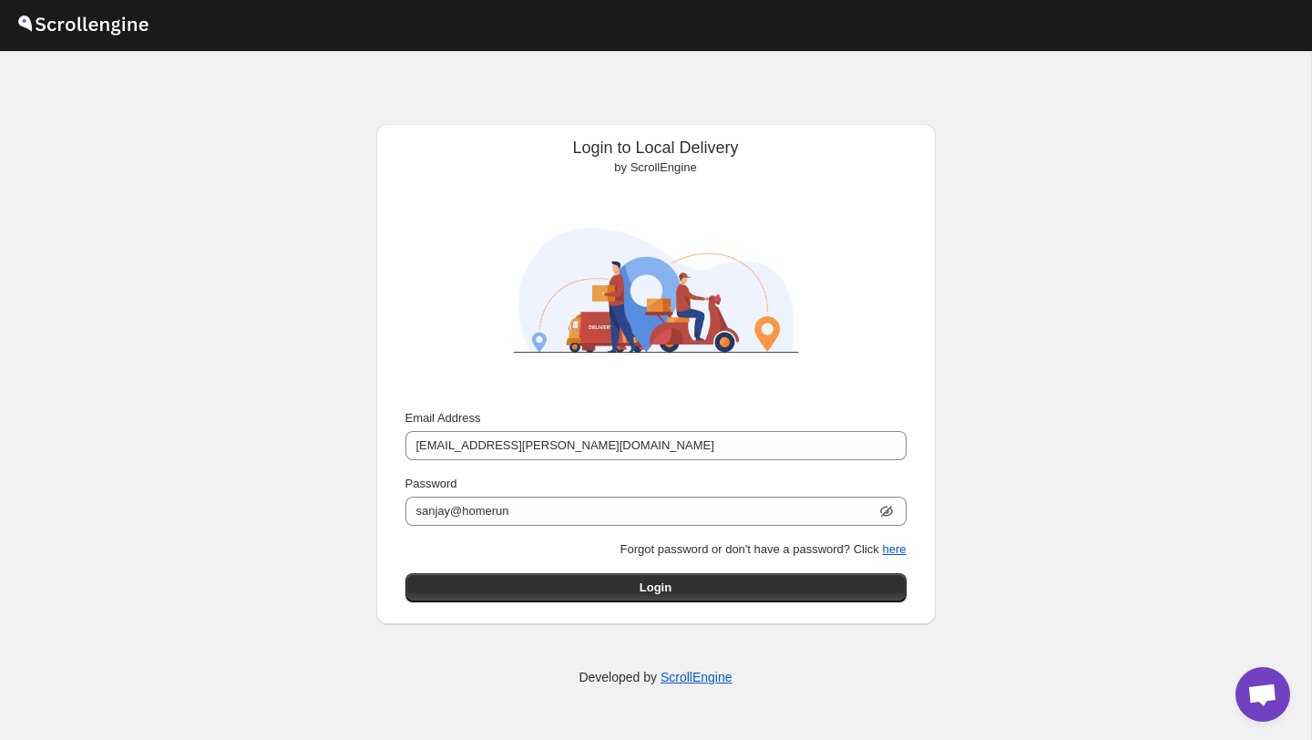
click at [887, 516] on icon "button" at bounding box center [887, 511] width 18 height 18
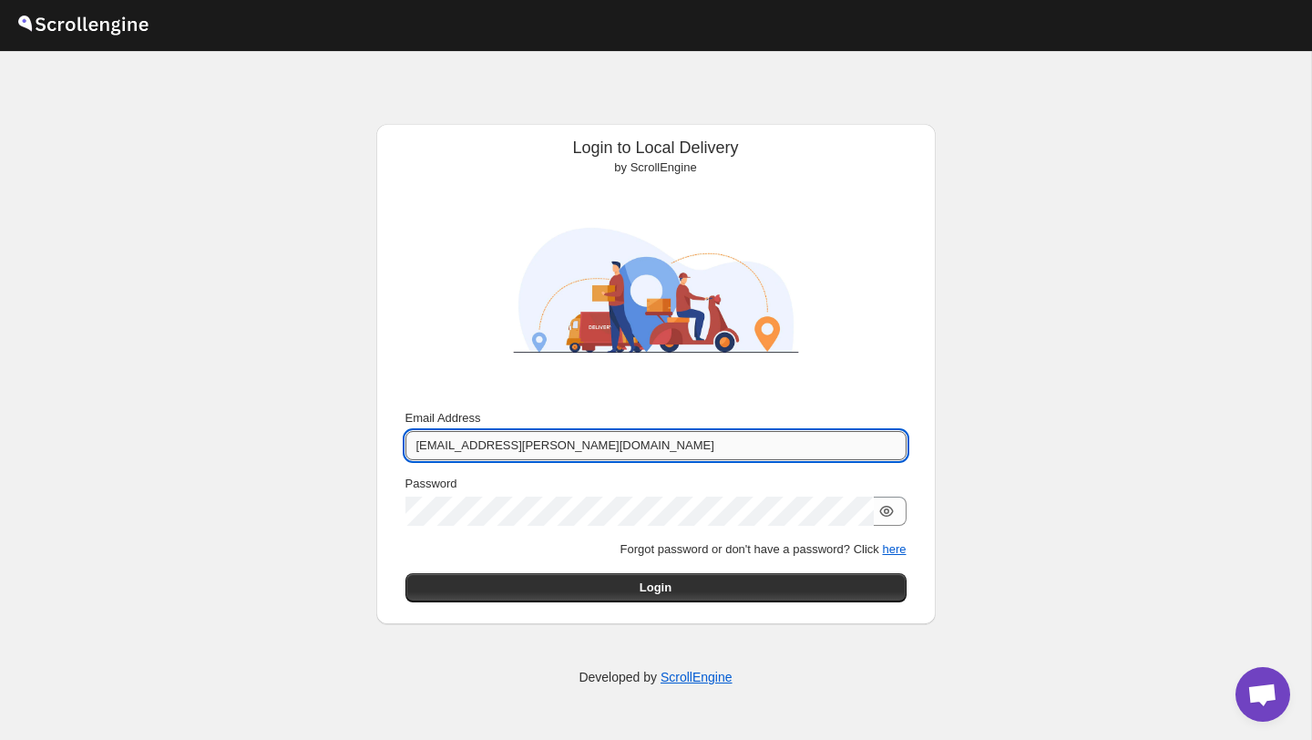
click at [608, 451] on input "sanjay.chetri@home-run.com" at bounding box center [656, 445] width 501 height 29
type input "[EMAIL_ADDRESS][PERSON_NAME][DOMAIN_NAME]"
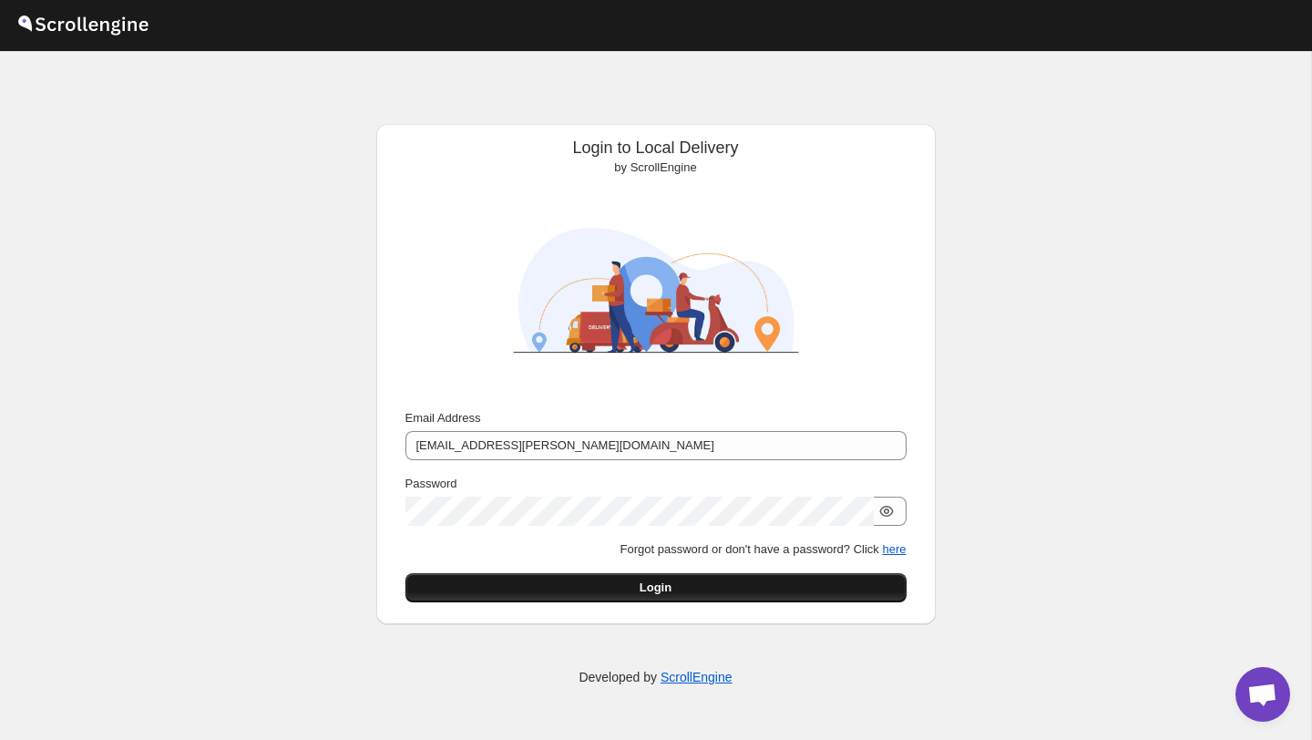
click at [641, 581] on span "Login" at bounding box center [656, 588] width 32 height 18
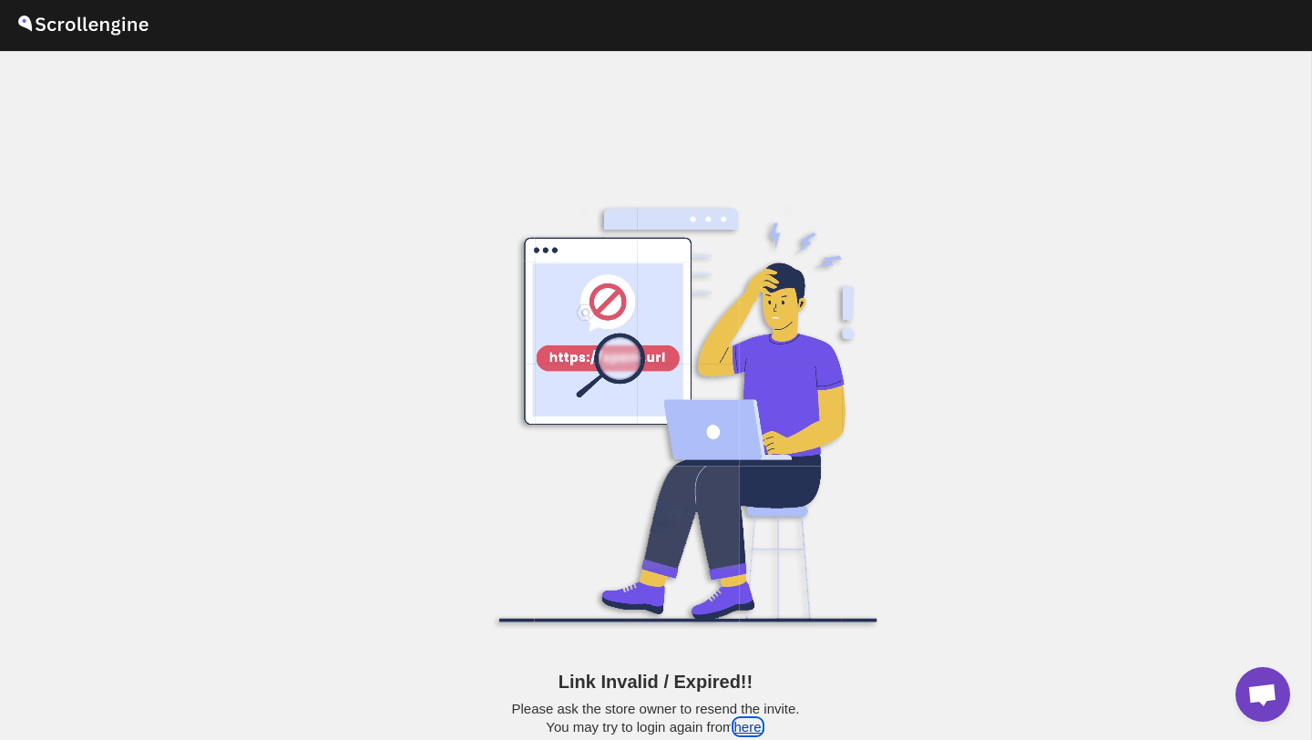
click at [749, 732] on button "here" at bounding box center [748, 726] width 27 height 15
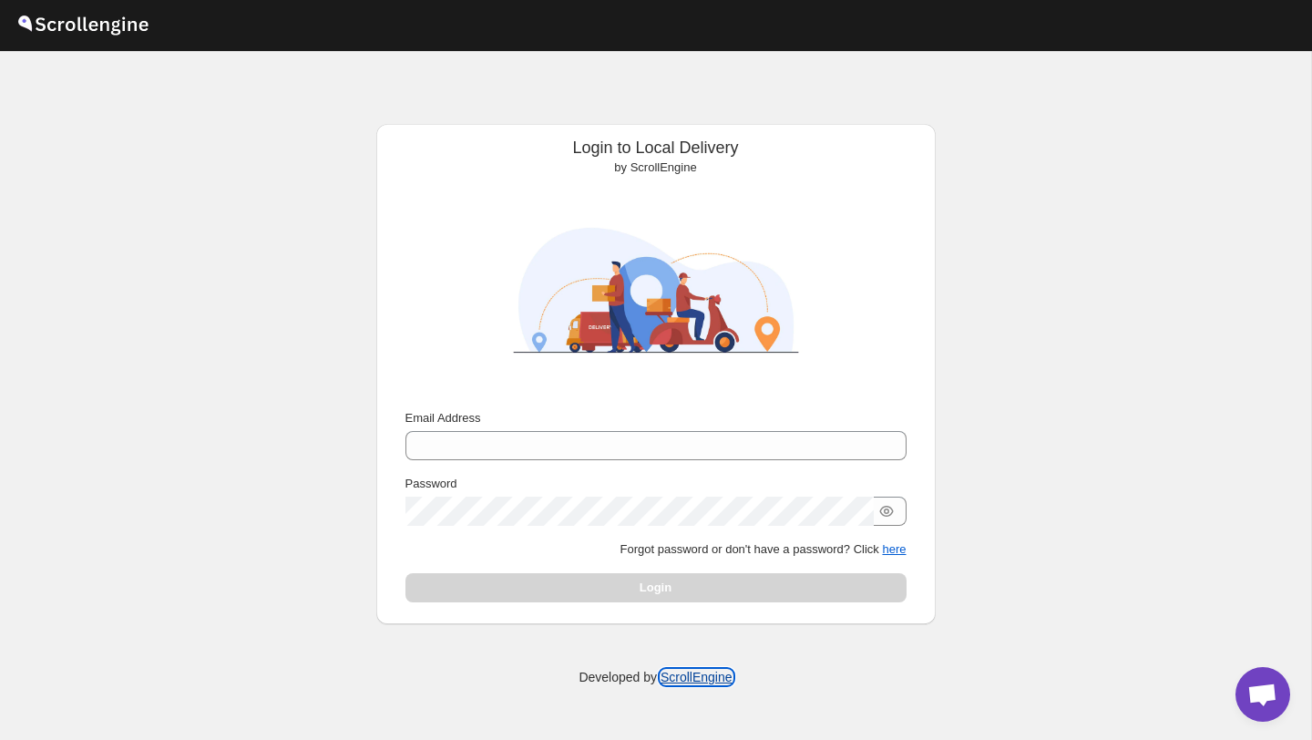
click at [690, 674] on link "ScrollEngine" at bounding box center [697, 677] width 72 height 15
click at [888, 551] on button "here" at bounding box center [894, 549] width 24 height 14
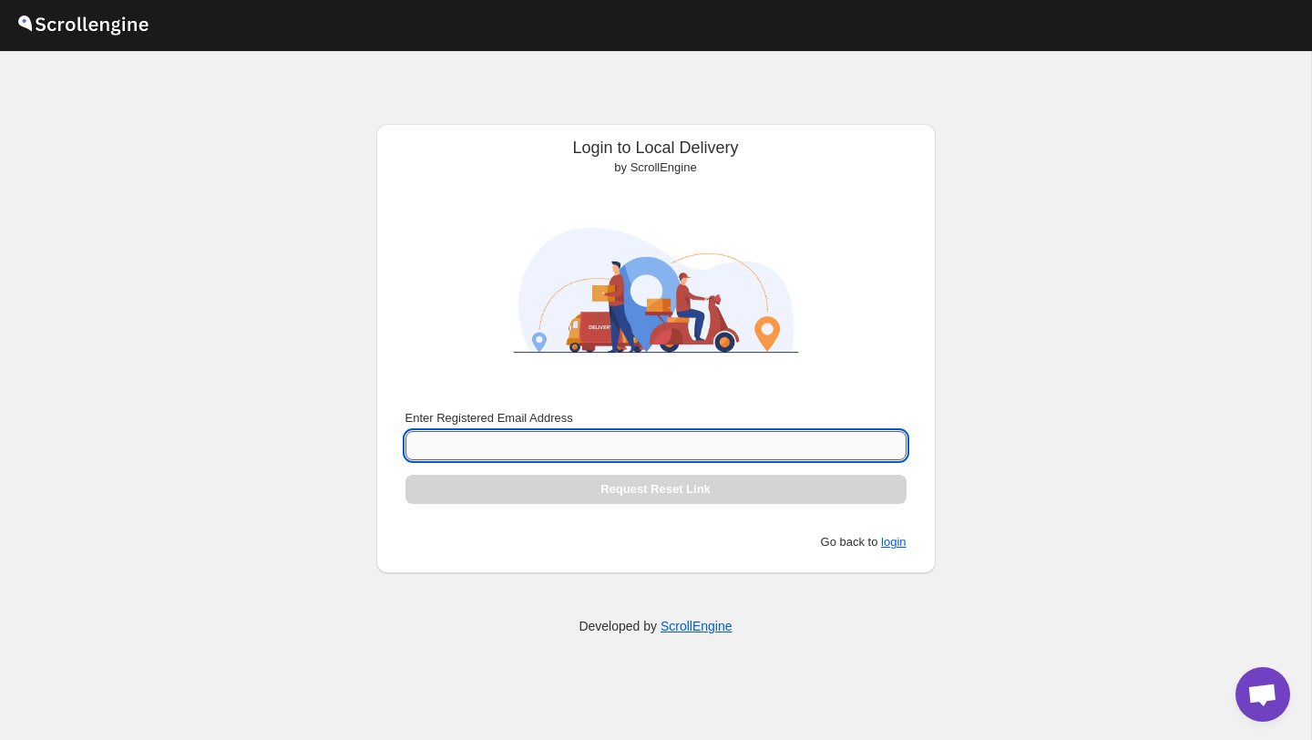
click at [514, 443] on input "Enter Registered Email Address" at bounding box center [656, 445] width 501 height 29
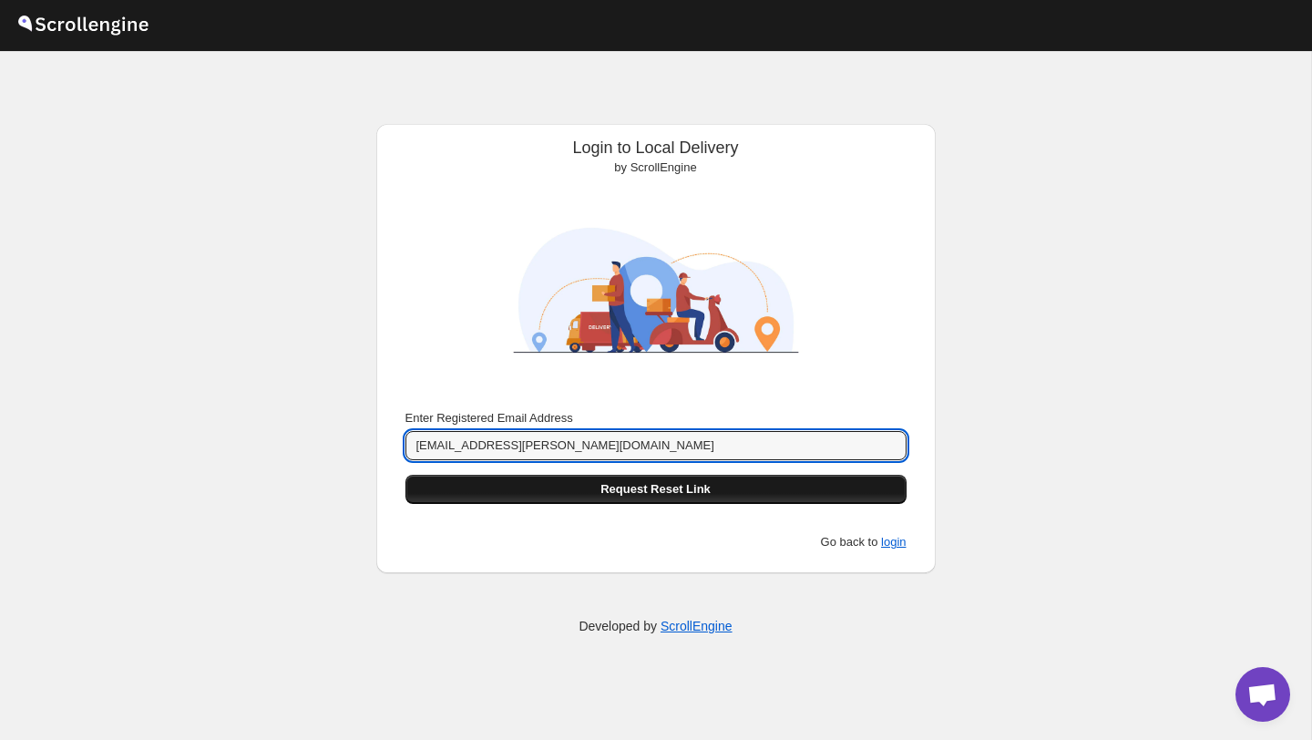
type input "[EMAIL_ADDRESS][PERSON_NAME][DOMAIN_NAME]"
click at [575, 486] on button "Request Reset Link" at bounding box center [656, 489] width 501 height 29
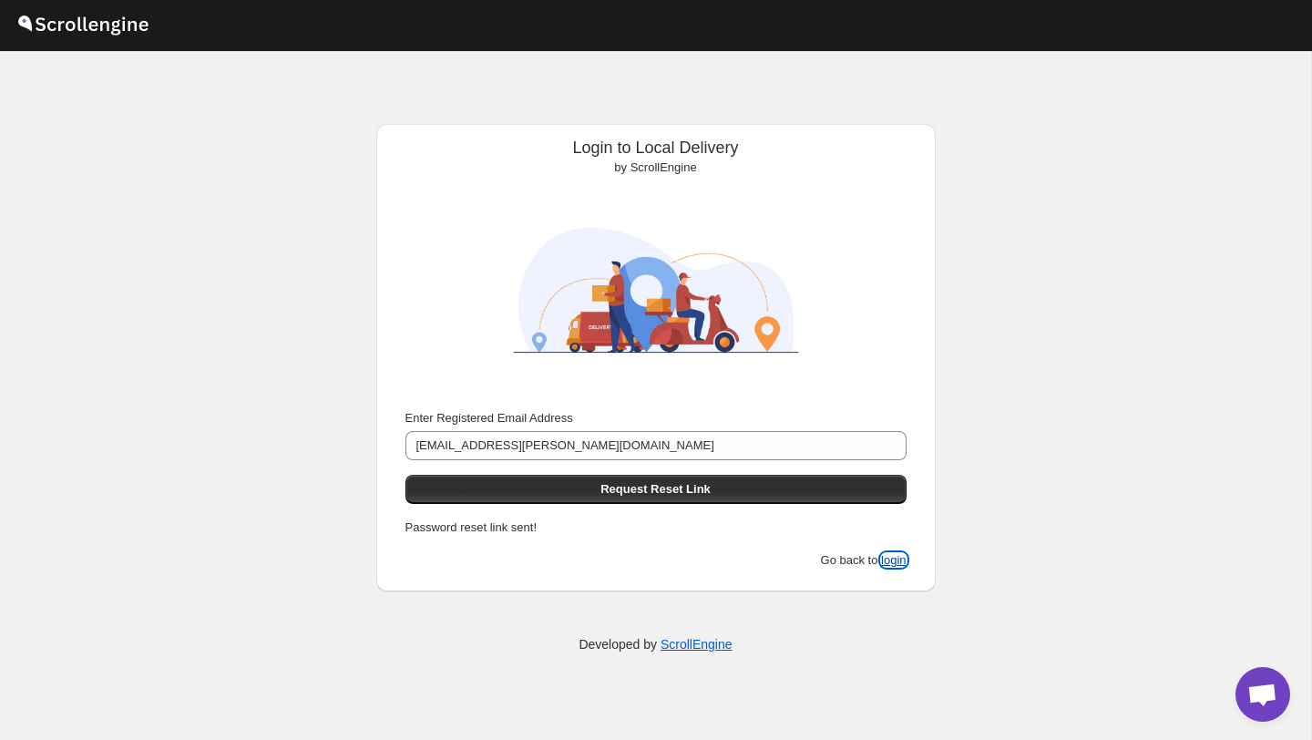
click at [892, 560] on button "login" at bounding box center [893, 560] width 25 height 14
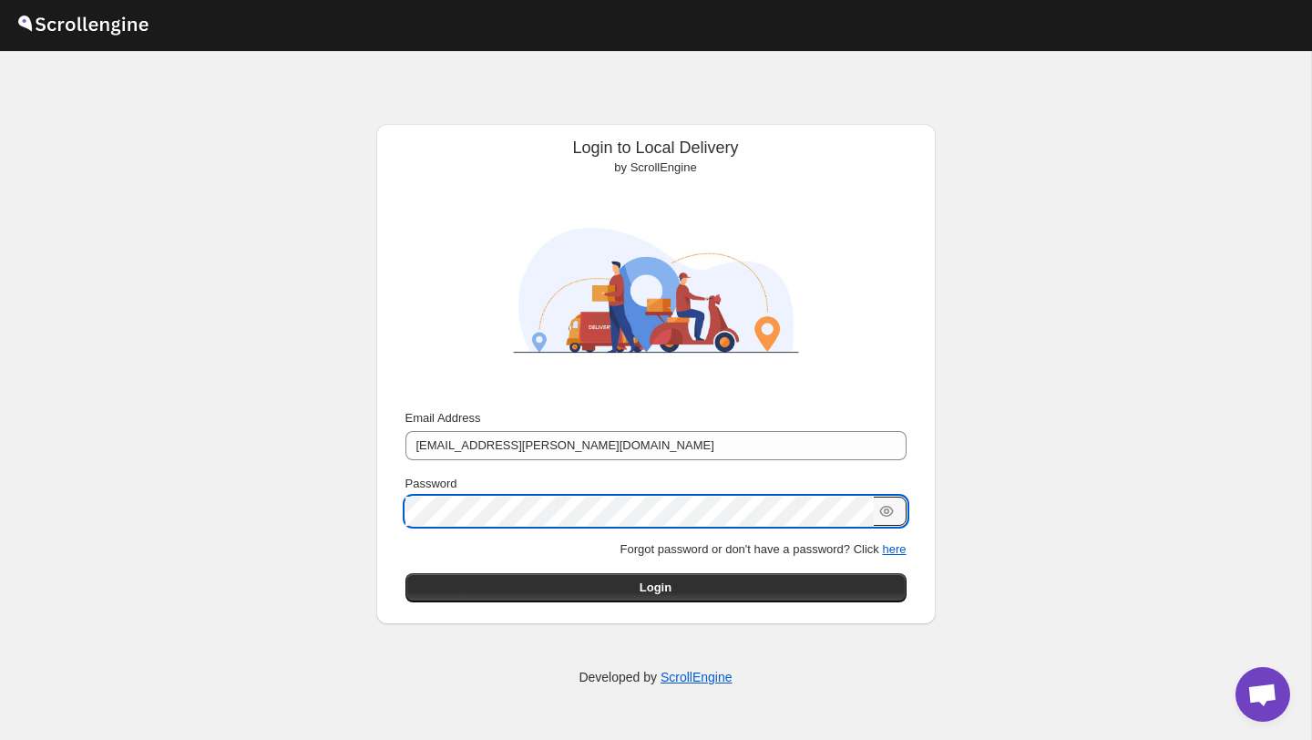
click at [406, 124] on button "Submit" at bounding box center [432, 133] width 52 height 19
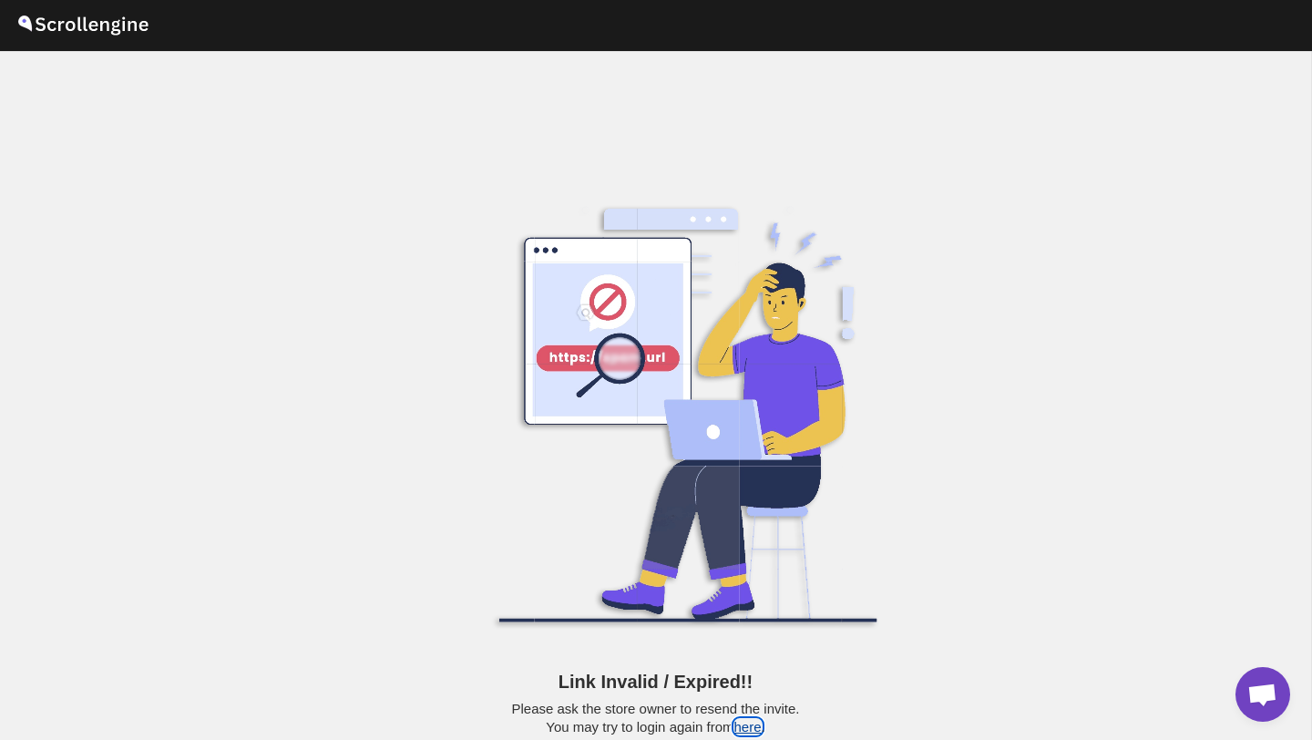
click at [756, 728] on button "here" at bounding box center [748, 726] width 27 height 15
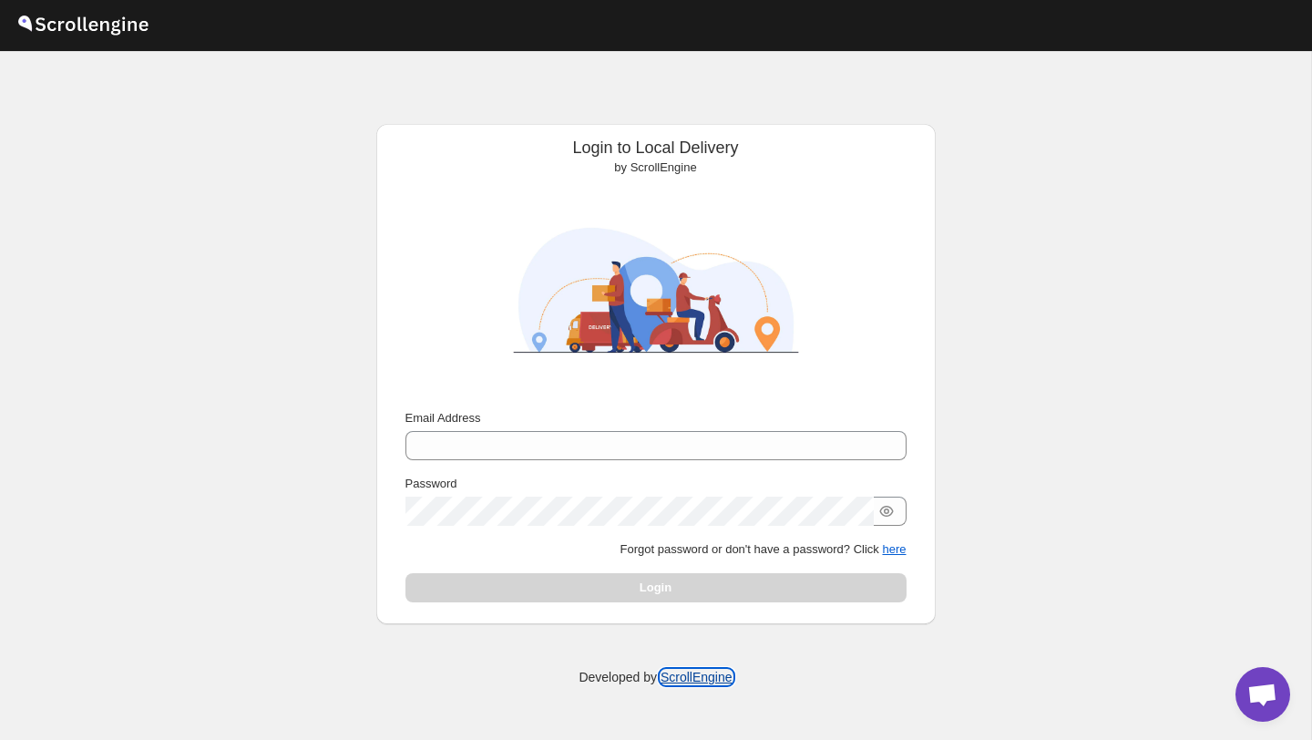
click at [687, 674] on link "ScrollEngine" at bounding box center [697, 677] width 72 height 15
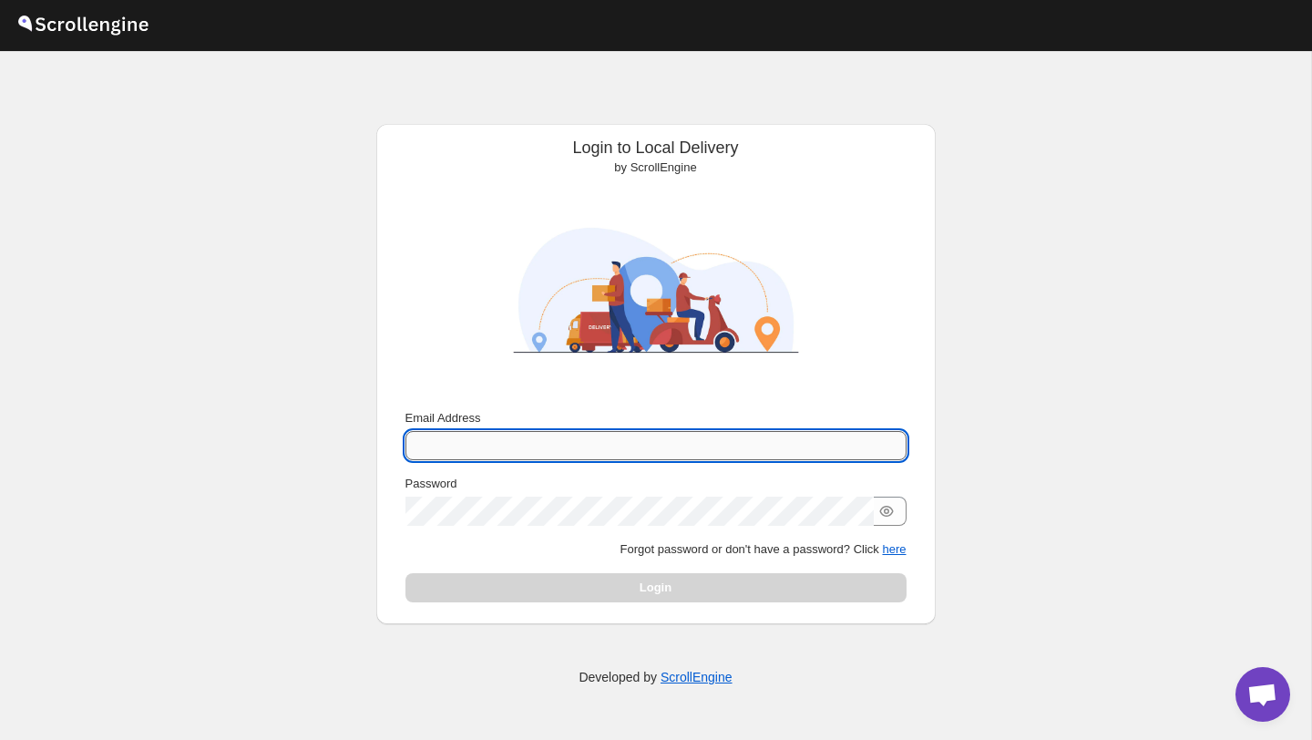
click at [534, 455] on input "Email Address" at bounding box center [656, 445] width 501 height 29
click at [566, 446] on input "Email Address" at bounding box center [656, 445] width 501 height 29
type input "sanjay.chetri@home-run.co"
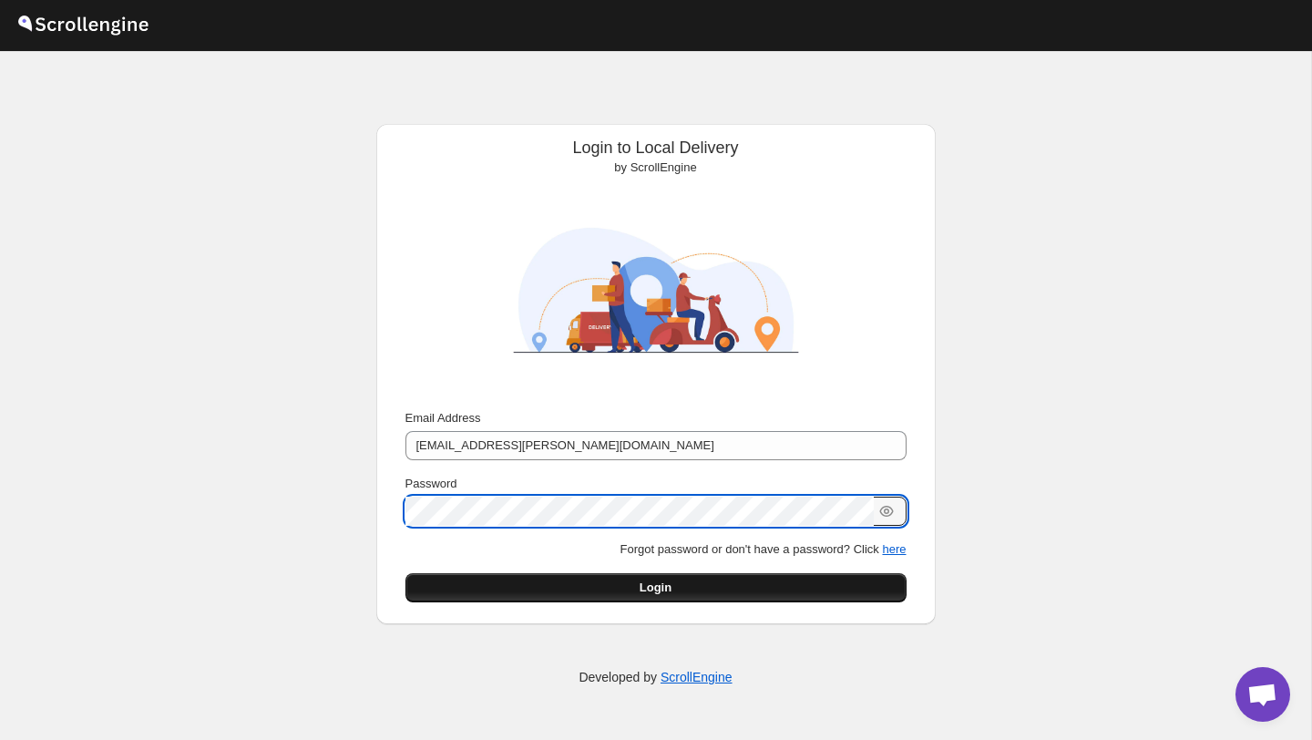
click at [593, 571] on div "Email Address sanjay.chetri@home-run.co Password Forgot password or don't have …" at bounding box center [656, 505] width 501 height 193
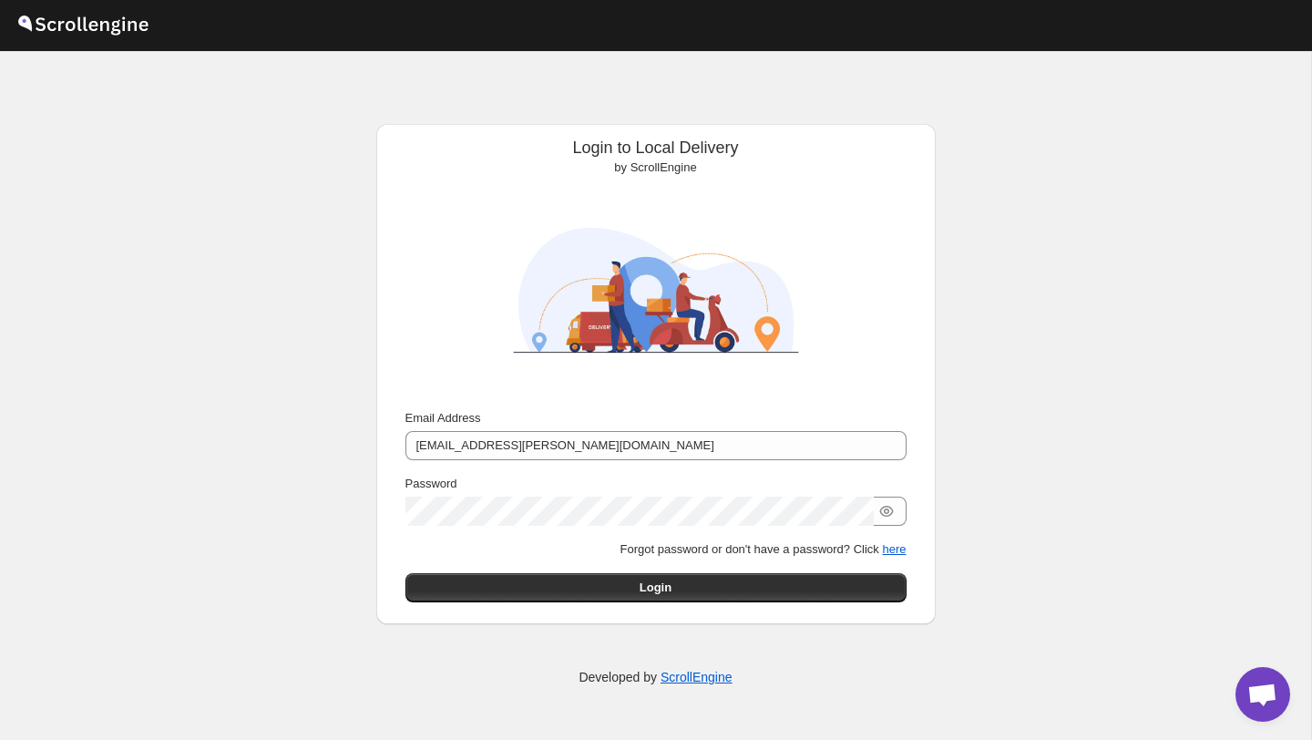
click at [612, 578] on button "Login" at bounding box center [656, 587] width 501 height 29
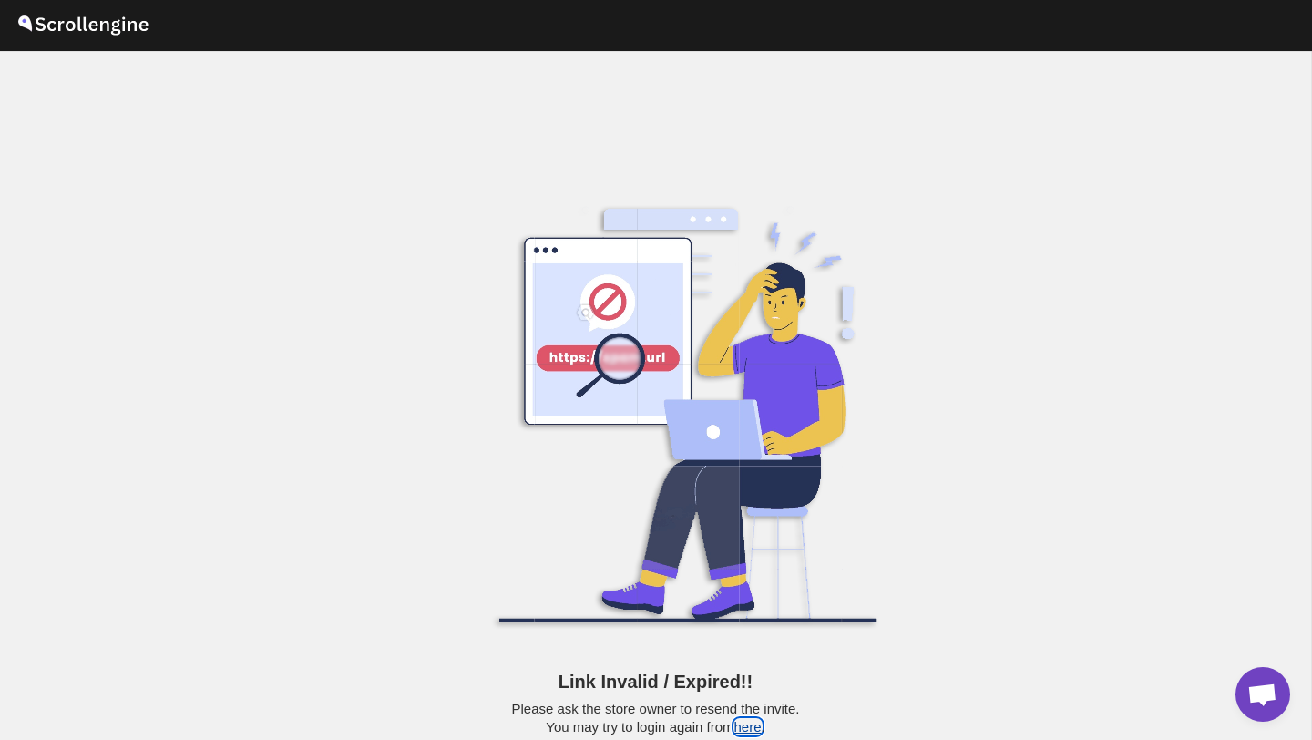
click at [759, 733] on button "here" at bounding box center [748, 726] width 27 height 15
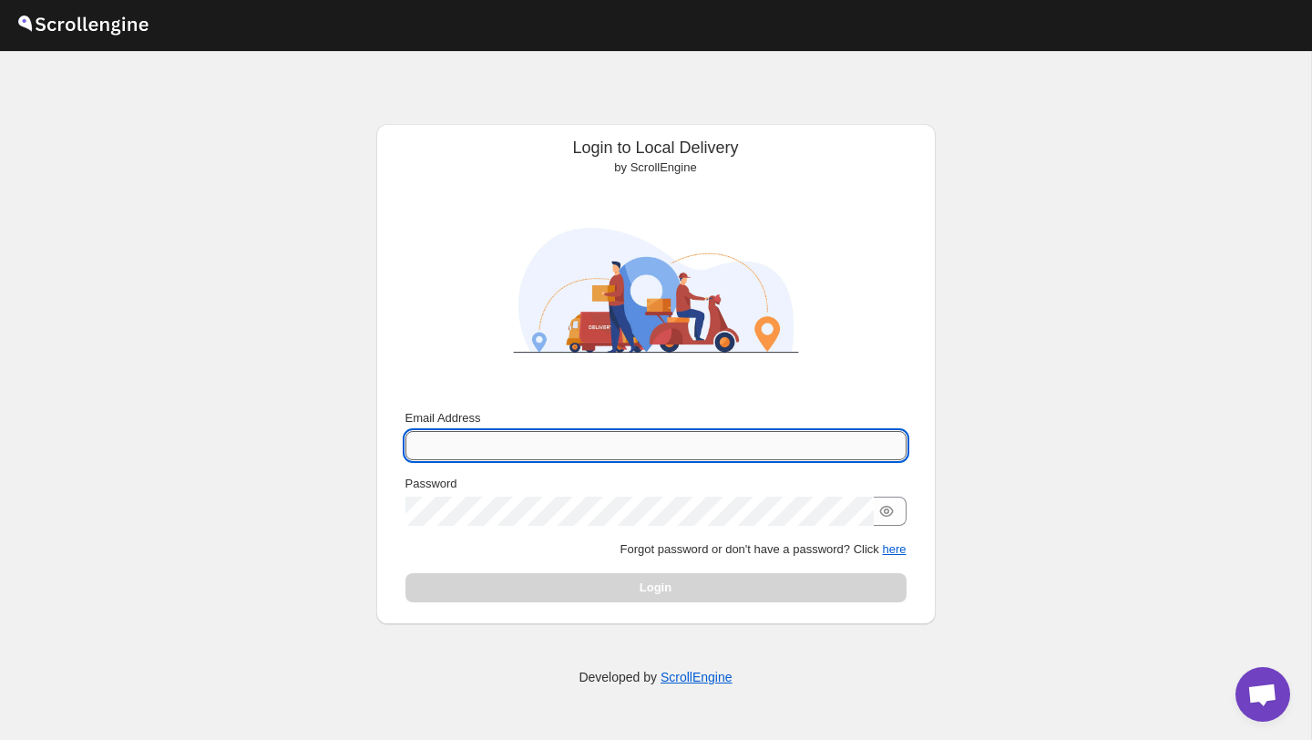
click at [490, 439] on input "Email Address" at bounding box center [656, 445] width 501 height 29
type input "[EMAIL_ADDRESS][PERSON_NAME][DOMAIN_NAME]"
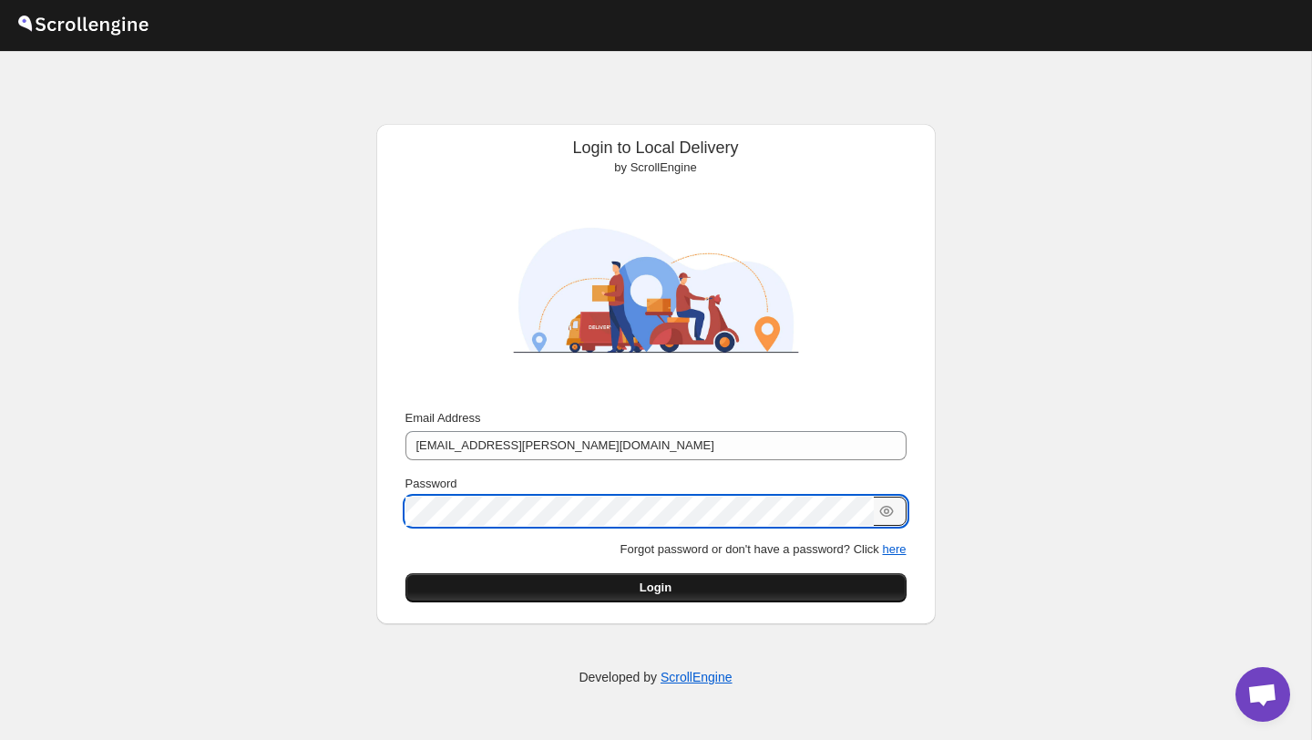
click at [530, 578] on button "Login" at bounding box center [656, 587] width 501 height 29
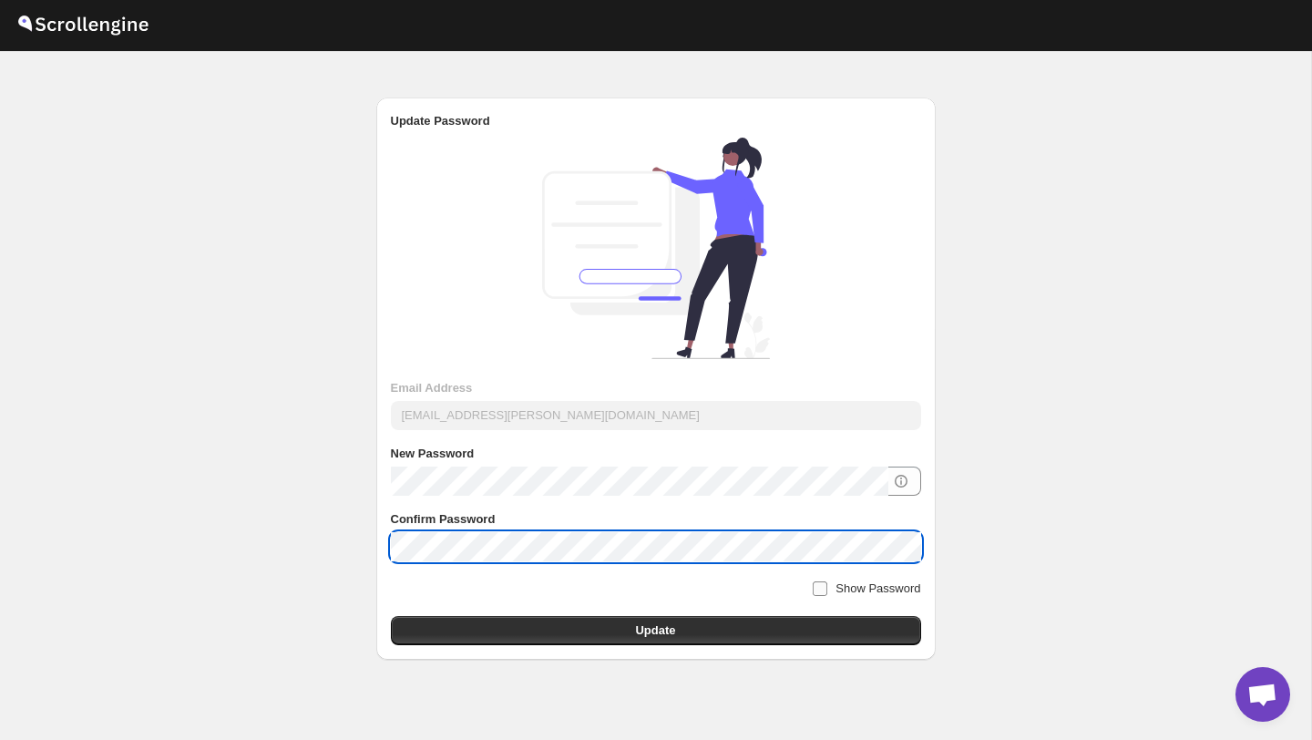
click at [819, 582] on input "Show Password" at bounding box center [820, 588] width 15 height 15
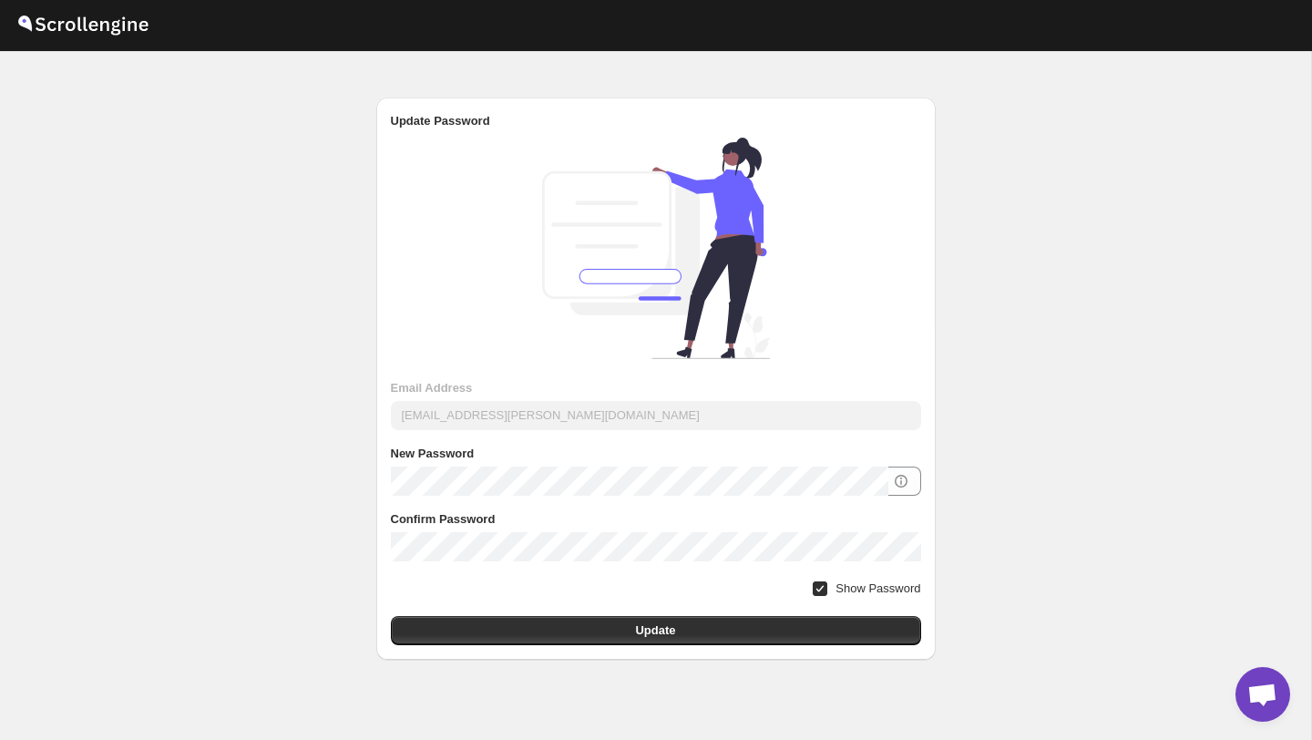
click at [819, 584] on input "Show Password" at bounding box center [820, 588] width 15 height 15
checkbox input "false"
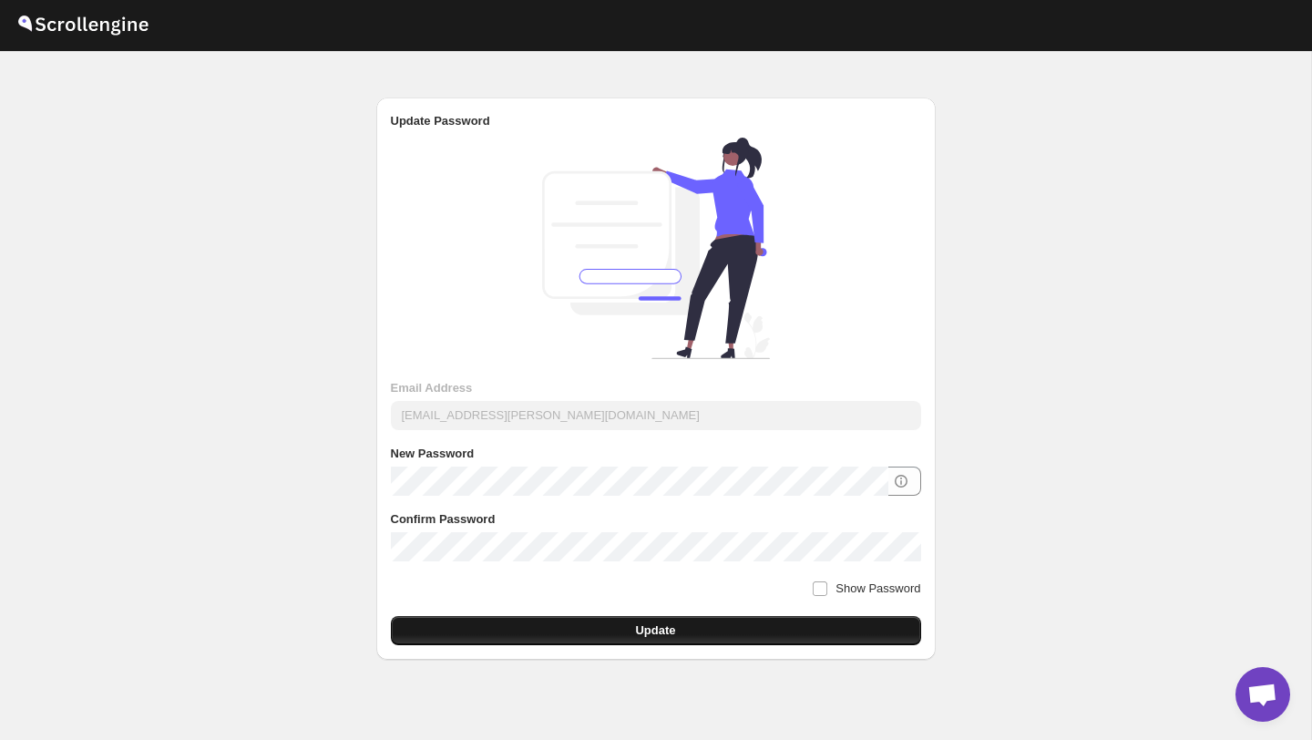
click at [748, 618] on button "Update" at bounding box center [656, 630] width 530 height 29
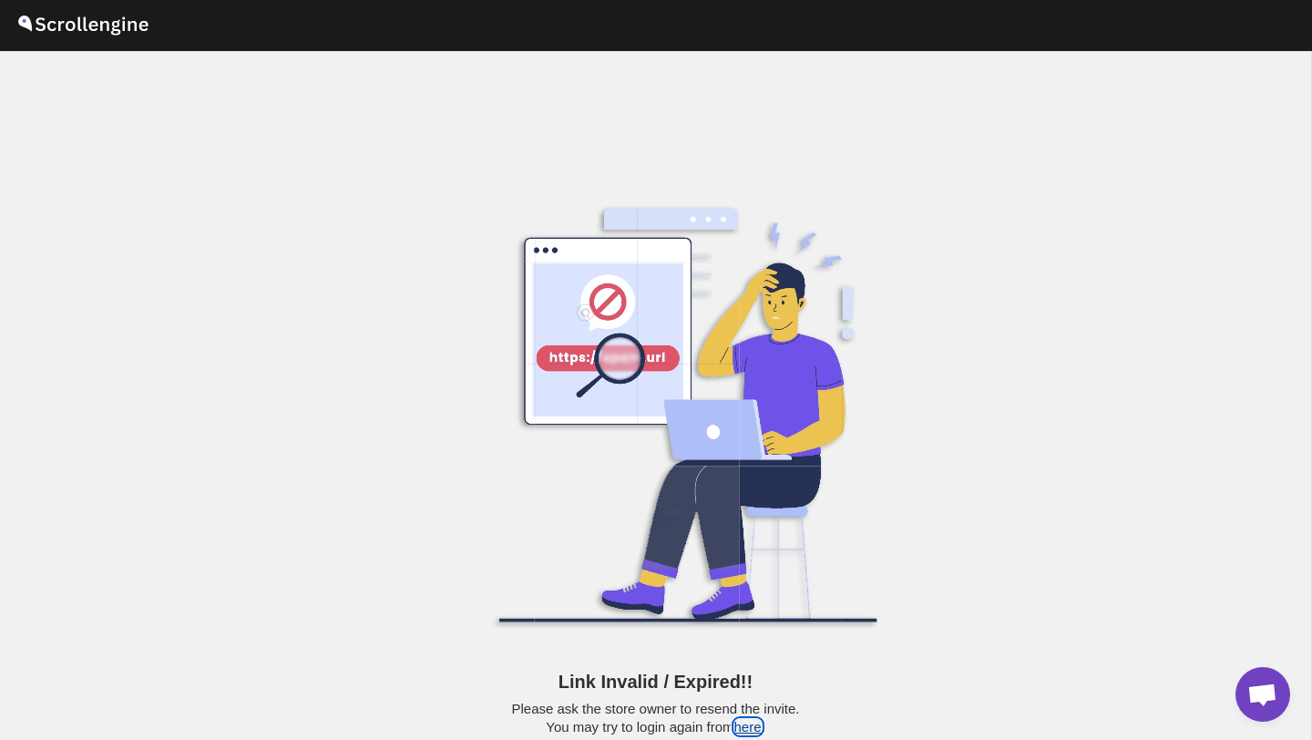
click at [751, 728] on button "here" at bounding box center [748, 726] width 27 height 15
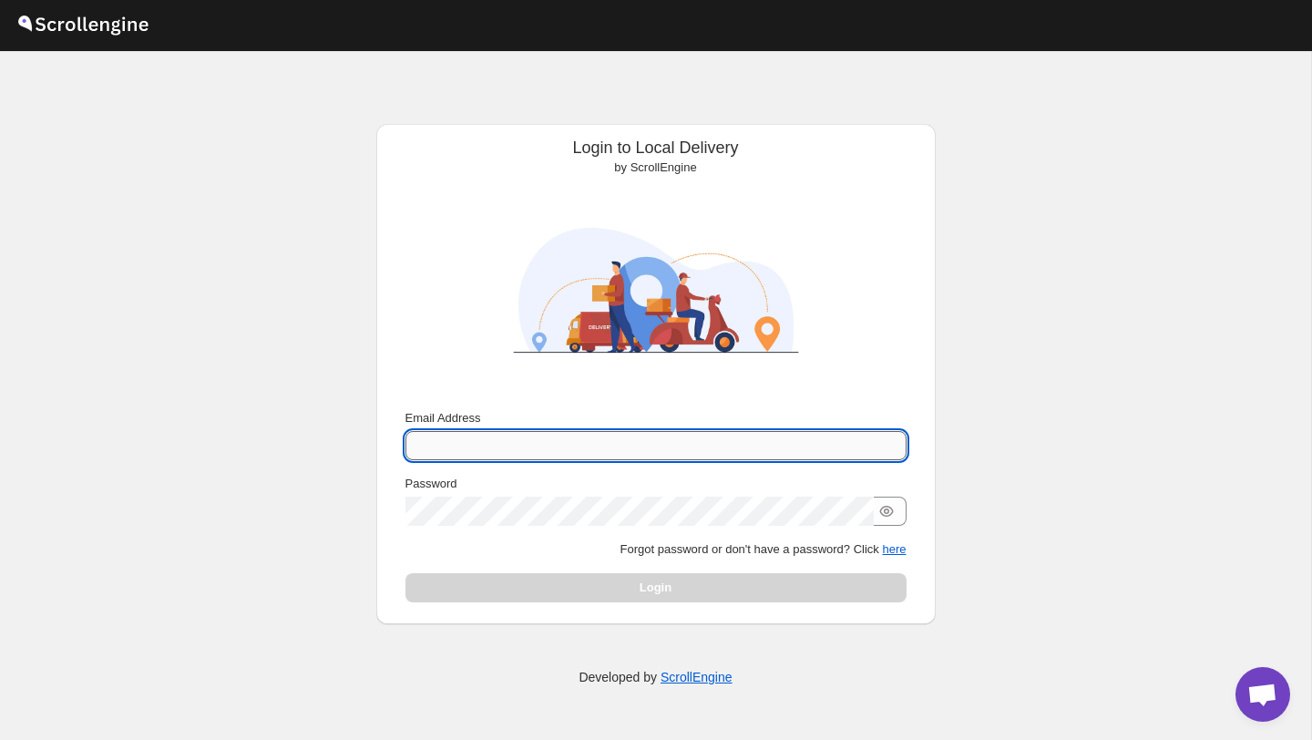
click at [489, 450] on input "Email Address" at bounding box center [656, 445] width 501 height 29
type input "[EMAIL_ADDRESS][PERSON_NAME][DOMAIN_NAME]"
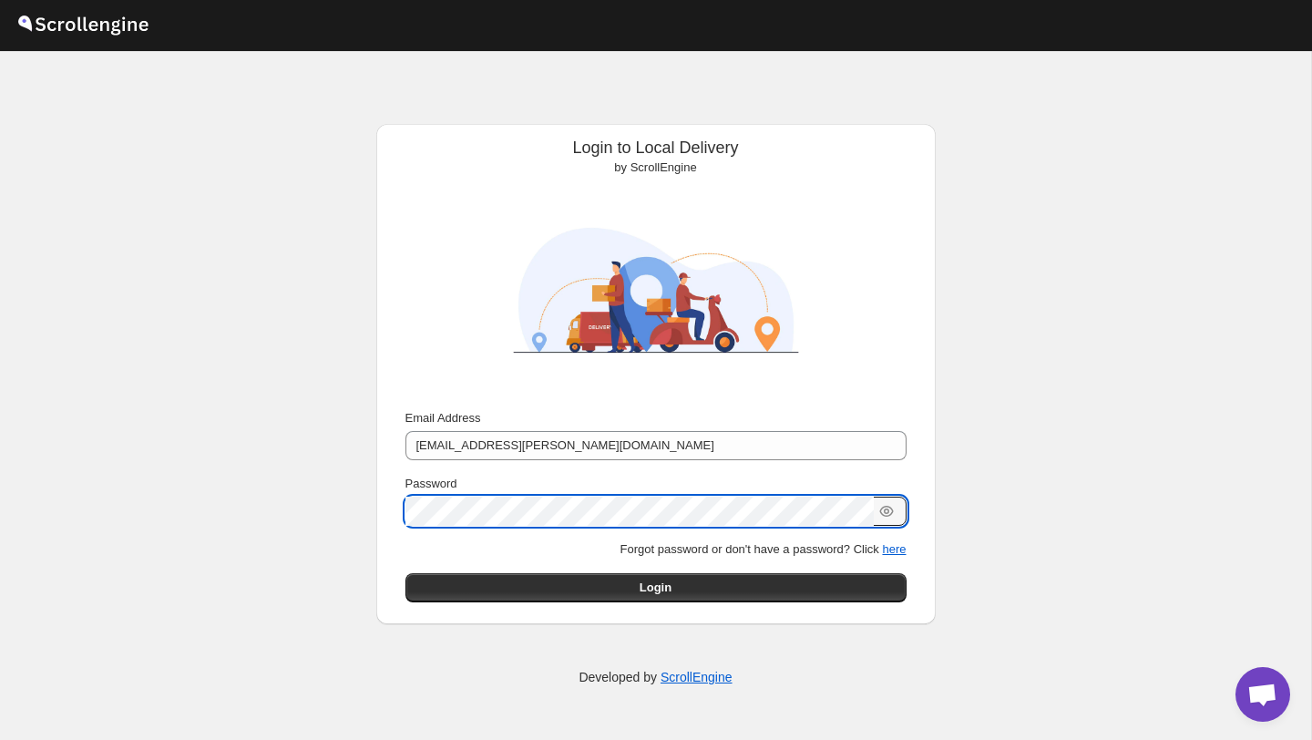
click at [647, 586] on span "Login" at bounding box center [656, 588] width 32 height 18
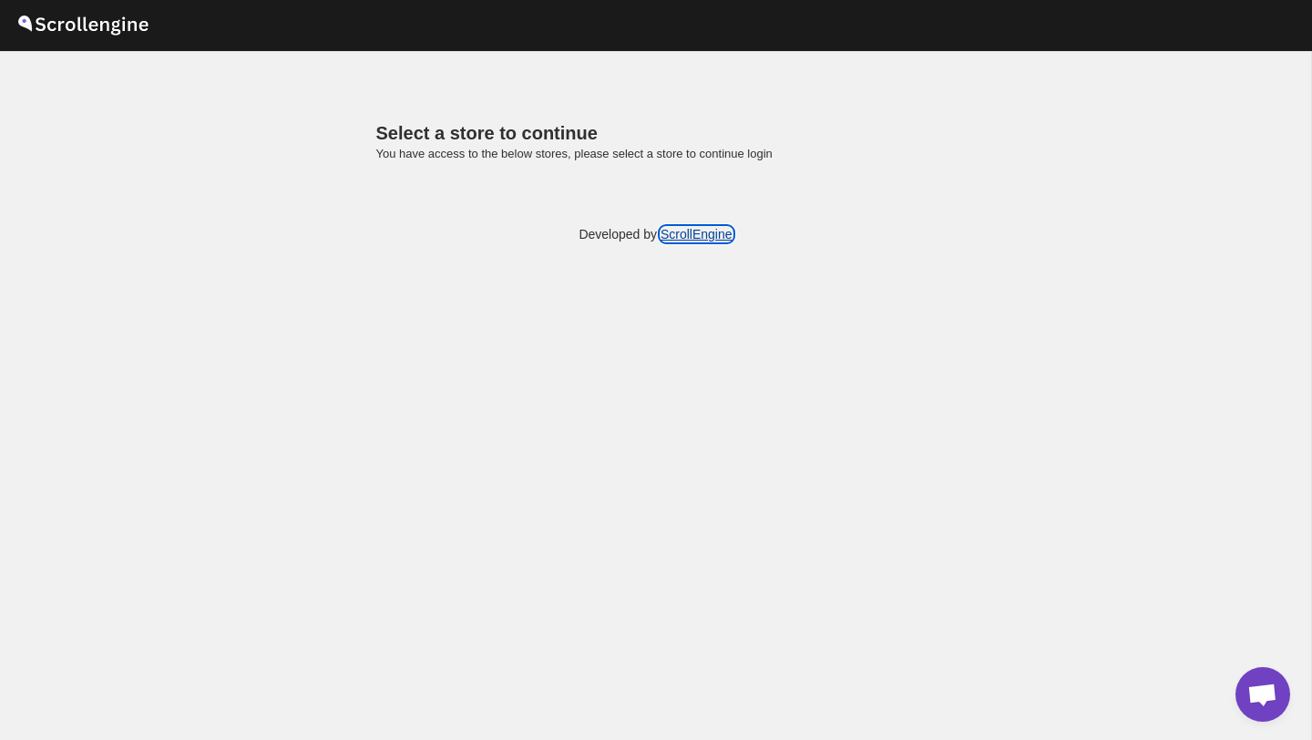
click at [713, 234] on link "ScrollEngine" at bounding box center [697, 234] width 72 height 15
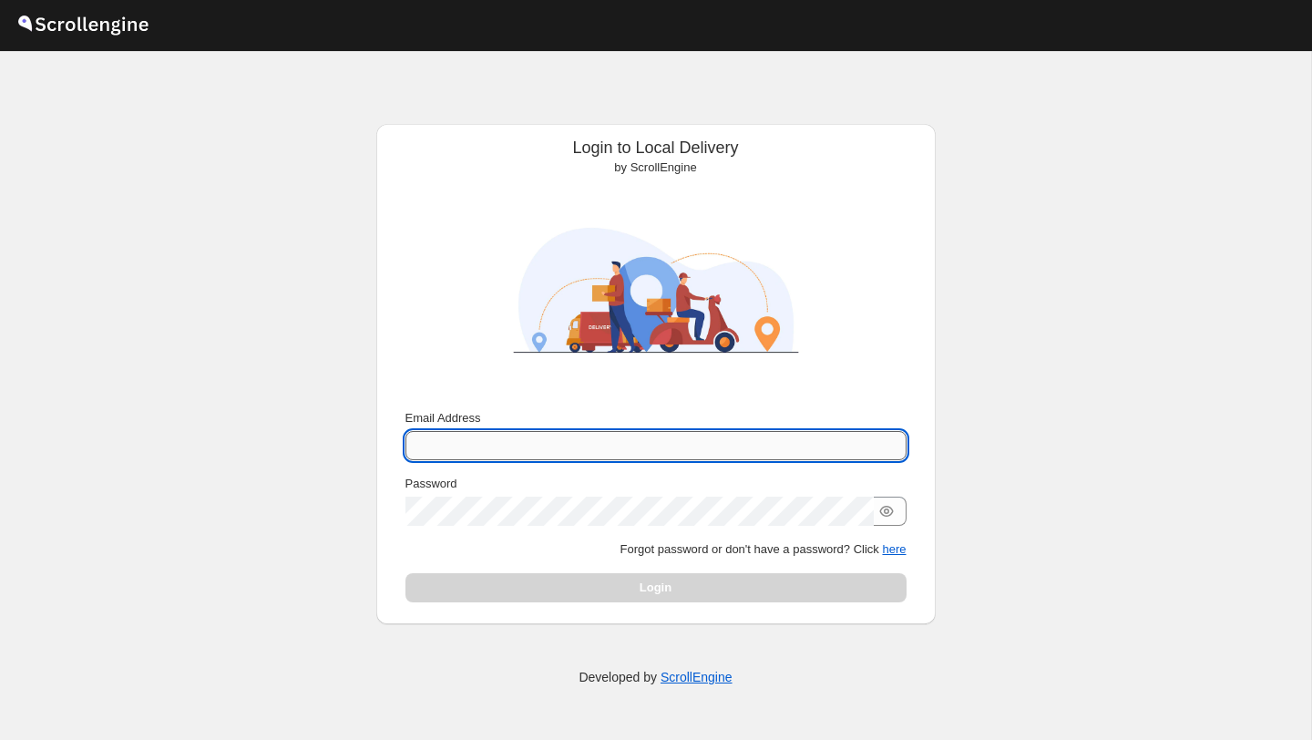
click at [493, 448] on input "Email Address" at bounding box center [656, 445] width 501 height 29
type input "[EMAIL_ADDRESS][PERSON_NAME][DOMAIN_NAME]"
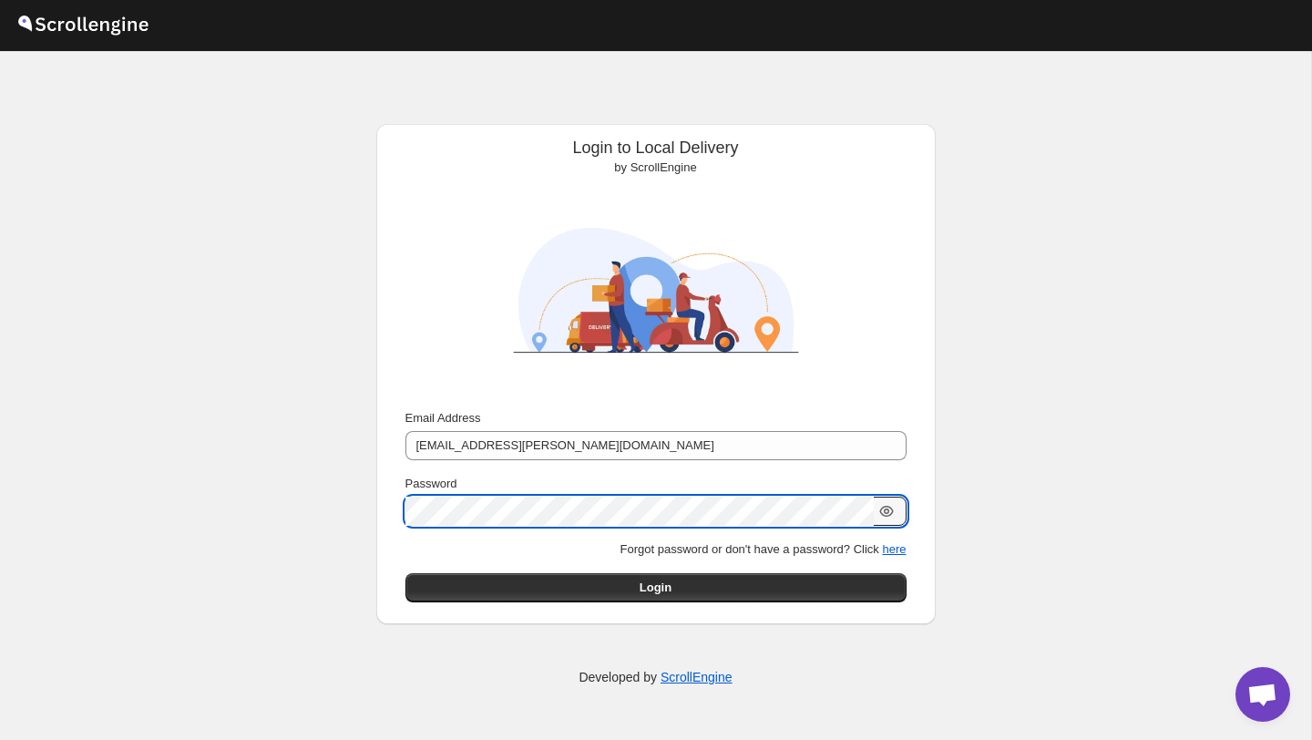
click at [885, 516] on icon "button" at bounding box center [887, 511] width 18 height 18
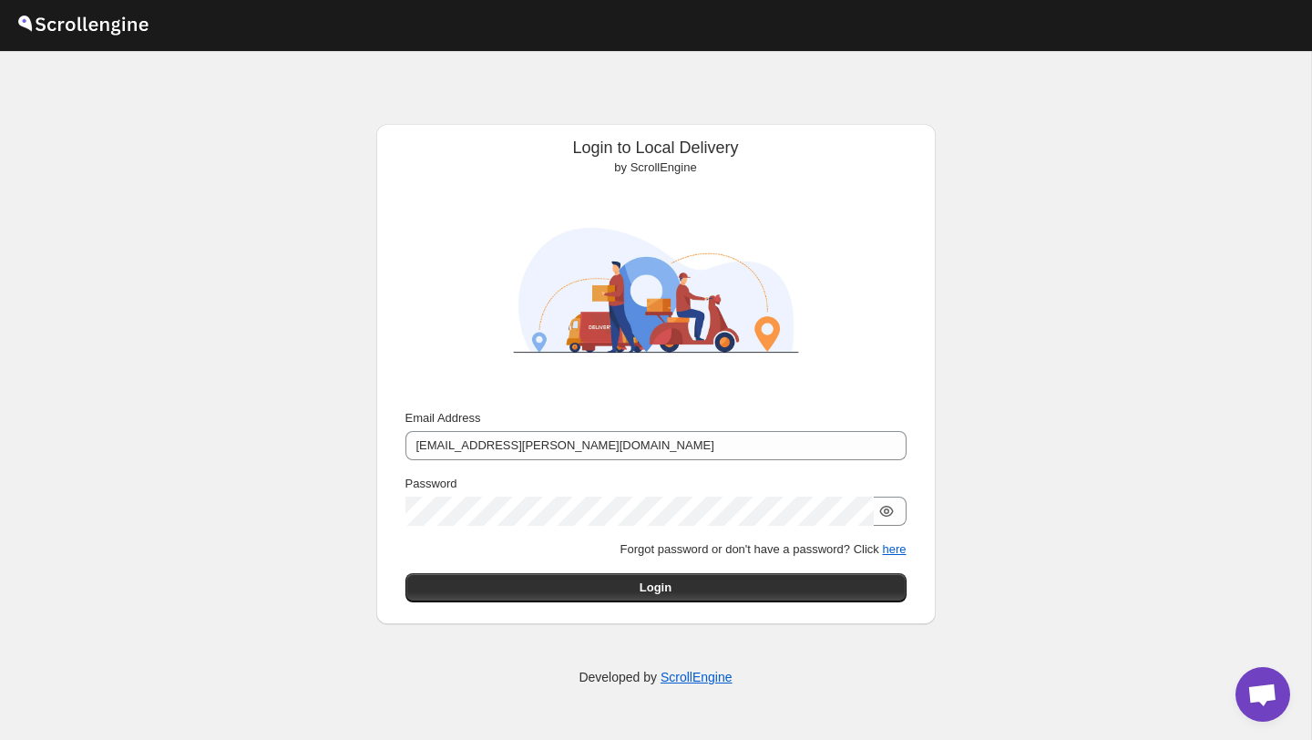
click at [727, 594] on button "Login" at bounding box center [656, 587] width 501 height 29
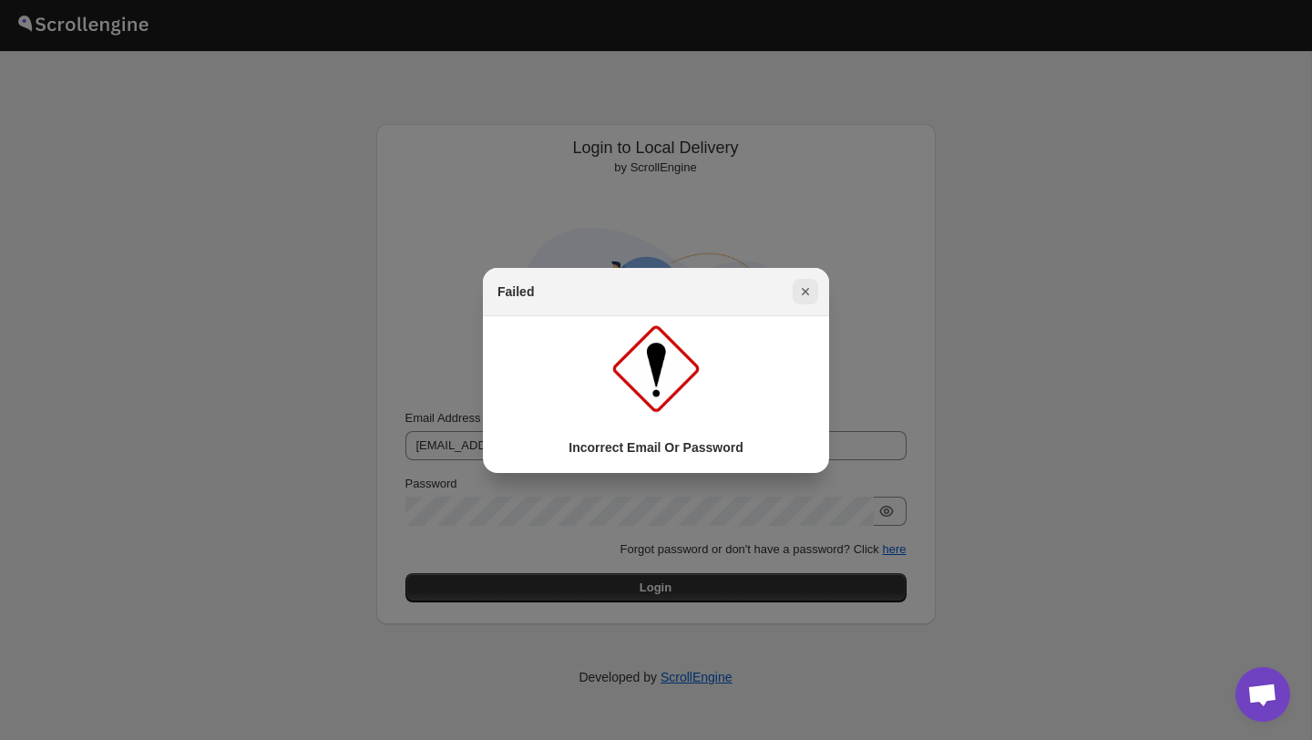
click at [807, 294] on icon "Close" at bounding box center [806, 292] width 18 height 18
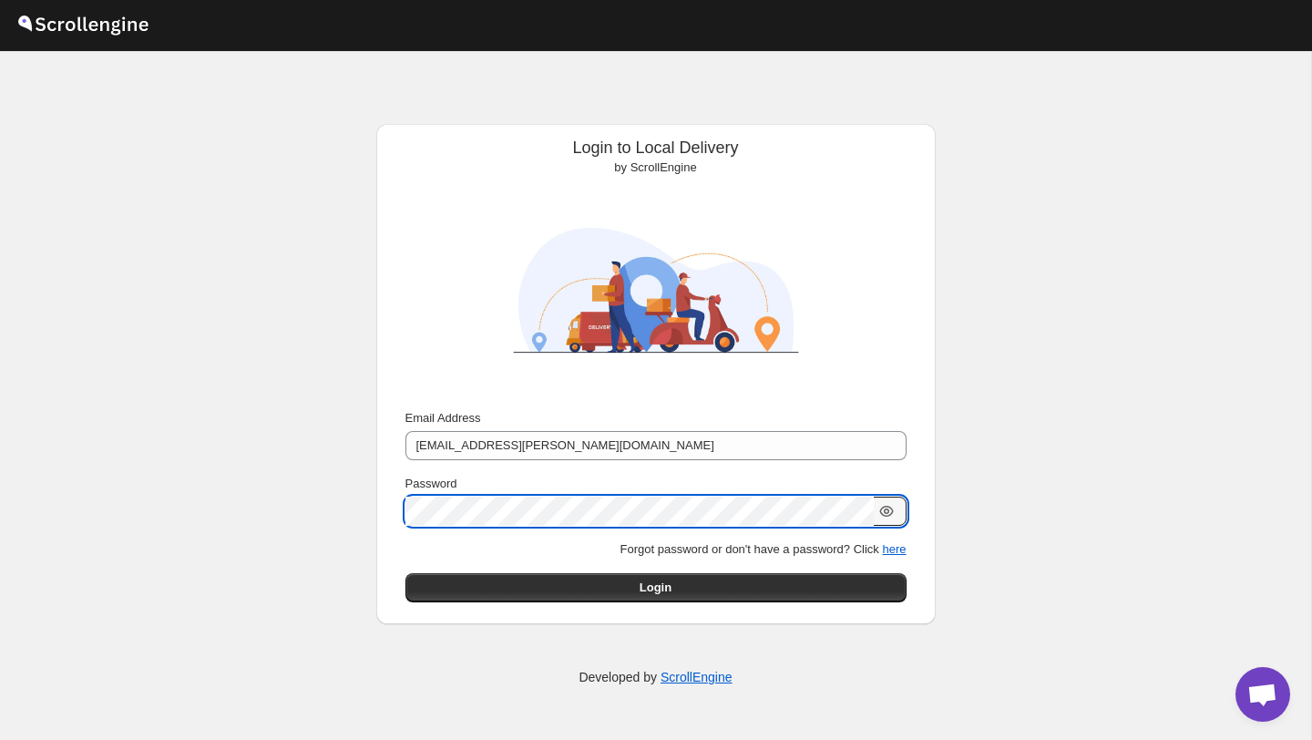
click at [884, 511] on icon "button" at bounding box center [886, 511] width 5 height 5
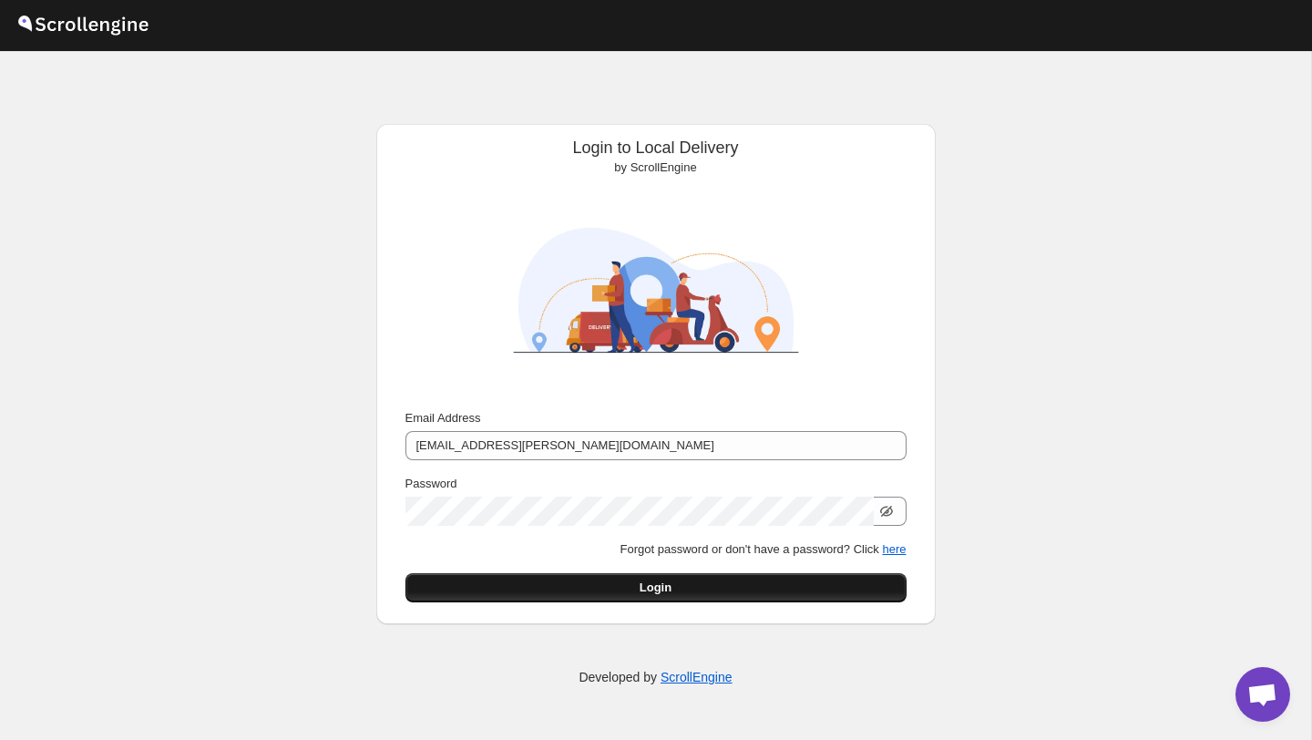
click at [592, 576] on button "Login" at bounding box center [656, 587] width 501 height 29
